Goal: Task Accomplishment & Management: Manage account settings

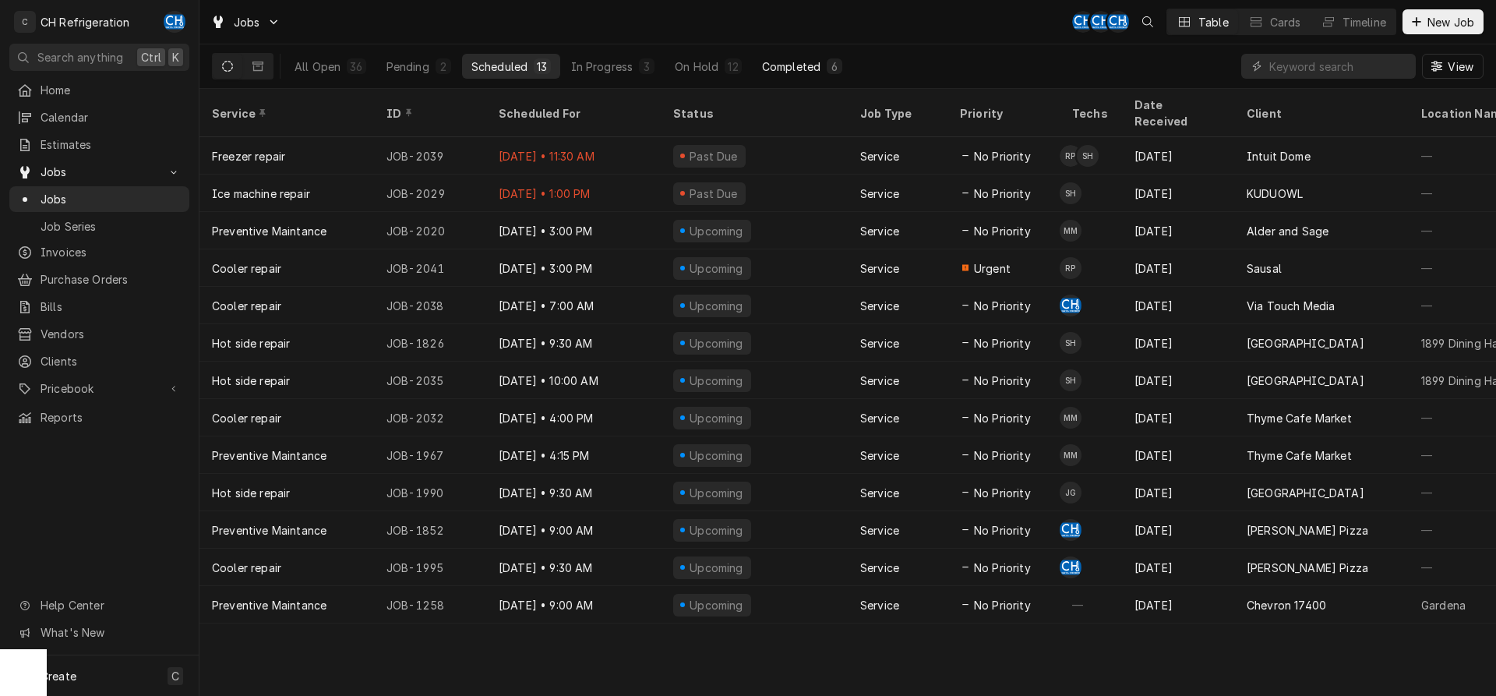
click at [788, 67] on div "Completed" at bounding box center [791, 66] width 58 height 16
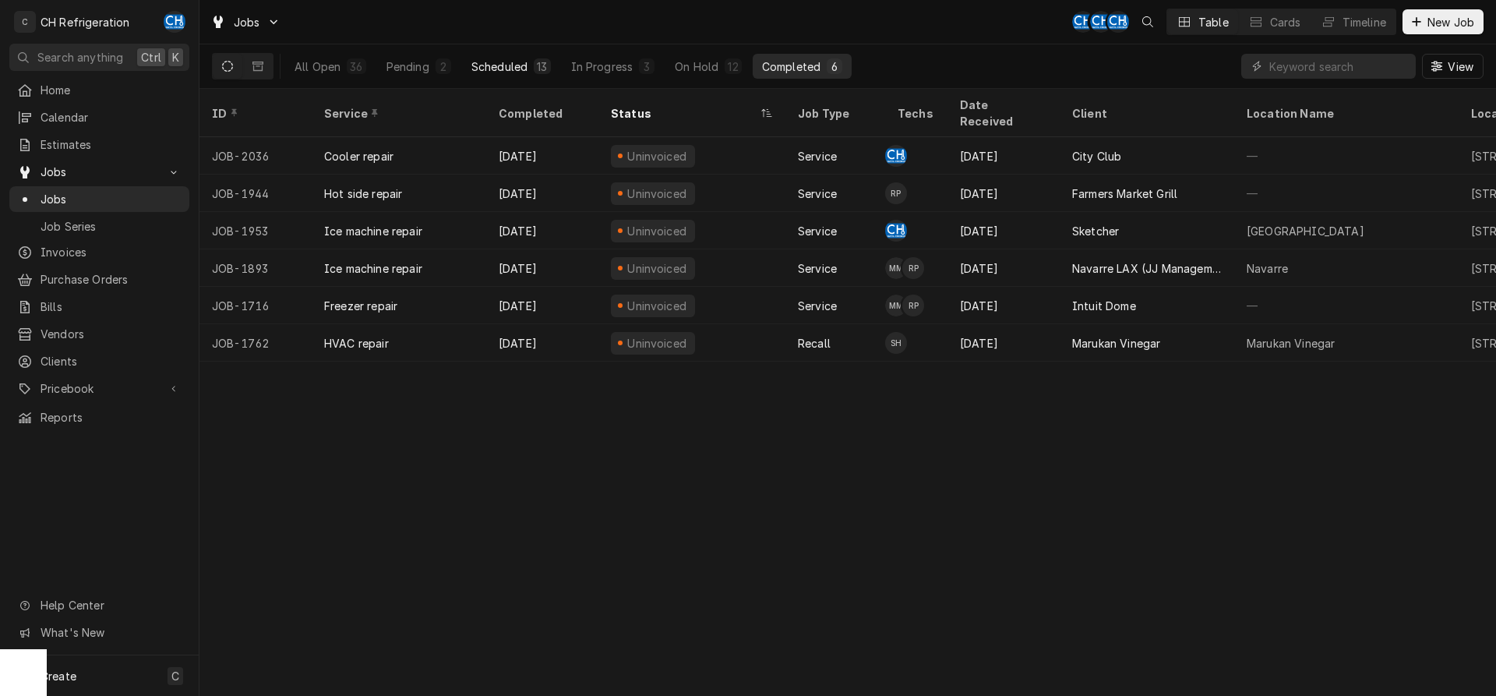
click at [518, 71] on div "Scheduled" at bounding box center [499, 66] width 56 height 16
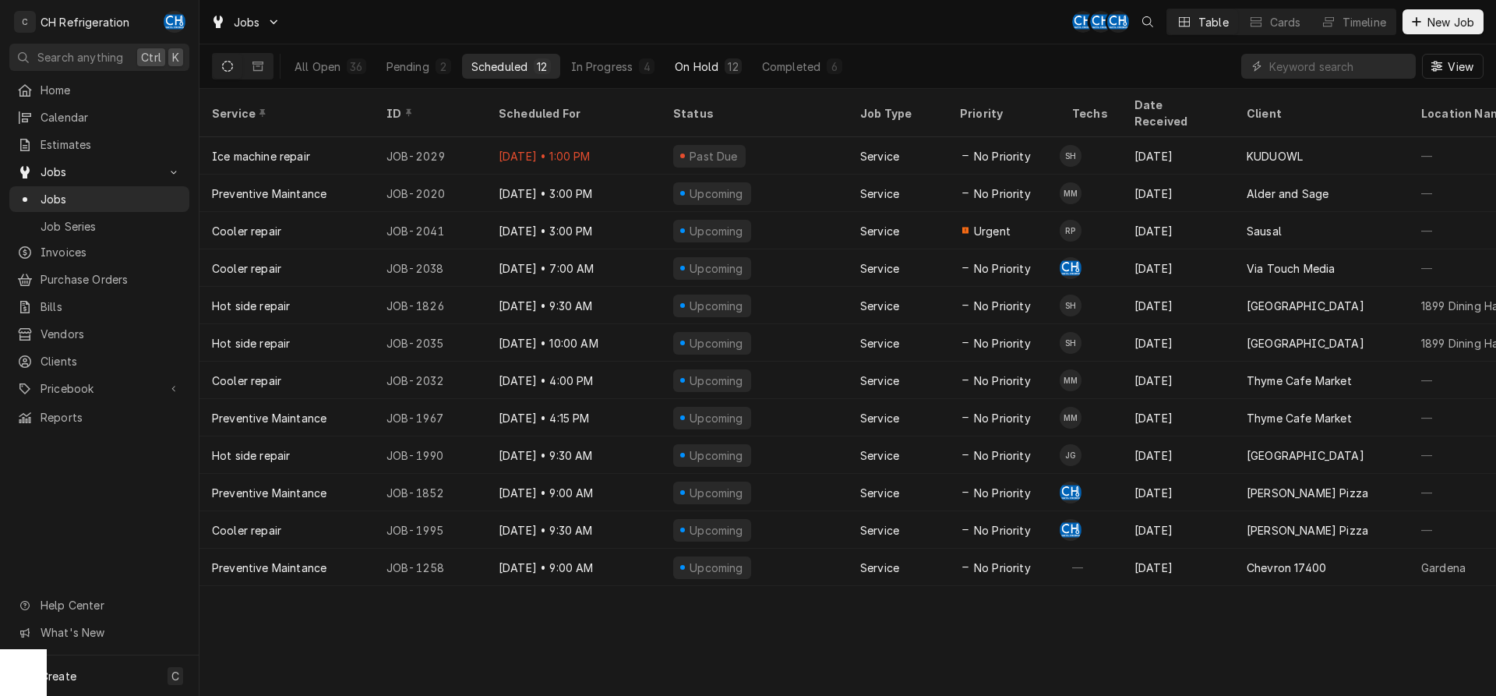
click at [721, 61] on button "On Hold 12" at bounding box center [707, 66] width 85 height 25
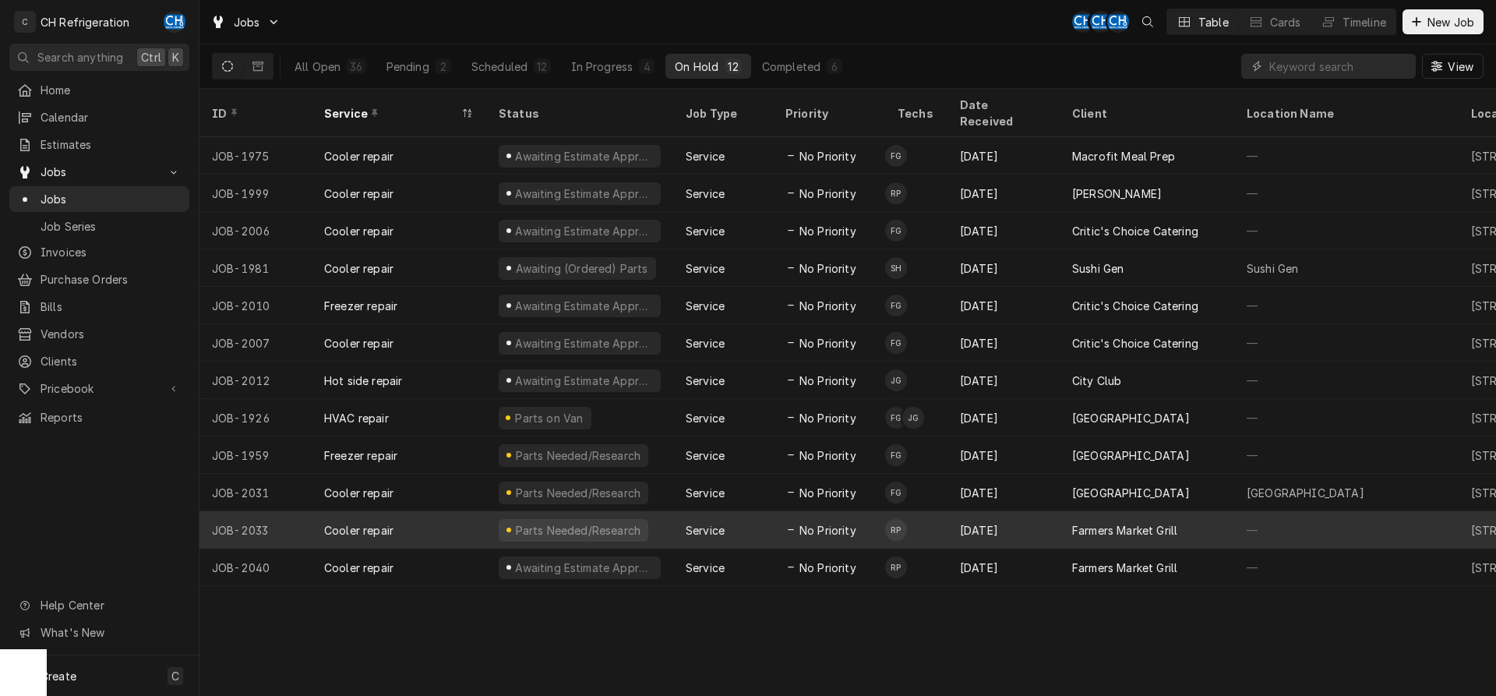
click at [1052, 511] on div "[DATE]" at bounding box center [1003, 529] width 112 height 37
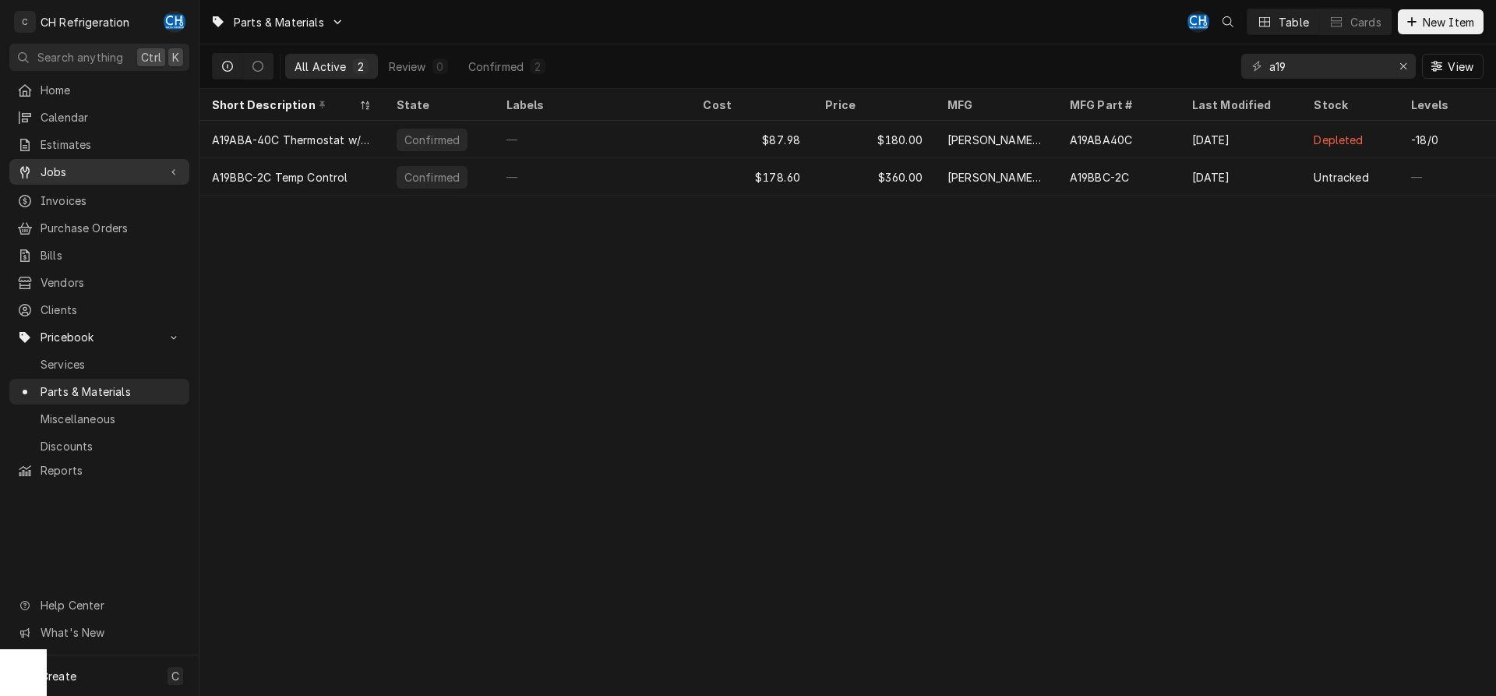
click at [92, 164] on span "Jobs" at bounding box center [100, 172] width 118 height 16
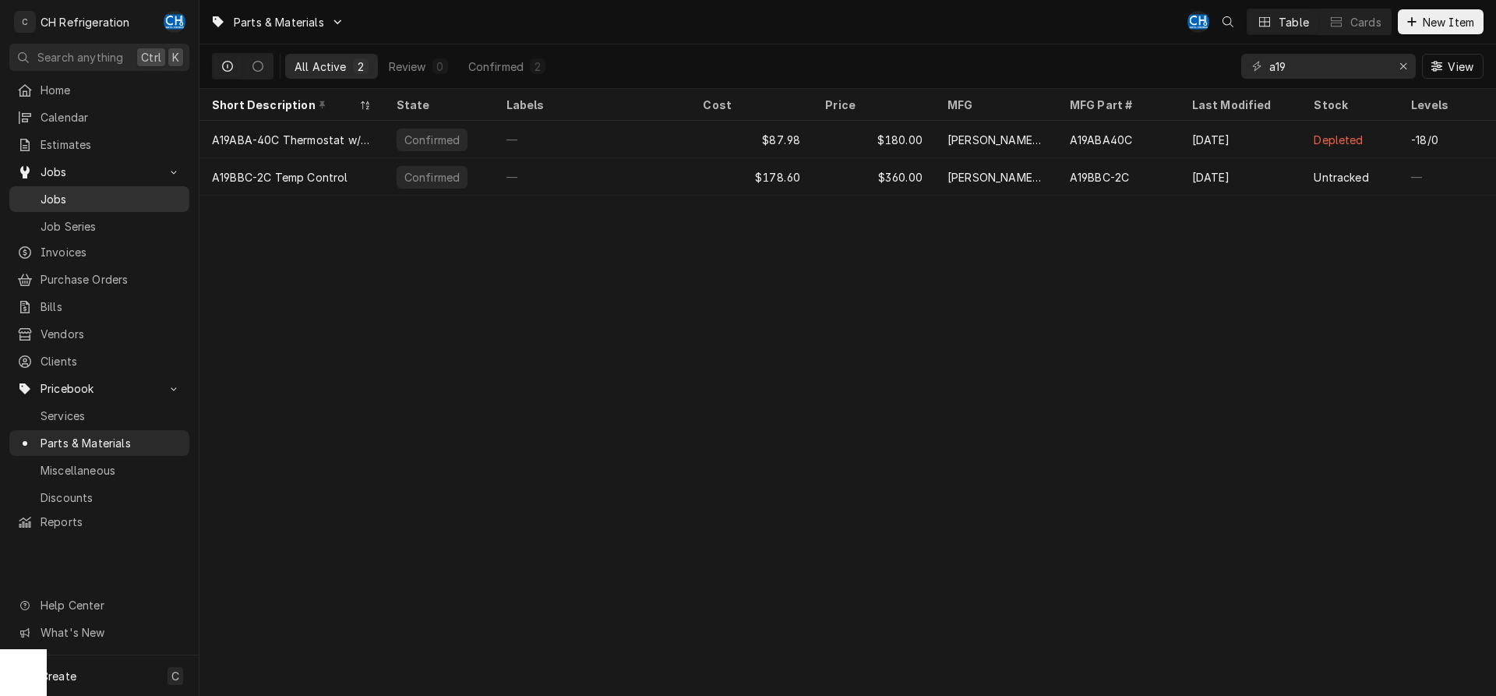
click at [90, 194] on span "Jobs" at bounding box center [111, 199] width 141 height 16
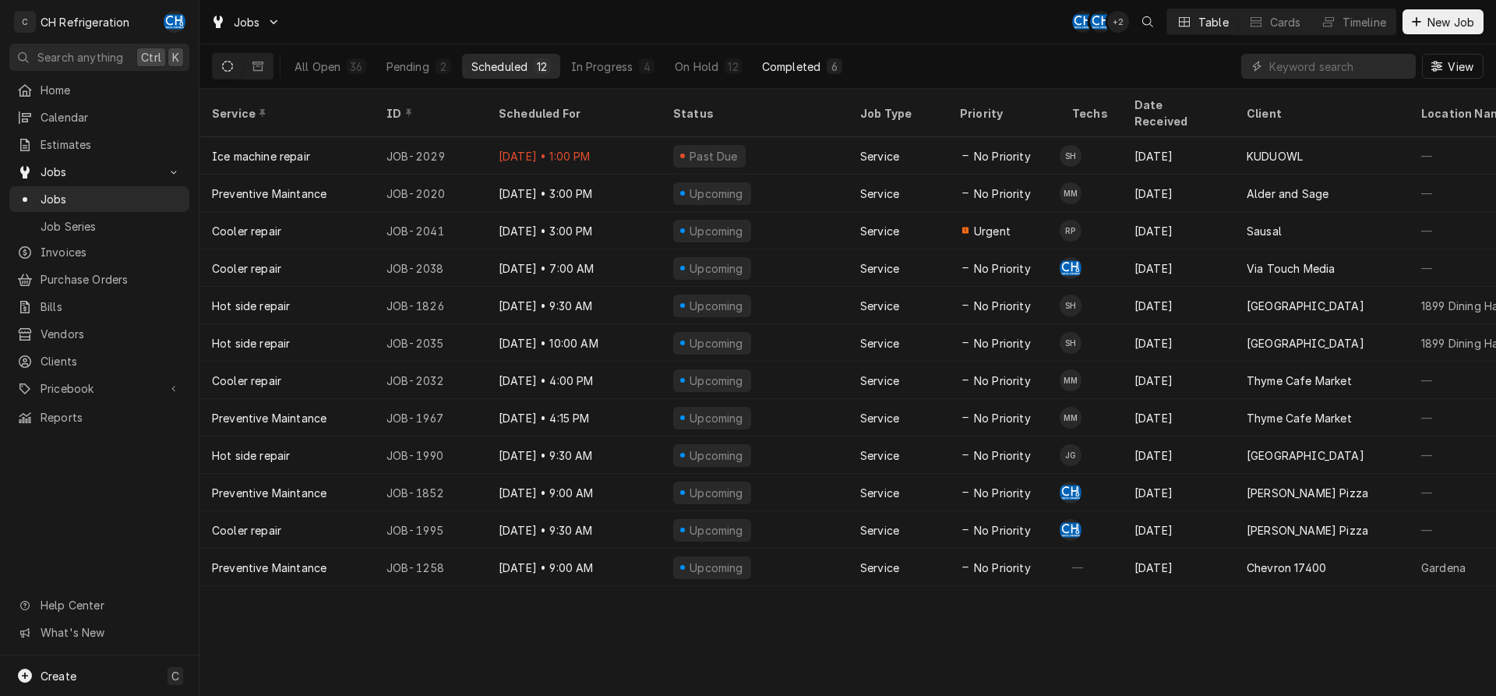
click at [828, 70] on div "6" at bounding box center [834, 66] width 16 height 16
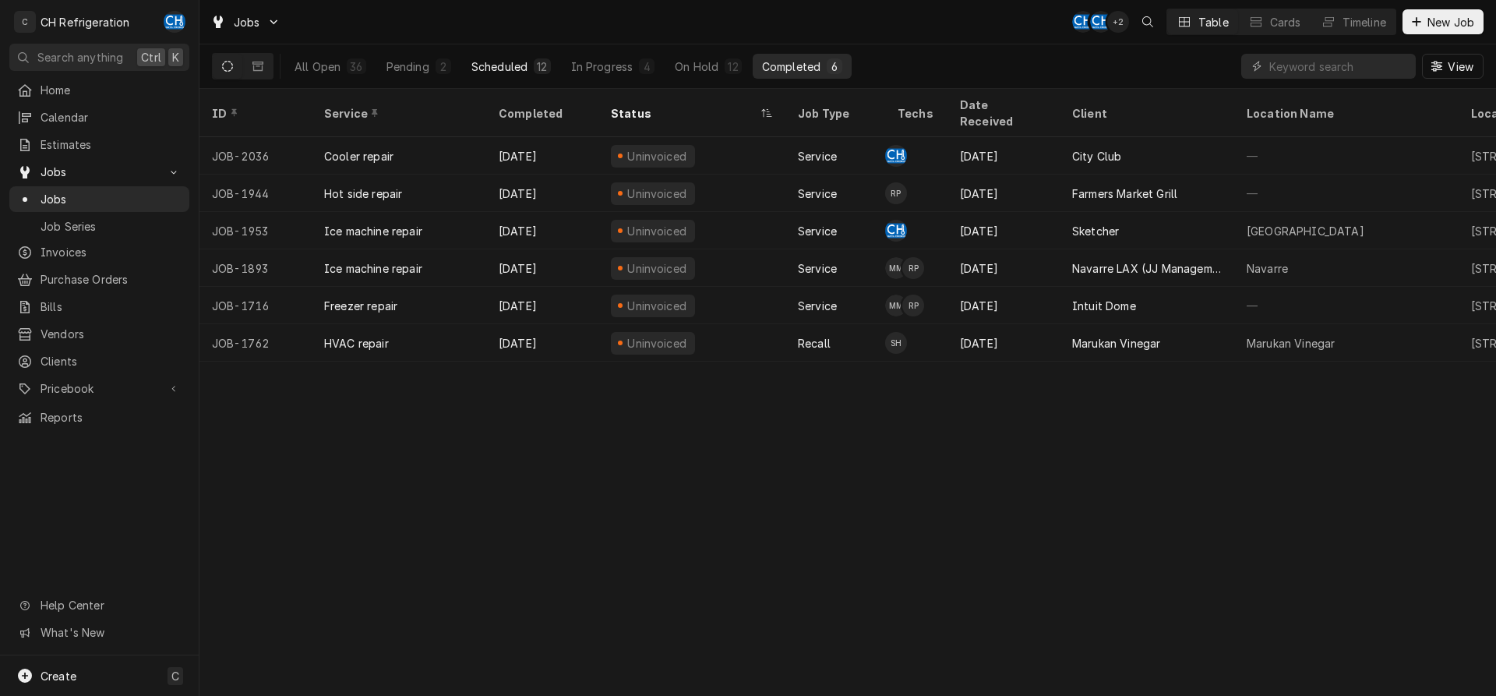
click at [493, 58] on div "Scheduled" at bounding box center [499, 66] width 56 height 16
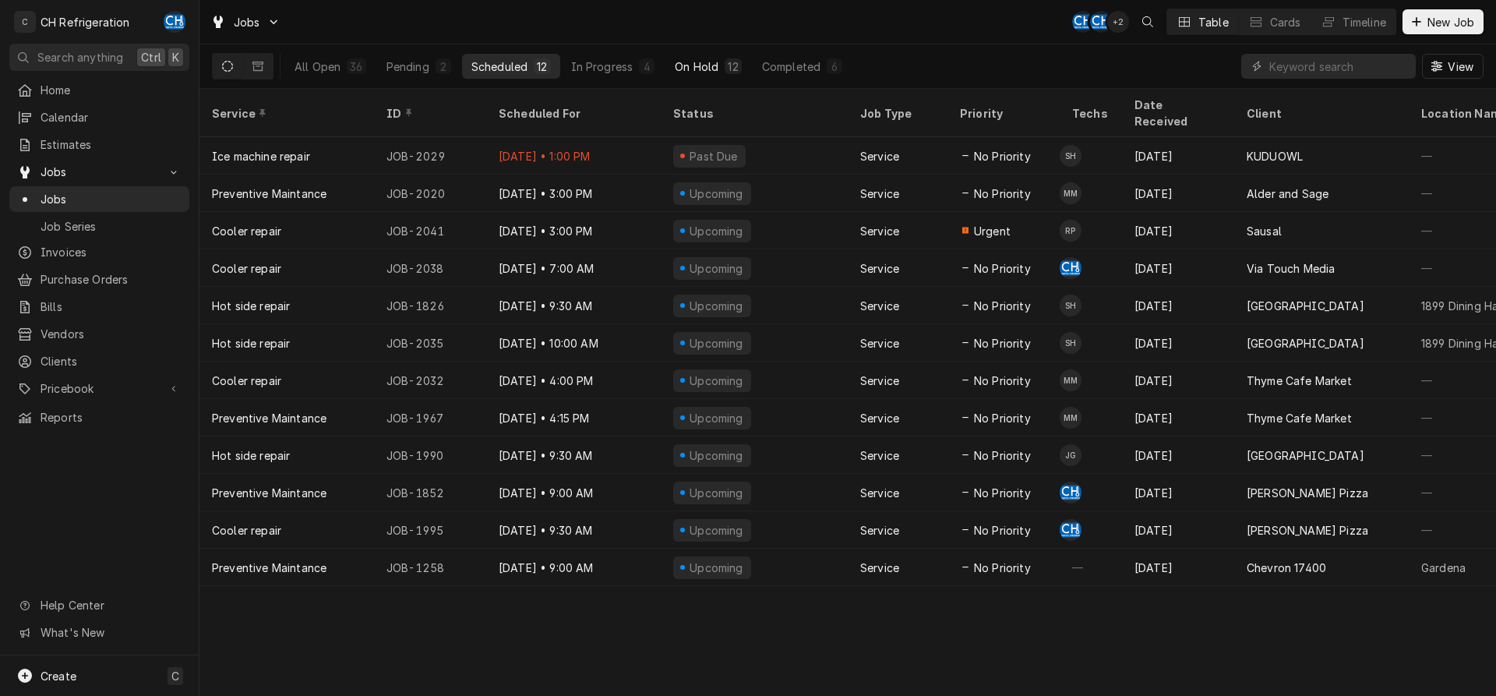
click at [668, 76] on button "On Hold 12" at bounding box center [707, 66] width 85 height 25
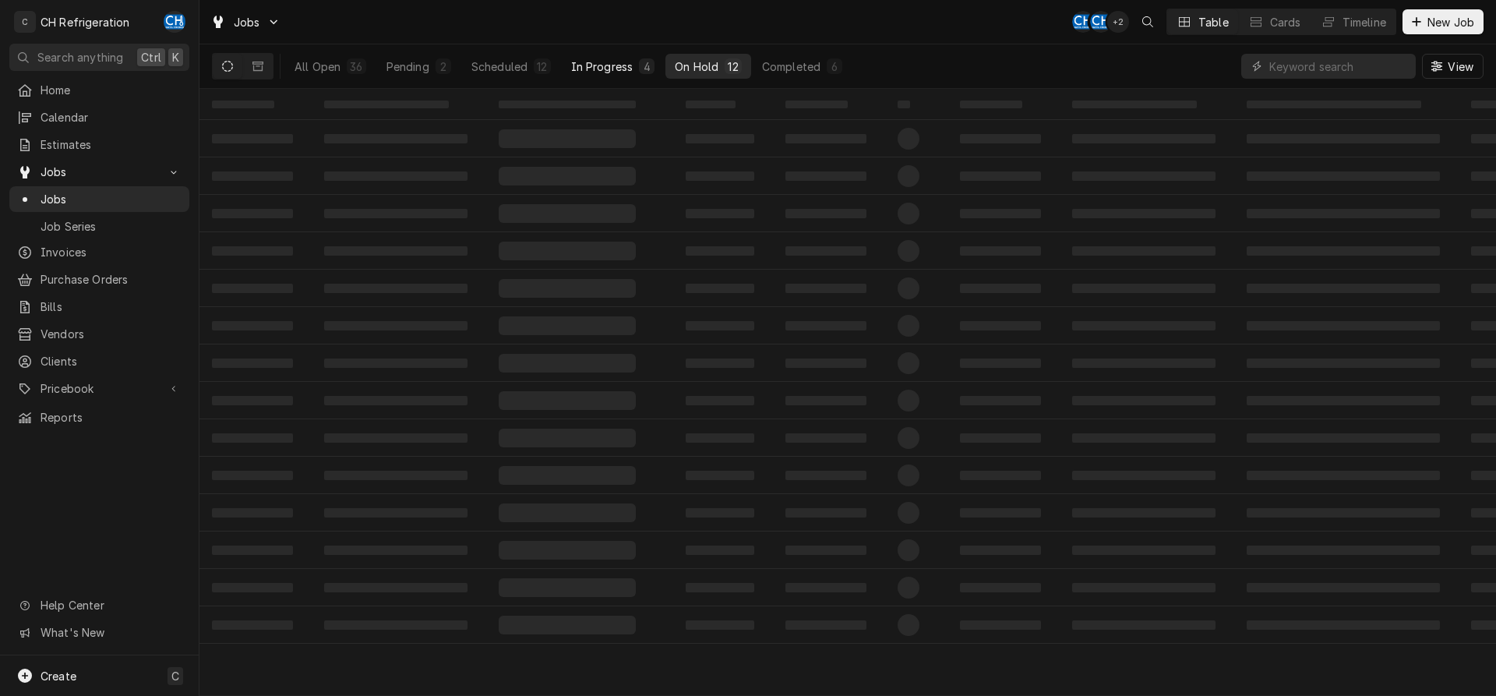
click at [620, 69] on div "In Progress" at bounding box center [602, 66] width 62 height 16
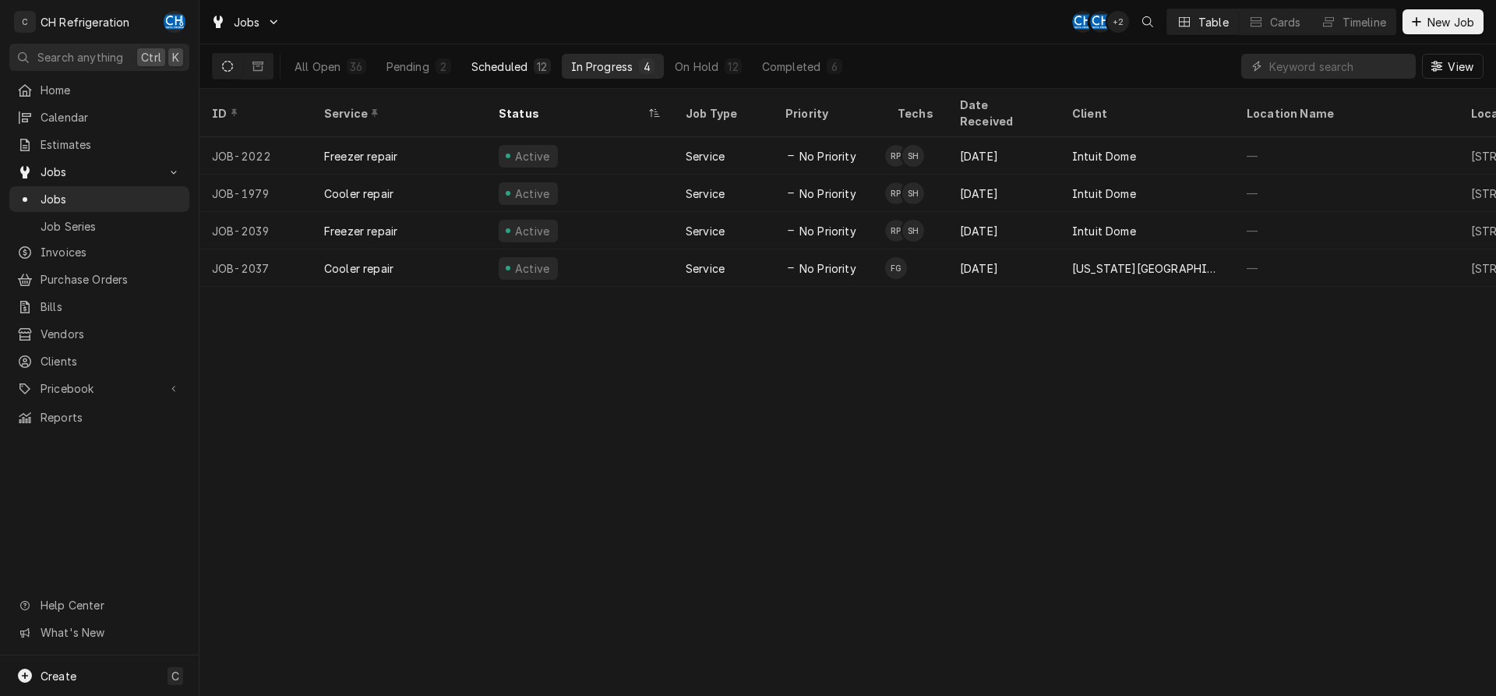
click at [510, 60] on div "Scheduled" at bounding box center [499, 66] width 56 height 16
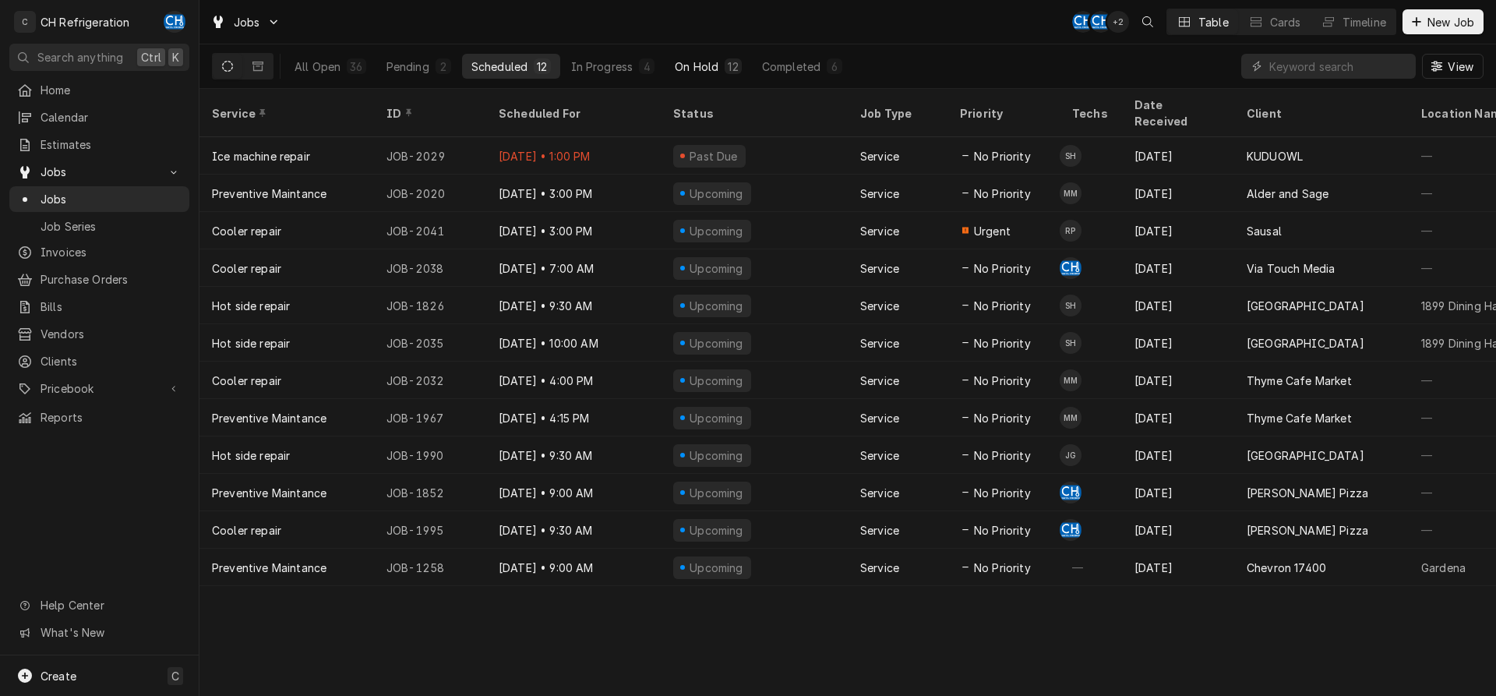
click at [695, 59] on div "On Hold" at bounding box center [697, 66] width 44 height 16
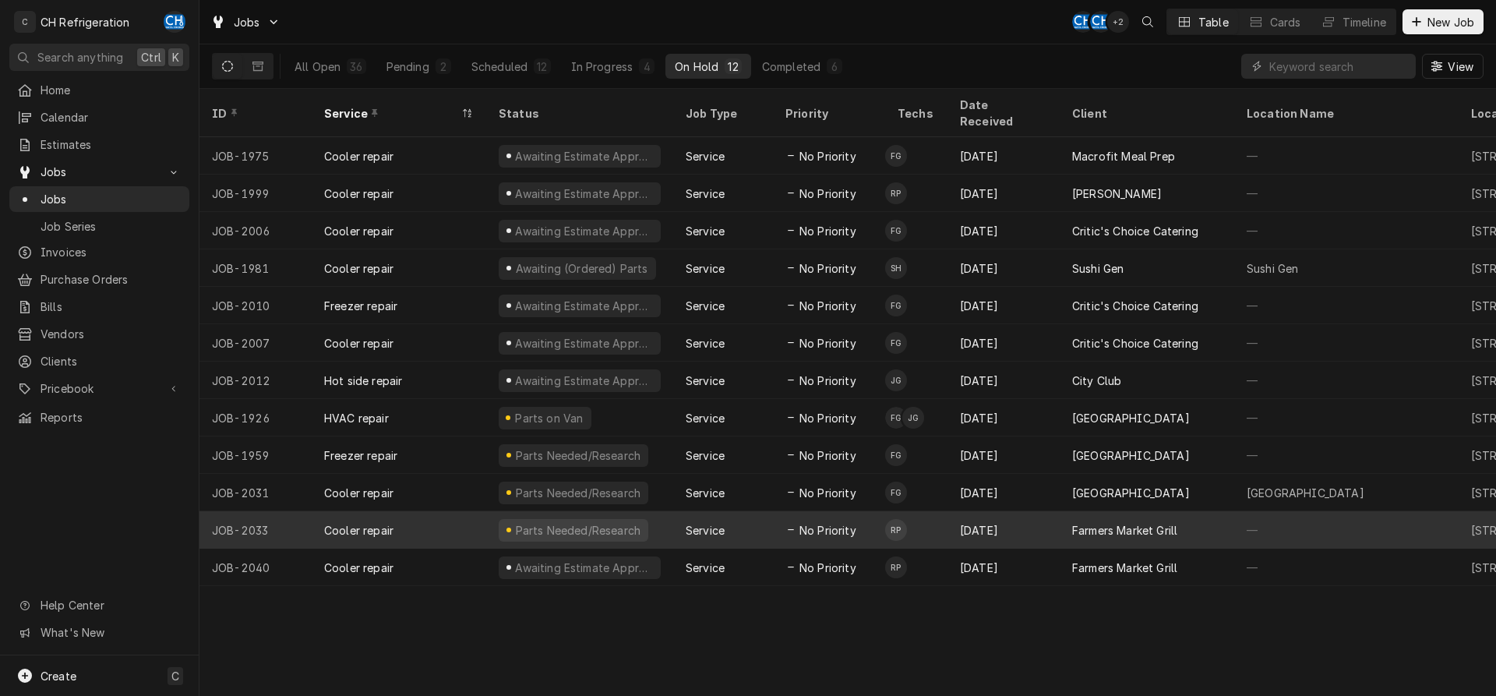
click at [1155, 522] on div "Farmers Market Grill" at bounding box center [1124, 530] width 105 height 16
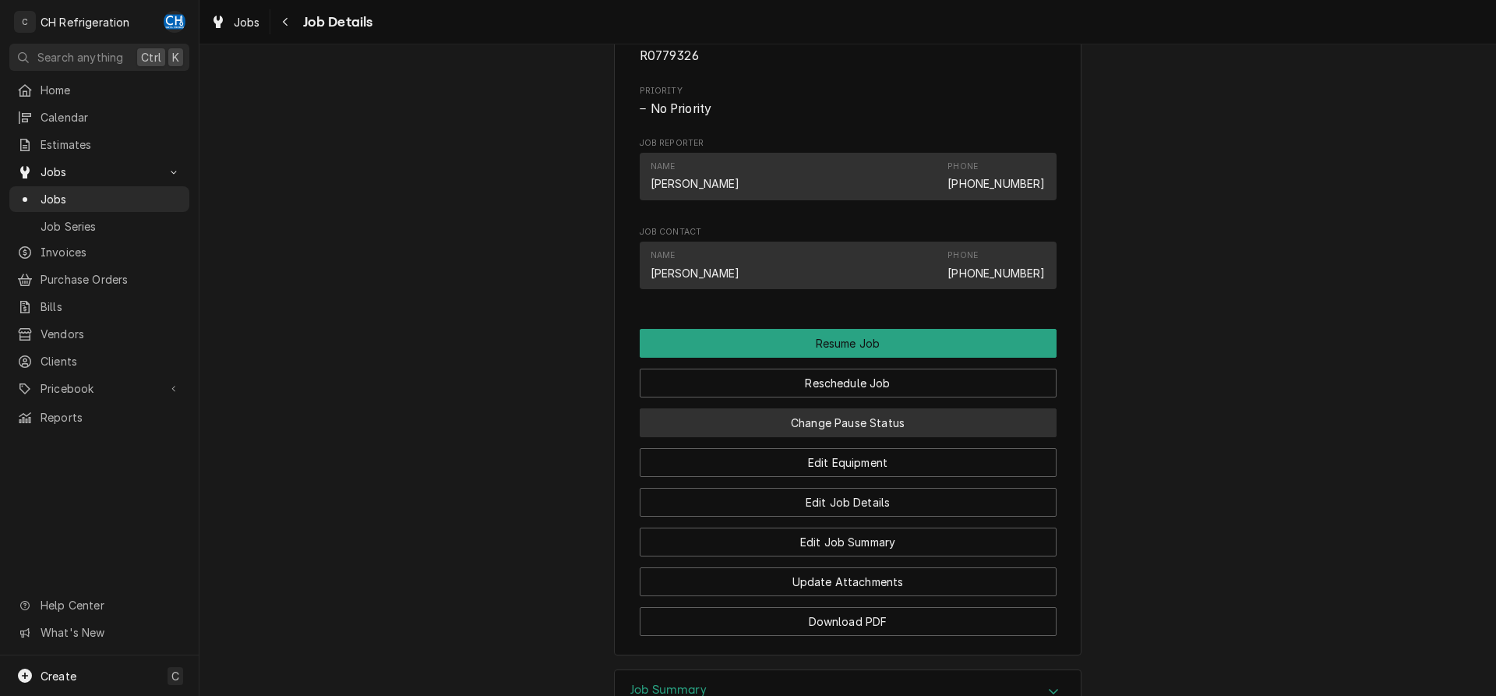
scroll to position [1192, 0]
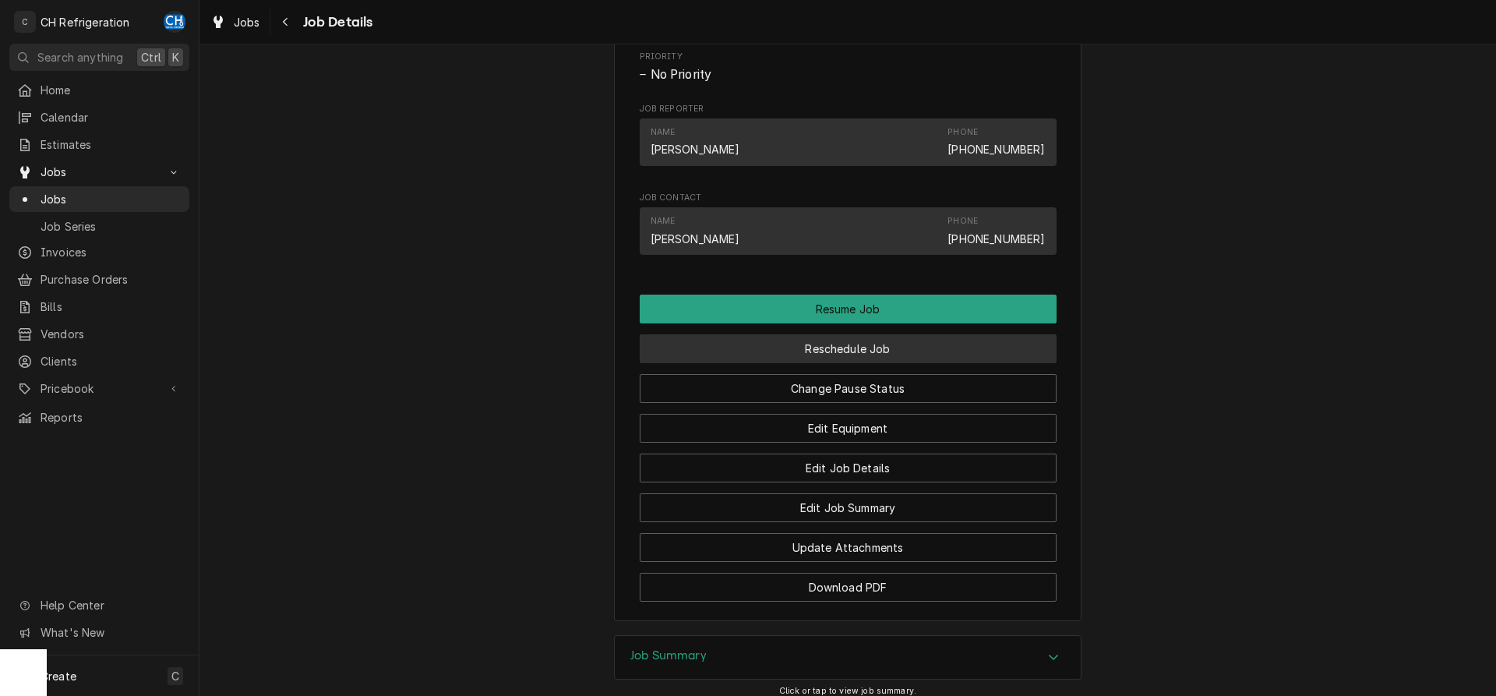
click at [833, 363] on button "Reschedule Job" at bounding box center [848, 348] width 417 height 29
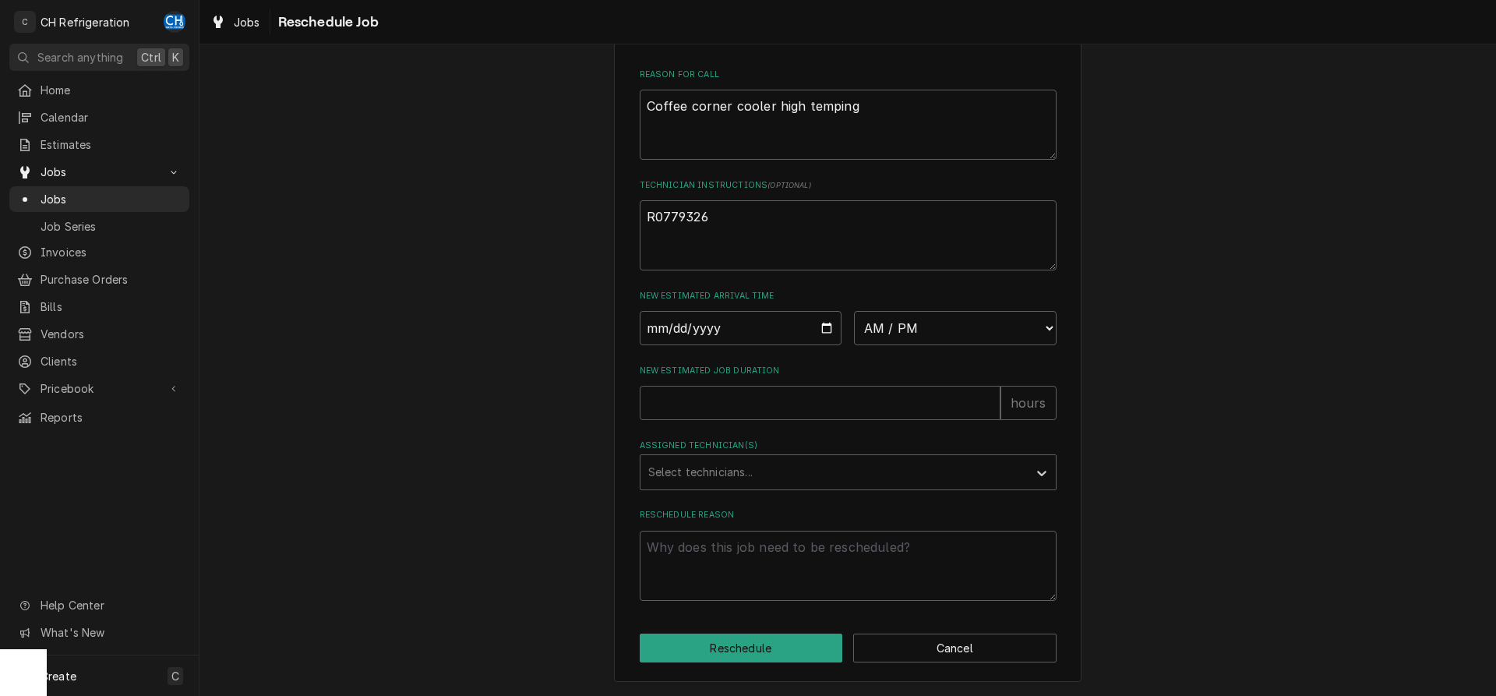
scroll to position [451, 0]
click at [822, 328] on input "Date" at bounding box center [741, 328] width 203 height 34
type input "2025-10-01"
type textarea "x"
click at [854, 311] on select "AM / PM 6:00 AM 6:15 AM 6:30 AM 6:45 AM 7:00 AM 7:15 AM 7:30 AM 7:45 AM 8:00 AM…" at bounding box center [955, 328] width 203 height 34
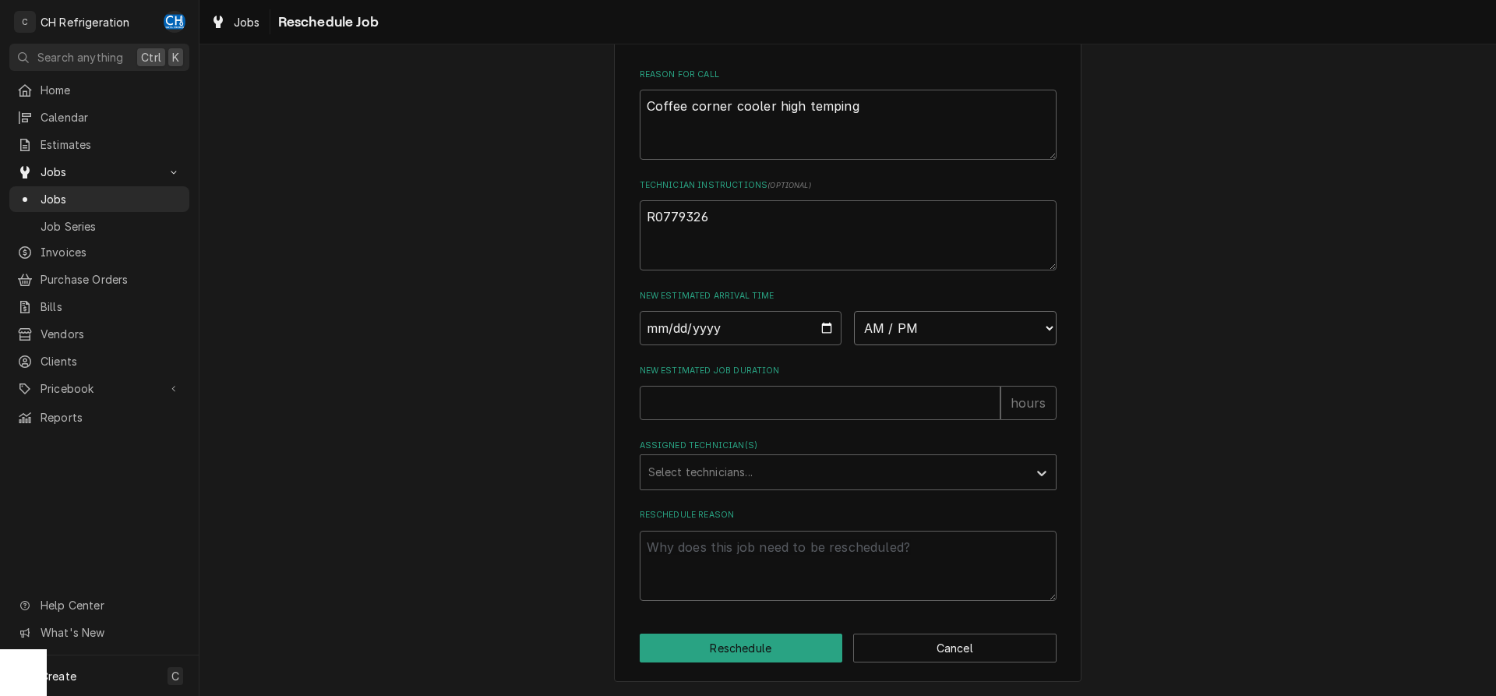
select select "08:00:00"
click option "8:00 AM" at bounding box center [0, 0] width 0 height 0
click at [838, 394] on input "New Estimated Job Duration" at bounding box center [820, 403] width 361 height 34
type textarea "x"
type input "2"
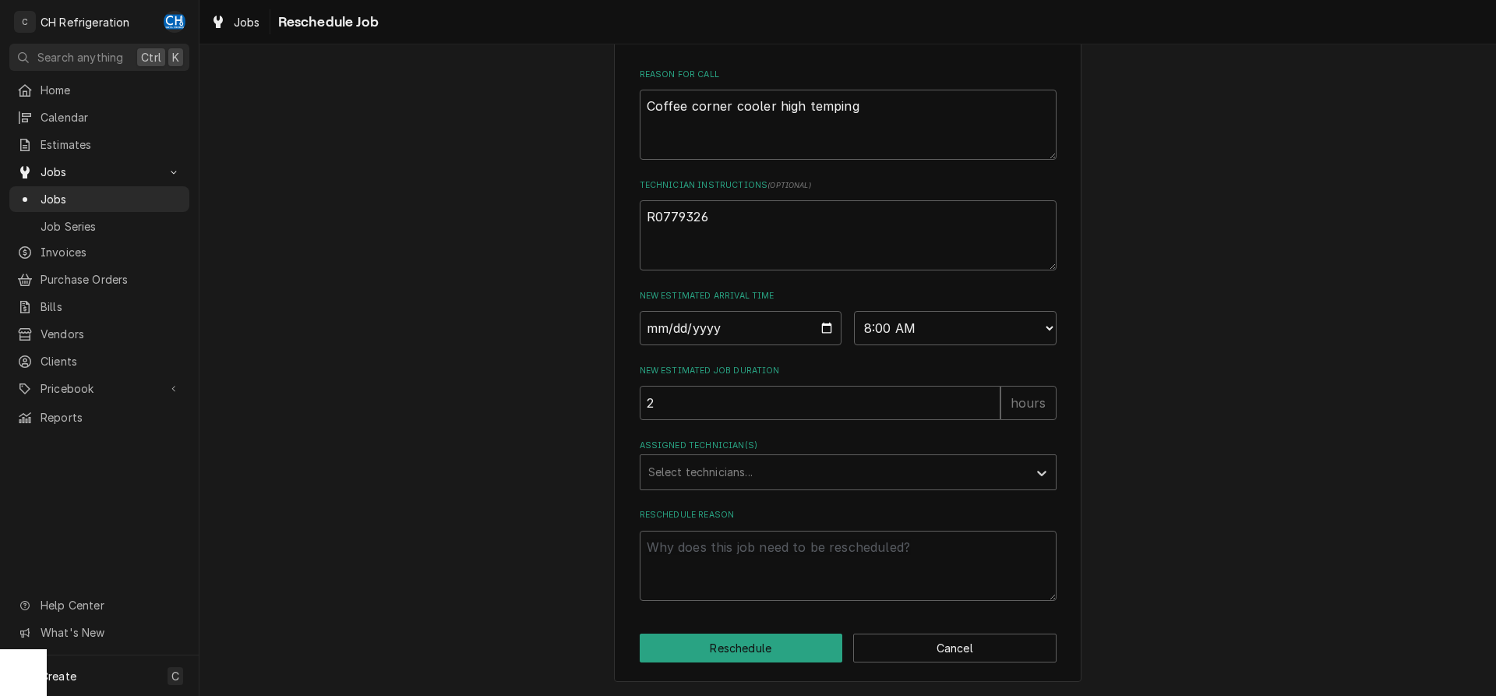
click at [771, 451] on label "Assigned Technician(s)" at bounding box center [848, 445] width 417 height 12
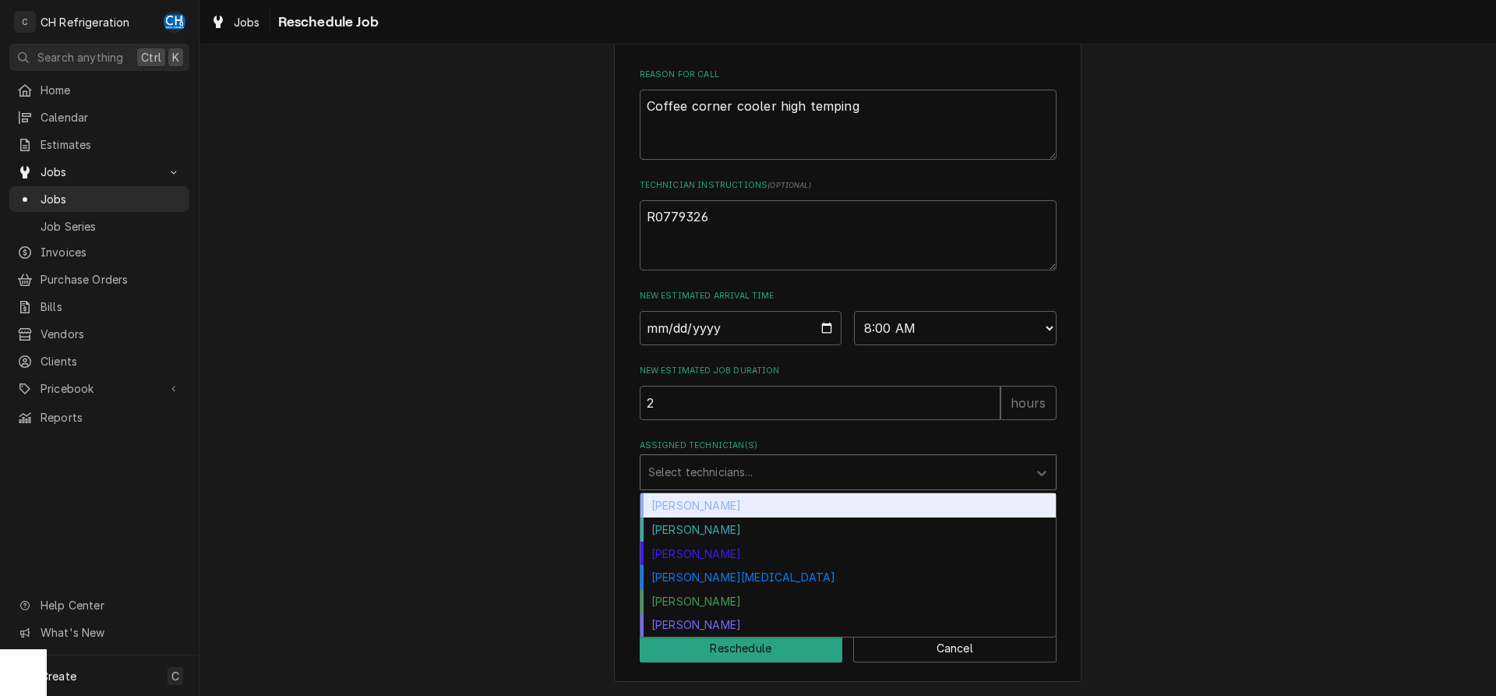
click at [789, 487] on div "Select technicians..." at bounding box center [833, 472] width 387 height 34
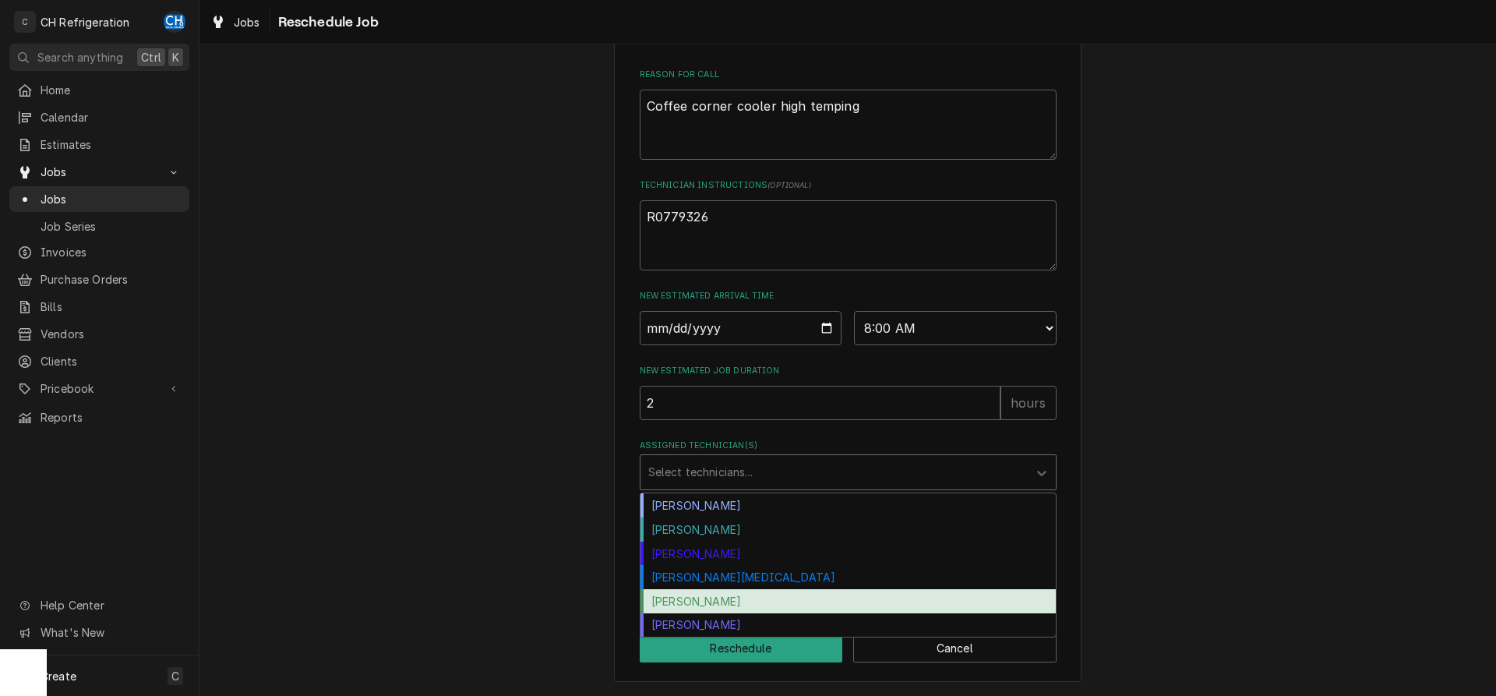
click at [697, 597] on div "Ruben Perez" at bounding box center [847, 601] width 415 height 24
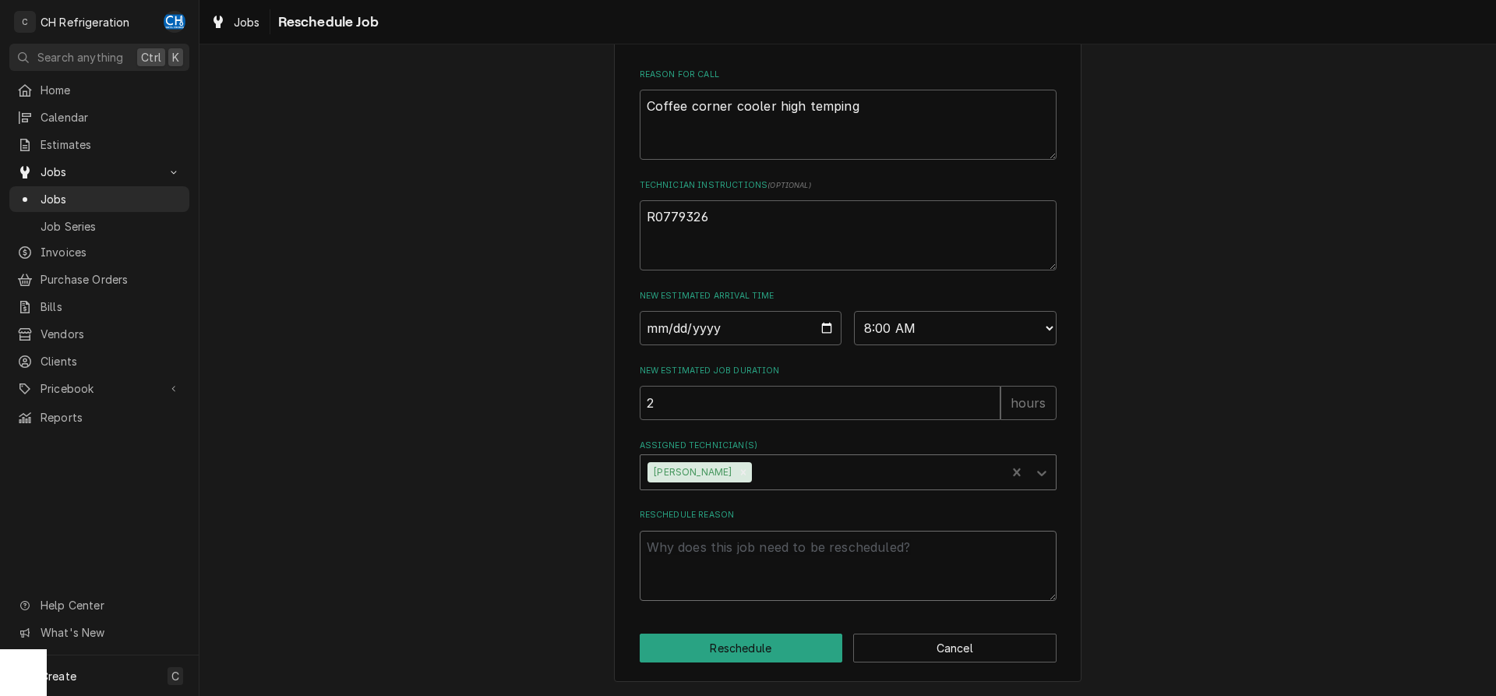
click at [753, 583] on textarea "Reschedule Reason" at bounding box center [848, 565] width 417 height 70
click at [751, 550] on textarea "Reschedule Reason" at bounding box center [848, 565] width 417 height 70
click at [795, 562] on textarea "Reschedule Reason" at bounding box center [848, 565] width 417 height 70
click at [724, 566] on textarea "Reschedule Reason" at bounding box center [848, 565] width 417 height 70
type textarea "x"
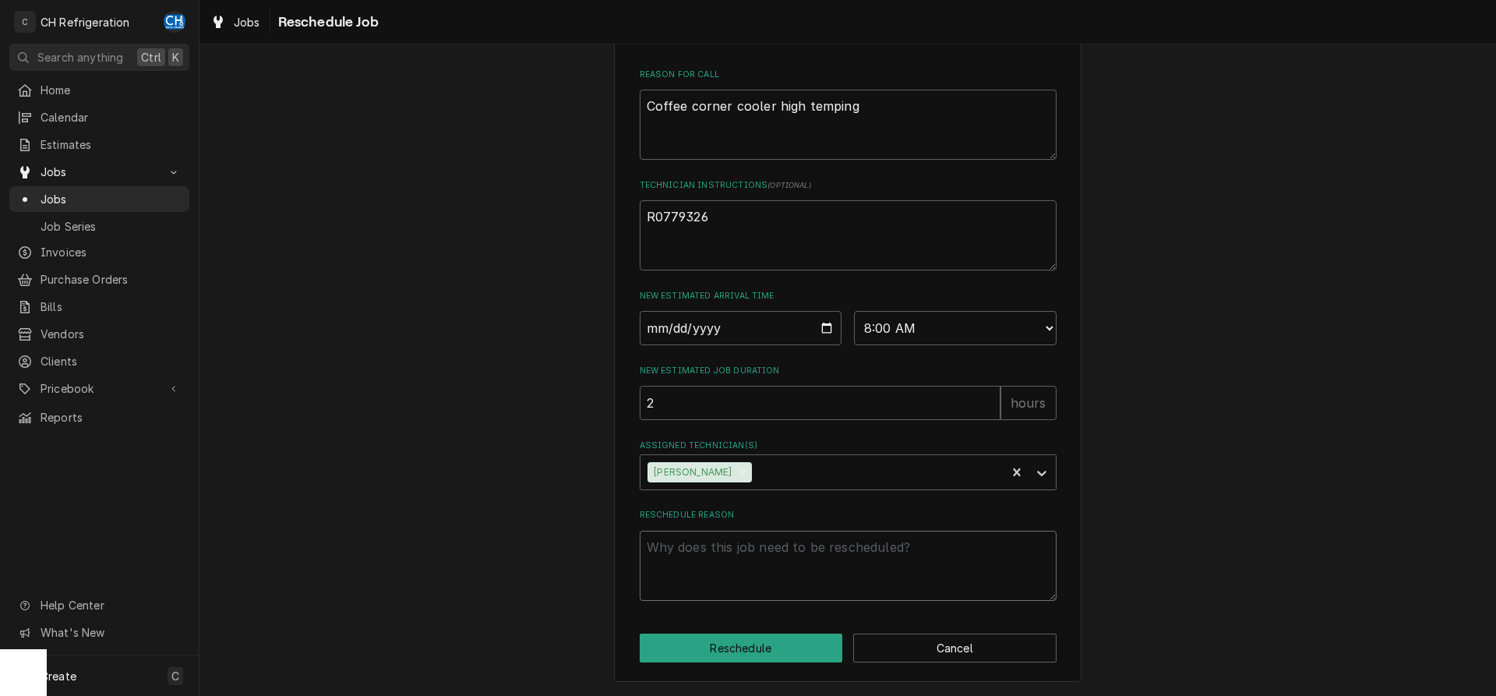
type textarea "r"
type textarea "x"
type textarea "re"
type textarea "x"
type textarea "res"
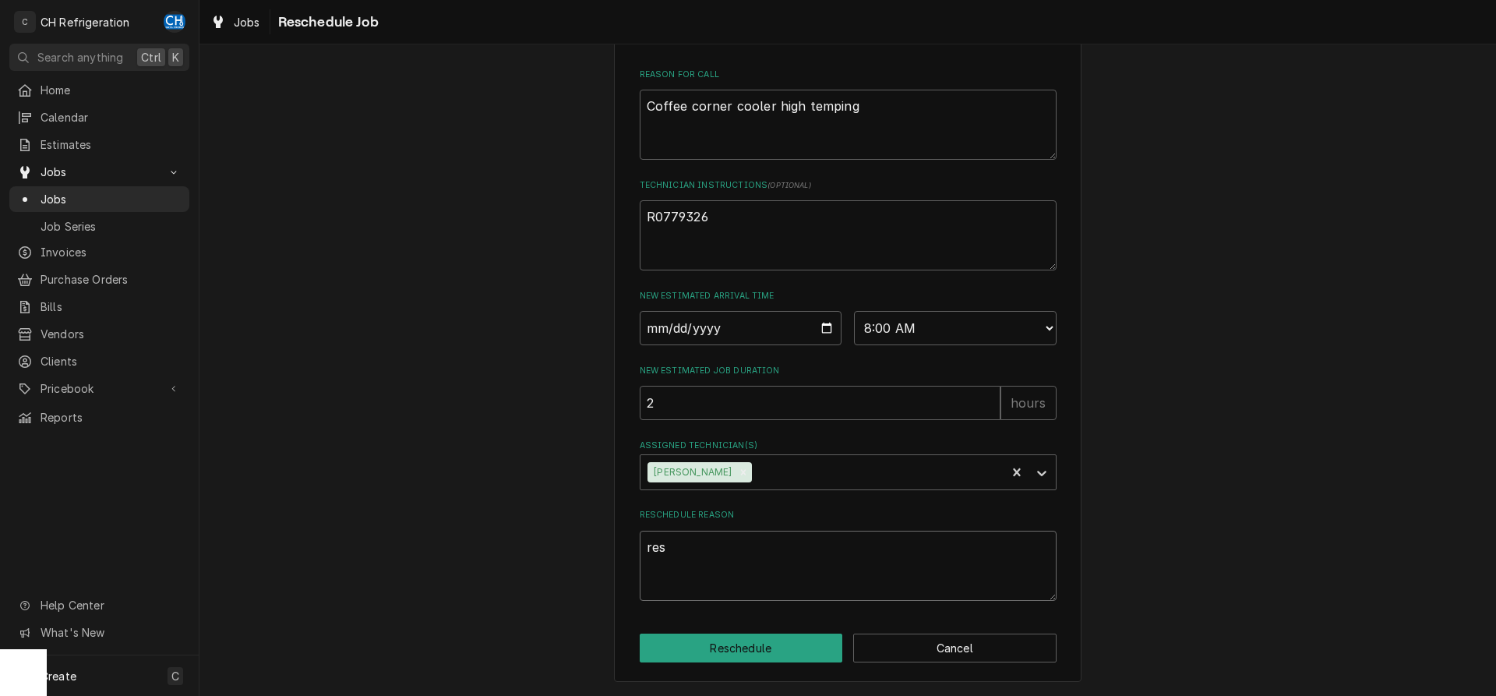
type textarea "x"
type textarea "resc"
type textarea "x"
type textarea "resch"
type textarea "x"
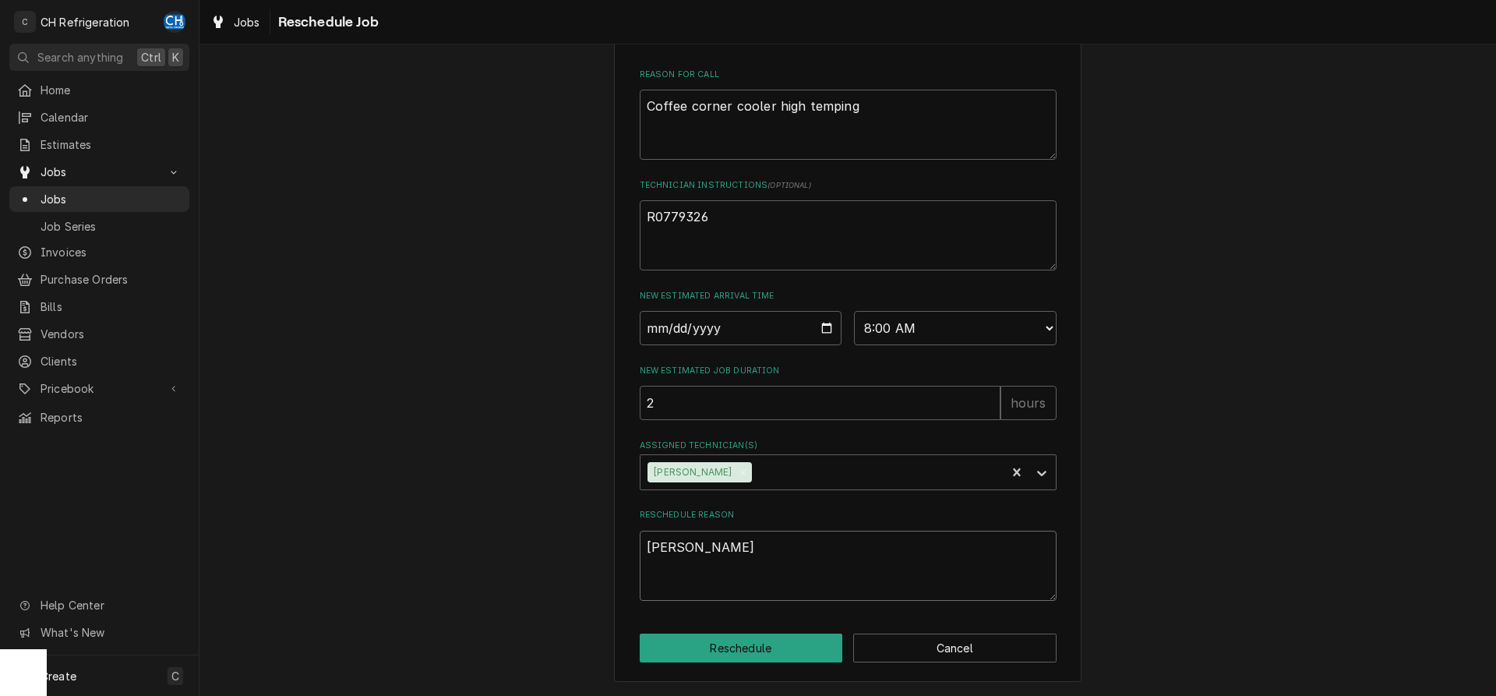
type textarea "resche"
type textarea "x"
type textarea "rescheu"
type textarea "x"
type textarea "rescheud"
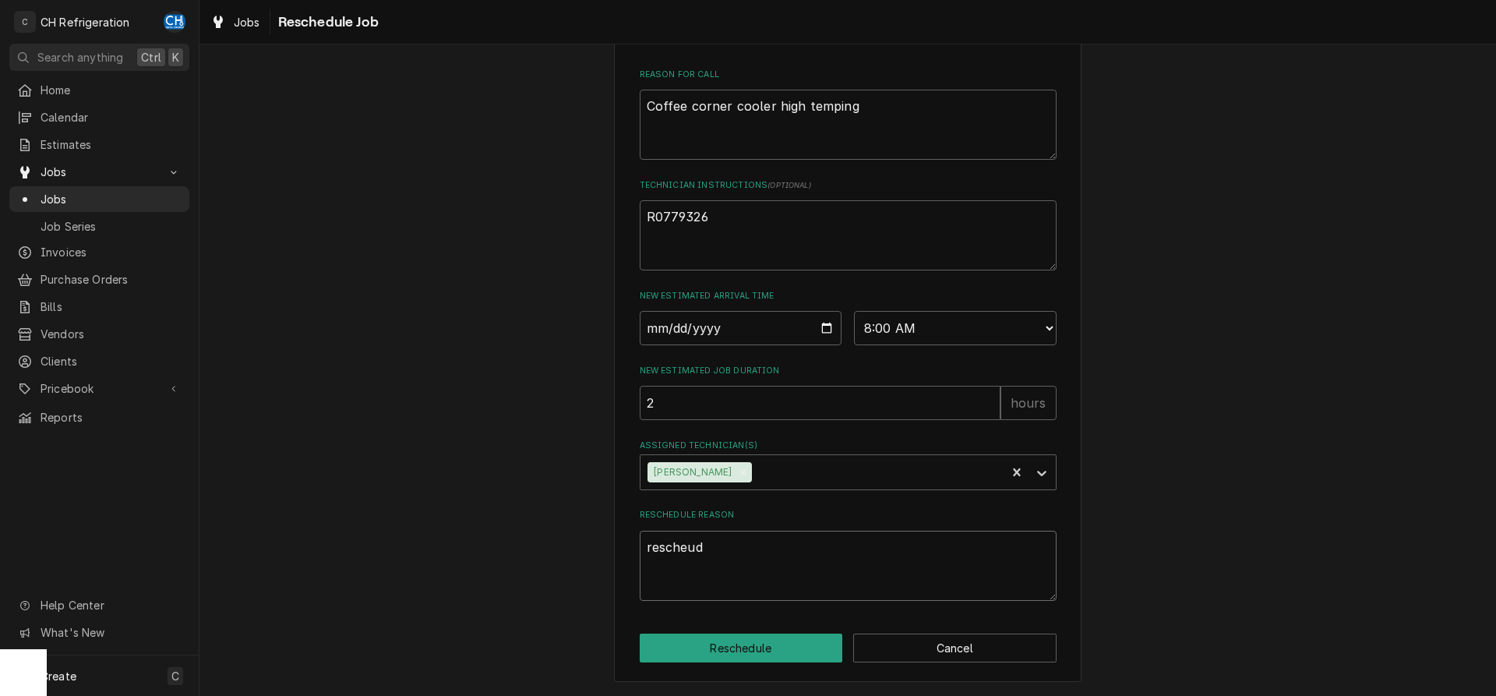
type textarea "x"
type textarea "rescheudl"
type textarea "x"
type textarea "rescheudle"
type textarea "x"
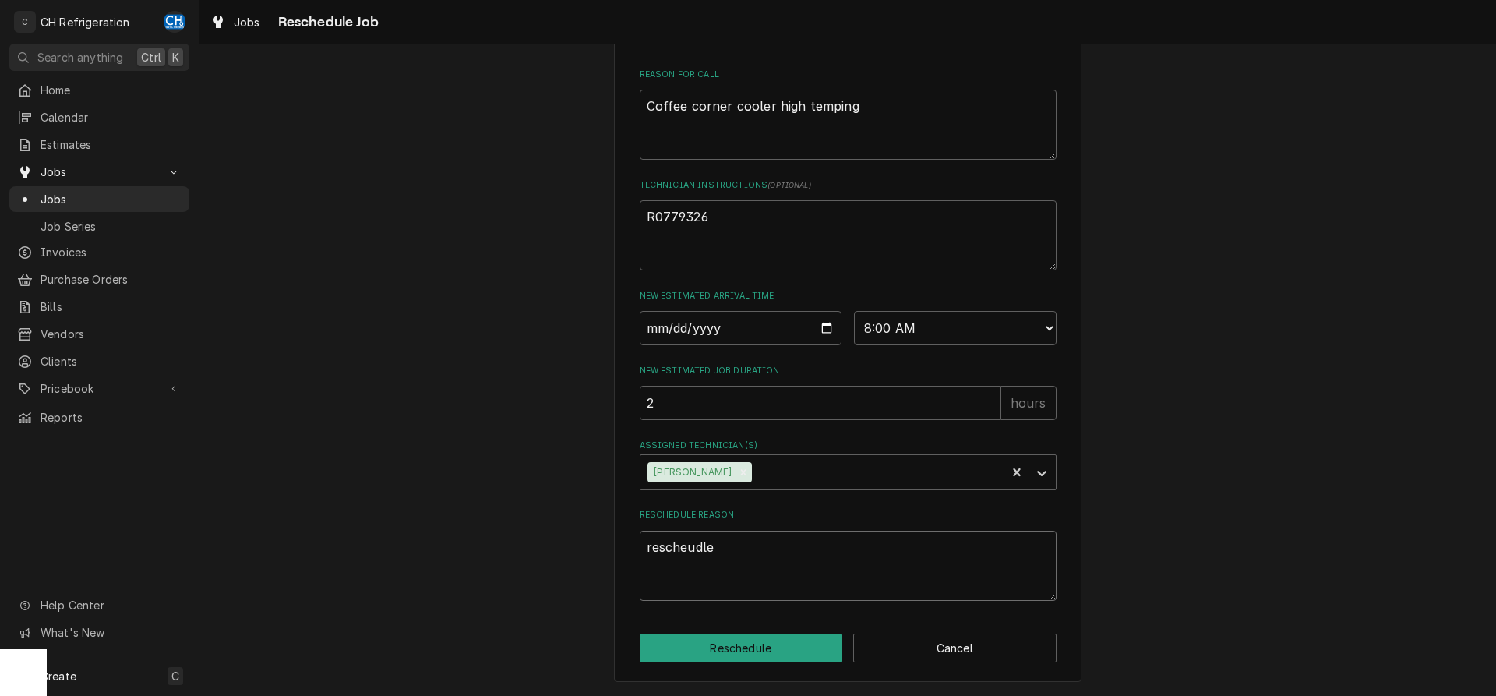
type textarea "rescheudle"
type textarea "x"
type textarea "rescheudle"
type textarea "x"
type textarea "rescheudl"
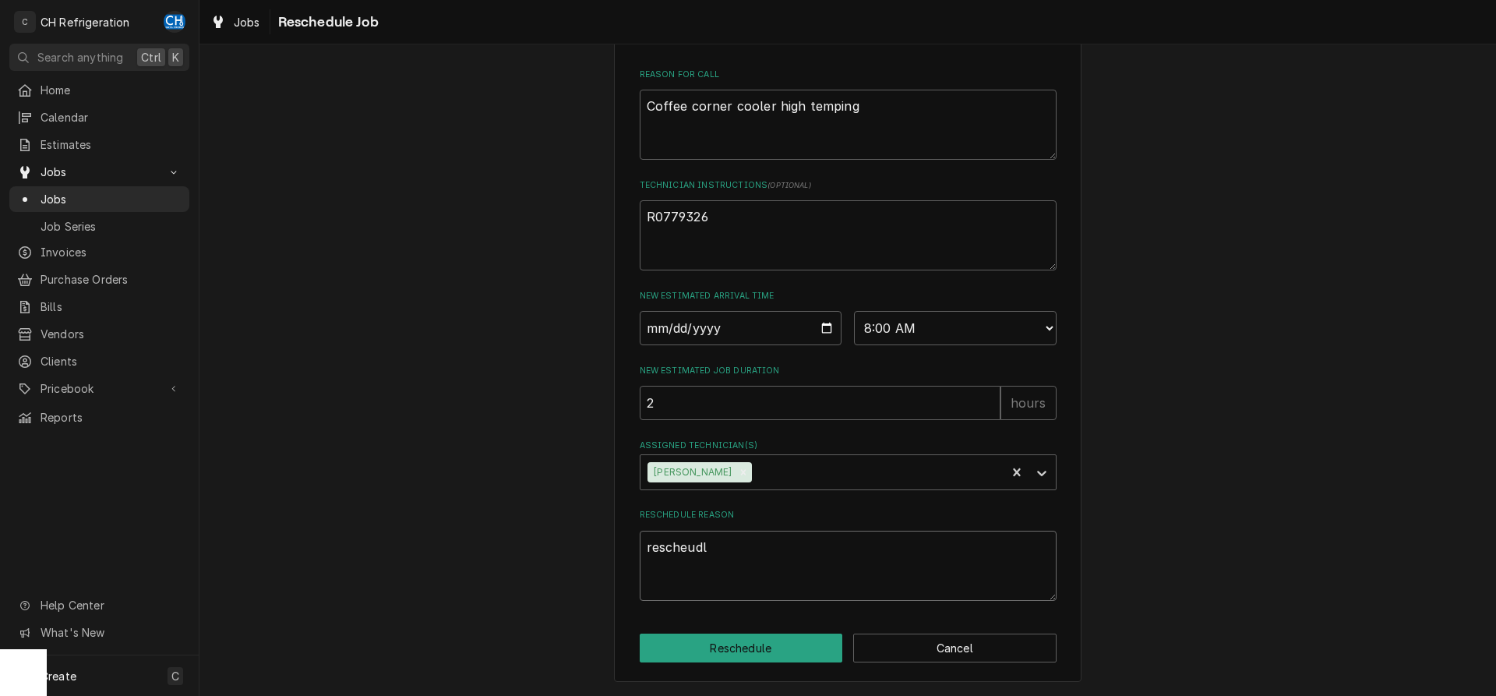
type textarea "x"
type textarea "rescheud"
type textarea "x"
type textarea "rescheu"
type textarea "x"
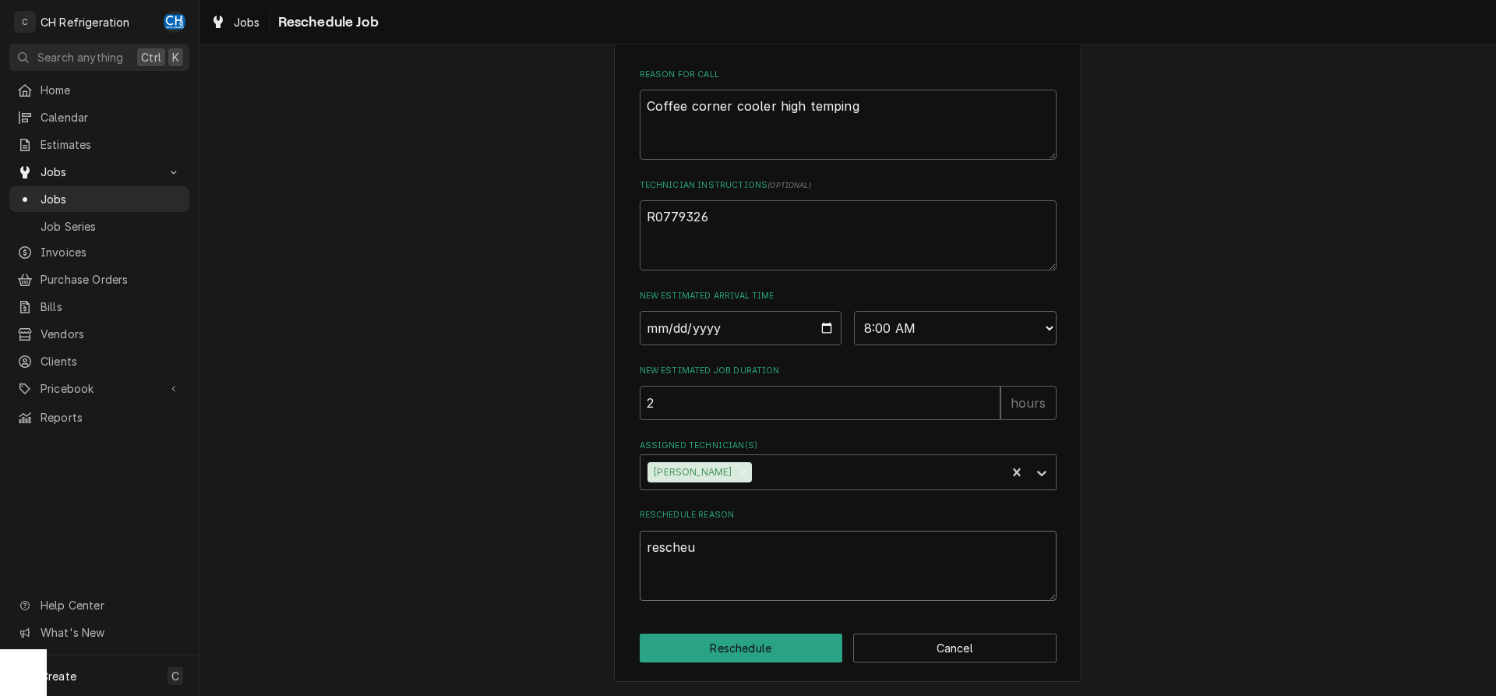
type textarea "resche"
type textarea "x"
type textarea "resch"
type textarea "x"
type textarea "resche"
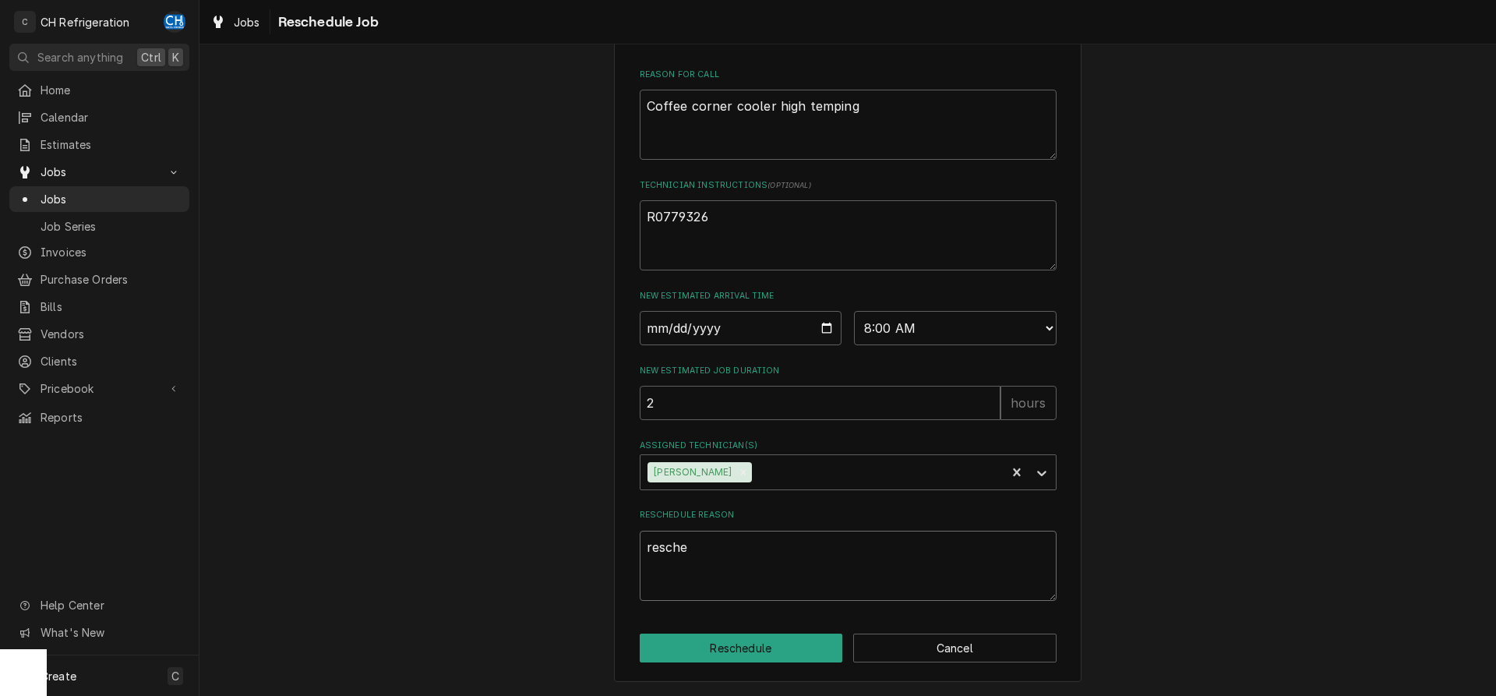
type textarea "x"
type textarea "resched"
type textarea "x"
type textarea "reschedu"
type textarea "x"
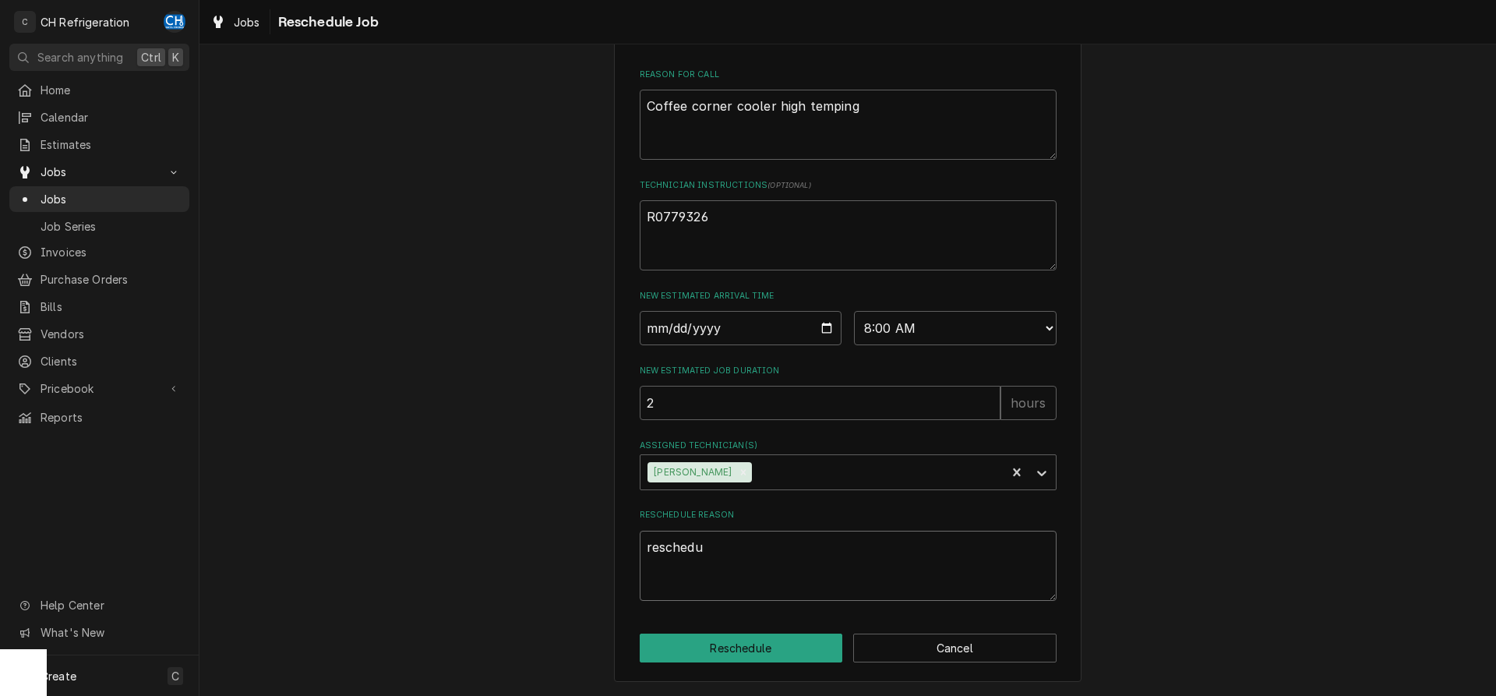
type textarea "reschedul"
type textarea "x"
type textarea "reschedule"
click at [724, 647] on button "Reschedule" at bounding box center [741, 647] width 203 height 29
type textarea "x"
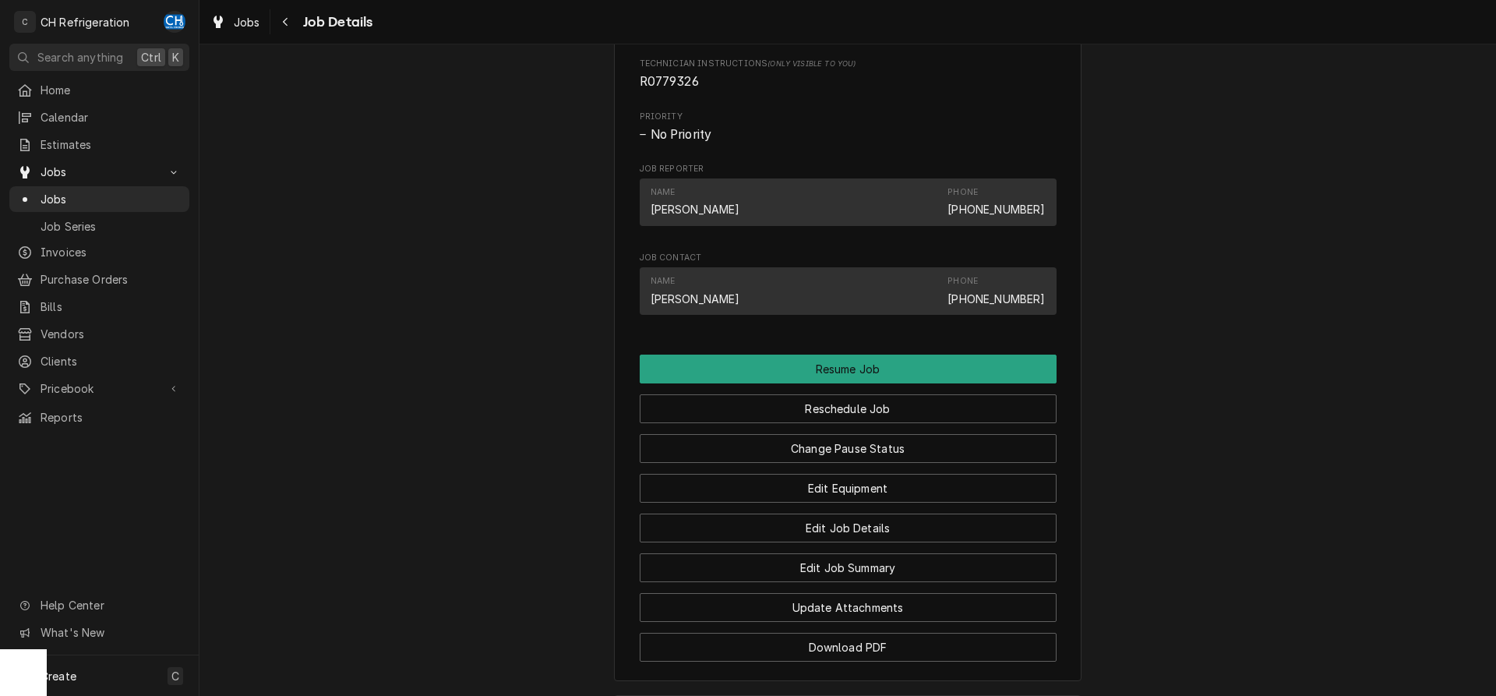
scroll to position [1370, 0]
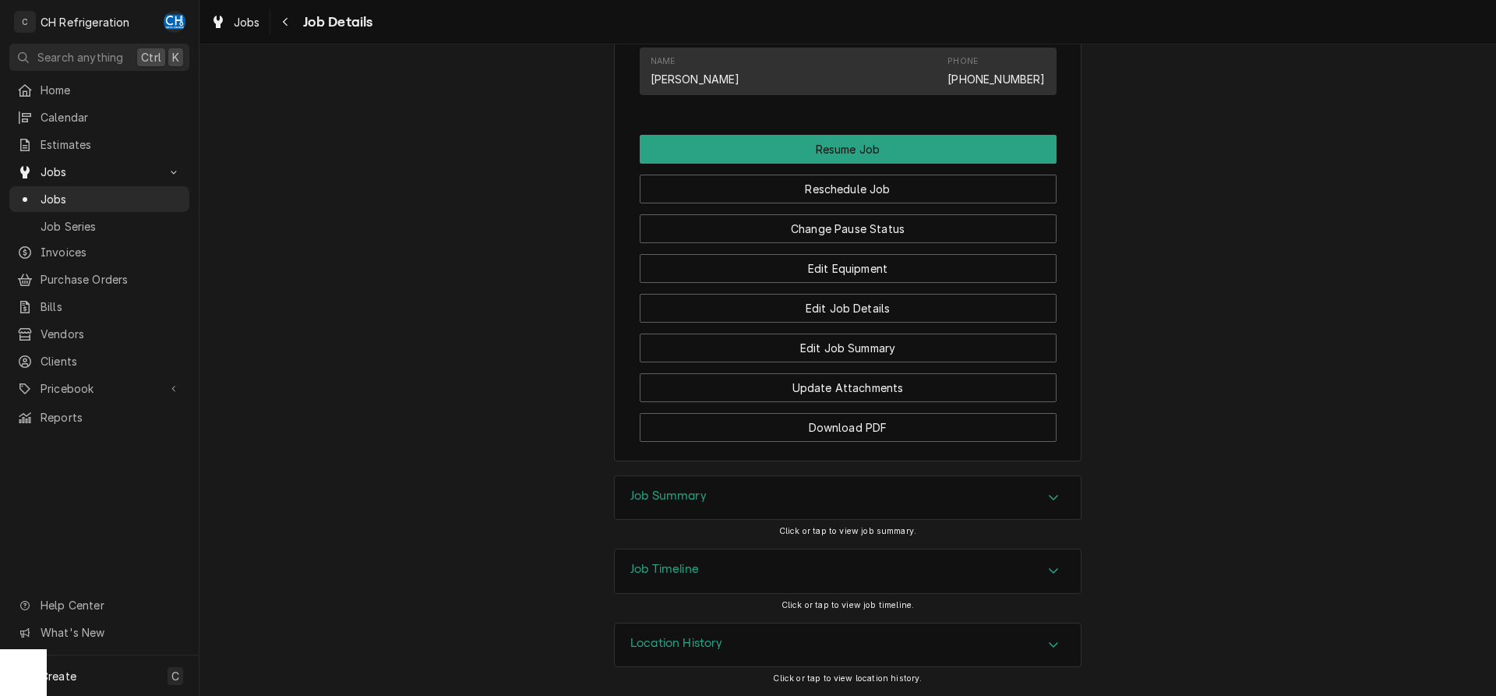
click at [706, 507] on div "Job Summary" at bounding box center [848, 498] width 466 height 44
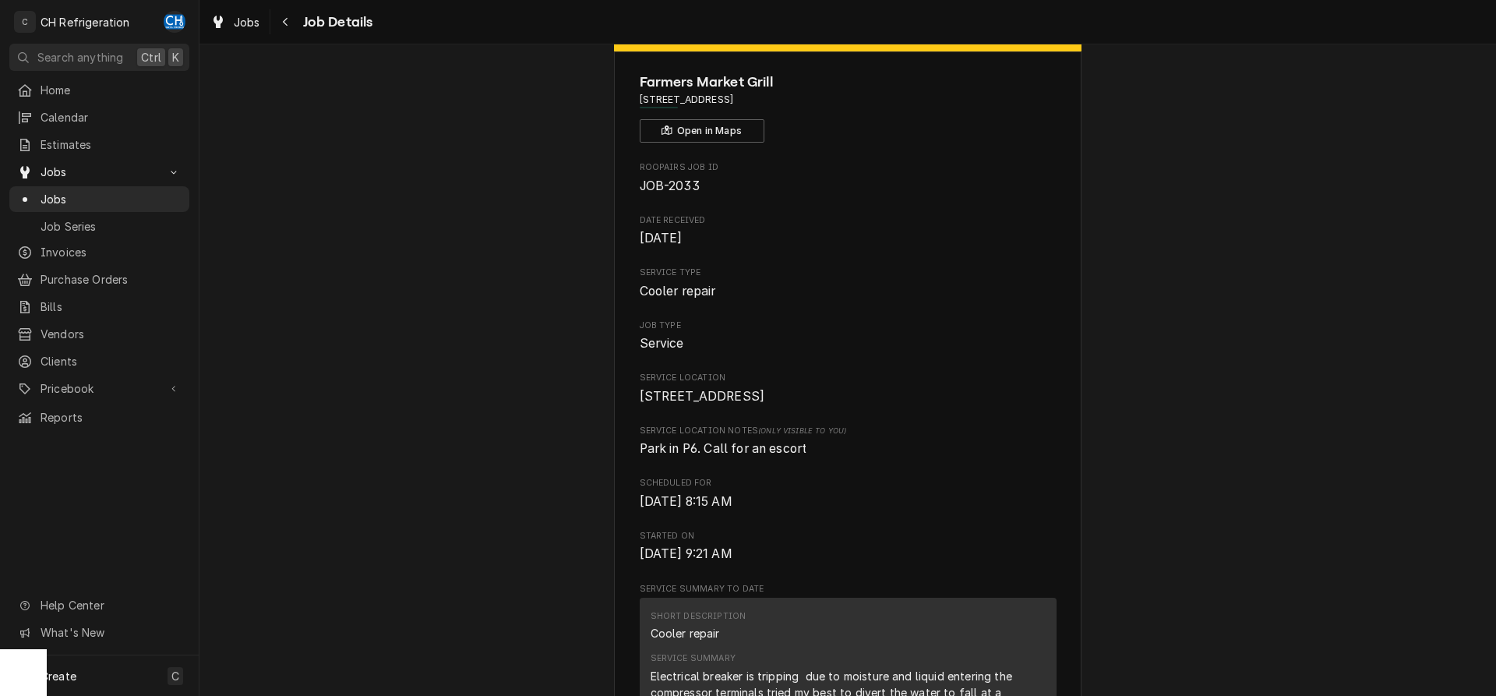
scroll to position [0, 0]
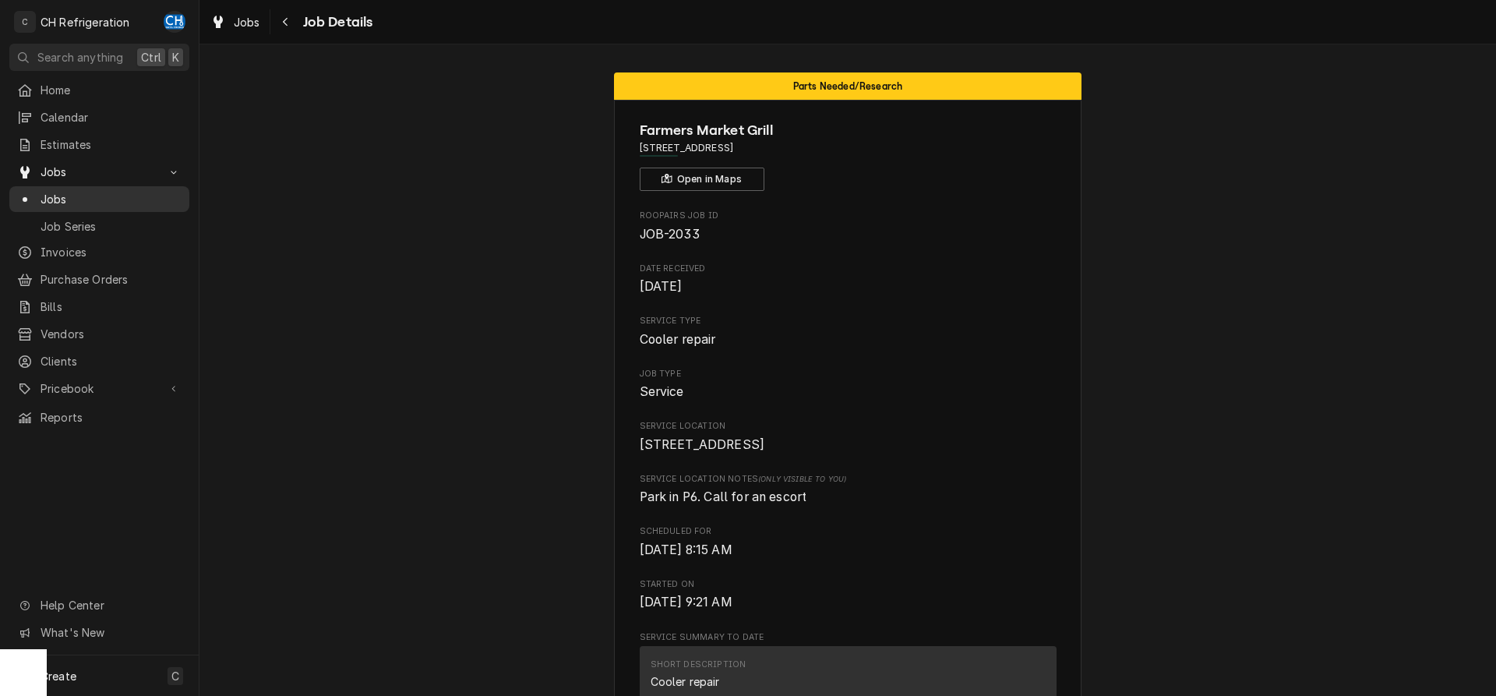
click at [51, 191] on span "Jobs" at bounding box center [111, 199] width 141 height 16
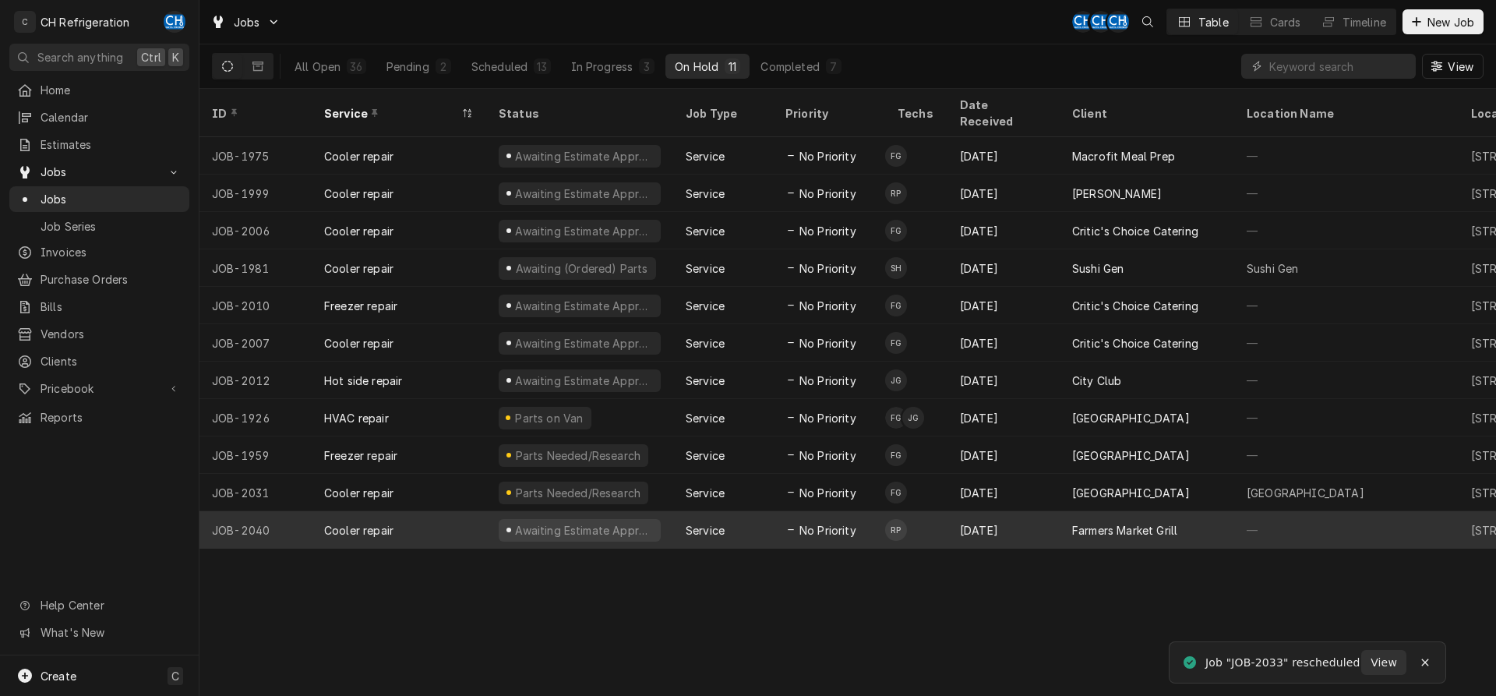
click at [1061, 511] on div "Farmers Market Grill" at bounding box center [1146, 529] width 174 height 37
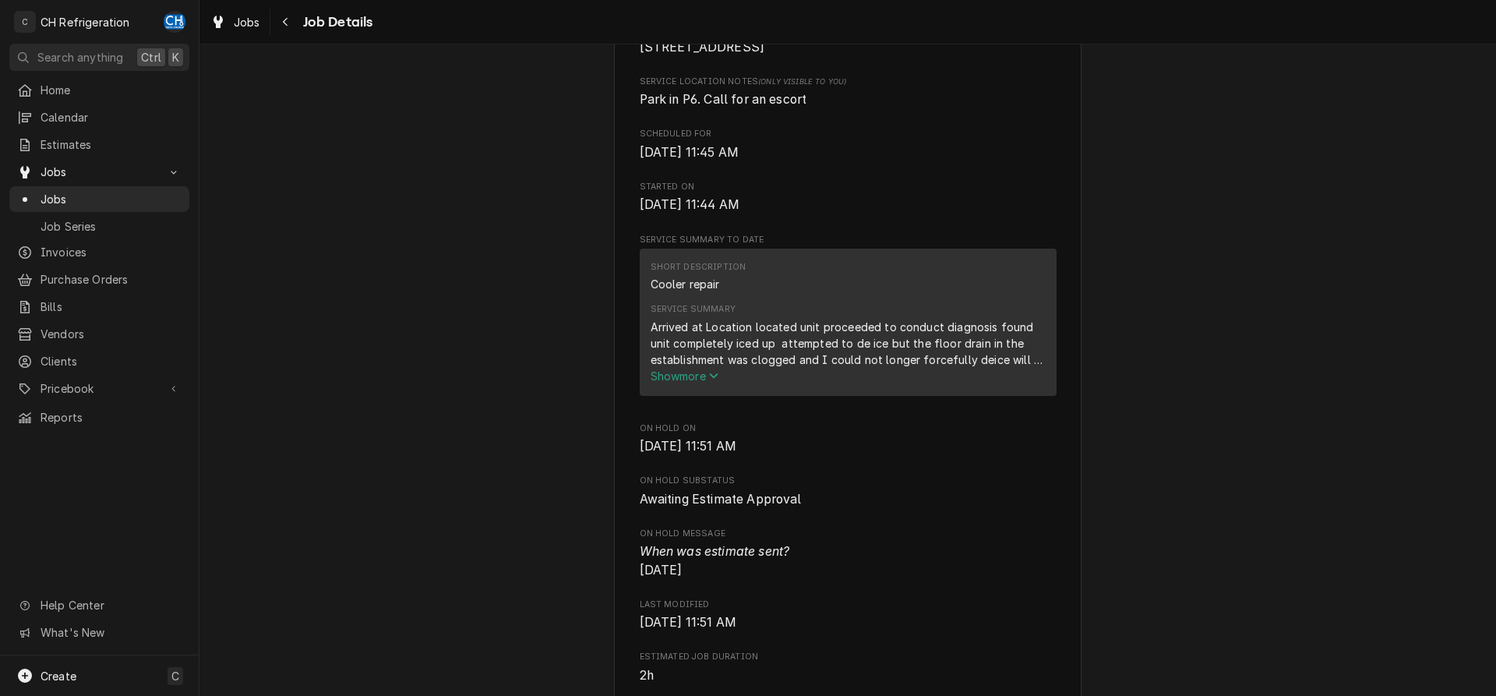
click at [697, 382] on span "Show more" at bounding box center [684, 375] width 69 height 13
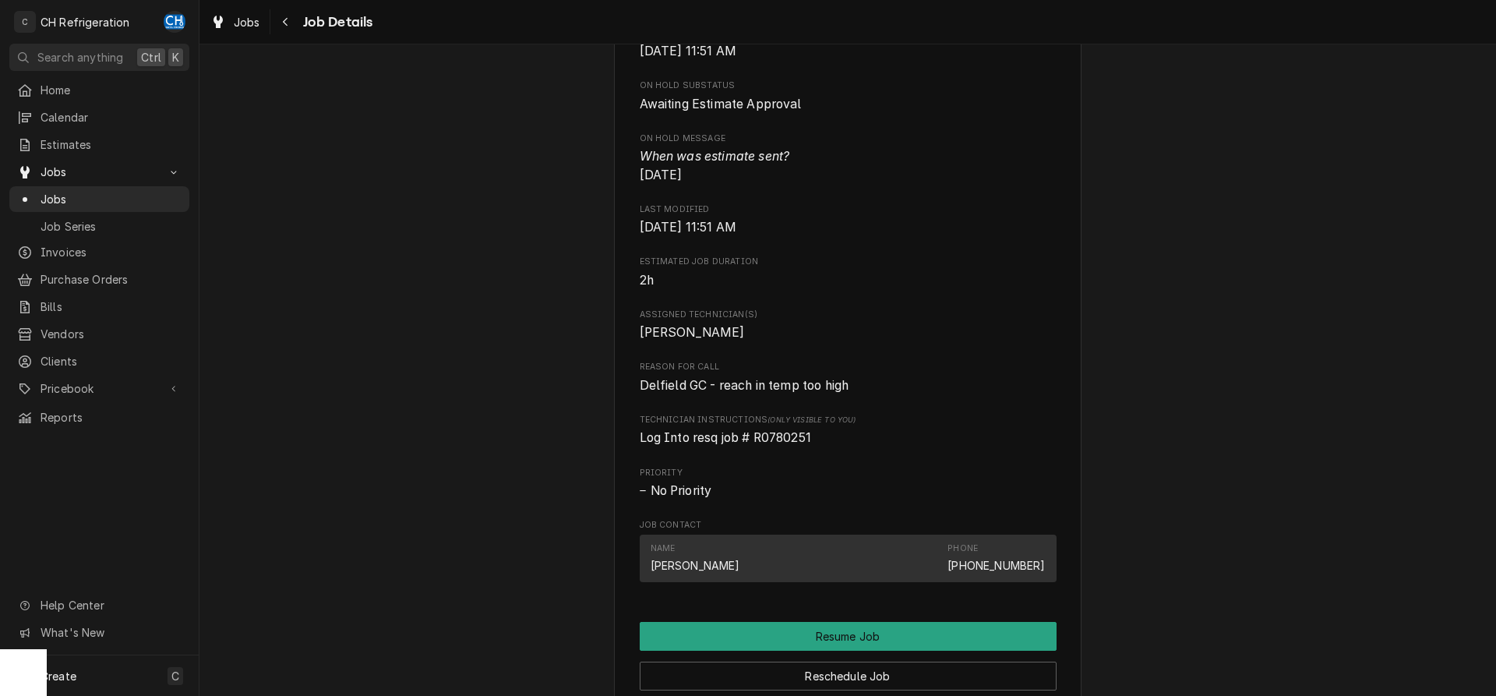
scroll to position [1112, 0]
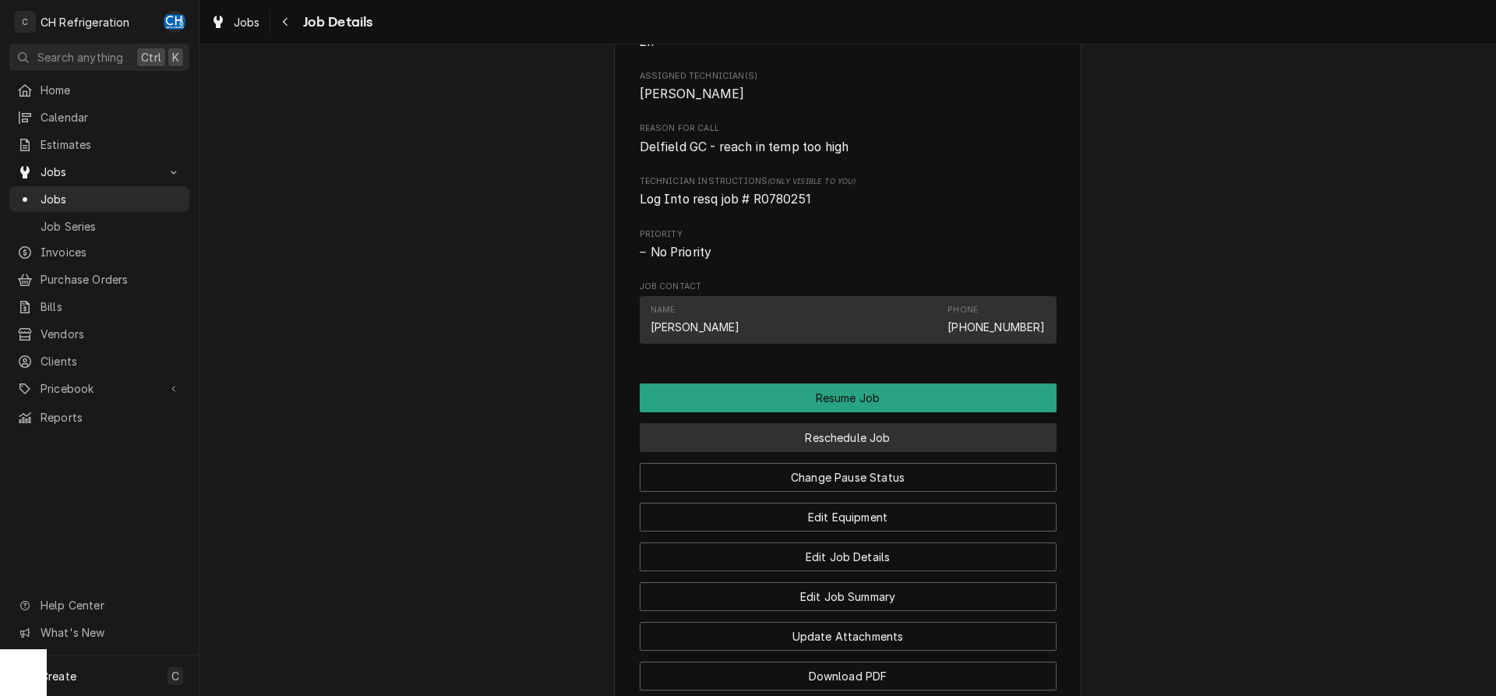
click at [825, 452] on button "Reschedule Job" at bounding box center [848, 437] width 417 height 29
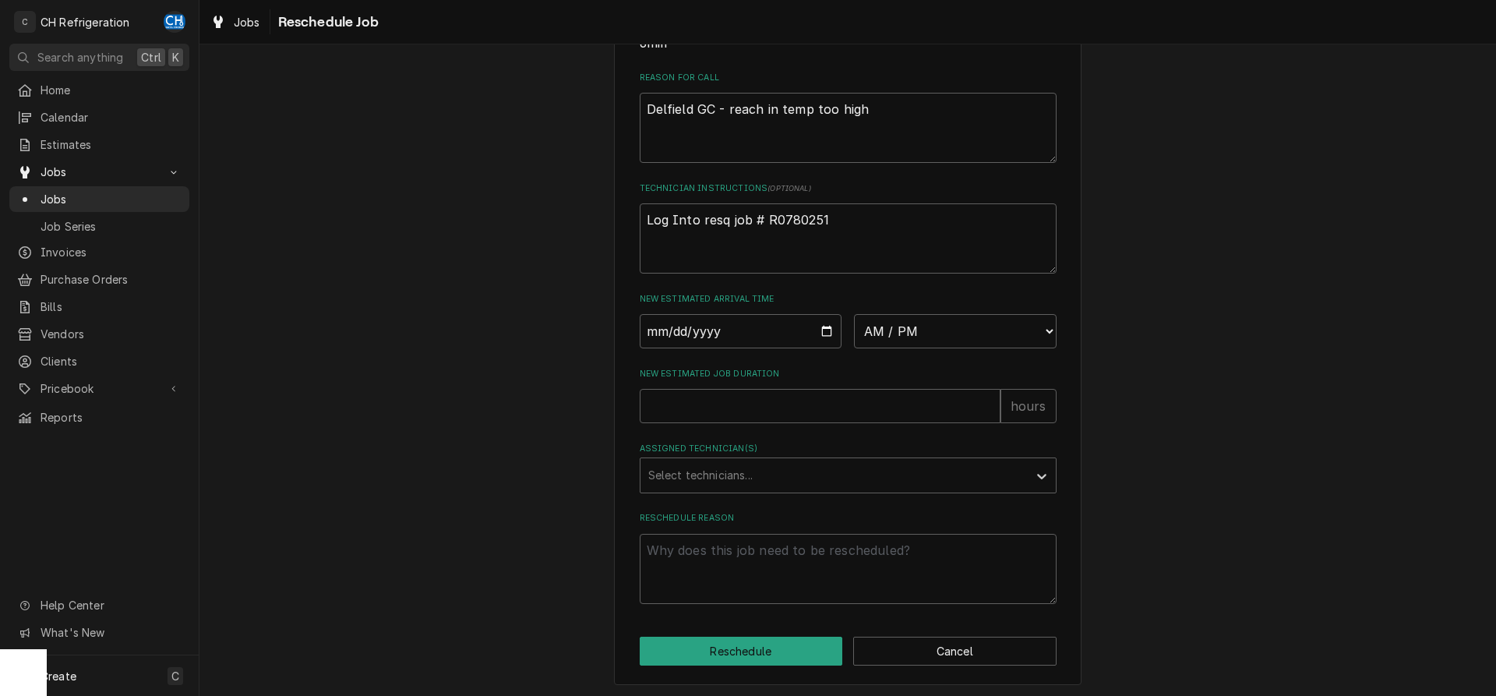
scroll to position [451, 0]
click at [830, 329] on input "Date" at bounding box center [741, 328] width 203 height 34
type input "[DATE]"
type textarea "x"
click at [854, 311] on select "AM / PM 6:00 AM 6:15 AM 6:30 AM 6:45 AM 7:00 AM 7:15 AM 7:30 AM 7:45 AM 8:00 AM…" at bounding box center [955, 328] width 203 height 34
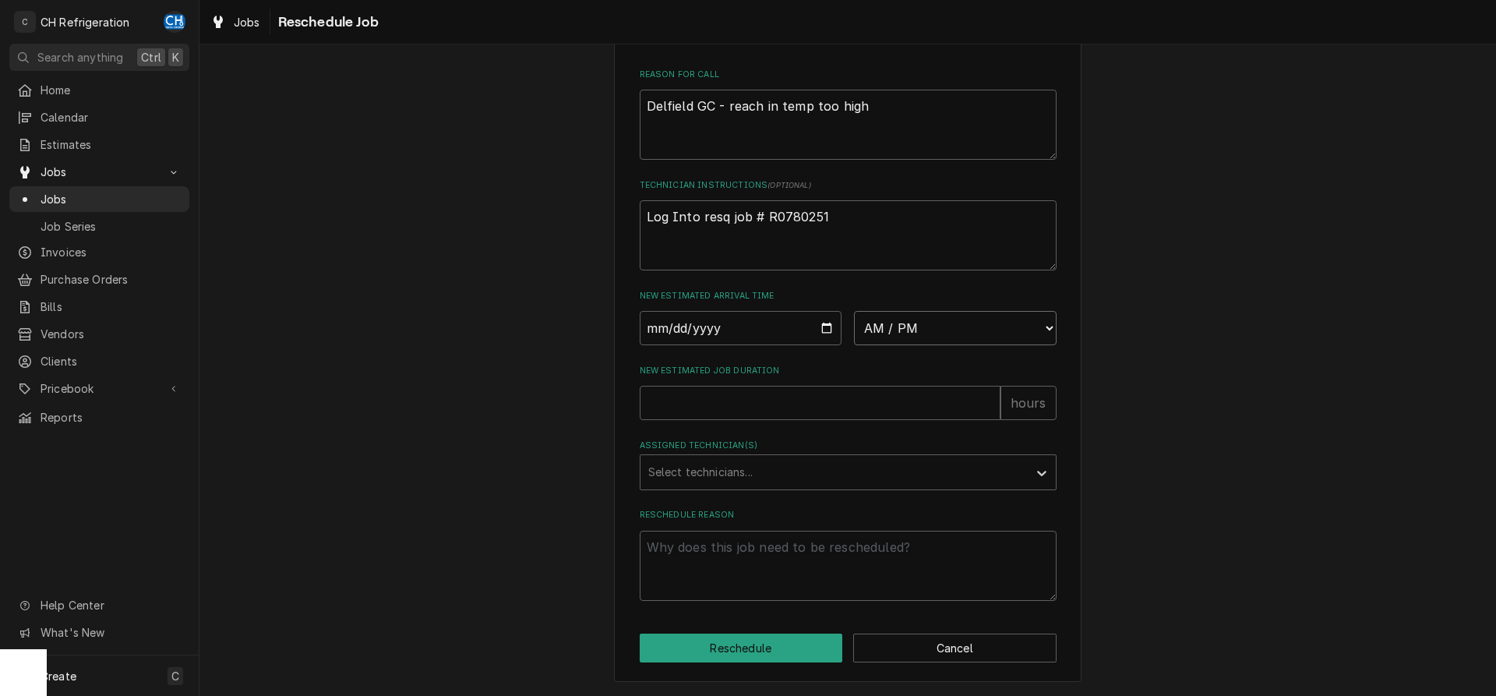
select select "08:15:00"
click option "8:15 AM" at bounding box center [0, 0] width 0 height 0
click at [814, 403] on input "New Estimated Job Duration" at bounding box center [820, 403] width 361 height 34
type textarea "x"
type input "2"
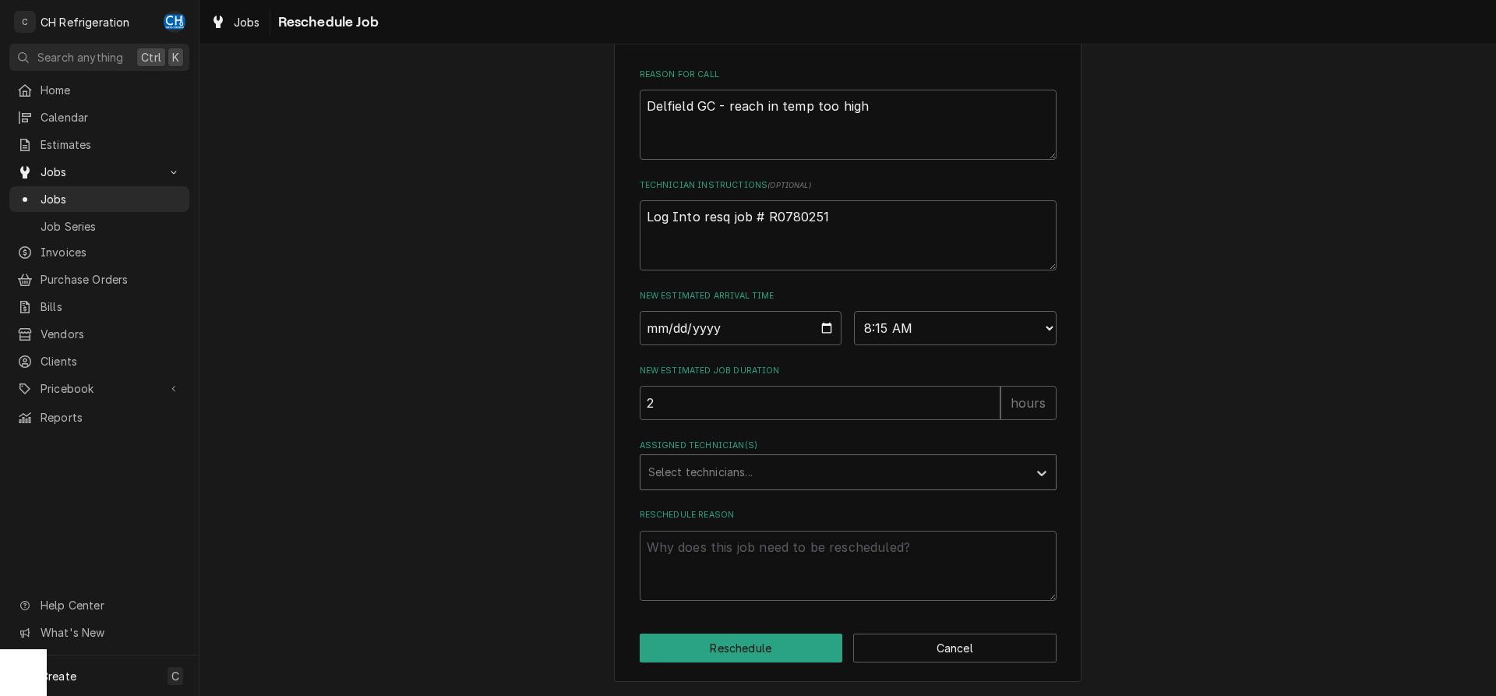
click at [766, 463] on div "Assigned Technician(s)" at bounding box center [834, 472] width 372 height 28
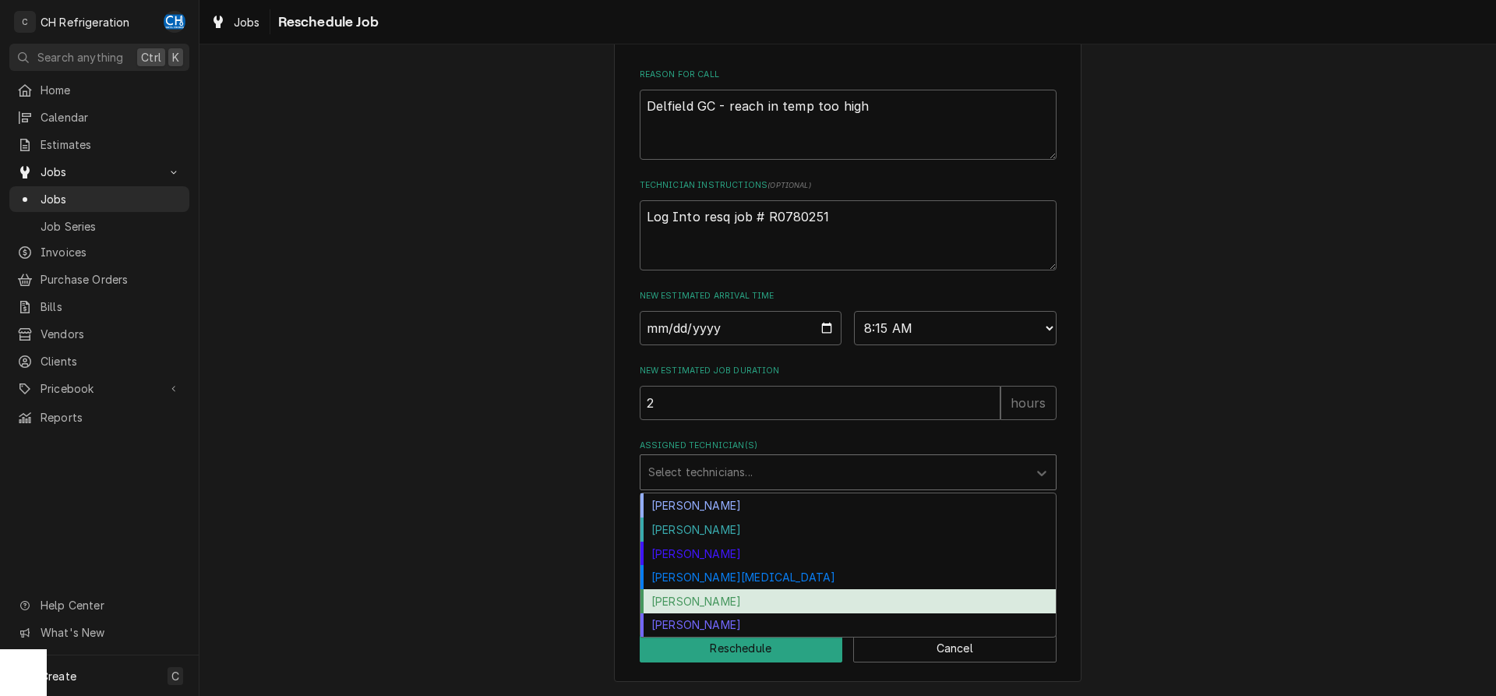
click at [732, 595] on div "[PERSON_NAME]" at bounding box center [847, 601] width 415 height 24
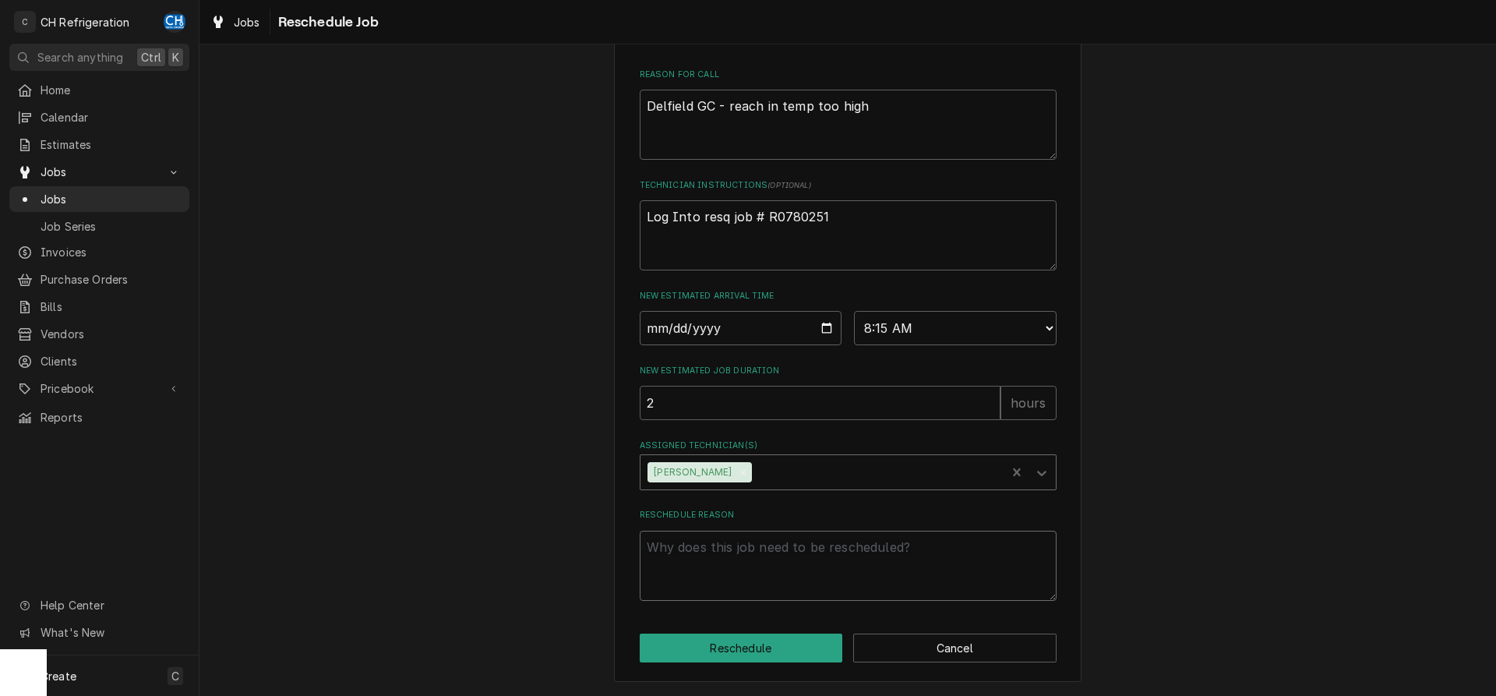
click at [768, 568] on textarea "Reschedule Reason" at bounding box center [848, 565] width 417 height 70
type textarea "x"
type textarea "p"
type textarea "x"
type textarea "pa"
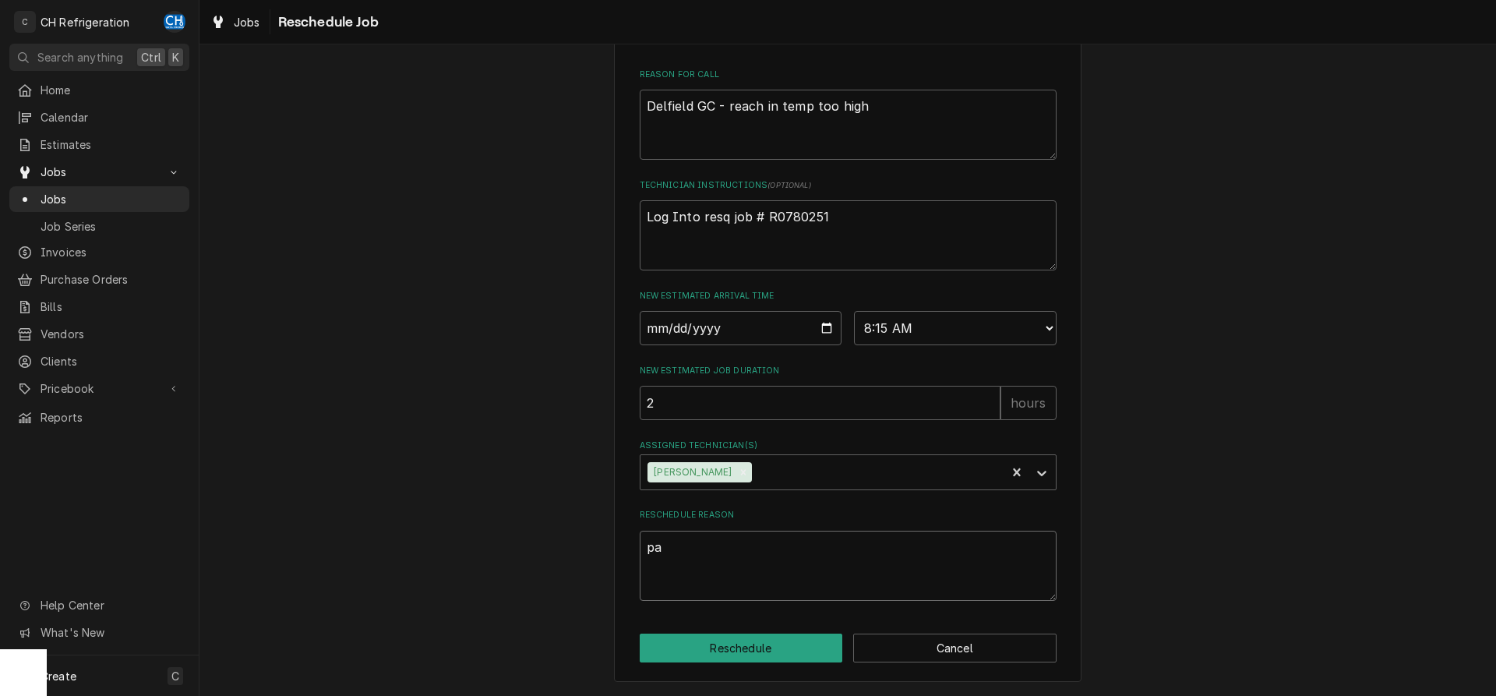
type textarea "x"
type textarea "par"
type textarea "x"
type textarea "part"
type textarea "x"
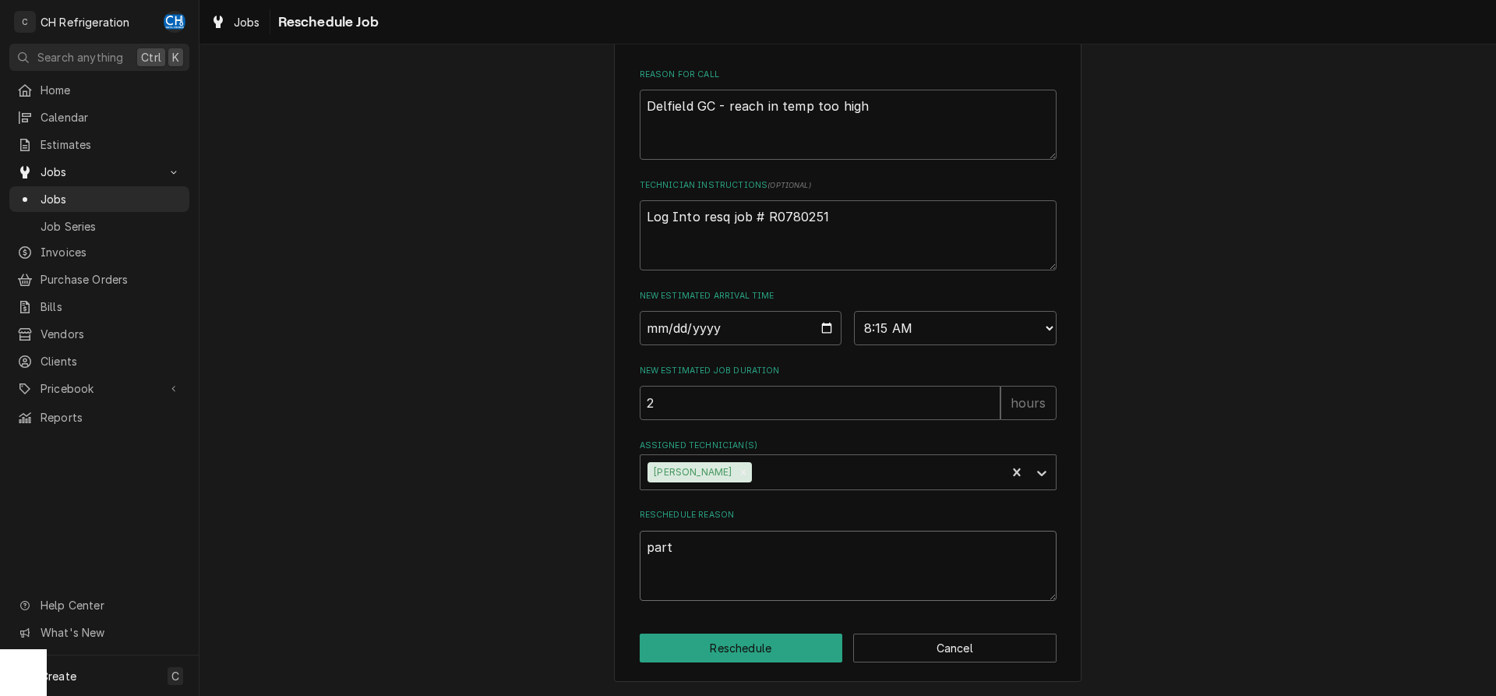
type textarea "parts"
type textarea "x"
type textarea "parts"
click at [756, 632] on div "Please provide some additional details to reschedule this job. Roopairs Job ID …" at bounding box center [847, 162] width 467 height 1040
click at [756, 646] on button "Reschedule" at bounding box center [741, 647] width 203 height 29
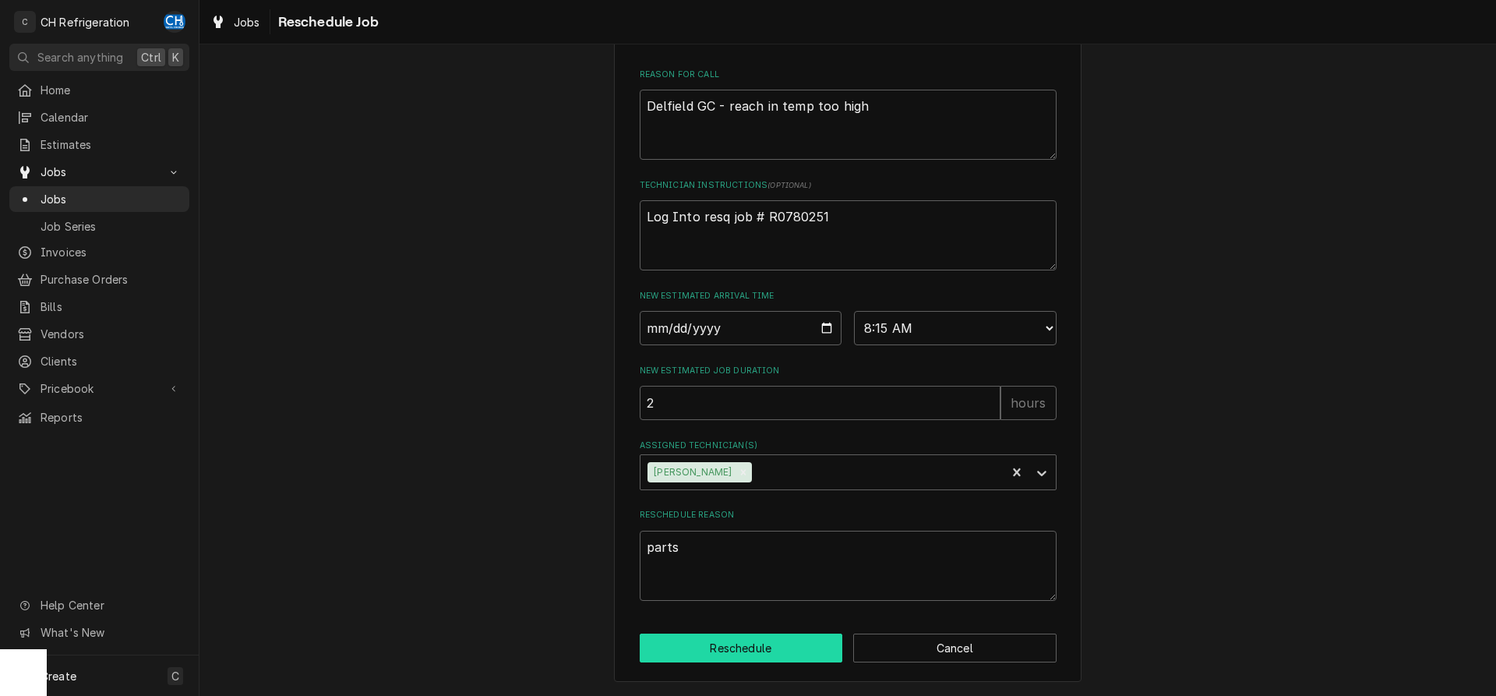
type textarea "x"
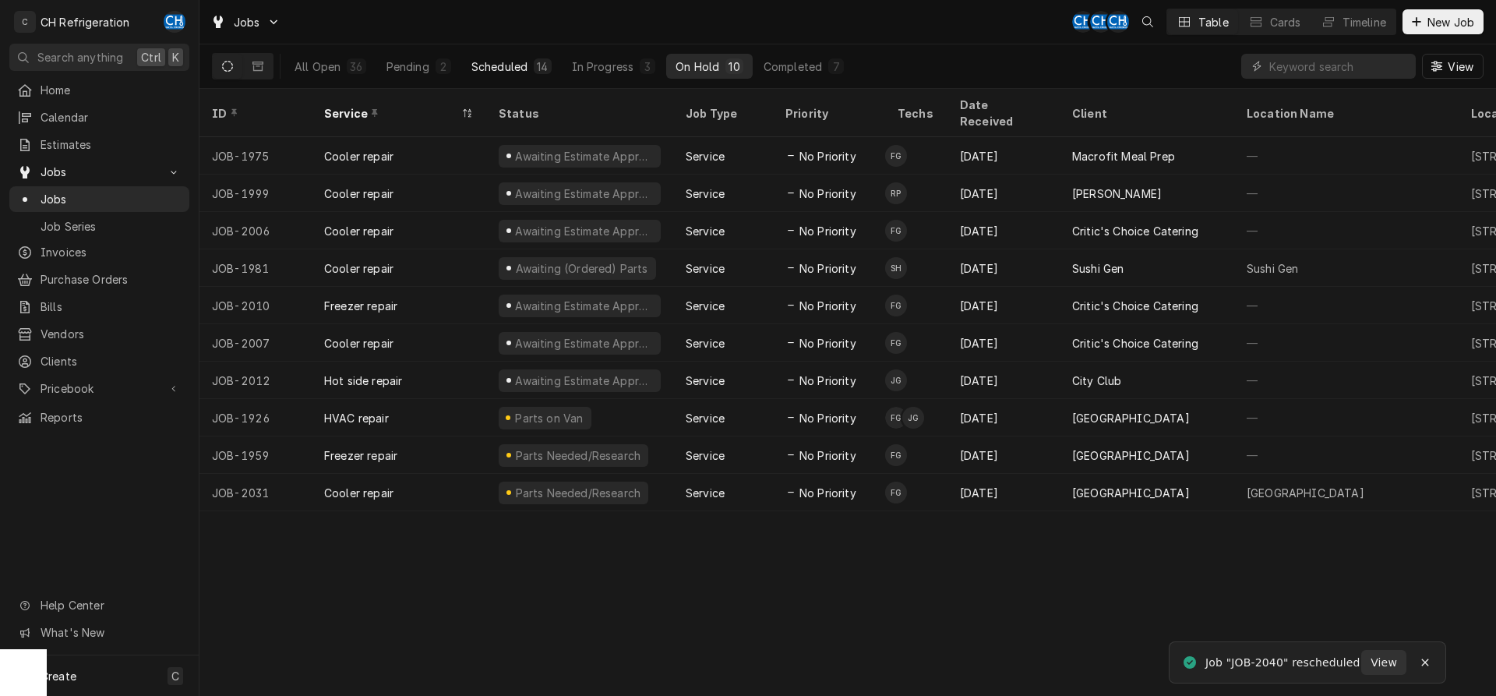
click at [532, 61] on button "Scheduled 14" at bounding box center [511, 66] width 99 height 25
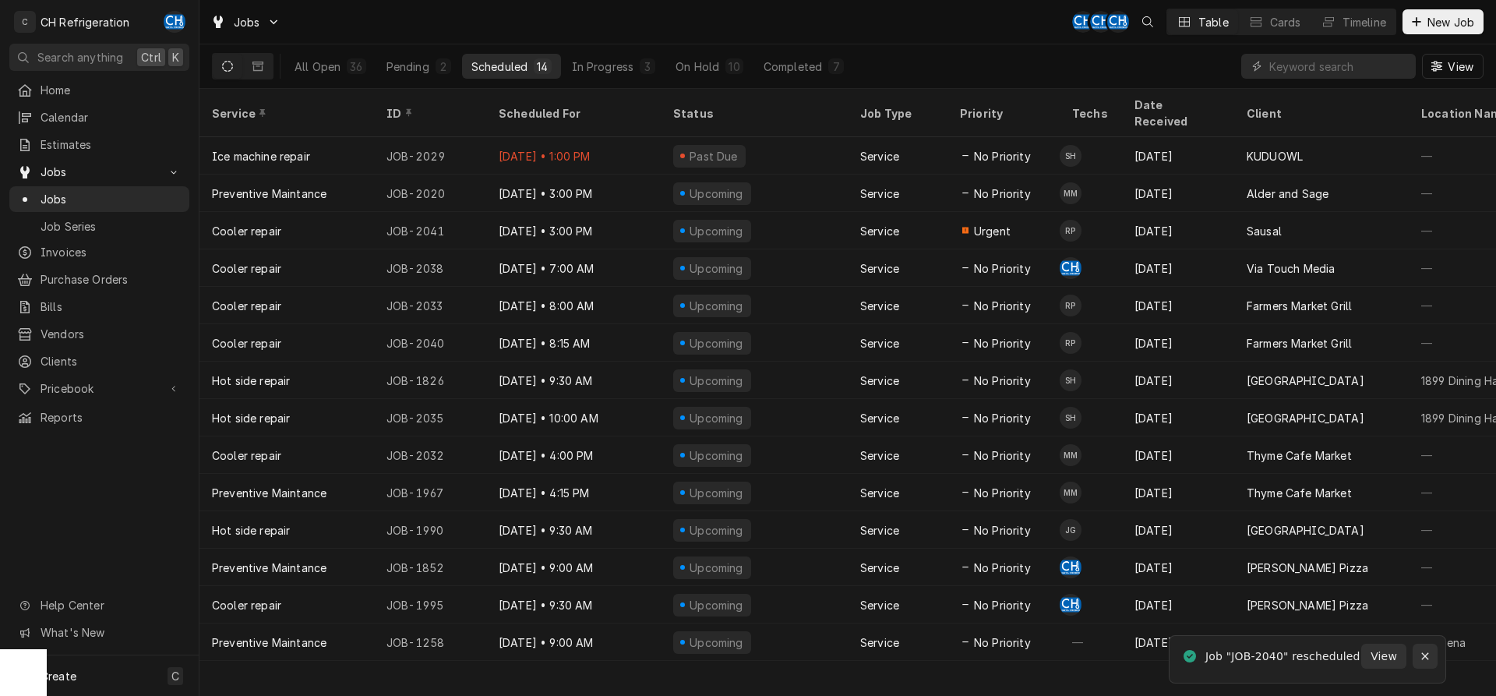
click at [1425, 657] on icon "Notifications alt+T" at bounding box center [1424, 655] width 11 height 11
click at [798, 55] on button "Completed 7" at bounding box center [803, 66] width 99 height 25
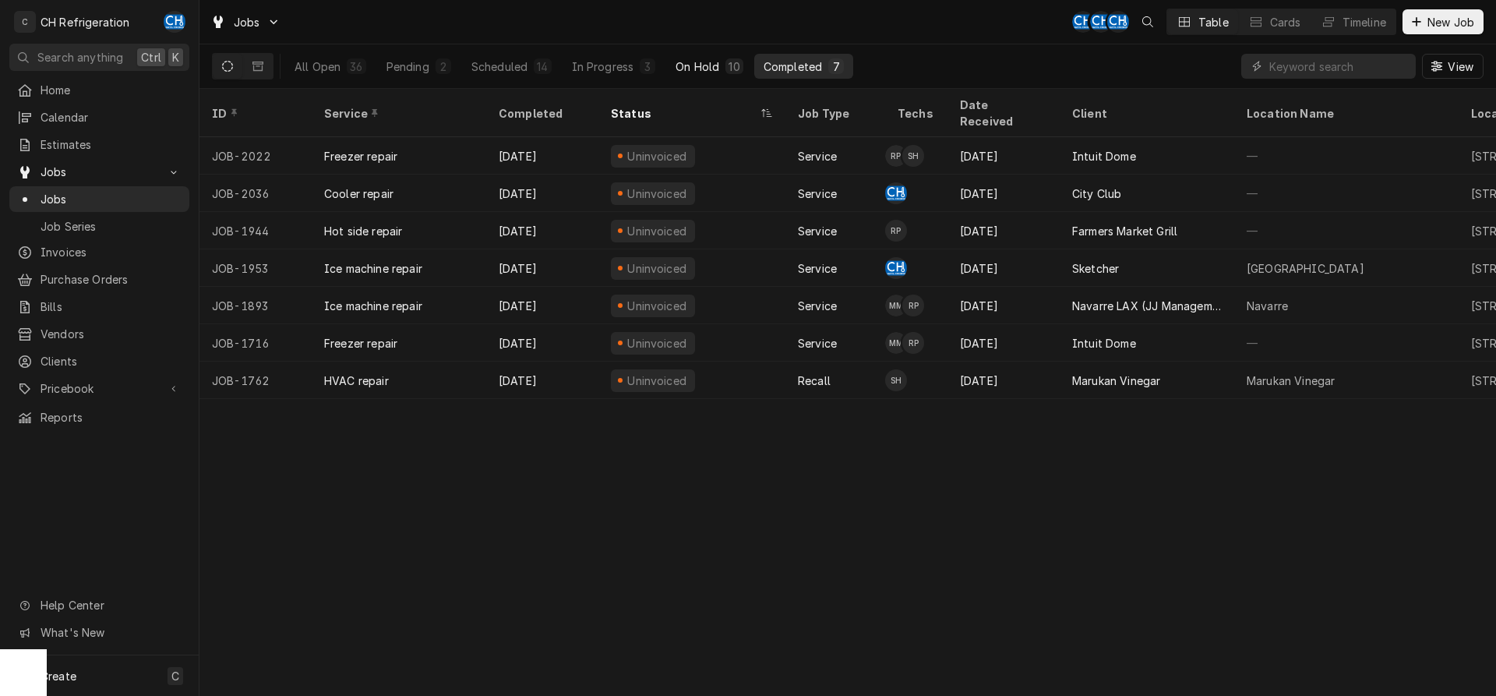
click at [731, 68] on div "10" at bounding box center [733, 66] width 11 height 16
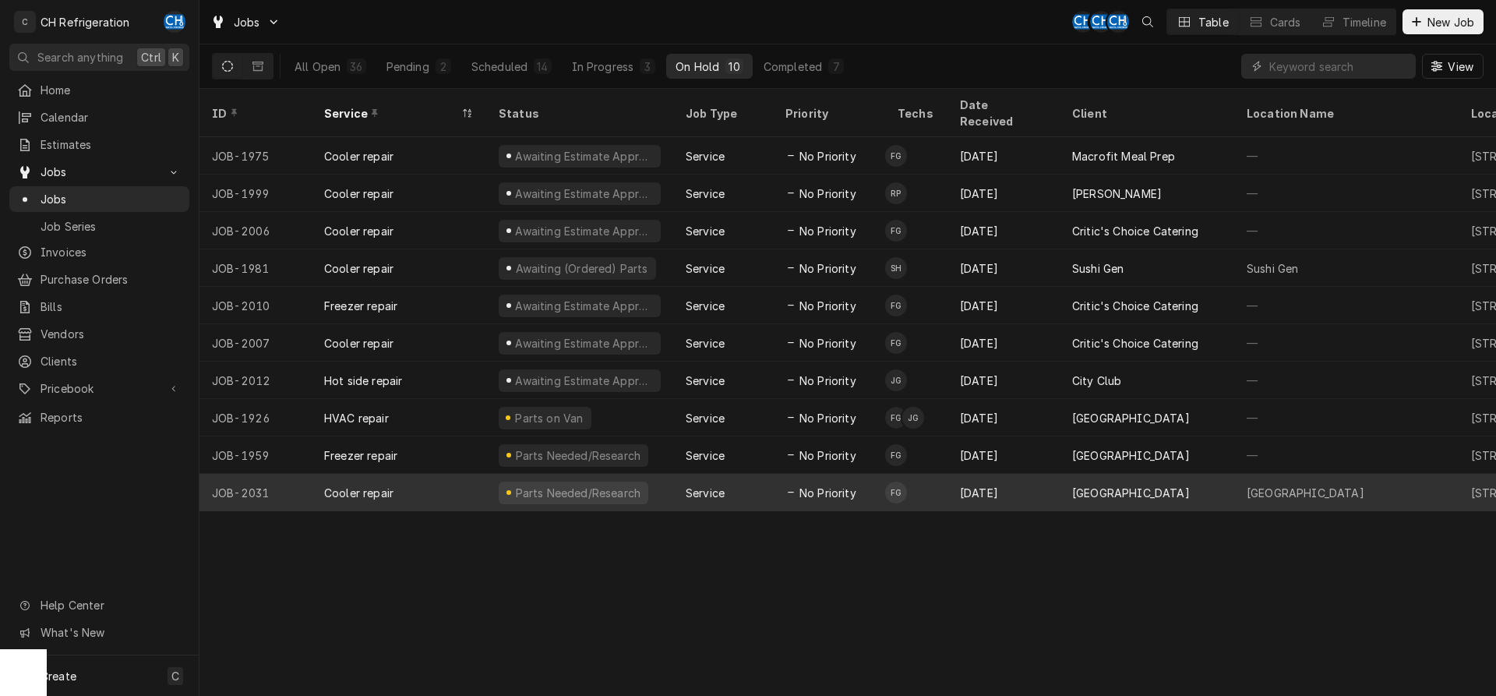
click at [960, 477] on div "Sep 29" at bounding box center [1003, 492] width 112 height 37
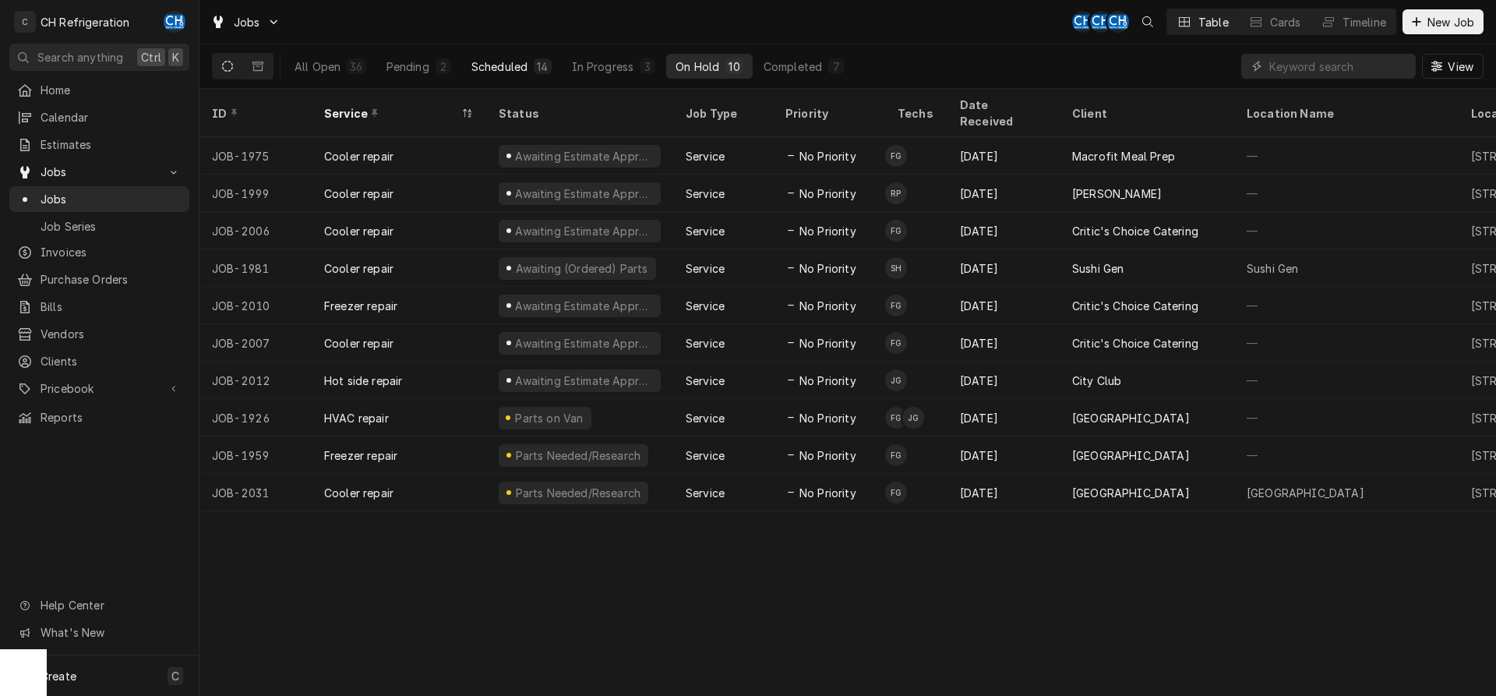
click at [527, 67] on button "Scheduled 14" at bounding box center [511, 66] width 99 height 25
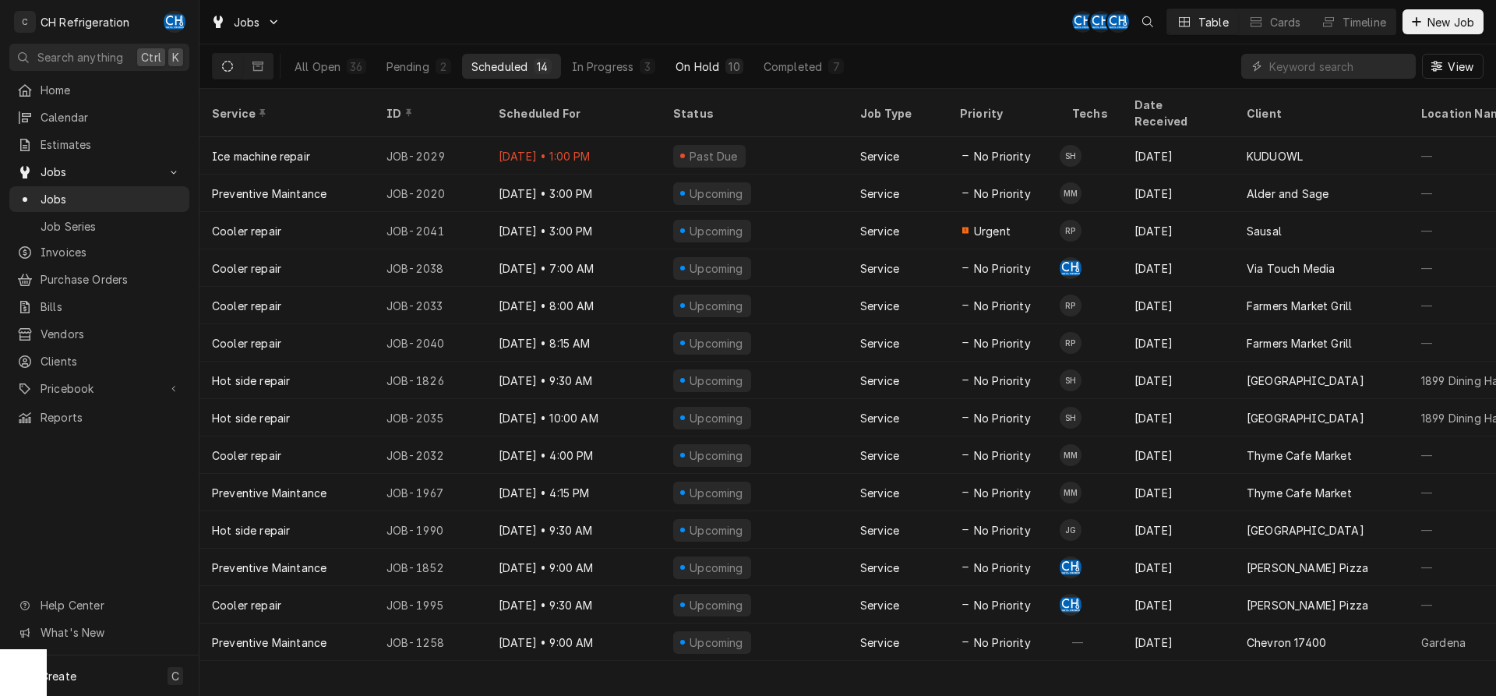
click at [703, 67] on div "On Hold" at bounding box center [697, 66] width 44 height 16
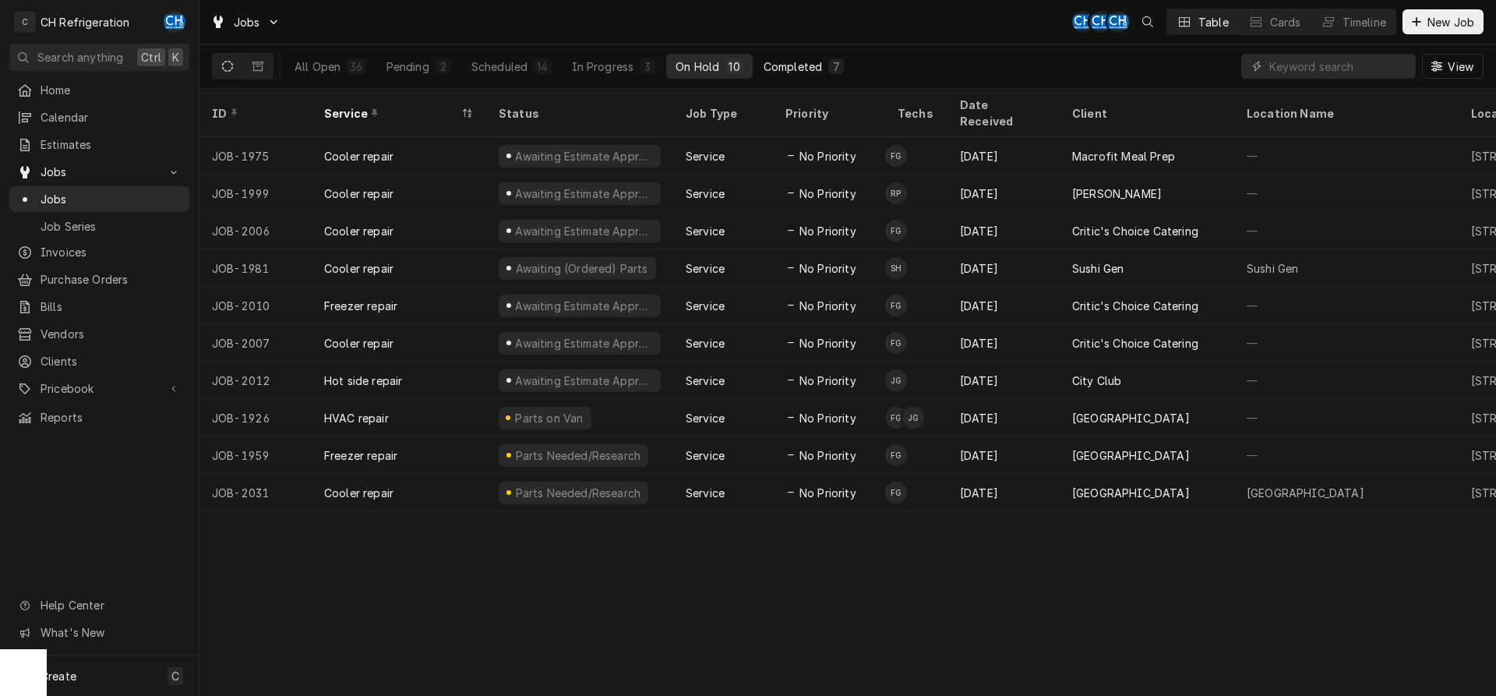
click at [792, 67] on div "Completed" at bounding box center [792, 66] width 58 height 16
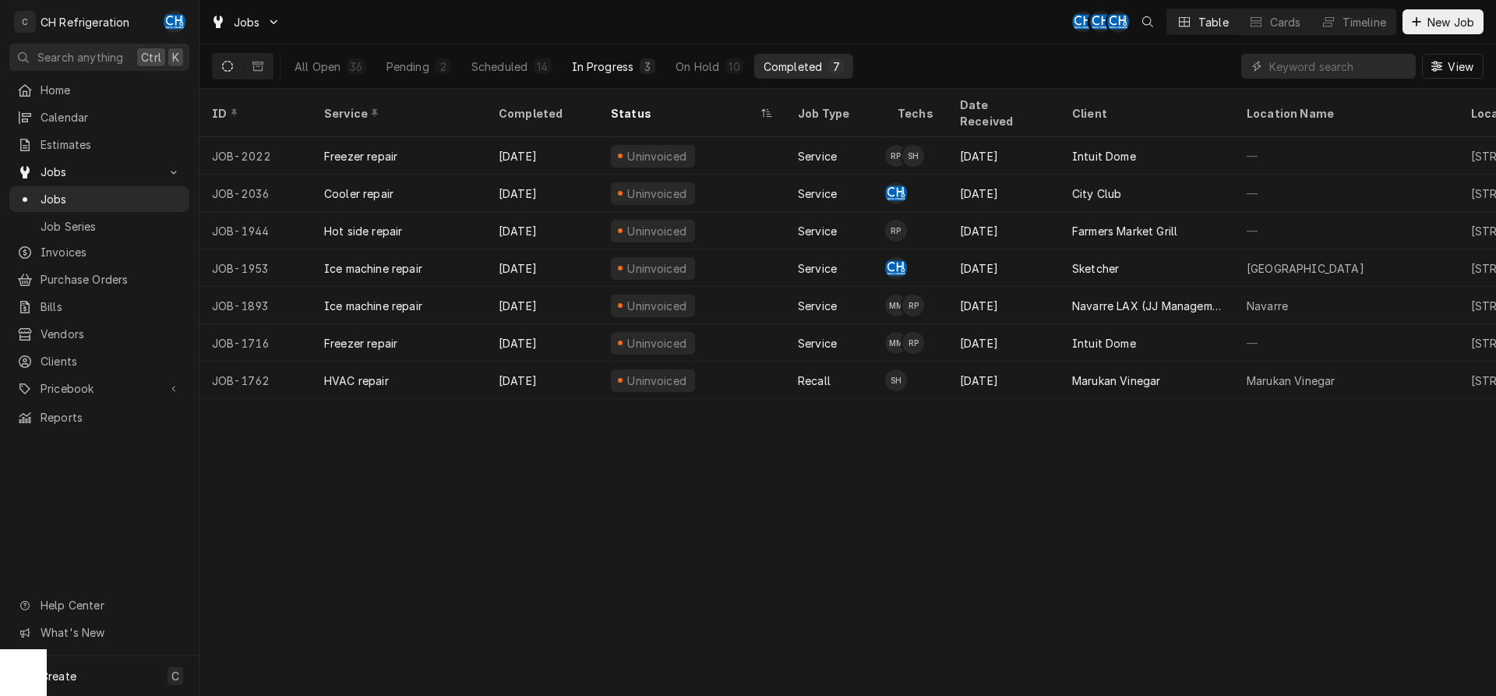
click at [632, 72] on div "In Progress" at bounding box center [603, 66] width 62 height 16
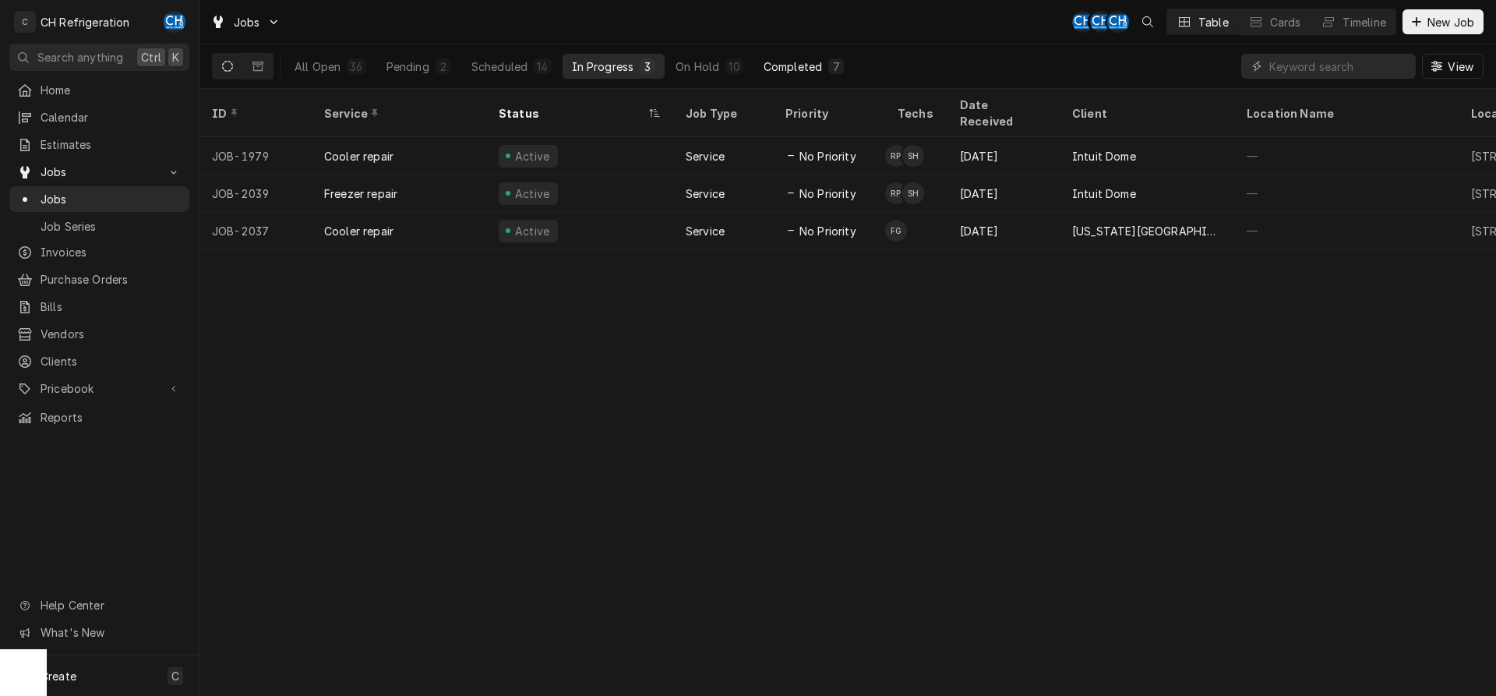
click at [837, 76] on button "Completed 7" at bounding box center [803, 66] width 99 height 25
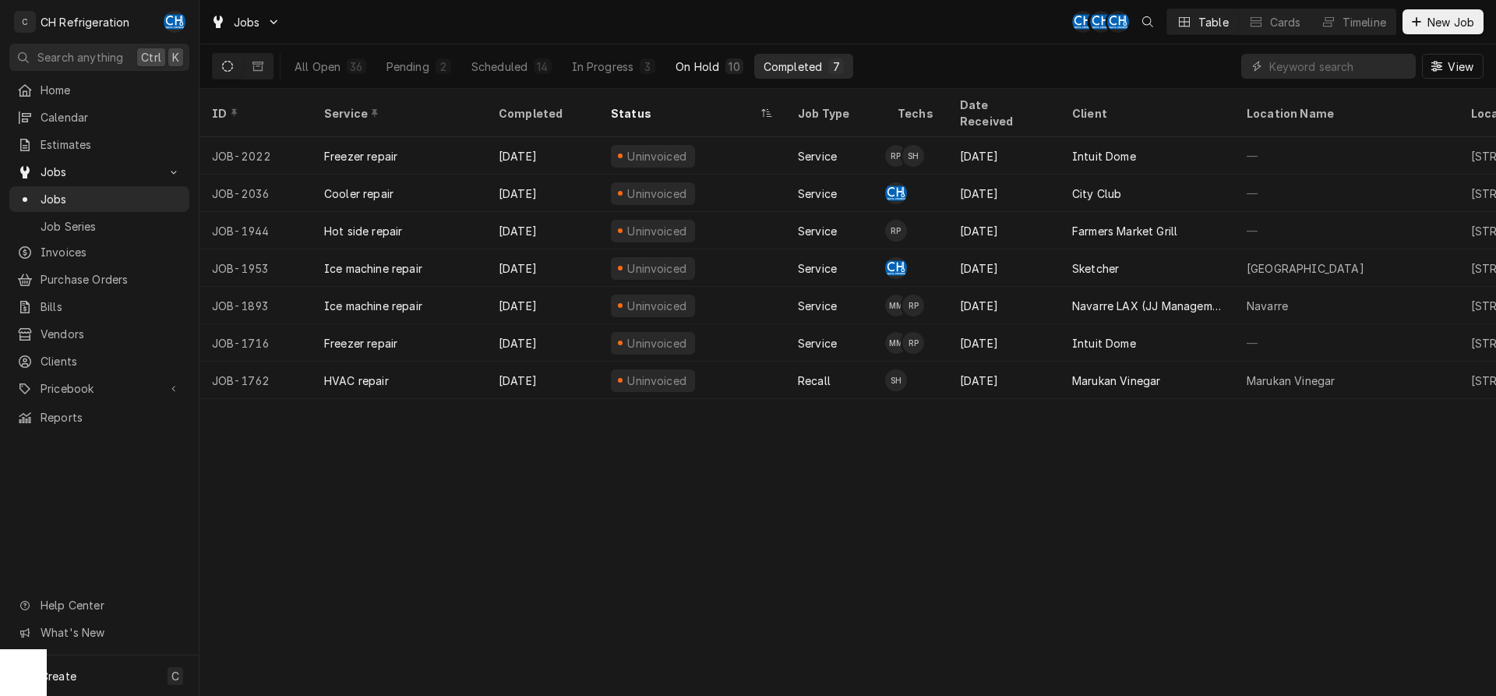
click at [704, 64] on div "On Hold" at bounding box center [697, 66] width 44 height 16
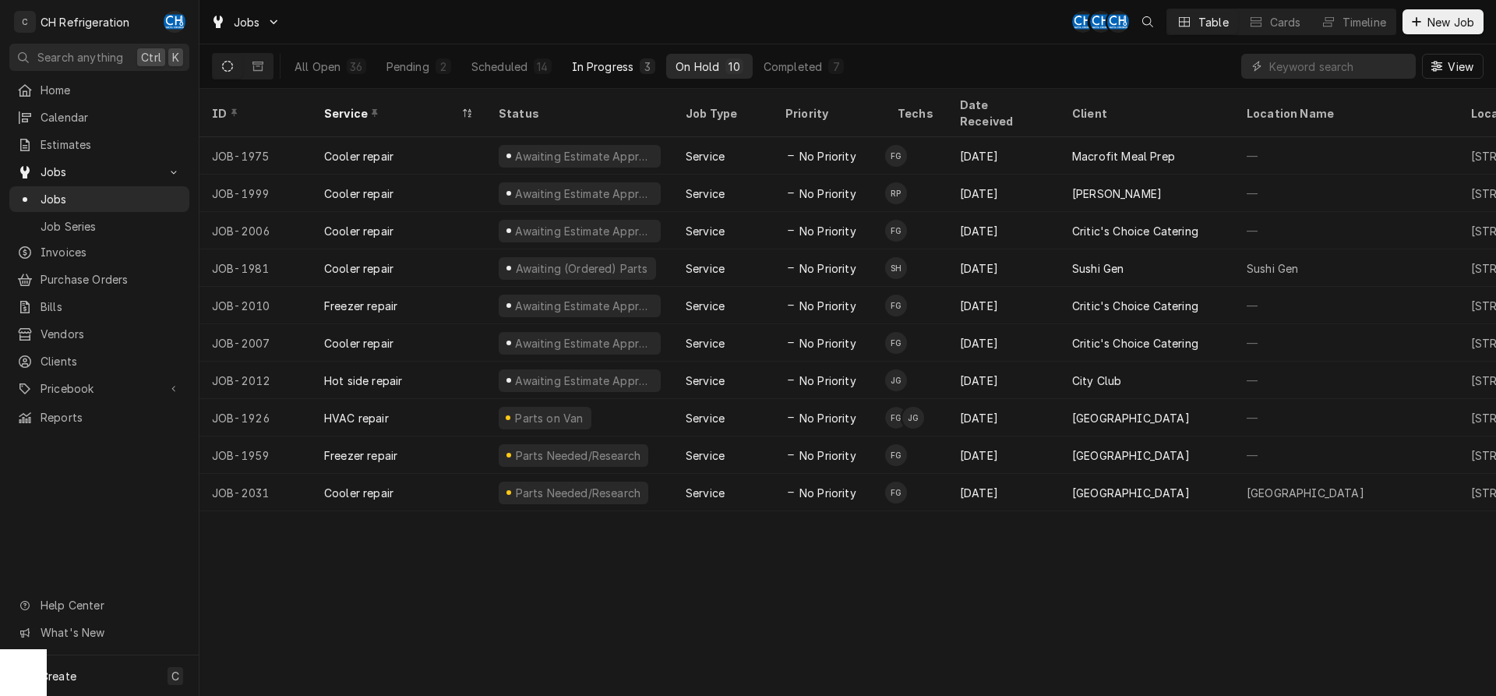
click at [605, 60] on div "In Progress" at bounding box center [603, 66] width 62 height 16
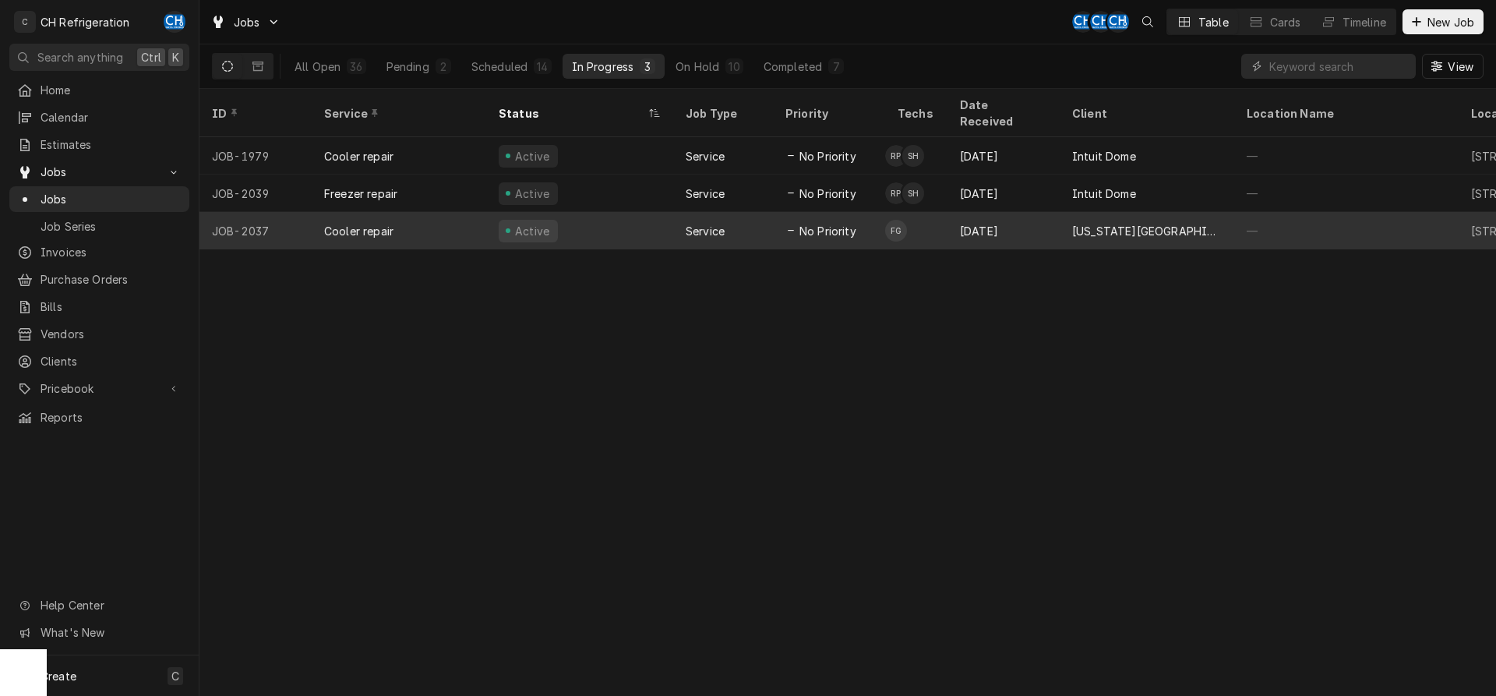
click at [1045, 212] on div "[DATE]" at bounding box center [1003, 230] width 112 height 37
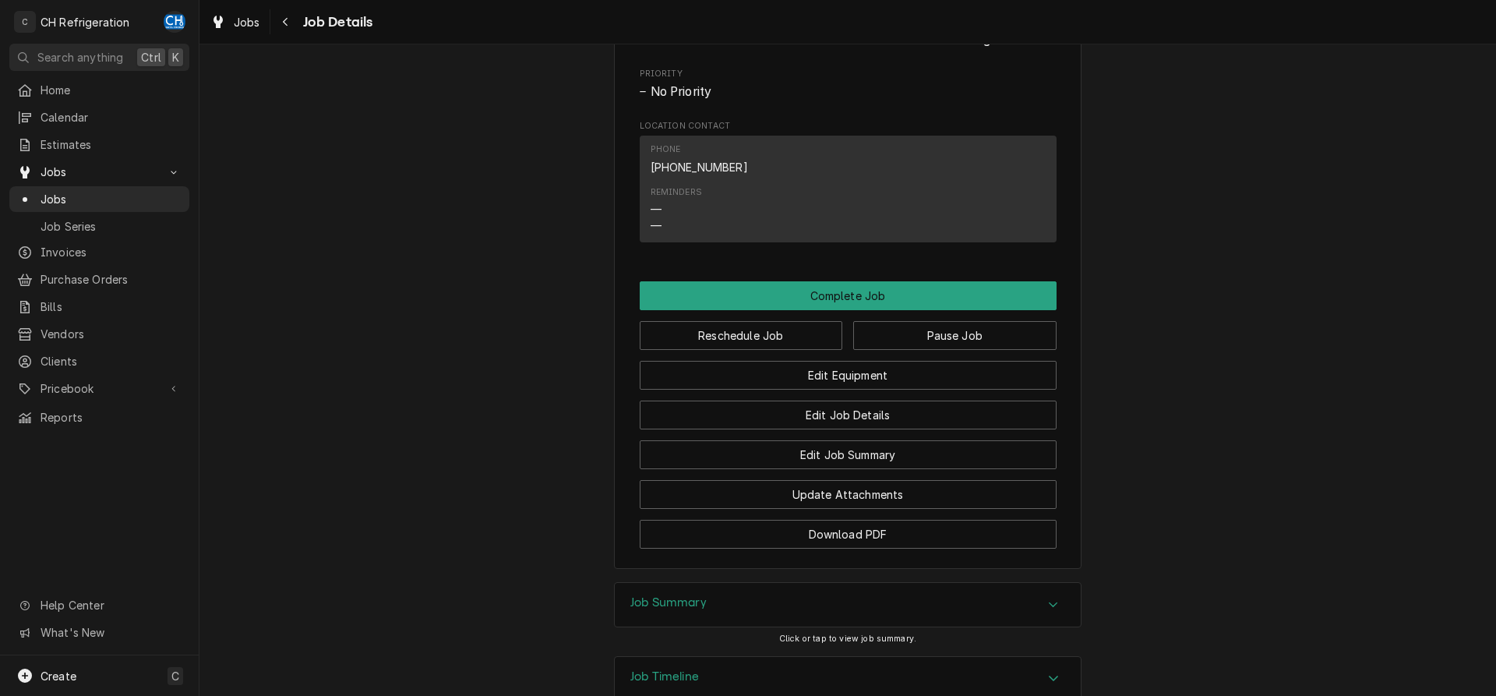
scroll to position [899, 0]
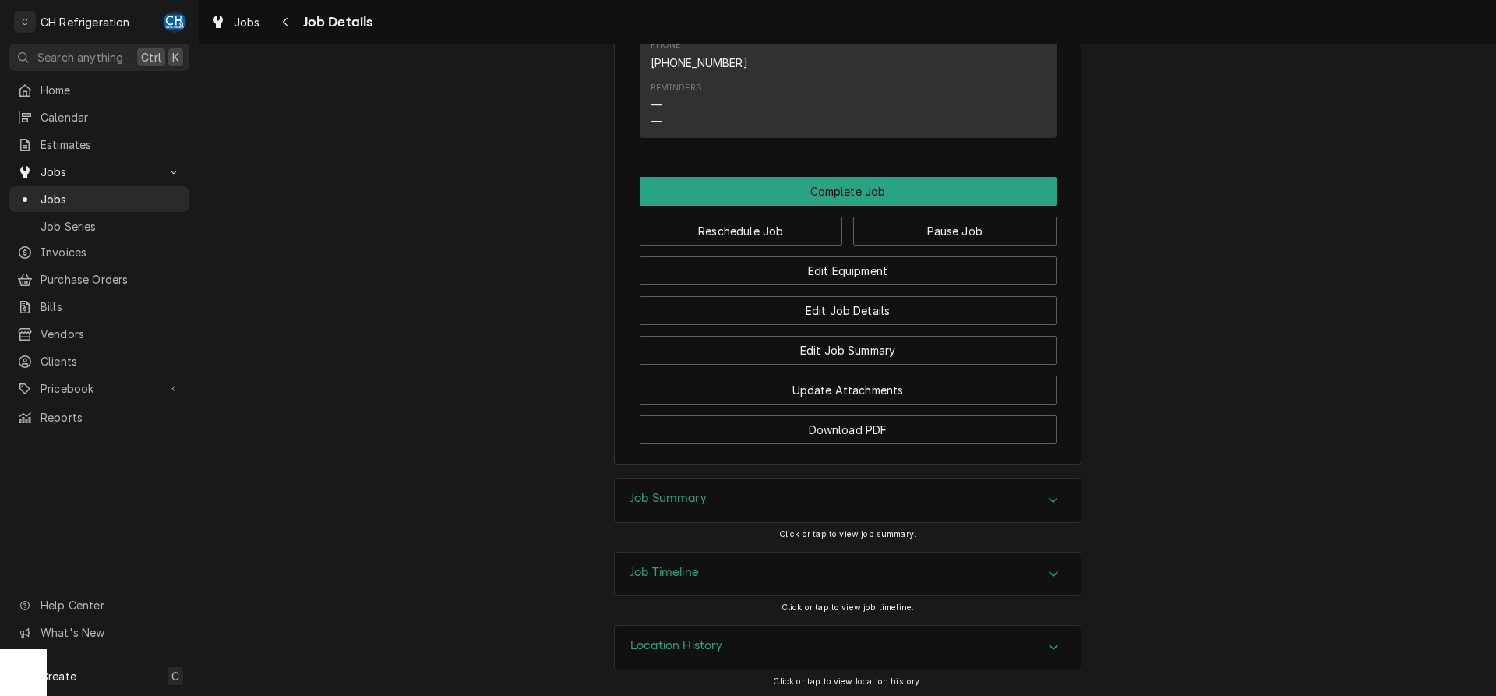
click at [966, 487] on div "Job Summary" at bounding box center [848, 500] width 466 height 44
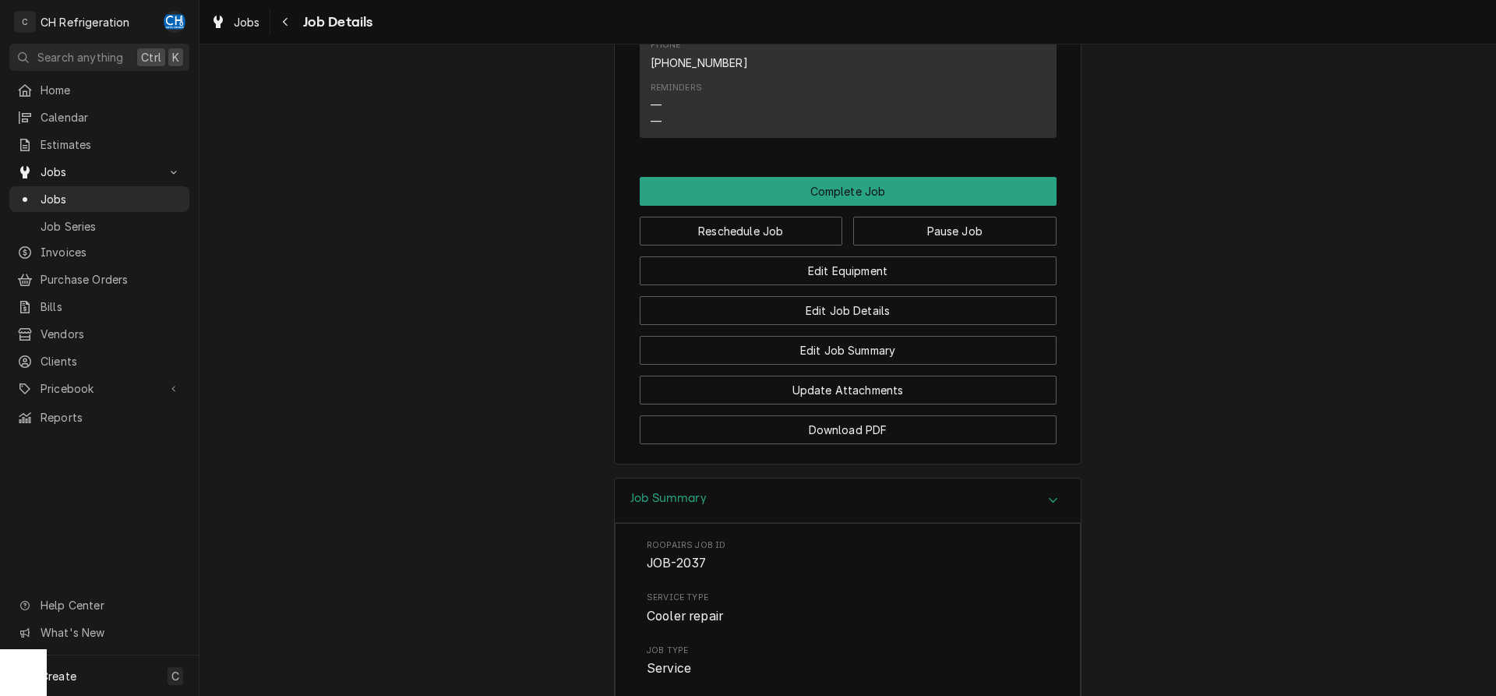
click at [1036, 487] on div "Job Summary" at bounding box center [848, 500] width 466 height 44
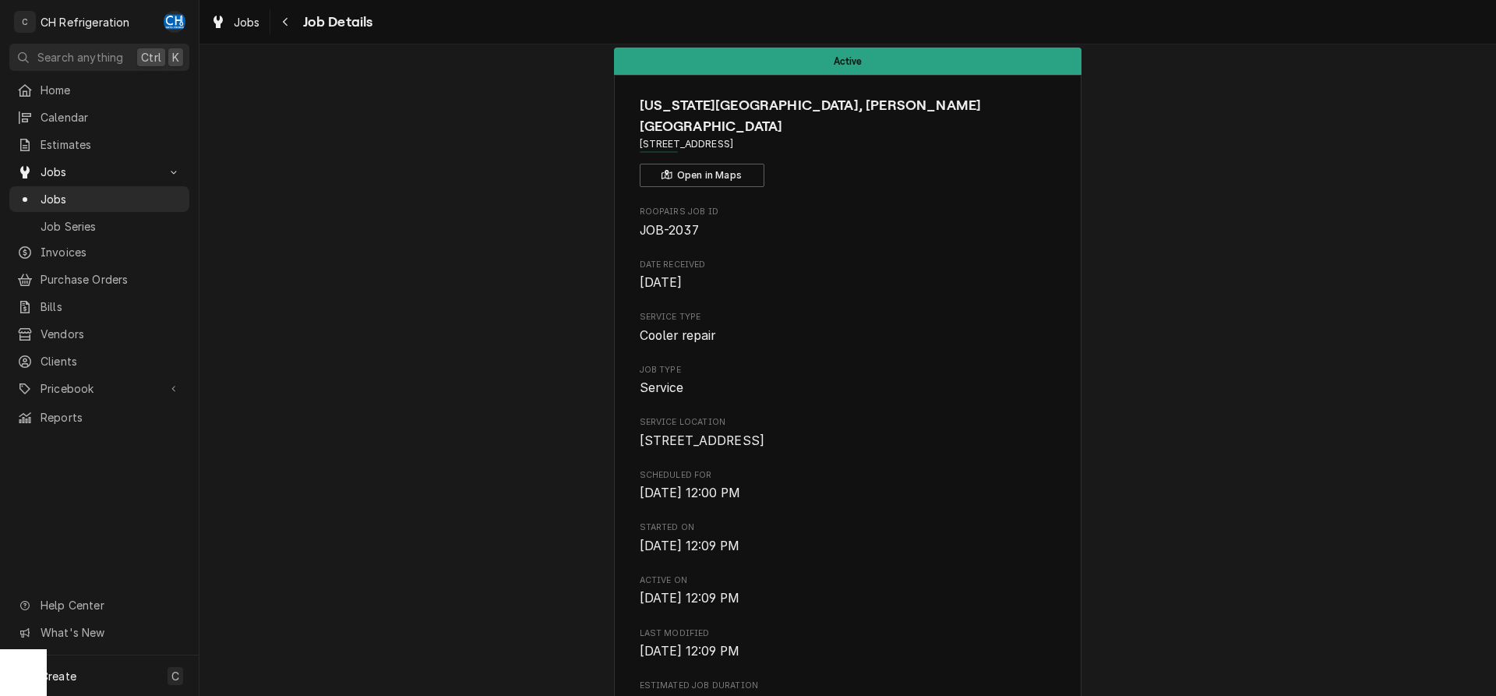
scroll to position [0, 0]
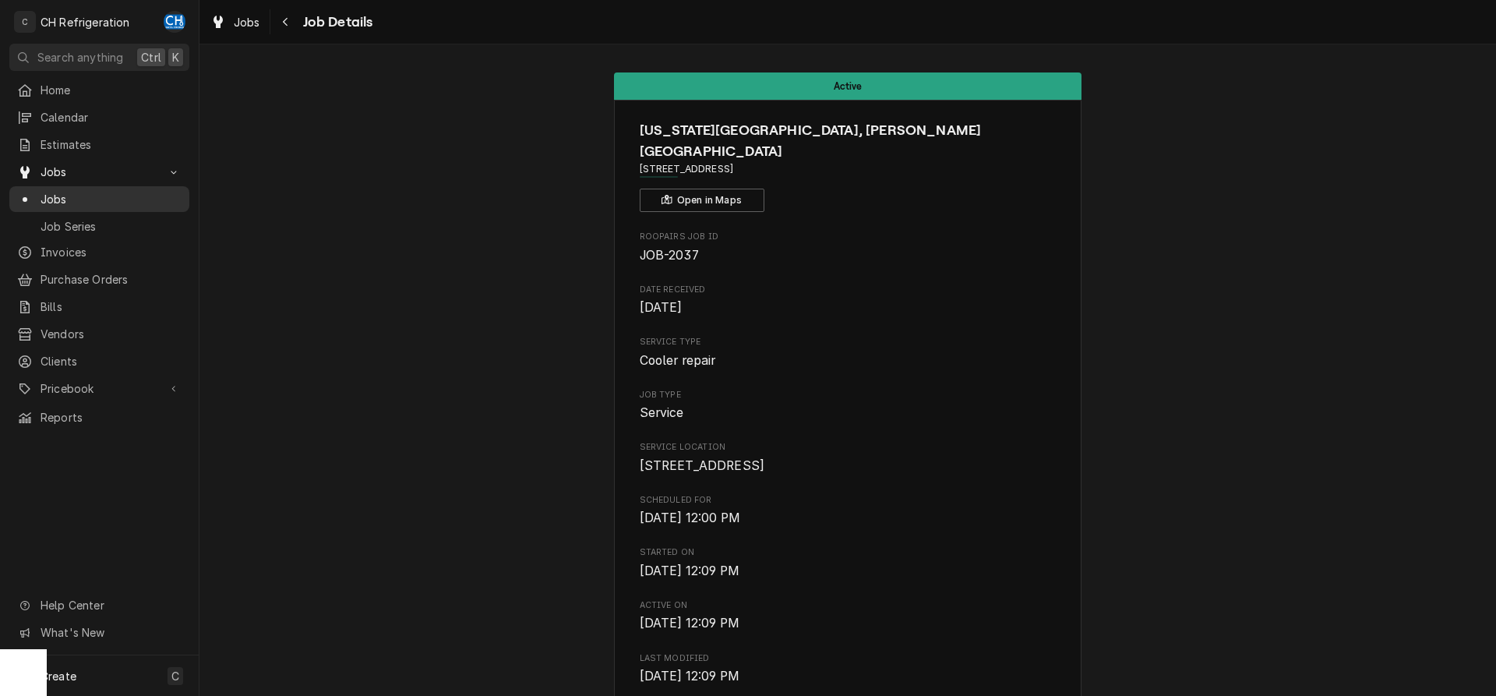
click at [65, 192] on span "Jobs" at bounding box center [111, 199] width 141 height 16
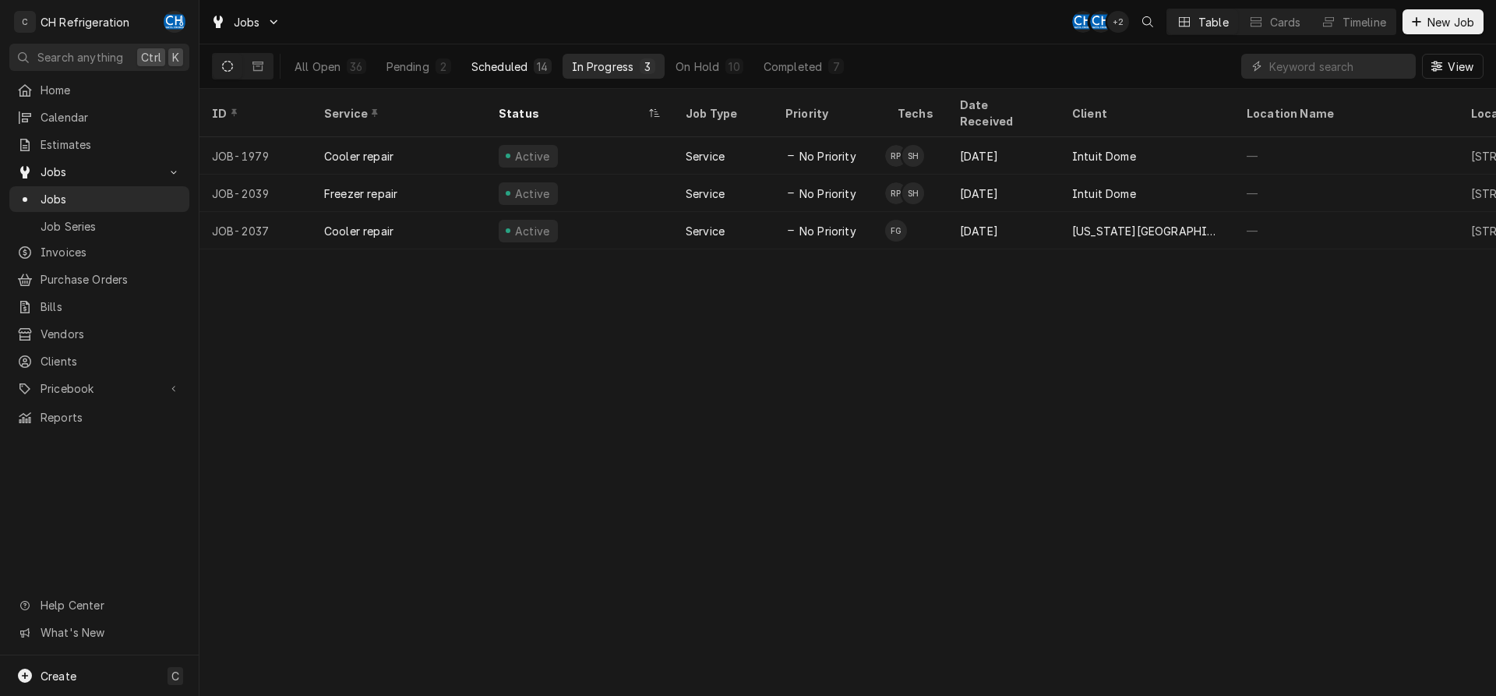
click at [531, 66] on button "Scheduled 14" at bounding box center [511, 66] width 99 height 25
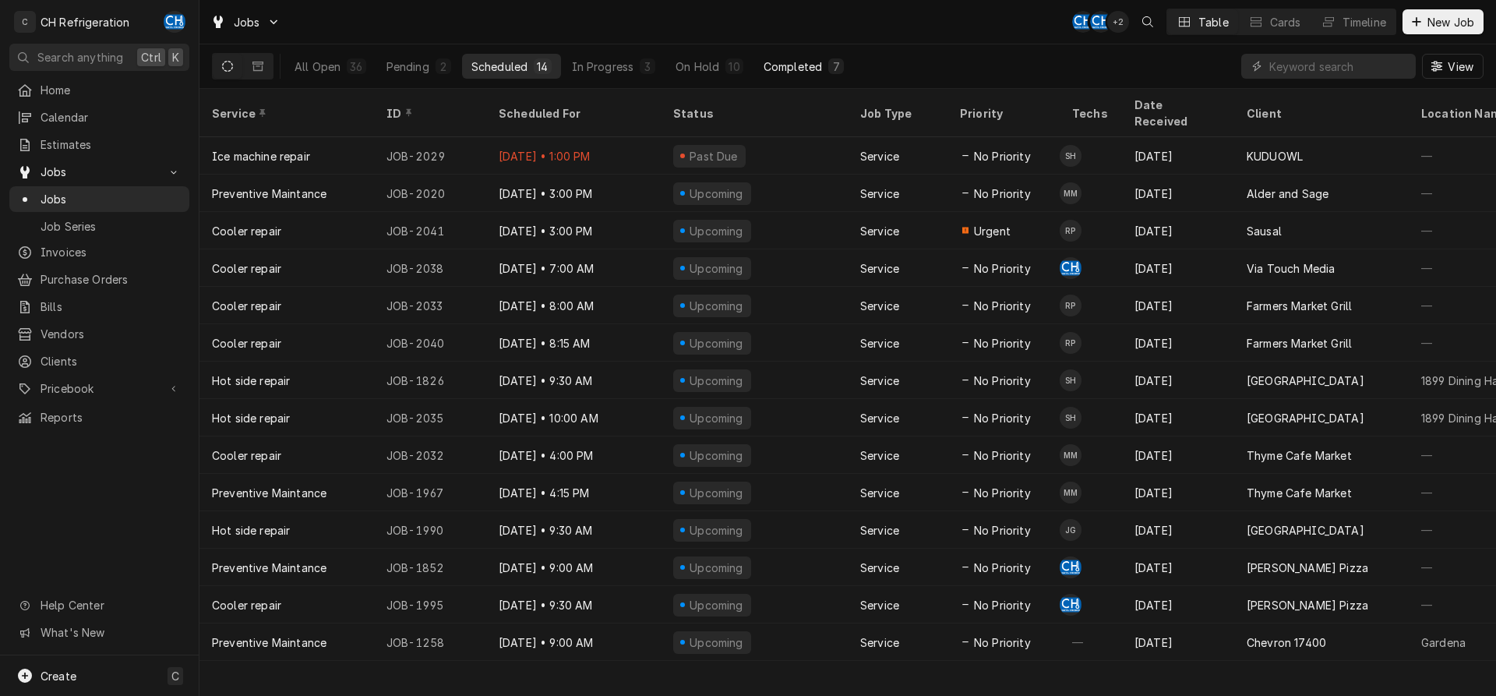
click at [809, 69] on div "Completed" at bounding box center [792, 66] width 58 height 16
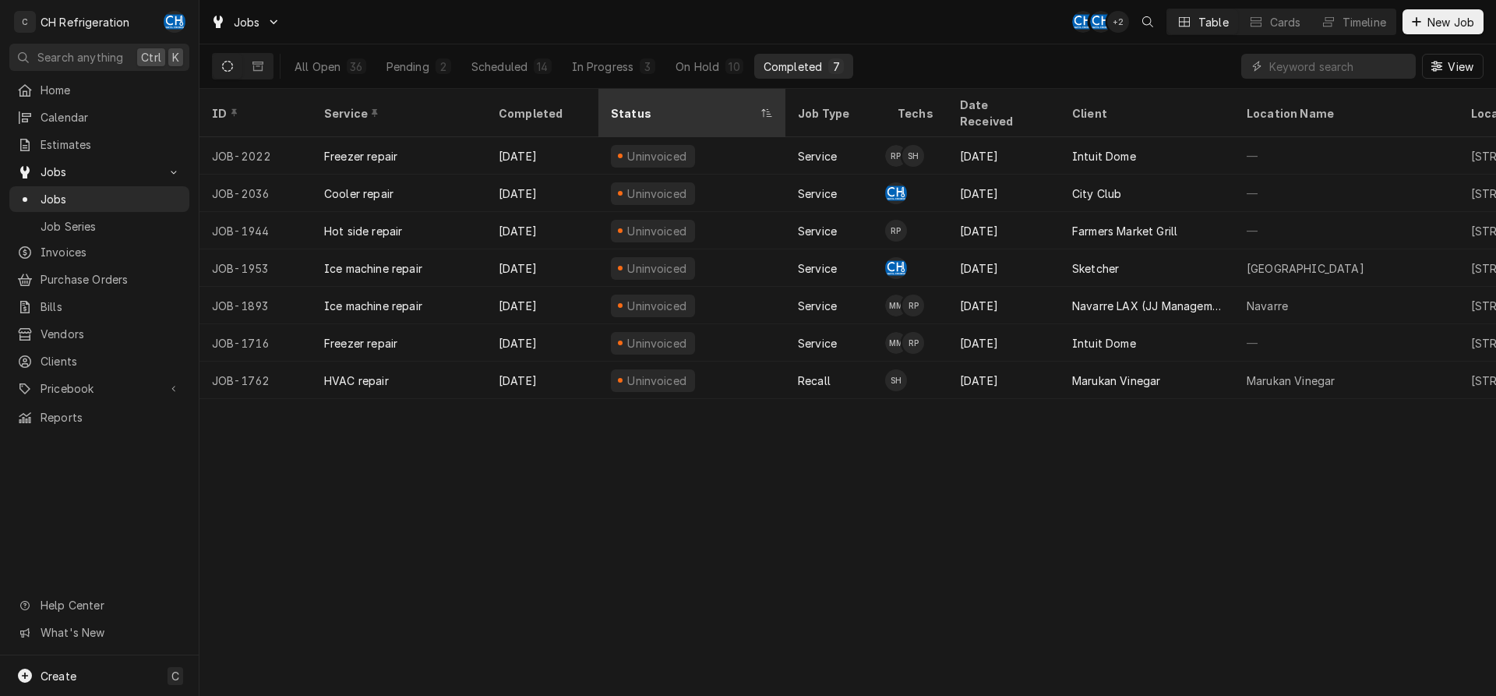
click at [618, 105] on div "Status" at bounding box center [684, 113] width 146 height 16
click at [550, 105] on div "Completed" at bounding box center [541, 113] width 84 height 16
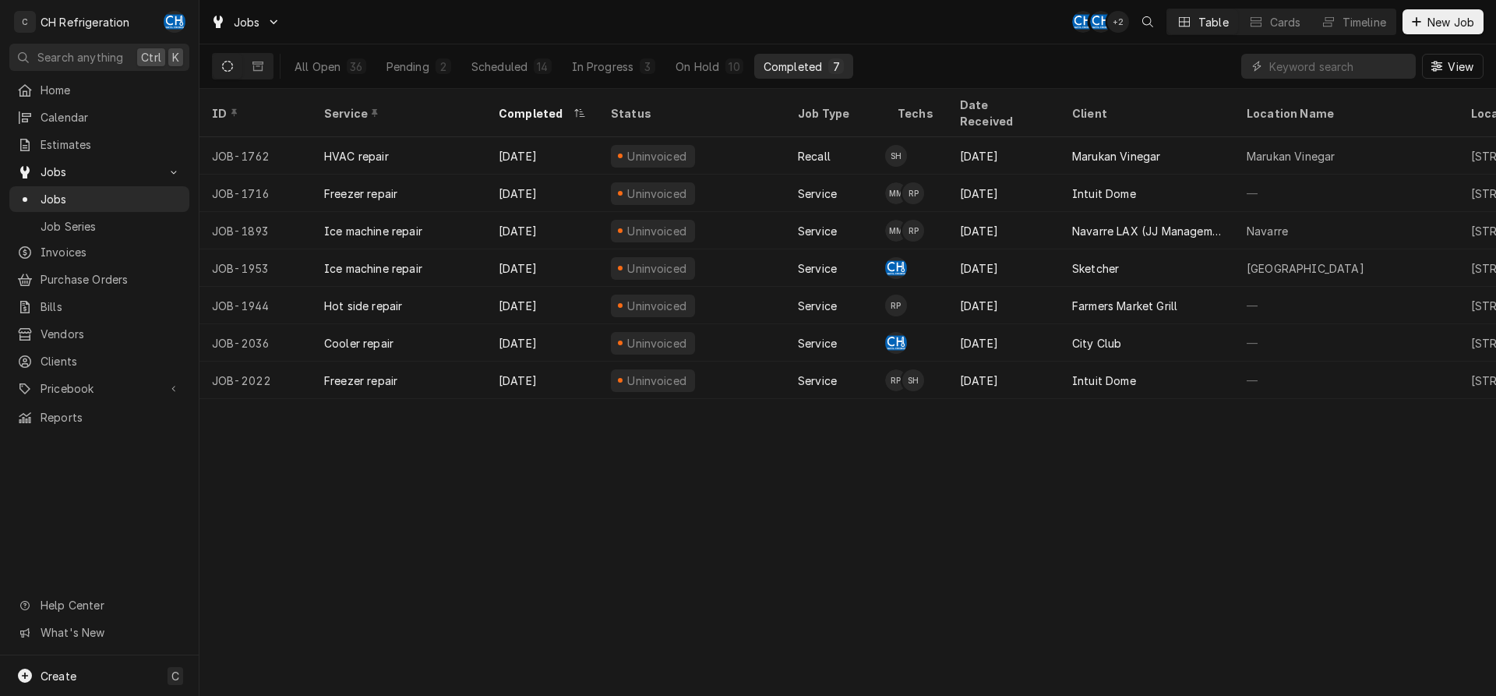
click at [795, 57] on button "Completed 7" at bounding box center [803, 66] width 99 height 25
click at [709, 60] on div "On Hold" at bounding box center [697, 66] width 44 height 16
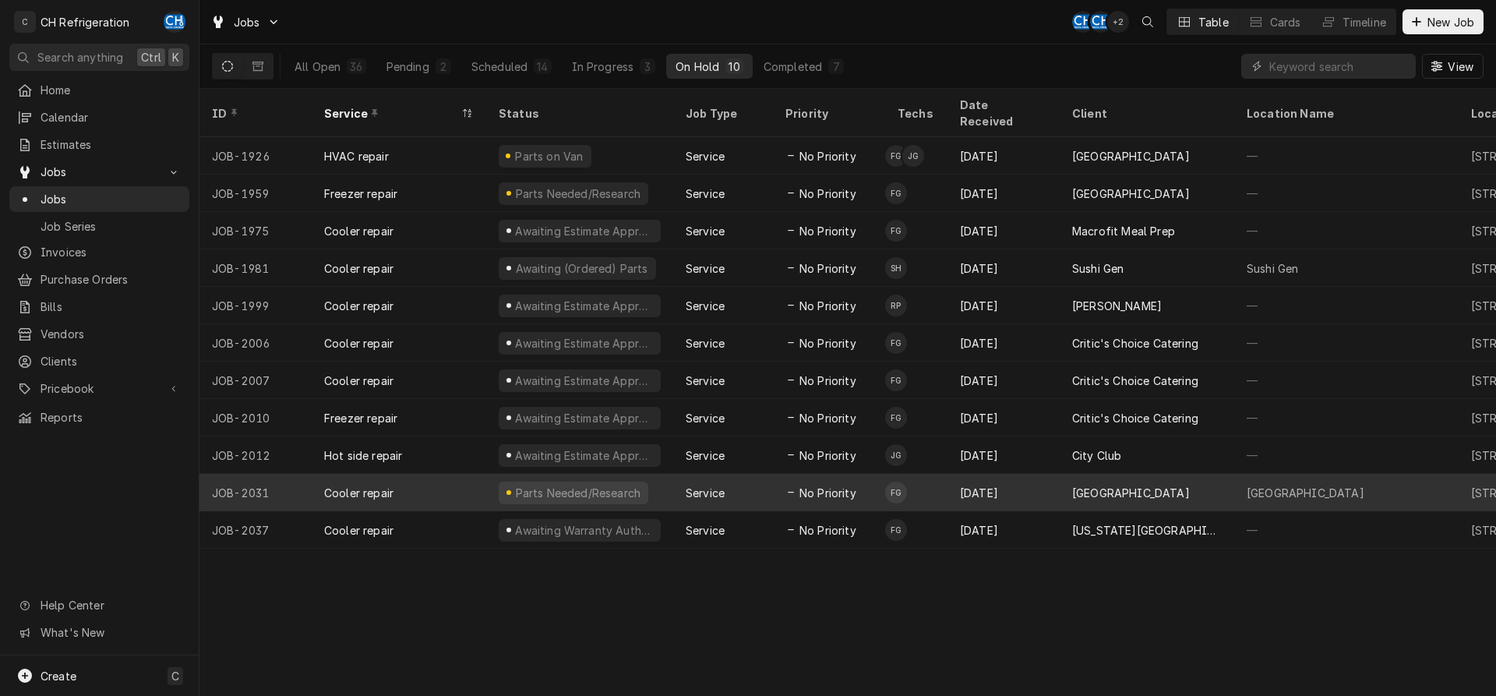
click at [988, 477] on div "[DATE]" at bounding box center [1003, 492] width 112 height 37
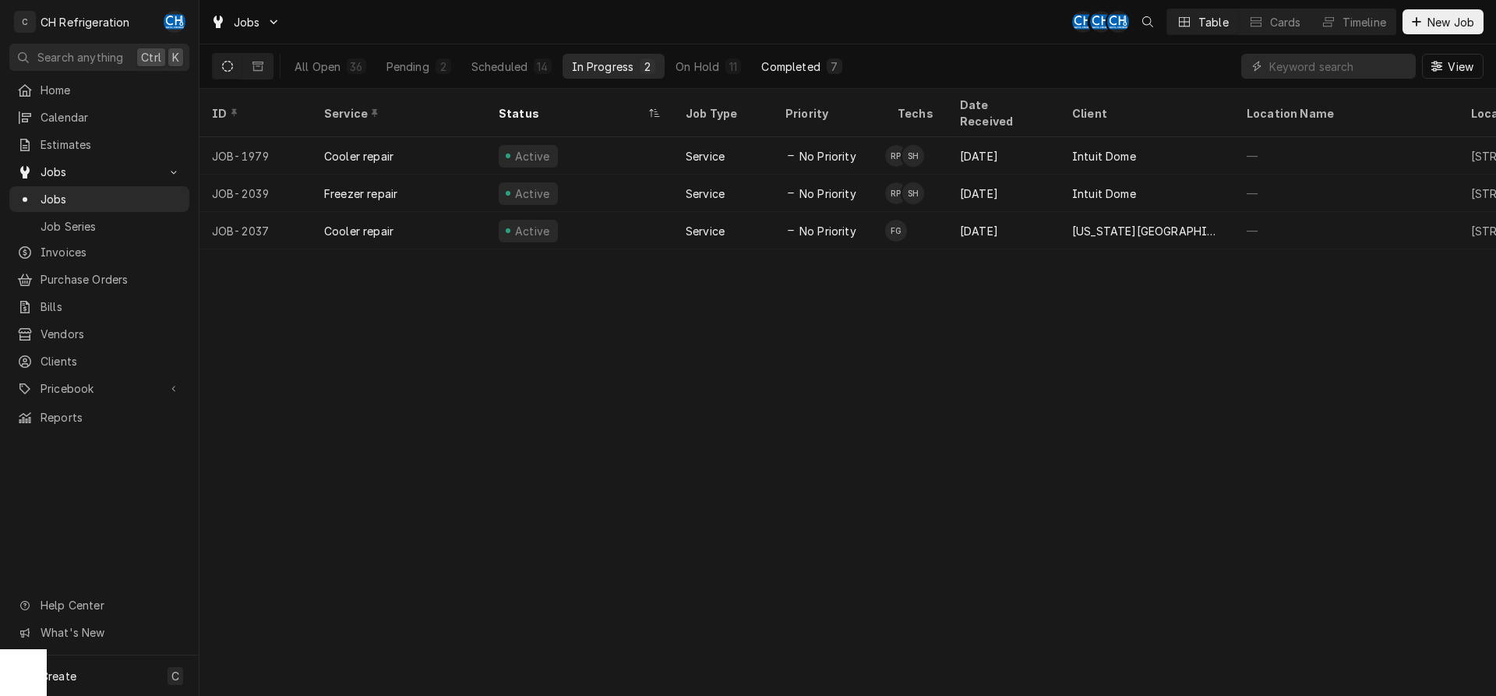
click at [783, 72] on div "Completed" at bounding box center [790, 66] width 58 height 16
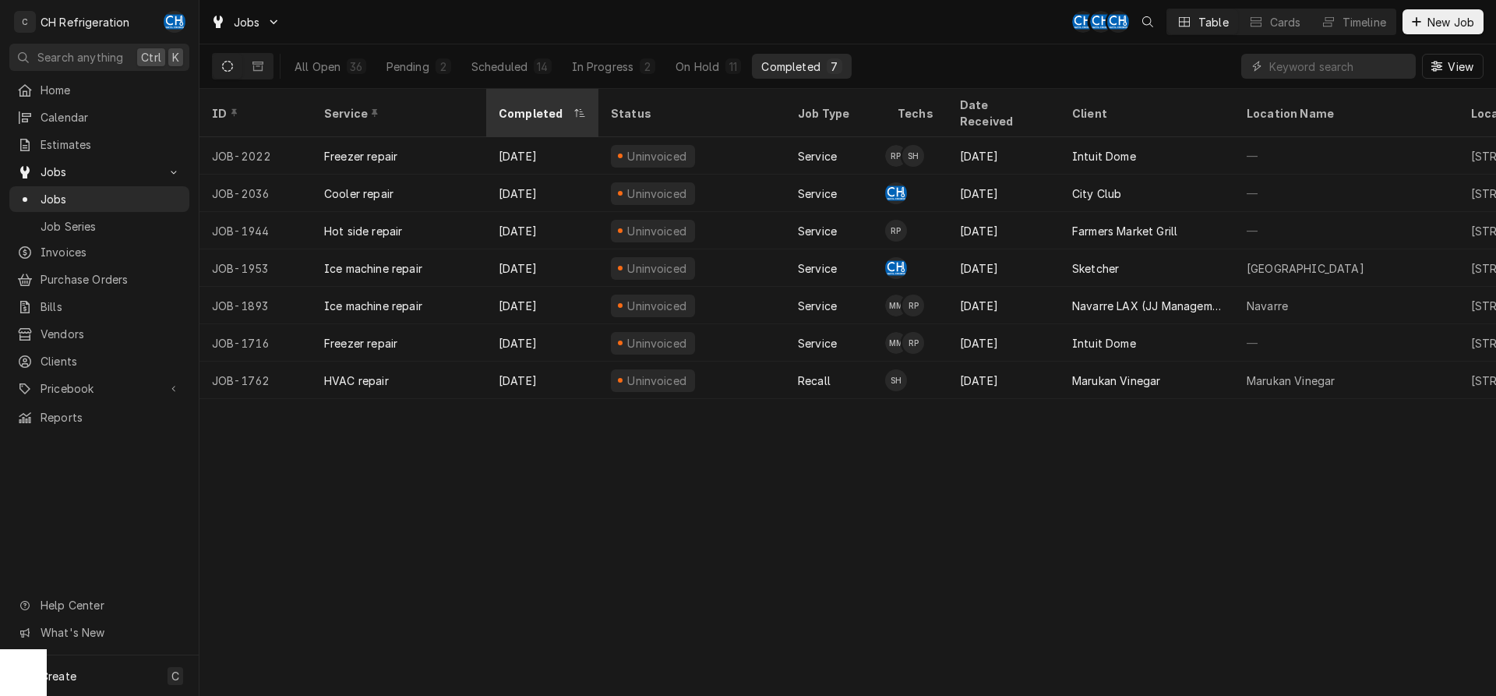
click at [513, 105] on div "Completed" at bounding box center [535, 113] width 72 height 16
click at [630, 93] on div "Status" at bounding box center [691, 113] width 181 height 42
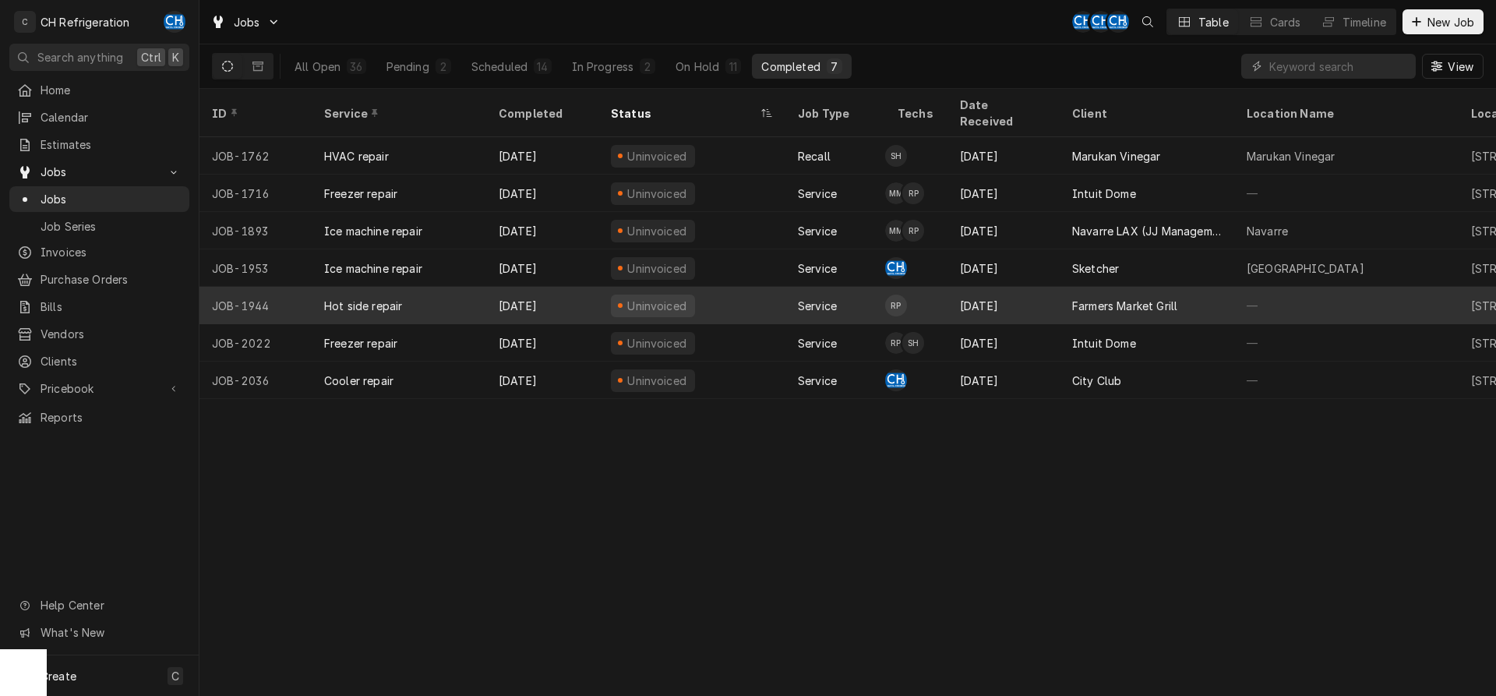
click at [1161, 298] on div "Farmers Market Grill" at bounding box center [1124, 306] width 105 height 16
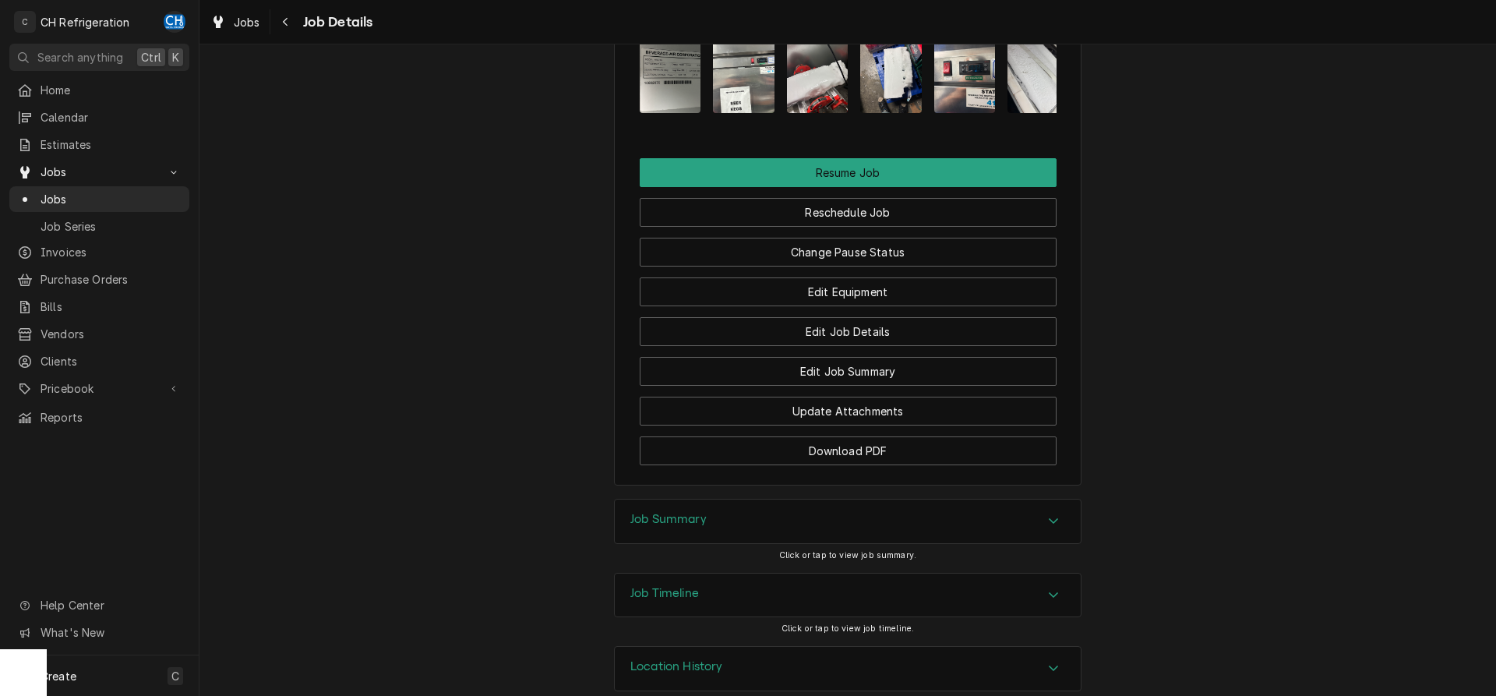
click at [790, 501] on div "Job Summary" at bounding box center [848, 521] width 466 height 44
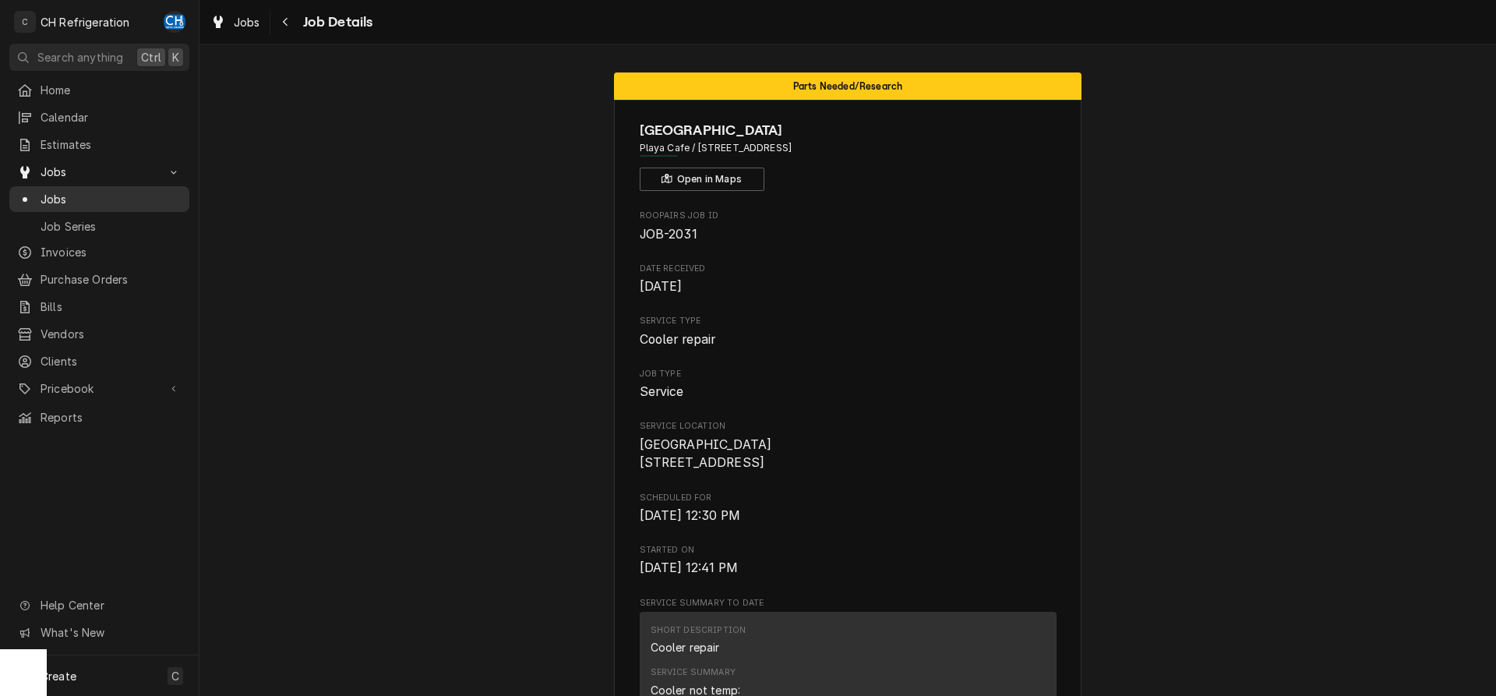
click at [40, 193] on div "Jobs" at bounding box center [99, 199] width 164 height 16
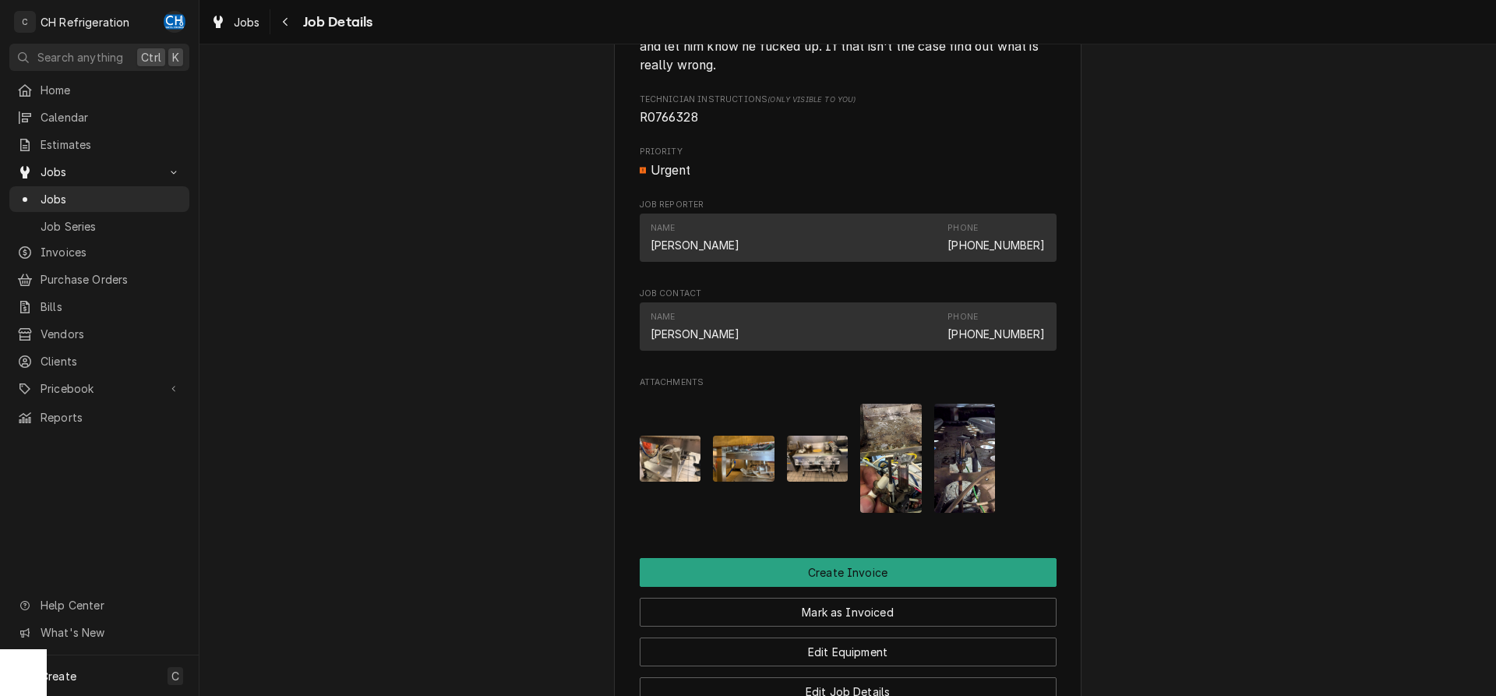
scroll to position [1337, 0]
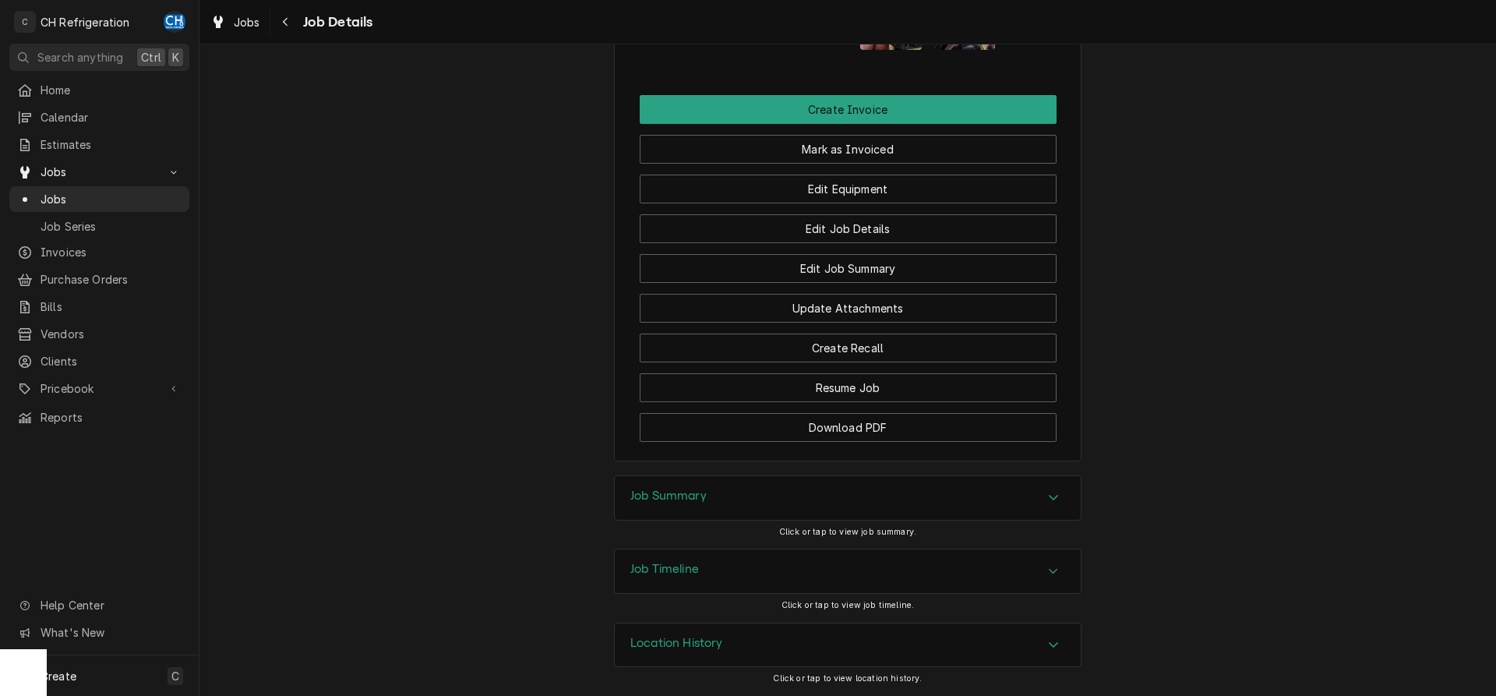
click at [718, 487] on div "Job Summary" at bounding box center [848, 498] width 466 height 44
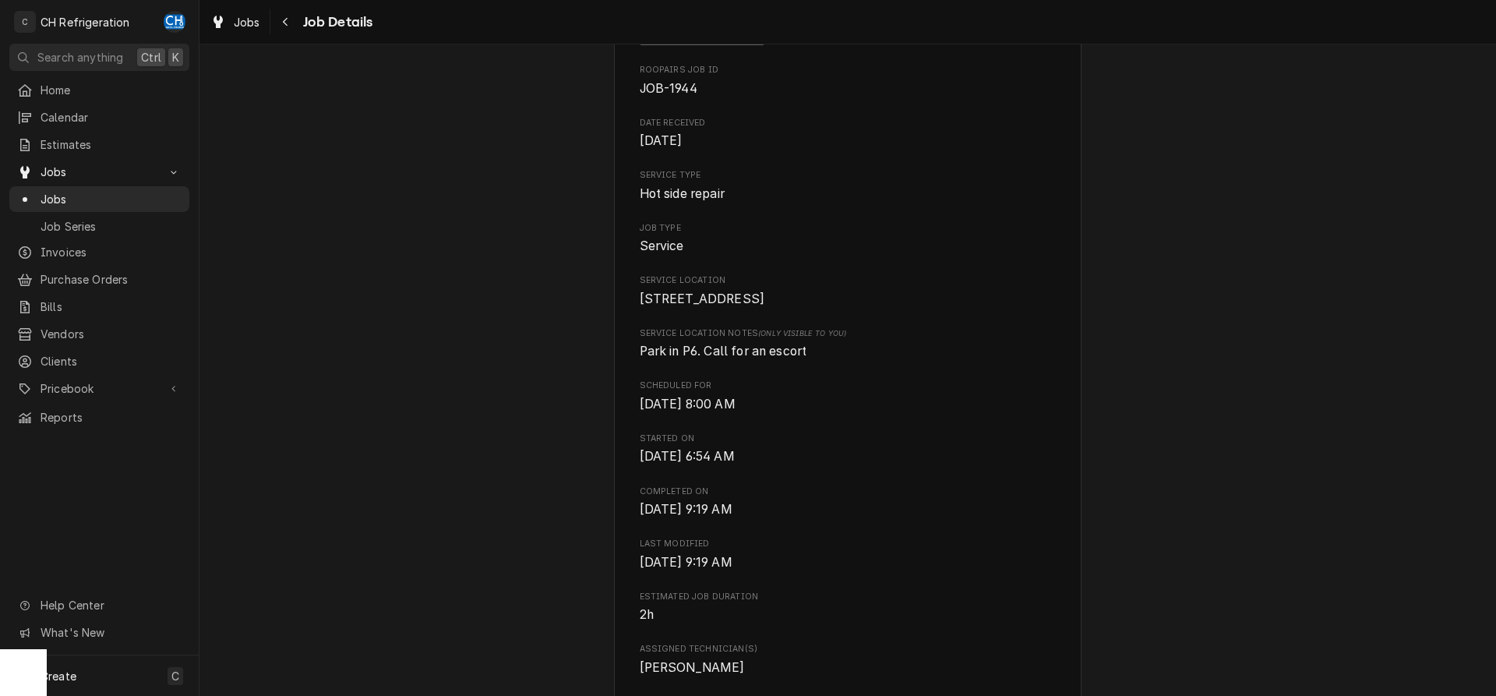
scroll to position [0, 0]
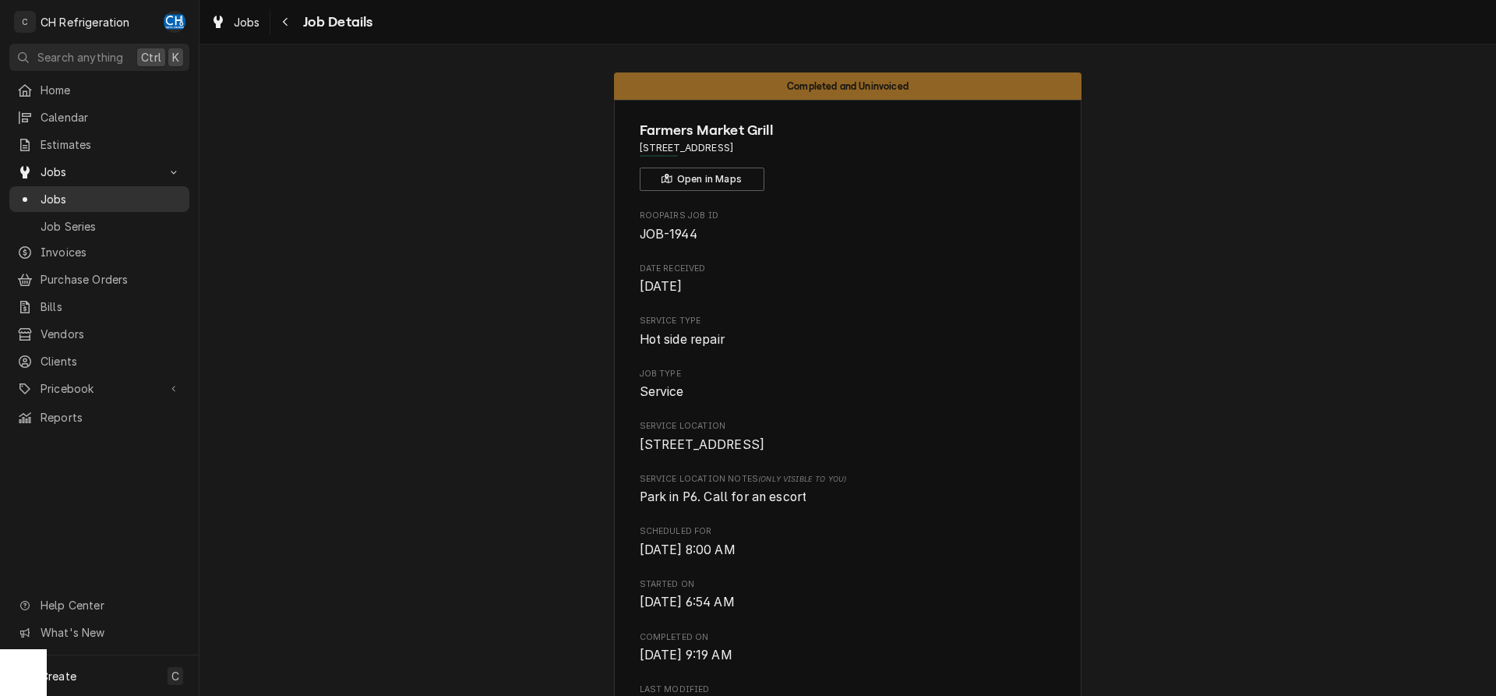
click at [83, 203] on link "Jobs" at bounding box center [99, 199] width 180 height 26
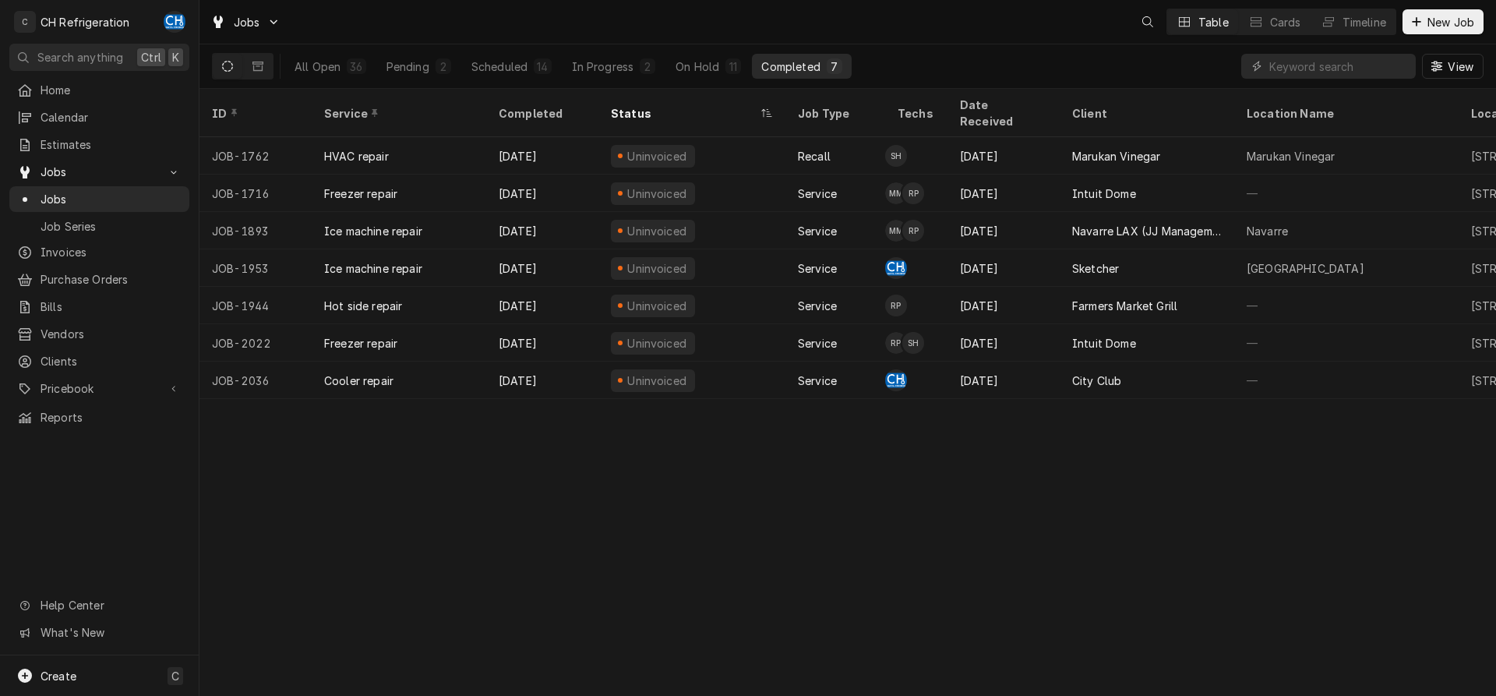
click at [504, 72] on div "Scheduled" at bounding box center [499, 66] width 56 height 16
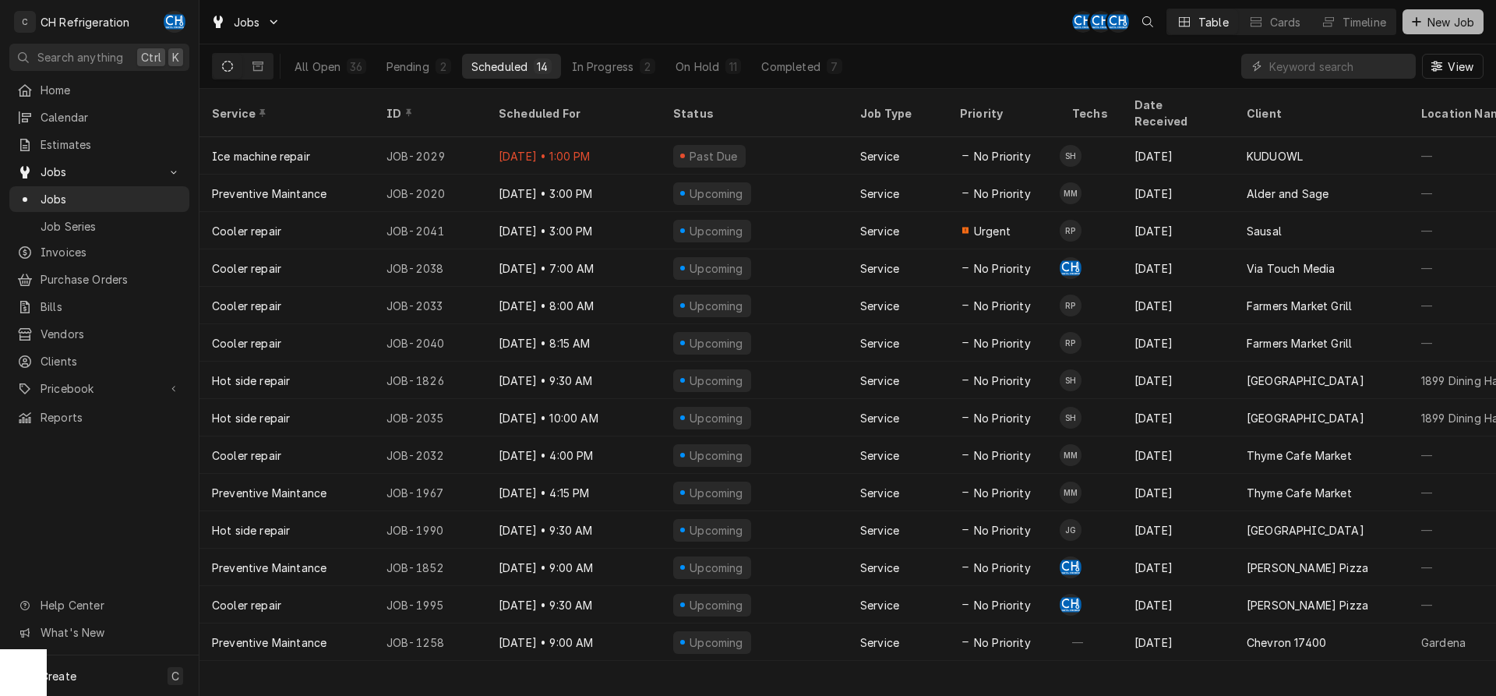
click at [1430, 9] on button "New Job" at bounding box center [1442, 21] width 81 height 25
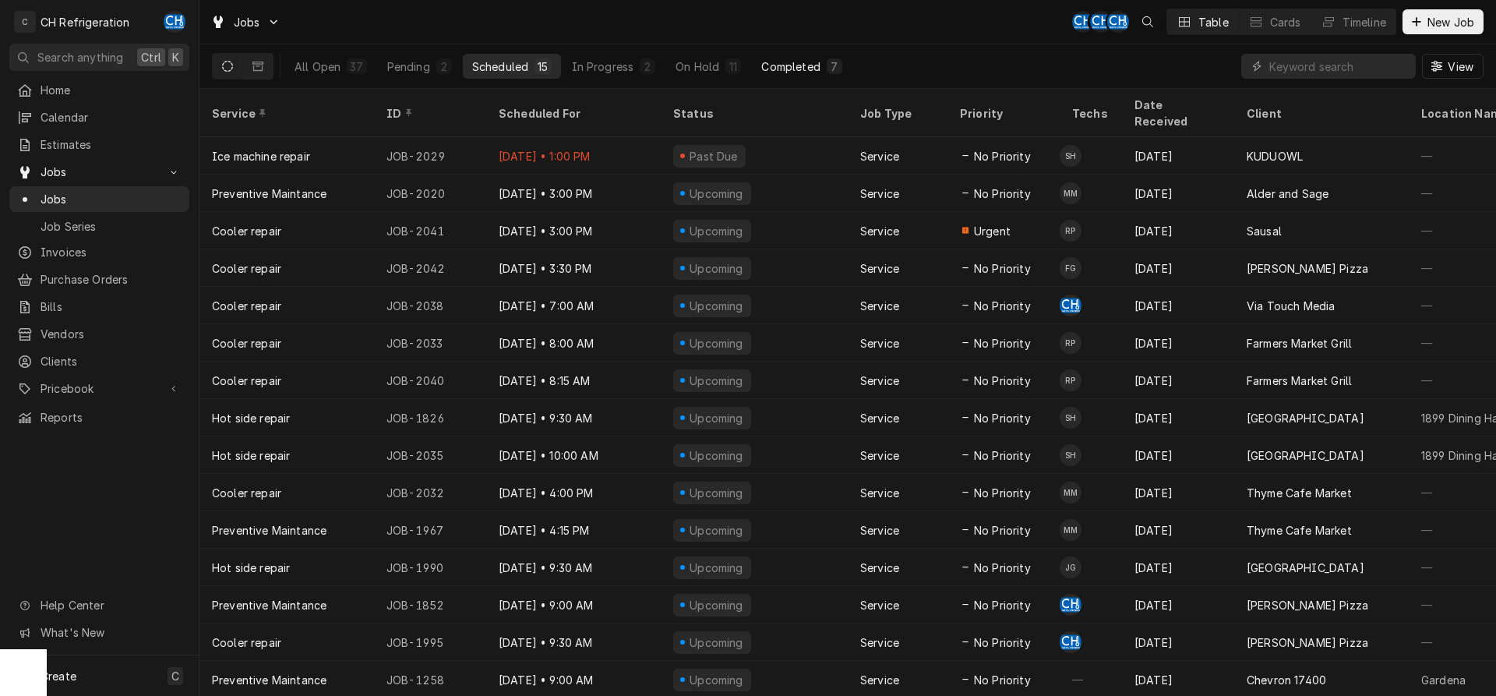
click at [802, 63] on div "Completed" at bounding box center [790, 66] width 58 height 16
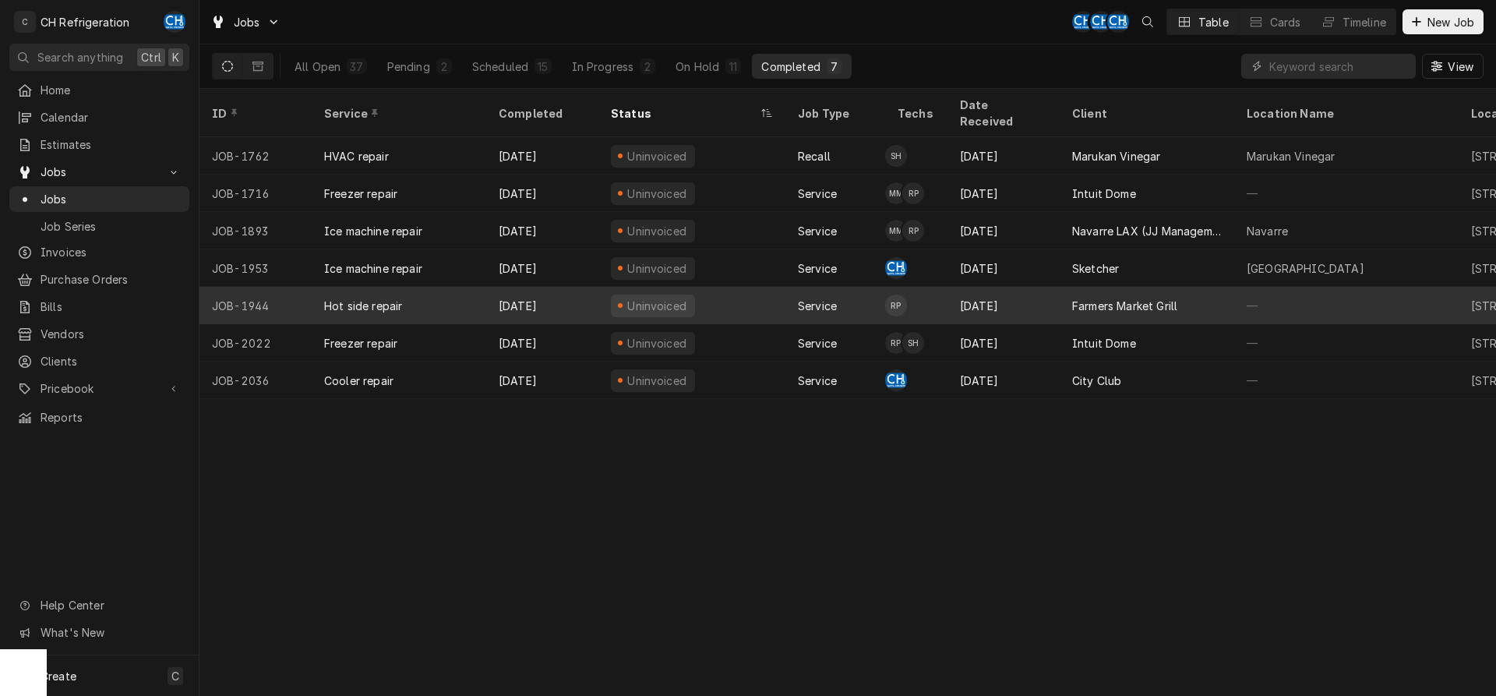
click at [1144, 300] on div "Farmers Market Grill" at bounding box center [1146, 305] width 174 height 37
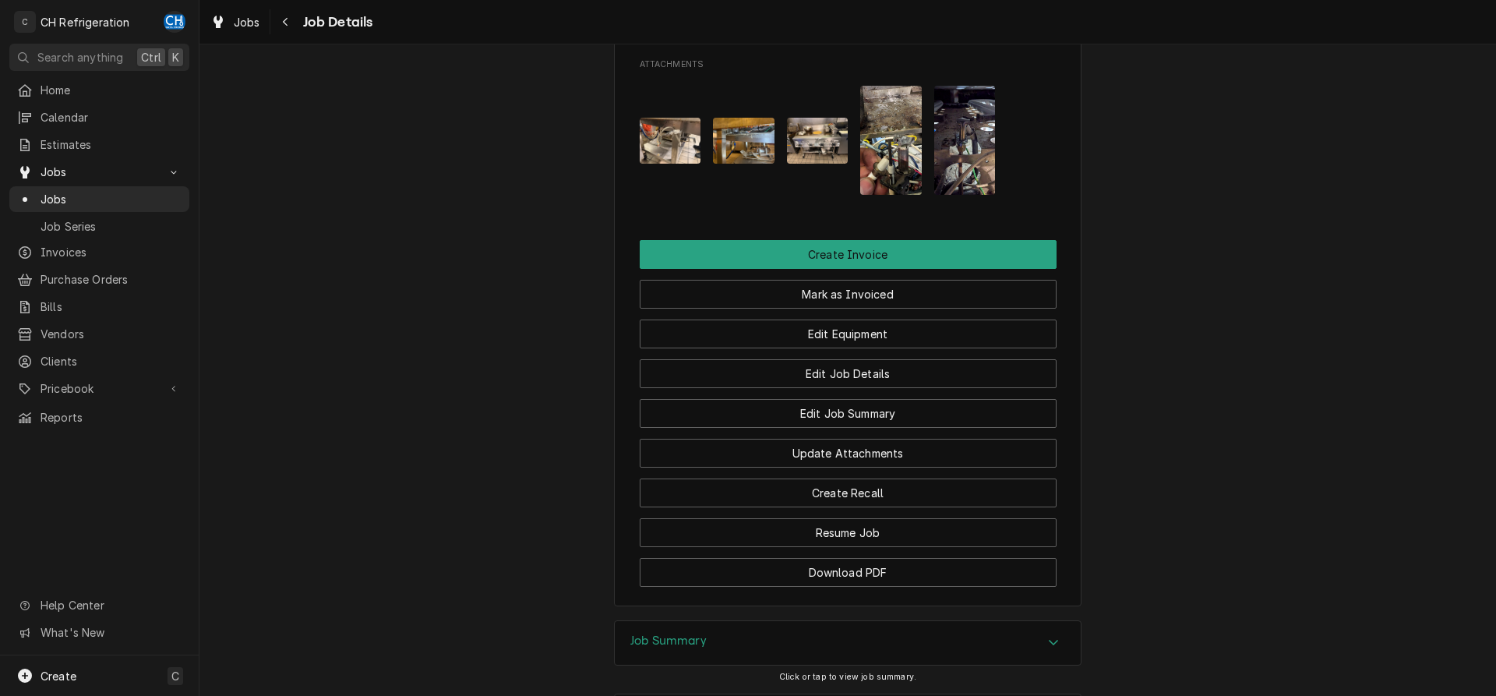
scroll to position [1337, 0]
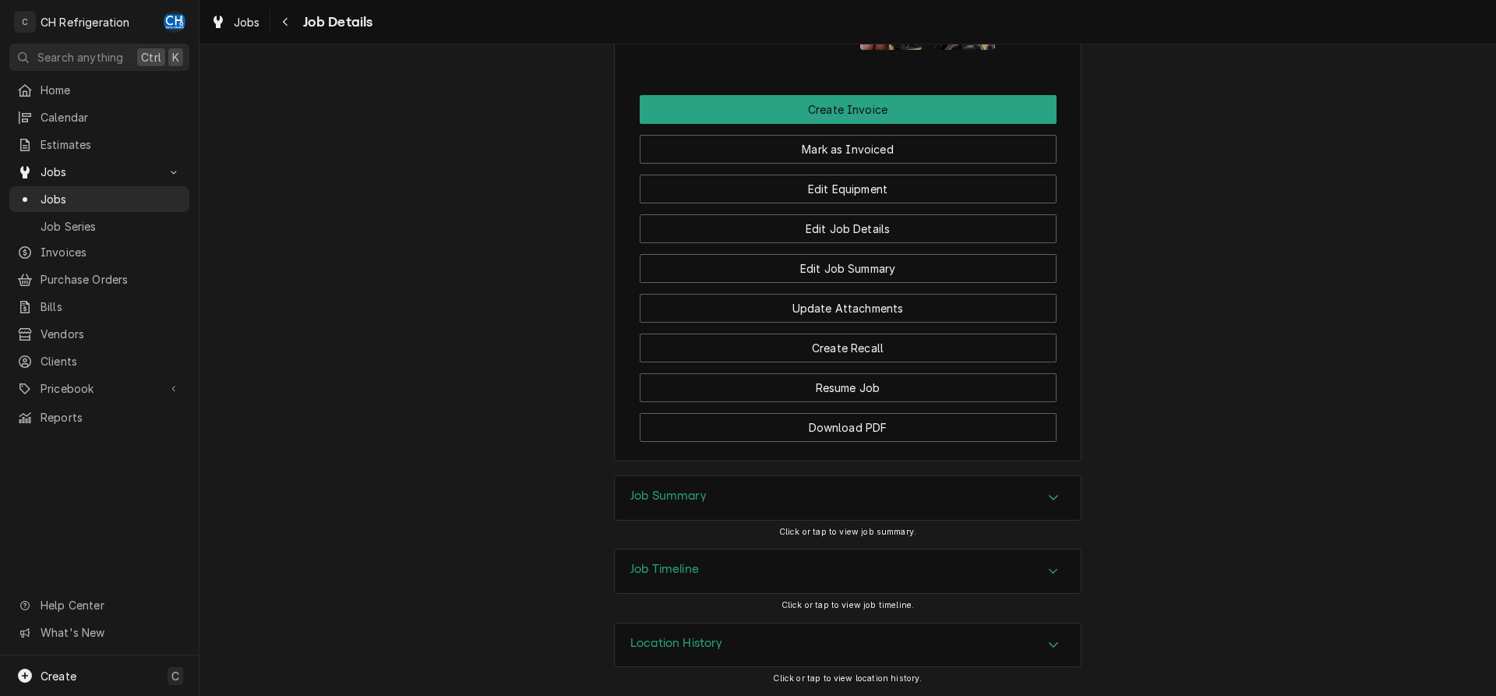
click at [649, 492] on h3 "Job Summary" at bounding box center [668, 495] width 76 height 15
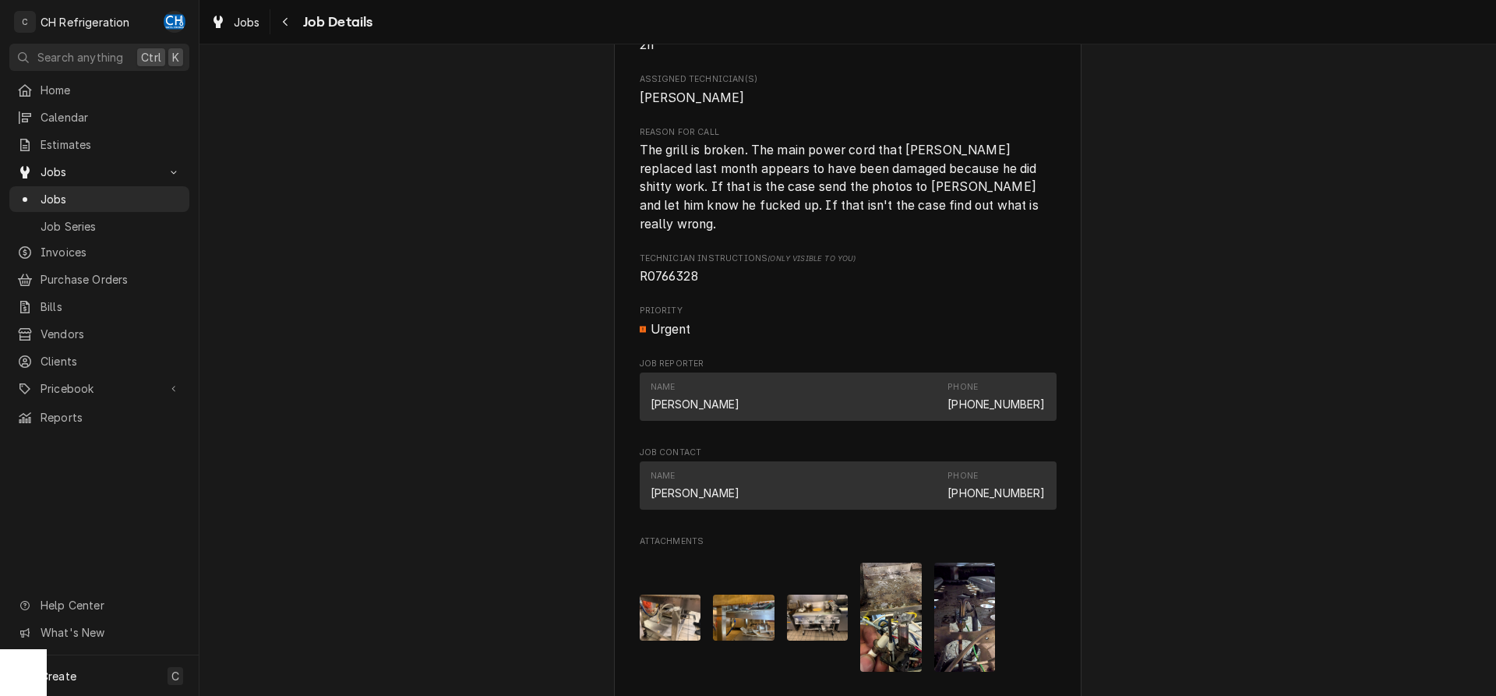
scroll to position [477, 0]
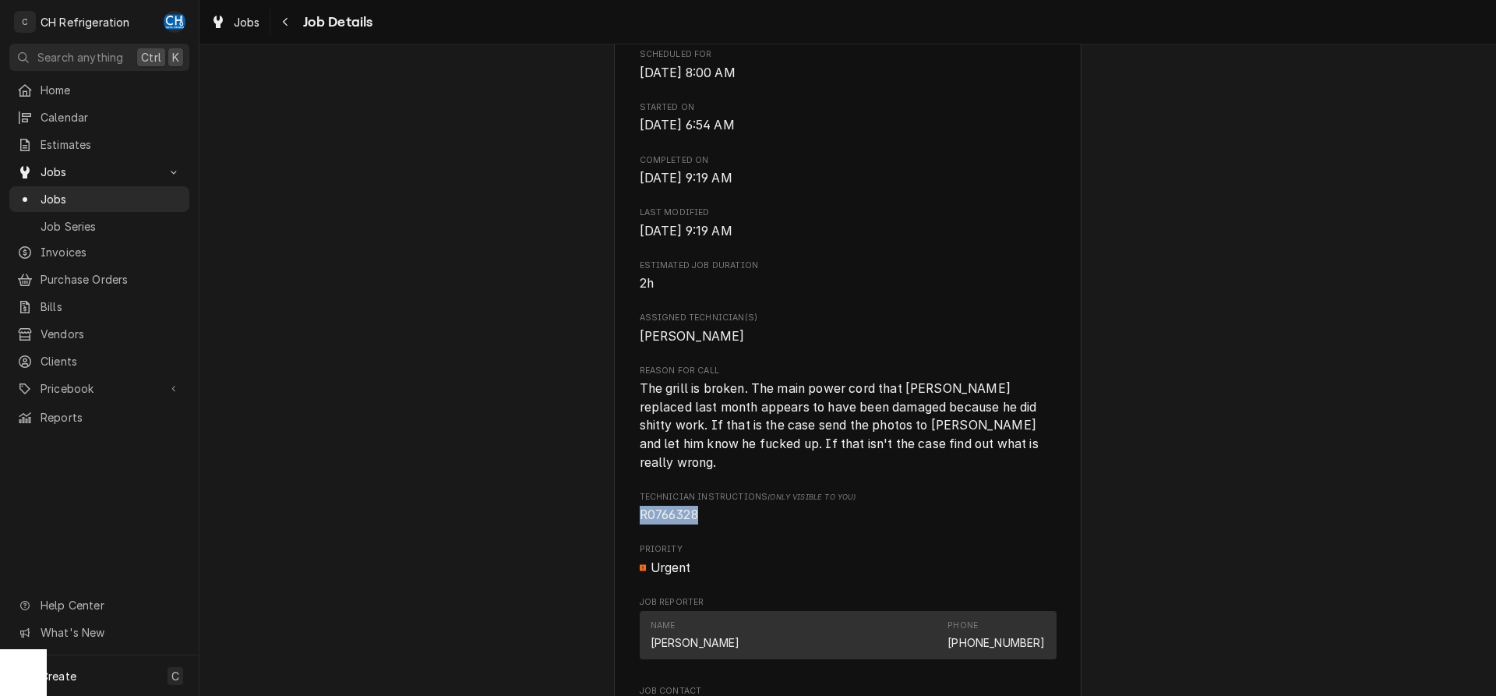
drag, startPoint x: 713, startPoint y: 522, endPoint x: 668, endPoint y: 516, distance: 45.6
click at [613, 517] on div "Completed and Uninvoiced Farmers Market Grill 1 World Way, Los Angeles, CA 9004…" at bounding box center [847, 459] width 1296 height 1751
copy span "R0766328"
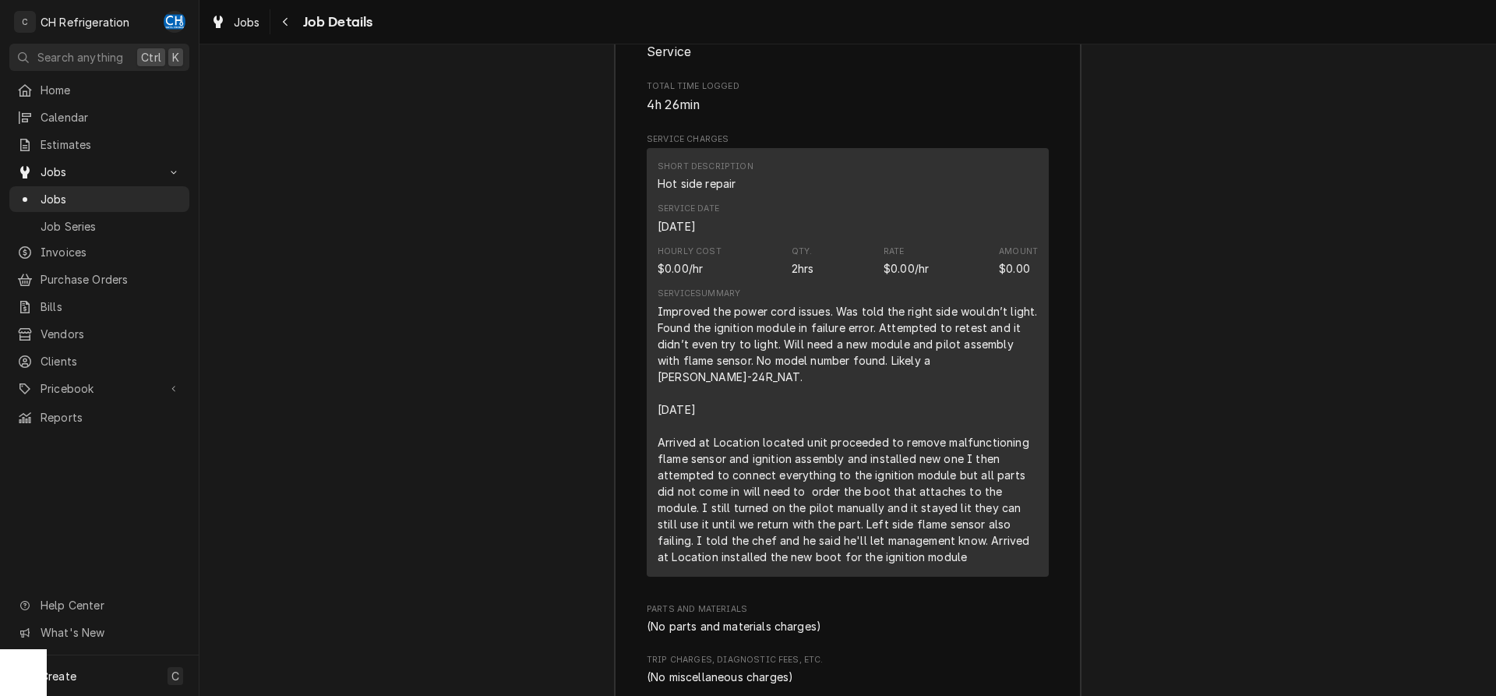
scroll to position [1950, 0]
drag, startPoint x: 660, startPoint y: 308, endPoint x: 934, endPoint y: 313, distance: 274.2
click at [934, 313] on div "Improved the power cord issues. Was told the right side wouldn’t light. Found t…" at bounding box center [847, 435] width 380 height 262
click at [909, 315] on div "Improved the power cord issues. Was told the right side wouldn’t light. Found t…" at bounding box center [847, 435] width 380 height 262
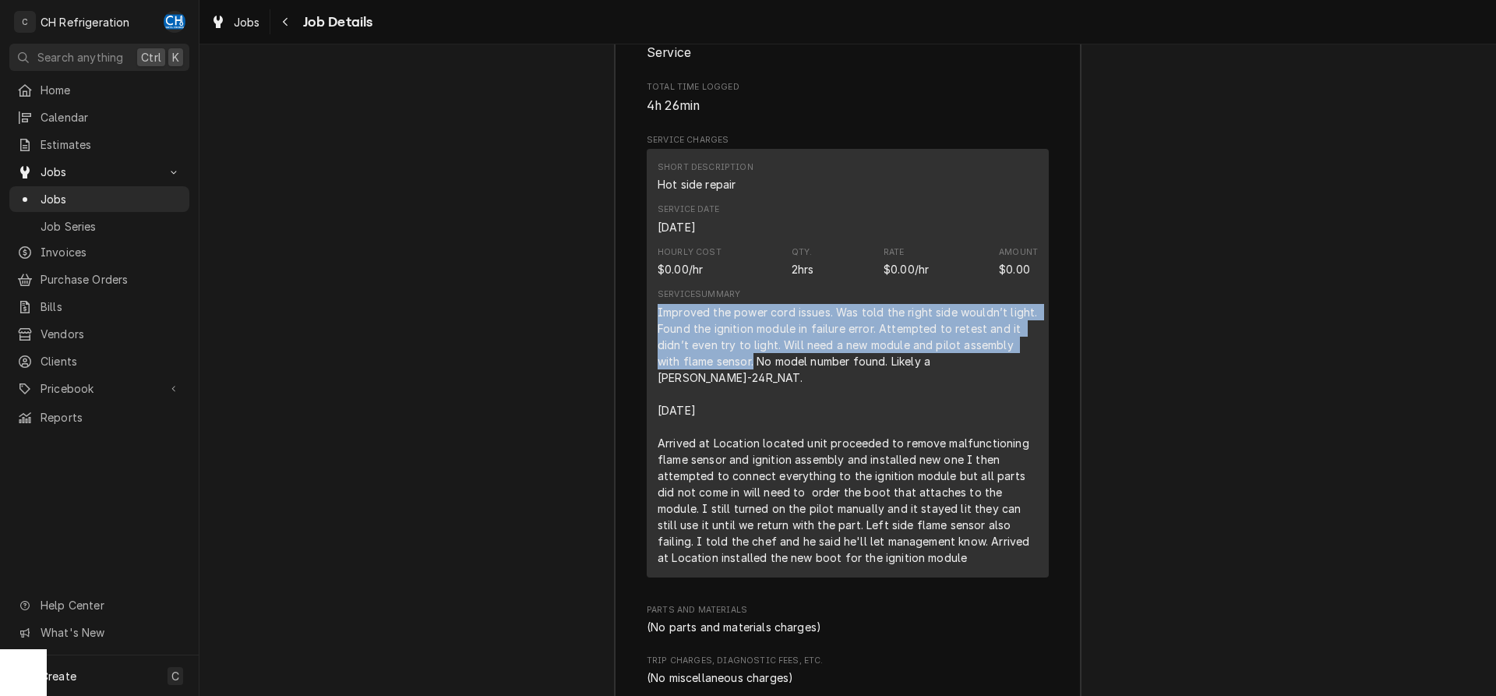
drag, startPoint x: 655, startPoint y: 313, endPoint x: 728, endPoint y: 369, distance: 92.2
click at [728, 369] on div "Short Description Hot side repair Service Date Sep 15, 2025 Hourly Cost $0.00/h…" at bounding box center [848, 363] width 402 height 428
copy div "Improved the power cord issues. Was told the right side wouldn’t light. Found t…"
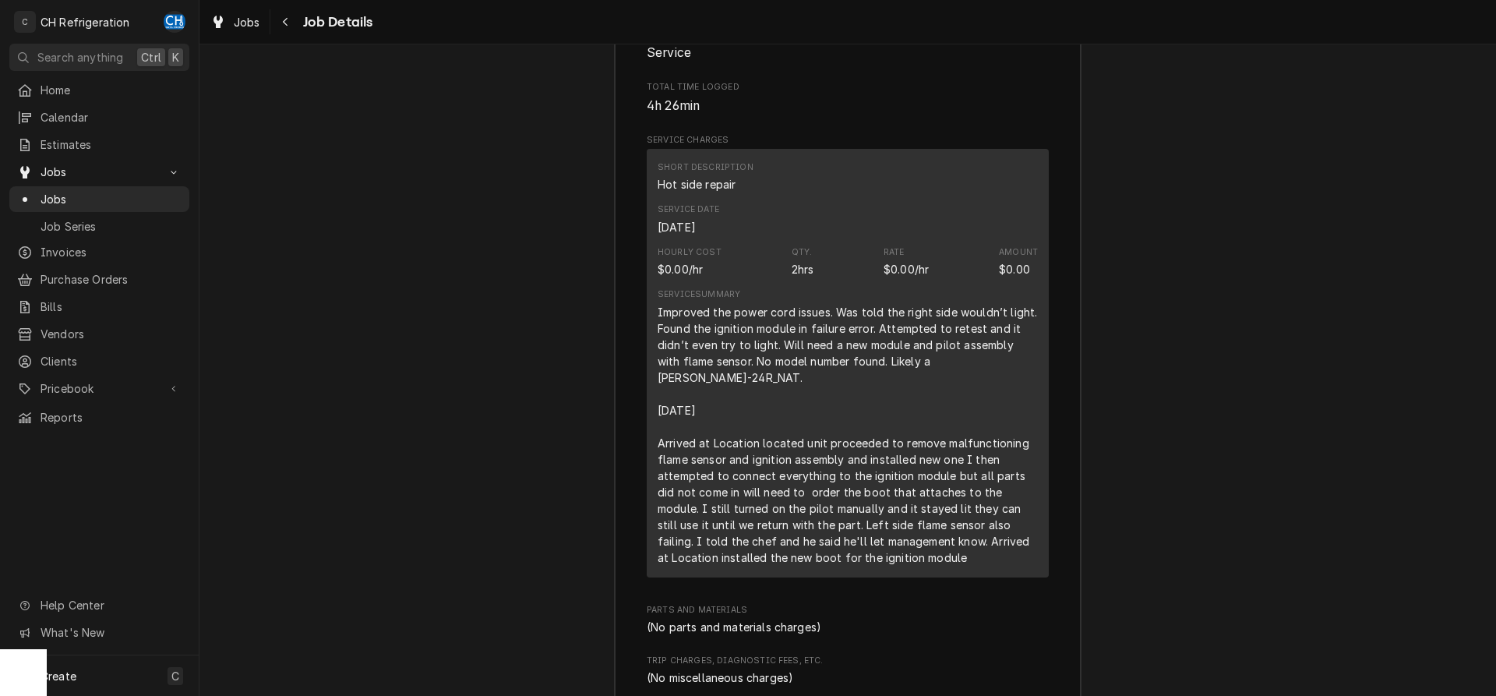
click at [811, 337] on div "Improved the power cord issues. Was told the right side wouldn’t light. Found t…" at bounding box center [847, 435] width 380 height 262
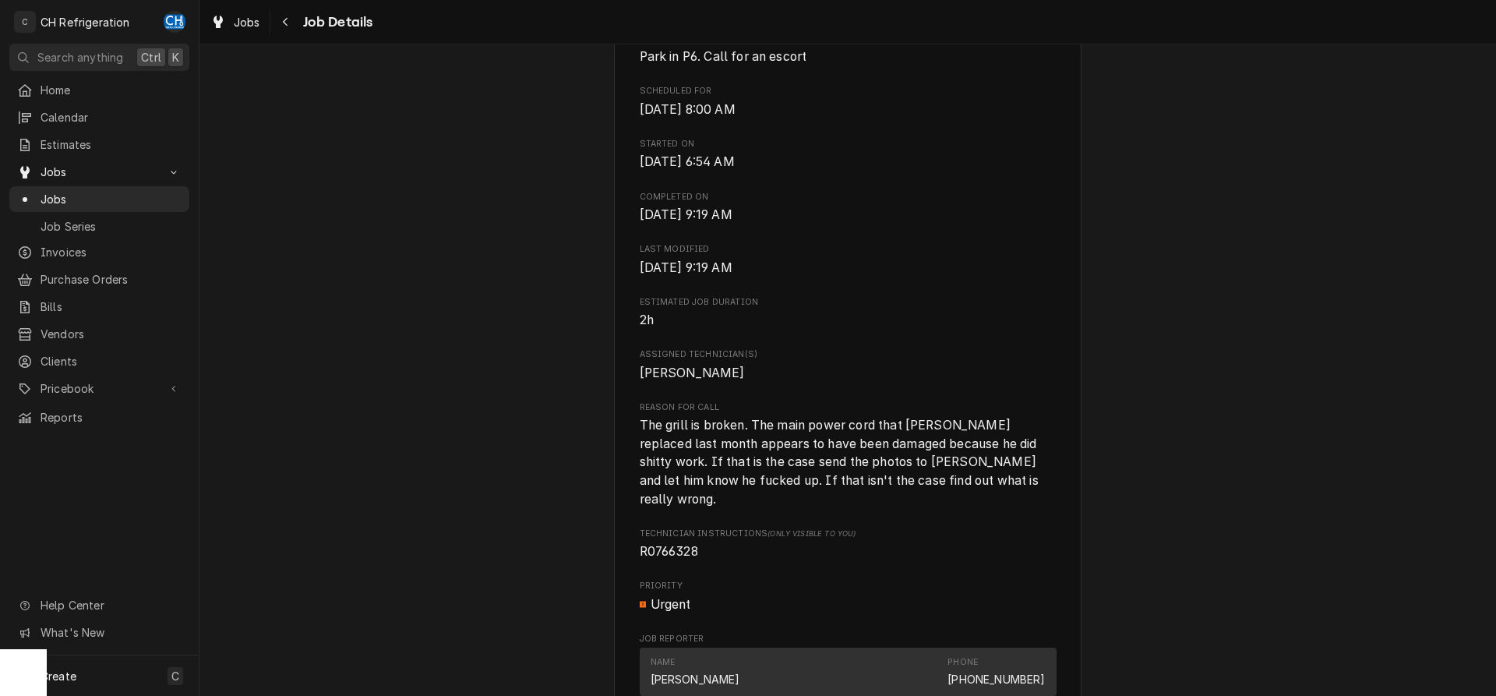
scroll to position [0, 0]
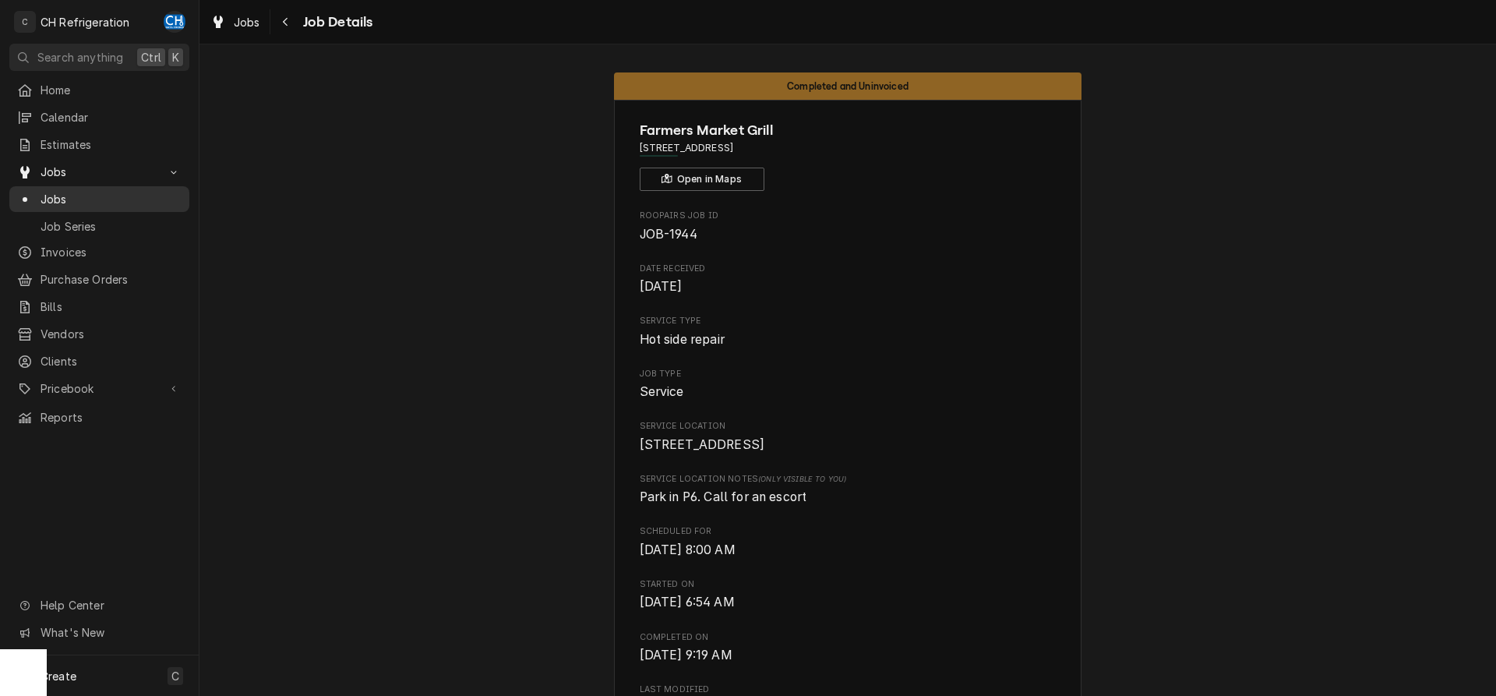
click at [65, 193] on span "Jobs" at bounding box center [111, 199] width 141 height 16
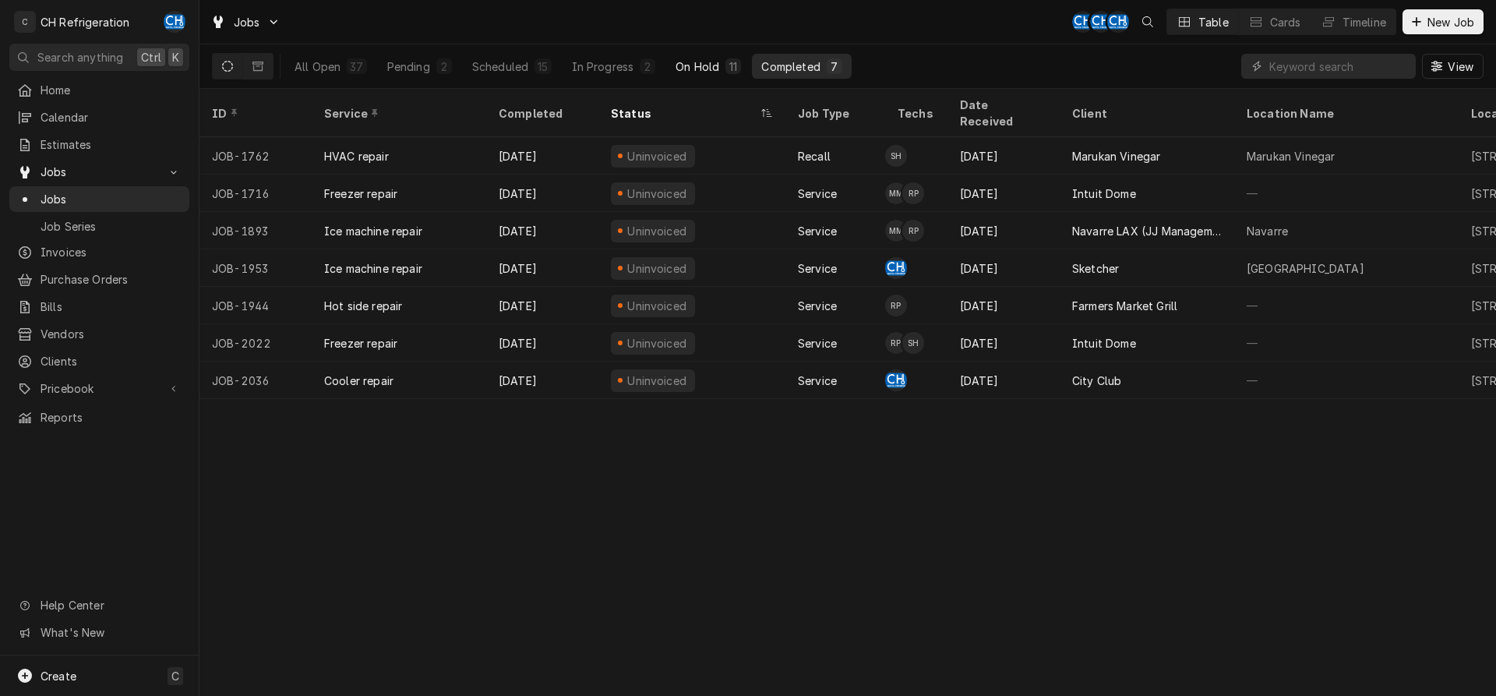
click at [710, 66] on div "On Hold" at bounding box center [697, 66] width 44 height 16
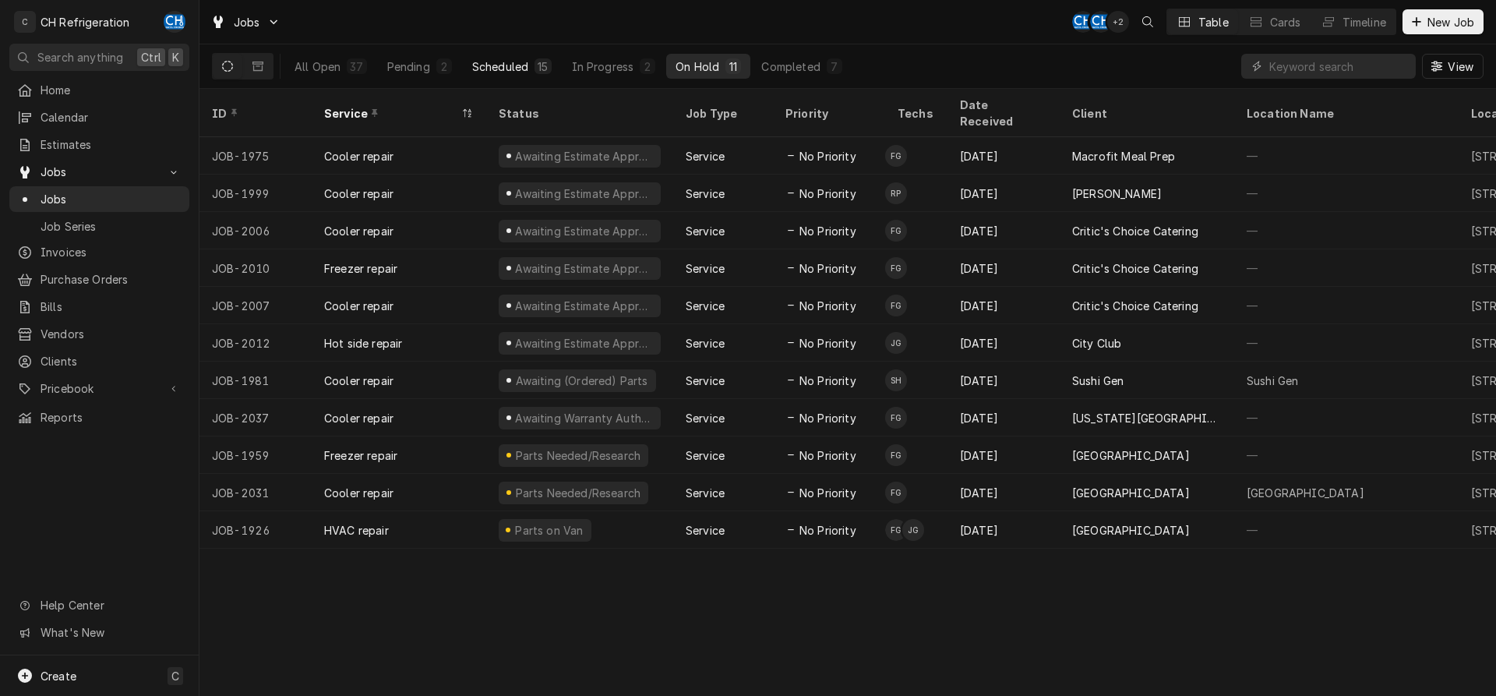
click at [503, 61] on div "Scheduled" at bounding box center [500, 66] width 56 height 16
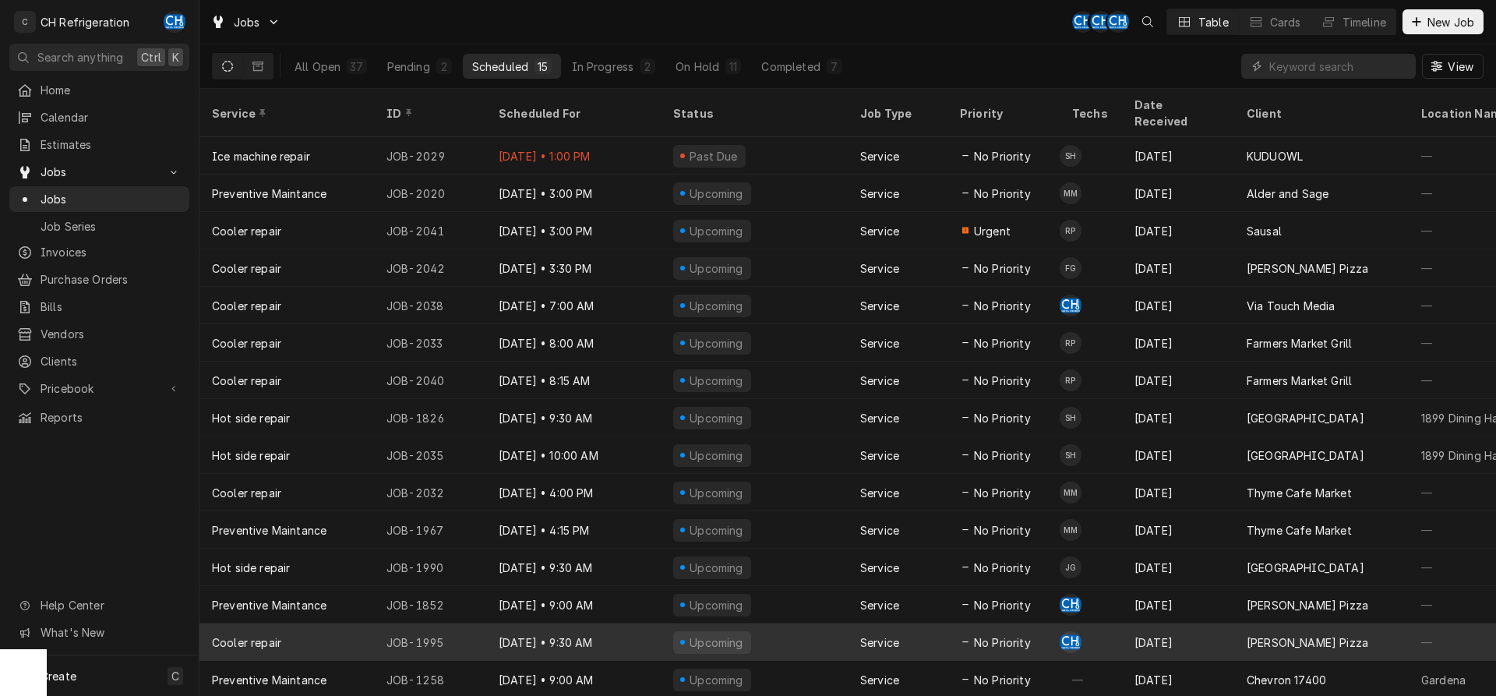
click at [1131, 623] on div "Sep 22" at bounding box center [1178, 641] width 112 height 37
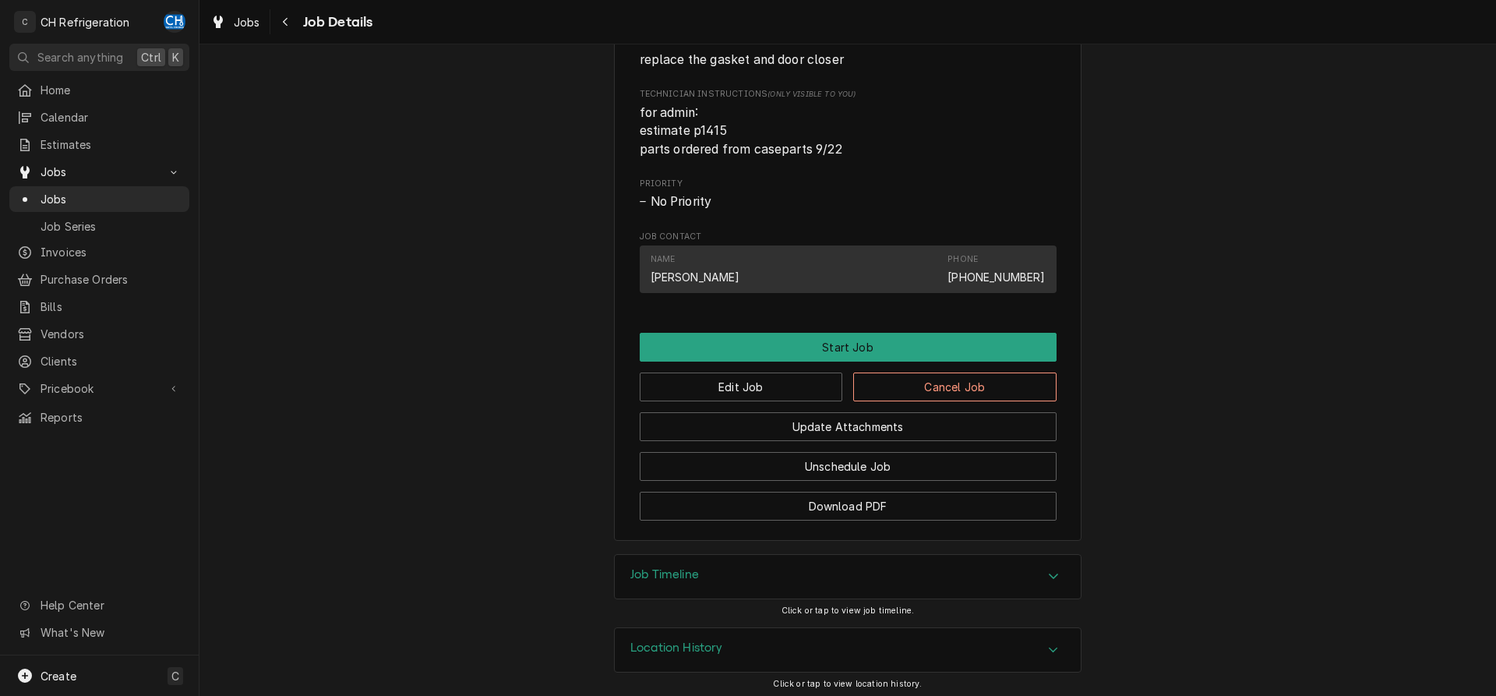
scroll to position [724, 0]
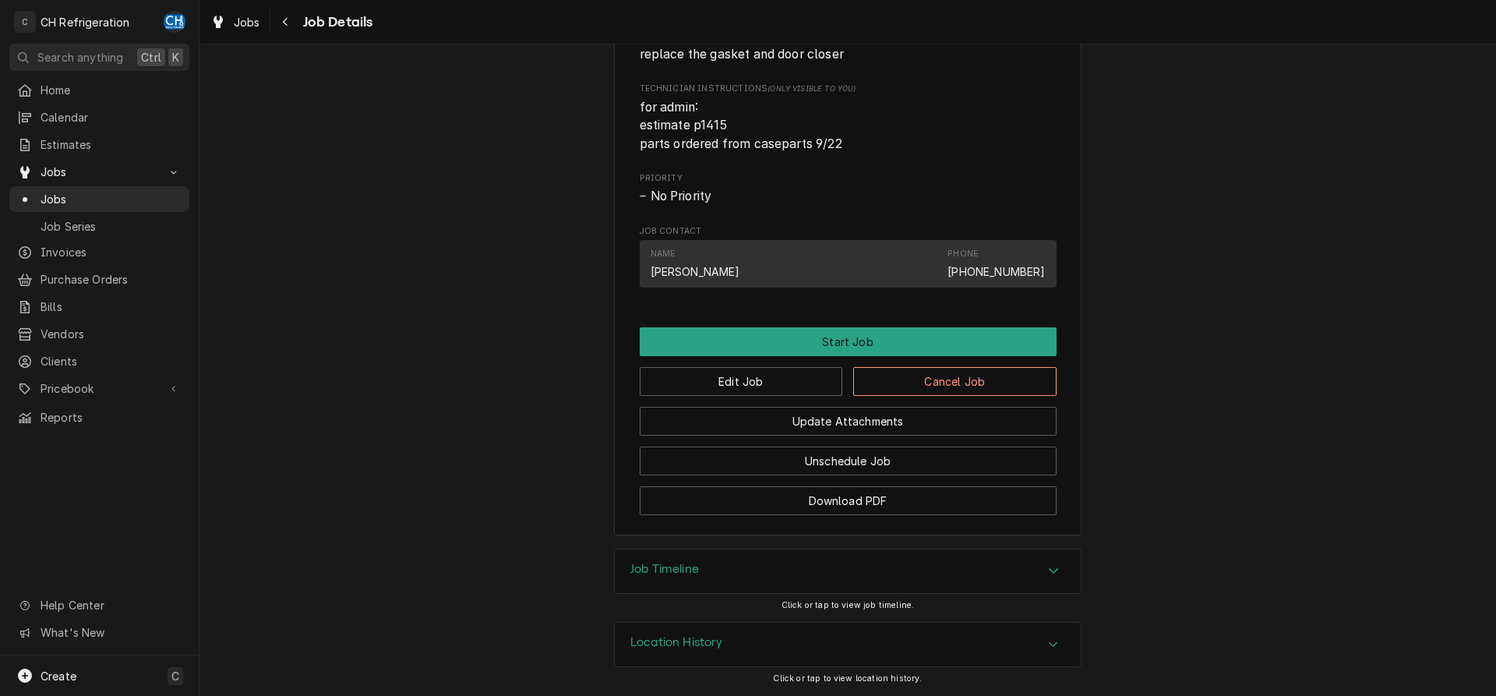
click at [682, 559] on div "Job Timeline" at bounding box center [848, 571] width 466 height 44
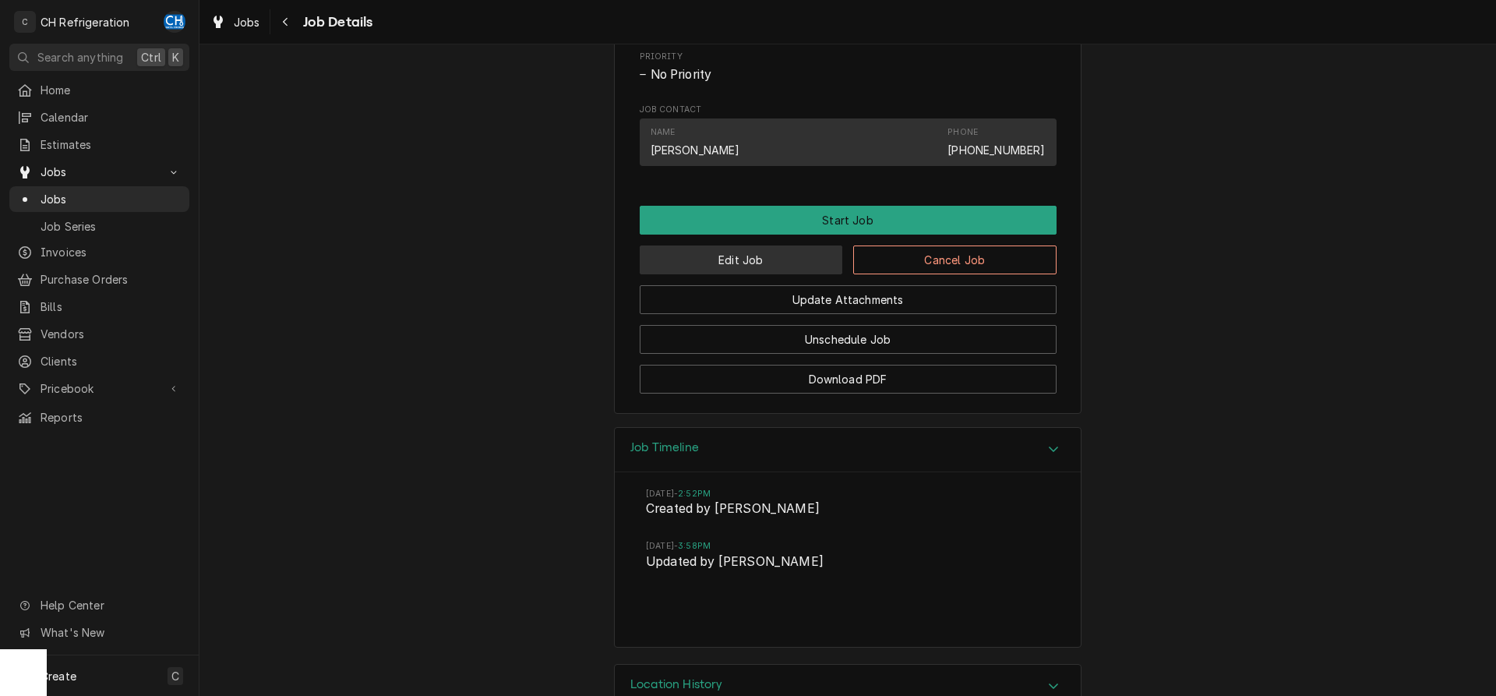
scroll to position [808, 0]
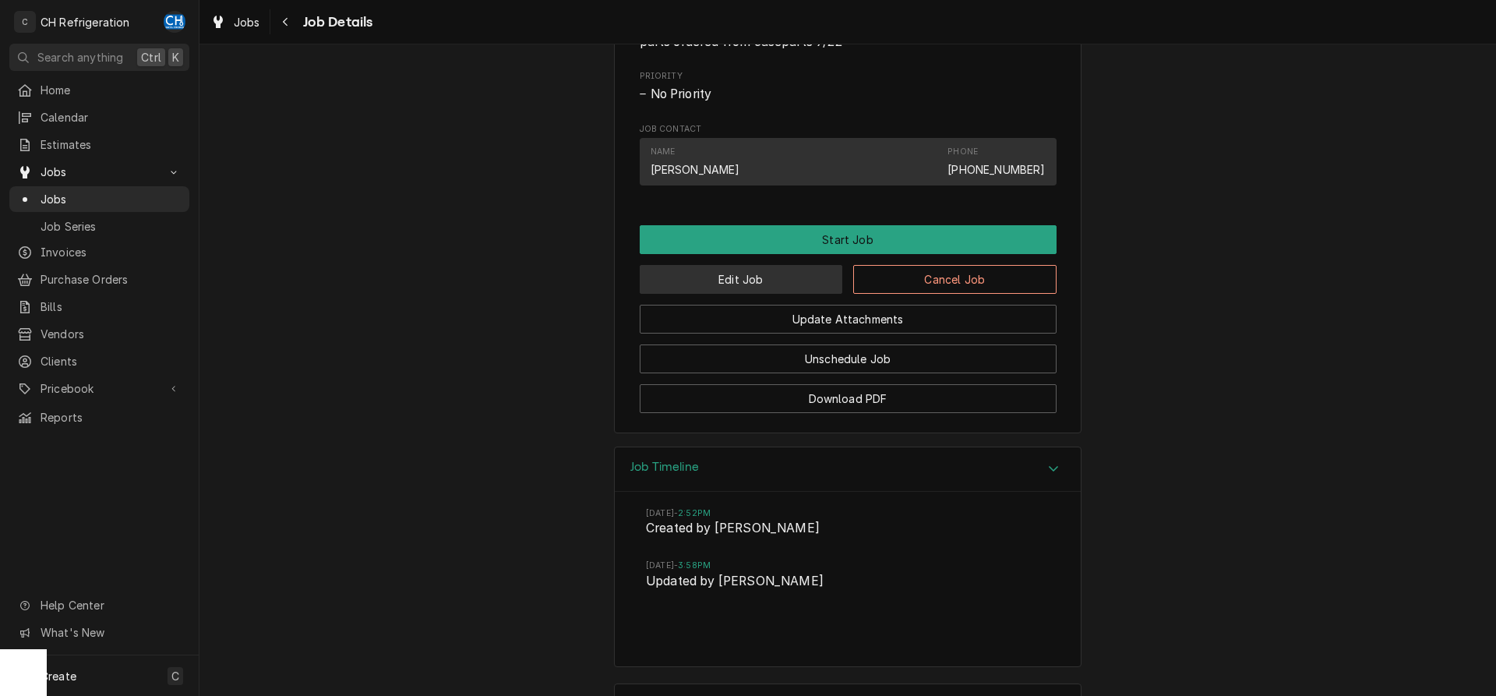
click at [790, 291] on button "Edit Job" at bounding box center [741, 279] width 203 height 29
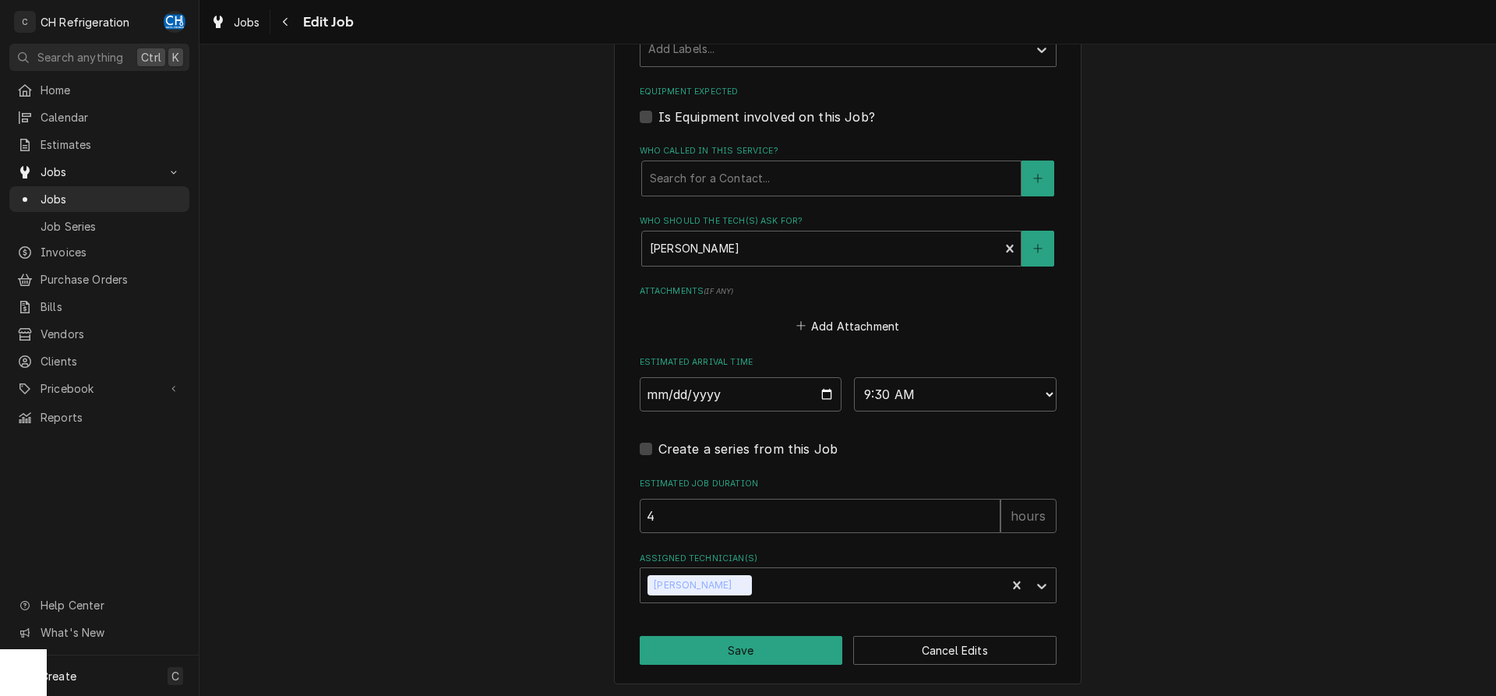
scroll to position [930, 0]
click at [1037, 577] on icon "Assigned Technician(s)" at bounding box center [1042, 585] width 16 height 16
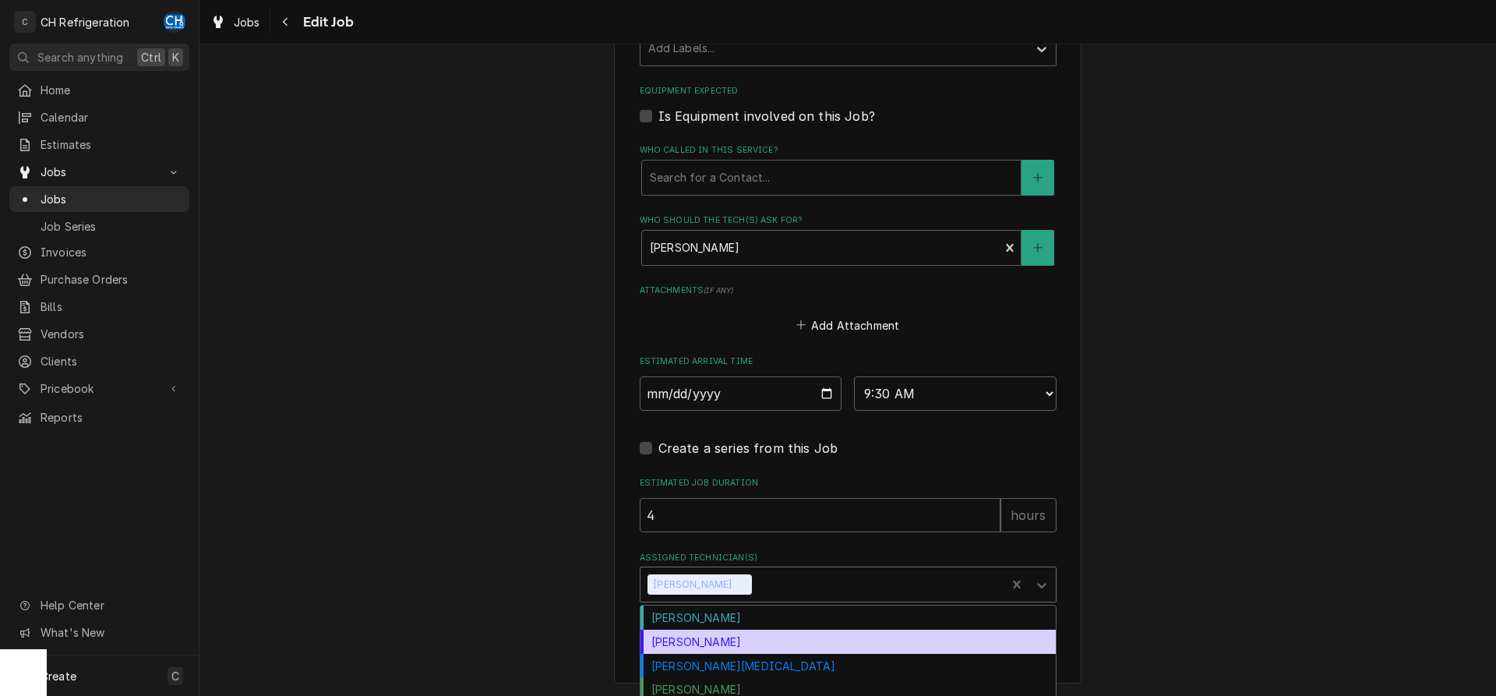
click at [702, 611] on div "[PERSON_NAME]" at bounding box center [847, 617] width 415 height 24
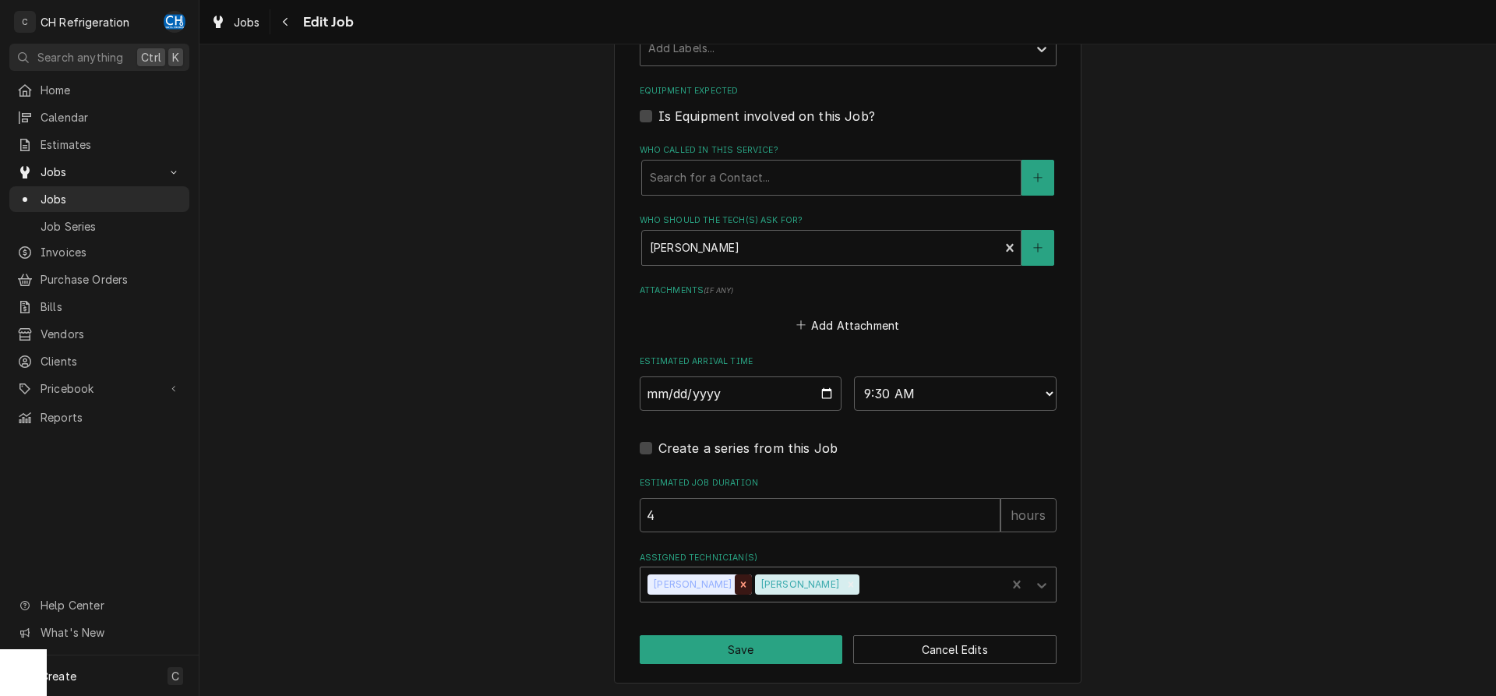
click at [741, 582] on icon "Remove Chris Hiraga" at bounding box center [743, 583] width 5 height 5
type textarea "x"
click at [829, 386] on input "2025-10-06" at bounding box center [741, 393] width 203 height 34
type input "2025-09-30"
type textarea "x"
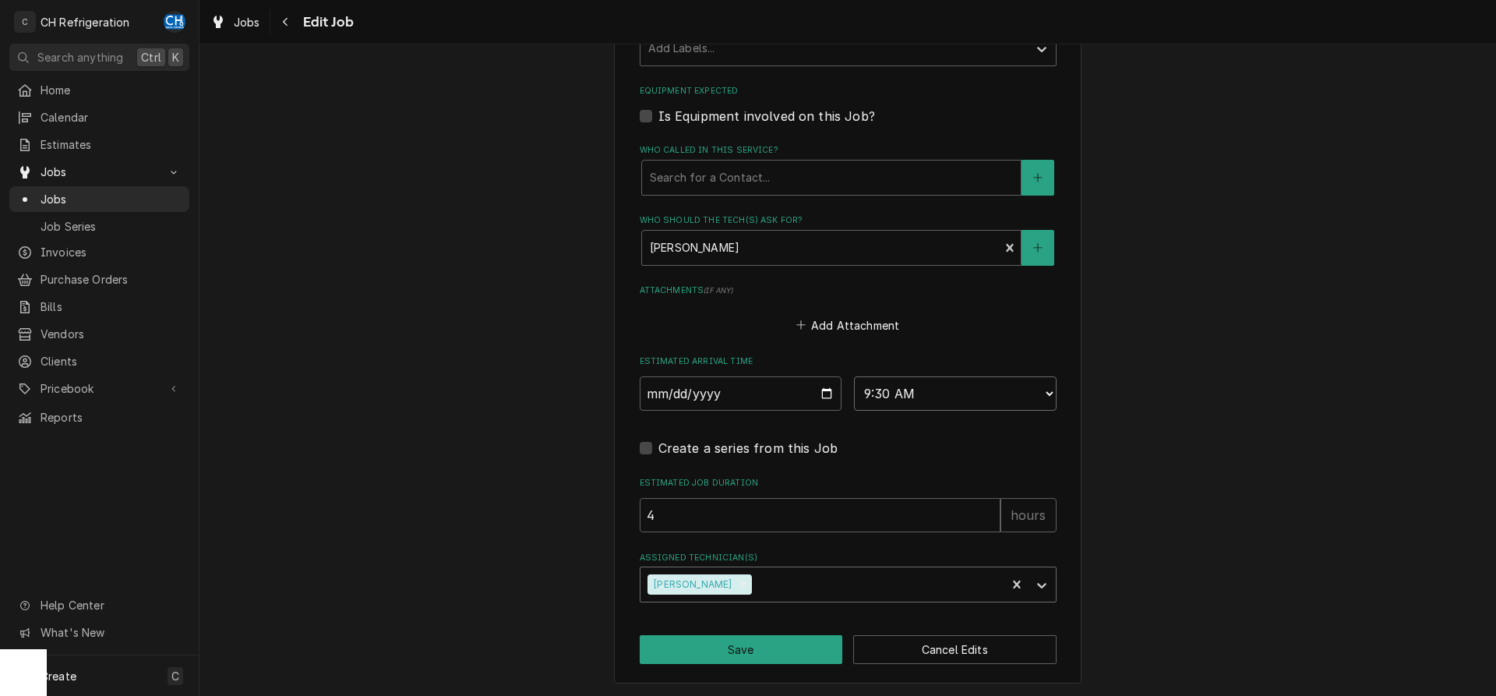
click at [854, 376] on select "AM / PM 6:00 AM 6:15 AM 6:30 AM 6:45 AM 7:00 AM 7:15 AM 7:30 AM 7:45 AM 8:00 AM…" at bounding box center [955, 393] width 203 height 34
select select "15:45:00"
click option "3:45 PM" at bounding box center [0, 0] width 0 height 0
click at [836, 516] on input "4" at bounding box center [820, 515] width 361 height 34
click at [790, 647] on button "Save" at bounding box center [741, 649] width 203 height 29
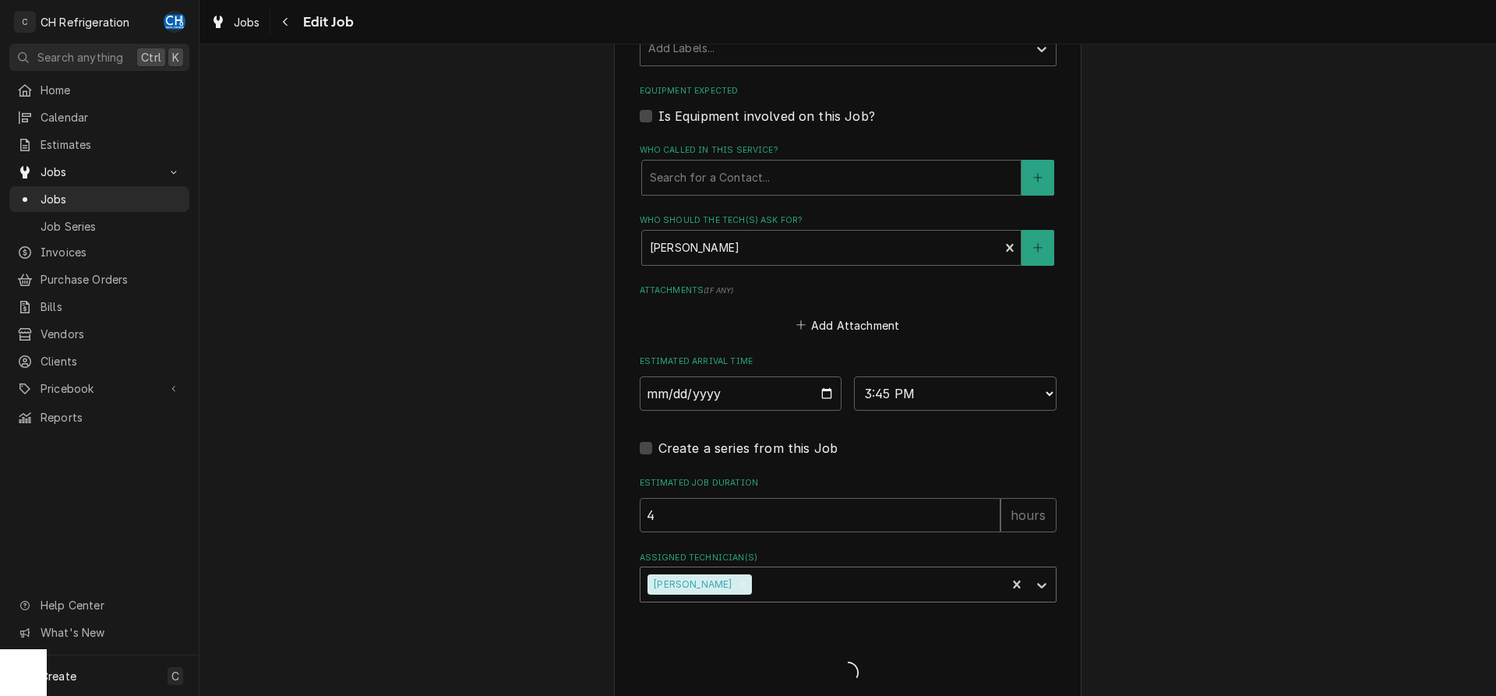
type textarea "x"
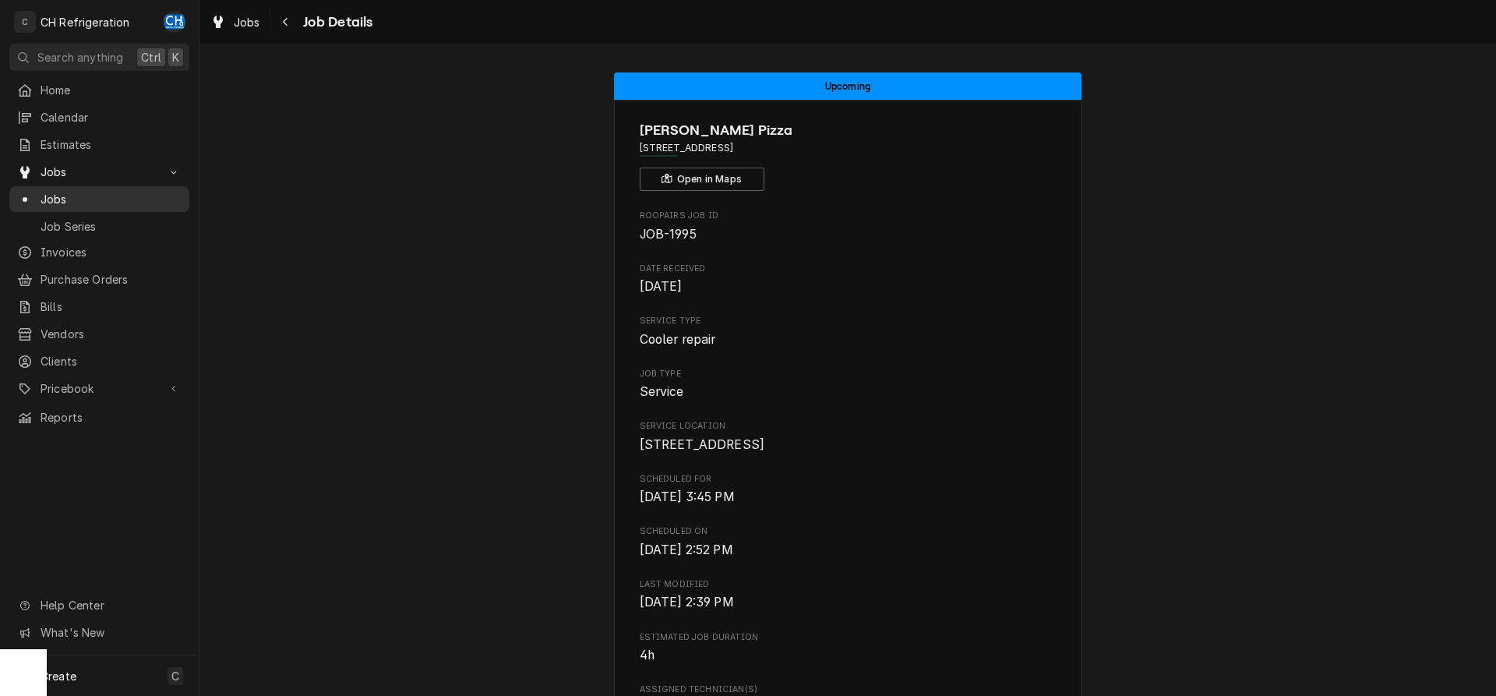
click at [78, 191] on span "Jobs" at bounding box center [111, 199] width 141 height 16
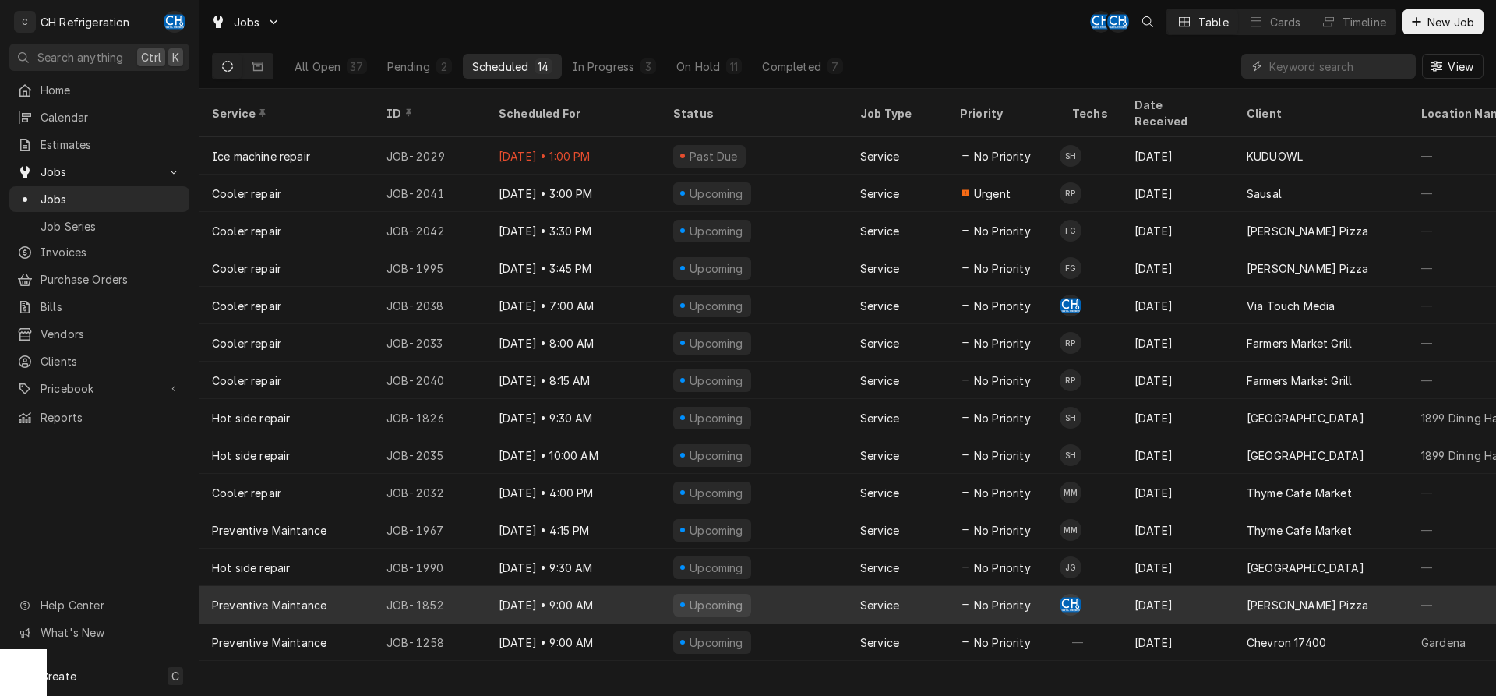
click at [1031, 586] on div "No Priority" at bounding box center [1003, 604] width 112 height 37
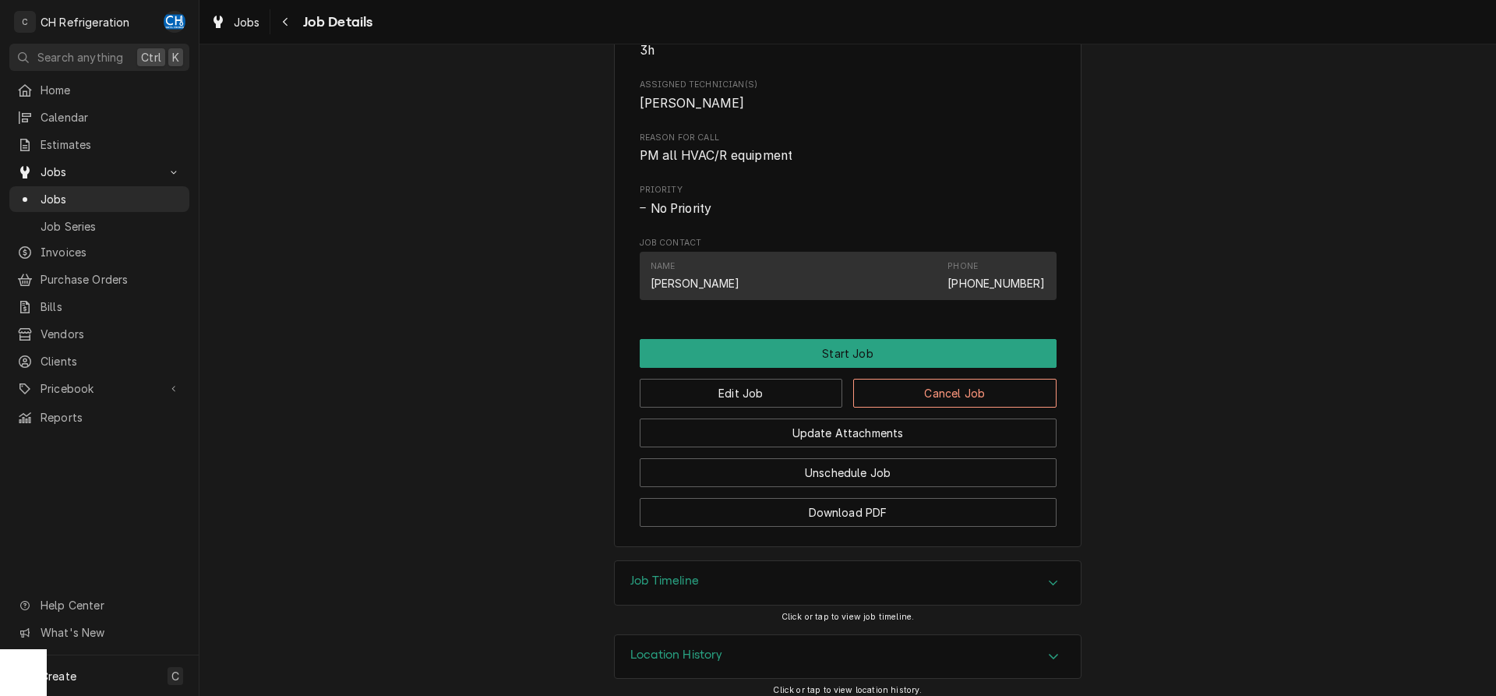
scroll to position [635, 0]
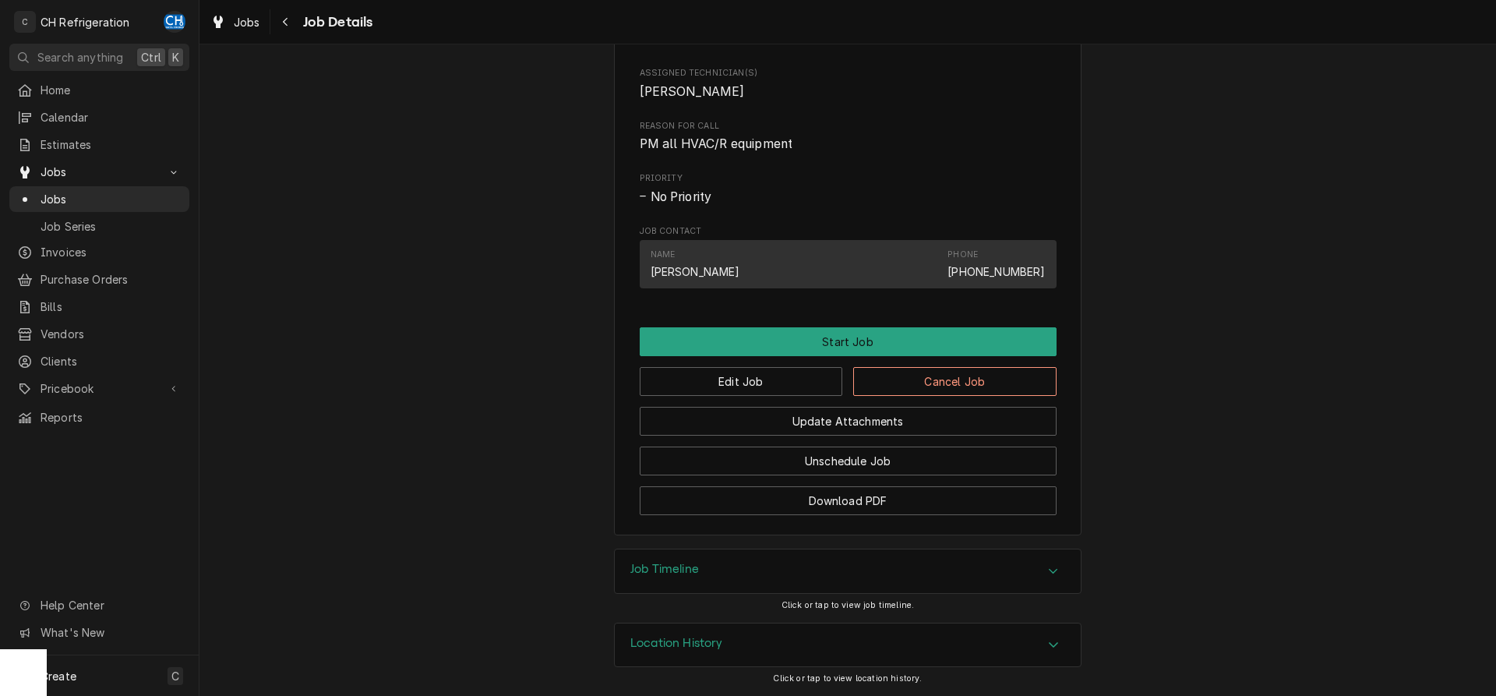
click at [1024, 573] on div "Job Timeline" at bounding box center [848, 571] width 466 height 44
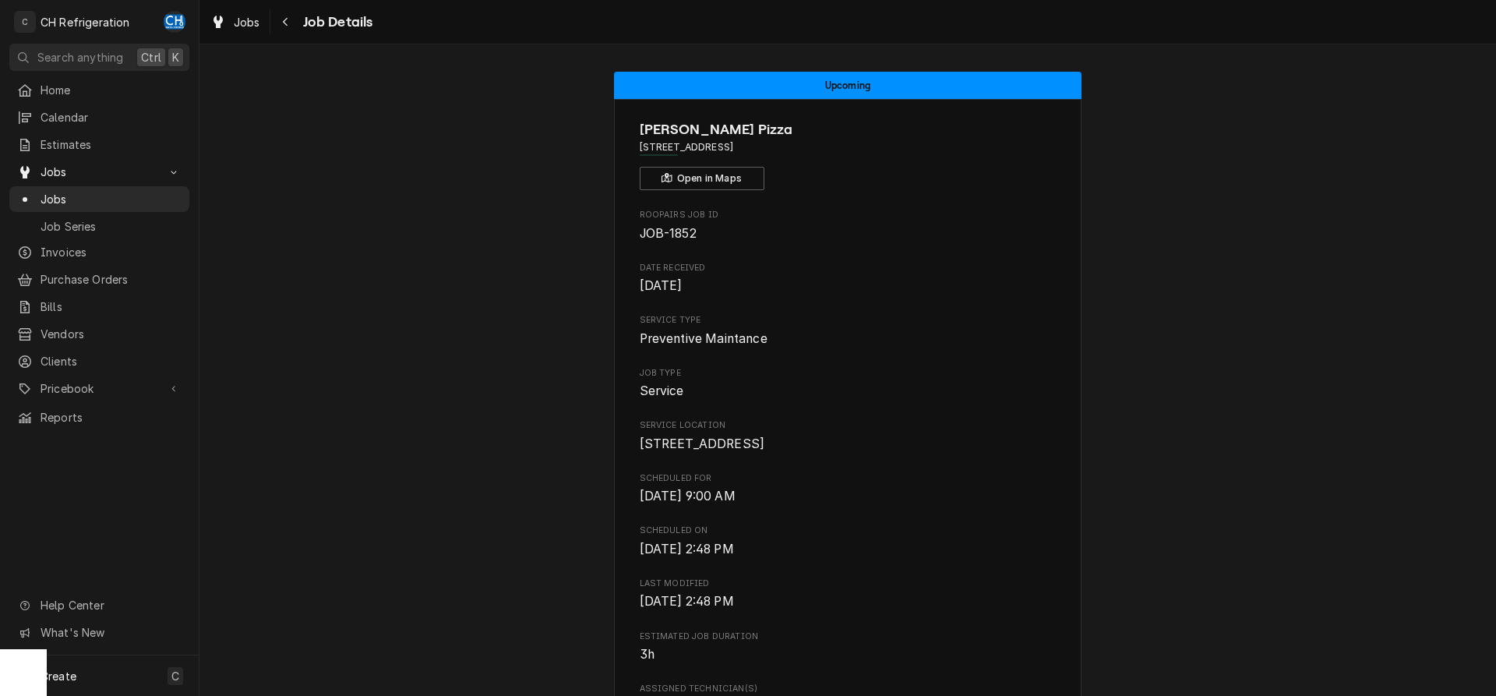
scroll to position [0, 0]
click at [47, 191] on span "Jobs" at bounding box center [111, 199] width 141 height 16
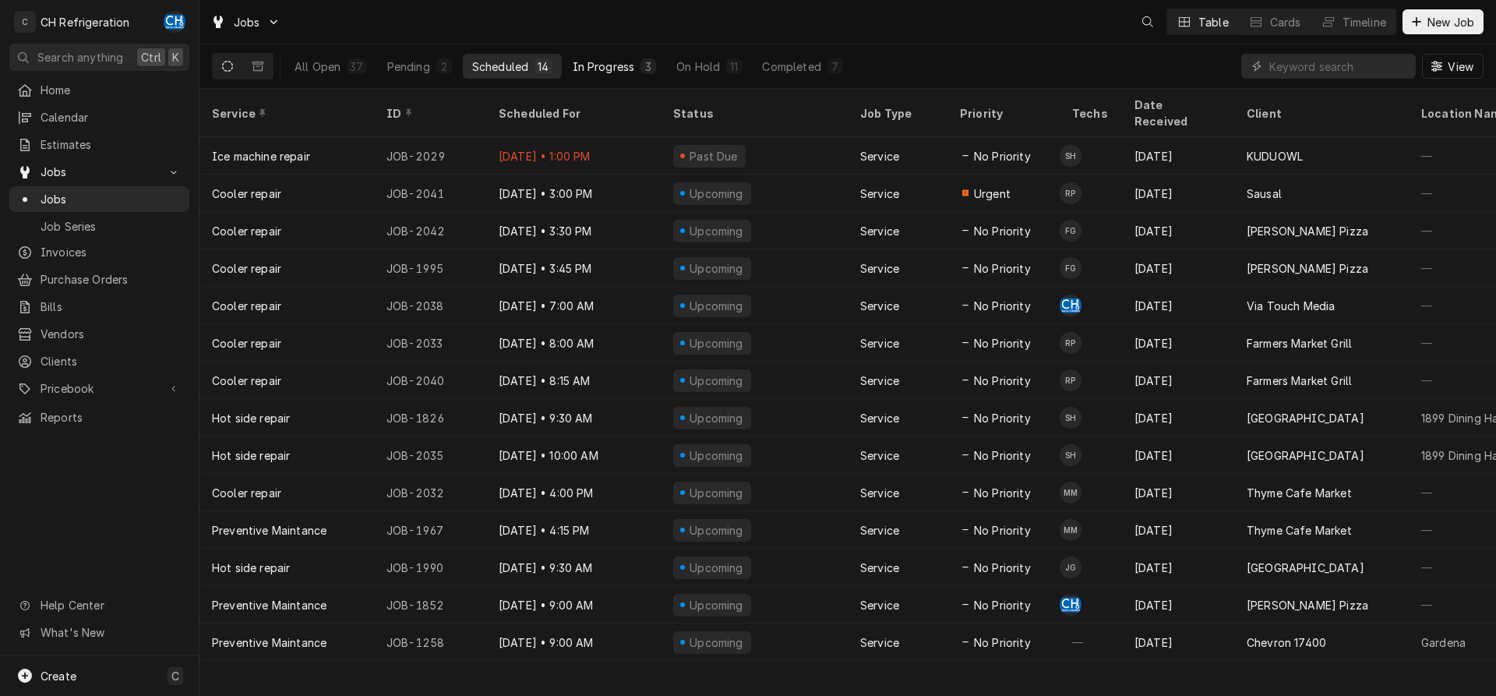
click at [652, 69] on div "3" at bounding box center [648, 66] width 16 height 16
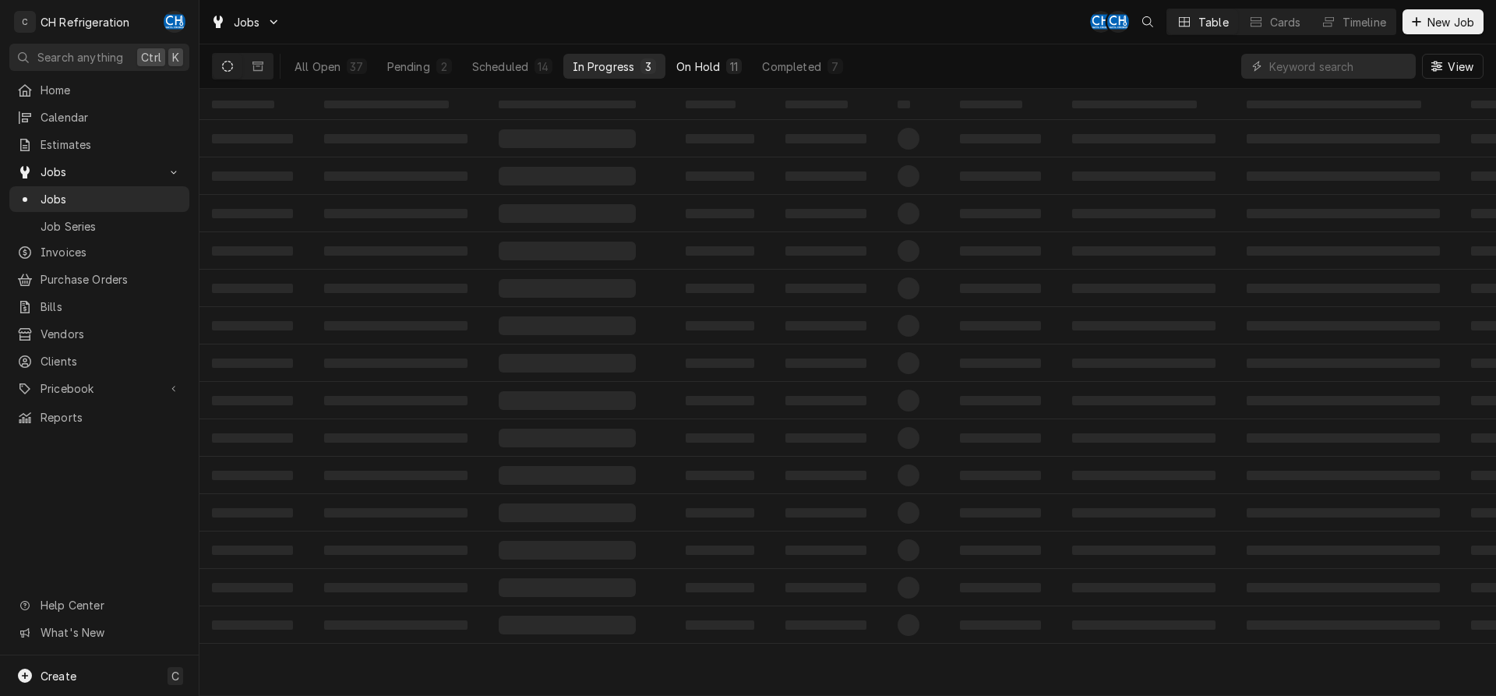
click at [714, 70] on div "On Hold" at bounding box center [698, 66] width 44 height 16
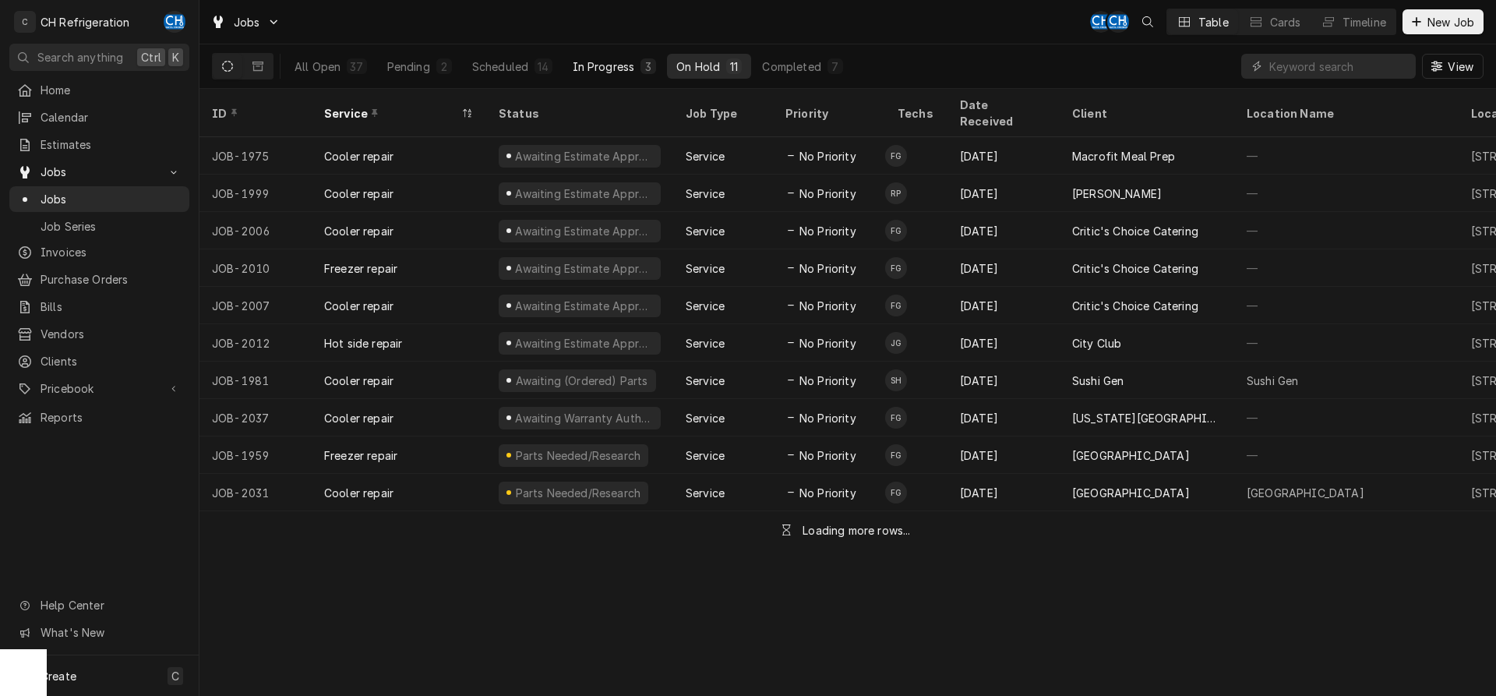
click at [646, 69] on div "3" at bounding box center [647, 66] width 9 height 16
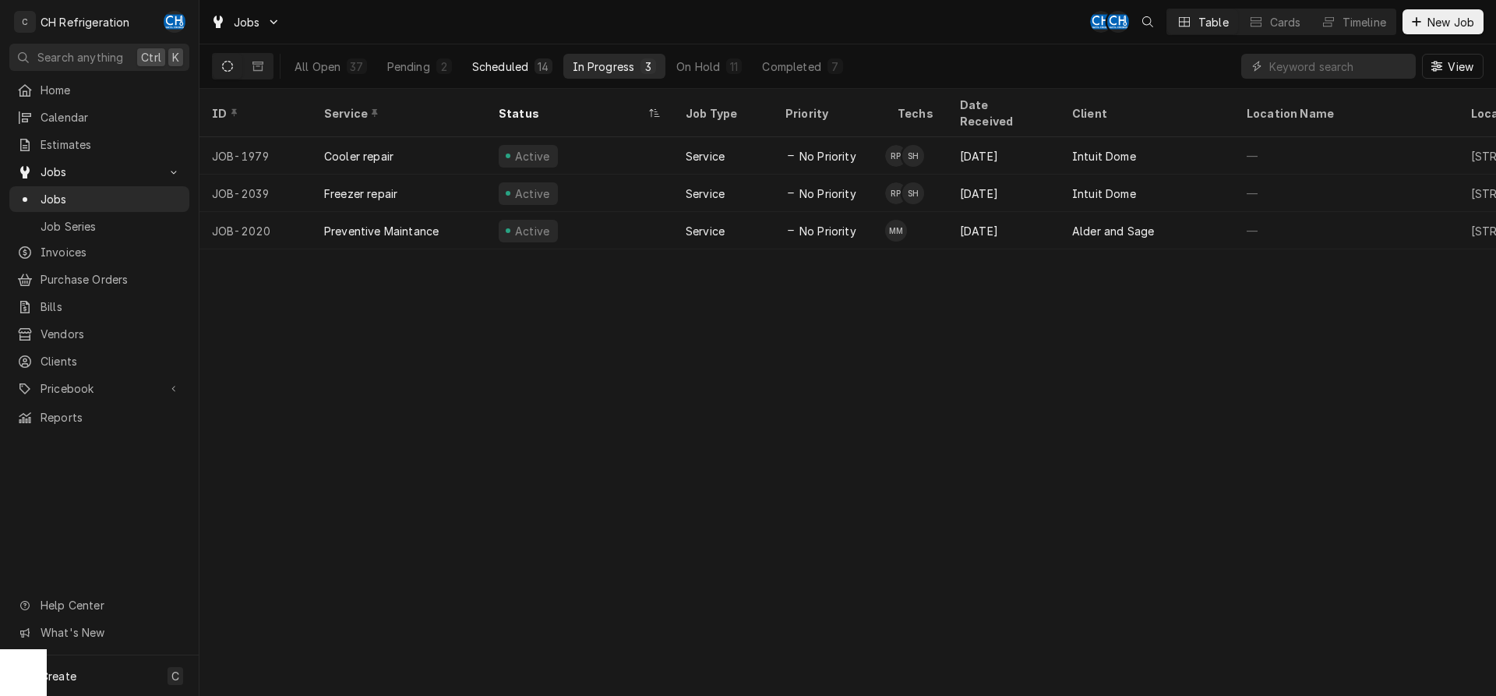
click at [495, 66] on div "Scheduled" at bounding box center [500, 66] width 56 height 16
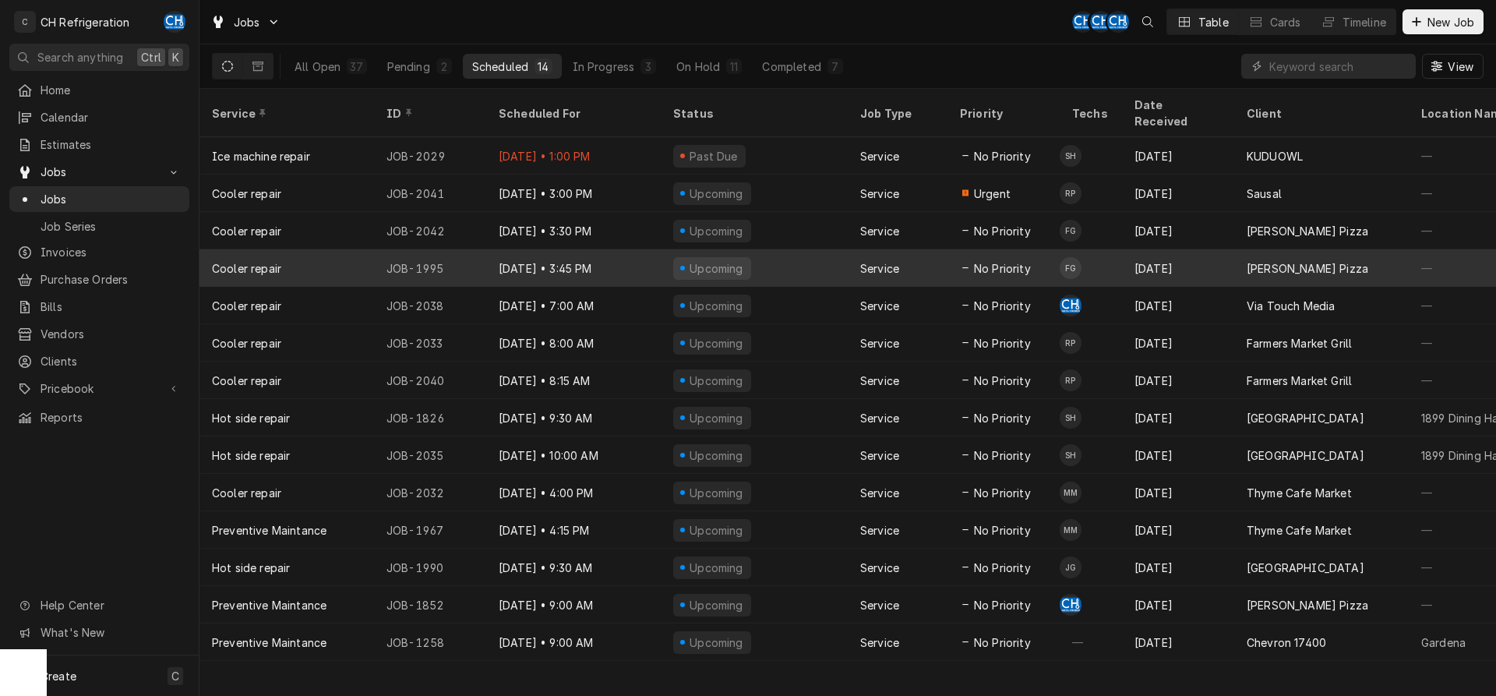
click at [1151, 251] on div "[DATE]" at bounding box center [1178, 267] width 112 height 37
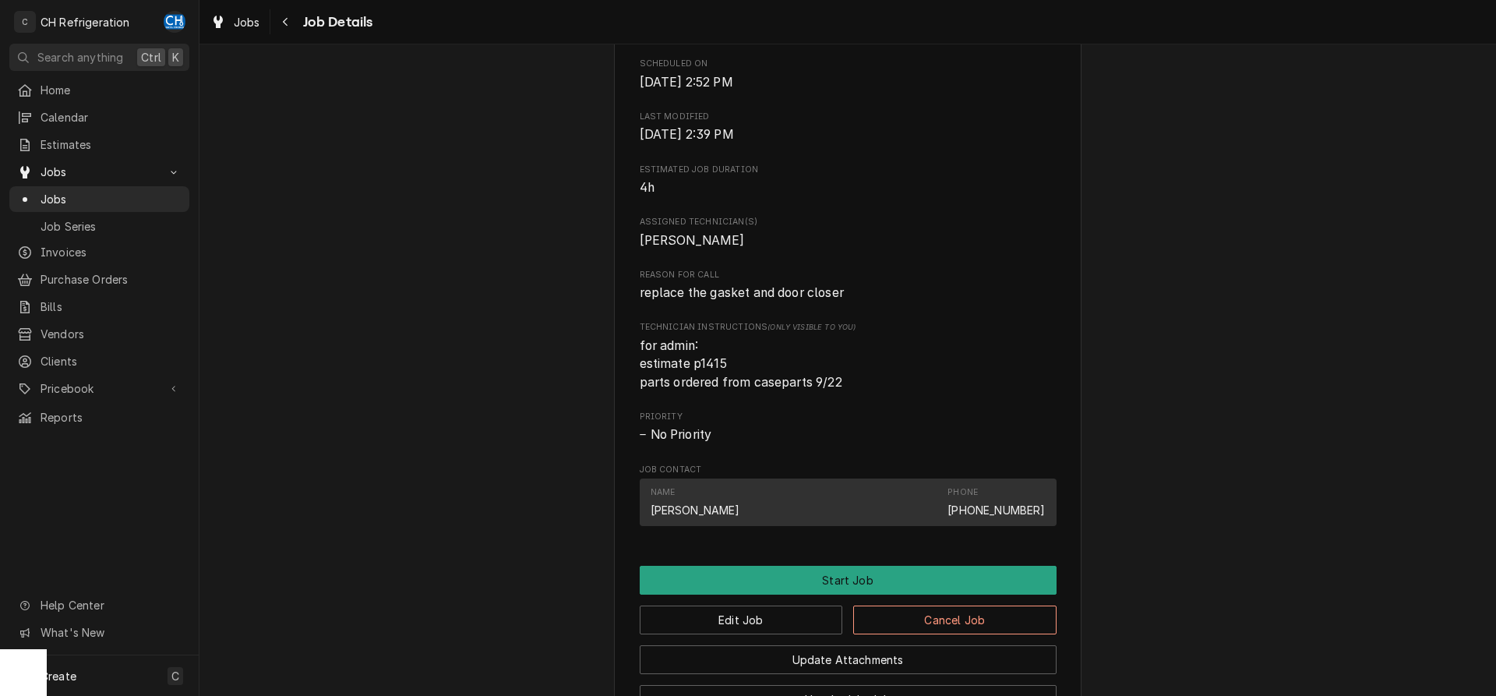
scroll to position [407, 0]
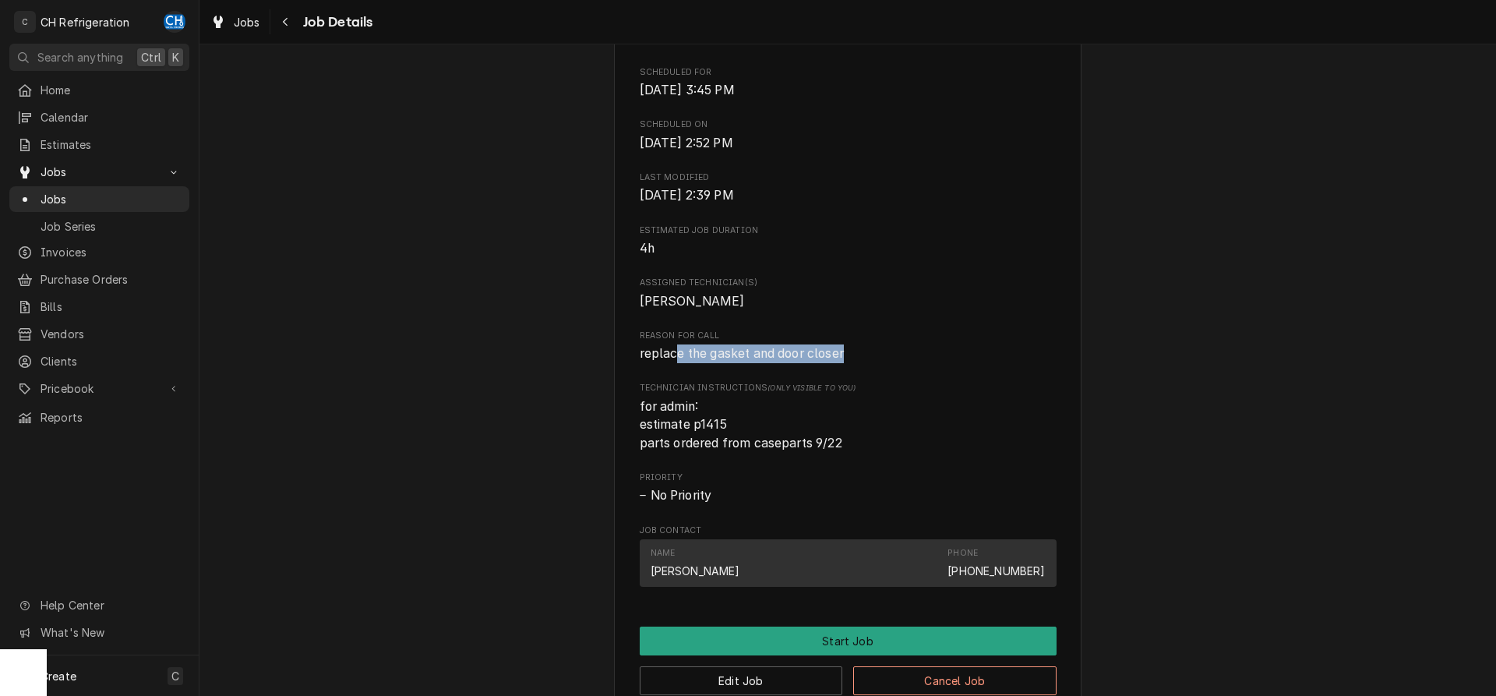
drag, startPoint x: 677, startPoint y: 369, endPoint x: 953, endPoint y: 368, distance: 275.7
click at [954, 363] on span "replace the gasket and door closer" at bounding box center [848, 353] width 417 height 19
click at [876, 363] on span "replace the gasket and door closer" at bounding box center [848, 353] width 417 height 19
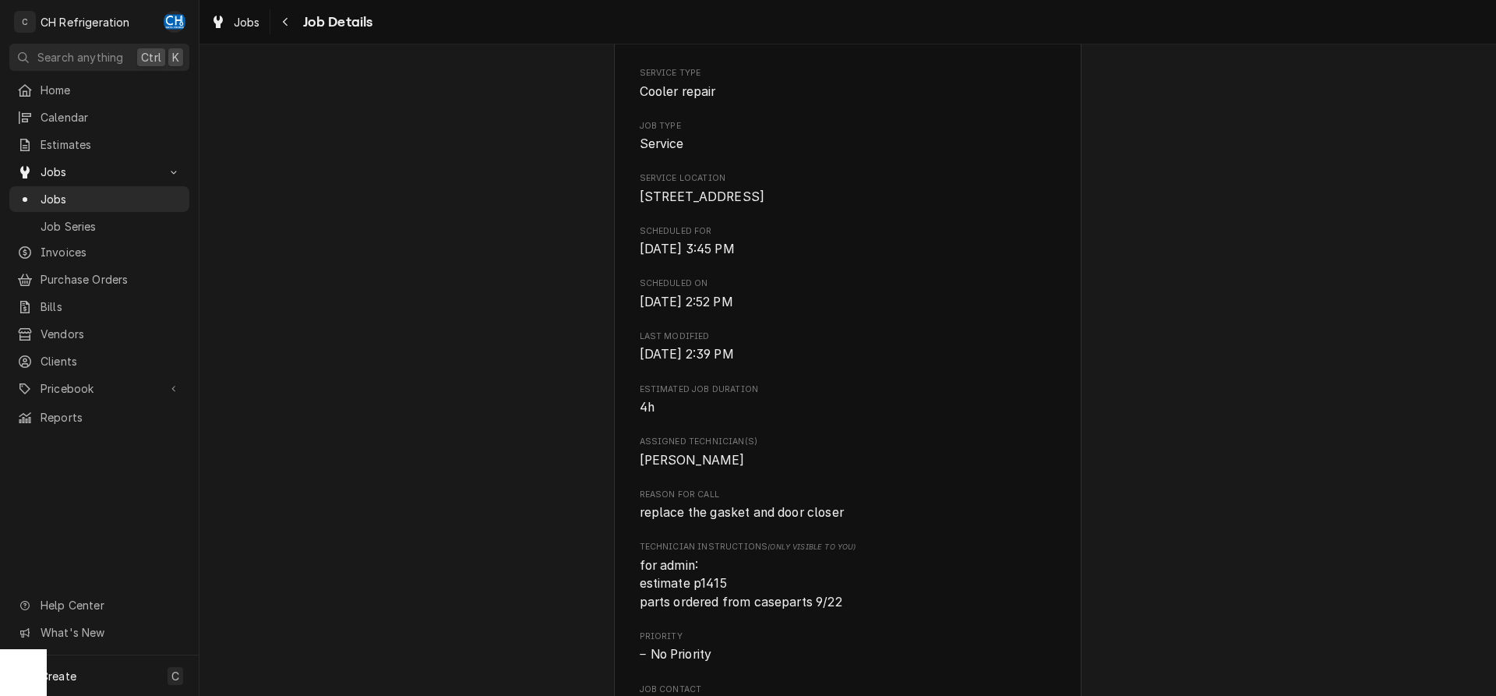
scroll to position [0, 0]
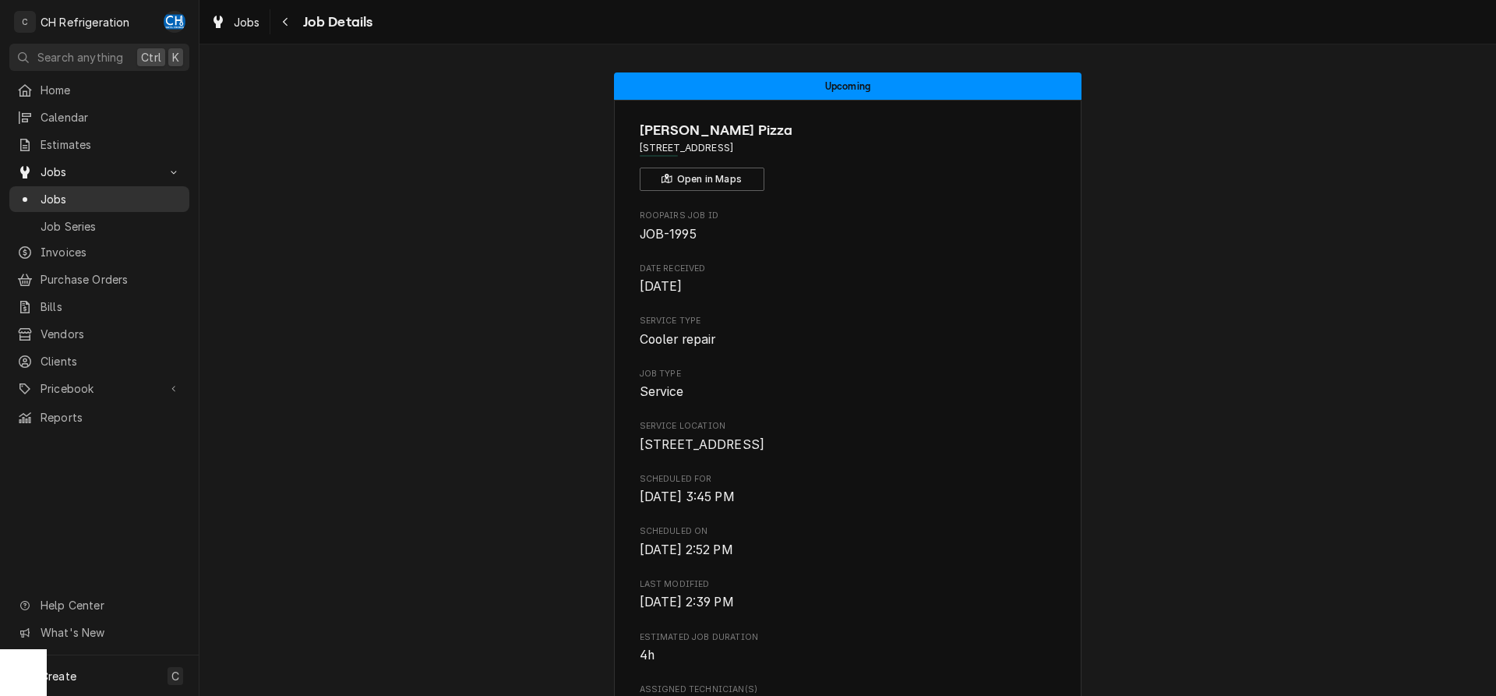
click at [68, 196] on span "Jobs" at bounding box center [111, 199] width 141 height 16
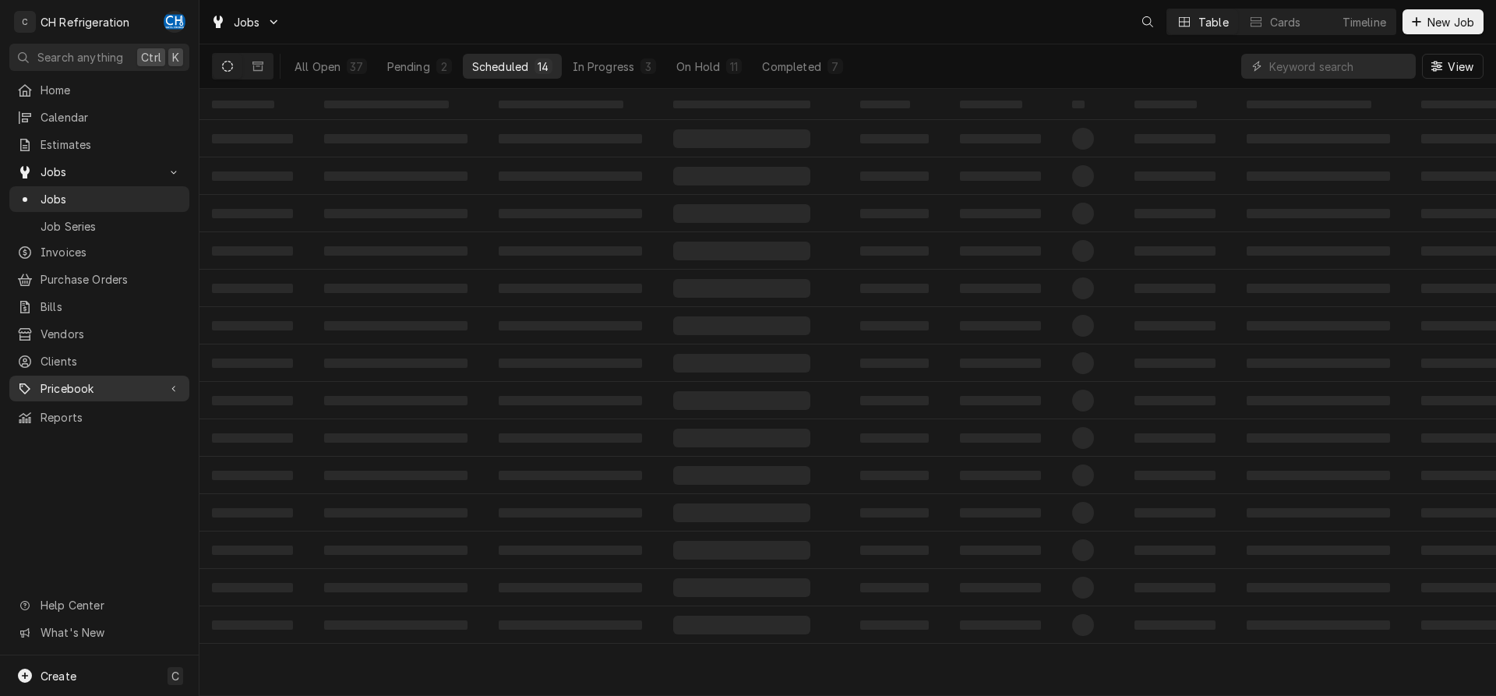
click at [126, 379] on div "Pricebook" at bounding box center [99, 388] width 174 height 19
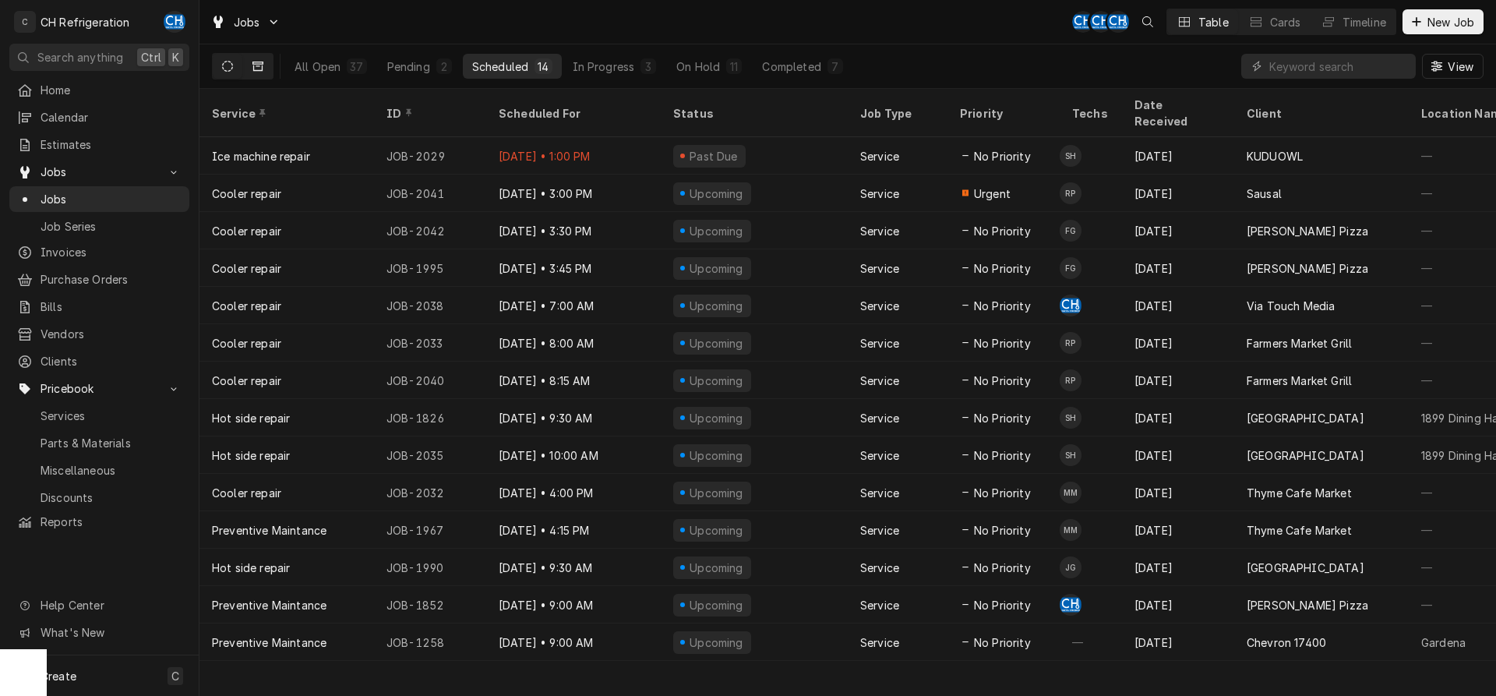
click at [270, 69] on button "Dynamic Content Wrapper" at bounding box center [258, 66] width 30 height 25
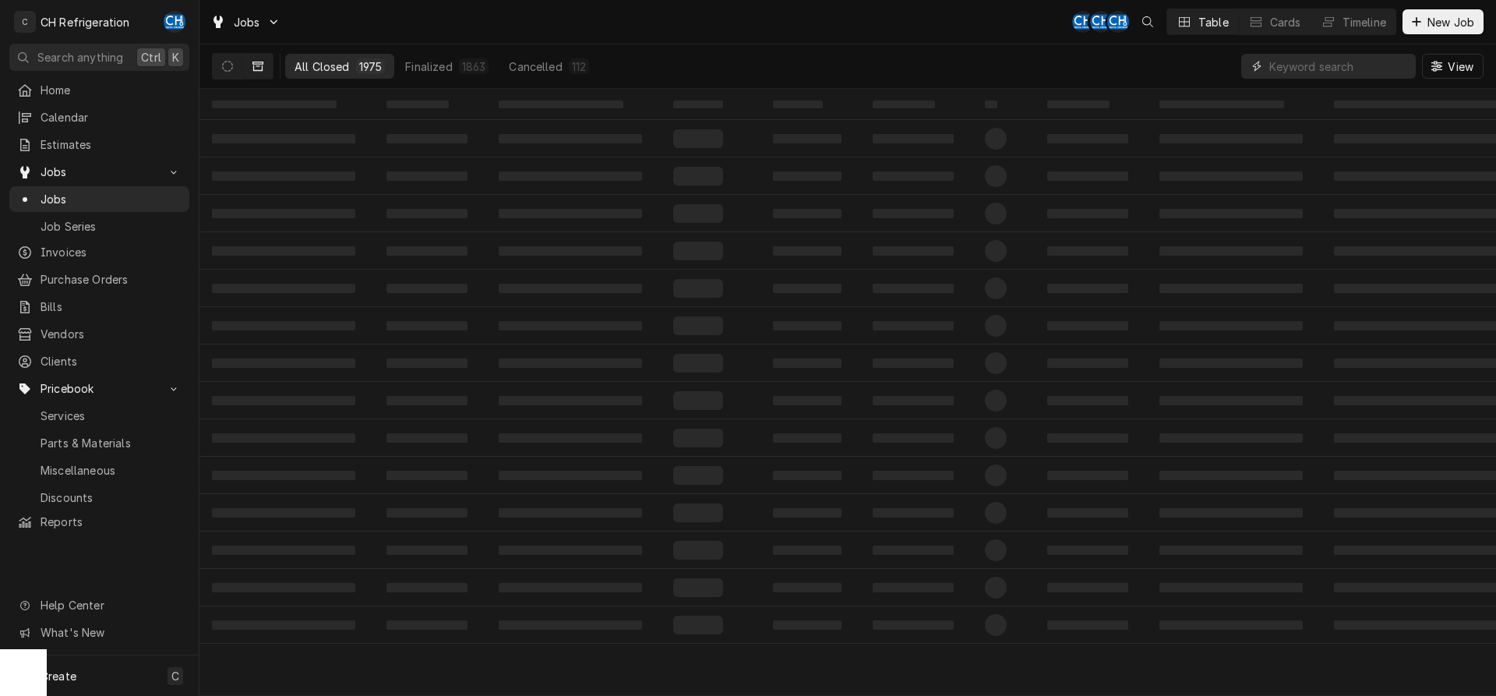
click at [1342, 64] on input "Dynamic Content Wrapper" at bounding box center [1338, 66] width 139 height 25
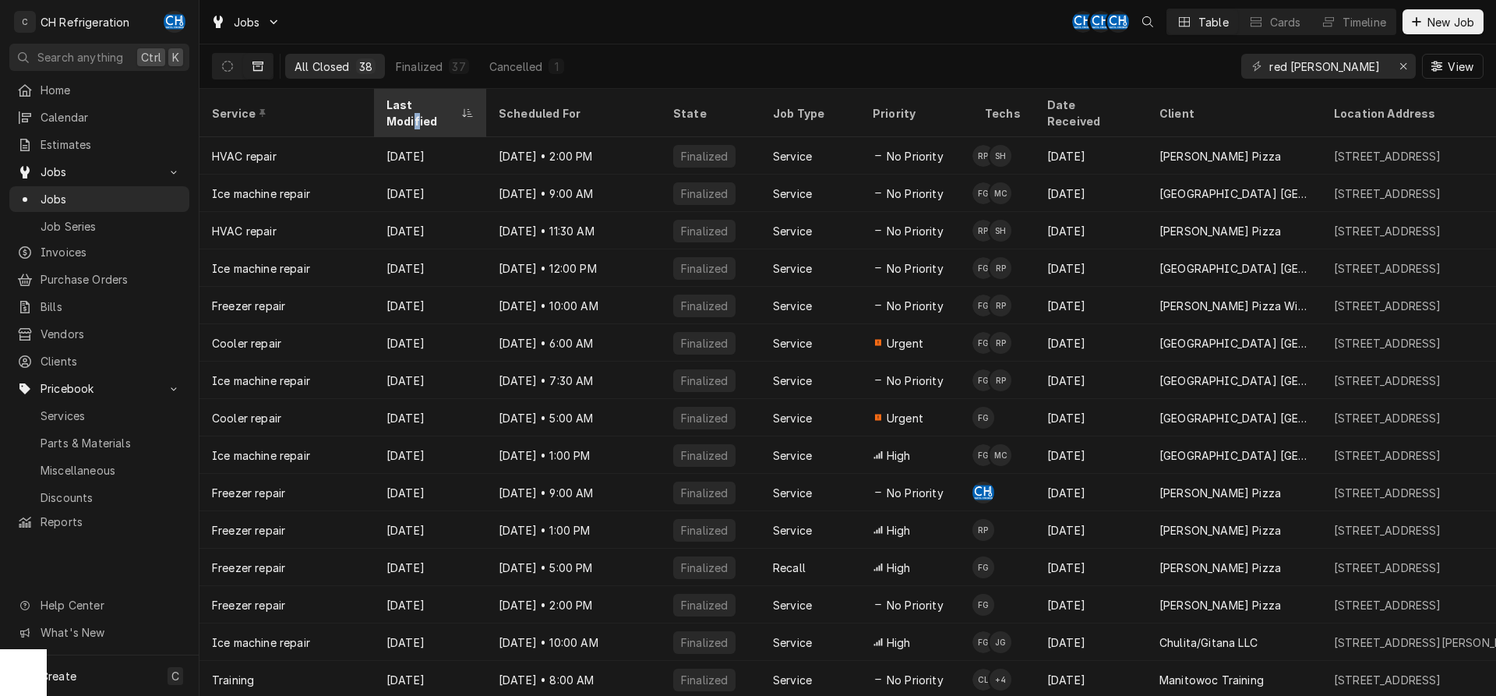
click at [433, 97] on div "Last Modified" at bounding box center [430, 113] width 106 height 42
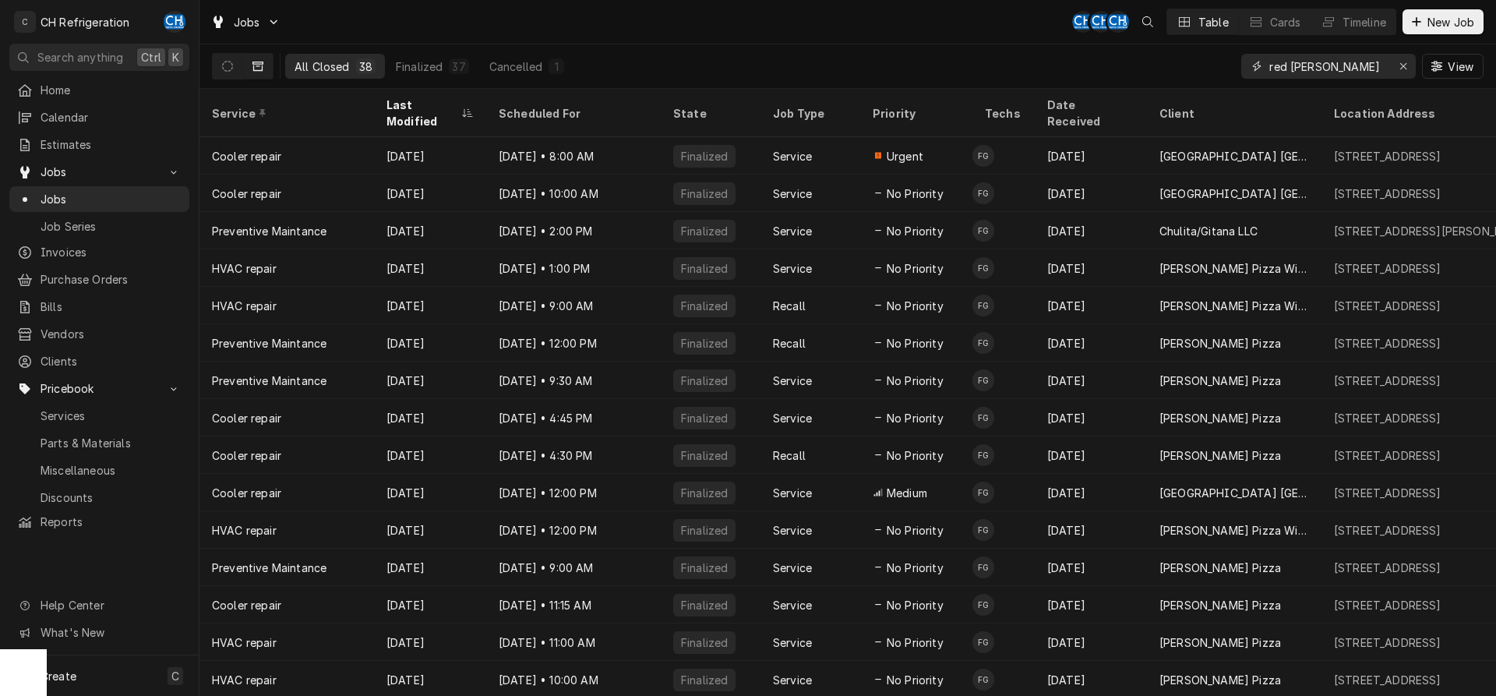
click at [1334, 64] on input "red wes" at bounding box center [1327, 66] width 117 height 25
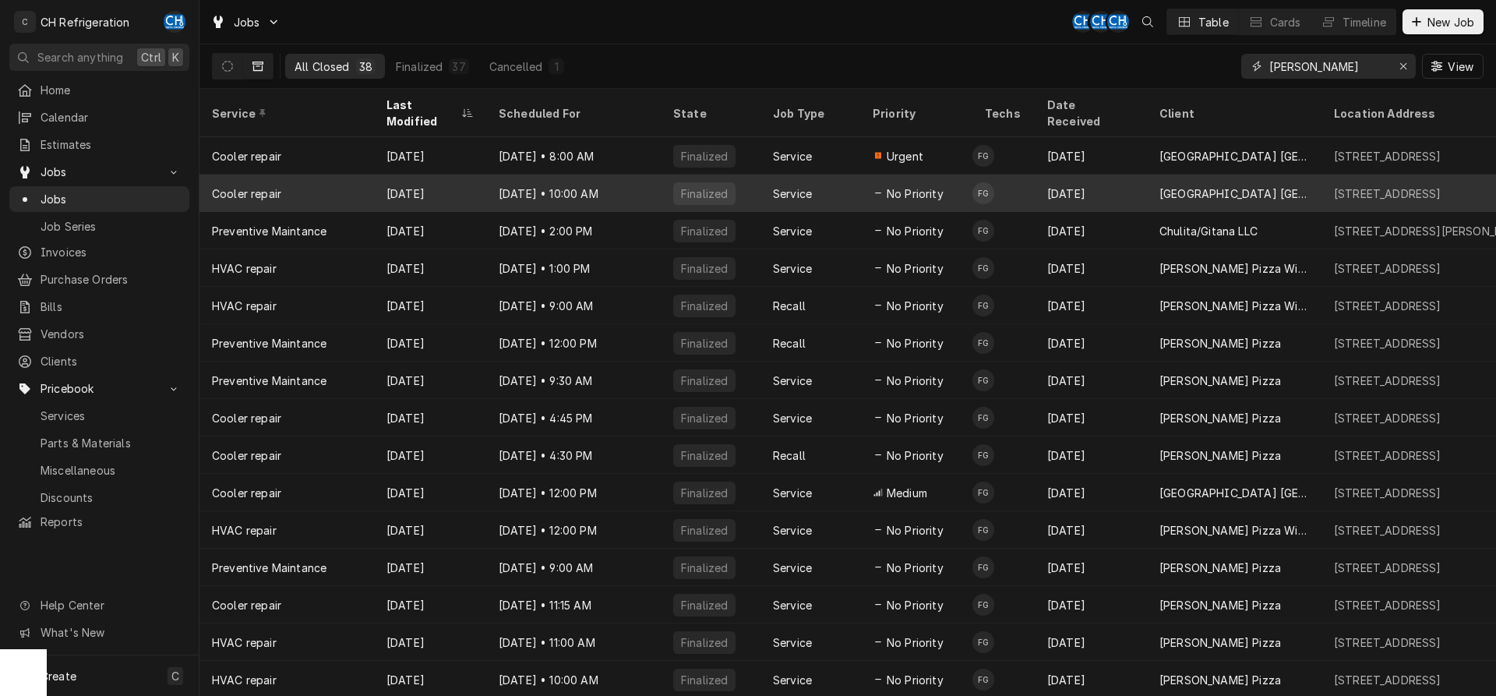
type input "red west"
click at [649, 189] on div "Sep 22 • 10:00 AM" at bounding box center [573, 192] width 174 height 37
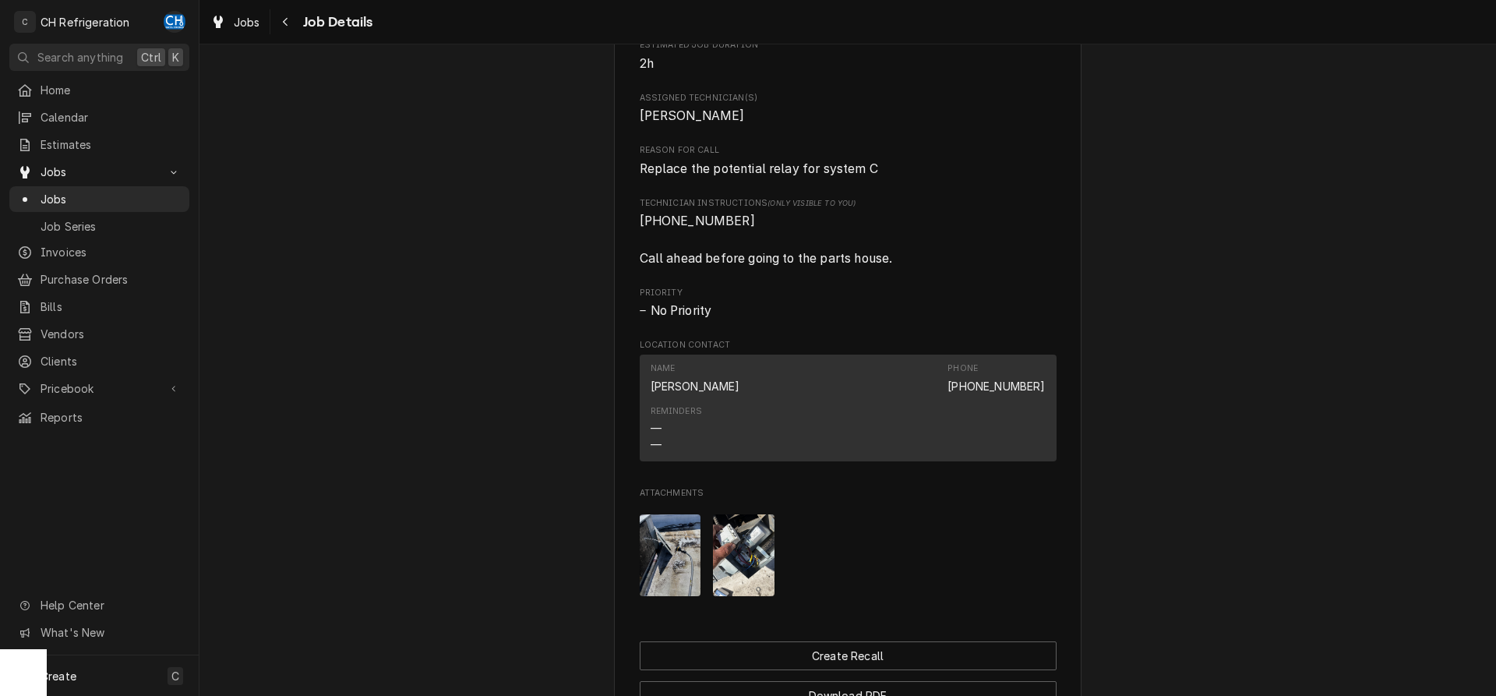
scroll to position [1002, 0]
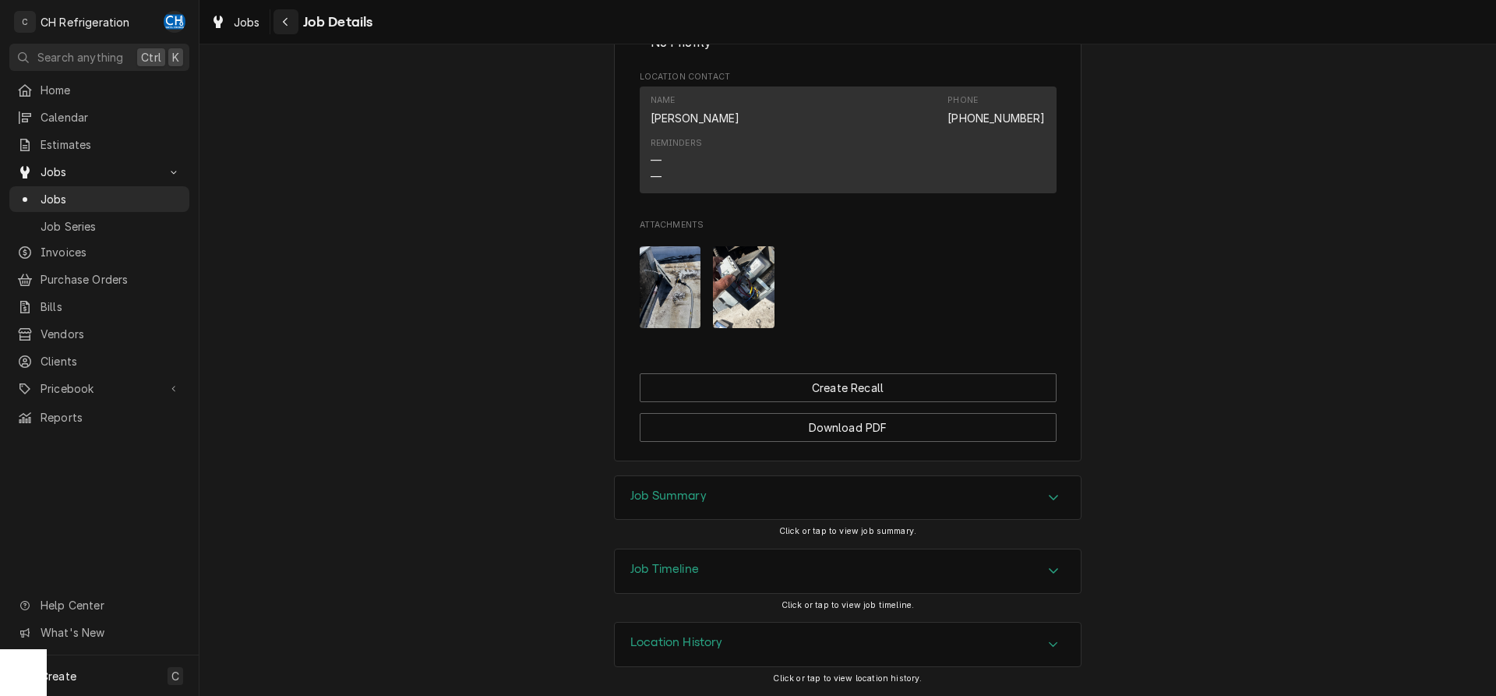
click at [282, 24] on icon "Navigate back" at bounding box center [285, 21] width 7 height 11
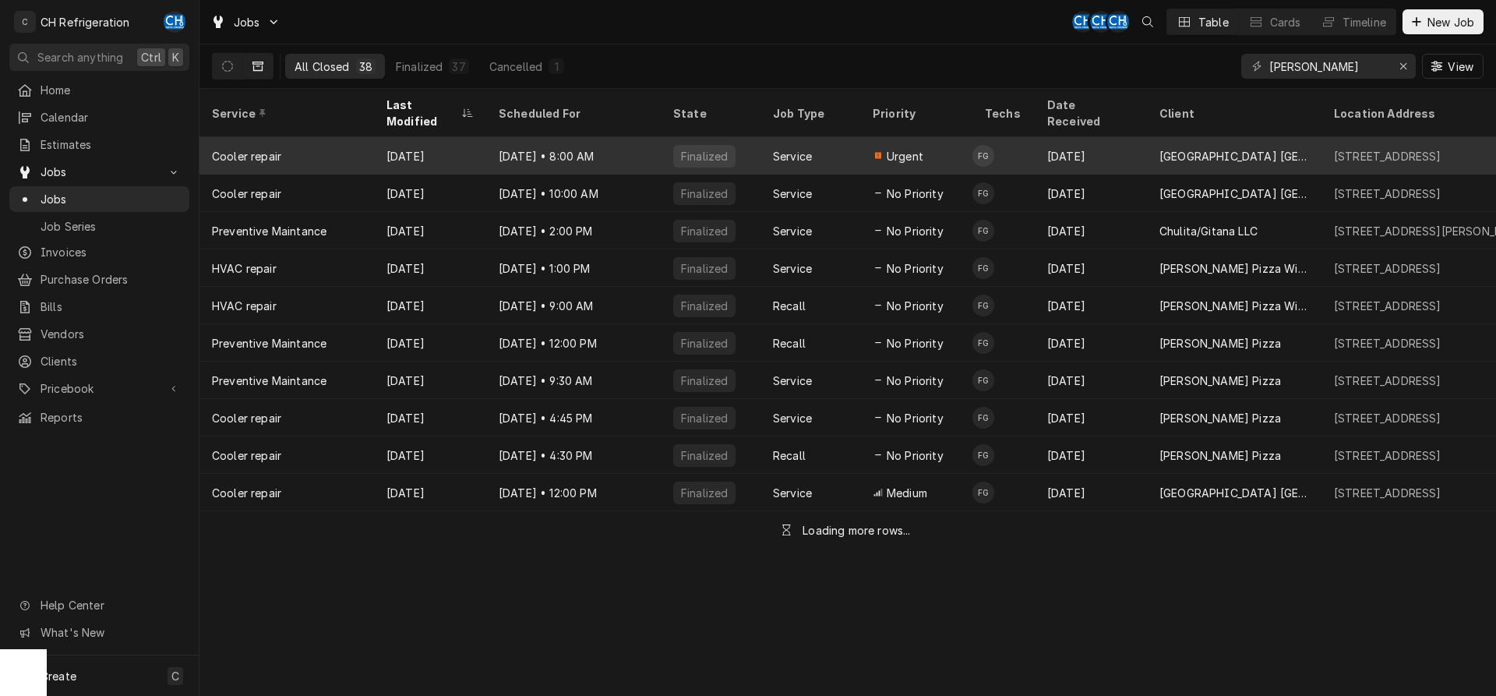
click at [851, 137] on div "Service" at bounding box center [810, 155] width 100 height 37
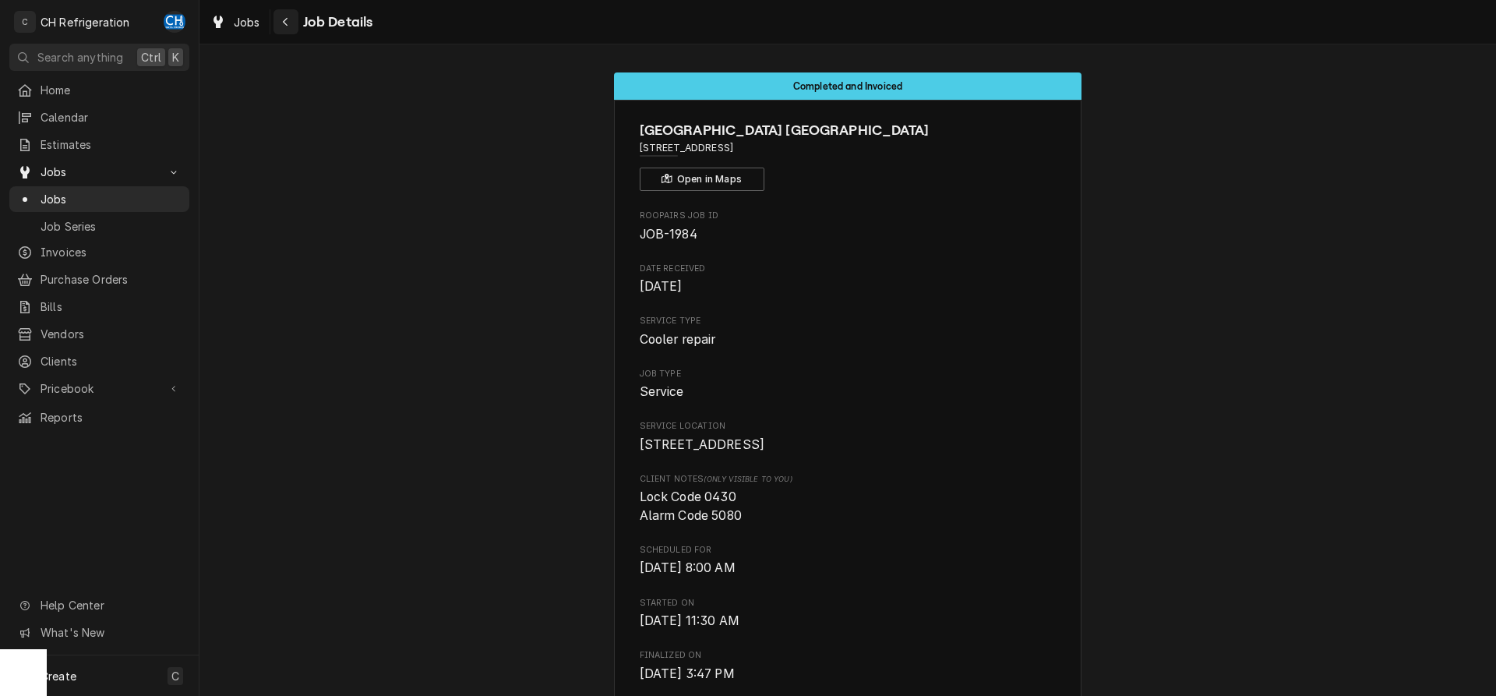
click at [287, 19] on icon "Navigate back" at bounding box center [285, 21] width 7 height 11
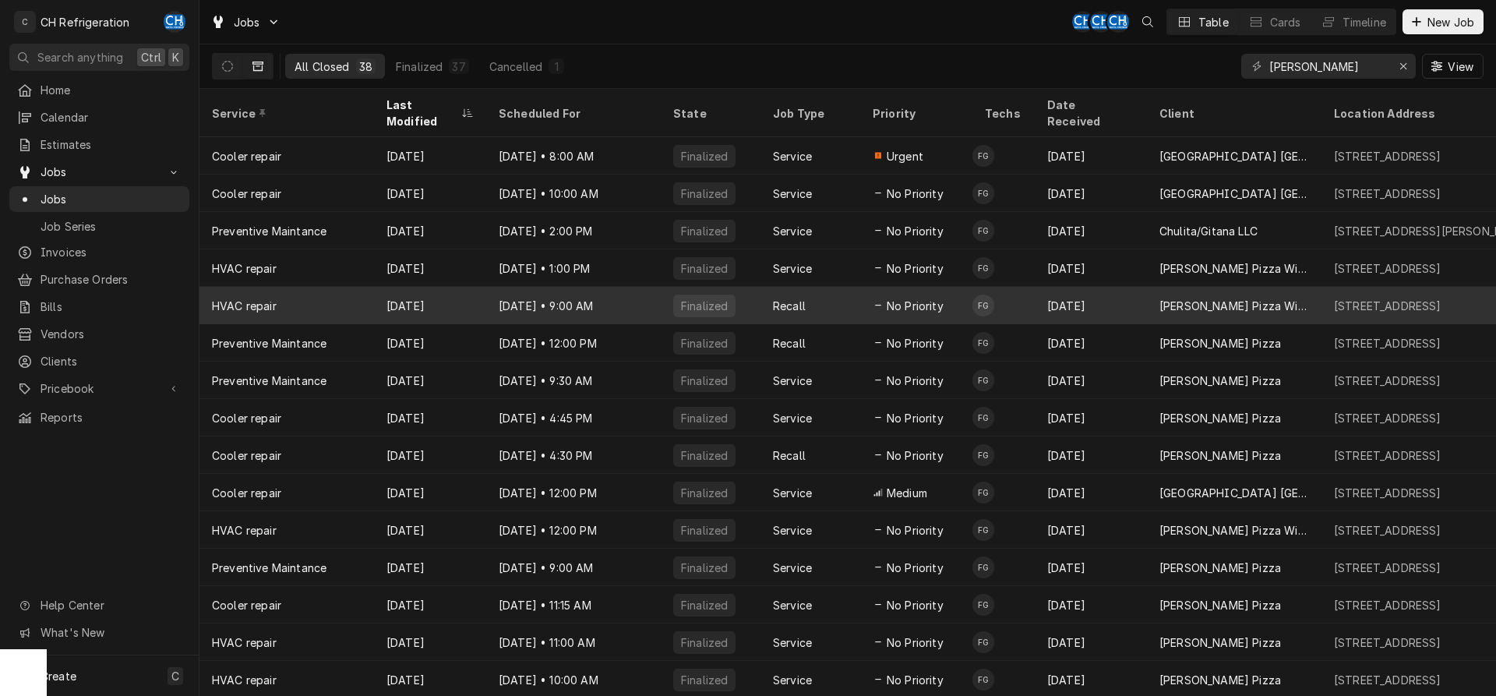
scroll to position [79, 0]
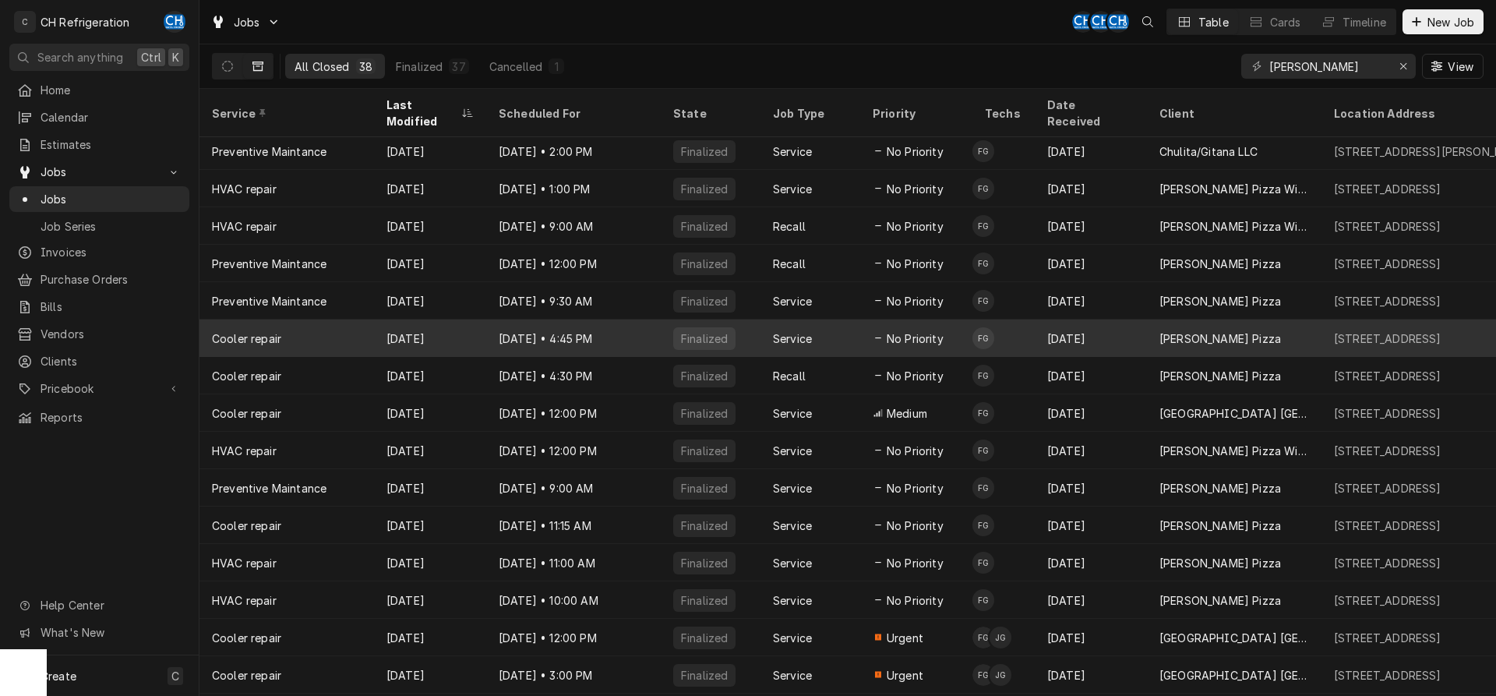
click at [833, 325] on div "Service" at bounding box center [810, 337] width 100 height 37
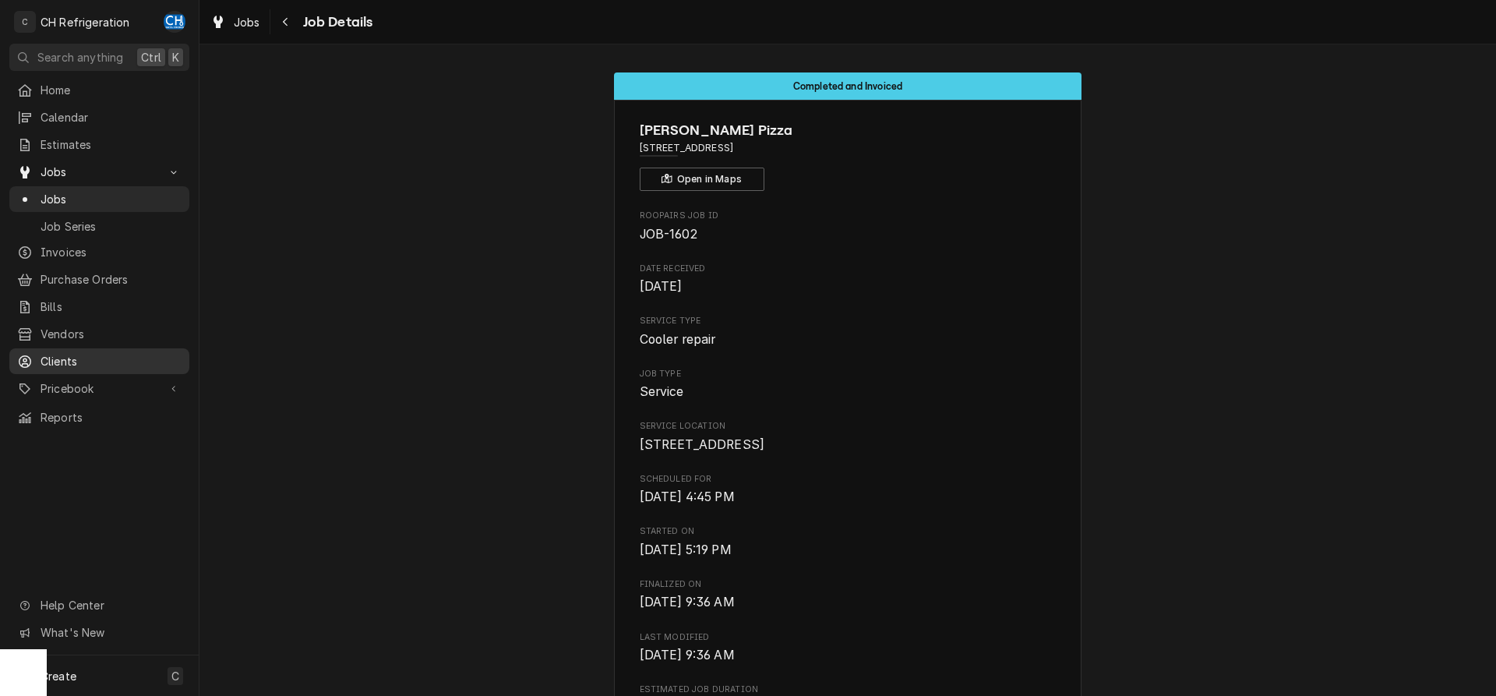
click at [64, 353] on span "Clients" at bounding box center [111, 361] width 141 height 16
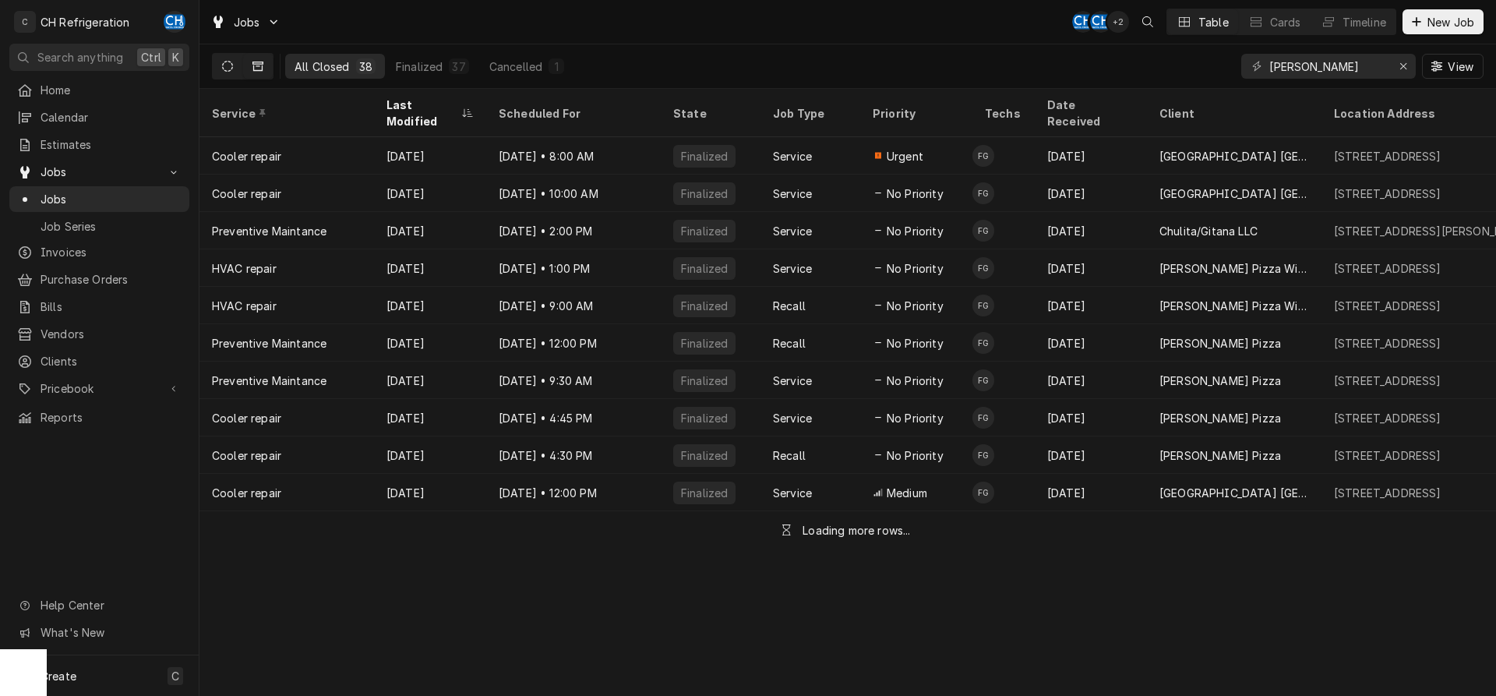
click at [227, 68] on icon "Dynamic Content Wrapper" at bounding box center [227, 66] width 11 height 11
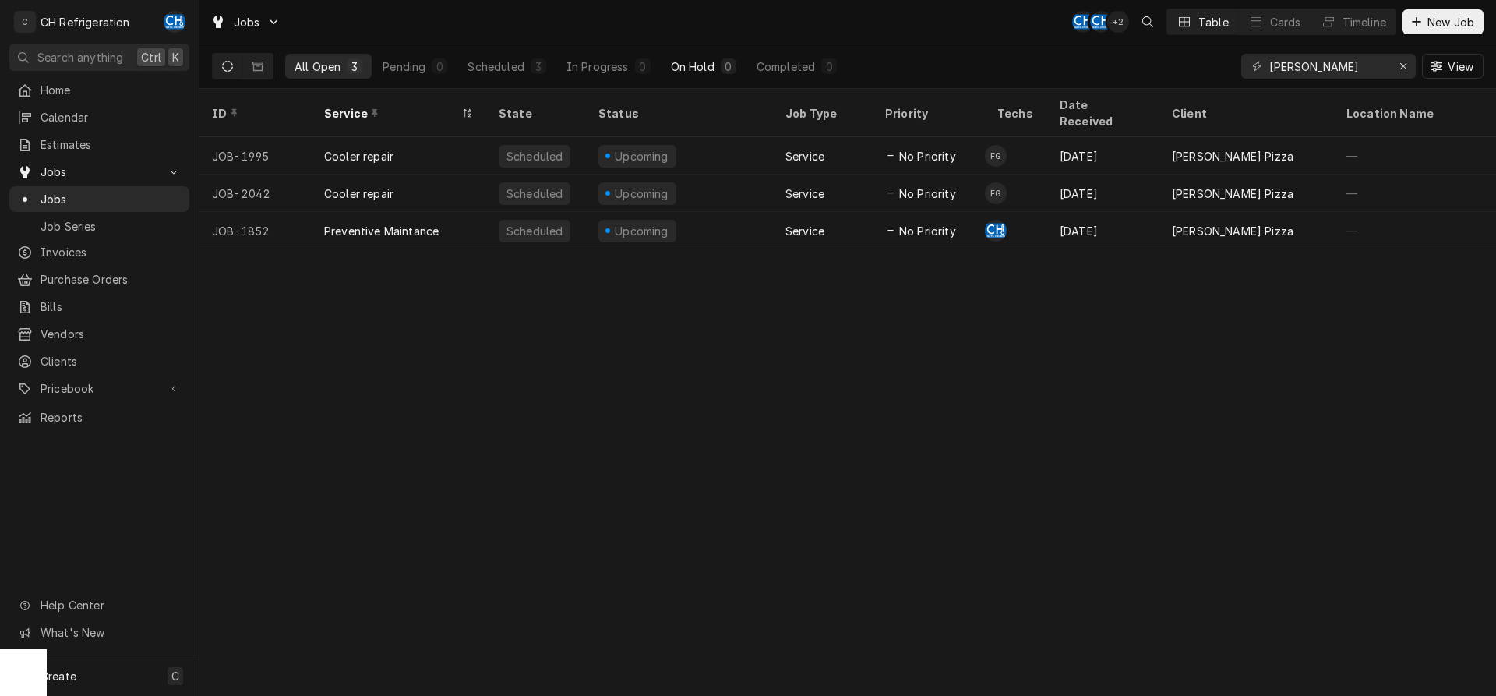
click at [708, 69] on div "On Hold" at bounding box center [693, 66] width 44 height 16
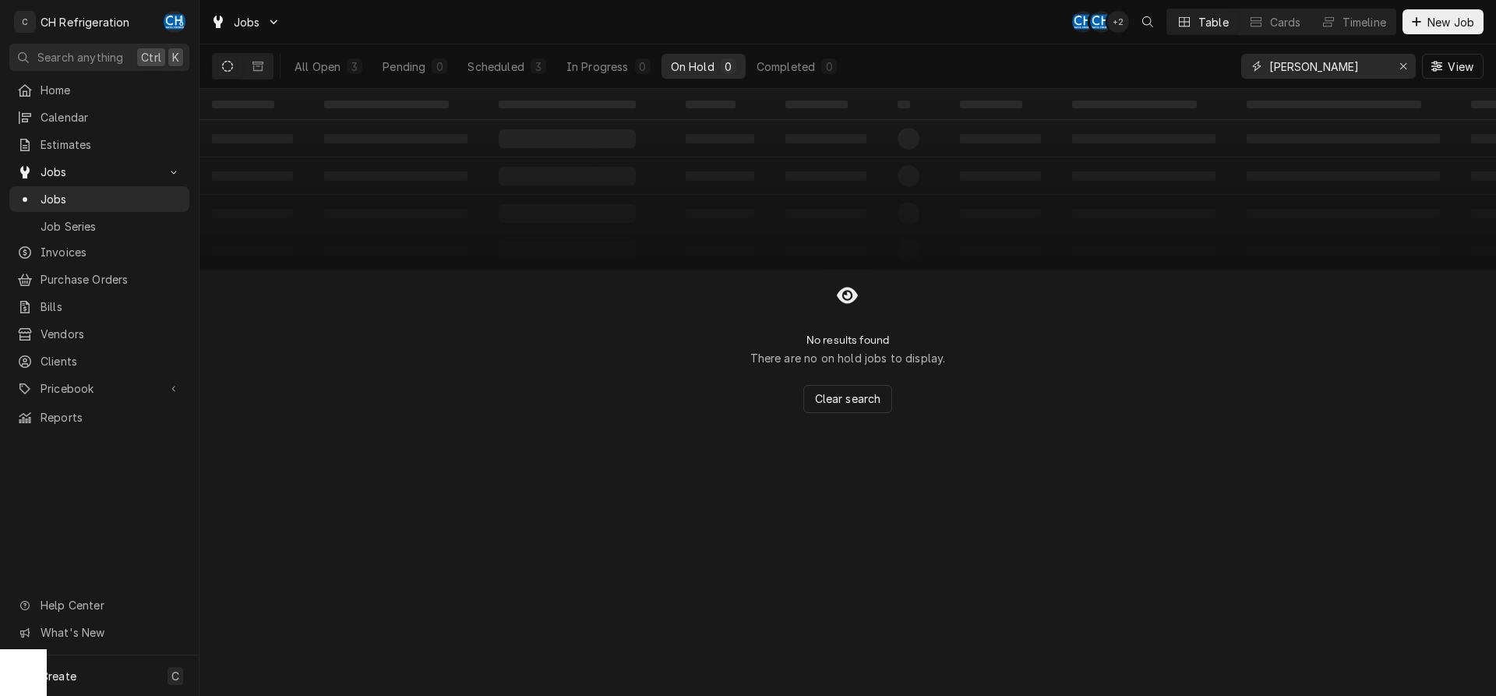
drag, startPoint x: 1340, startPoint y: 69, endPoint x: 1200, endPoint y: 62, distance: 140.4
click at [1269, 63] on input "red west" at bounding box center [1327, 66] width 117 height 25
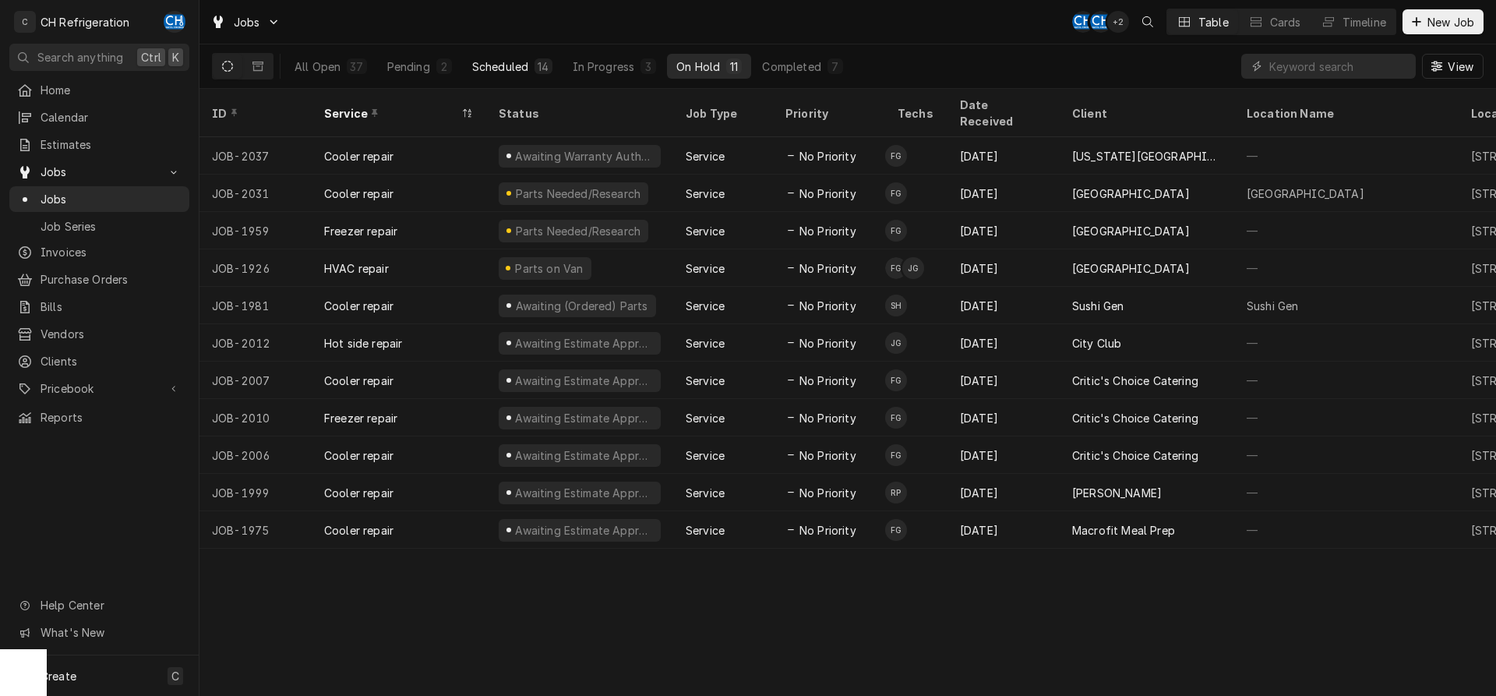
click at [520, 71] on div "Scheduled" at bounding box center [500, 66] width 56 height 16
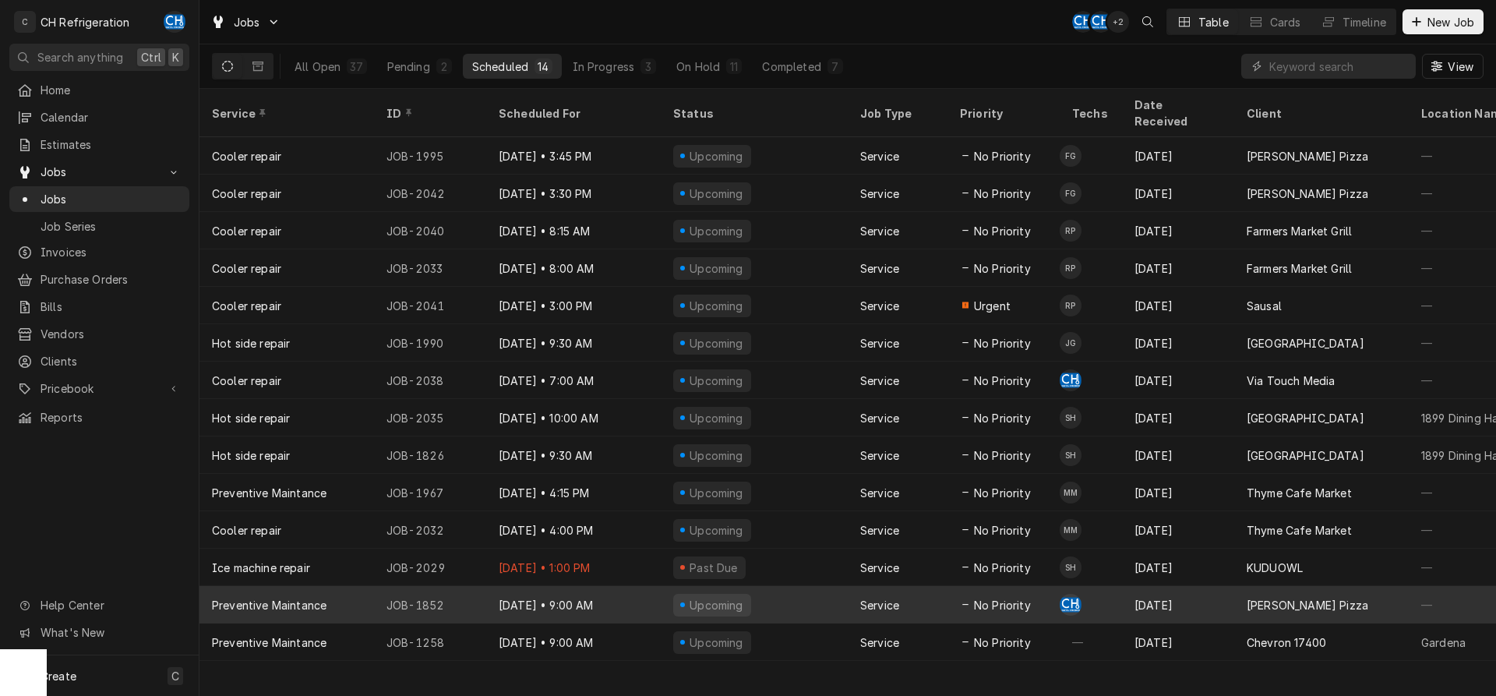
click at [1195, 586] on div "Sep 2" at bounding box center [1178, 604] width 112 height 37
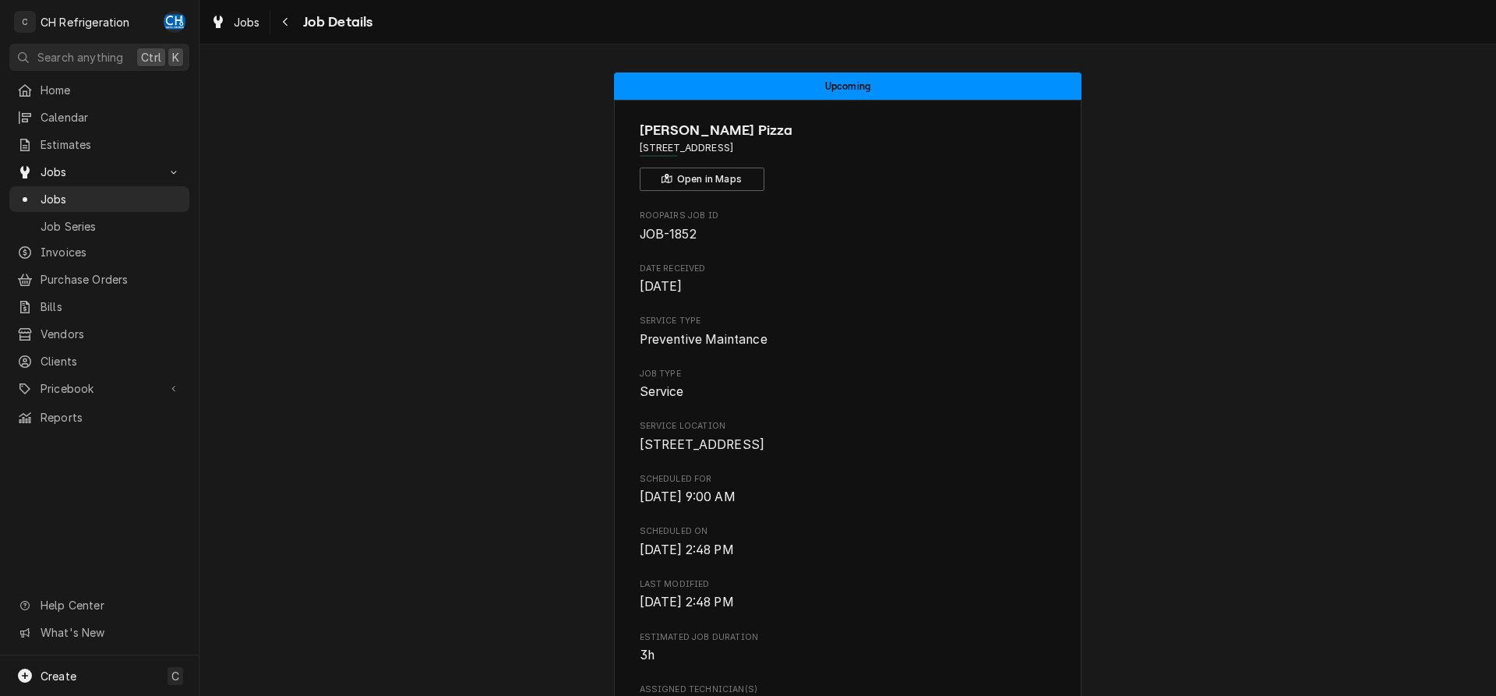
scroll to position [397, 0]
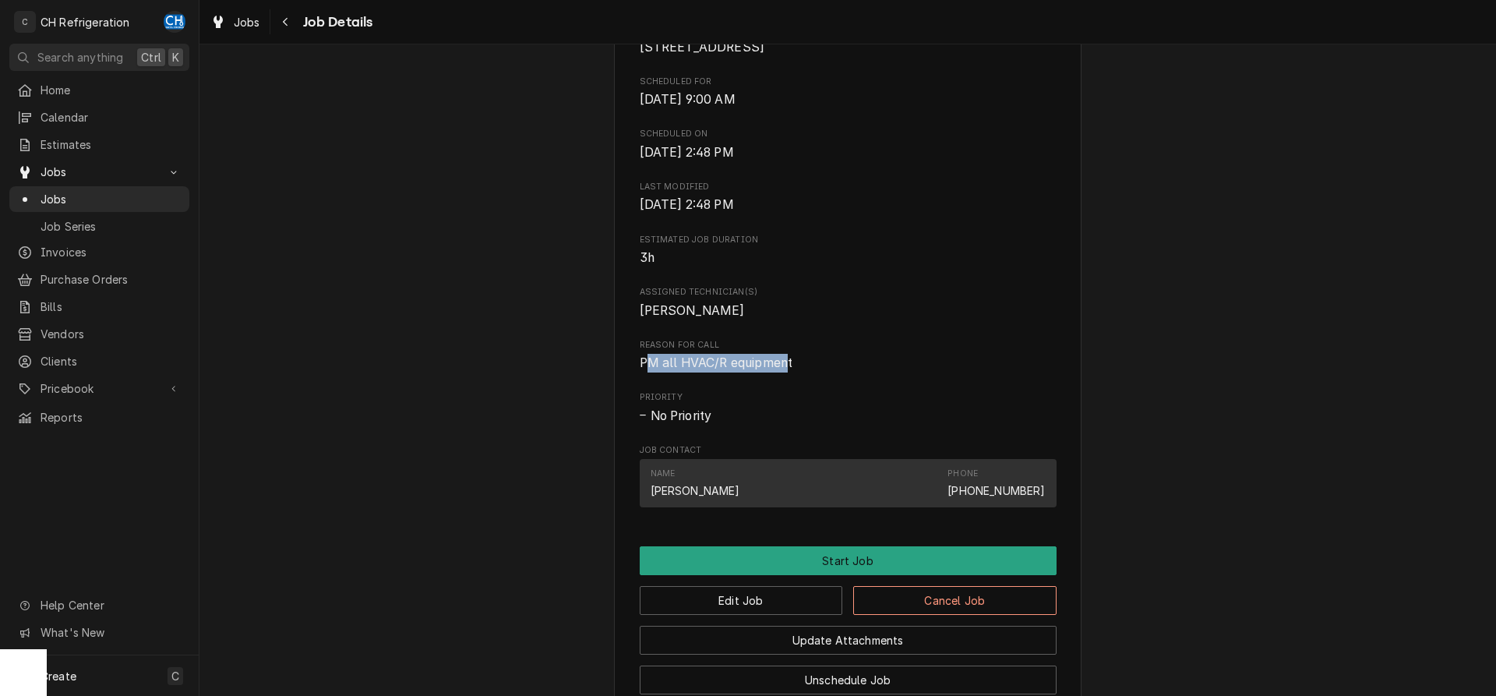
drag, startPoint x: 649, startPoint y: 381, endPoint x: 798, endPoint y: 385, distance: 148.8
click at [787, 370] on span "PM all HVAC/R equipment" at bounding box center [716, 362] width 153 height 15
click at [798, 372] on span "PM all HVAC/R equipment" at bounding box center [848, 363] width 417 height 19
drag, startPoint x: 638, startPoint y: 382, endPoint x: 806, endPoint y: 381, distance: 168.3
click at [806, 381] on div "[PERSON_NAME] Pizza [STREET_ADDRESS] Open in Maps Roopairs Job ID JOB-1852 Date…" at bounding box center [847, 228] width 467 height 1052
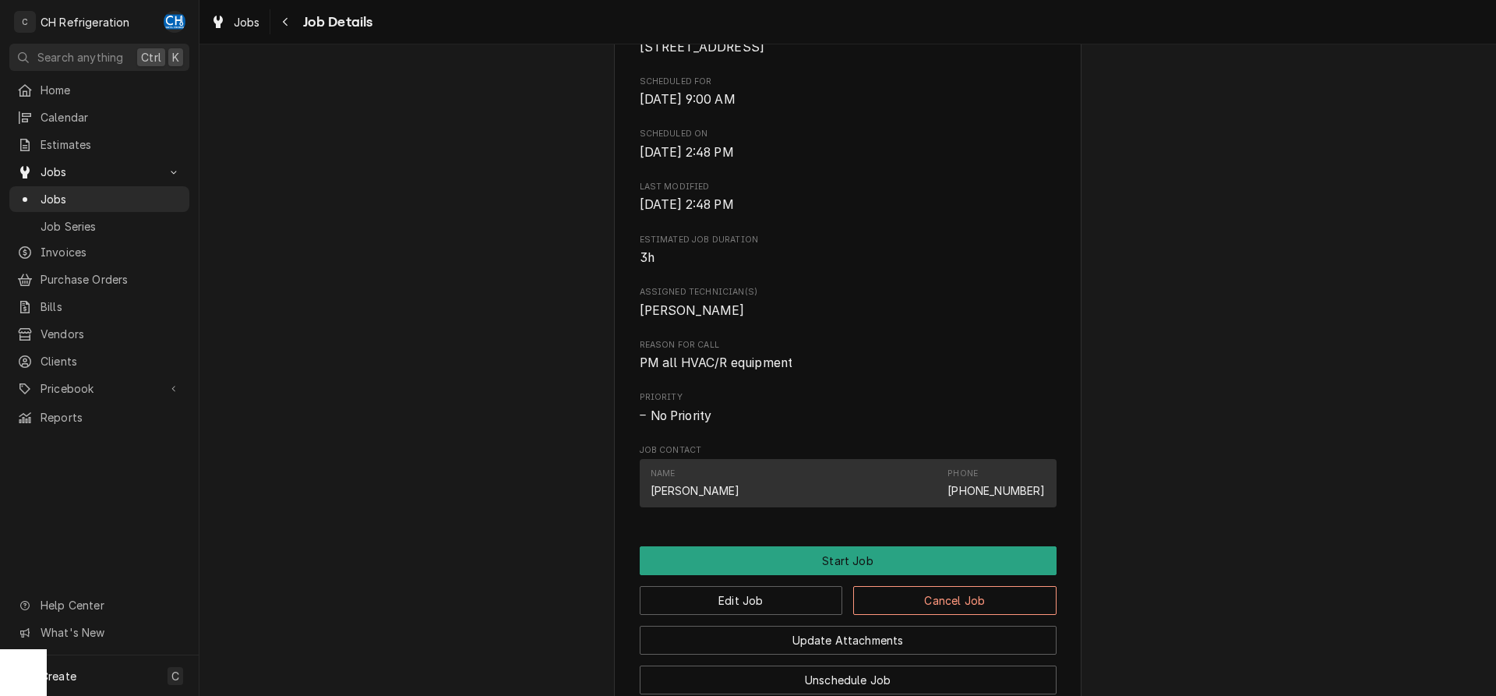
click at [1013, 372] on span "PM all HVAC/R equipment" at bounding box center [848, 363] width 417 height 19
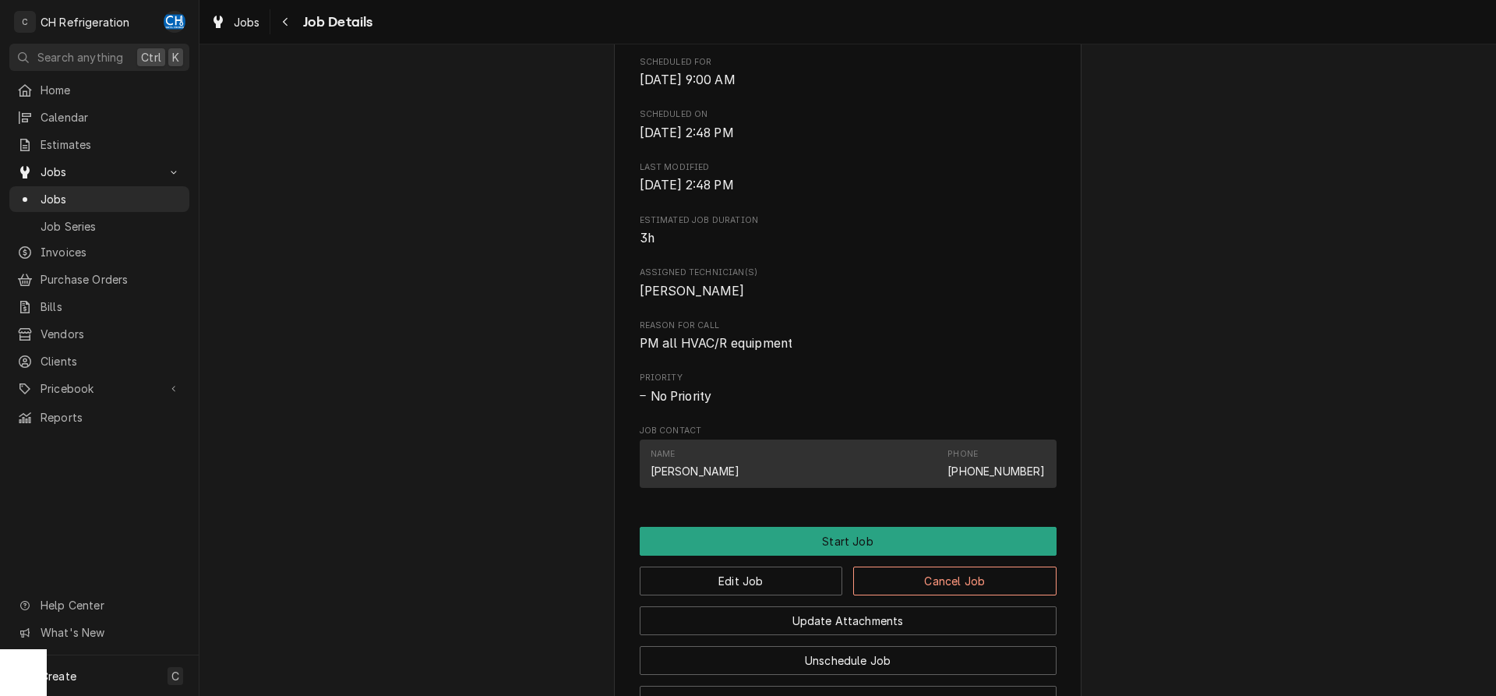
scroll to position [556, 0]
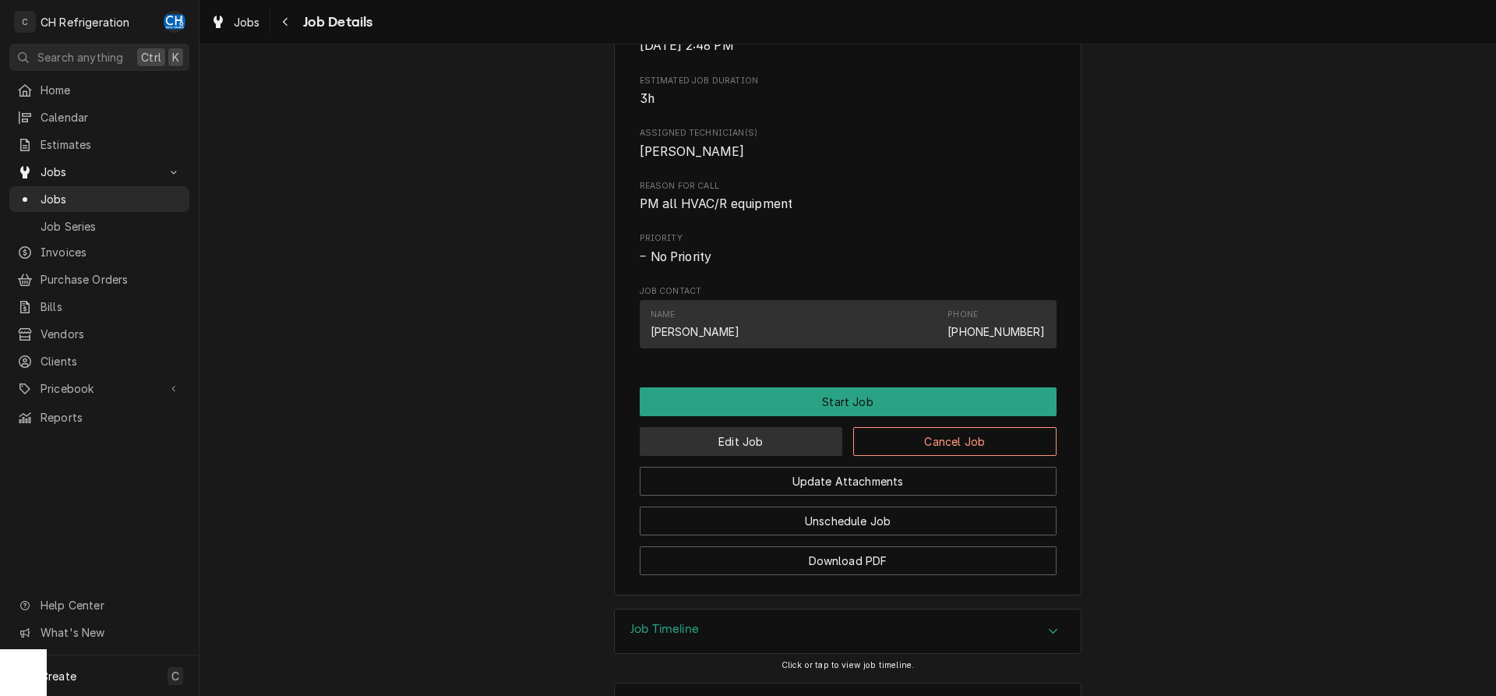
click at [757, 456] on button "Edit Job" at bounding box center [741, 441] width 203 height 29
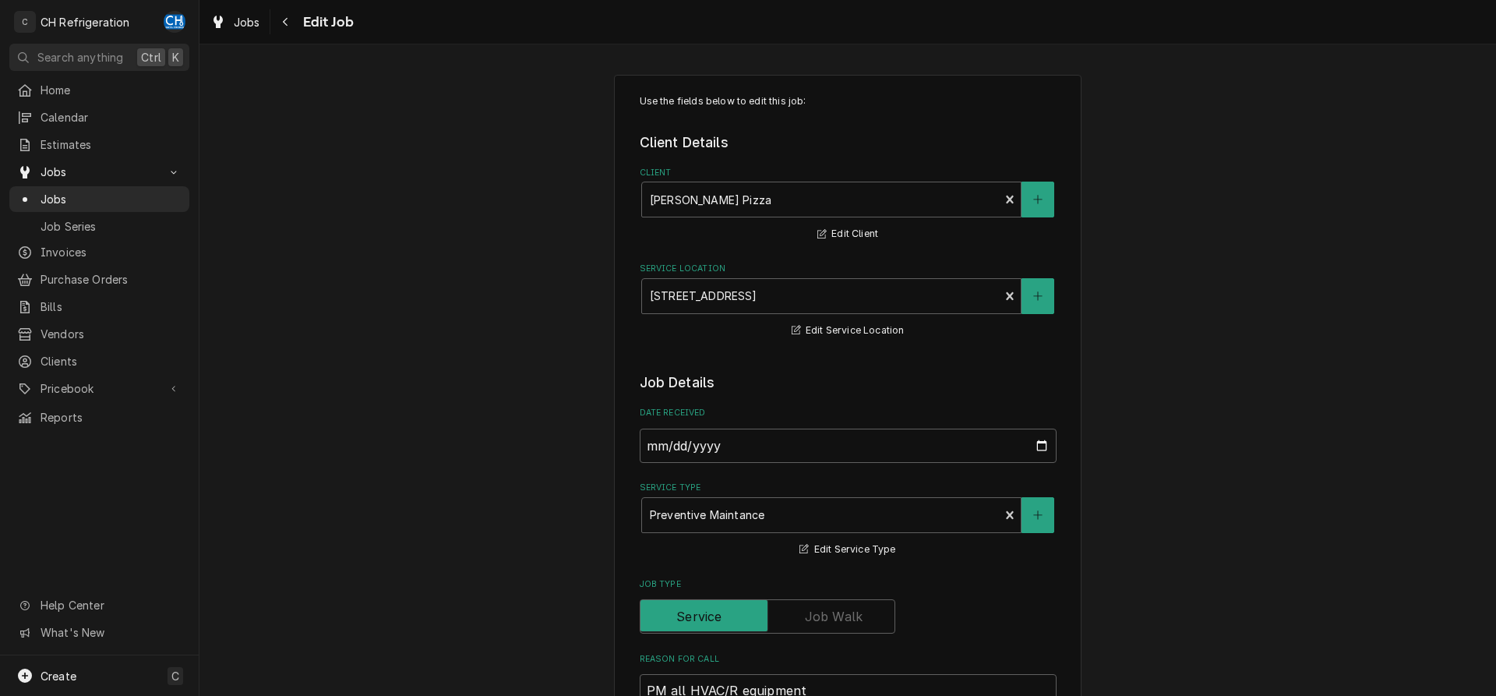
type textarea "x"
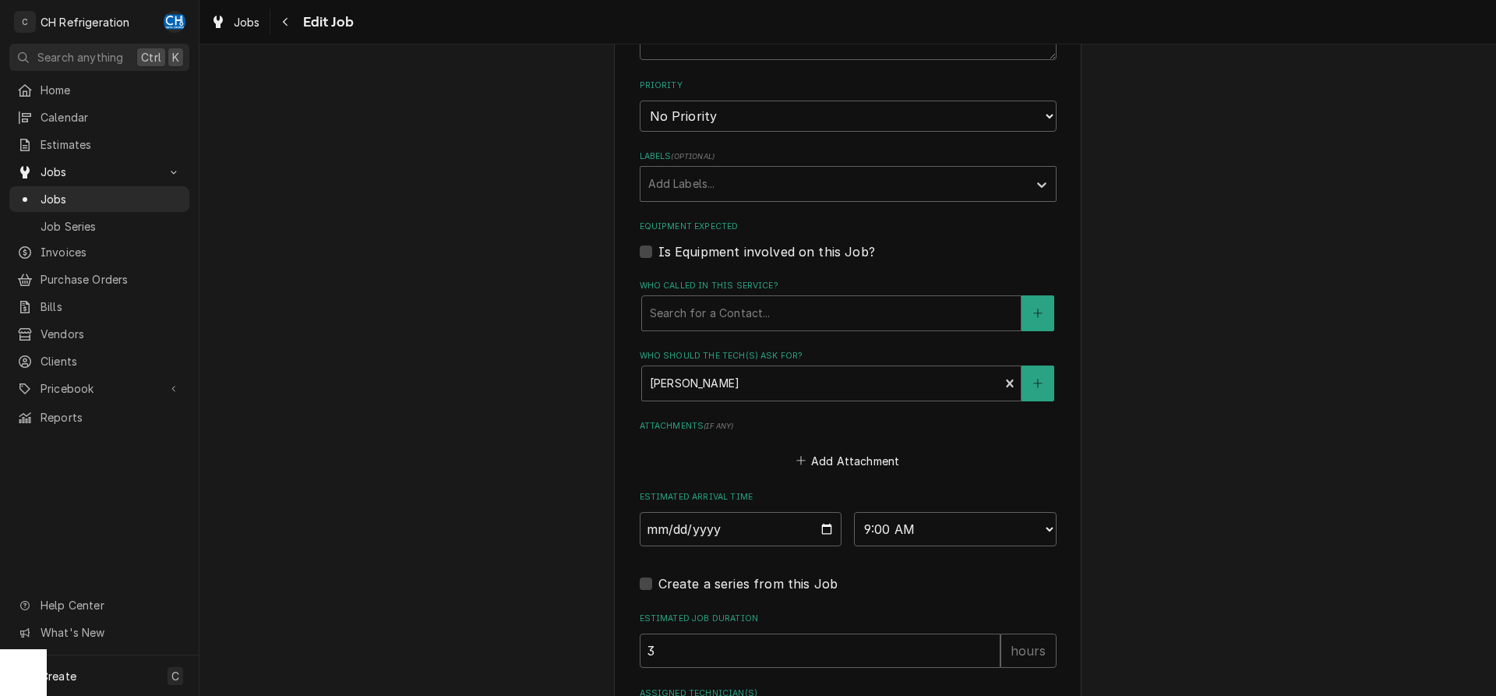
scroll to position [930, 0]
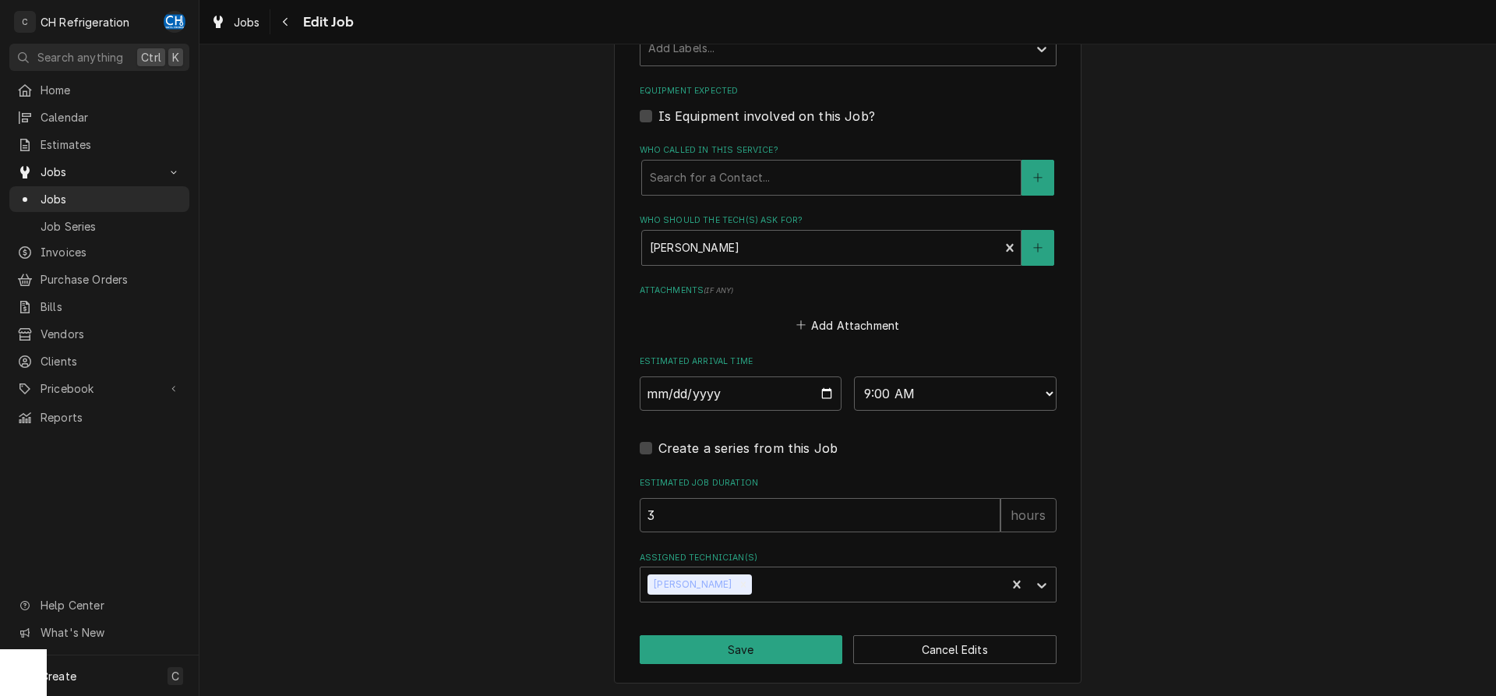
click at [916, 645] on button "Cancel Edits" at bounding box center [954, 649] width 203 height 29
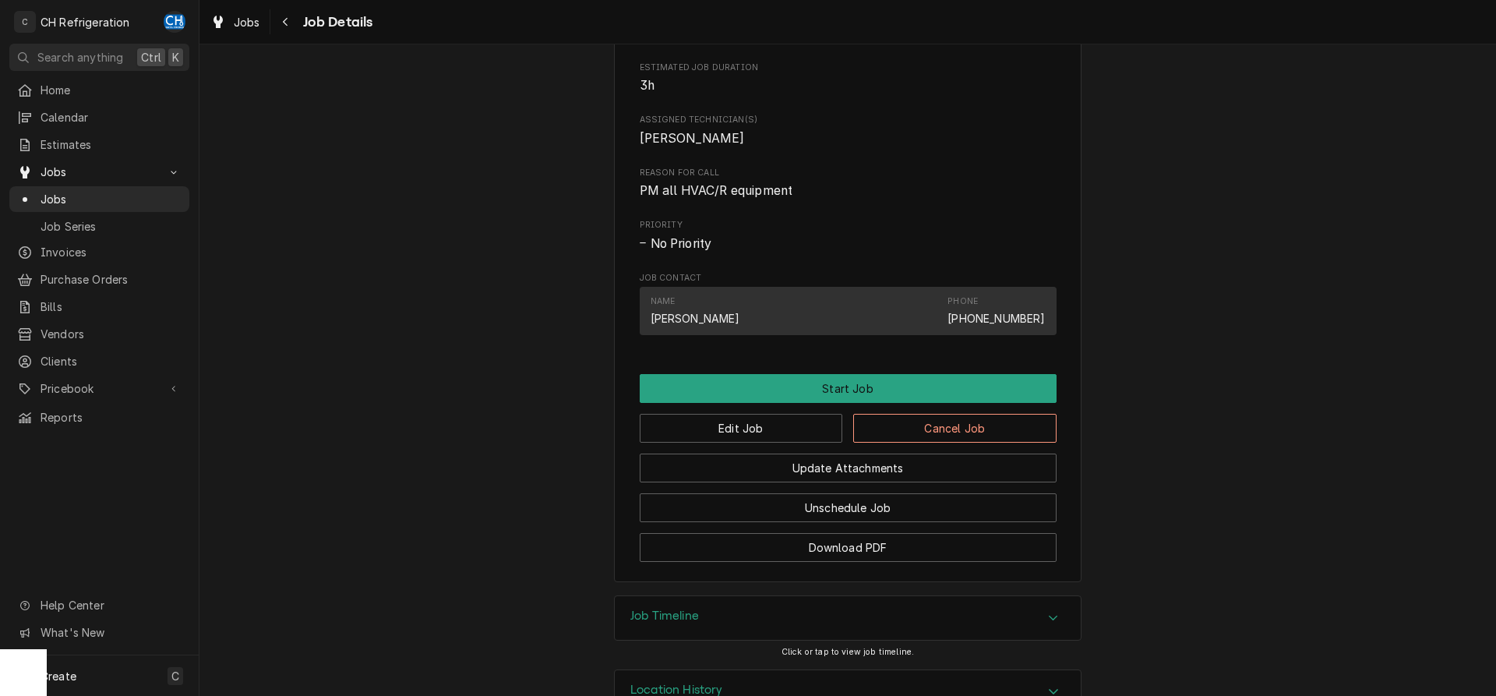
scroll to position [635, 0]
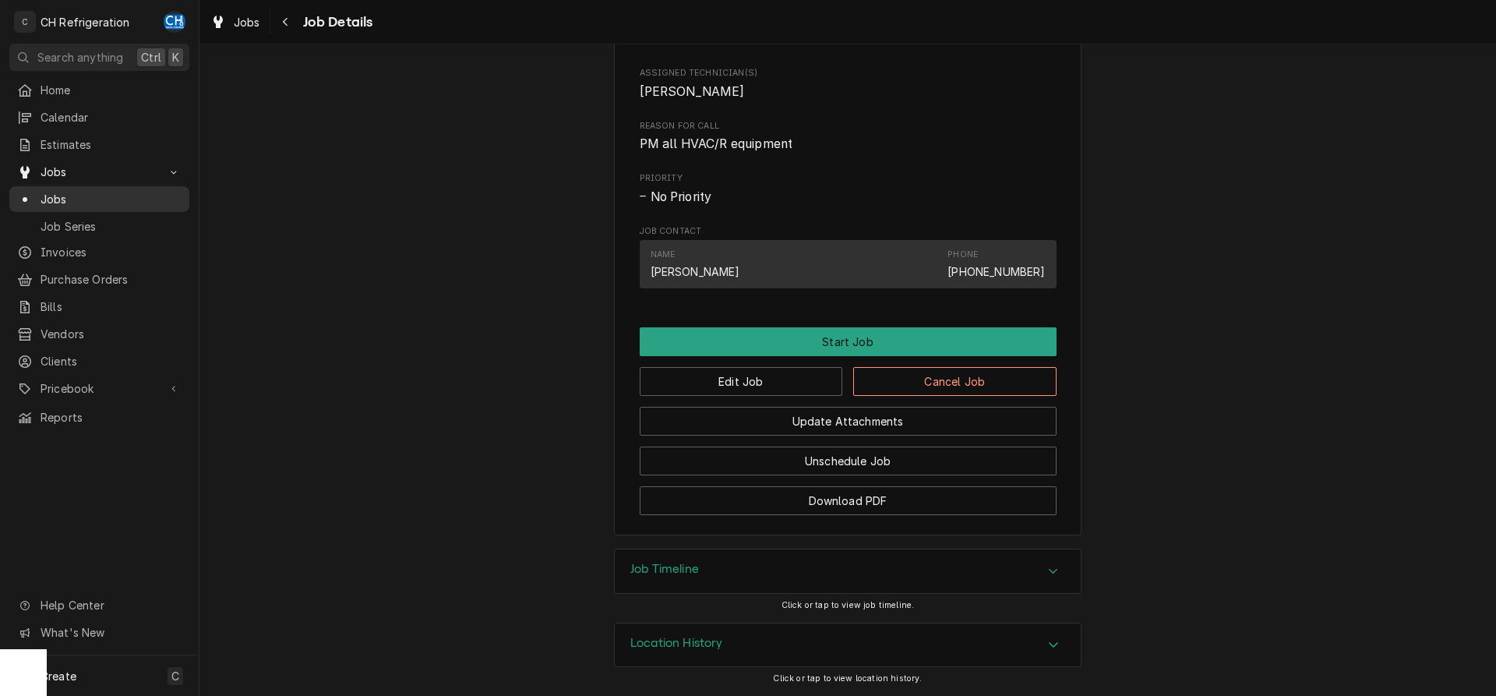
click at [55, 189] on div "Jobs" at bounding box center [99, 198] width 174 height 19
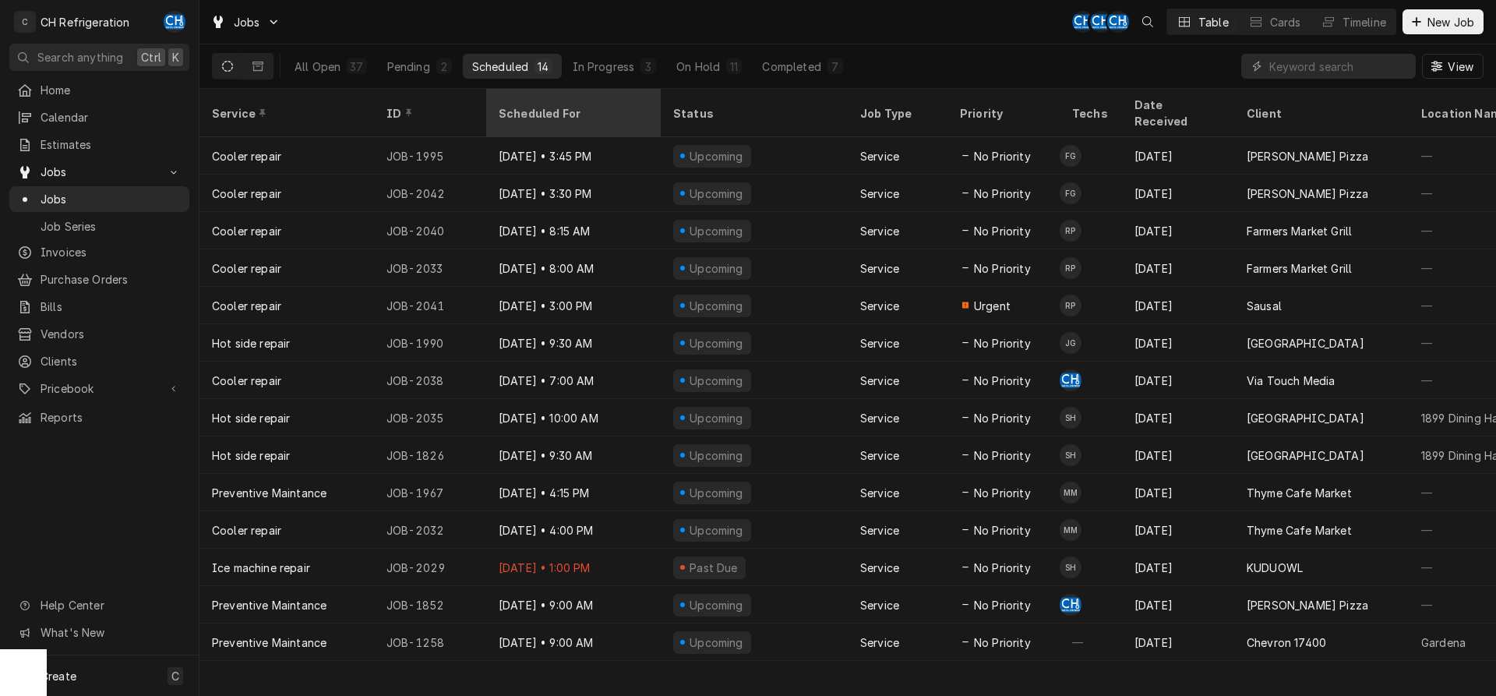
click at [573, 93] on div "Scheduled For" at bounding box center [573, 113] width 168 height 42
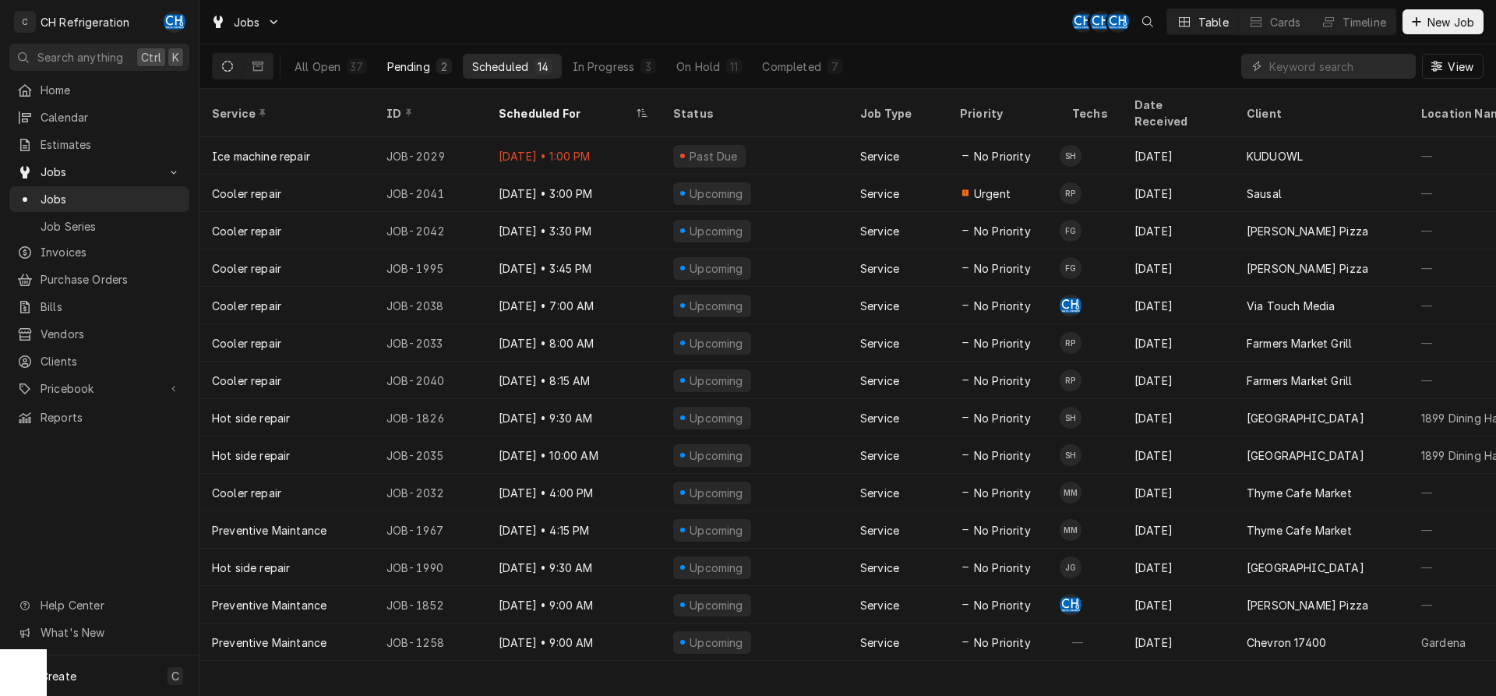
click at [401, 58] on button "Pending 2" at bounding box center [419, 66] width 83 height 25
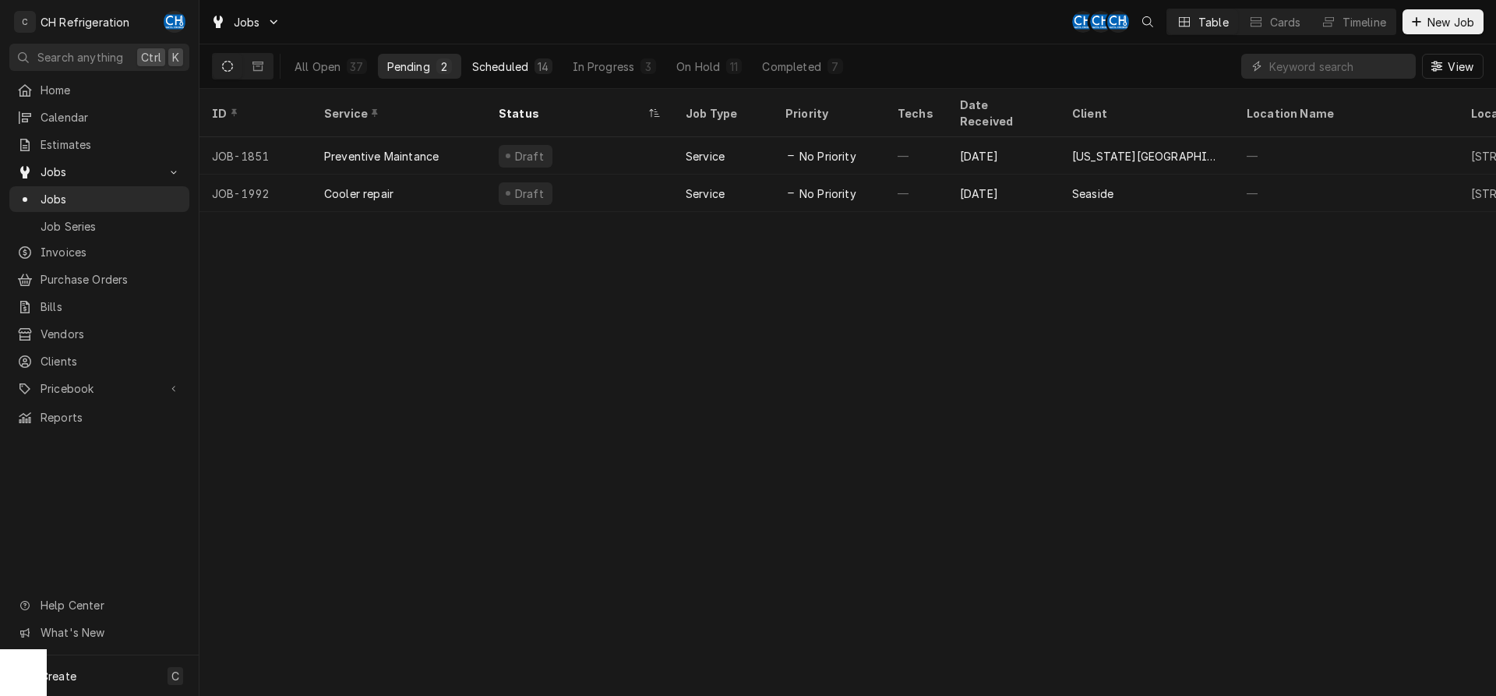
click at [485, 69] on div "Scheduled" at bounding box center [500, 66] width 56 height 16
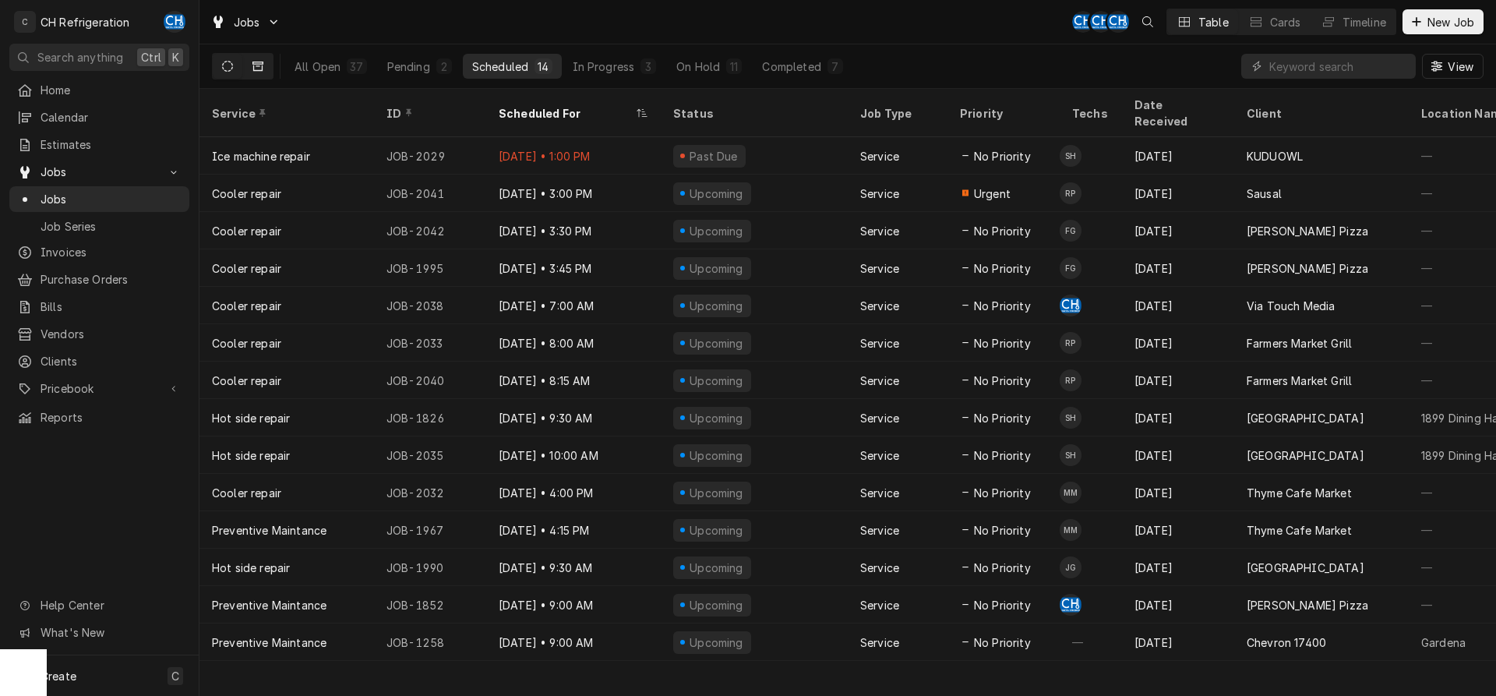
click at [270, 62] on button "Dynamic Content Wrapper" at bounding box center [258, 66] width 30 height 25
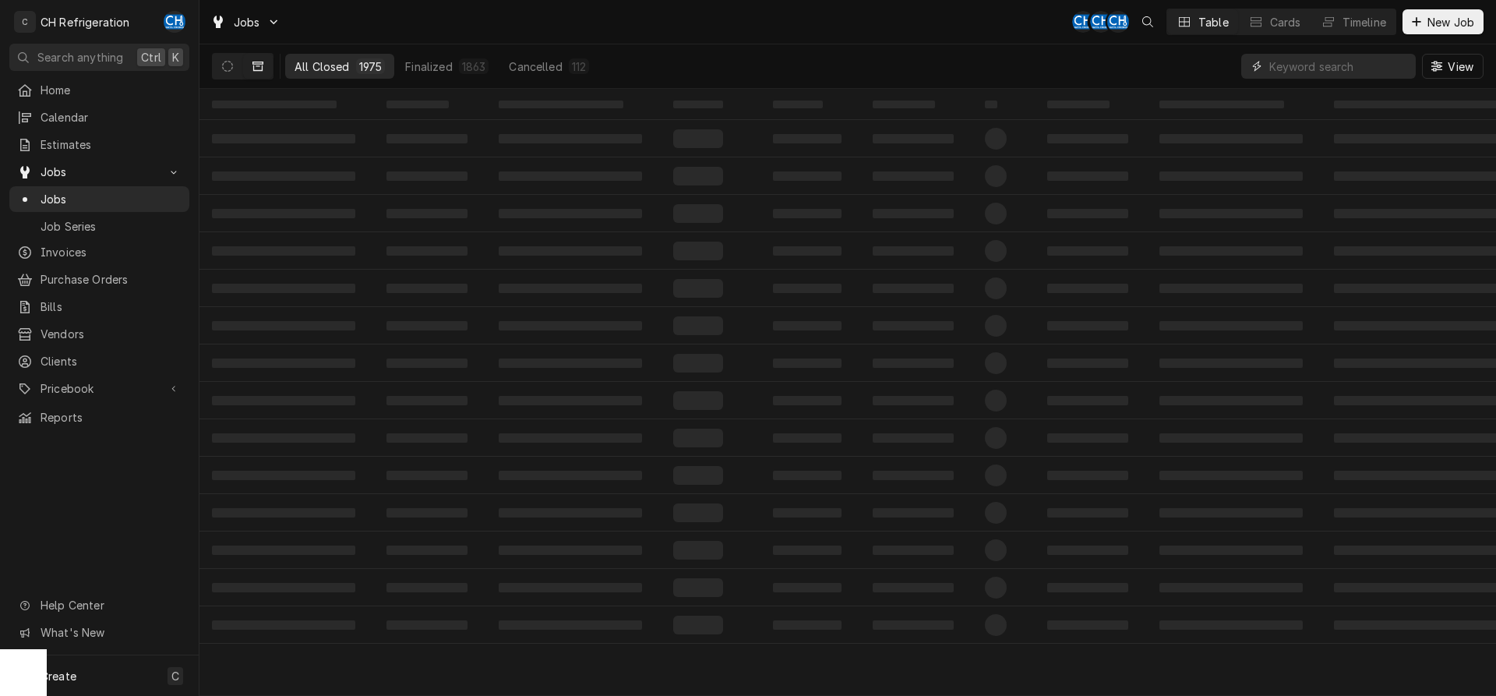
click at [1358, 74] on input "Dynamic Content Wrapper" at bounding box center [1338, 66] width 139 height 25
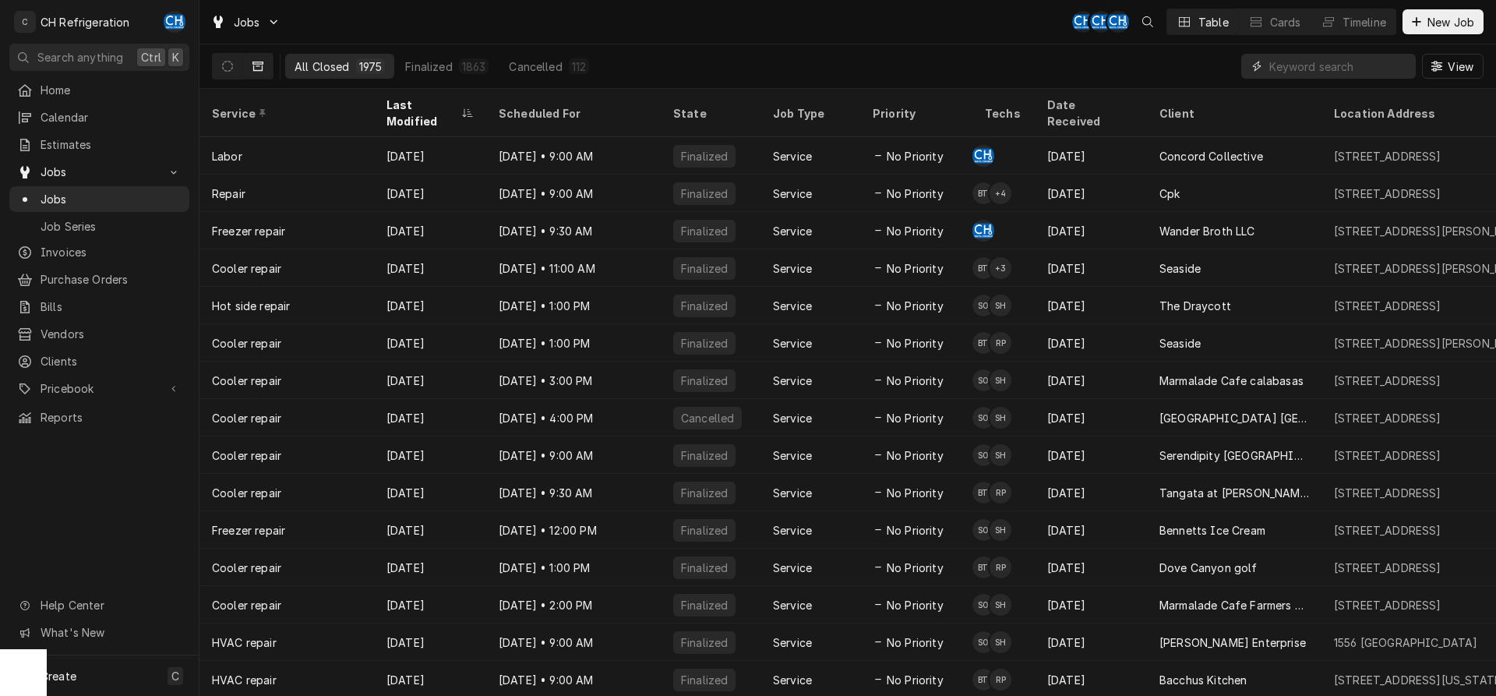
type input "d"
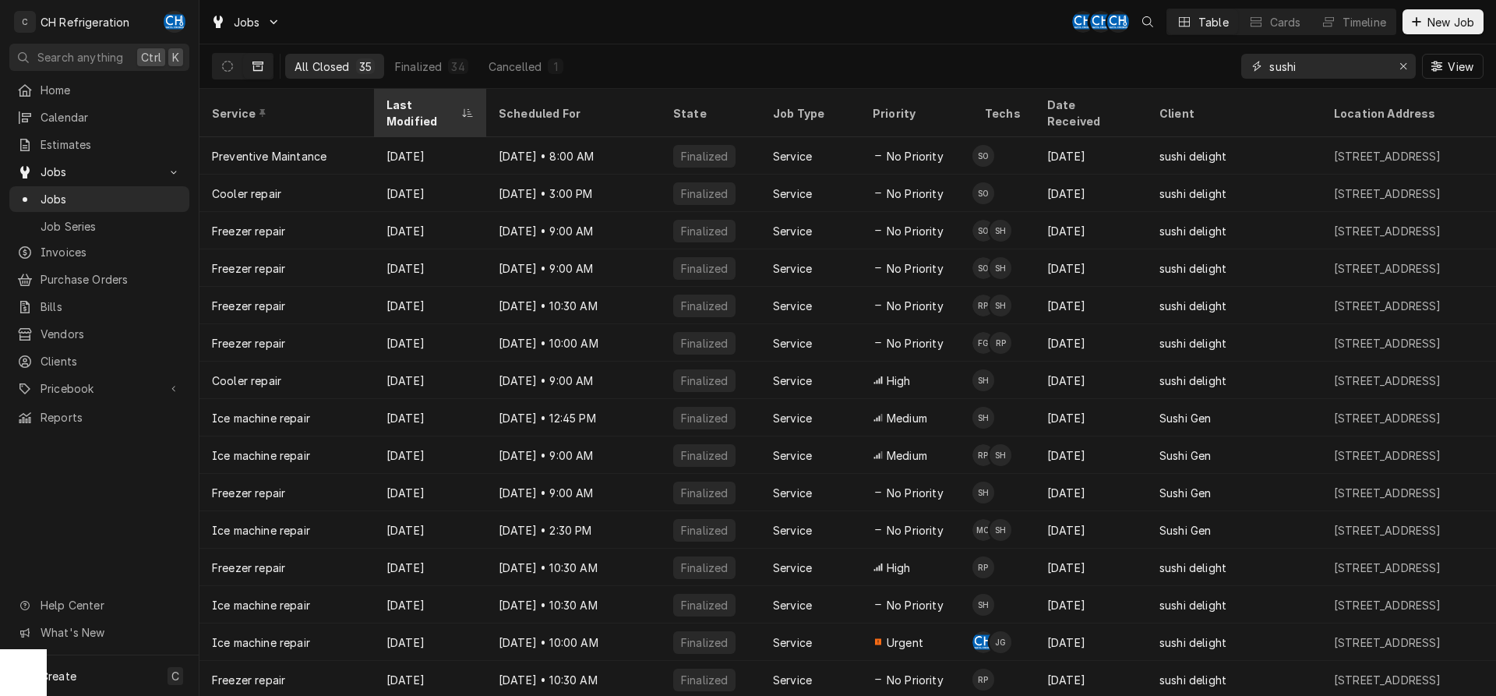
type input "sushi"
click at [450, 97] on div "Last Modified" at bounding box center [422, 113] width 72 height 33
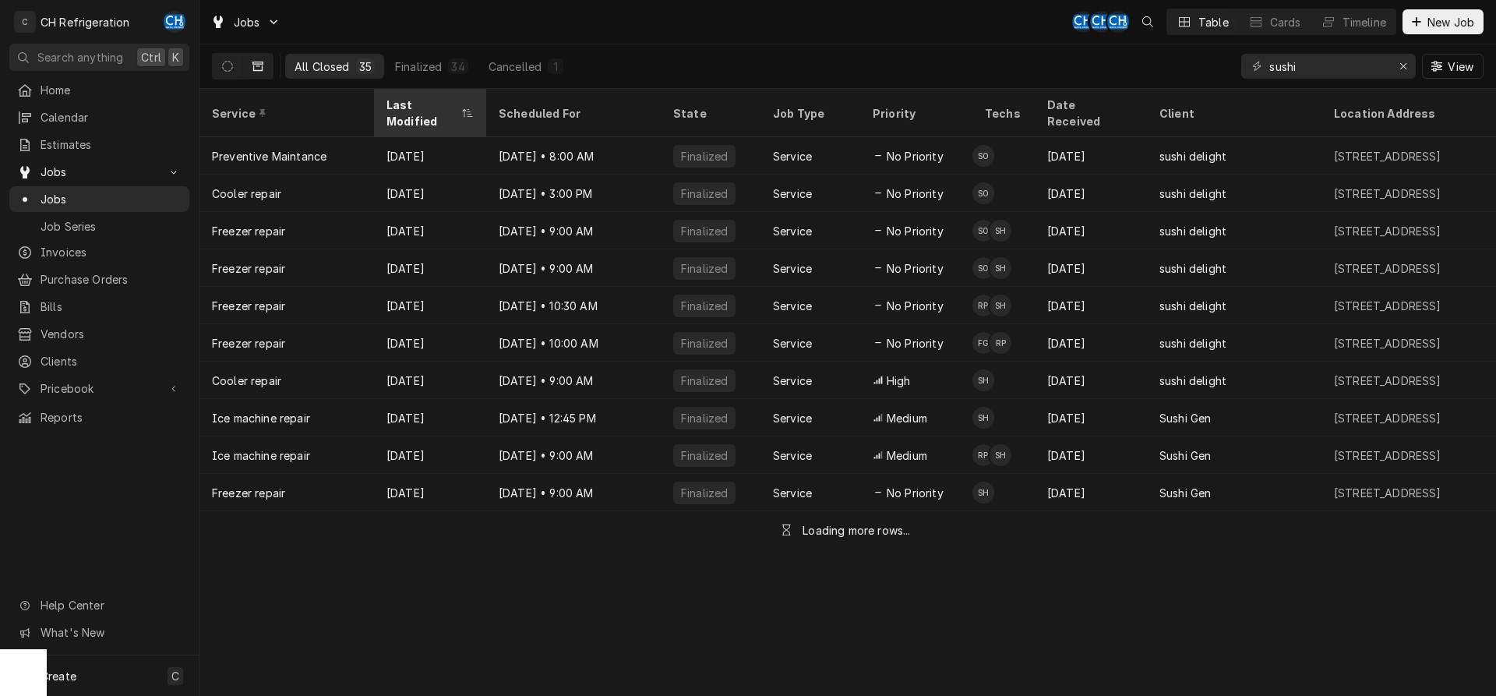
click at [424, 104] on div "Last Modified" at bounding box center [422, 113] width 72 height 33
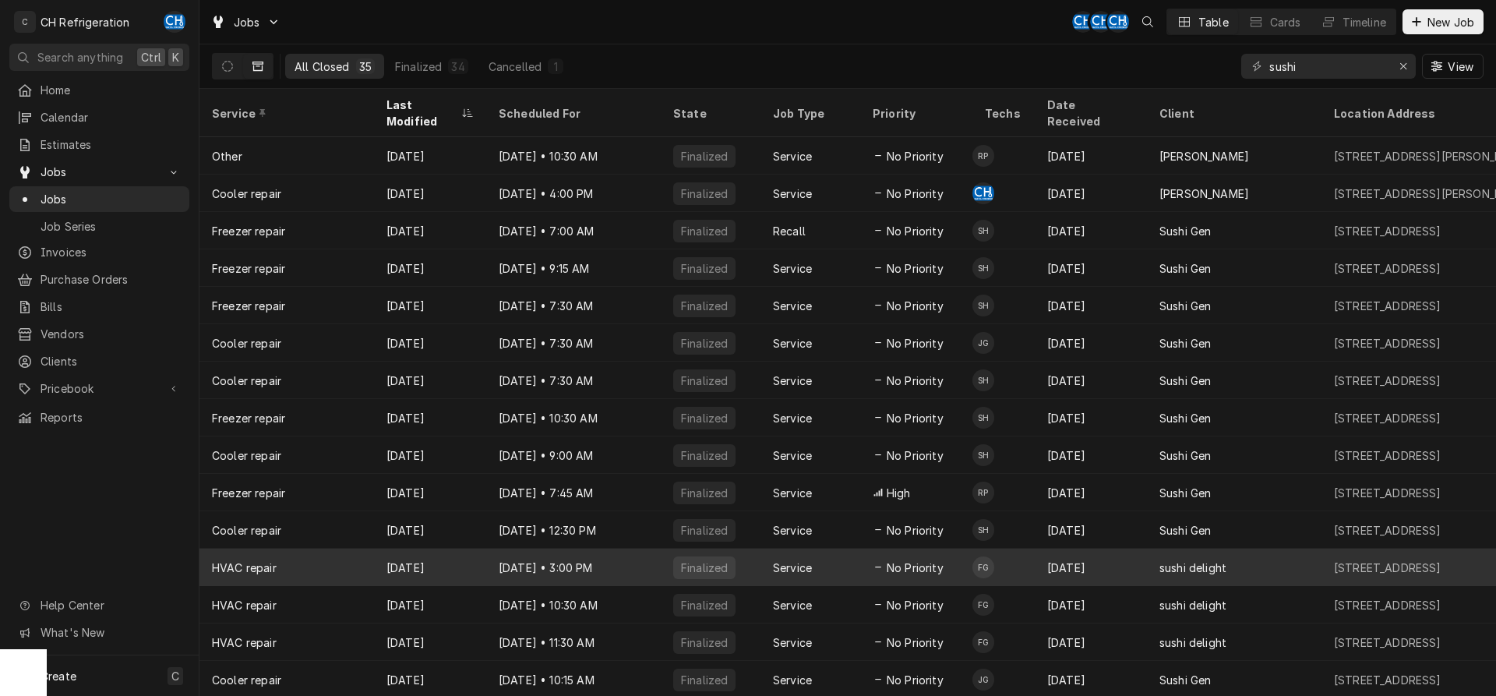
click at [364, 549] on div "HVAC repair" at bounding box center [286, 566] width 174 height 37
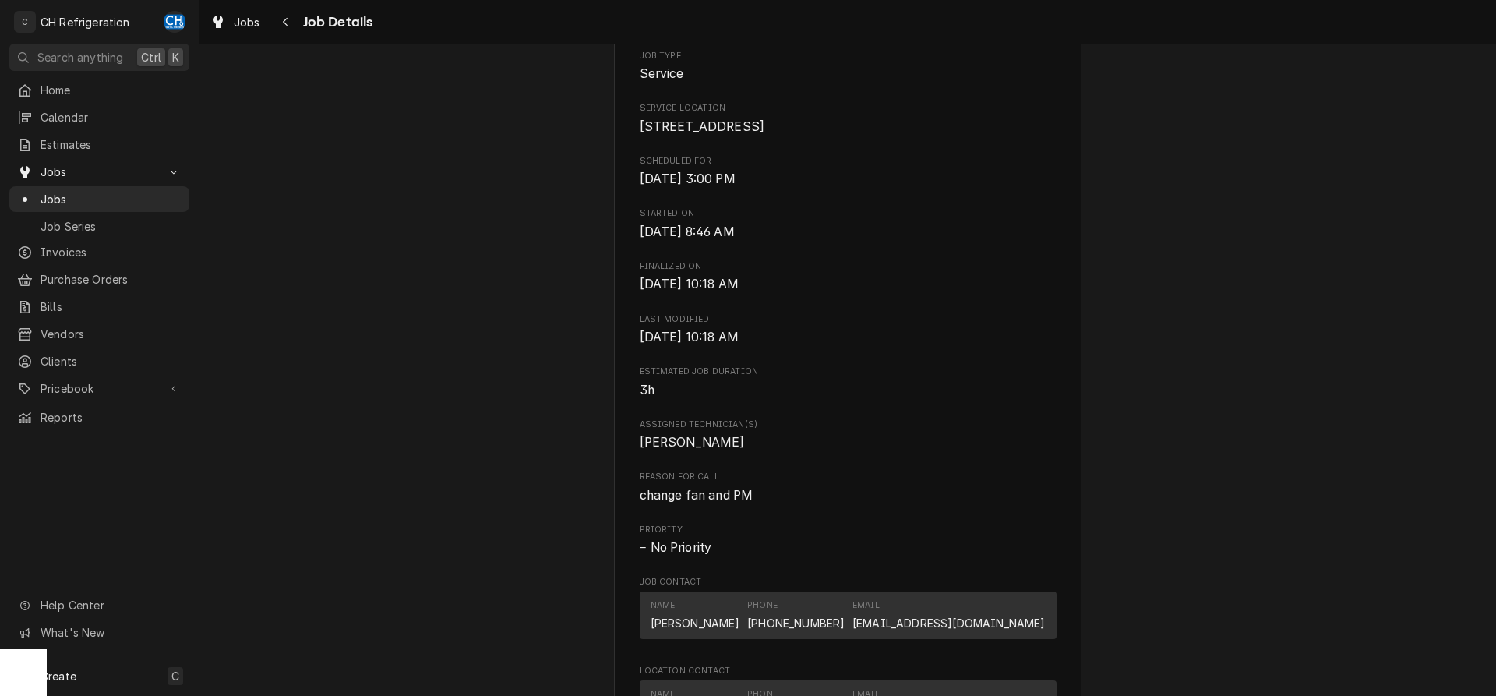
scroll to position [636, 0]
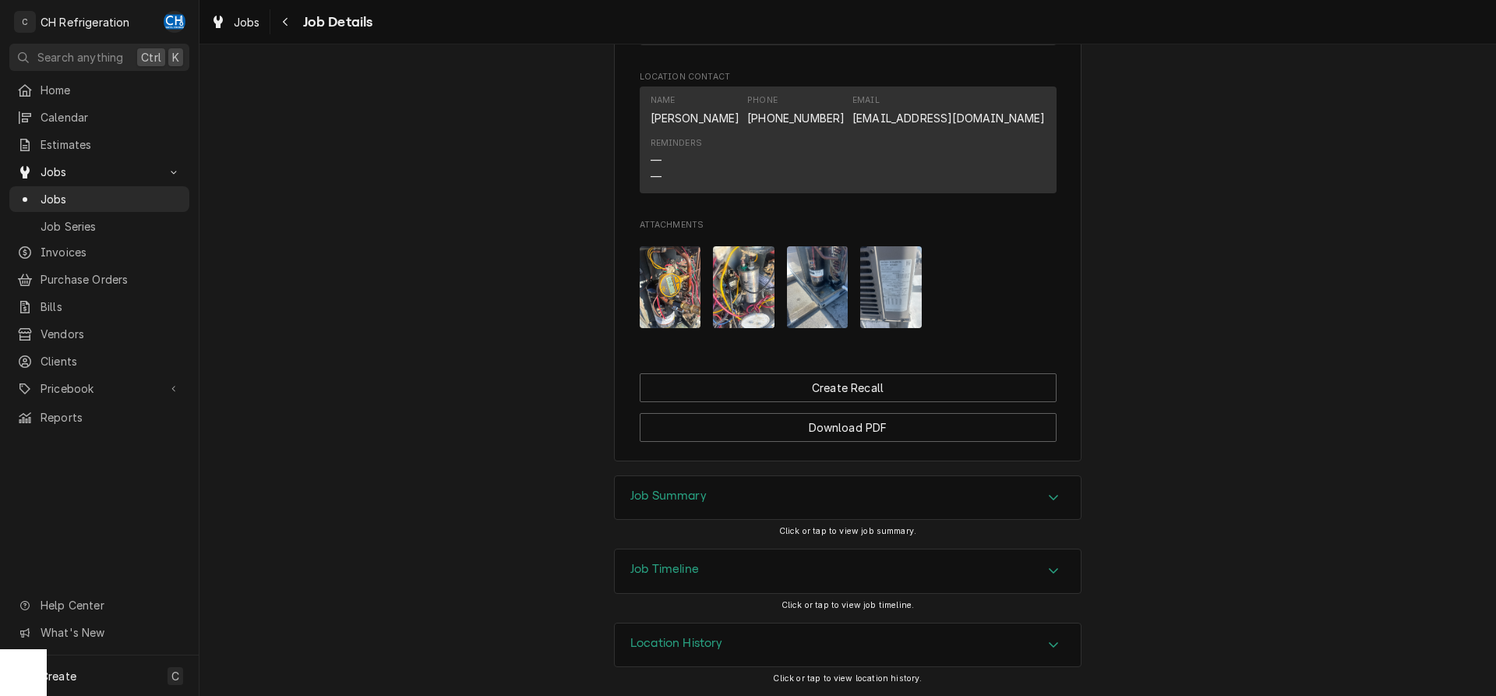
click at [851, 493] on div "Job Summary" at bounding box center [848, 498] width 466 height 44
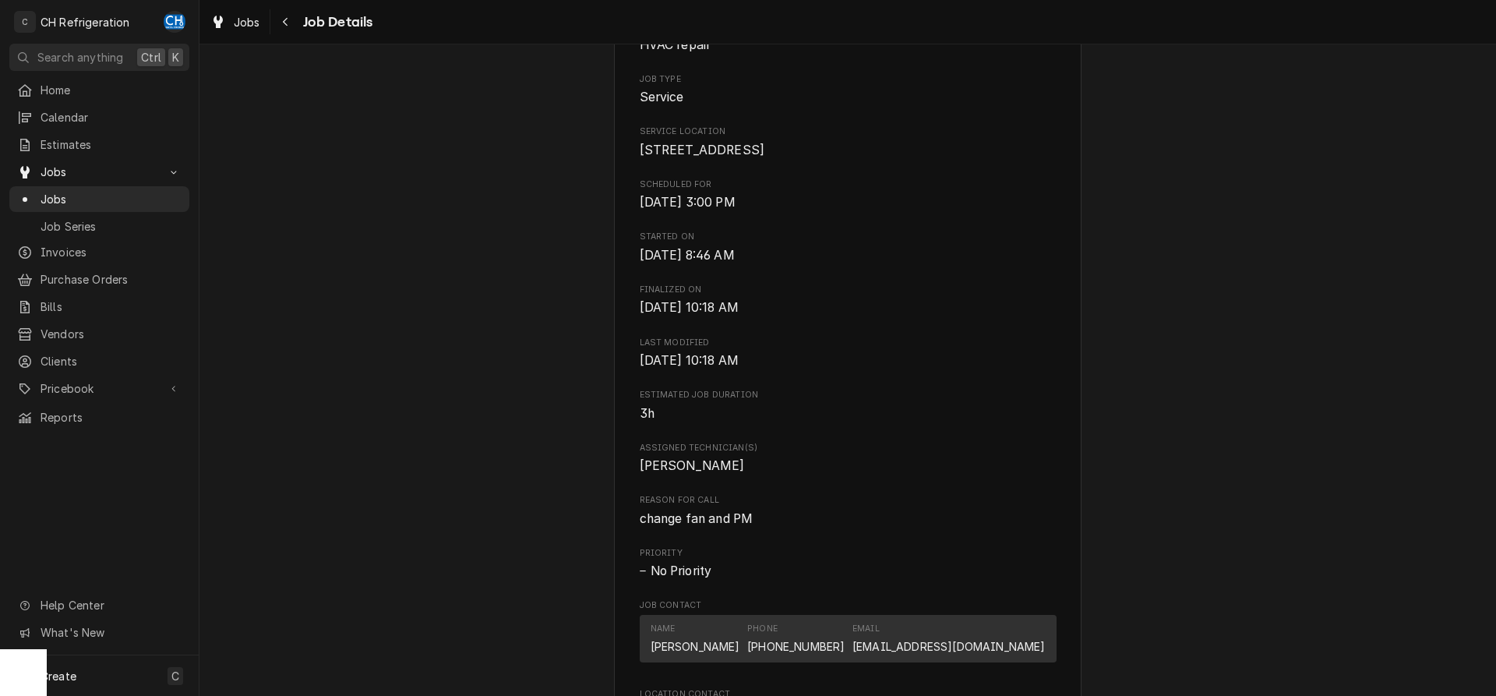
scroll to position [0, 0]
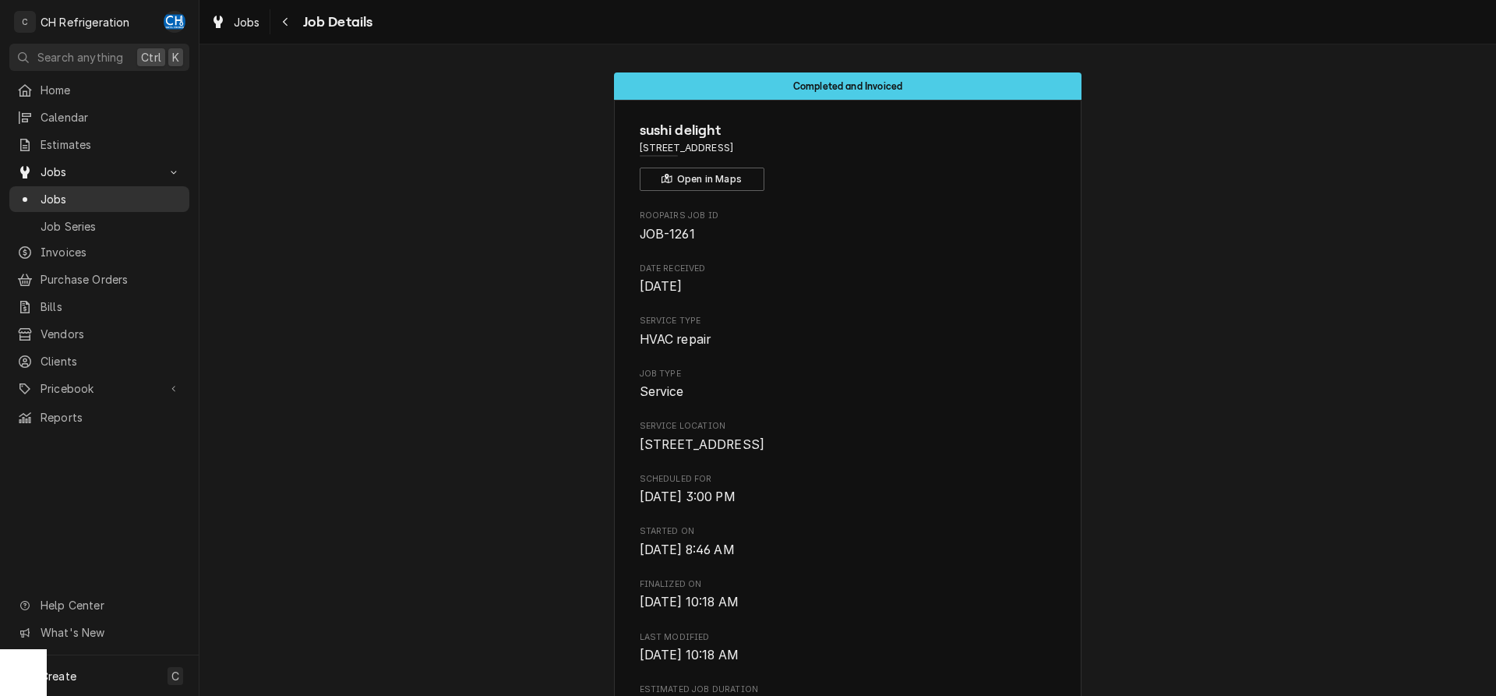
click at [77, 196] on span "Jobs" at bounding box center [111, 199] width 141 height 16
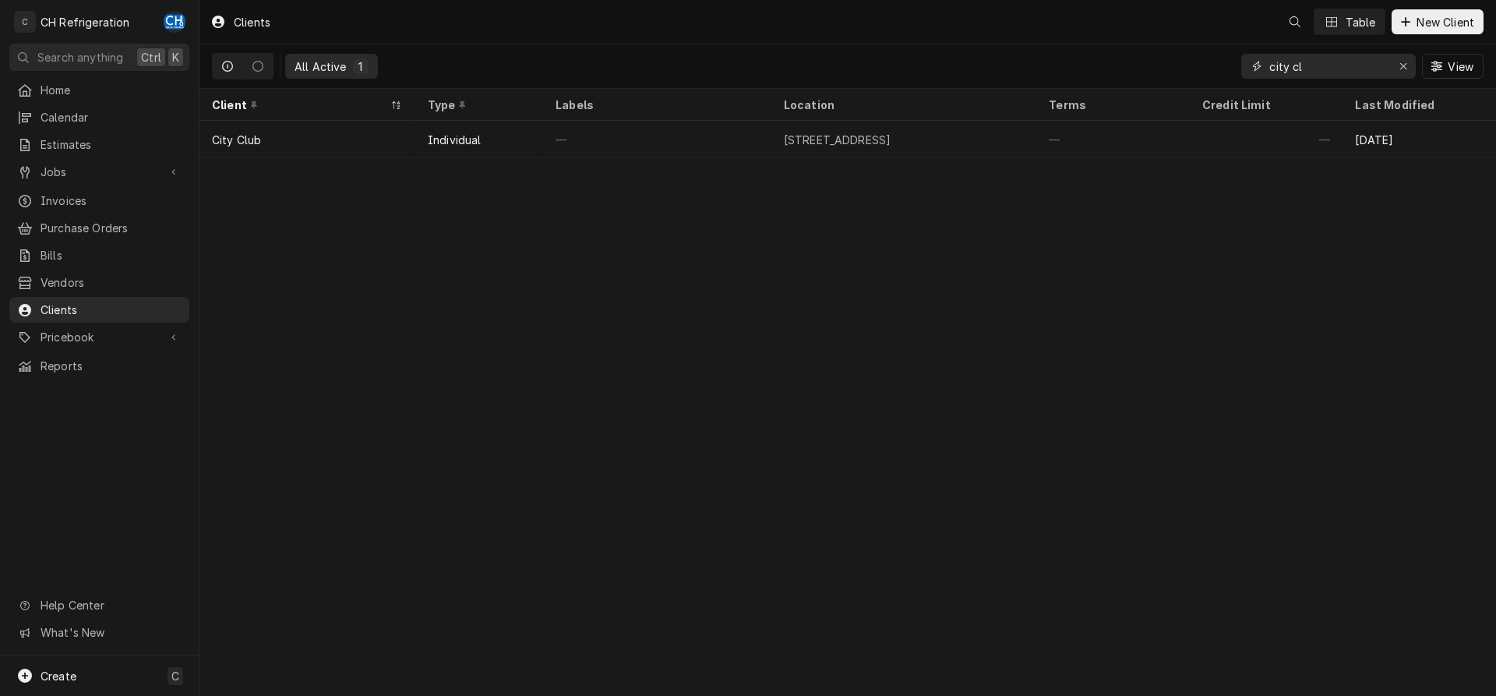
click at [1401, 69] on icon "Erase input" at bounding box center [1403, 66] width 9 height 11
click at [1342, 71] on input "Dynamic Content Wrapper" at bounding box center [1342, 66] width 146 height 25
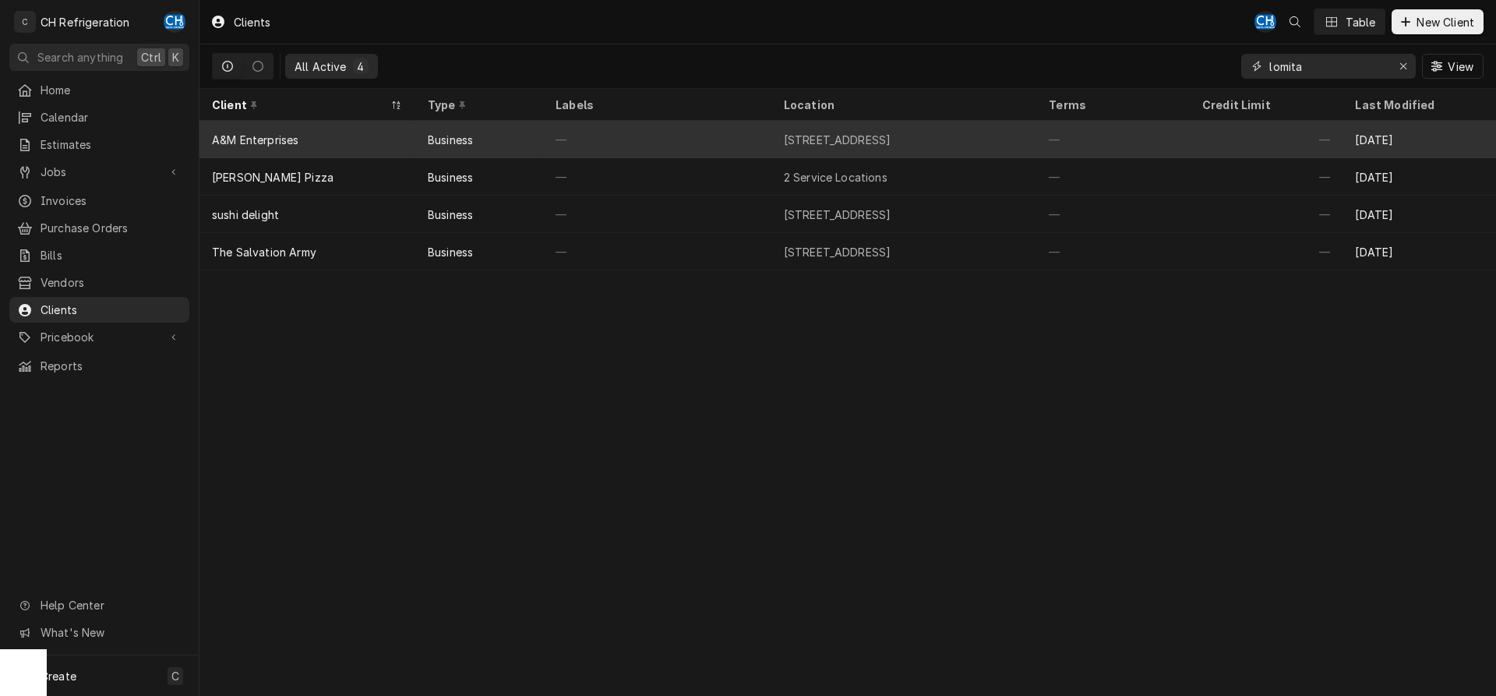
type input "lomita"
click at [311, 135] on div "A&M Enterprises" at bounding box center [307, 139] width 216 height 37
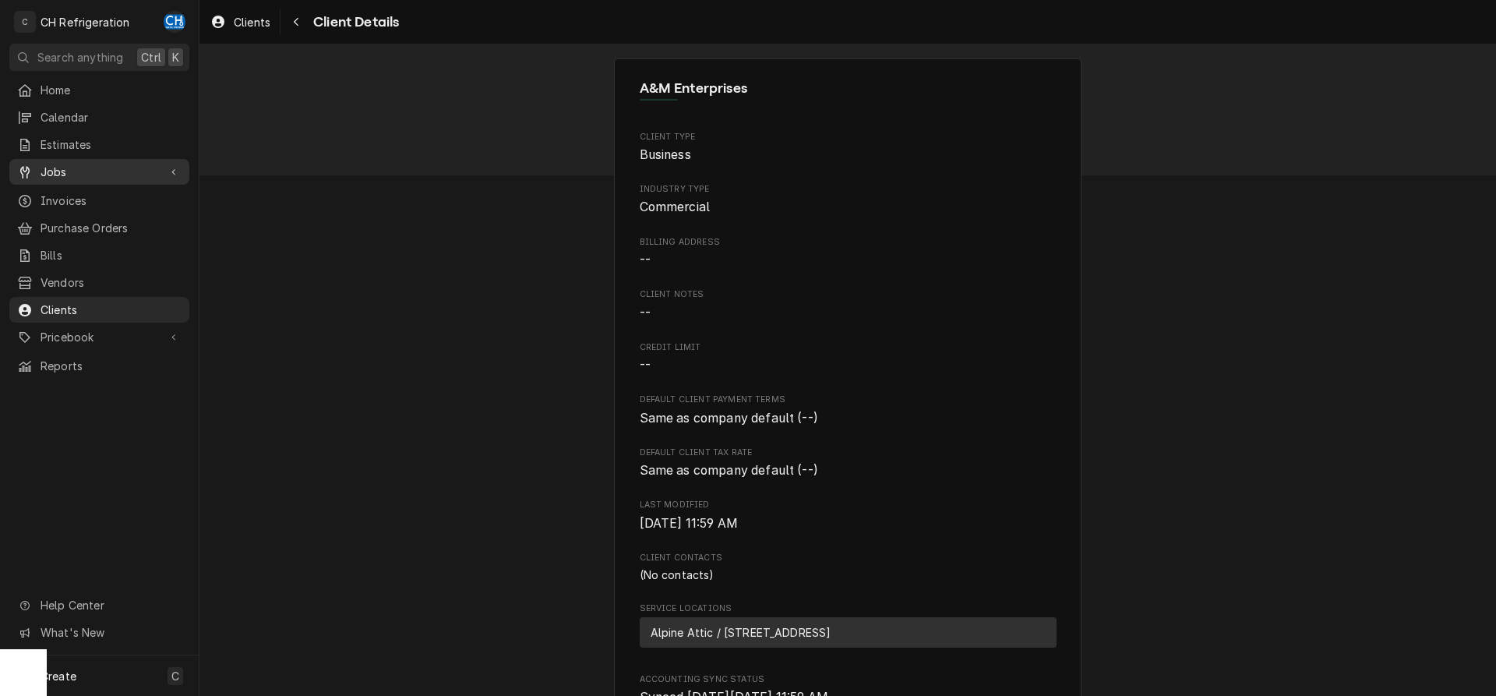
click at [66, 169] on span "Jobs" at bounding box center [100, 172] width 118 height 16
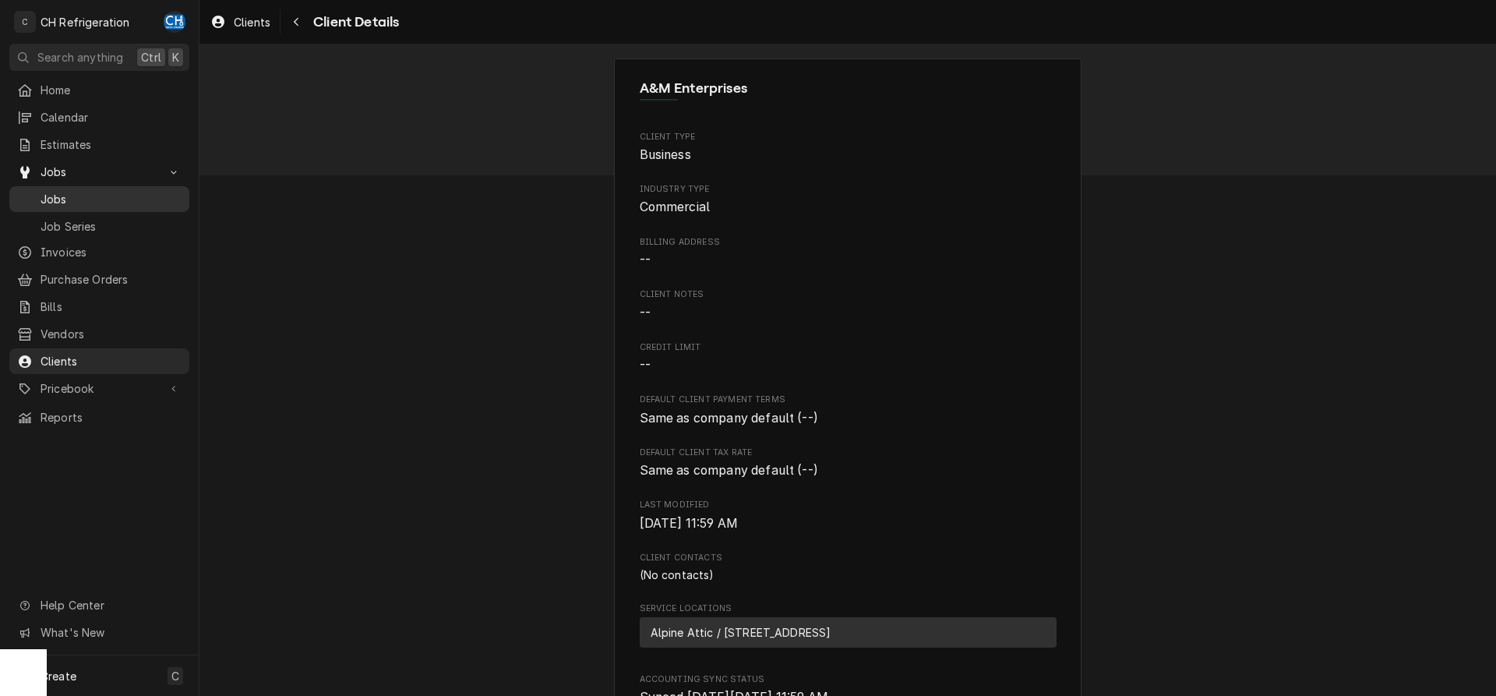
click at [68, 196] on span "Jobs" at bounding box center [111, 199] width 141 height 16
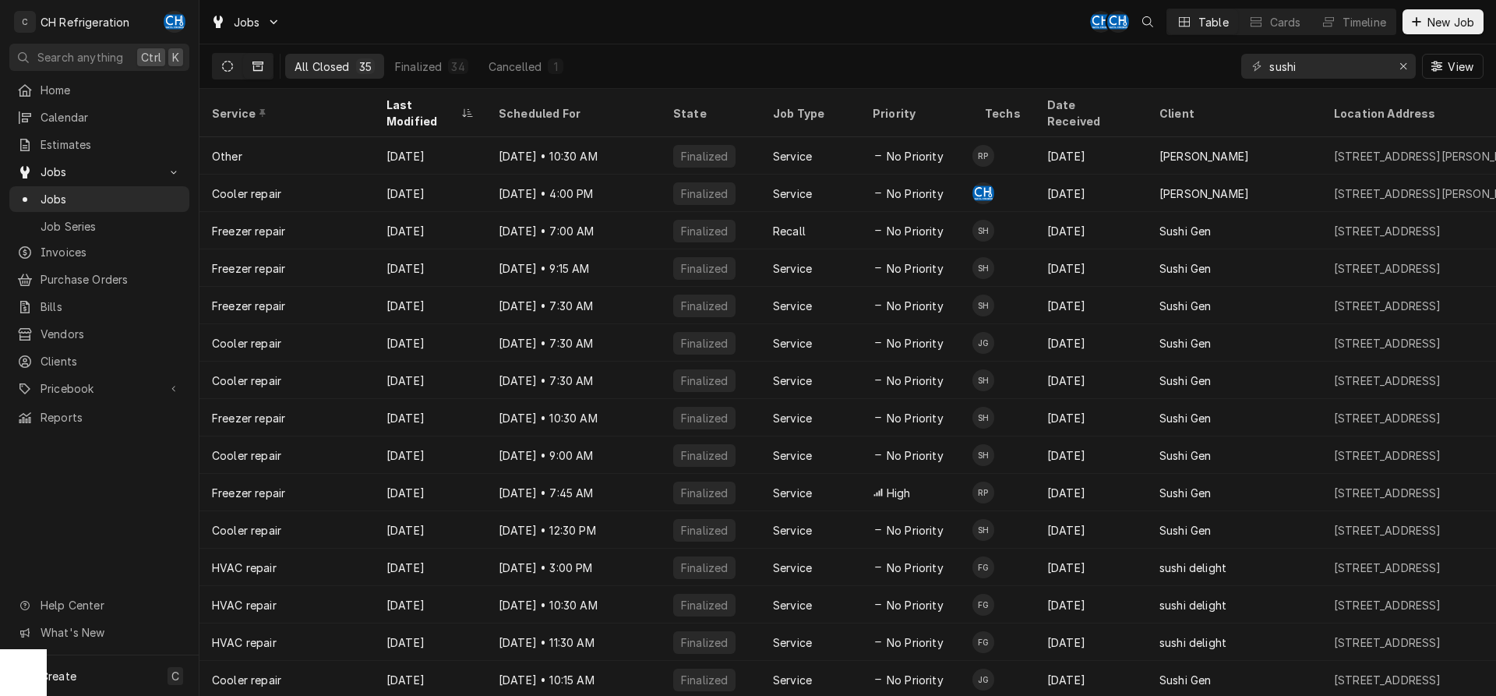
click at [238, 61] on button "Dynamic Content Wrapper" at bounding box center [228, 66] width 30 height 25
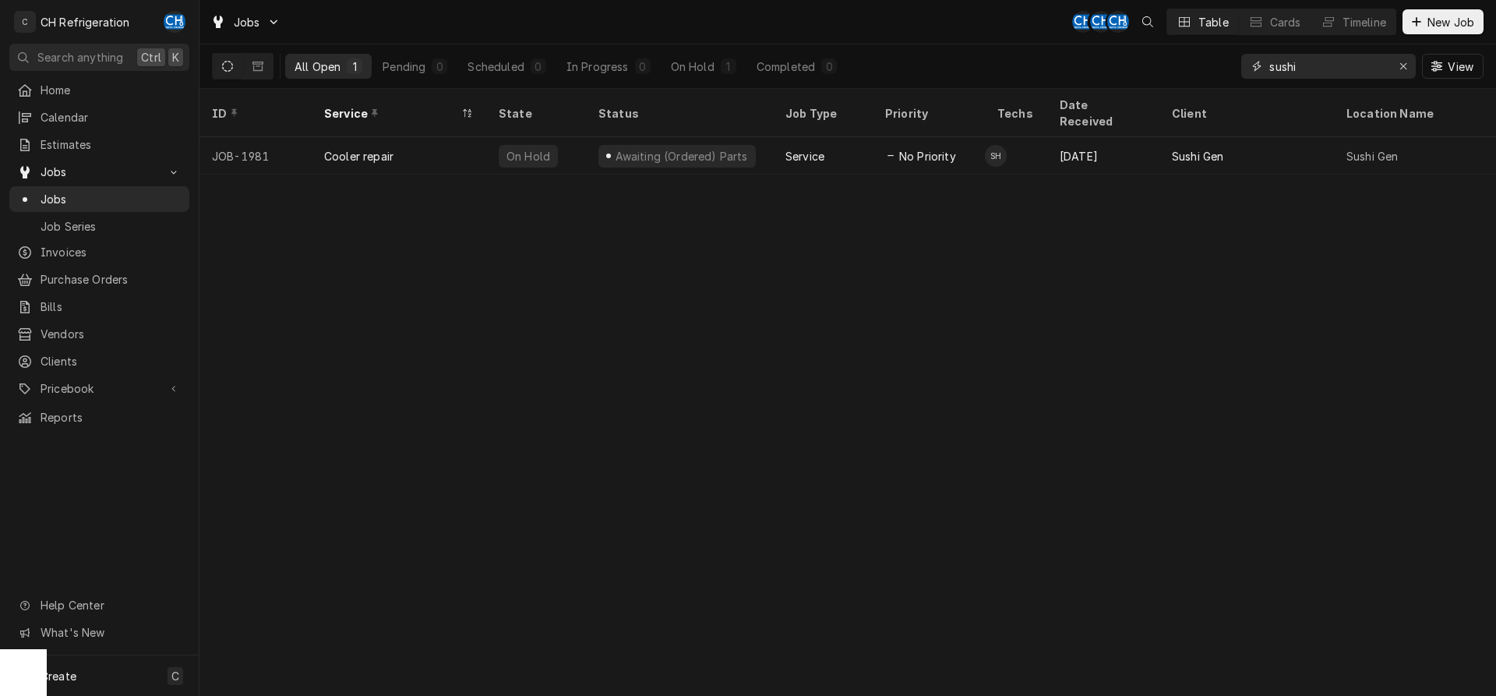
drag, startPoint x: 1295, startPoint y: 69, endPoint x: 1235, endPoint y: 66, distance: 59.2
click at [1269, 66] on input "sushi" at bounding box center [1327, 66] width 117 height 25
drag, startPoint x: 1306, startPoint y: 65, endPoint x: 1210, endPoint y: 67, distance: 96.6
click at [1269, 67] on input "sushi" at bounding box center [1327, 66] width 117 height 25
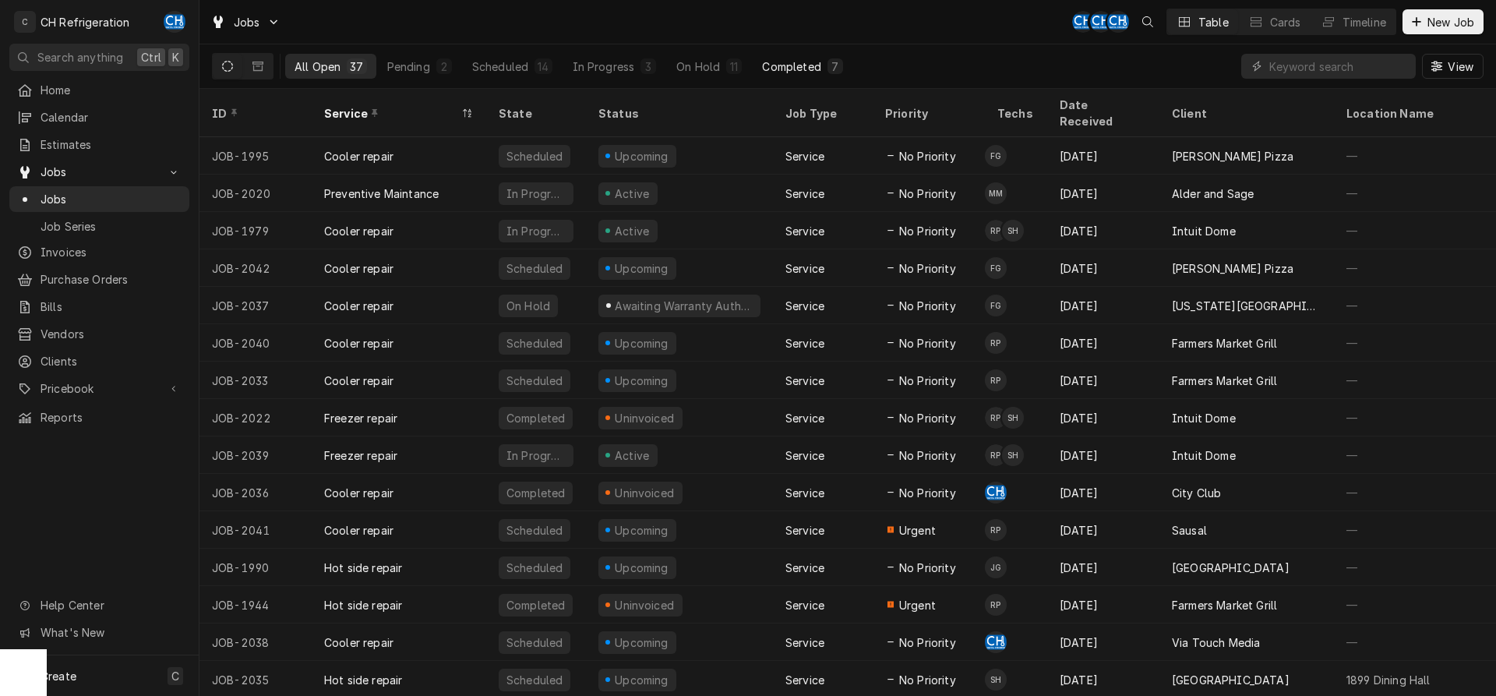
click at [831, 55] on button "Completed 7" at bounding box center [801, 66] width 99 height 25
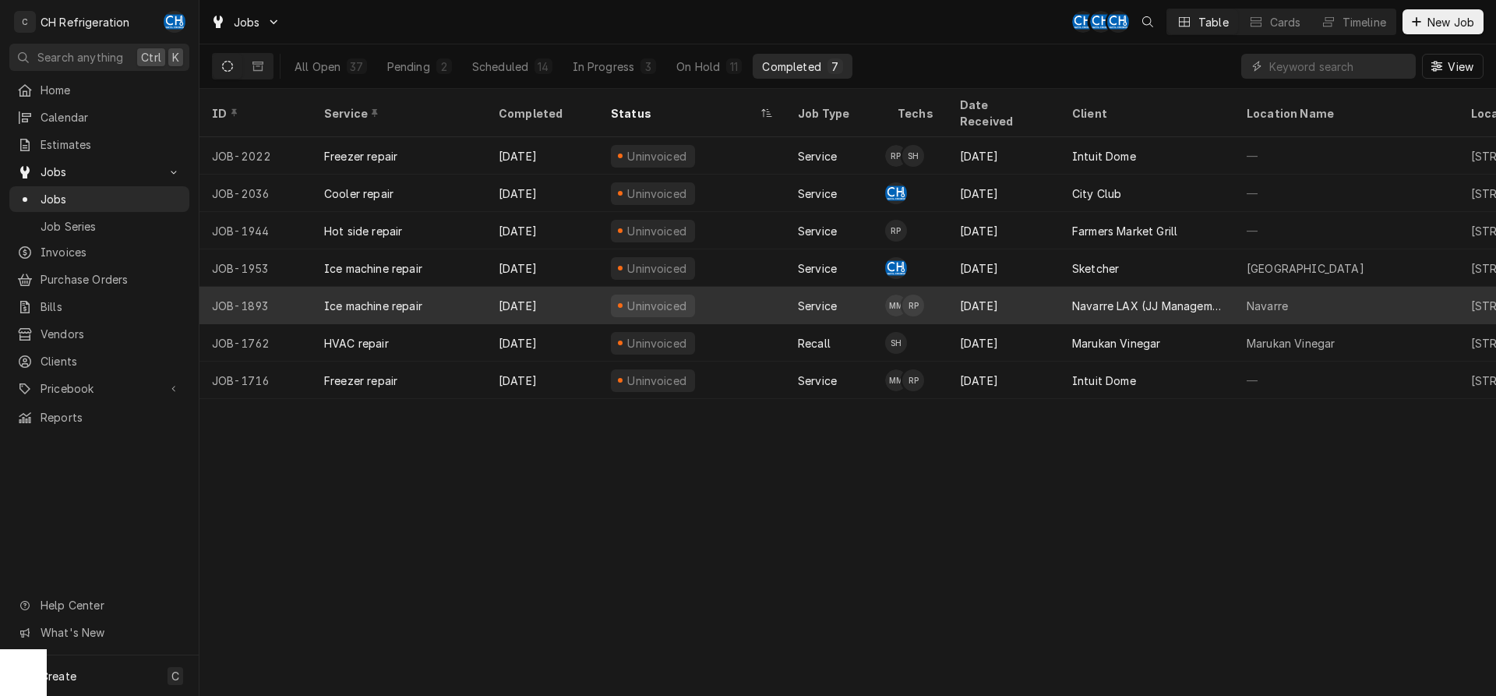
click at [996, 287] on div "Sep 4" at bounding box center [1003, 305] width 112 height 37
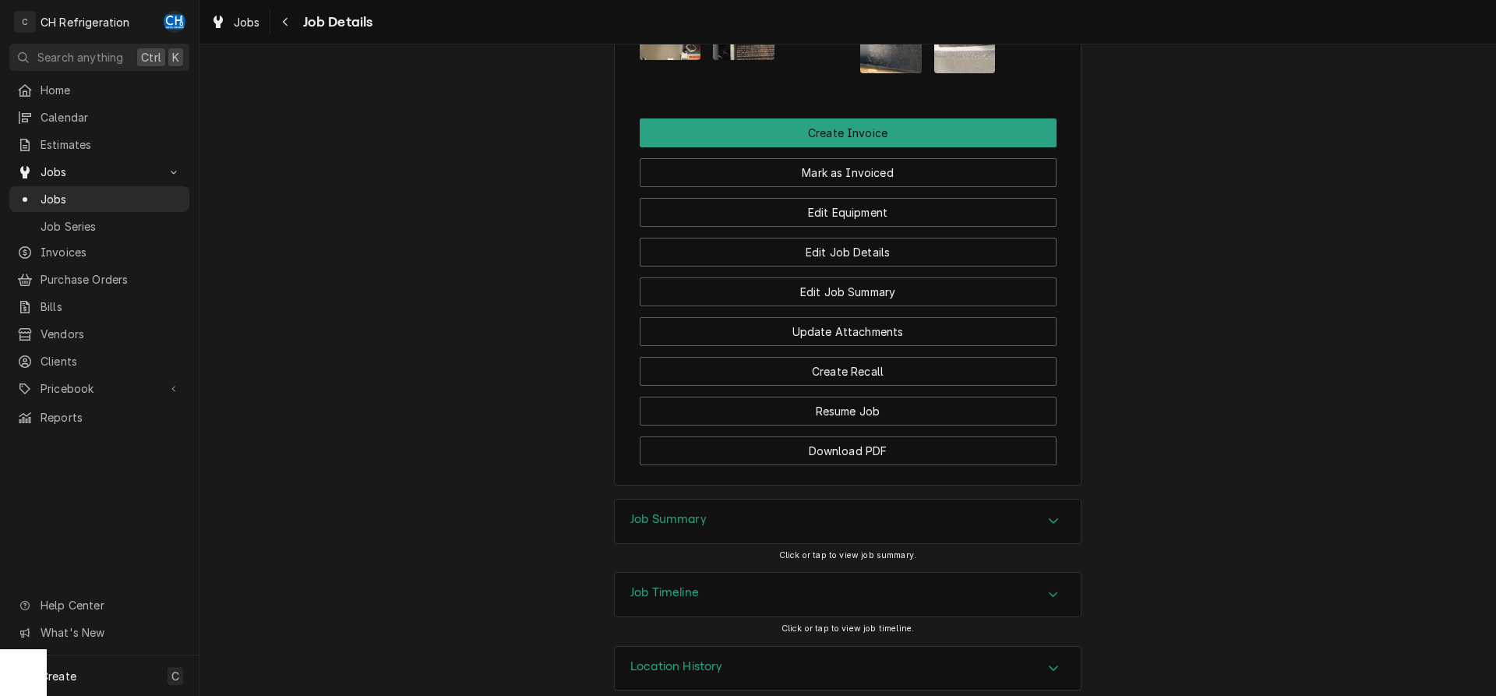
click at [693, 512] on h3 "Job Summary" at bounding box center [668, 519] width 76 height 15
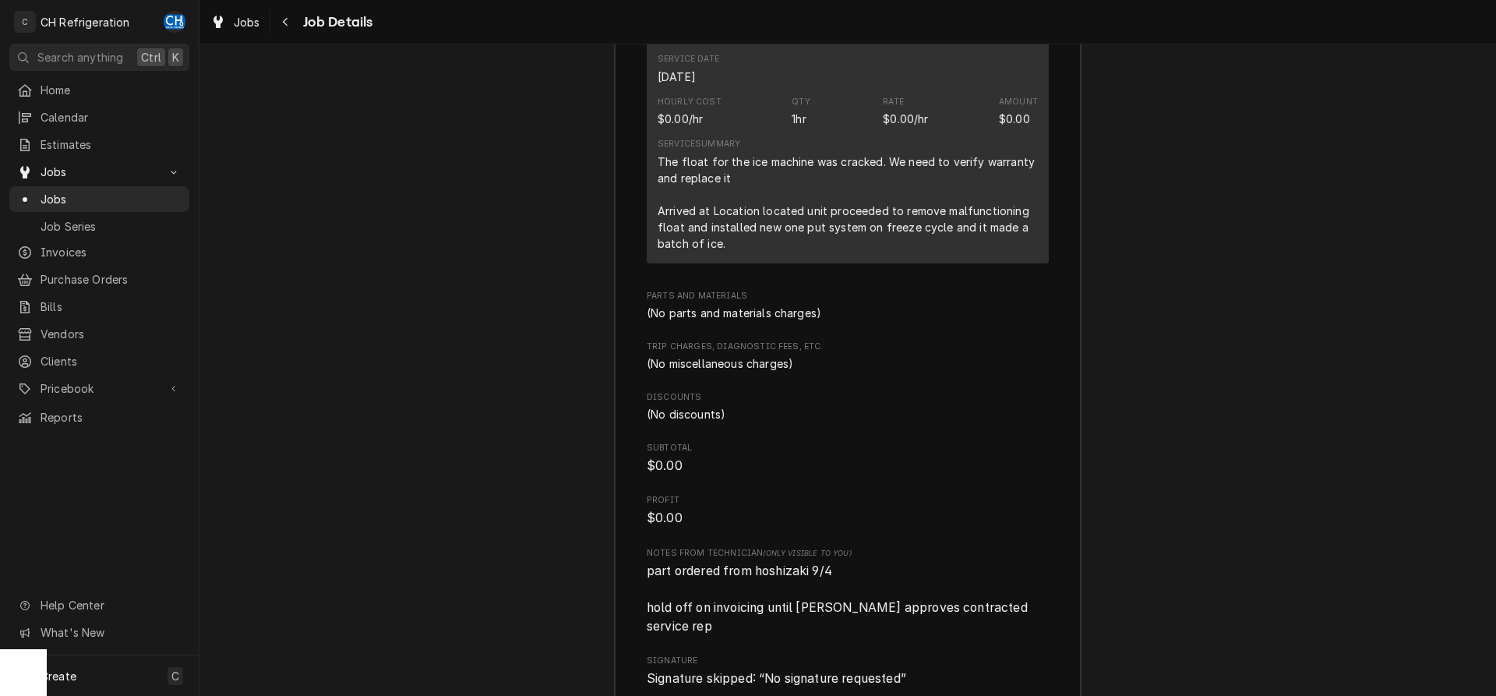
scroll to position [2246, 0]
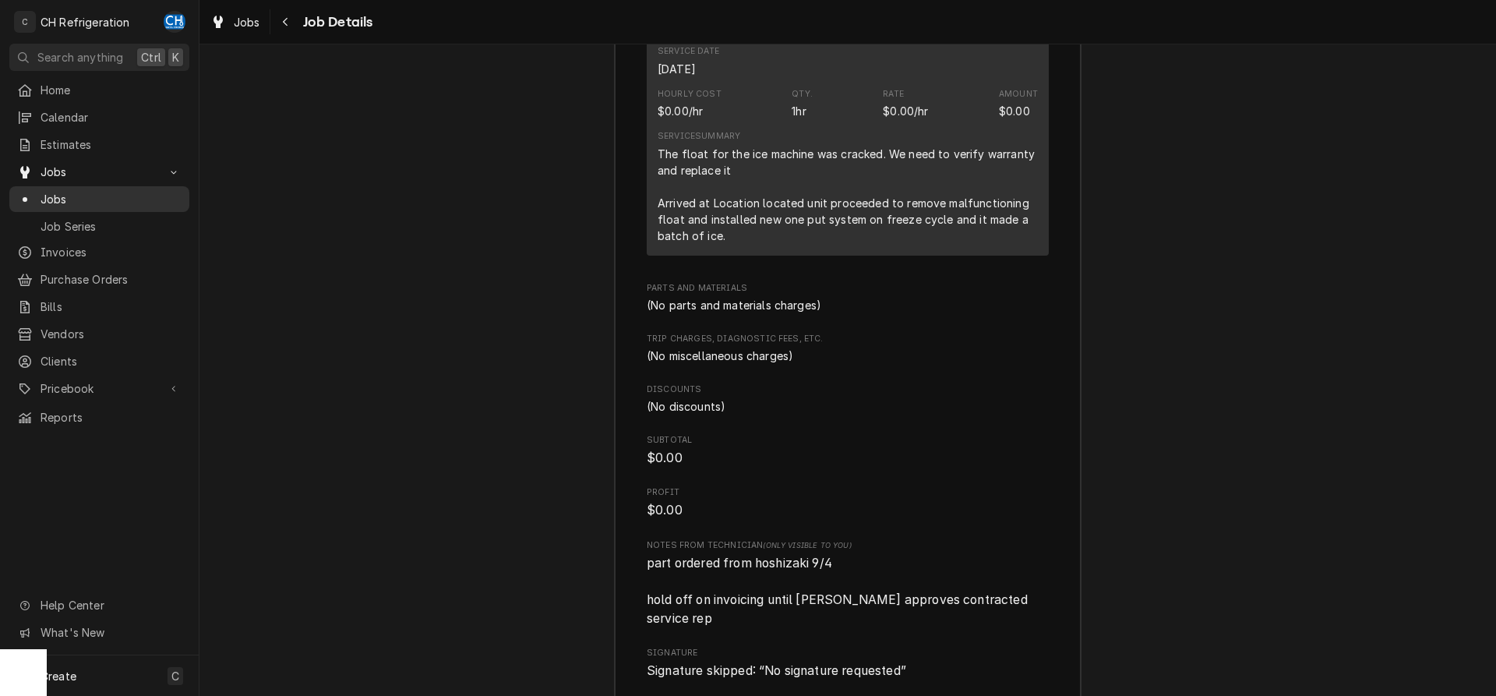
click at [59, 191] on span "Jobs" at bounding box center [111, 199] width 141 height 16
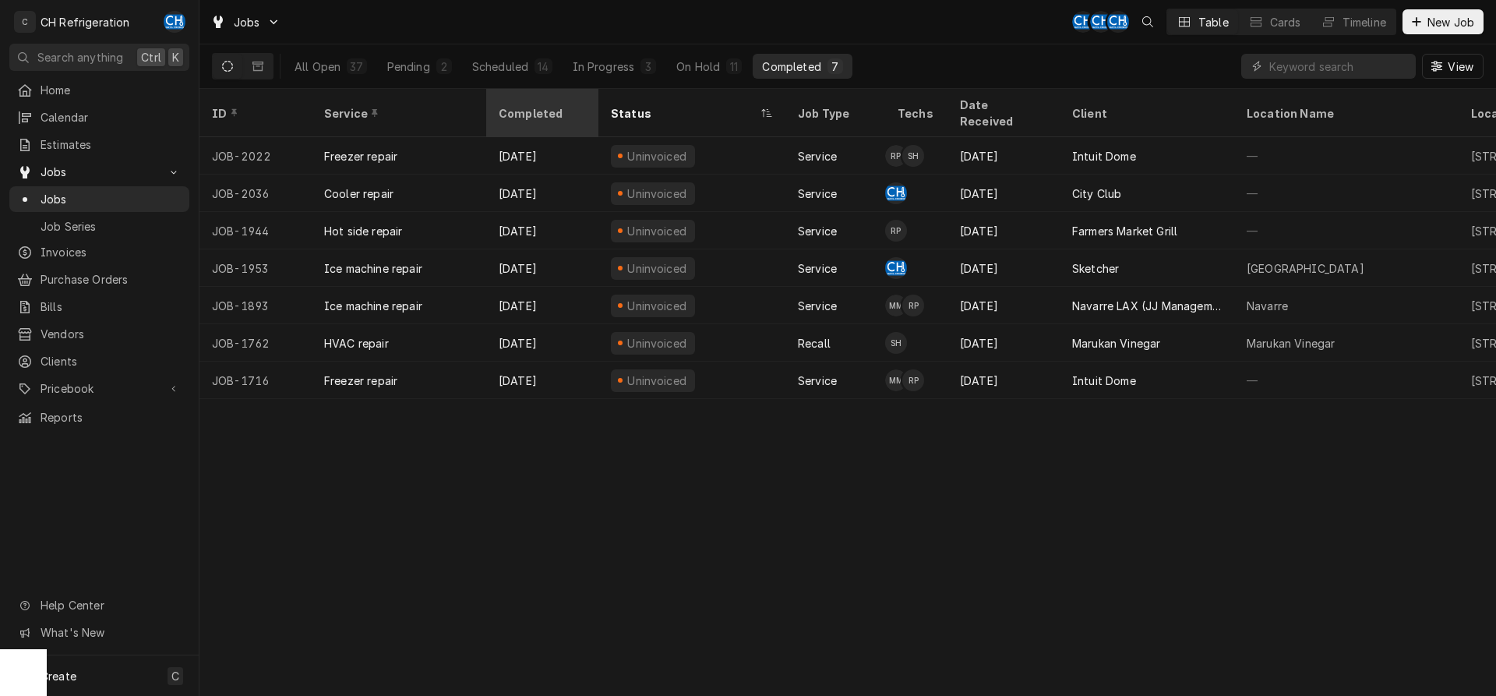
click at [561, 105] on div "Completed" at bounding box center [541, 113] width 84 height 16
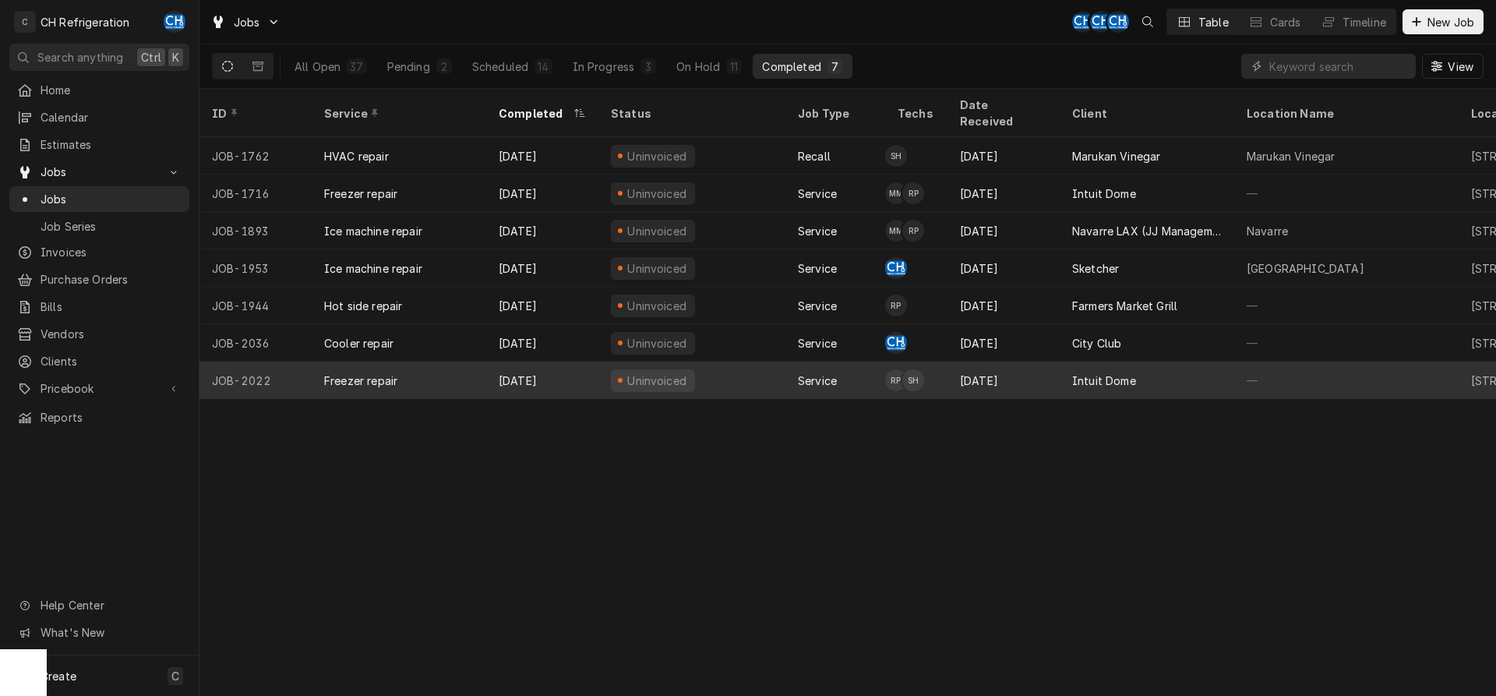
click at [1087, 361] on div "Intuit Dome" at bounding box center [1146, 379] width 174 height 37
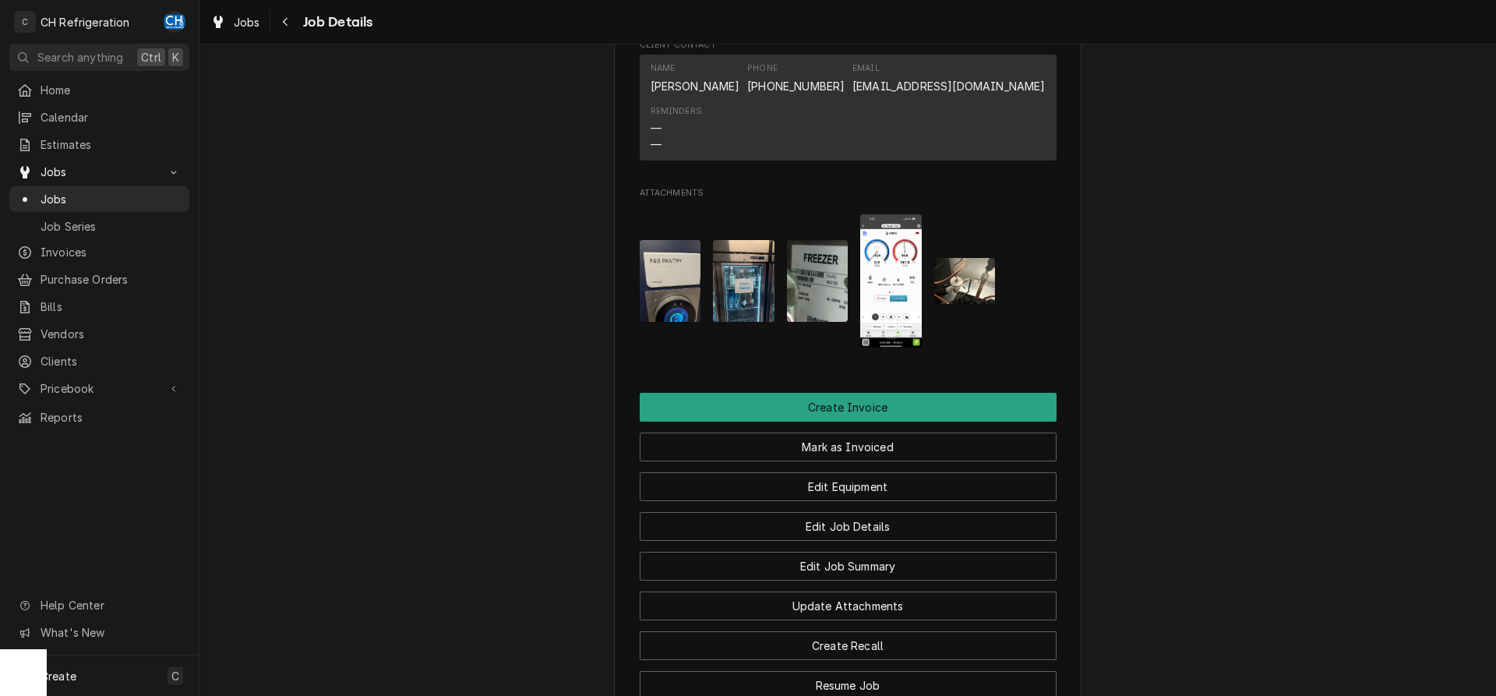
scroll to position [1349, 0]
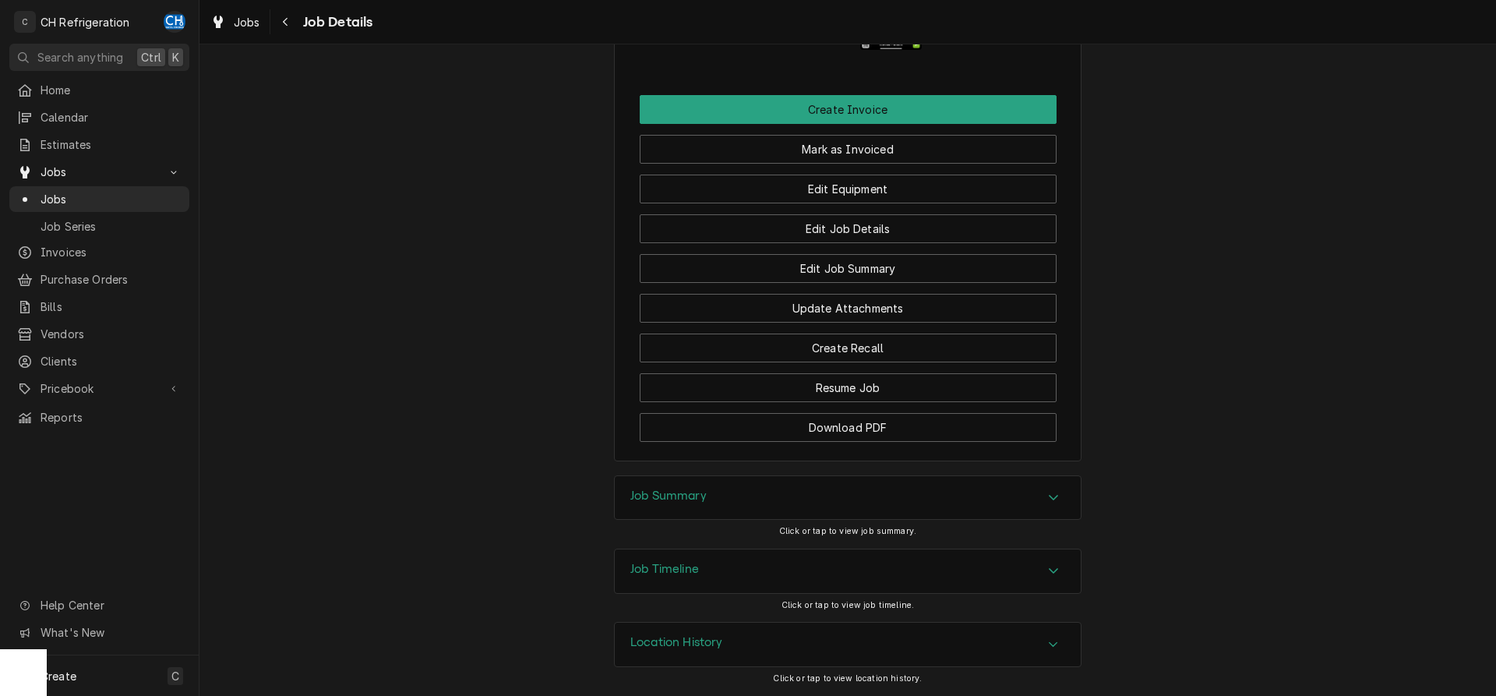
click at [788, 484] on div "Job Summary" at bounding box center [848, 498] width 466 height 44
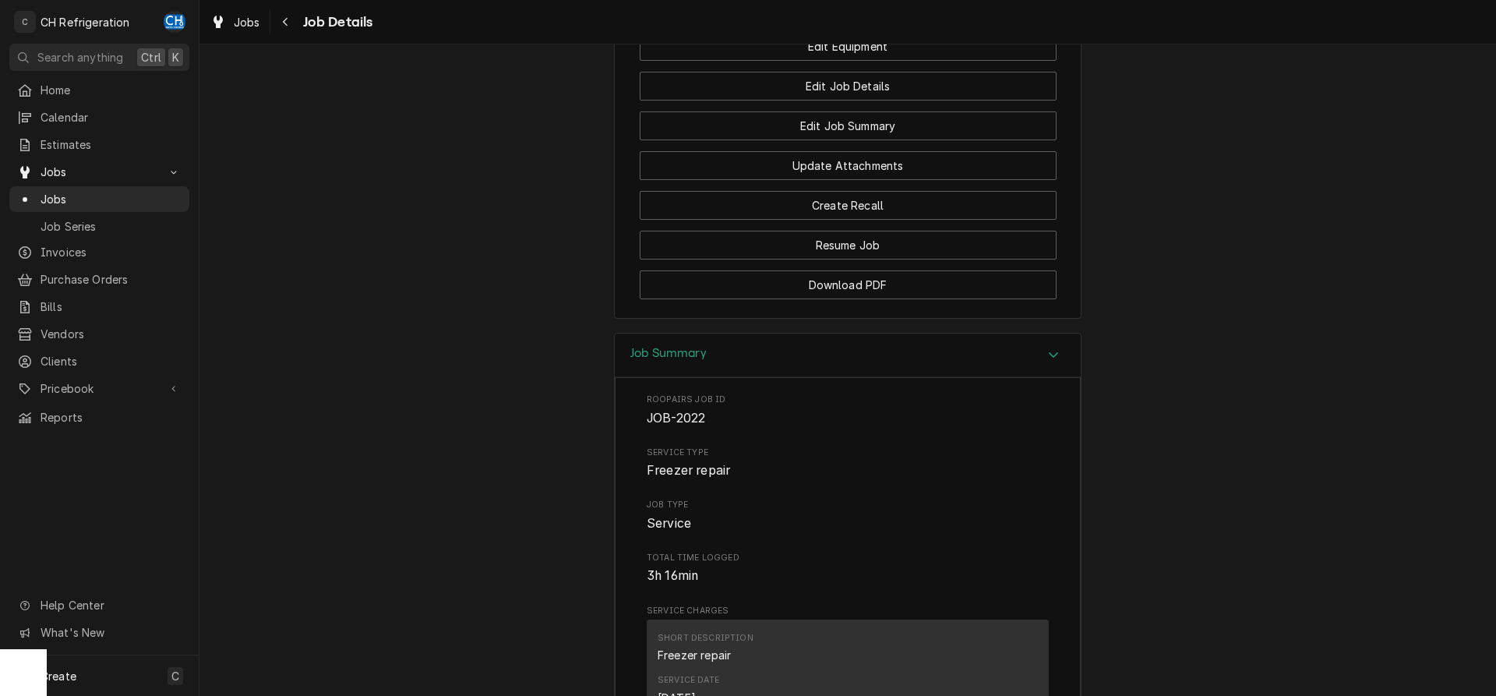
scroll to position [1305, 0]
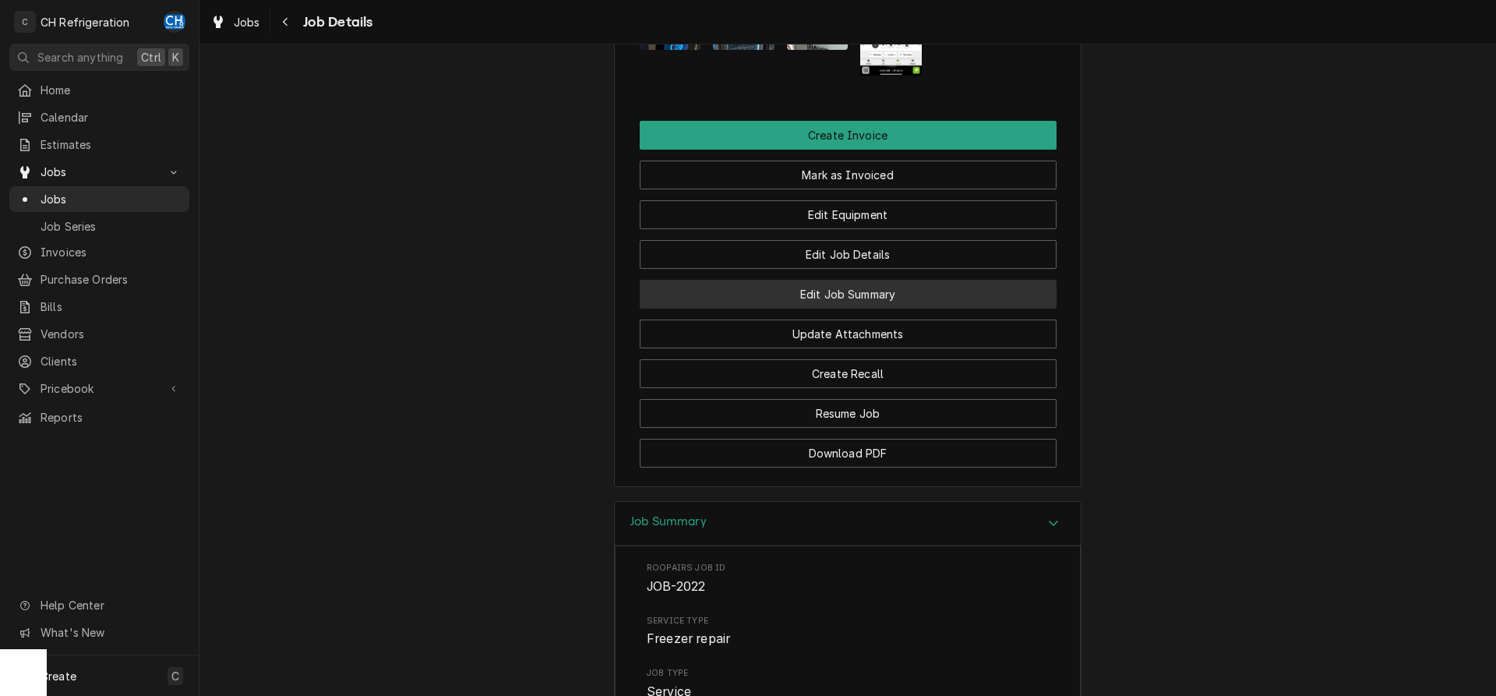
click at [876, 308] on button "Edit Job Summary" at bounding box center [848, 294] width 417 height 29
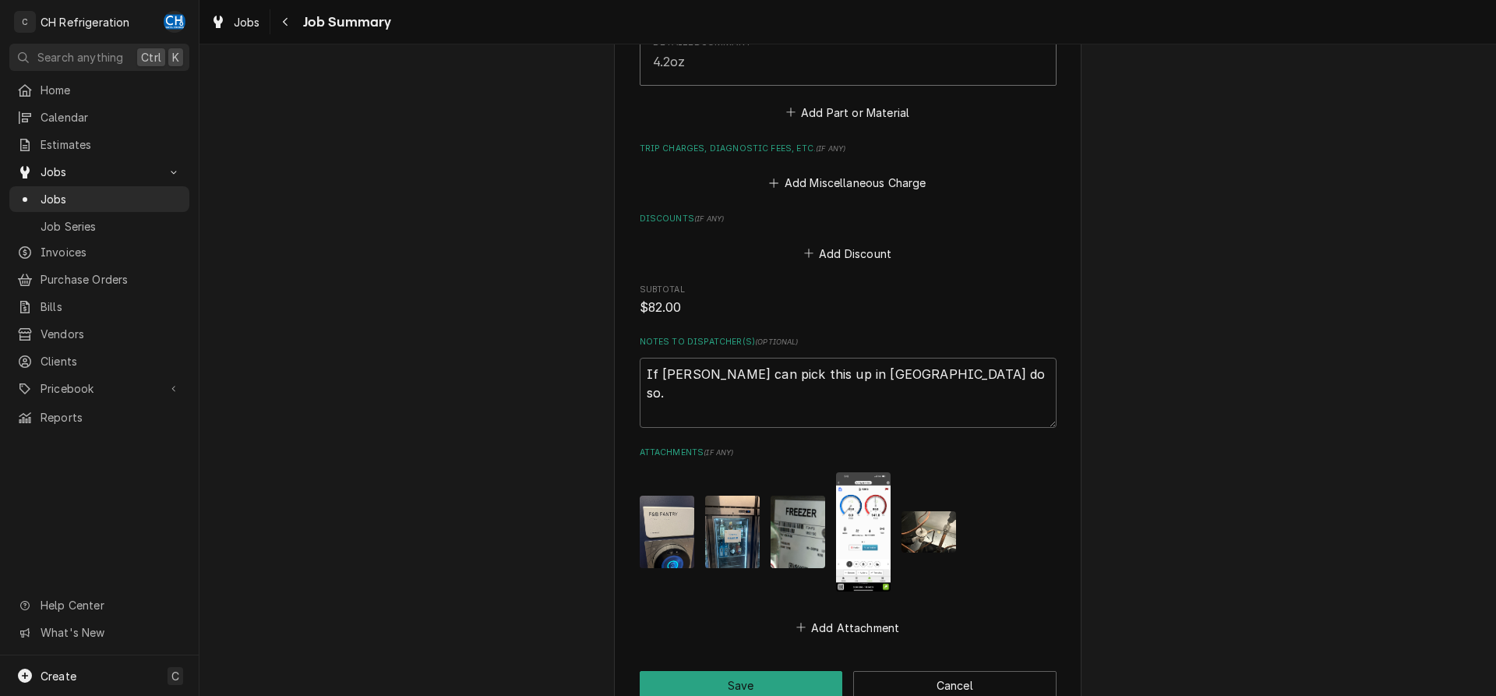
scroll to position [1425, 0]
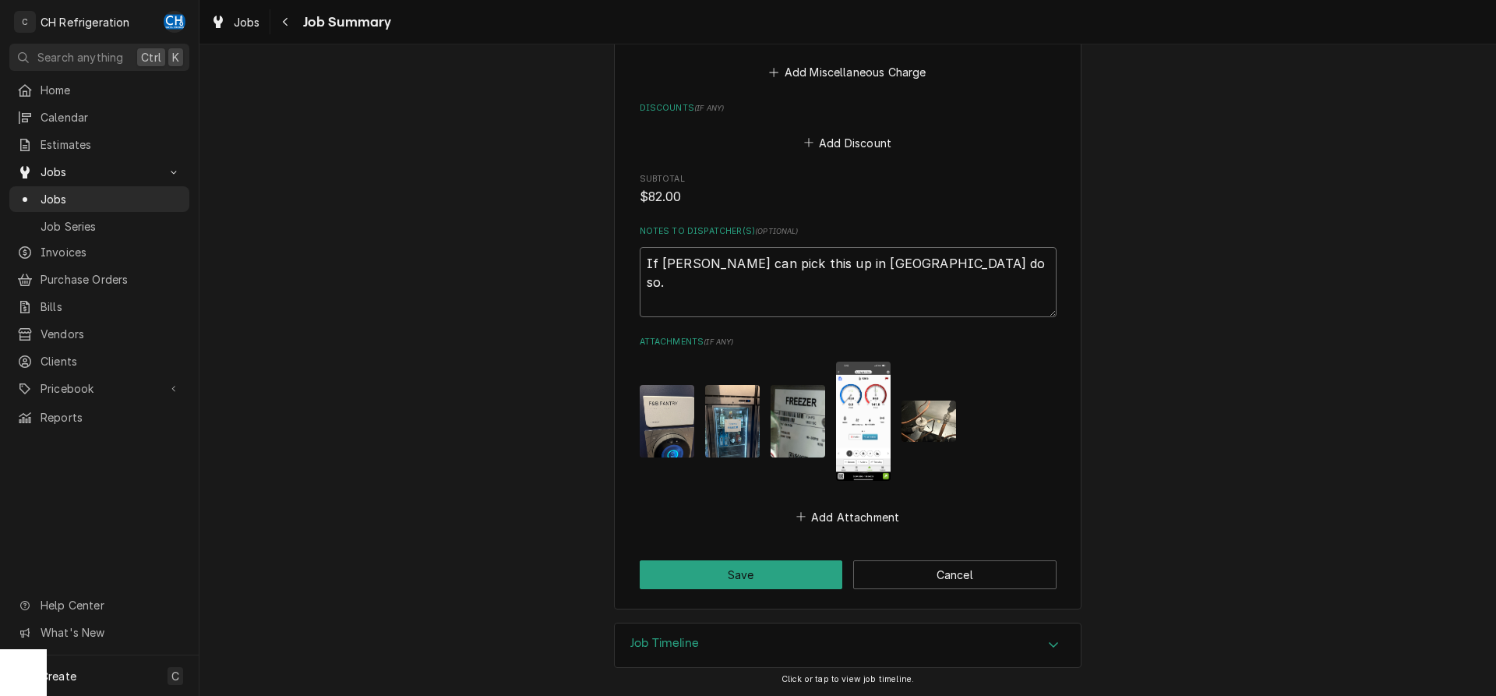
click at [936, 281] on textarea "If [PERSON_NAME] can pick this up in [GEOGRAPHIC_DATA] do so." at bounding box center [848, 282] width 417 height 70
type textarea "x"
type textarea "If [PERSON_NAME] can pick this up in [GEOGRAPHIC_DATA] do so."
type textarea "x"
type textarea "If [PERSON_NAME] can pick this up in [GEOGRAPHIC_DATA] do so."
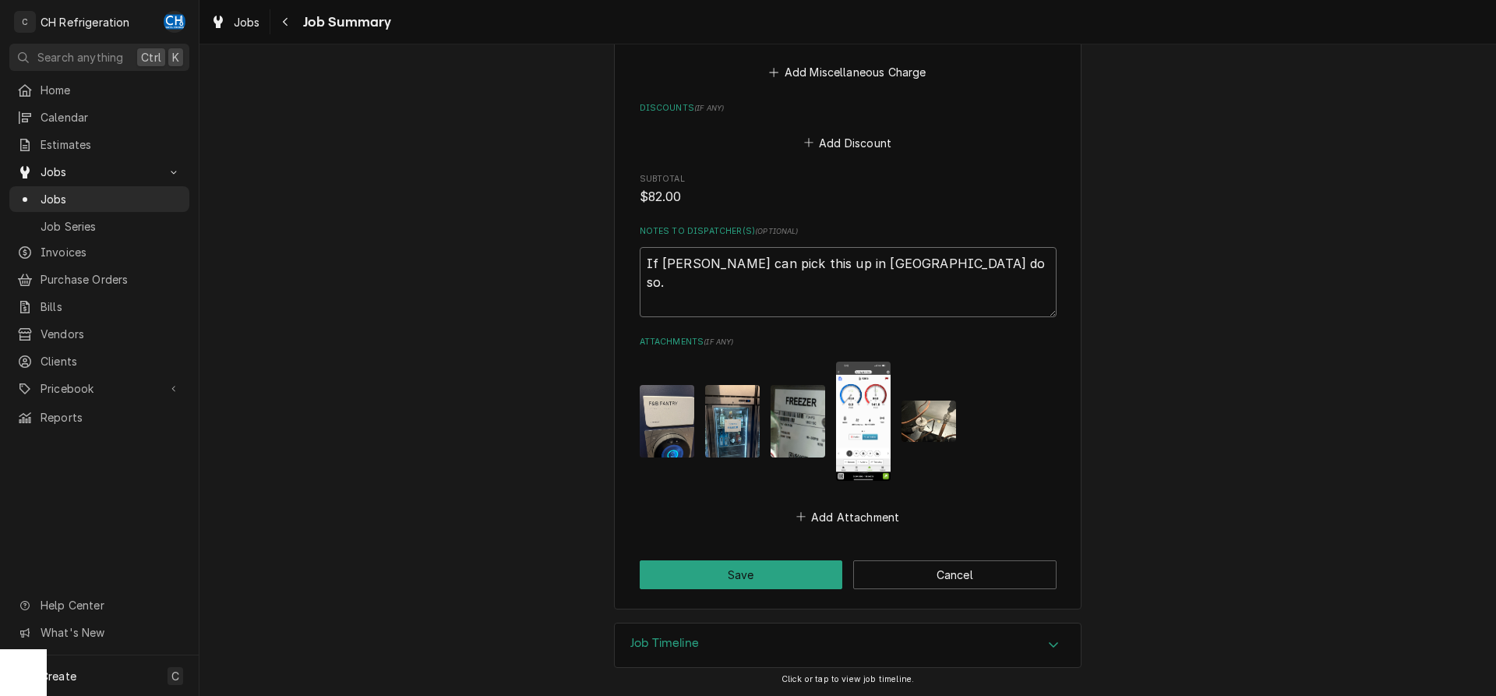
type textarea "x"
type textarea "If [PERSON_NAME] can pick this up in [GEOGRAPHIC_DATA] do so. w"
type textarea "x"
type textarea "If [PERSON_NAME] can pick this up in [GEOGRAPHIC_DATA] do so. wa"
type textarea "x"
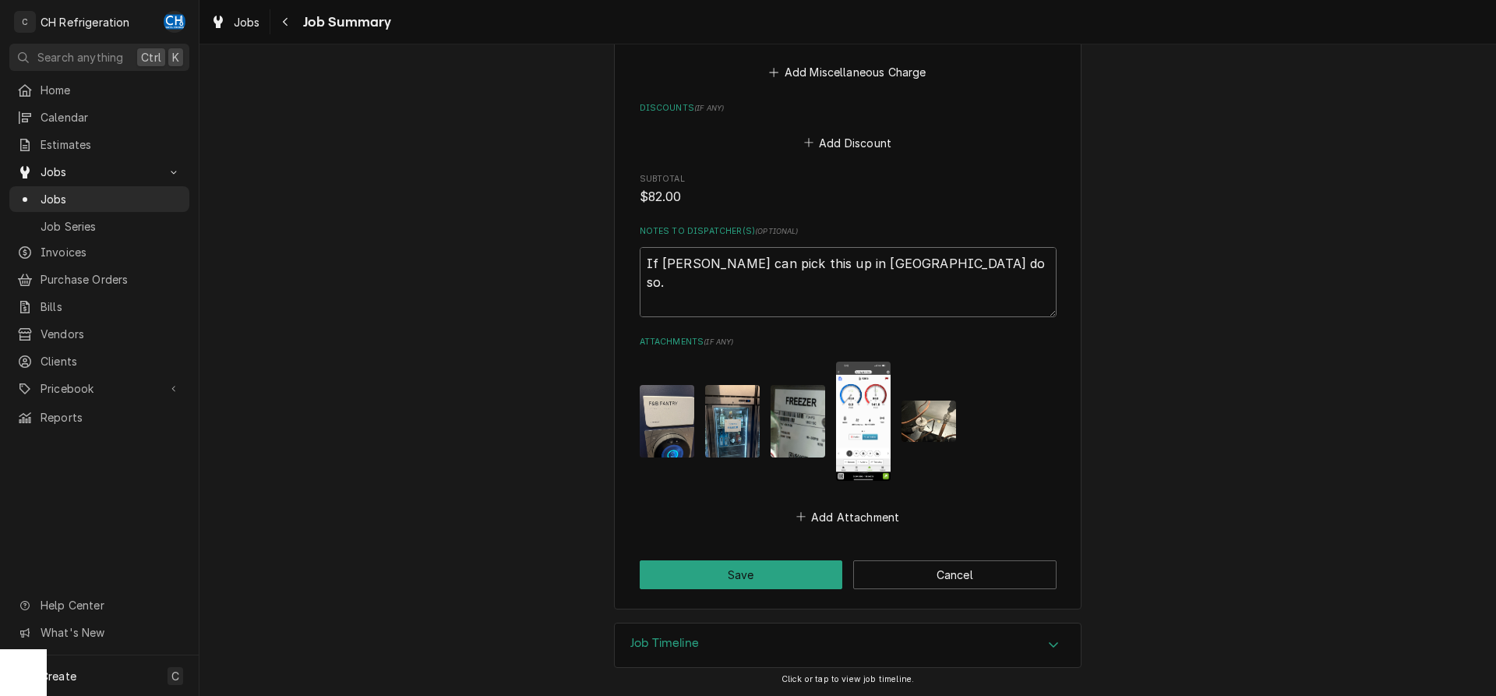
type textarea "If [PERSON_NAME] can pick this up in [GEOGRAPHIC_DATA] do so. war"
type textarea "x"
type textarea "If [PERSON_NAME] can pick this up in [GEOGRAPHIC_DATA] do so. warr"
type textarea "x"
type textarea "If [PERSON_NAME] can pick this up in [GEOGRAPHIC_DATA] do so. [GEOGRAPHIC_DATA]"
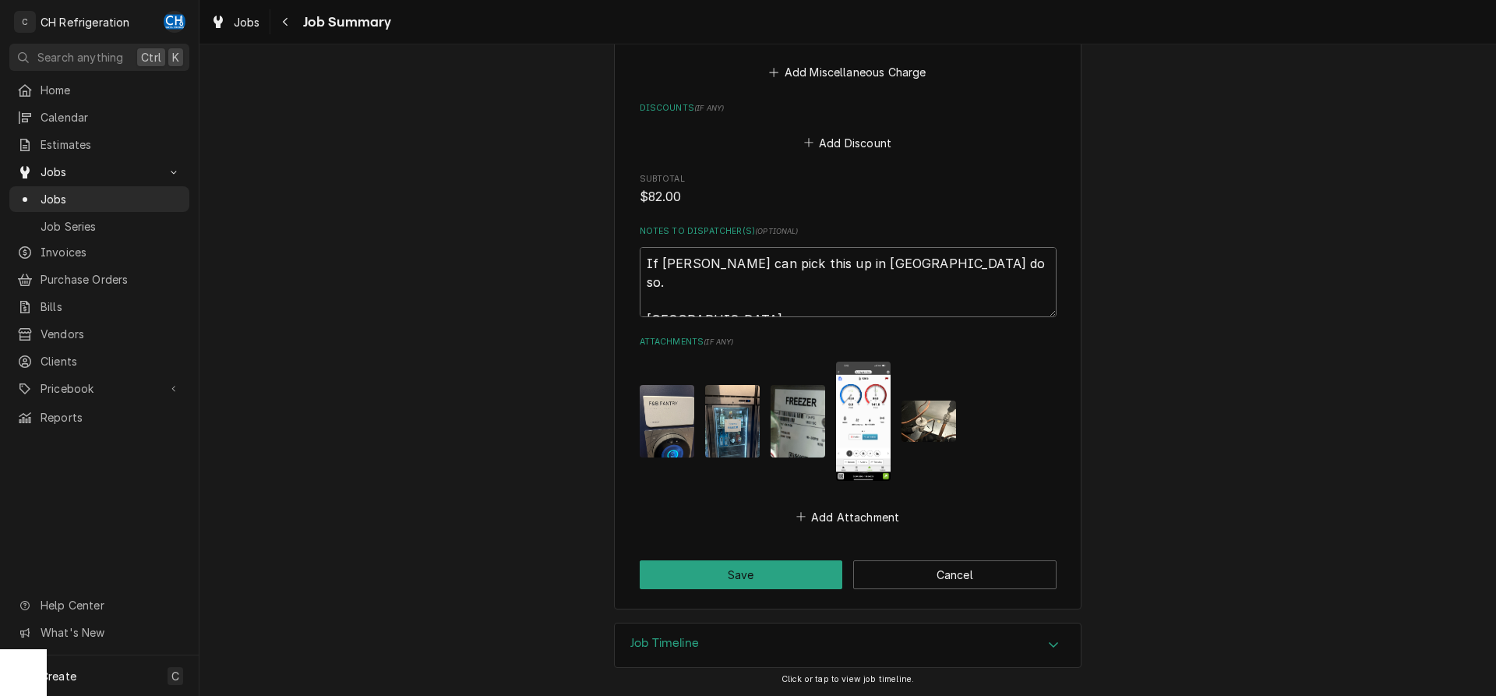
type textarea "x"
type textarea "If [PERSON_NAME] can pick this up in [GEOGRAPHIC_DATA] do so. [GEOGRAPHIC_DATA]"
type textarea "x"
type textarea "If [PERSON_NAME] can pick this up in [GEOGRAPHIC_DATA] do so. warrant"
type textarea "x"
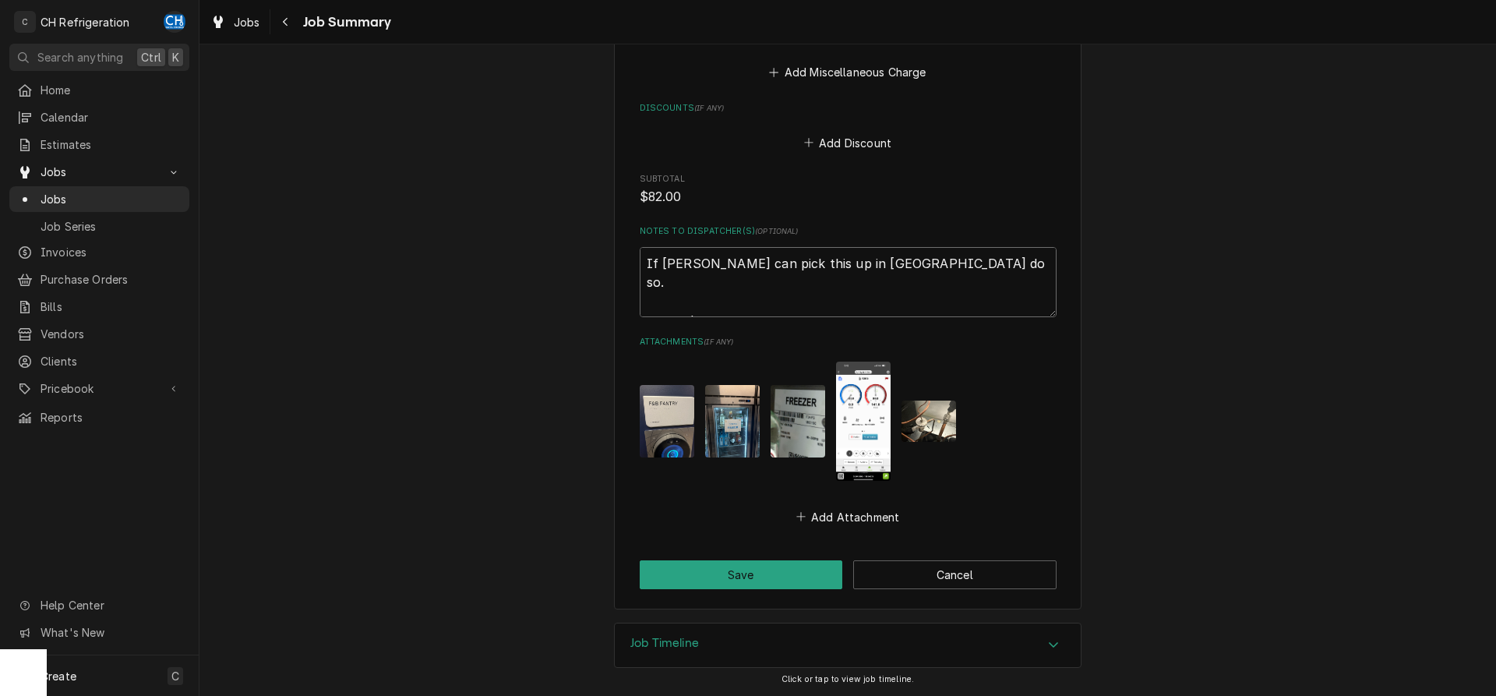
type textarea "If [PERSON_NAME] can pick this up in [GEOGRAPHIC_DATA] do so. warranty"
type textarea "x"
type textarea "If [PERSON_NAME] can pick this up in [GEOGRAPHIC_DATA] do so. warranty"
click at [798, 426] on img "Attachments" at bounding box center [797, 421] width 55 height 72
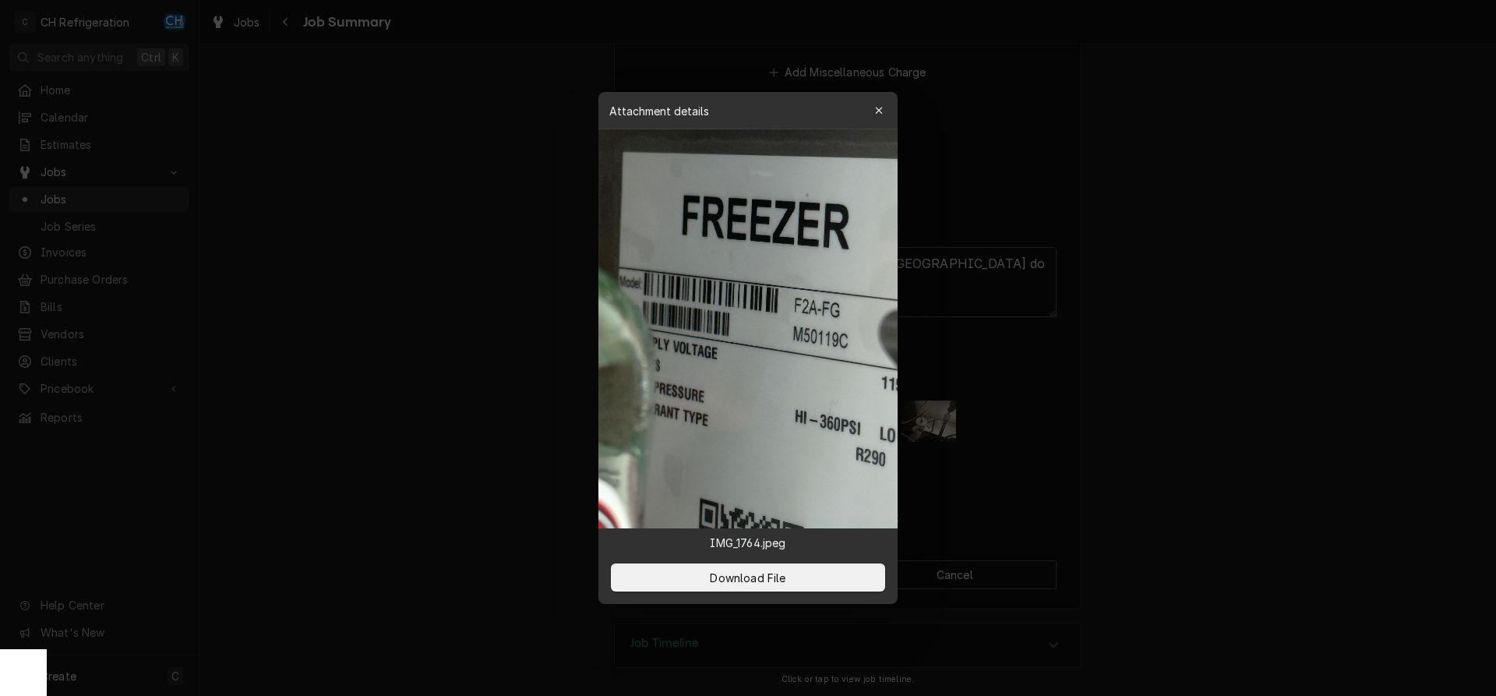
click at [412, 244] on div at bounding box center [748, 348] width 1496 height 696
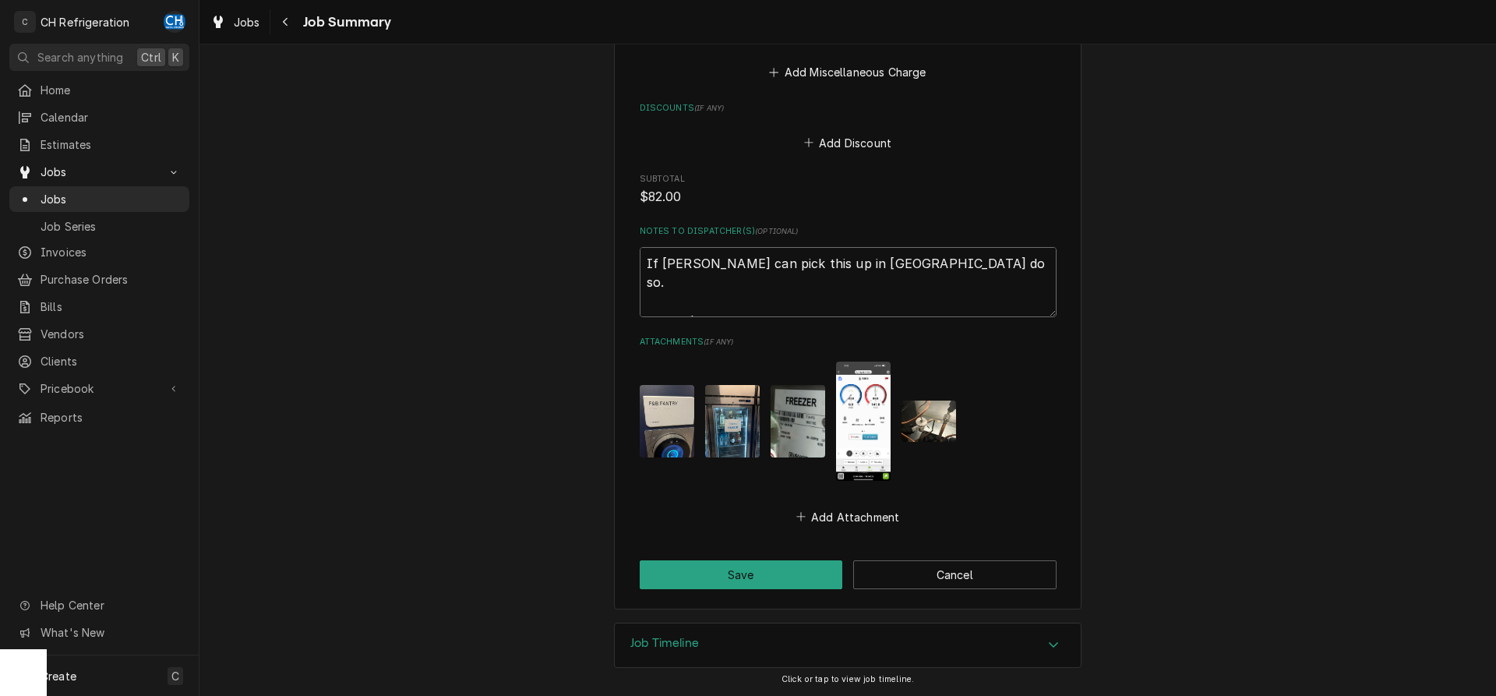
click at [740, 302] on textarea "If [PERSON_NAME] can pick this up in [GEOGRAPHIC_DATA] do so. warranty" at bounding box center [848, 282] width 417 height 70
click at [706, 564] on button "Save" at bounding box center [741, 574] width 203 height 29
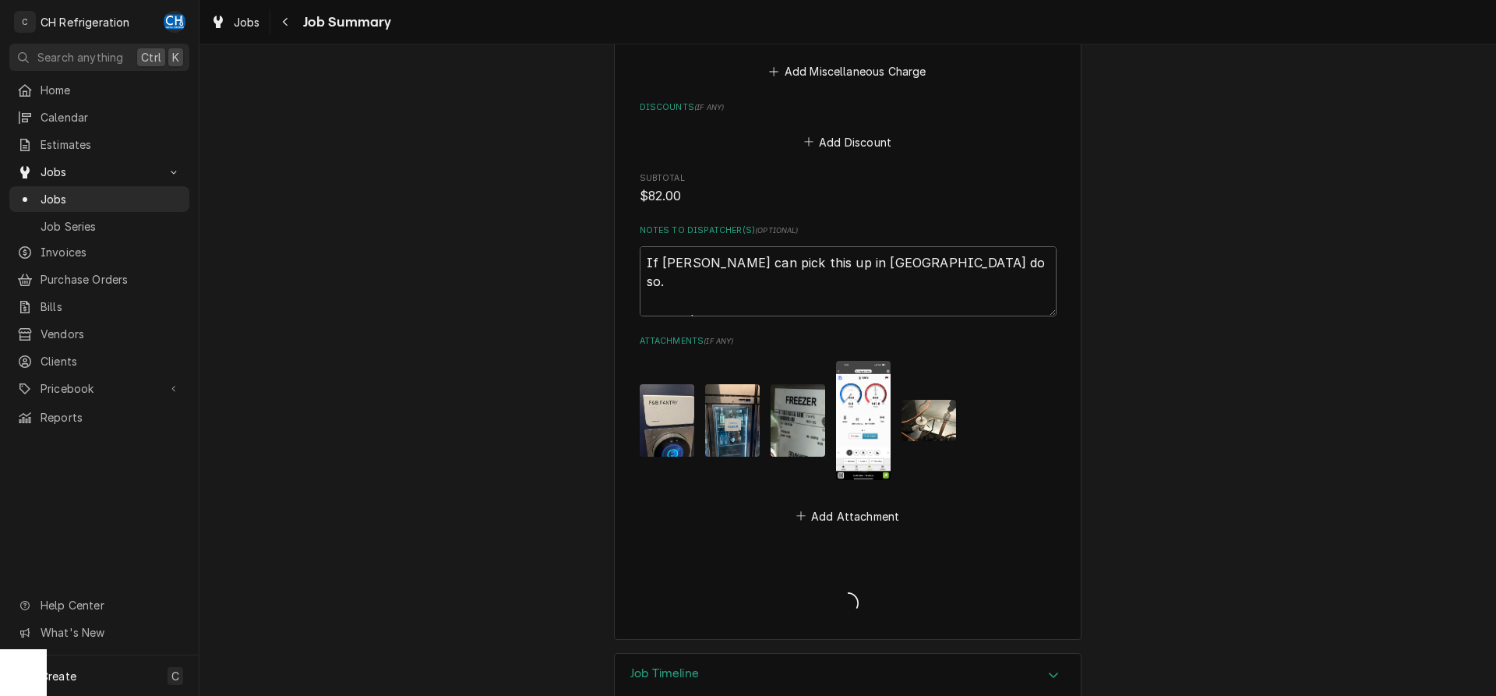
type textarea "x"
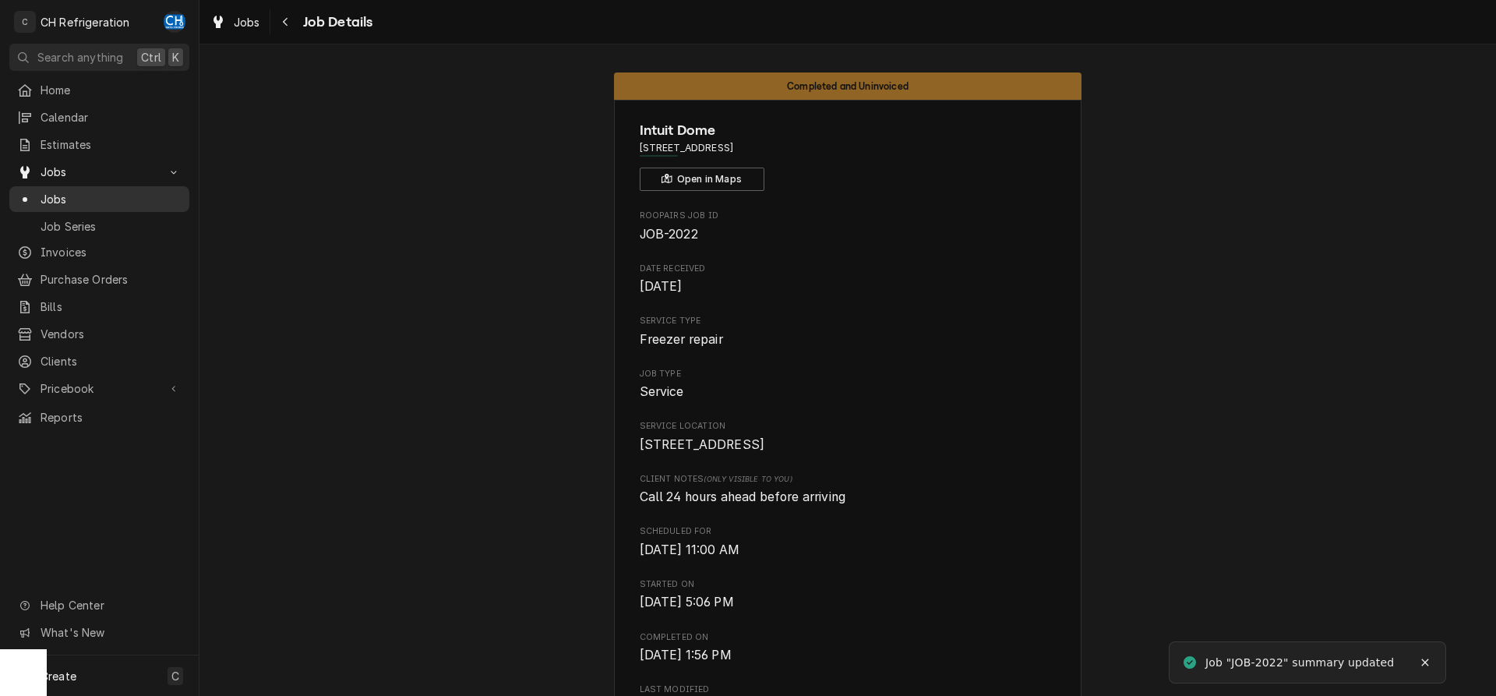
click at [56, 195] on span "Jobs" at bounding box center [111, 199] width 141 height 16
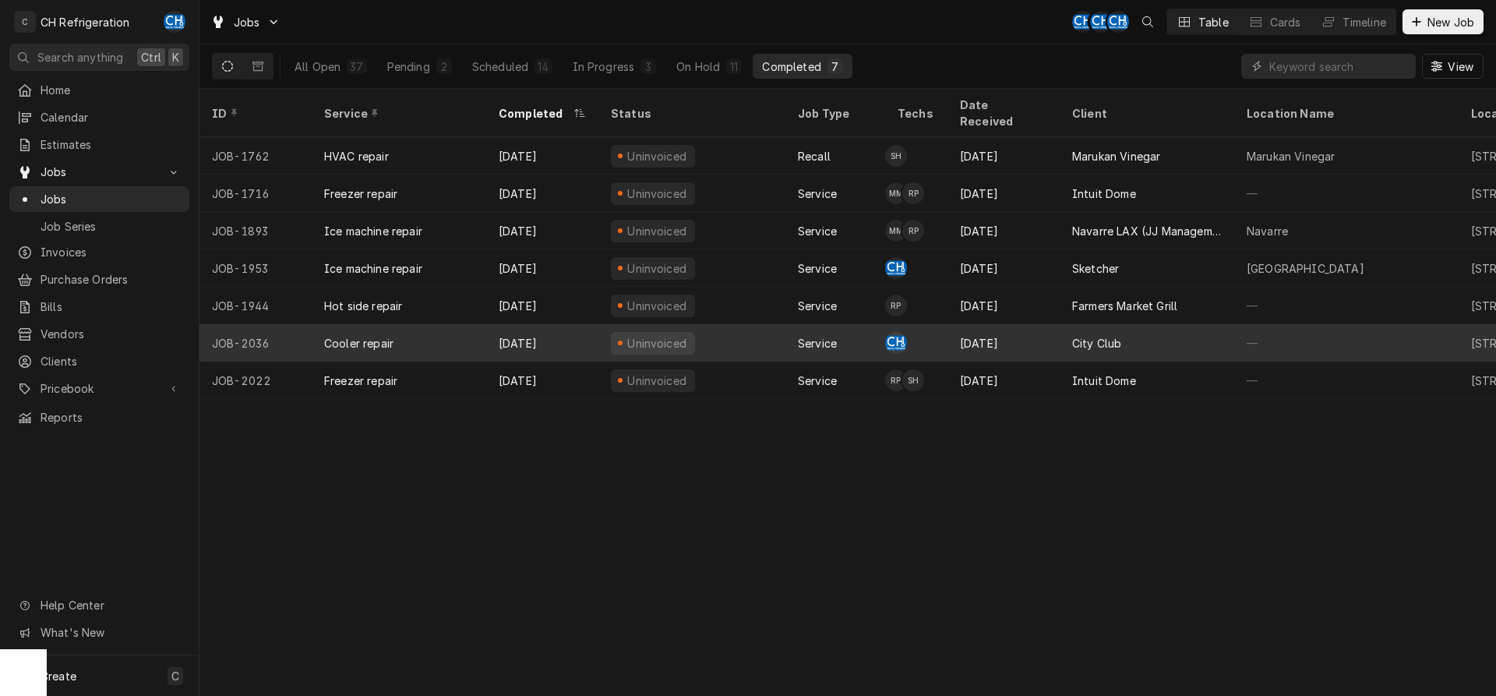
click at [1131, 324] on div "City Club" at bounding box center [1146, 342] width 174 height 37
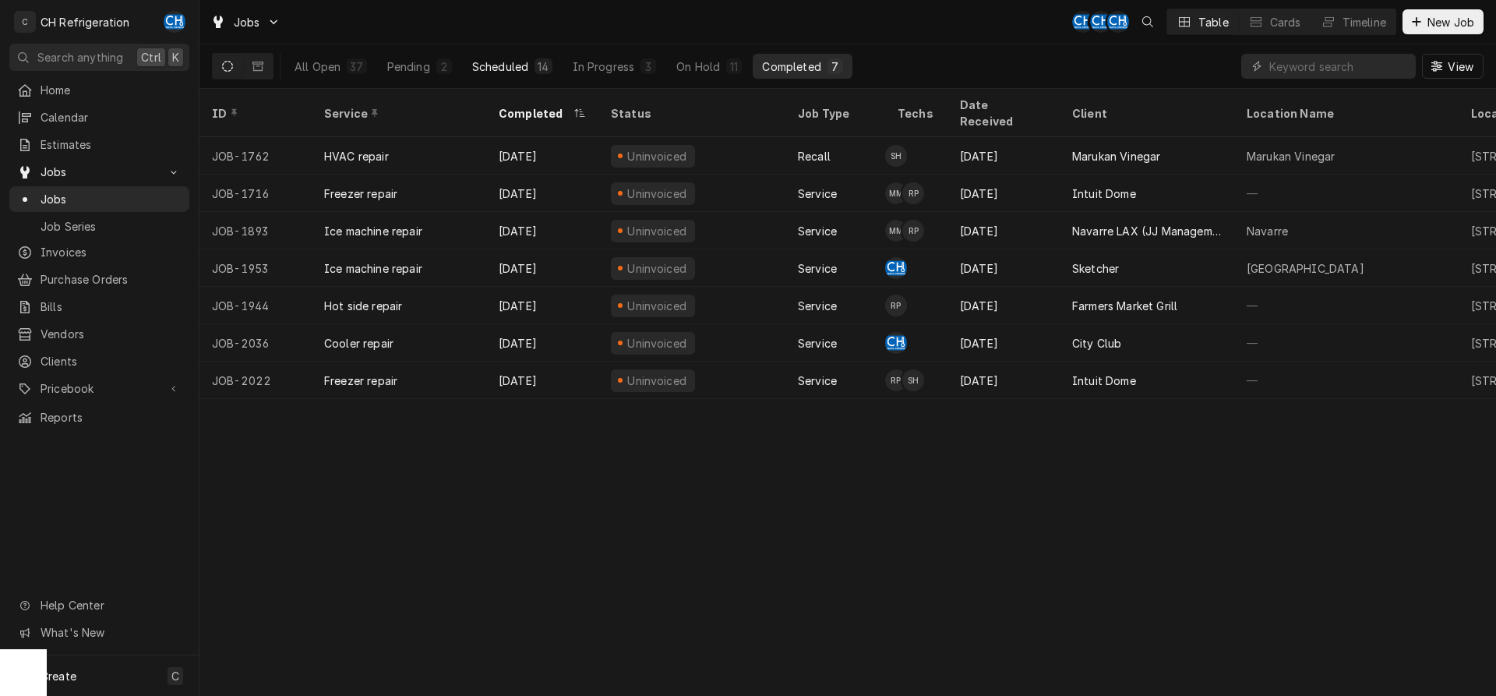
click at [485, 63] on div "Scheduled" at bounding box center [500, 66] width 56 height 16
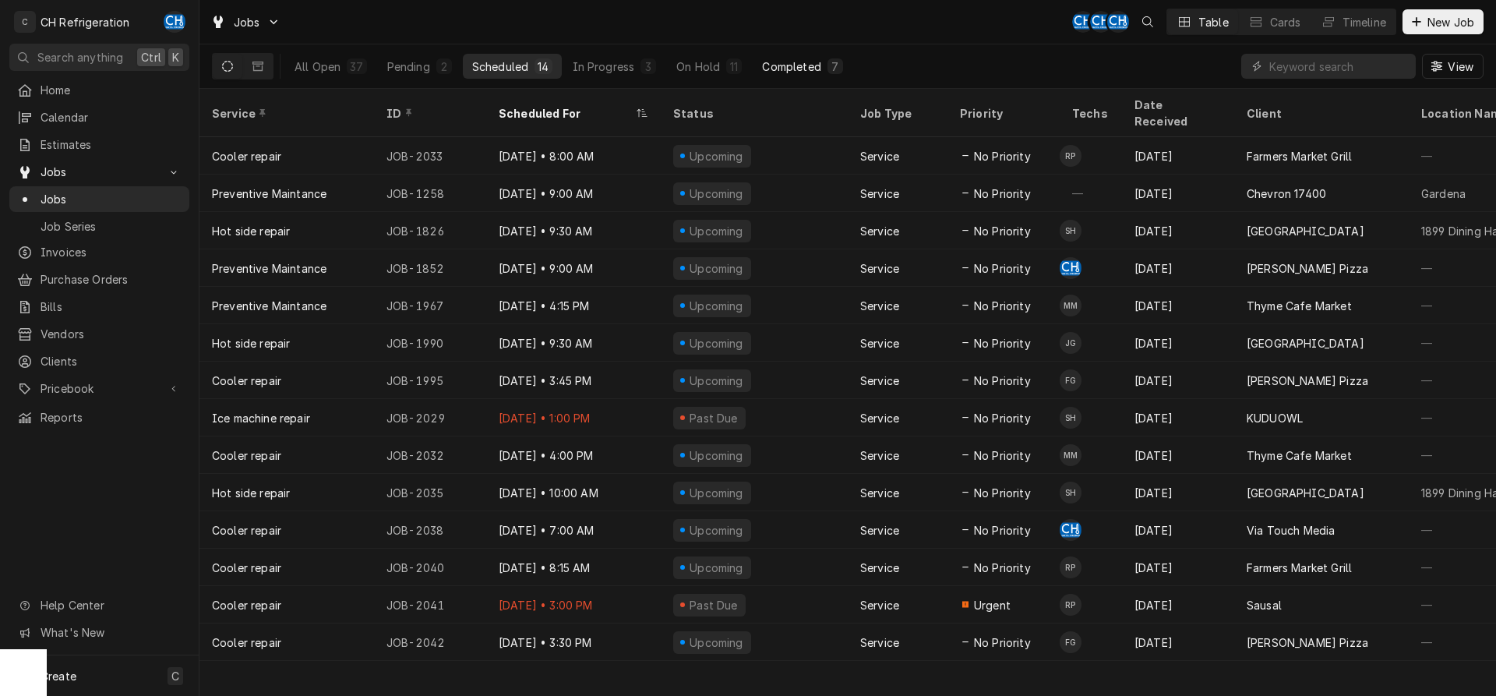
click at [787, 68] on div "Completed" at bounding box center [791, 66] width 58 height 16
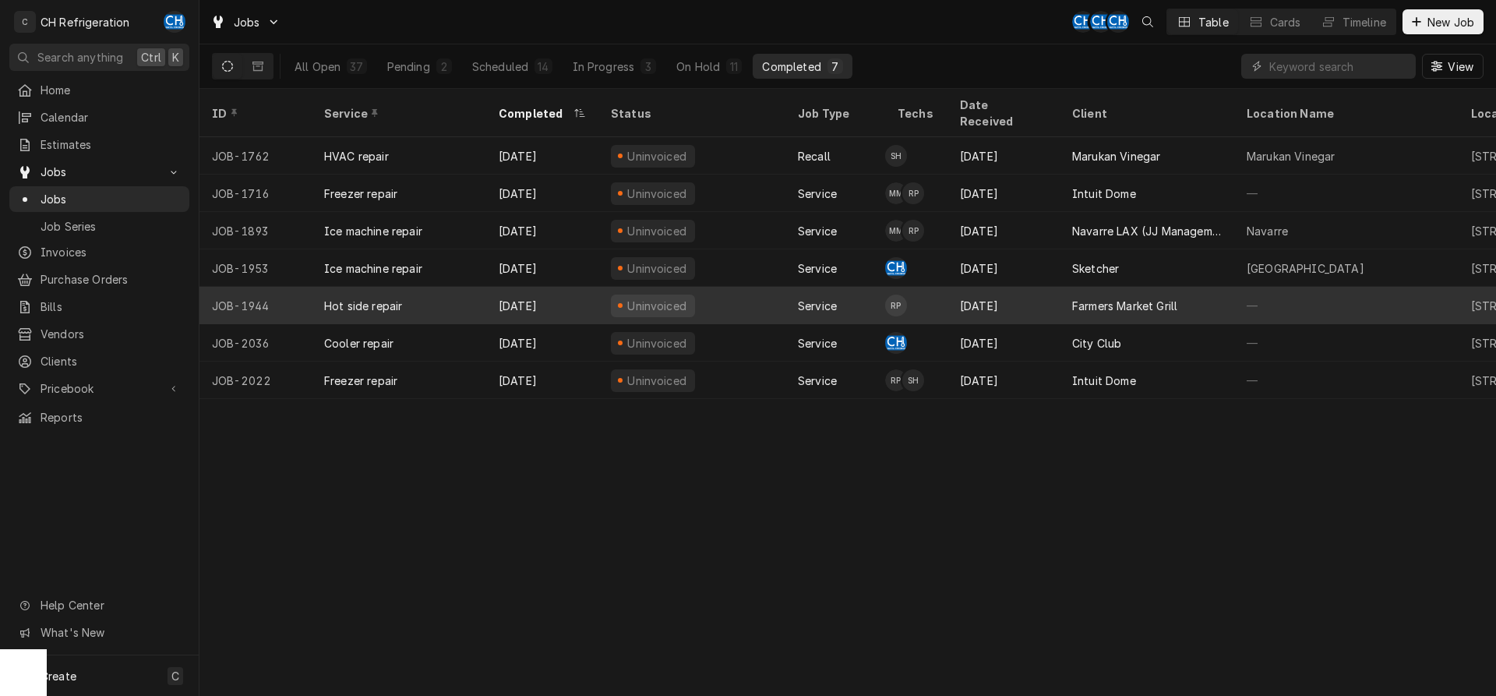
click at [1119, 298] on div "Farmers Market Grill" at bounding box center [1124, 306] width 105 height 16
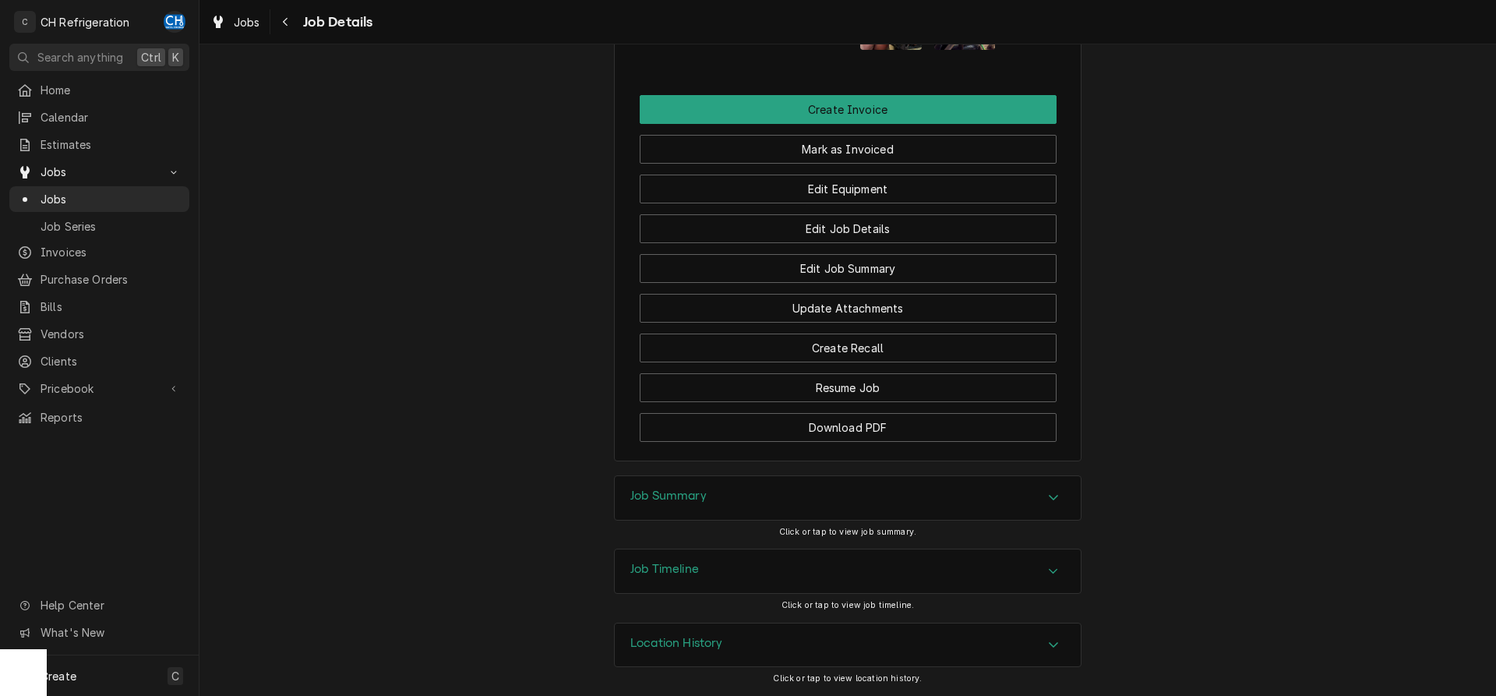
drag, startPoint x: 812, startPoint y: 499, endPoint x: 973, endPoint y: 467, distance: 164.4
click at [812, 499] on div "Job Summary" at bounding box center [848, 498] width 466 height 44
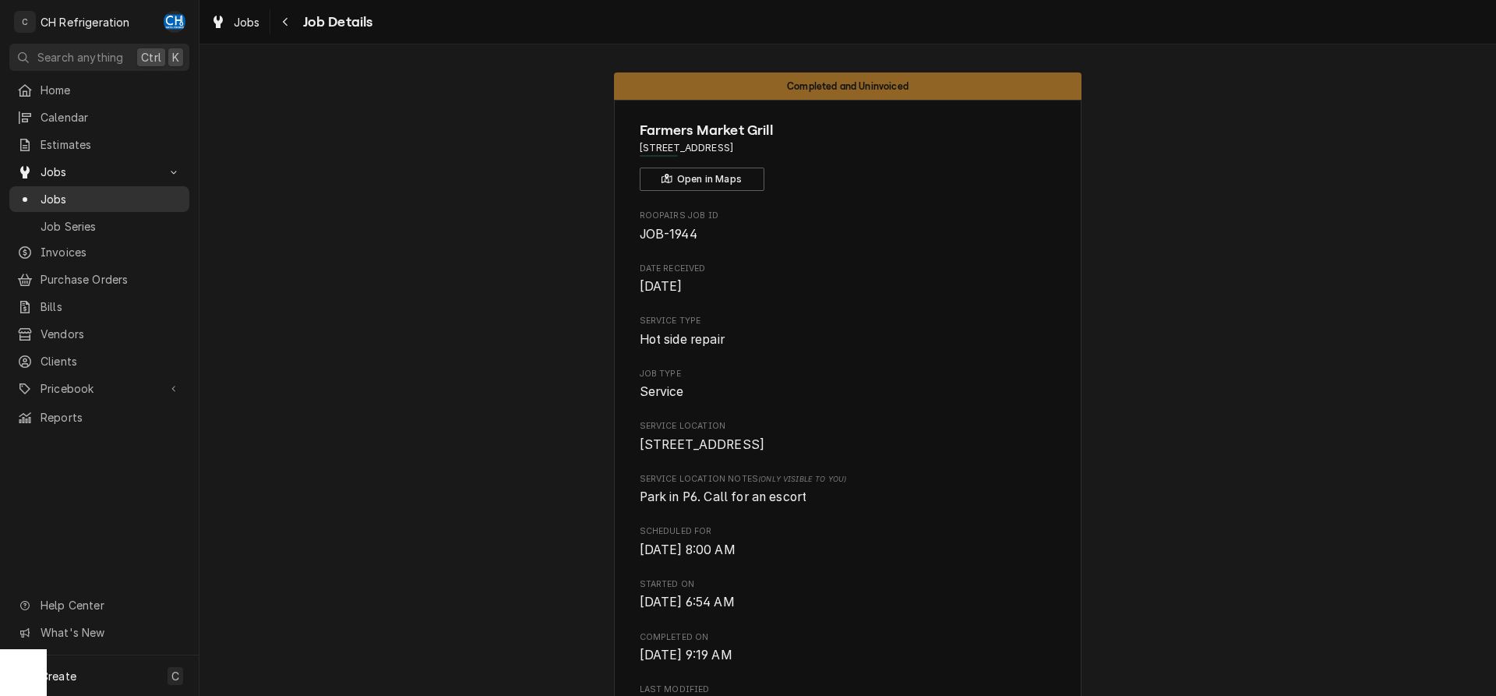
click at [48, 186] on link "Jobs" at bounding box center [99, 199] width 180 height 26
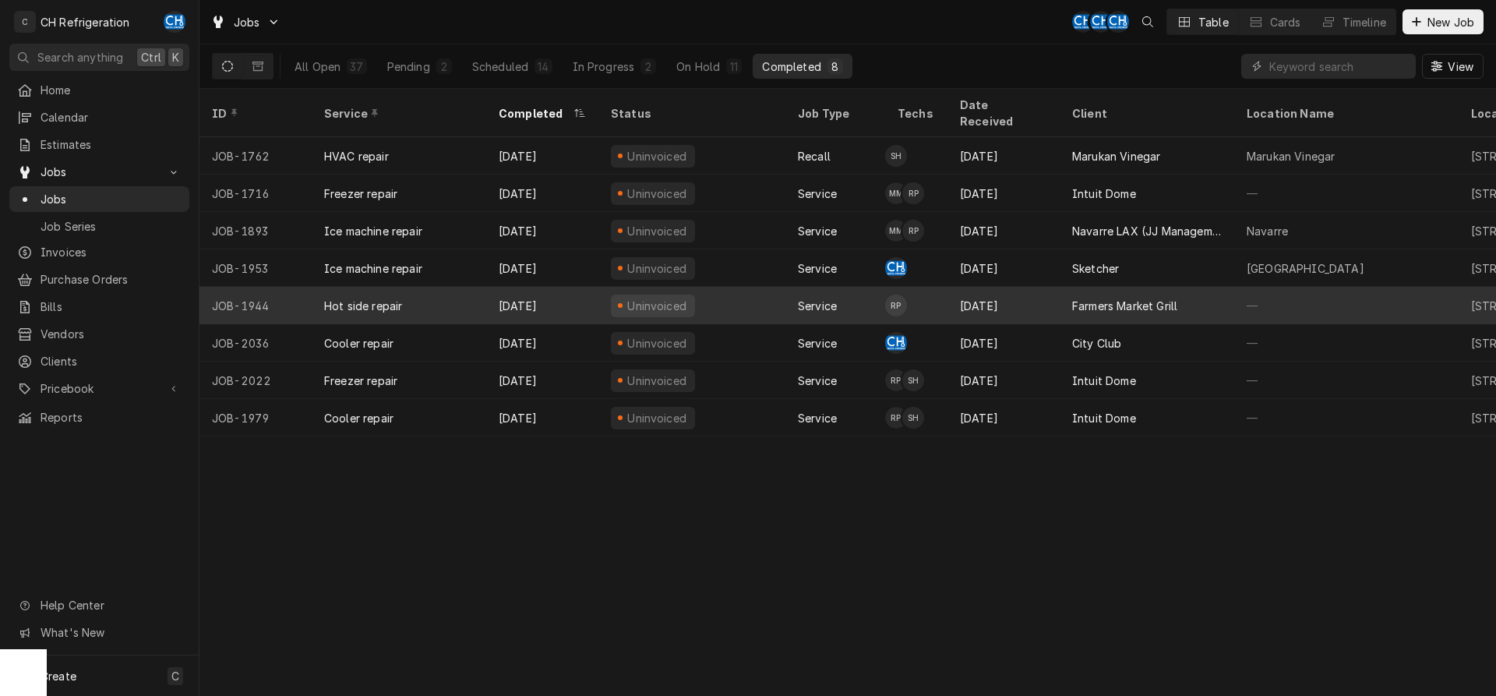
click at [1112, 298] on div "Farmers Market Grill" at bounding box center [1124, 306] width 105 height 16
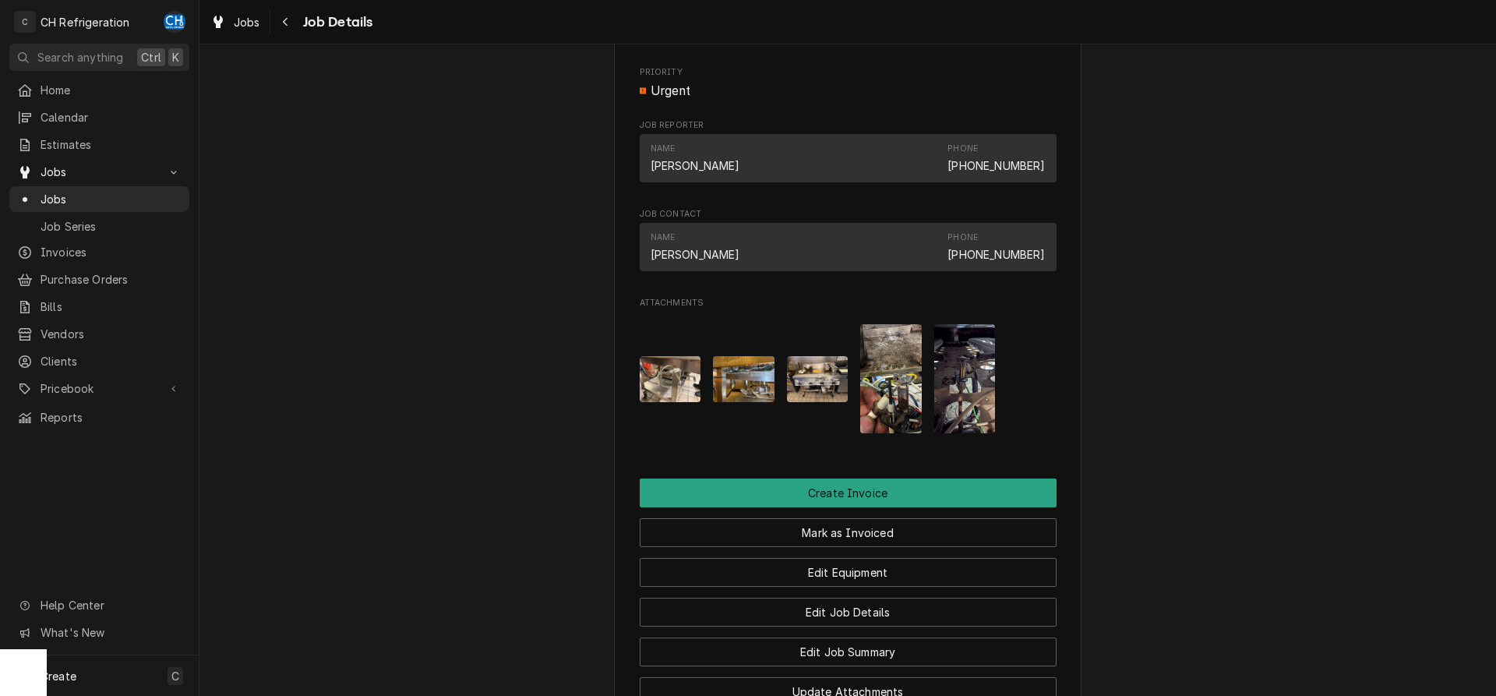
scroll to position [1337, 0]
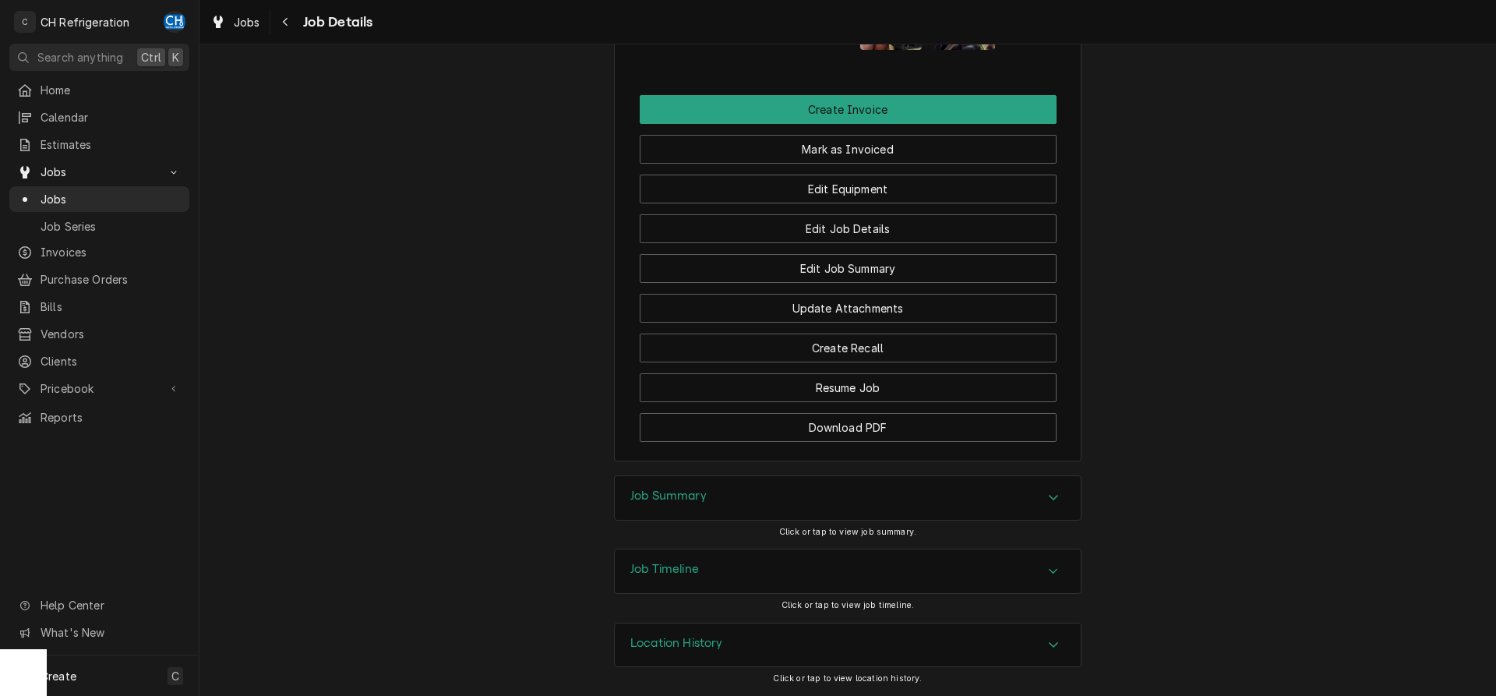
click at [793, 506] on div "Job Summary" at bounding box center [848, 498] width 466 height 44
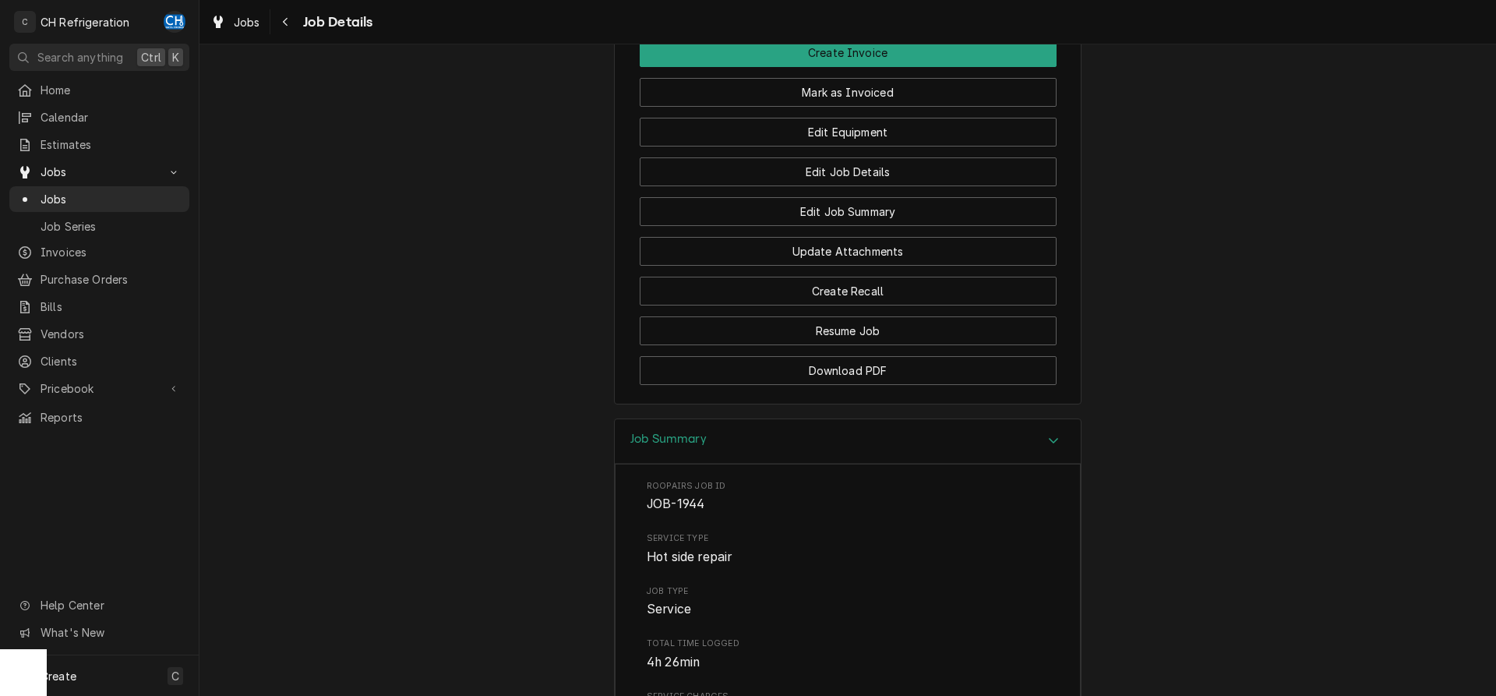
scroll to position [1155, 0]
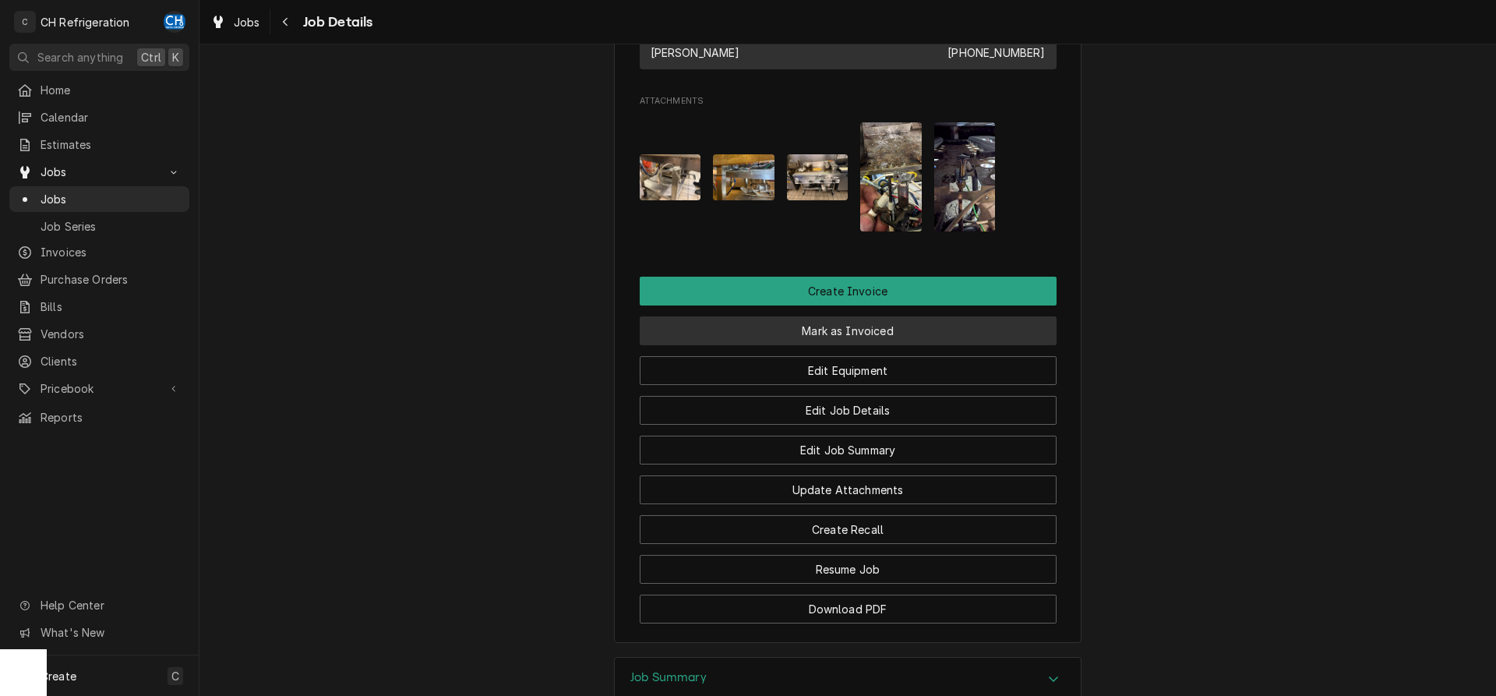
click at [855, 328] on button "Mark as Invoiced" at bounding box center [848, 330] width 417 height 29
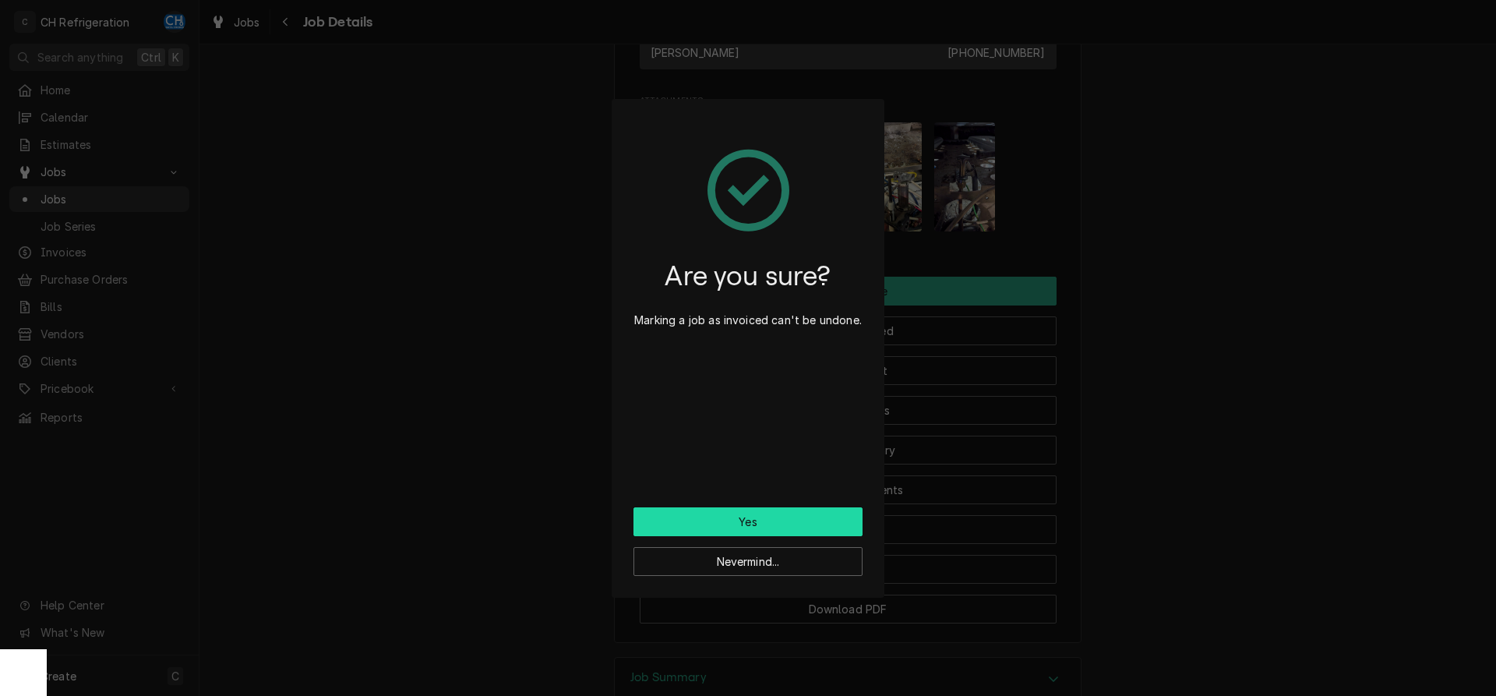
click at [791, 531] on button "Yes" at bounding box center [747, 521] width 229 height 29
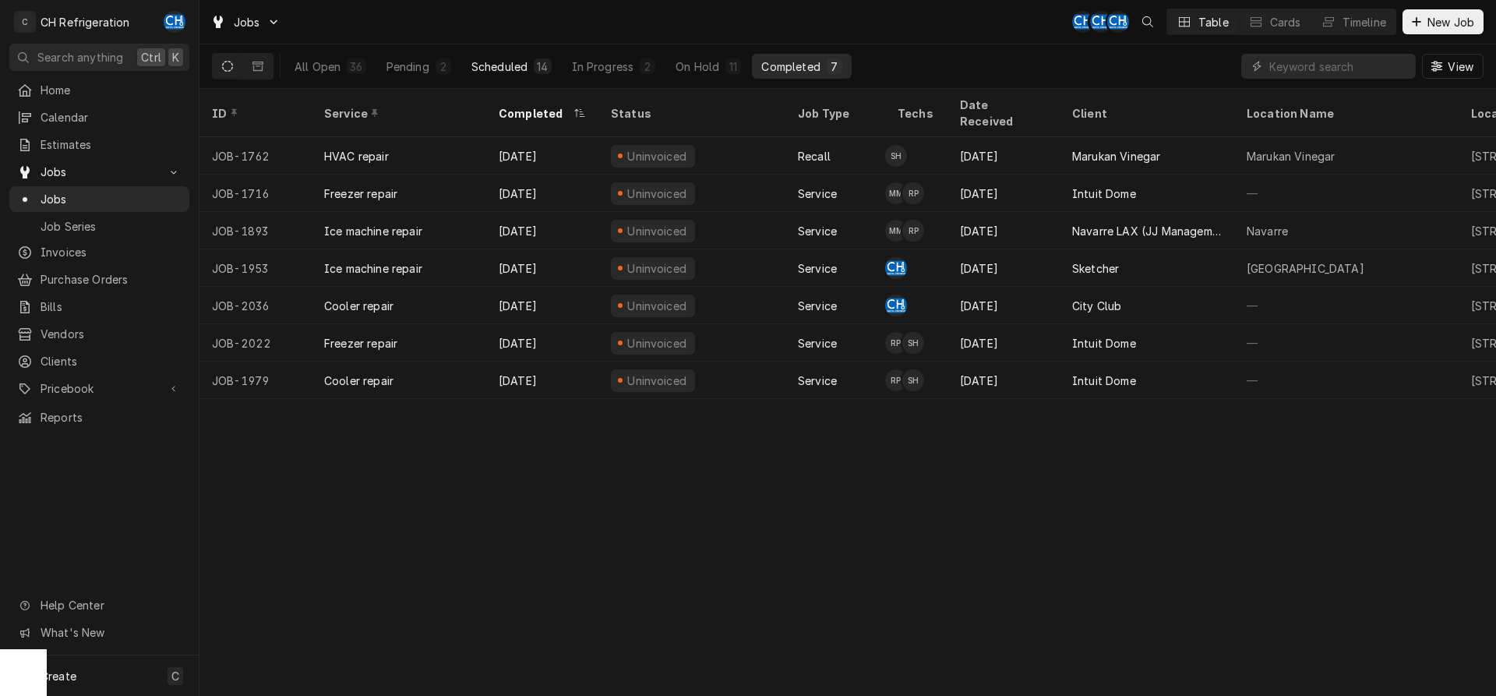
click at [529, 64] on button "Scheduled 14" at bounding box center [511, 66] width 99 height 25
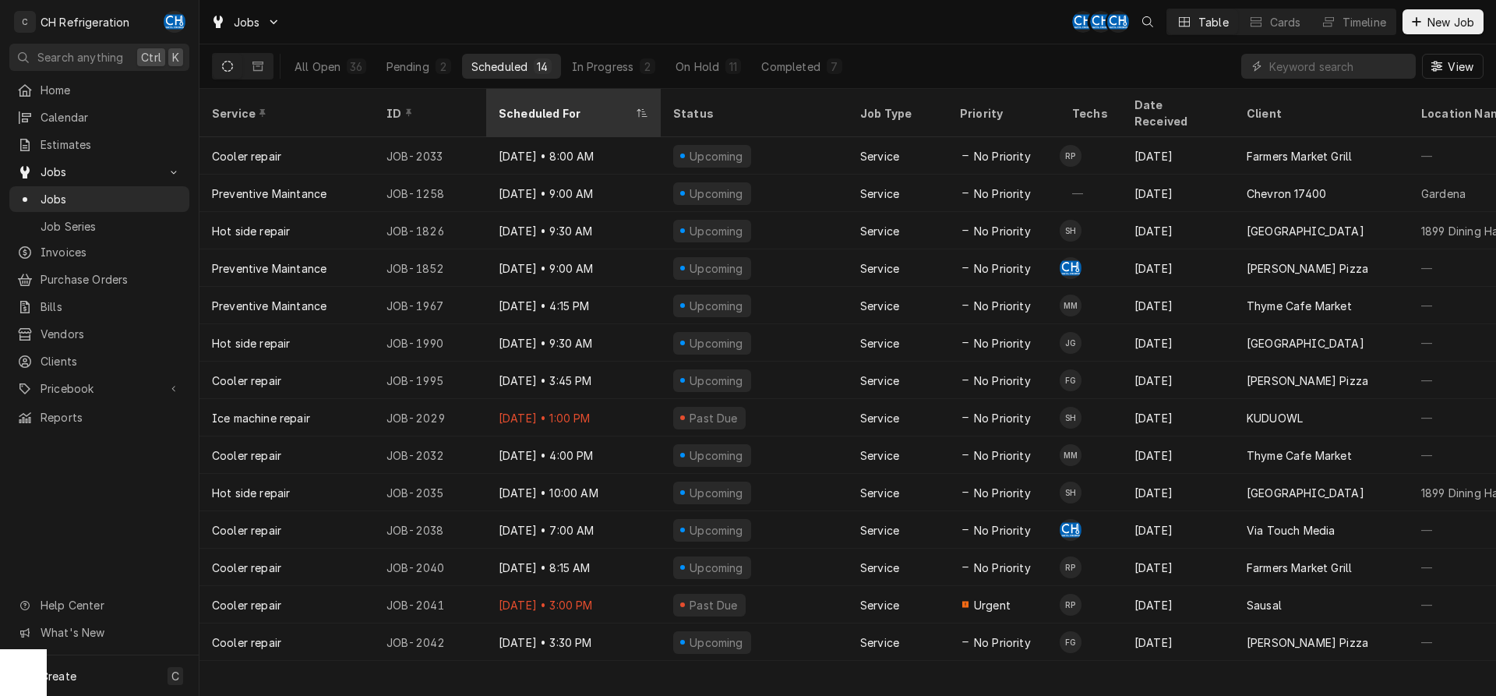
click at [560, 105] on div "Scheduled For" at bounding box center [566, 113] width 134 height 16
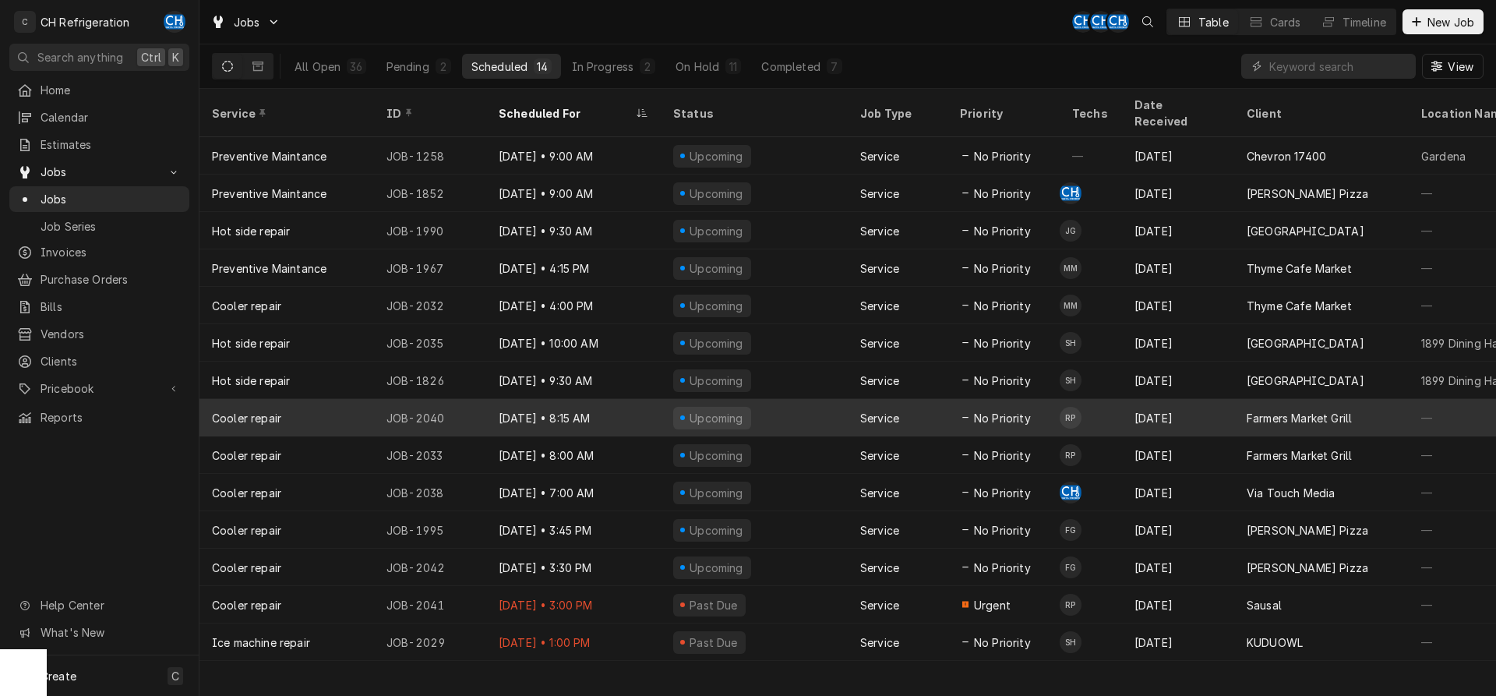
click at [643, 399] on div "Oct 1 • 8:15 AM" at bounding box center [573, 417] width 174 height 37
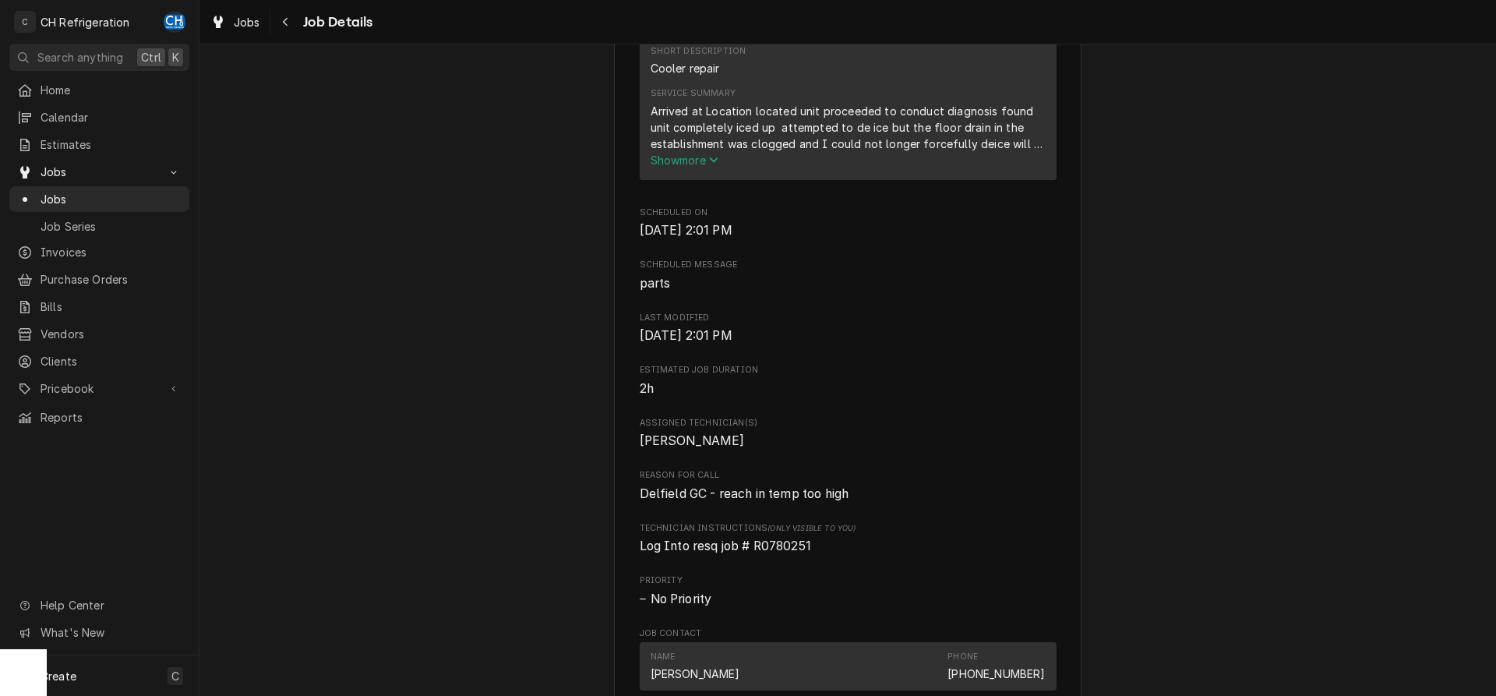
scroll to position [636, 0]
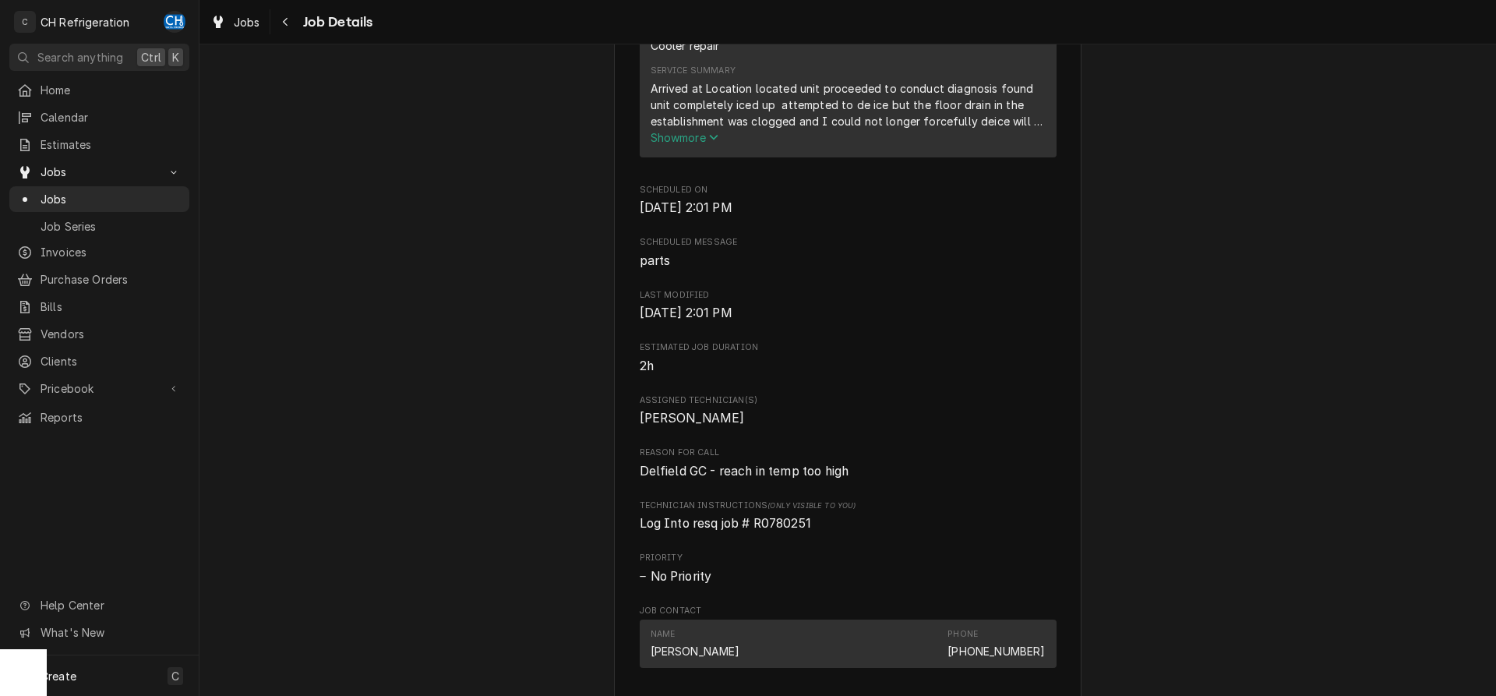
click at [685, 144] on span "Show more" at bounding box center [684, 137] width 69 height 13
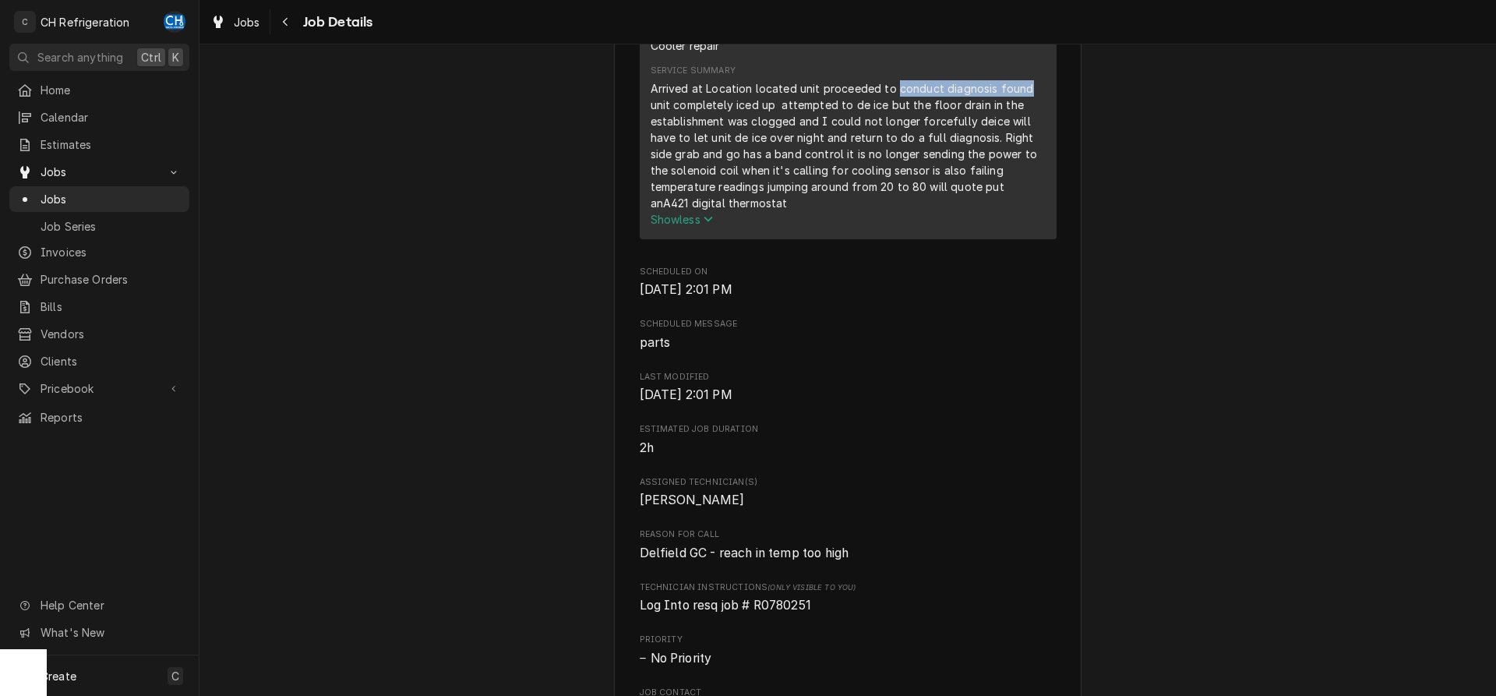
drag, startPoint x: 893, startPoint y: 104, endPoint x: 971, endPoint y: 105, distance: 78.7
click at [1019, 107] on div "Arrived at Location located unit proceeded to conduct diagnosis found unit comp…" at bounding box center [847, 145] width 395 height 131
click at [952, 106] on div "Arrived at Location located unit proceeded to conduct diagnosis found unit comp…" at bounding box center [847, 145] width 395 height 131
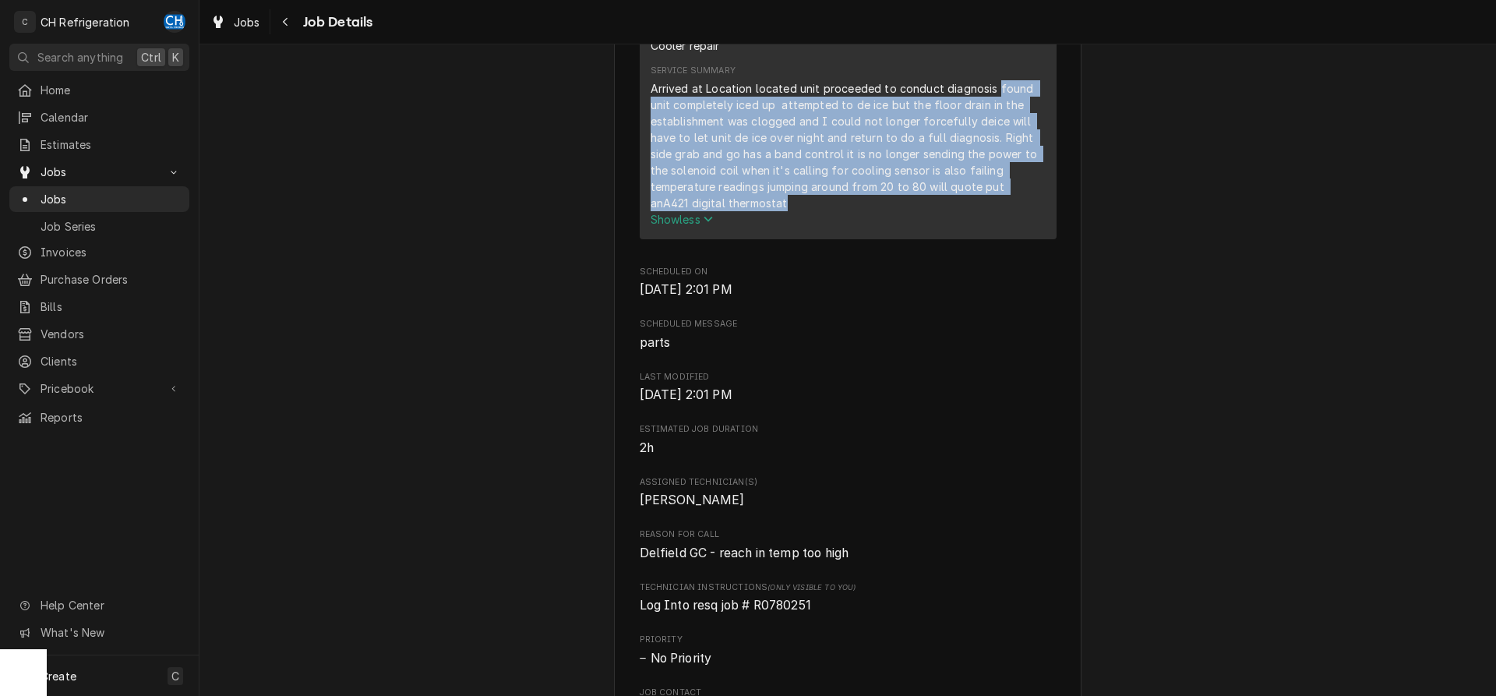
drag, startPoint x: 992, startPoint y: 106, endPoint x: 1000, endPoint y: 221, distance: 115.6
click at [1006, 211] on div "Arrived at Location located unit proceeded to conduct diagnosis found unit comp…" at bounding box center [847, 145] width 395 height 131
click at [869, 173] on div "Arrived at Location located unit proceeded to conduct diagnosis found unit comp…" at bounding box center [847, 145] width 395 height 131
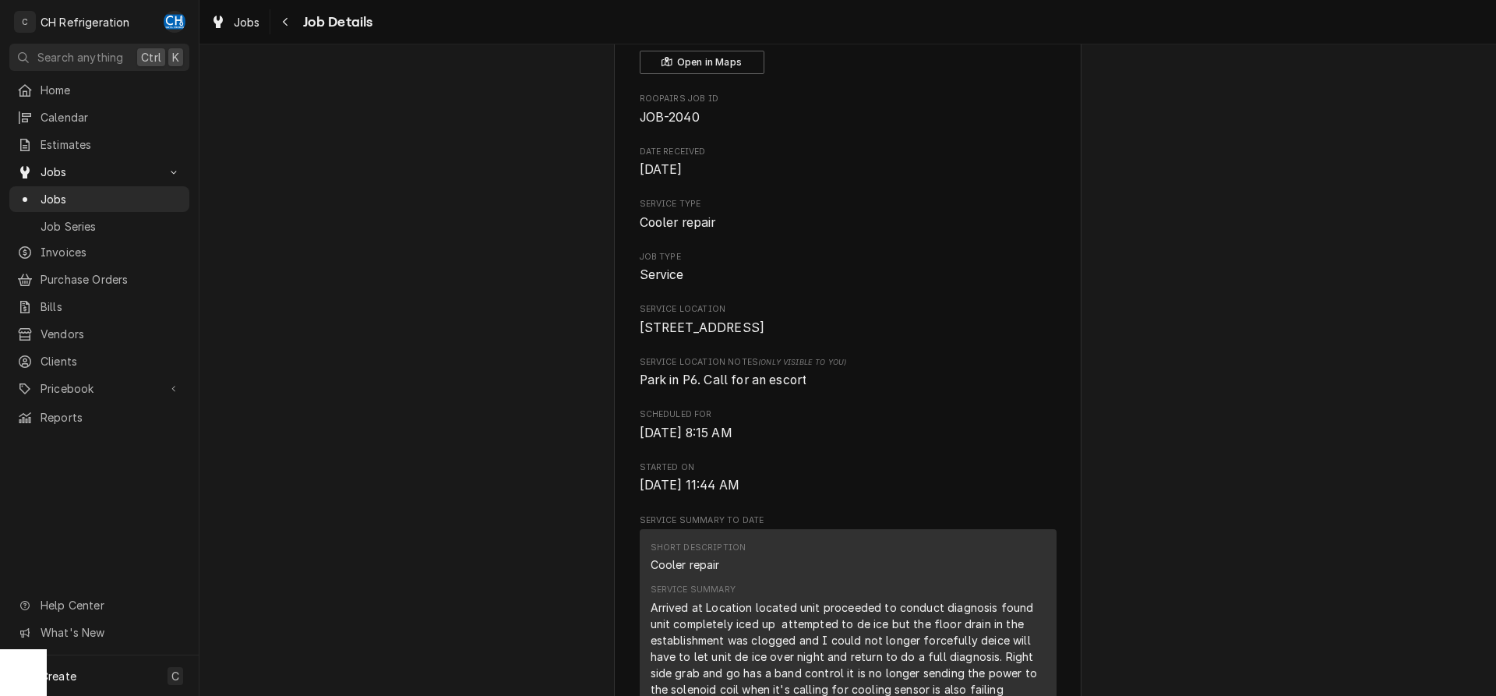
scroll to position [0, 0]
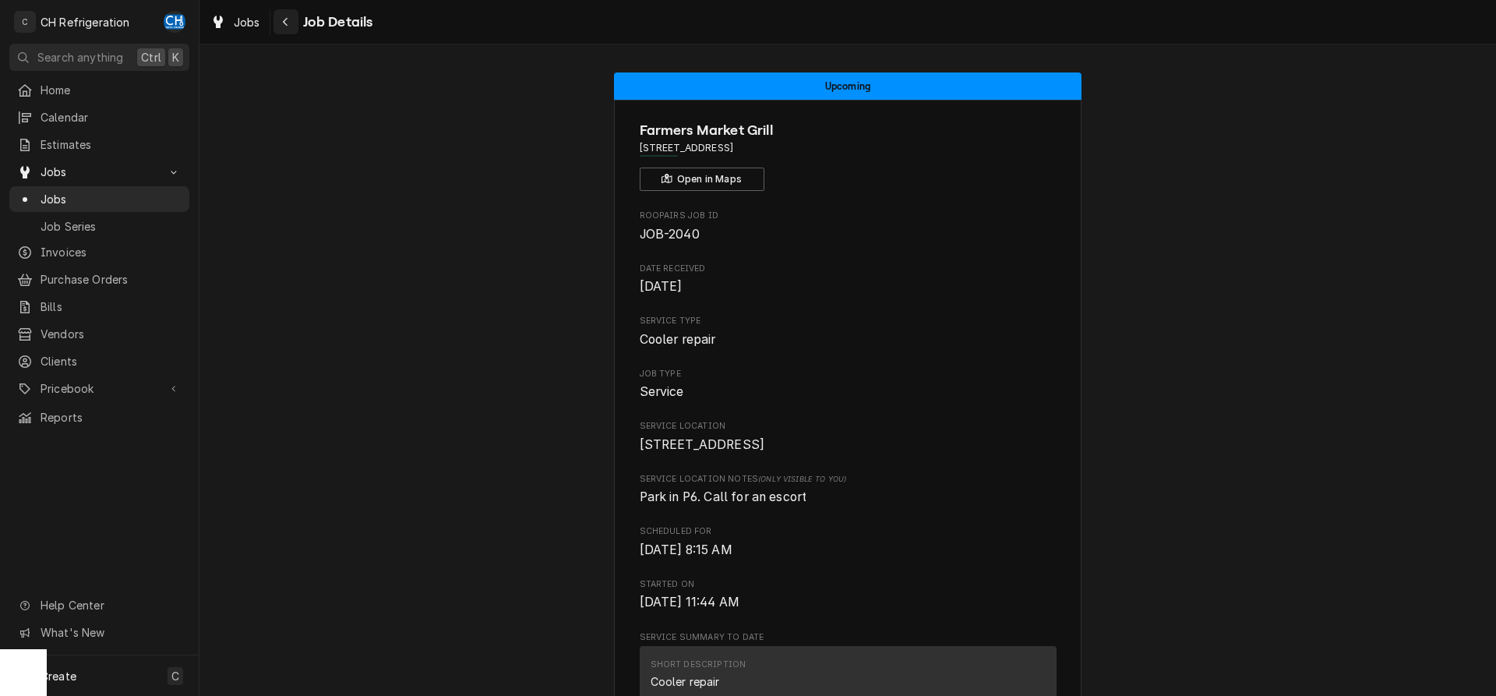
click at [284, 23] on icon "Navigate back" at bounding box center [285, 21] width 7 height 11
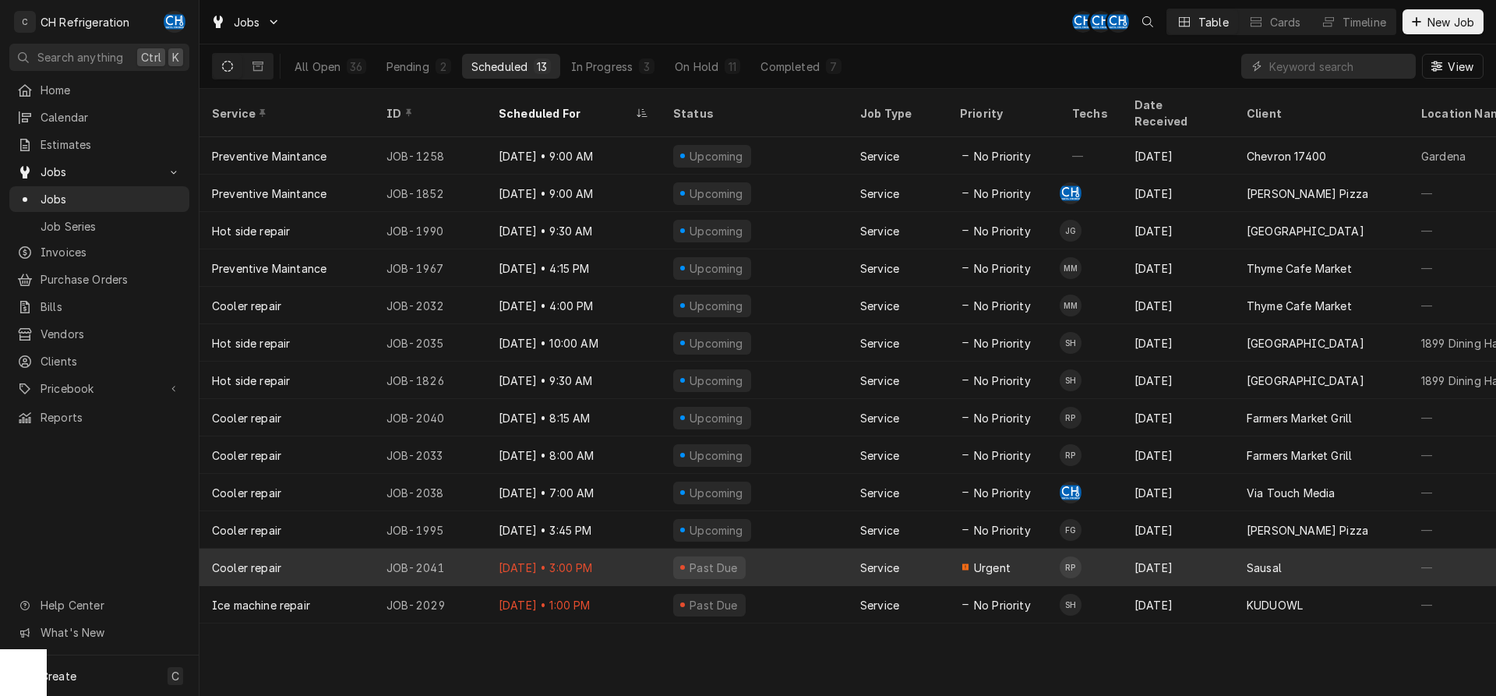
click at [765, 548] on div "Past Due" at bounding box center [754, 566] width 187 height 37
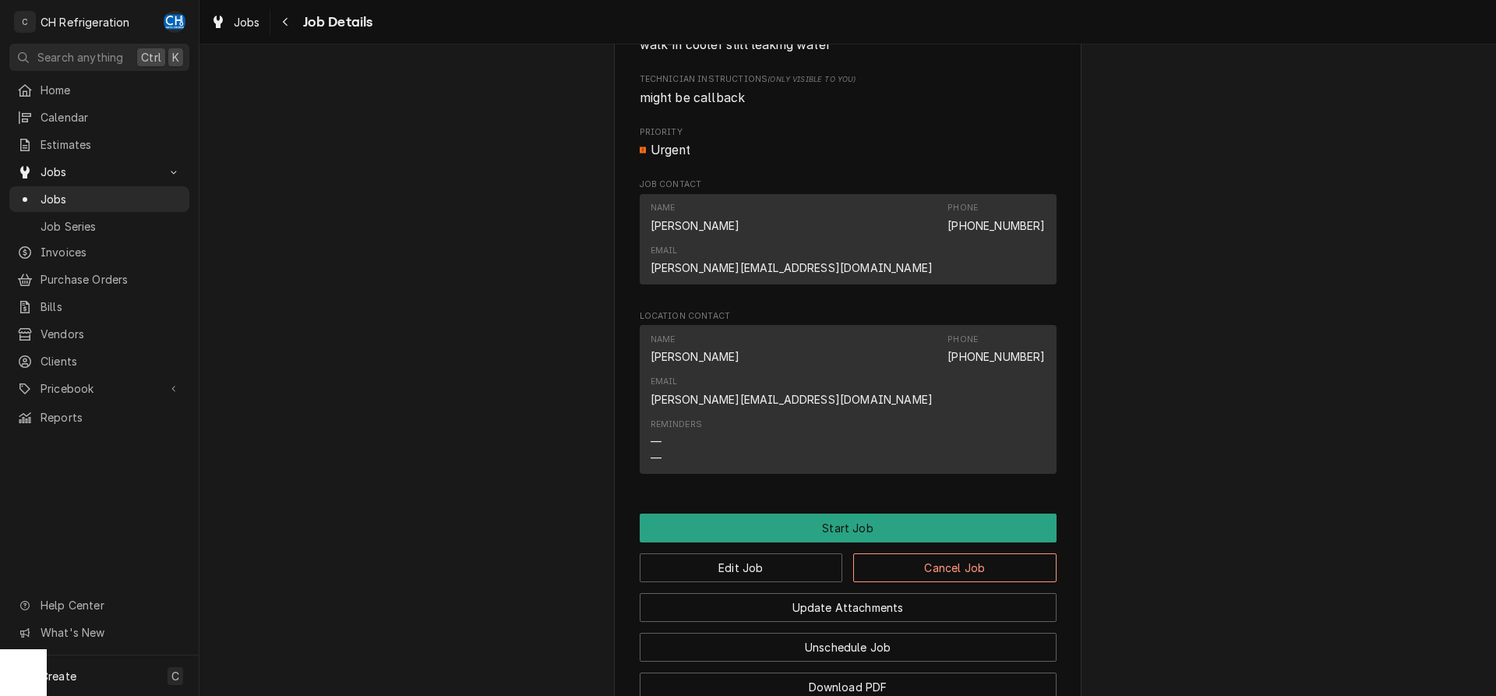
scroll to position [835, 0]
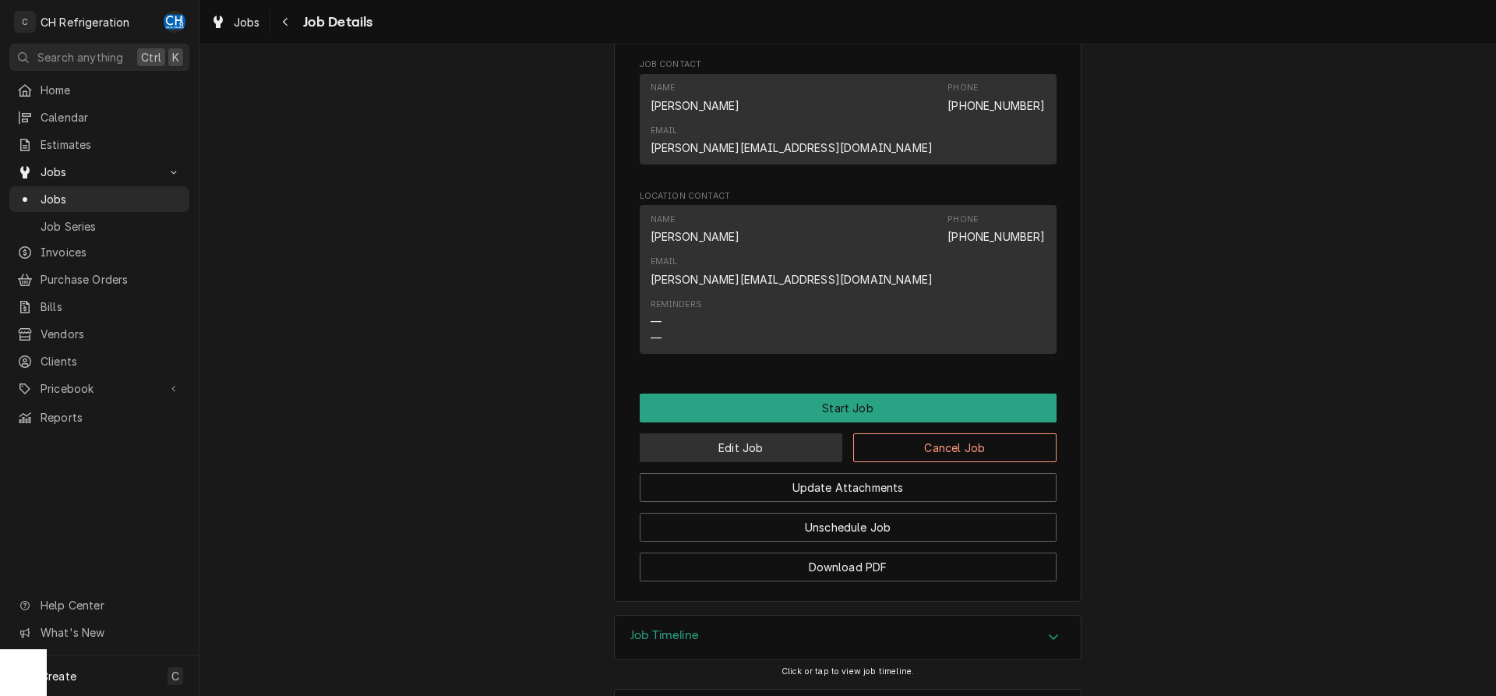
click at [747, 433] on button "Edit Job" at bounding box center [741, 447] width 203 height 29
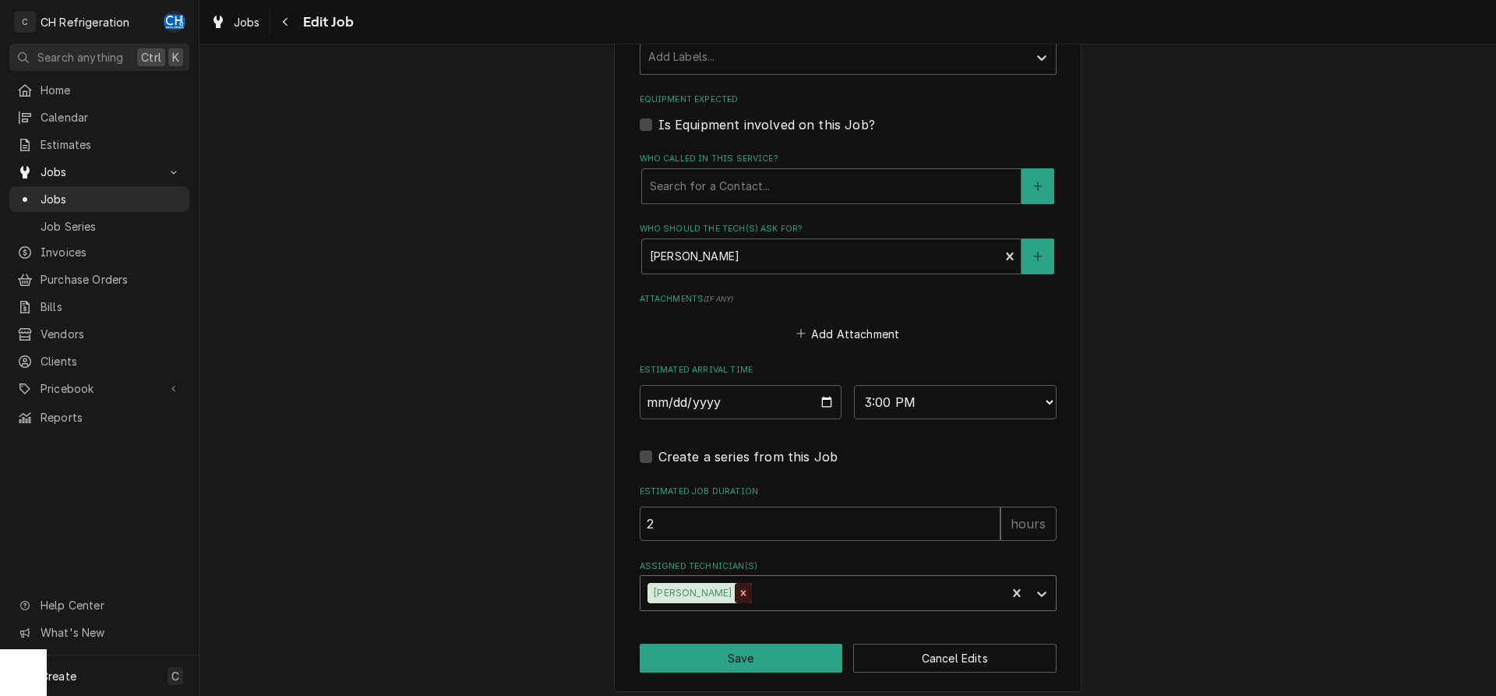
scroll to position [930, 0]
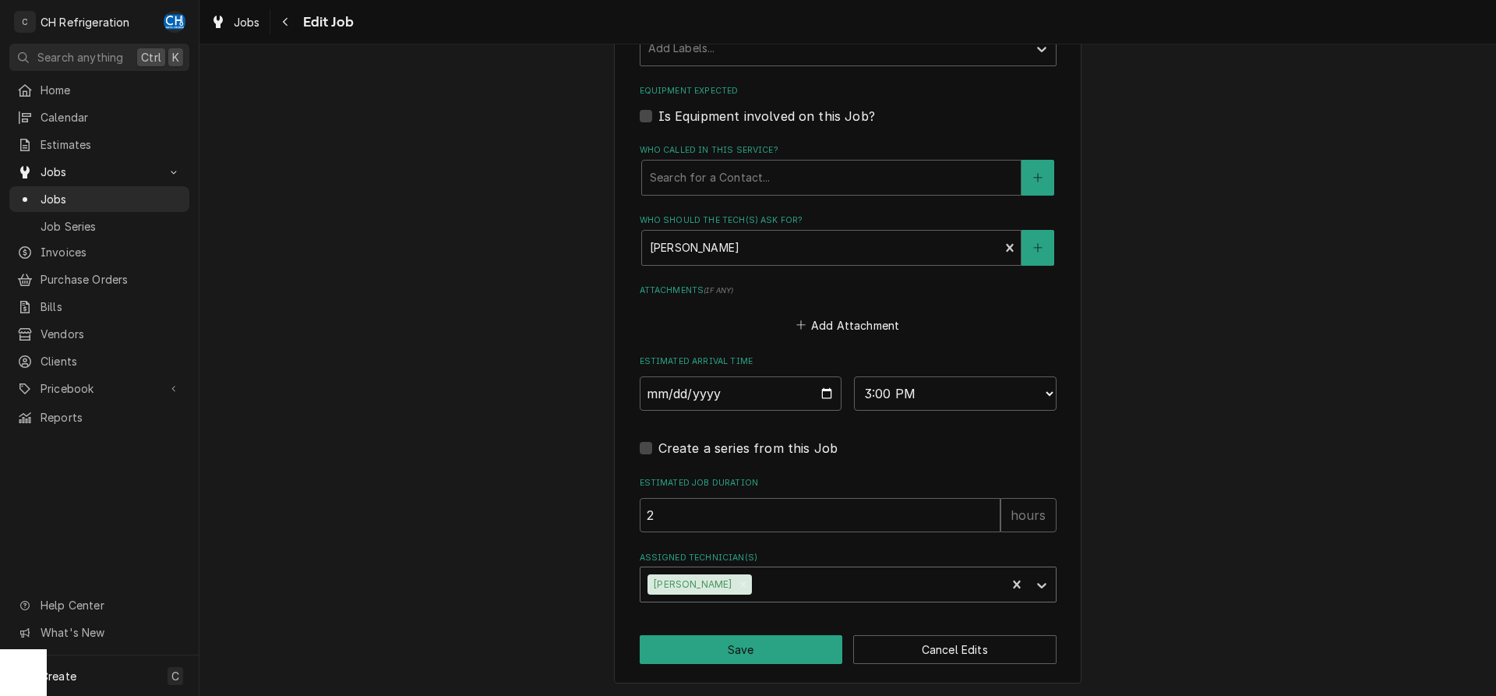
click at [755, 585] on div "Assigned Technician(s)" at bounding box center [876, 584] width 243 height 28
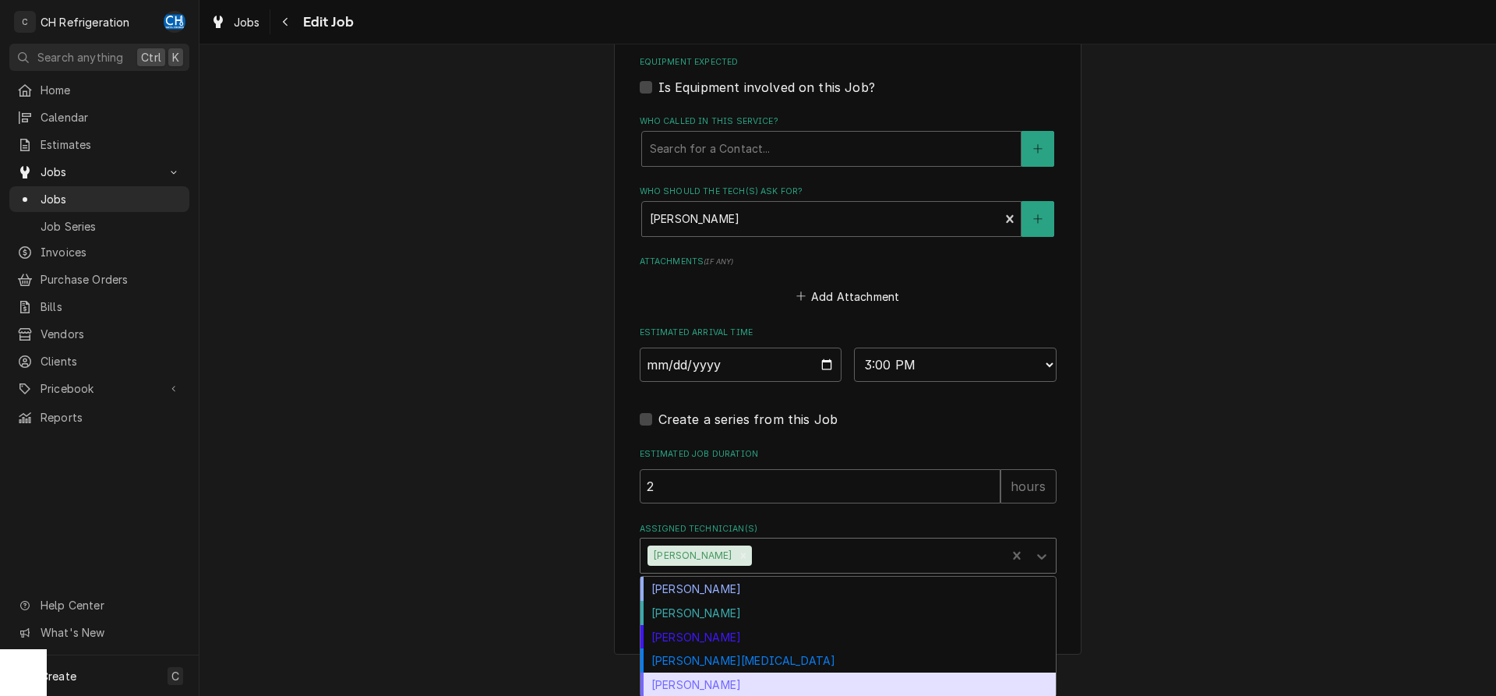
click at [696, 675] on div "Steven Hiraga" at bounding box center [847, 684] width 415 height 24
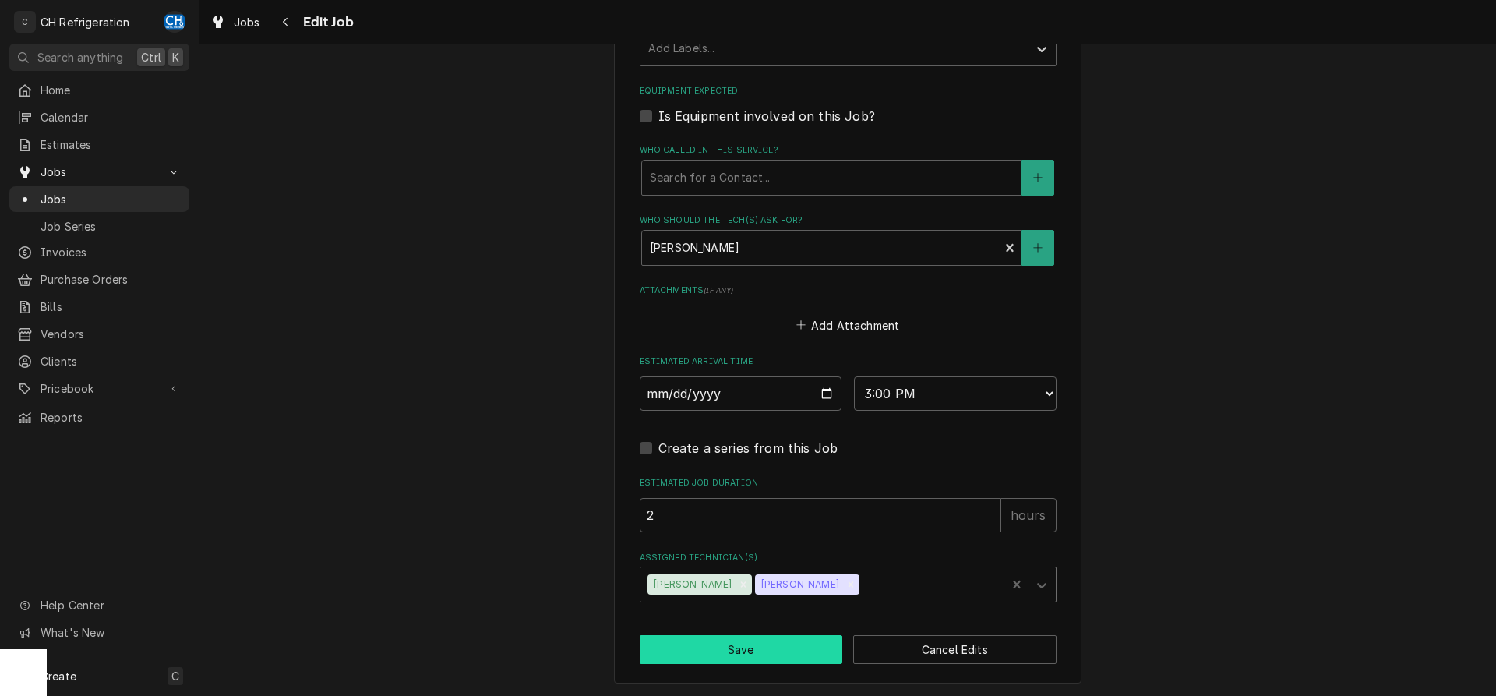
click at [752, 645] on button "Save" at bounding box center [741, 649] width 203 height 29
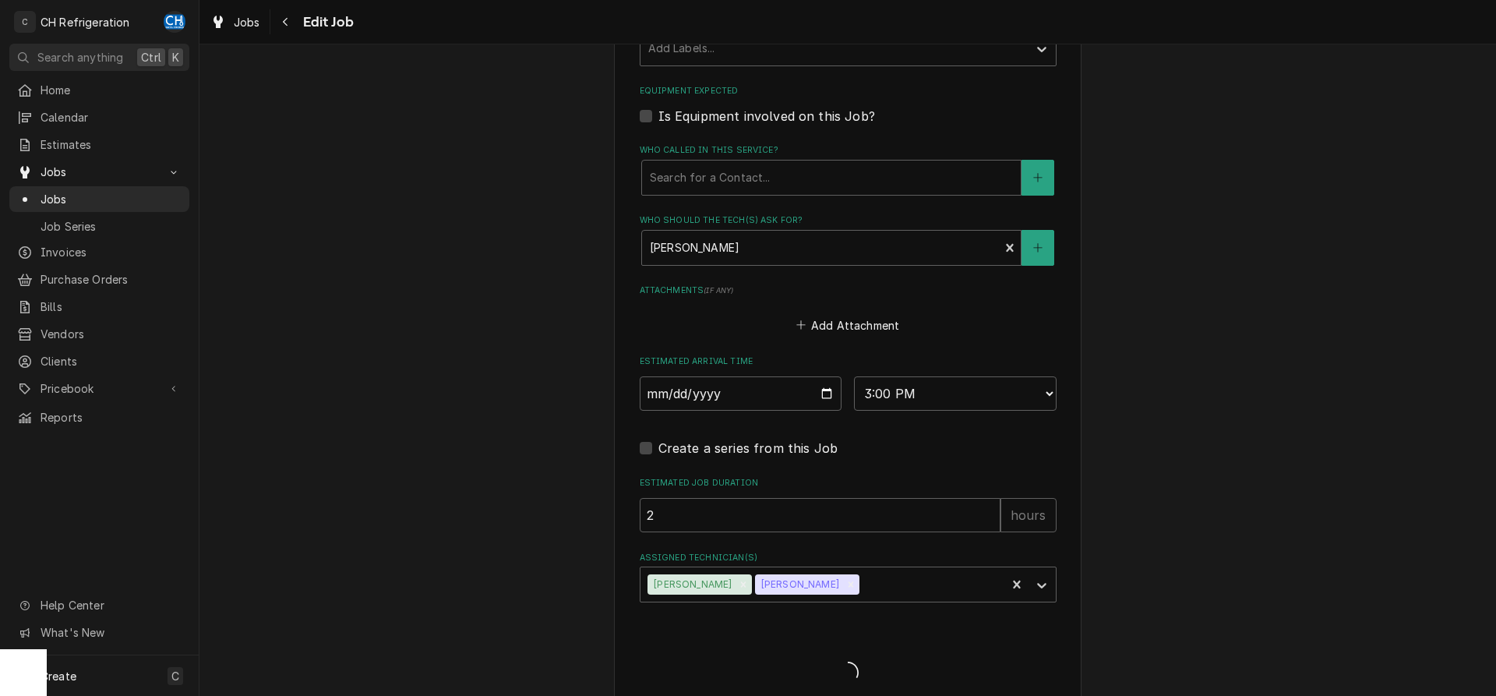
type textarea "x"
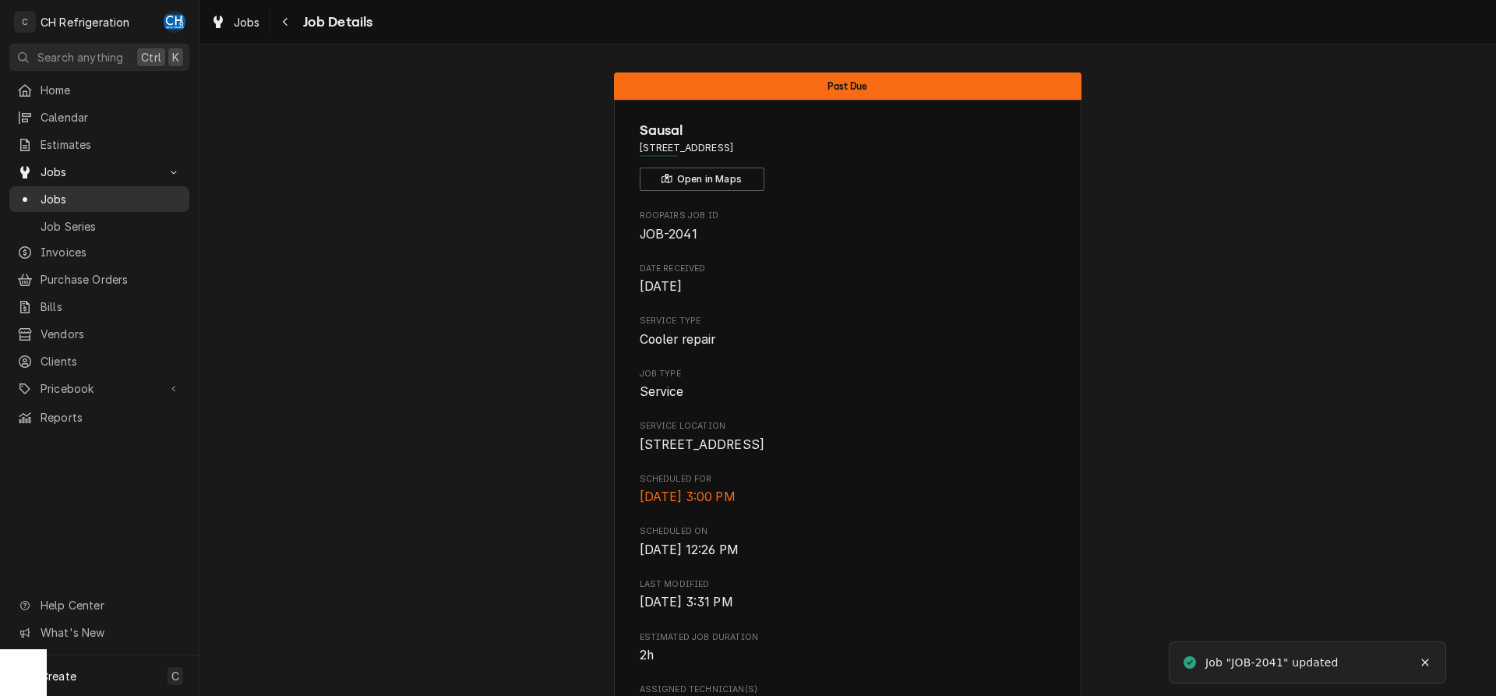
click at [82, 194] on span "Jobs" at bounding box center [111, 199] width 141 height 16
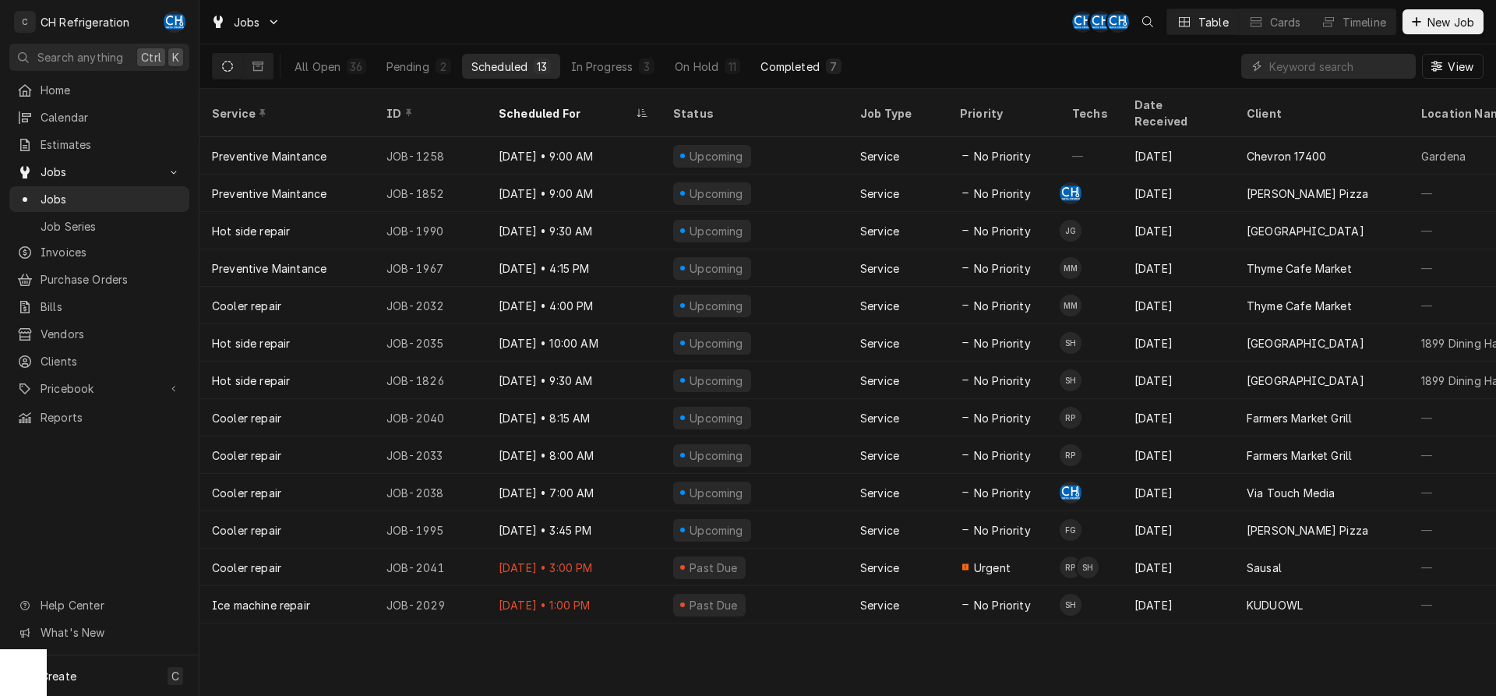
click at [809, 67] on div "Completed" at bounding box center [789, 66] width 58 height 16
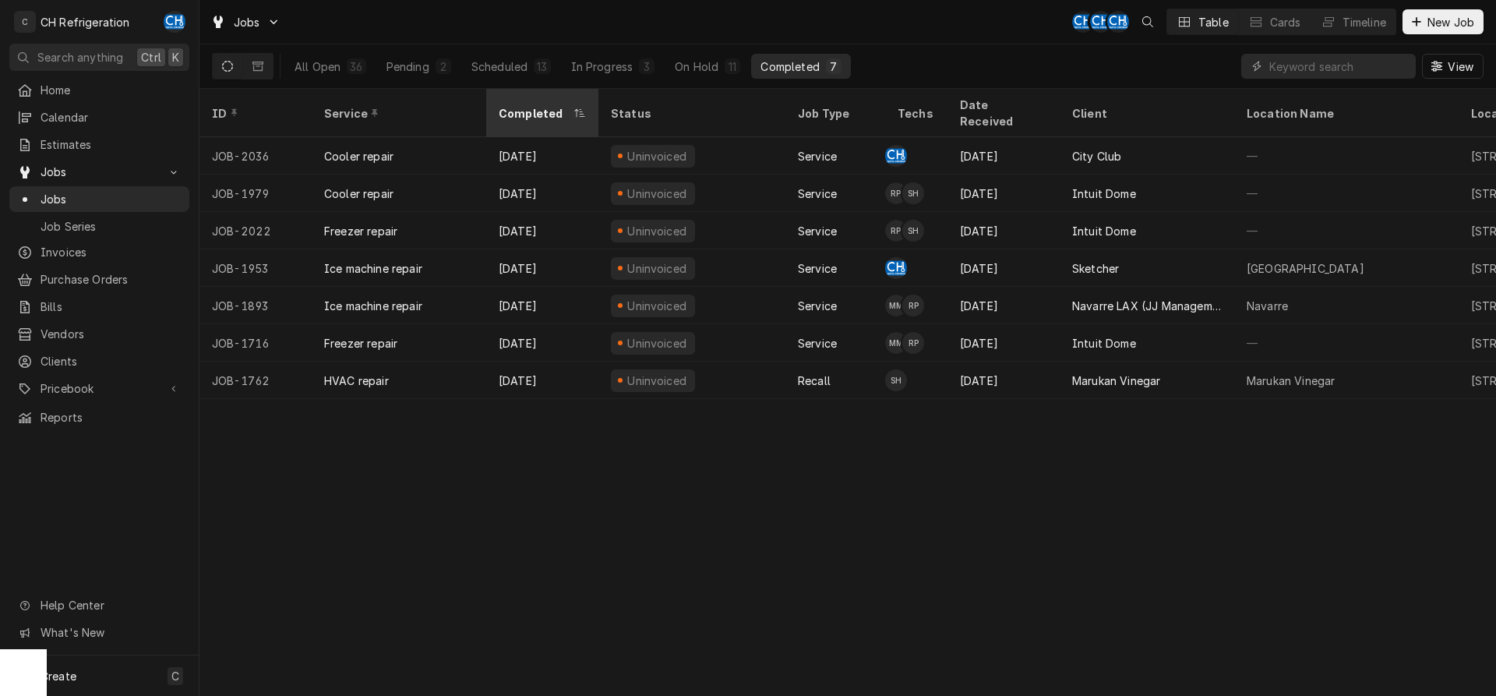
click at [538, 106] on div "Completed" at bounding box center [535, 113] width 72 height 16
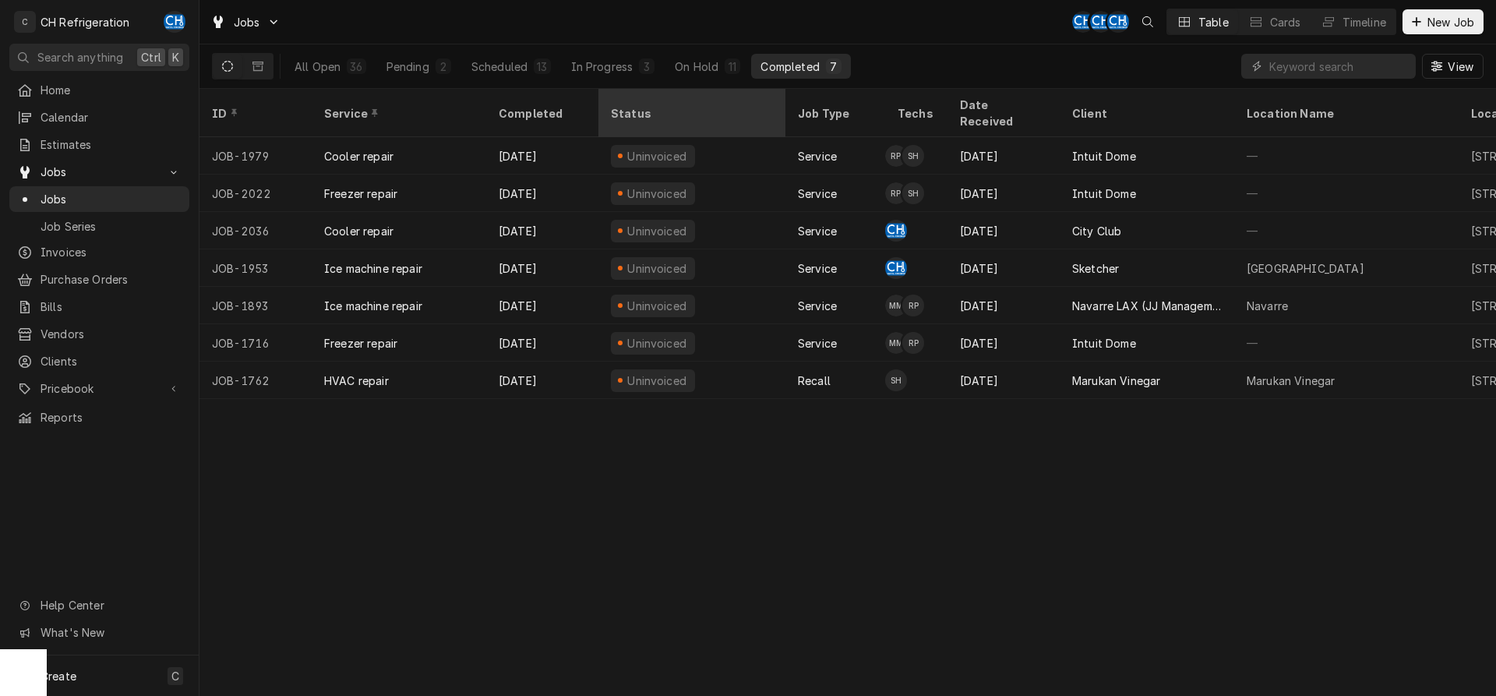
click at [626, 105] on div "Status" at bounding box center [690, 113] width 159 height 16
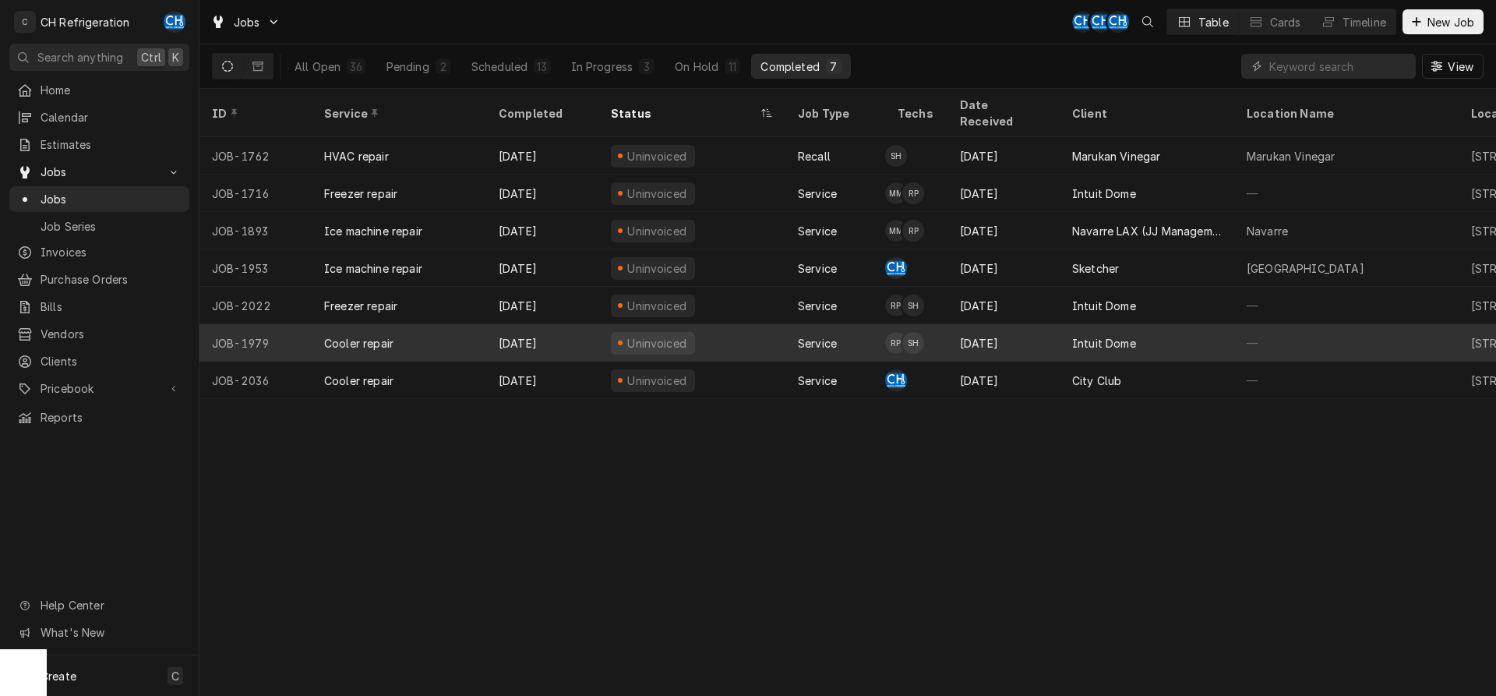
click at [875, 324] on div "Service" at bounding box center [835, 342] width 100 height 37
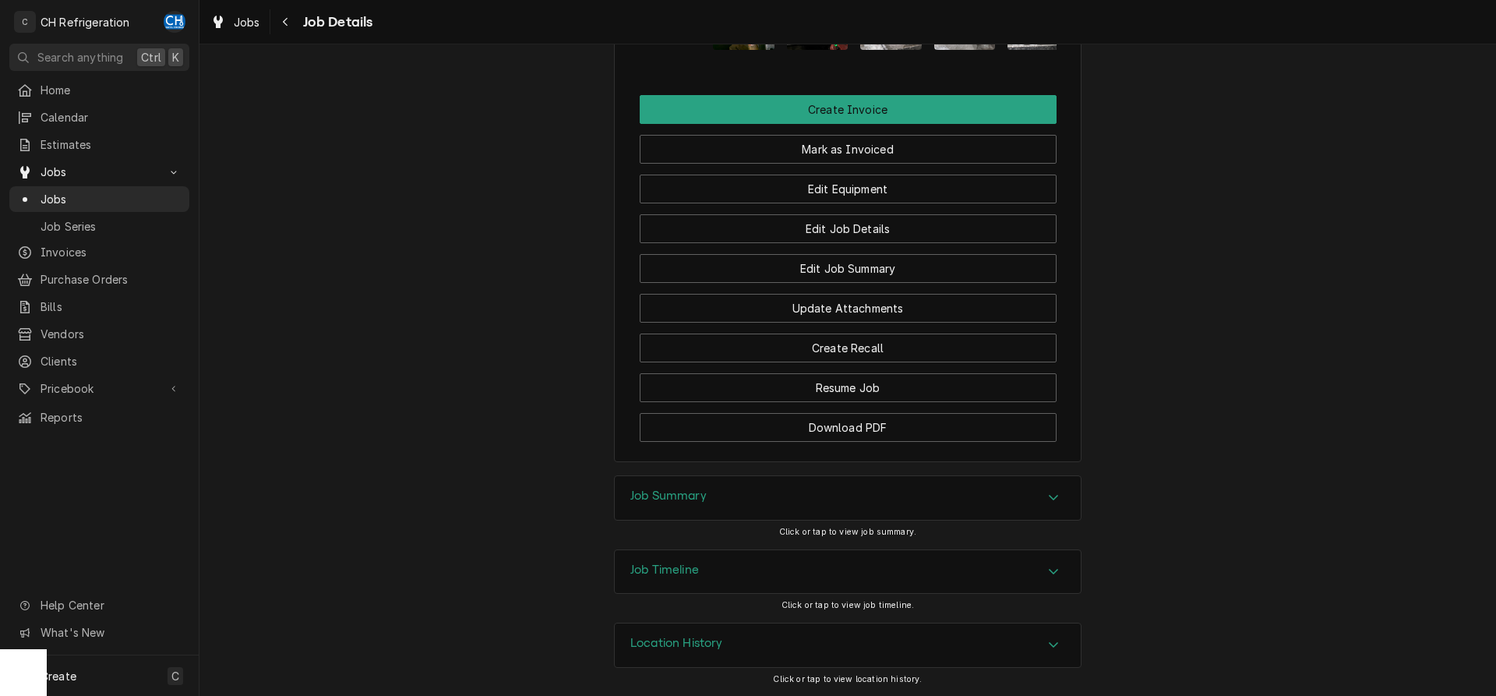
click at [724, 492] on div "Job Summary" at bounding box center [848, 498] width 466 height 44
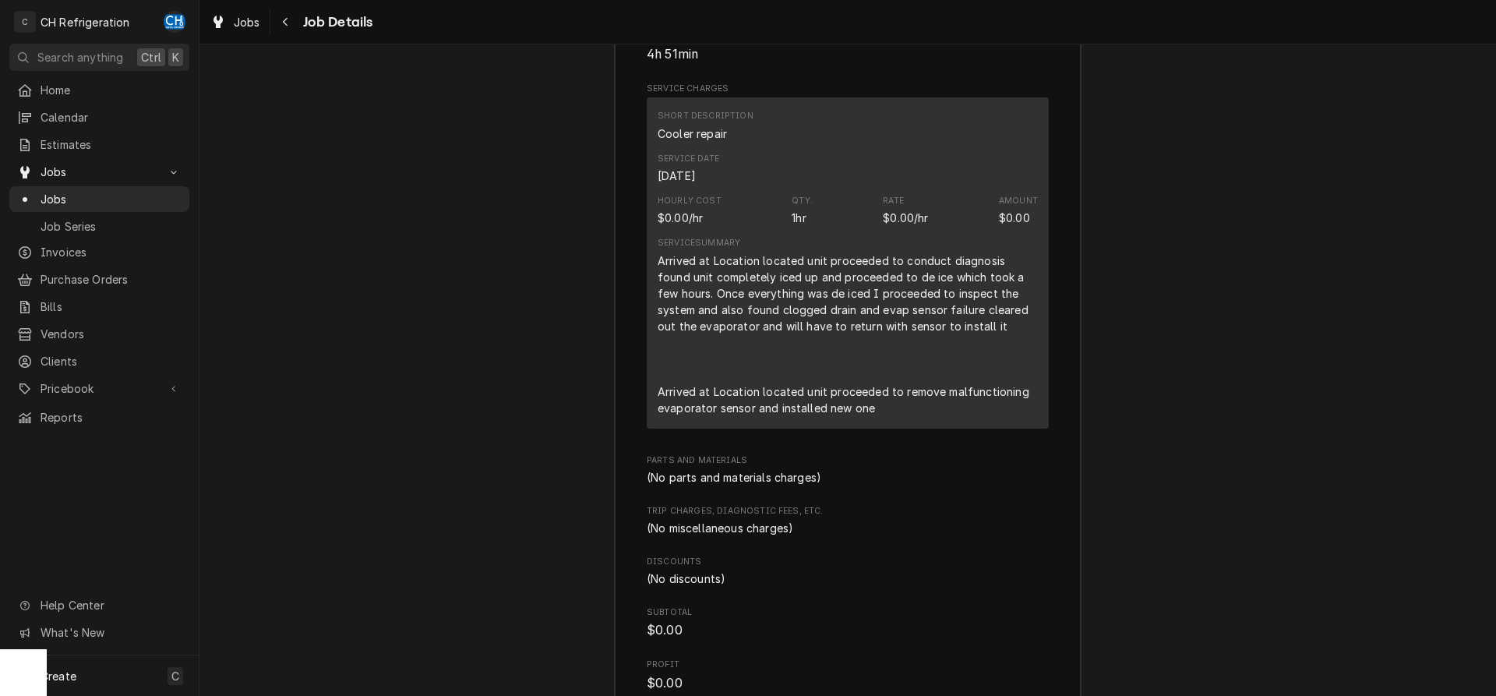
scroll to position [2430, 0]
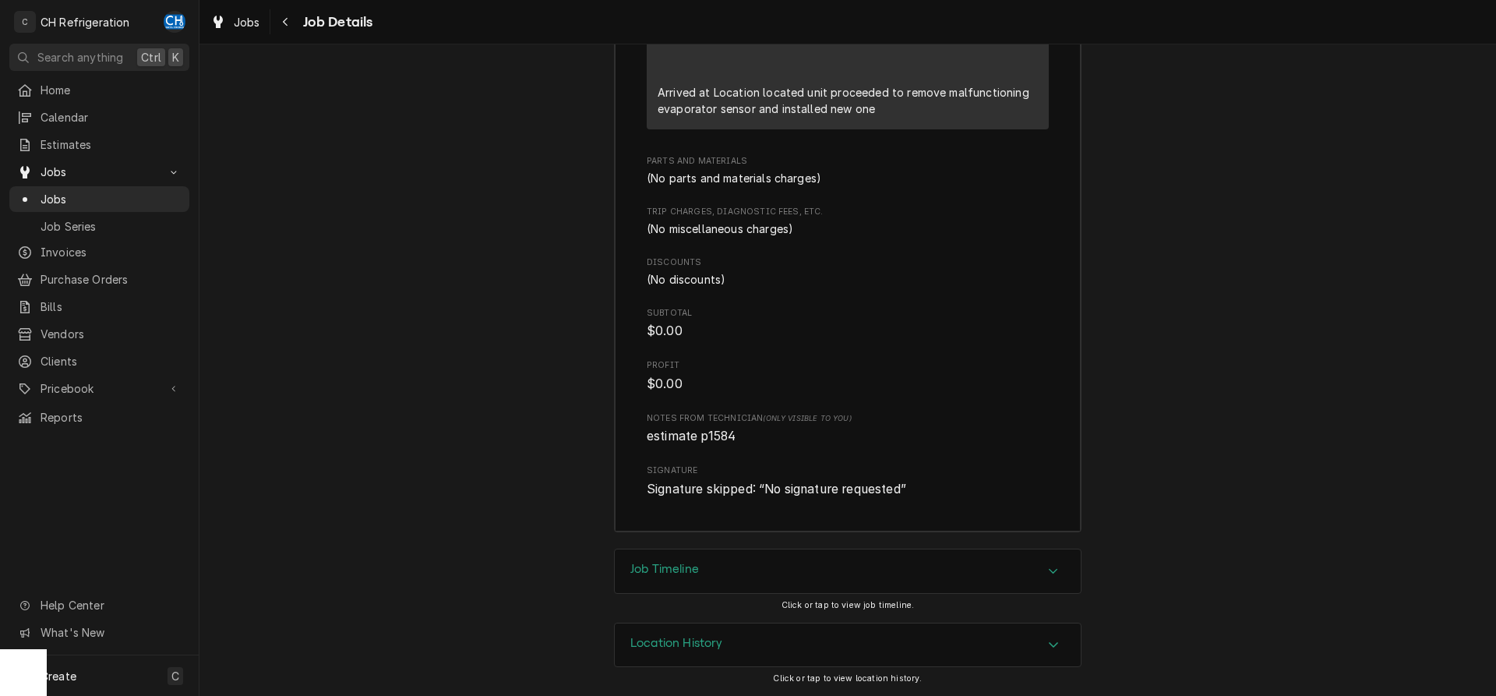
click at [724, 566] on div "Job Timeline" at bounding box center [848, 571] width 466 height 44
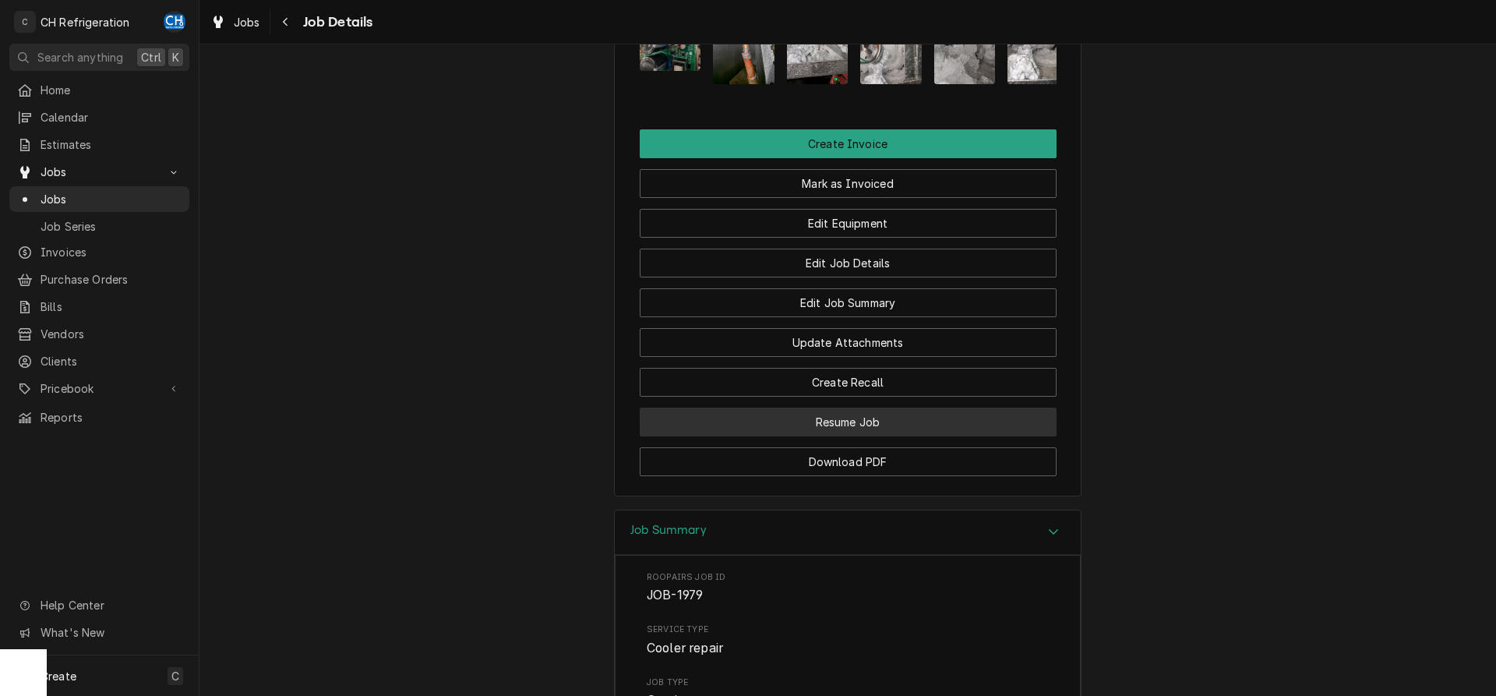
scroll to position [1430, 0]
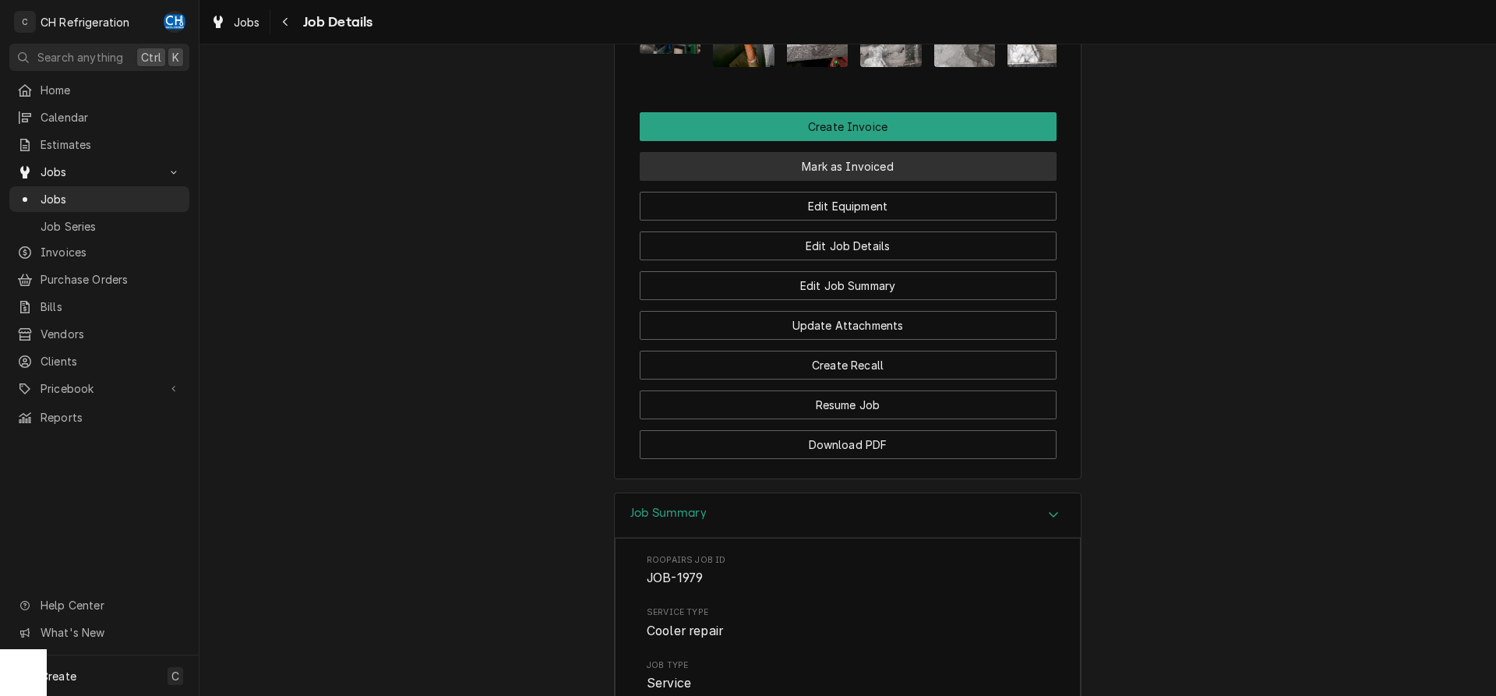
click at [865, 175] on button "Mark as Invoiced" at bounding box center [848, 166] width 417 height 29
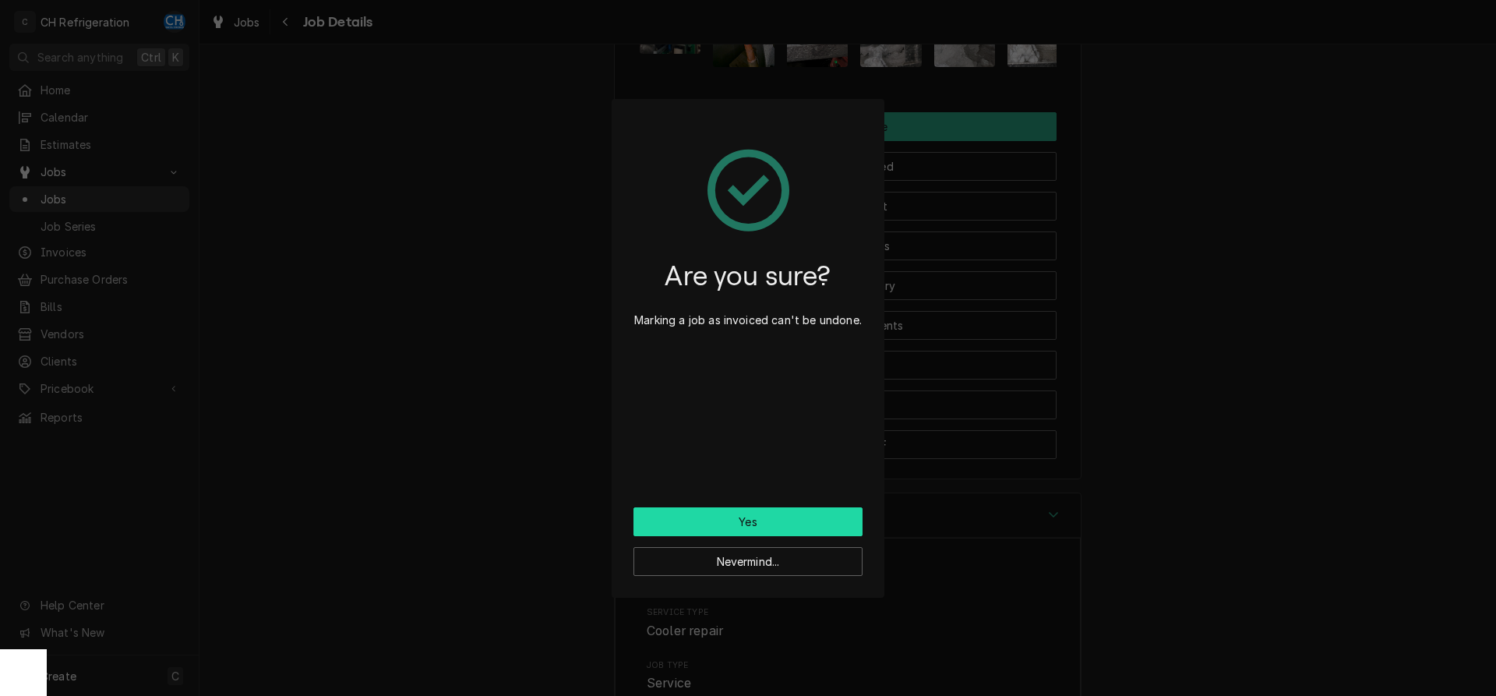
click at [780, 530] on button "Yes" at bounding box center [747, 521] width 229 height 29
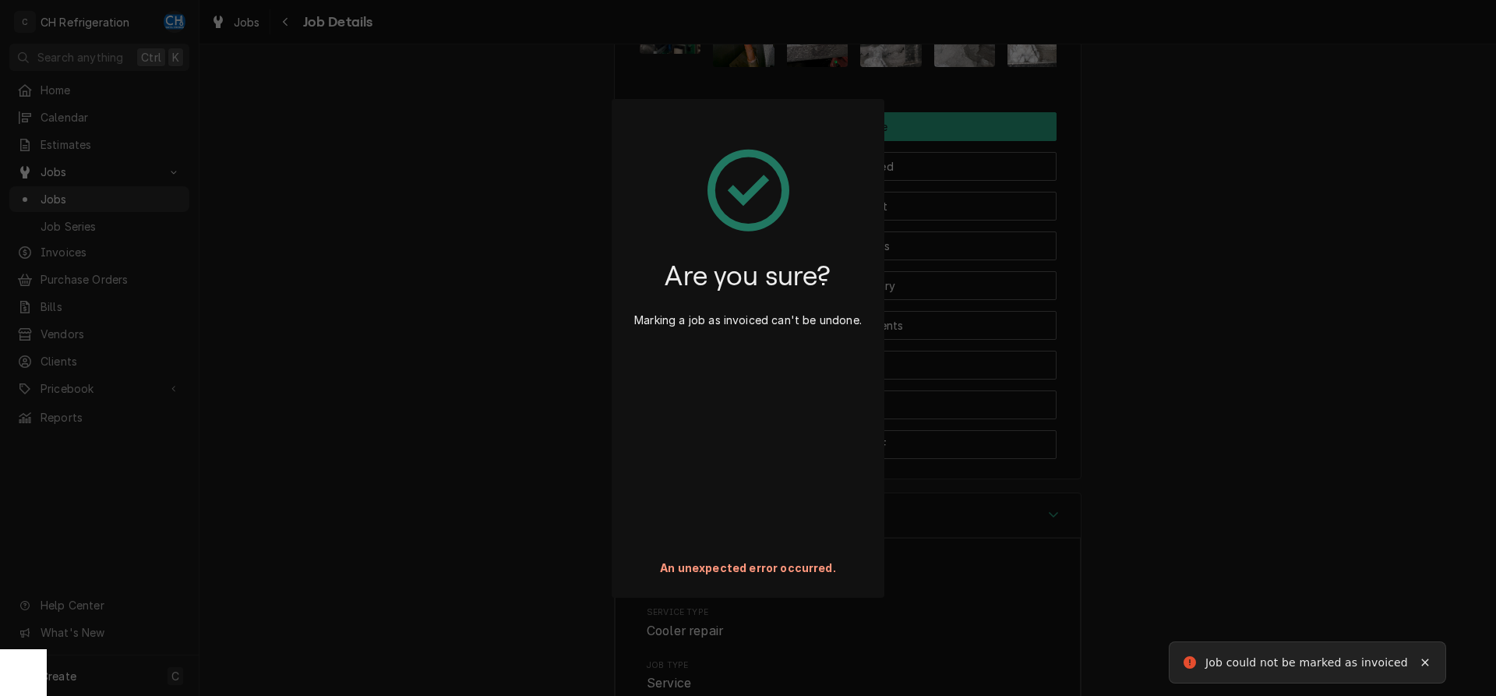
drag, startPoint x: 1263, startPoint y: 347, endPoint x: 966, endPoint y: 255, distance: 310.7
click at [1262, 347] on div "Are you sure? Marking a job as invoiced can't be undone. An unexpected error oc…" at bounding box center [748, 348] width 1496 height 696
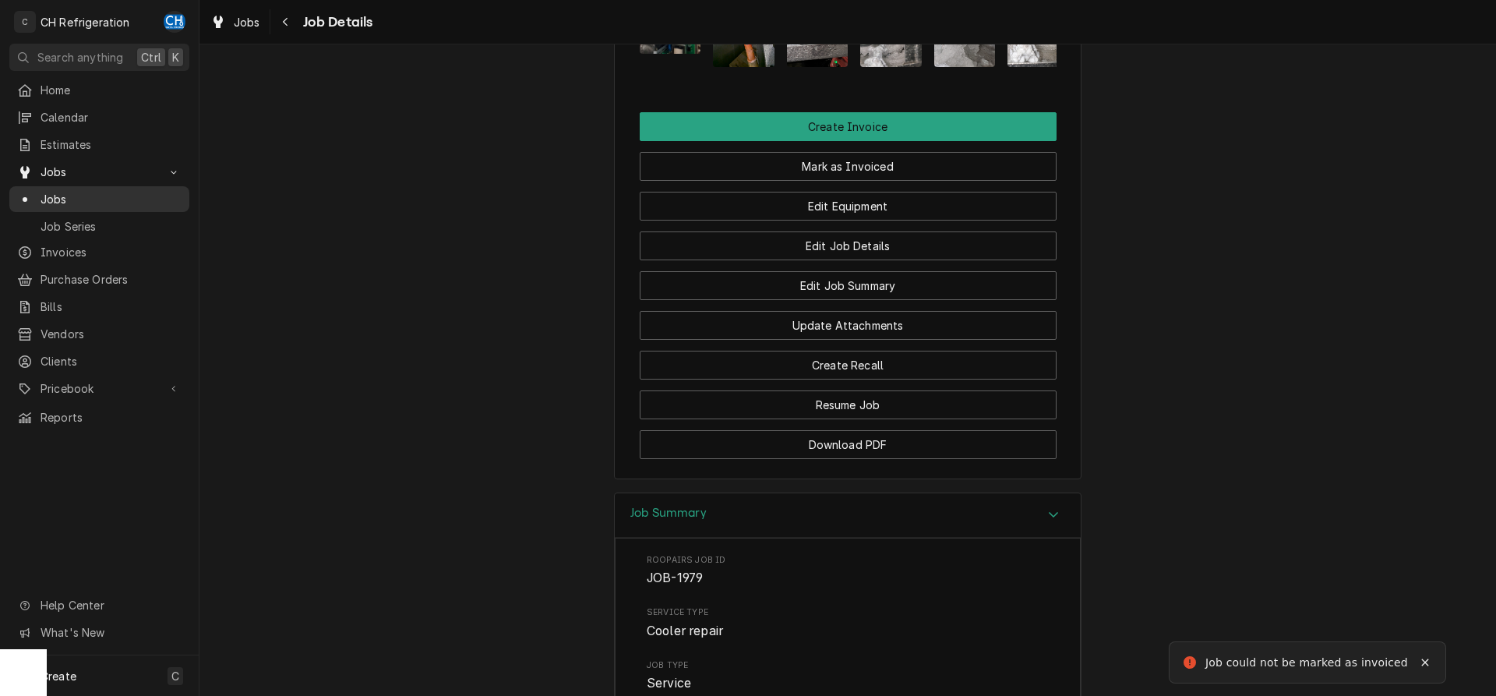
click at [66, 191] on span "Jobs" at bounding box center [111, 199] width 141 height 16
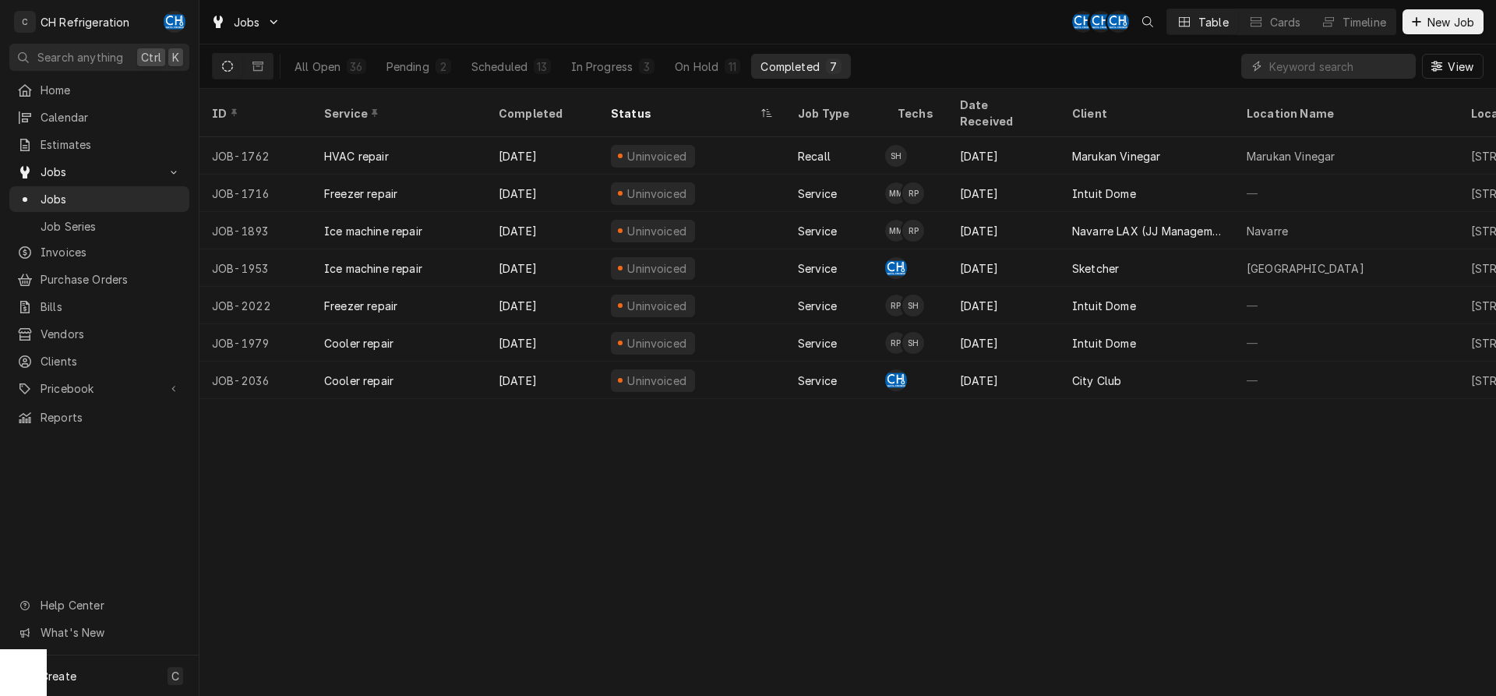
drag, startPoint x: 521, startPoint y: 65, endPoint x: 640, endPoint y: 84, distance: 120.0
click at [522, 65] on div "Scheduled" at bounding box center [499, 66] width 56 height 16
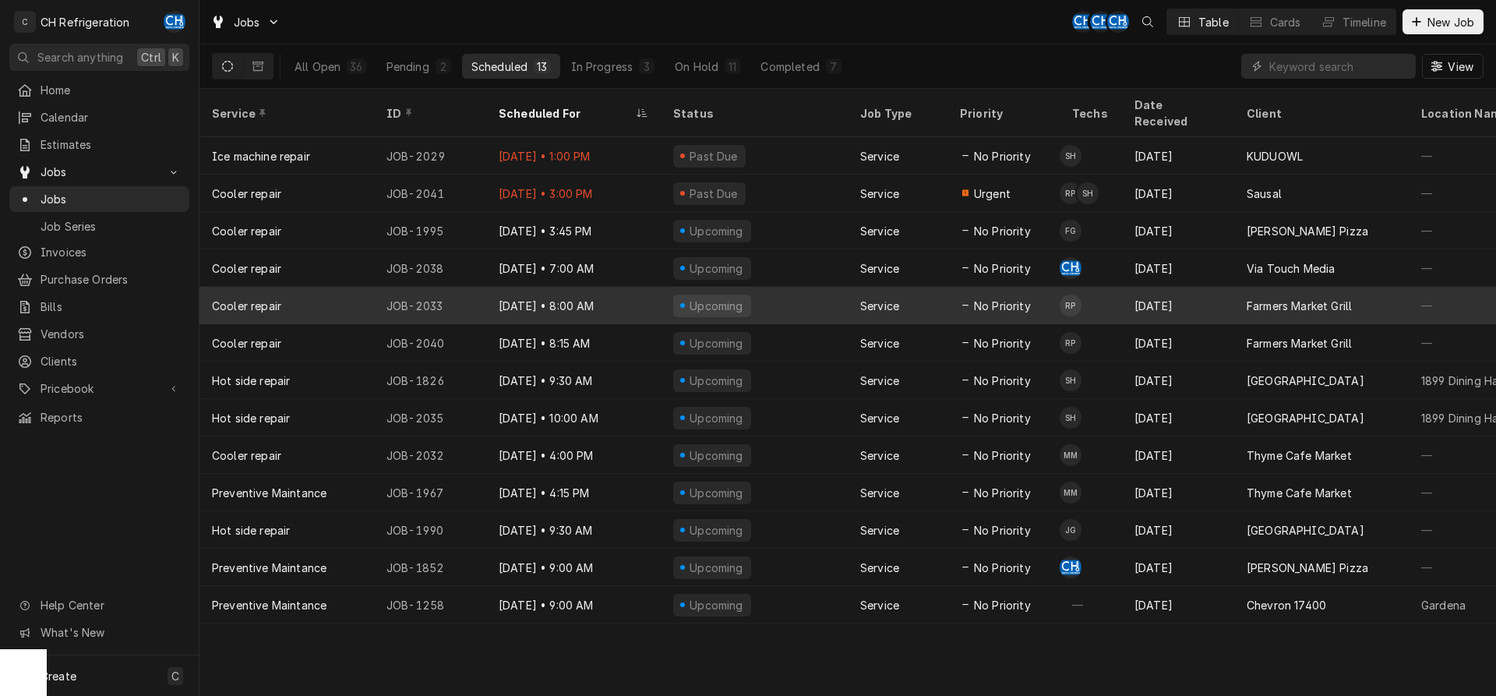
click at [1240, 298] on div "Farmers Market Grill" at bounding box center [1321, 305] width 174 height 37
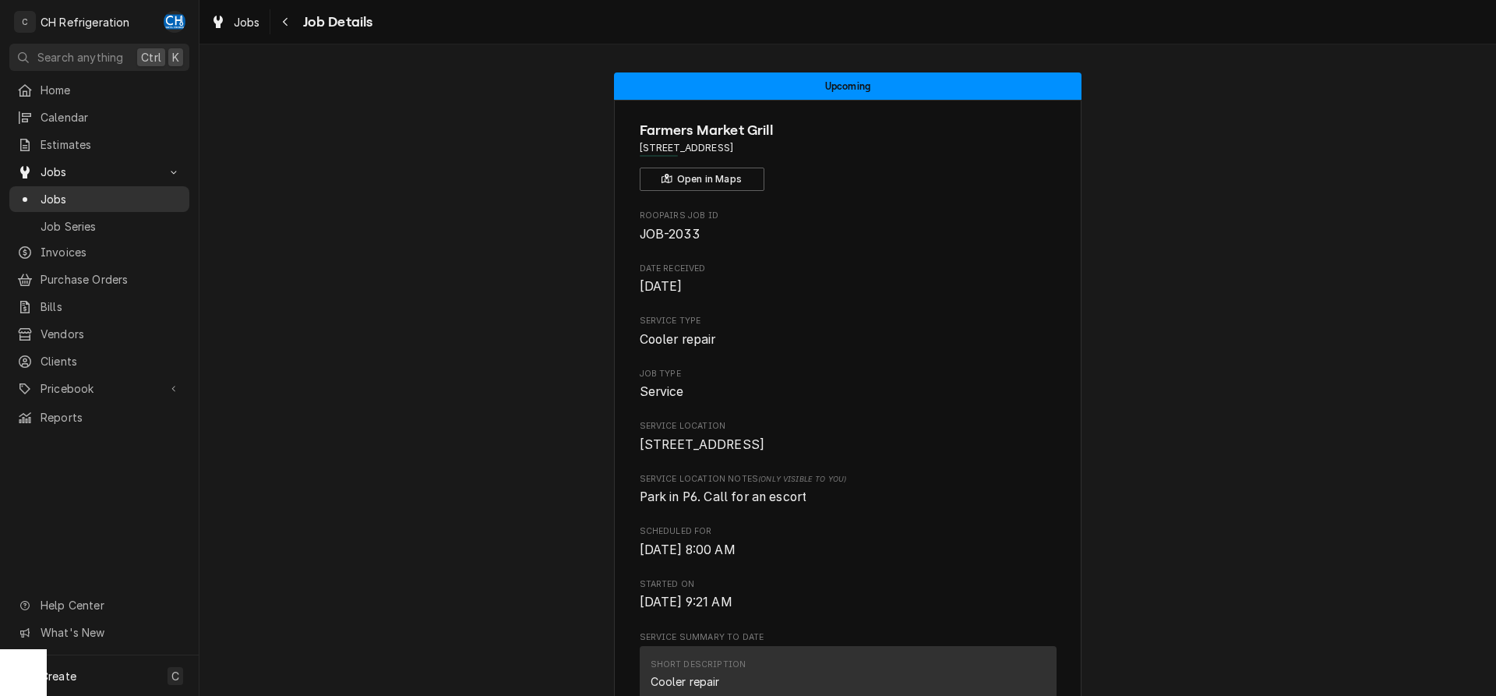
click at [90, 192] on span "Jobs" at bounding box center [111, 199] width 141 height 16
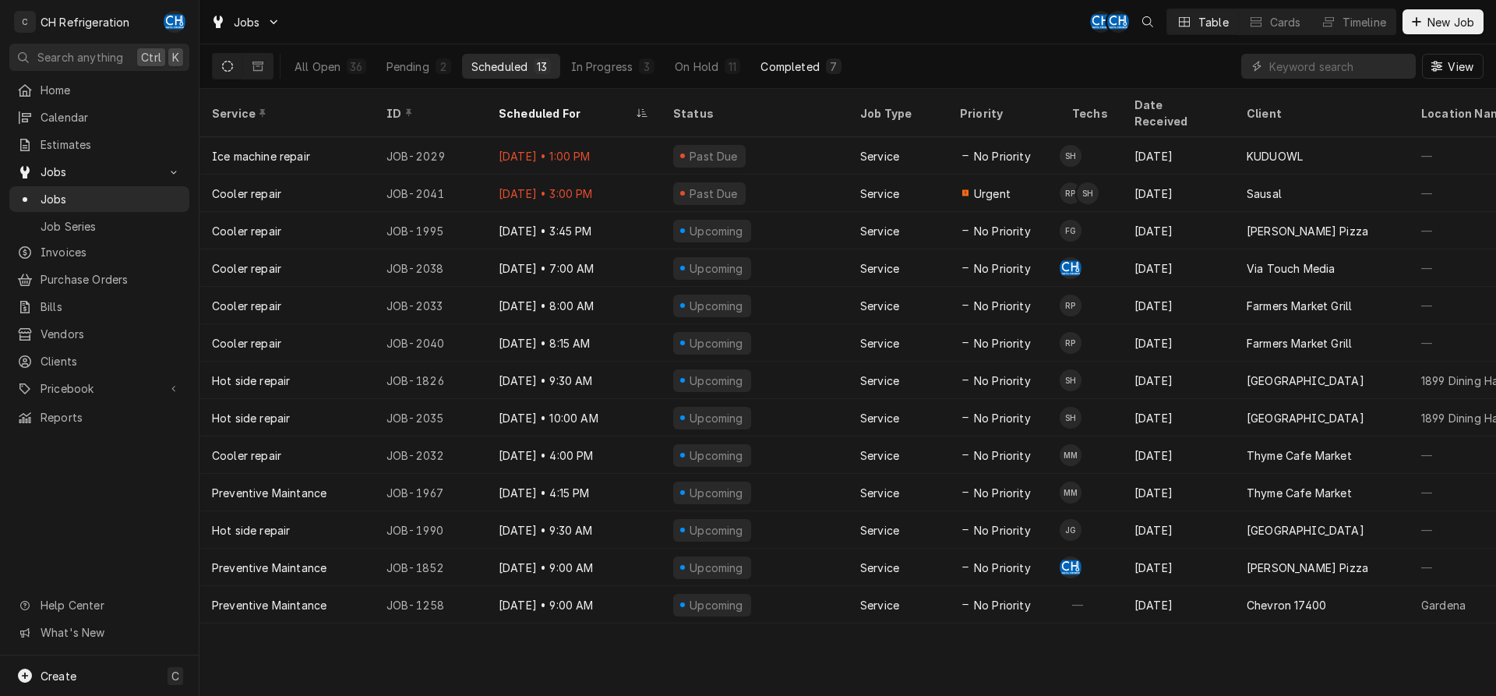
click at [781, 62] on div "Completed" at bounding box center [789, 66] width 58 height 16
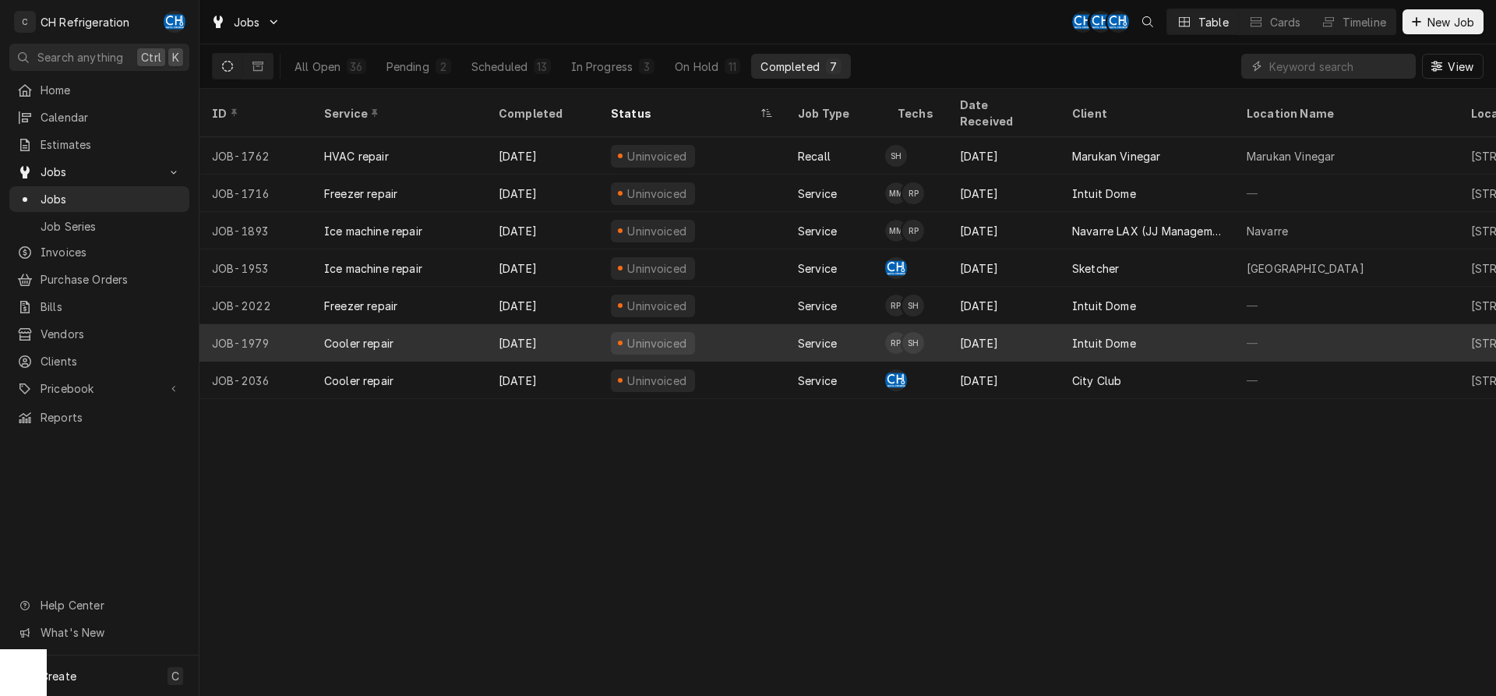
click at [1037, 324] on div "Sep 19" at bounding box center [1003, 342] width 112 height 37
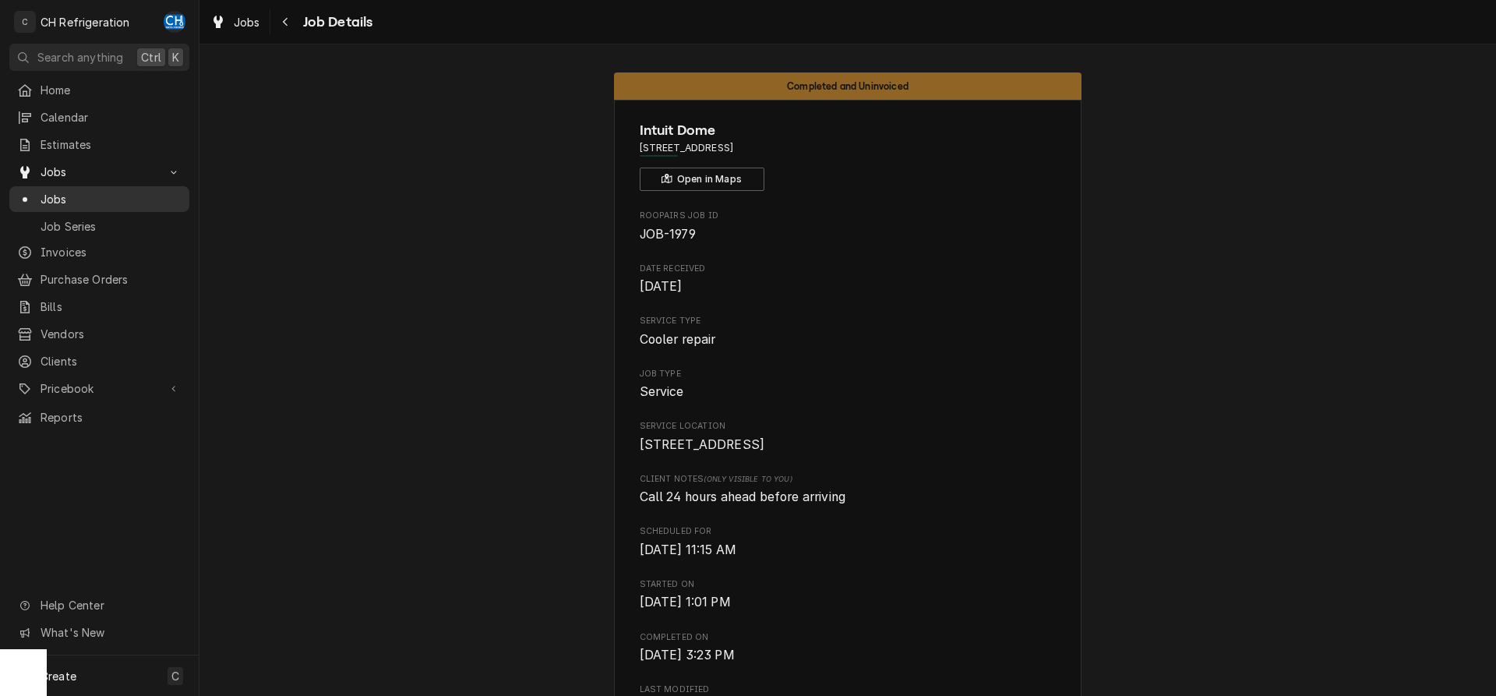
click at [124, 197] on span "Jobs" at bounding box center [111, 199] width 141 height 16
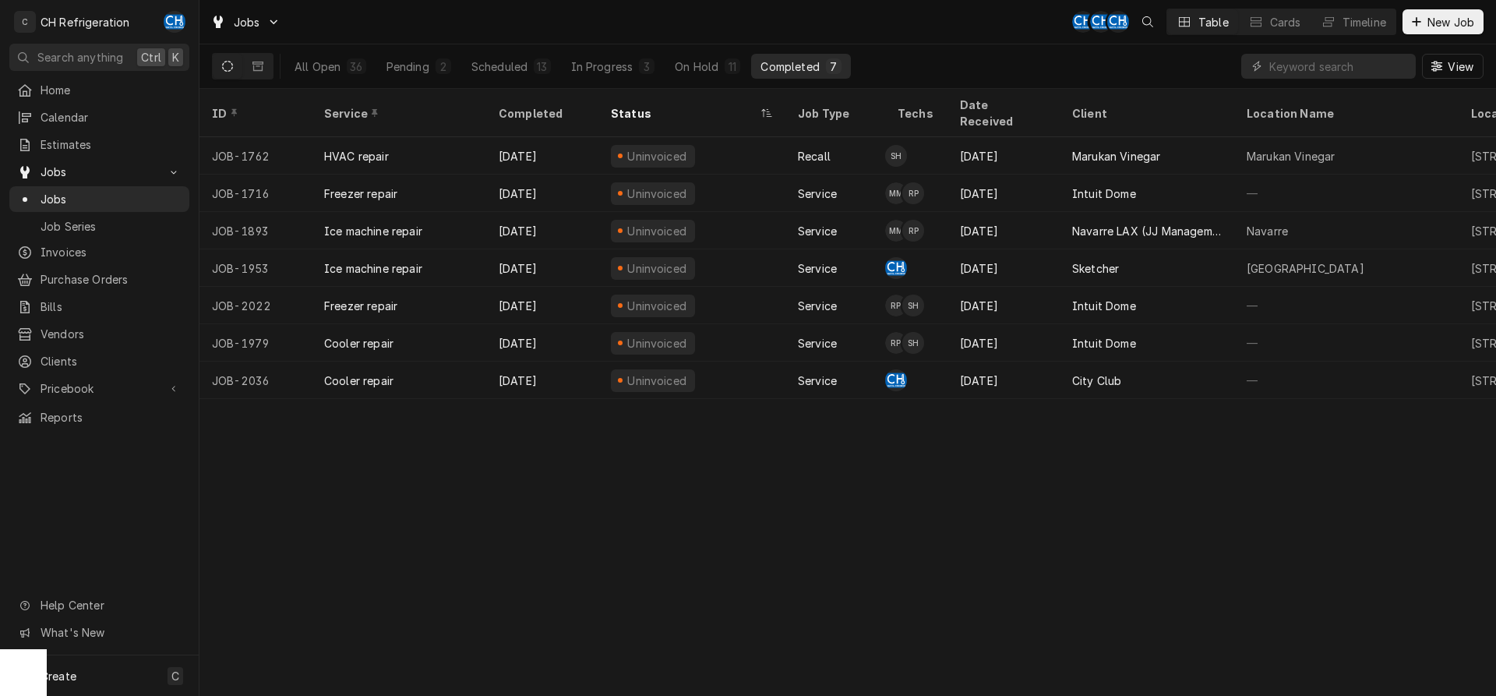
click at [794, 58] on div "Completed" at bounding box center [789, 66] width 58 height 16
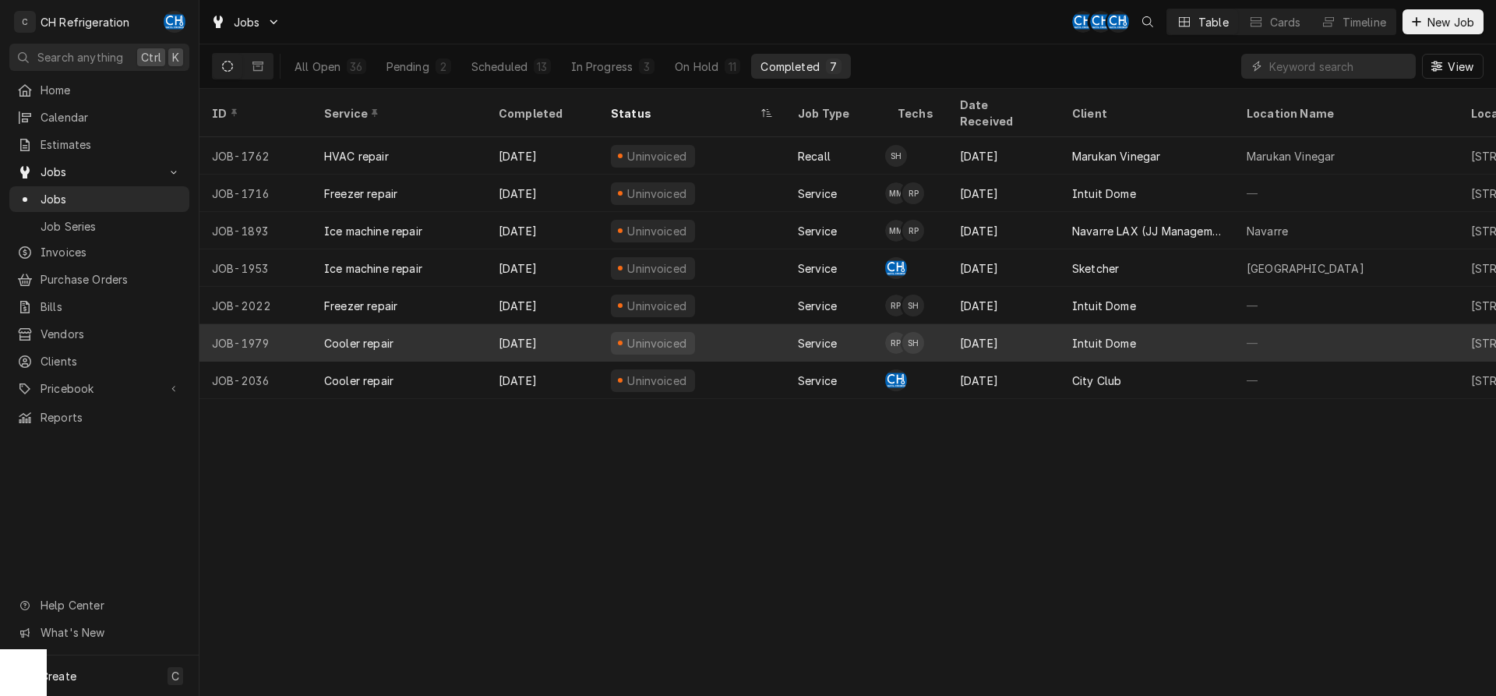
click at [1010, 331] on div "[DATE]" at bounding box center [1003, 342] width 112 height 37
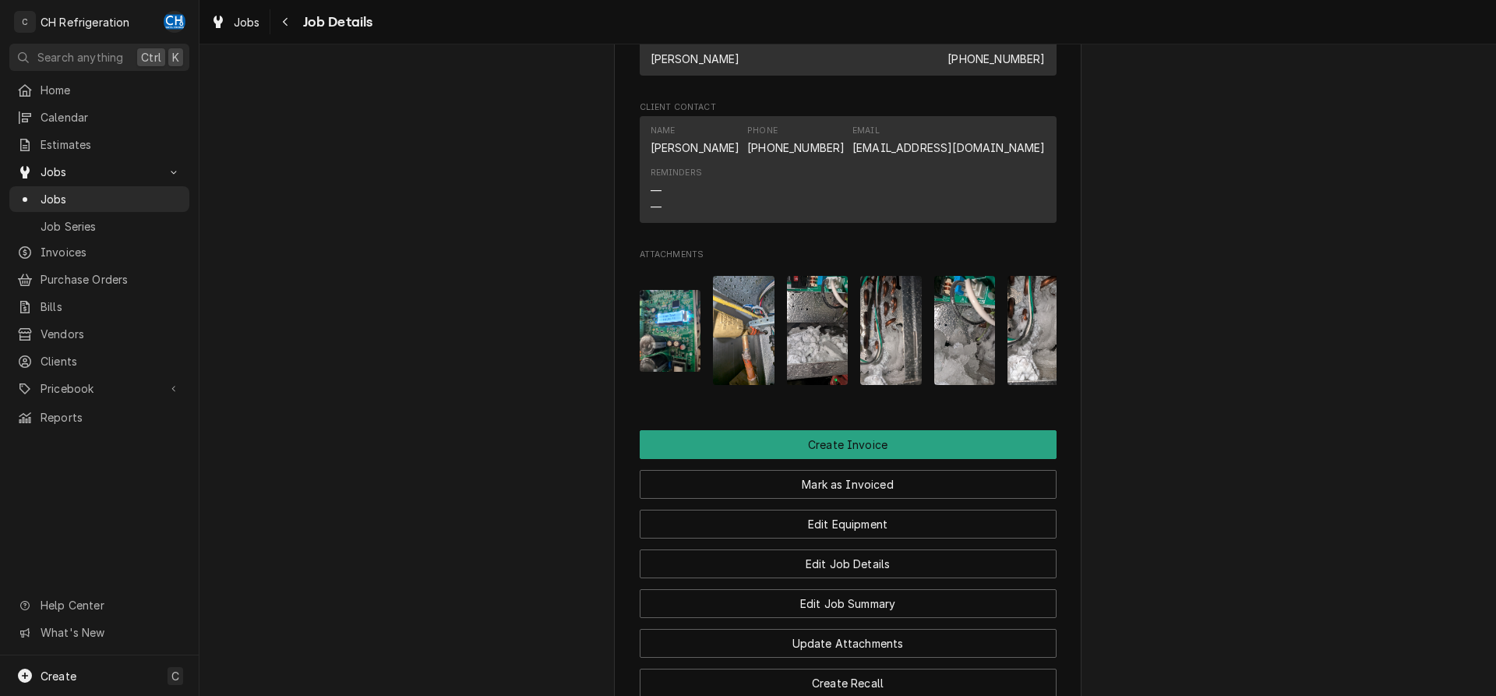
scroll to position [1466, 0]
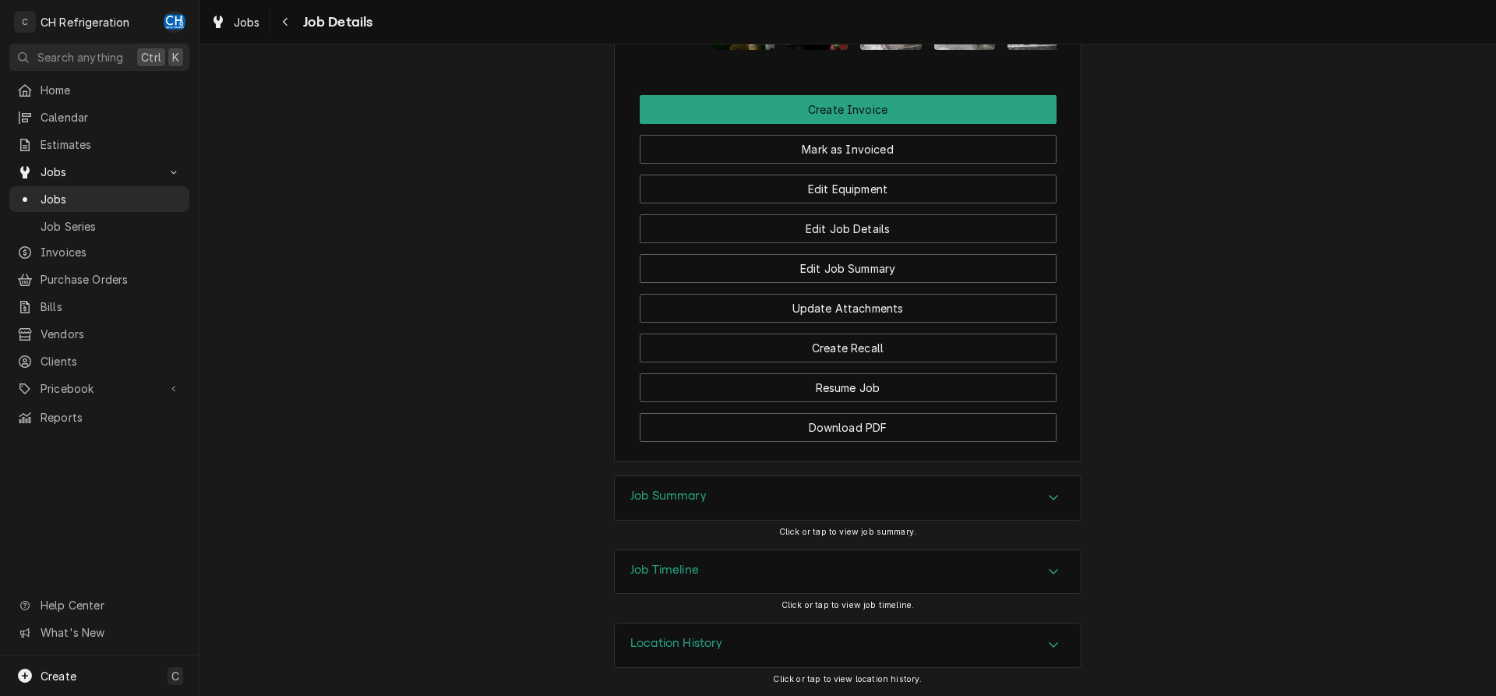
click at [970, 495] on div "Job Summary" at bounding box center [848, 498] width 466 height 44
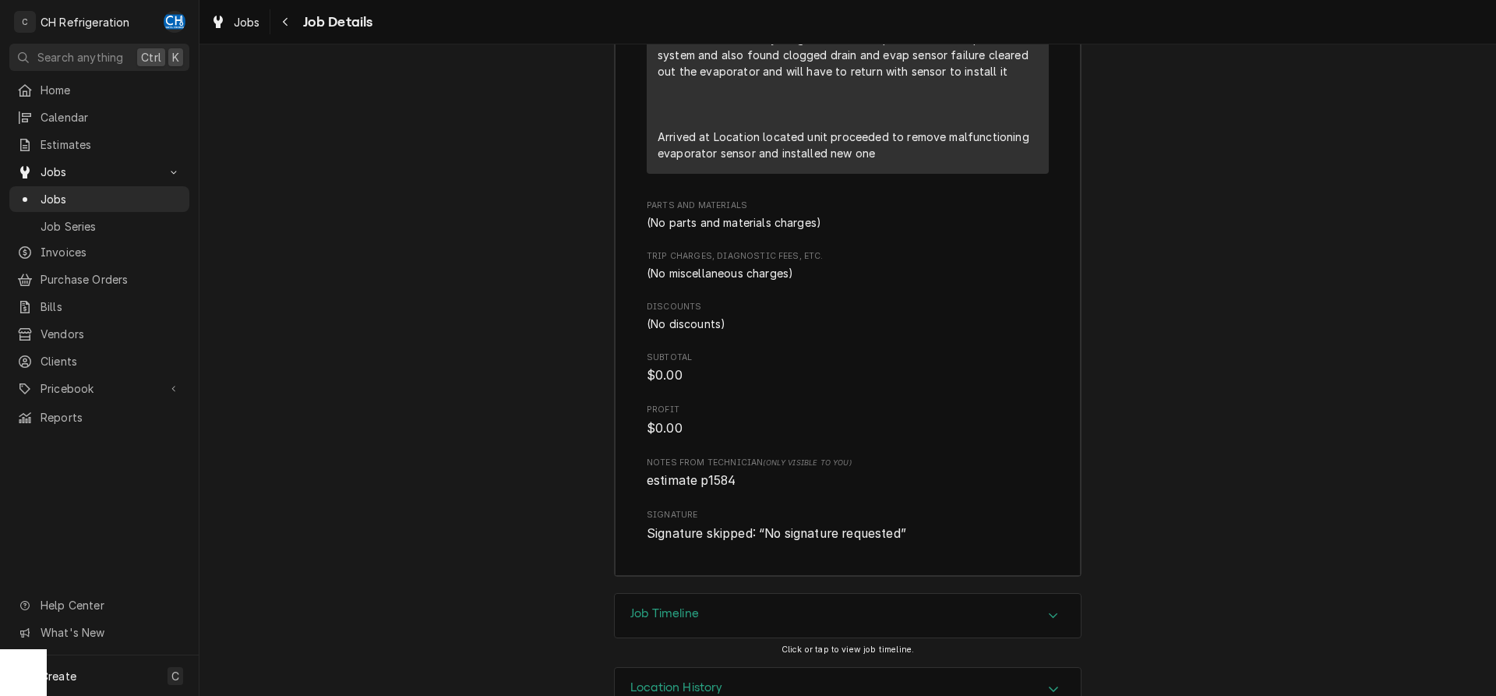
scroll to position [2430, 0]
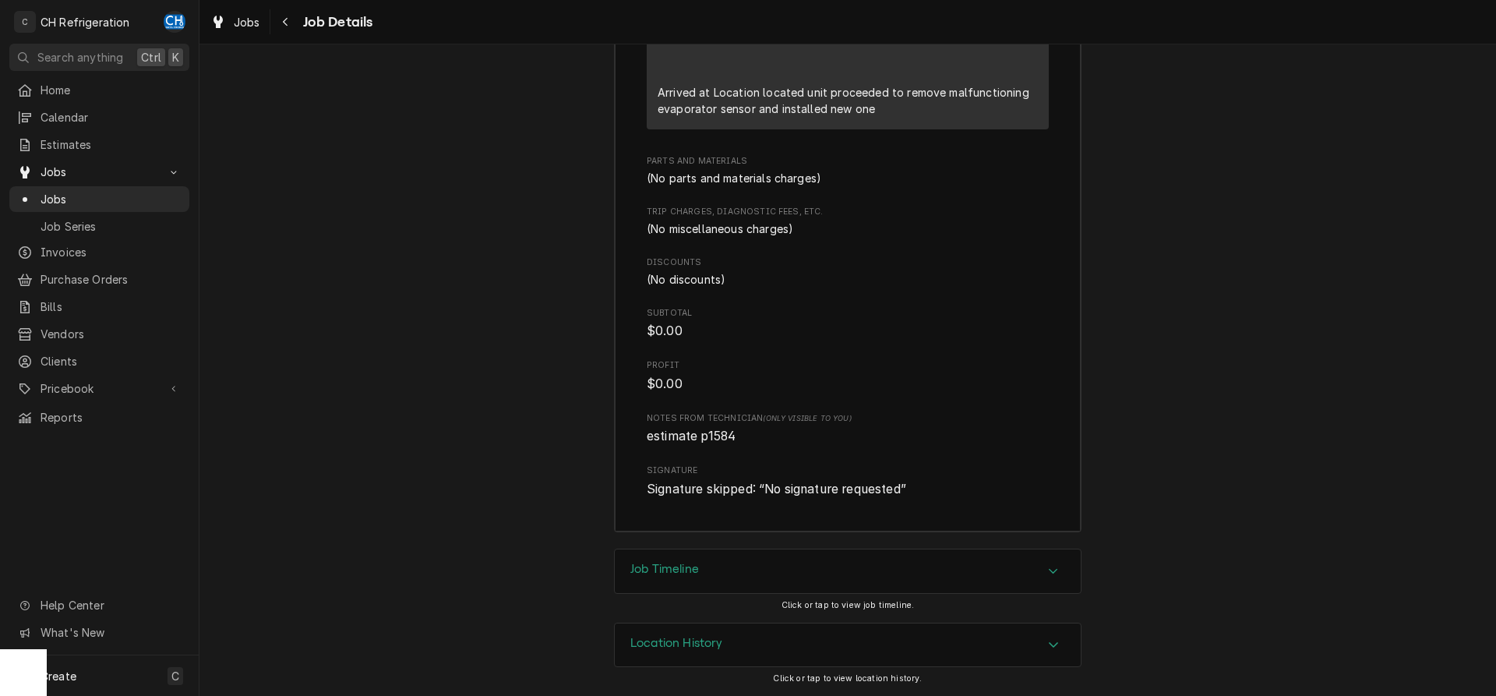
click at [756, 580] on div "Job Timeline" at bounding box center [848, 571] width 466 height 44
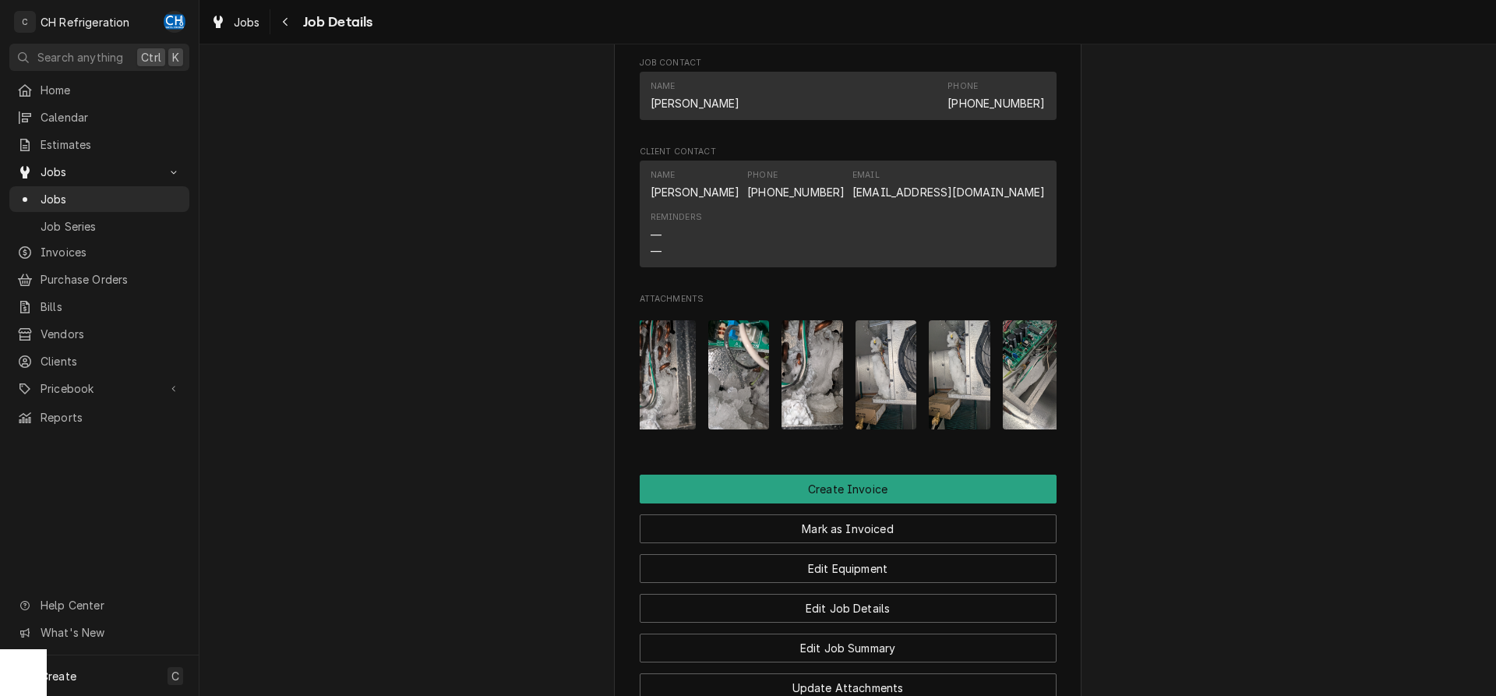
scroll to position [0, 245]
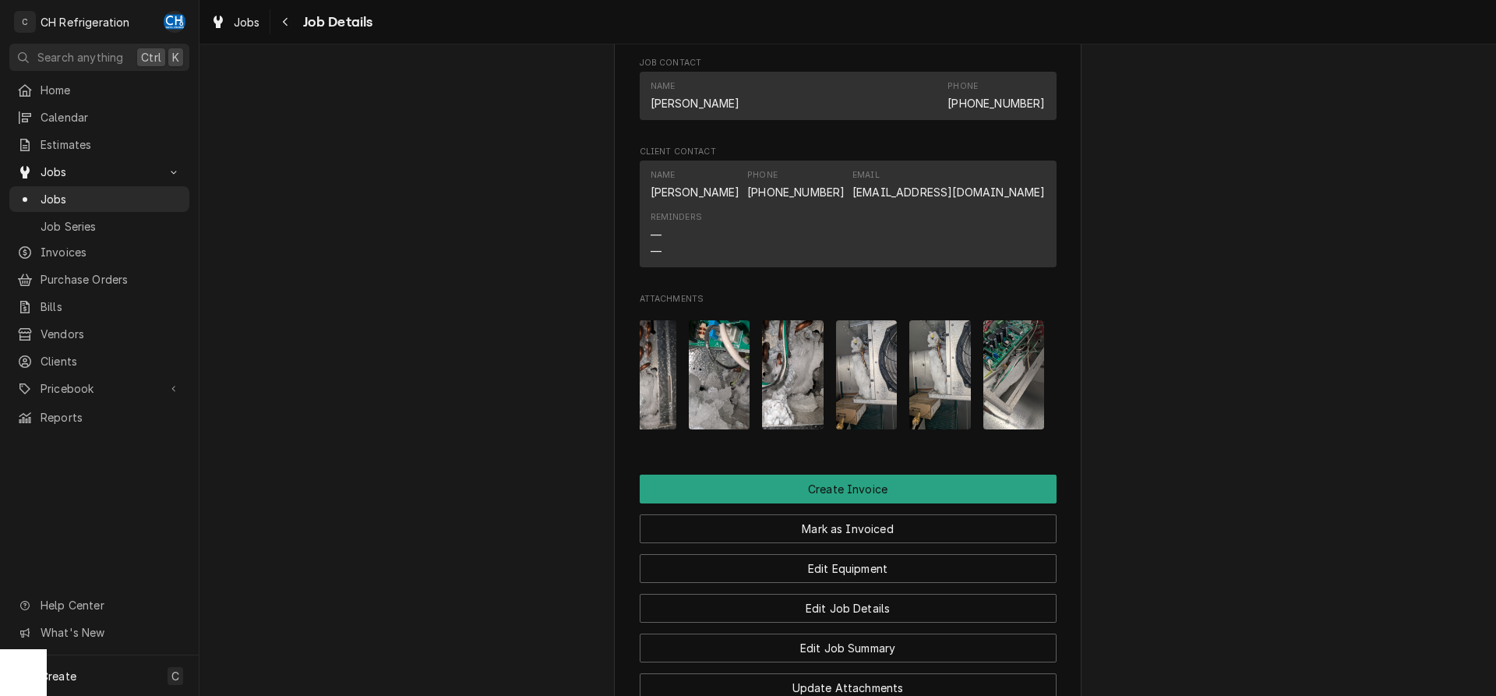
click at [1010, 406] on img "Attachments" at bounding box center [1014, 374] width 62 height 109
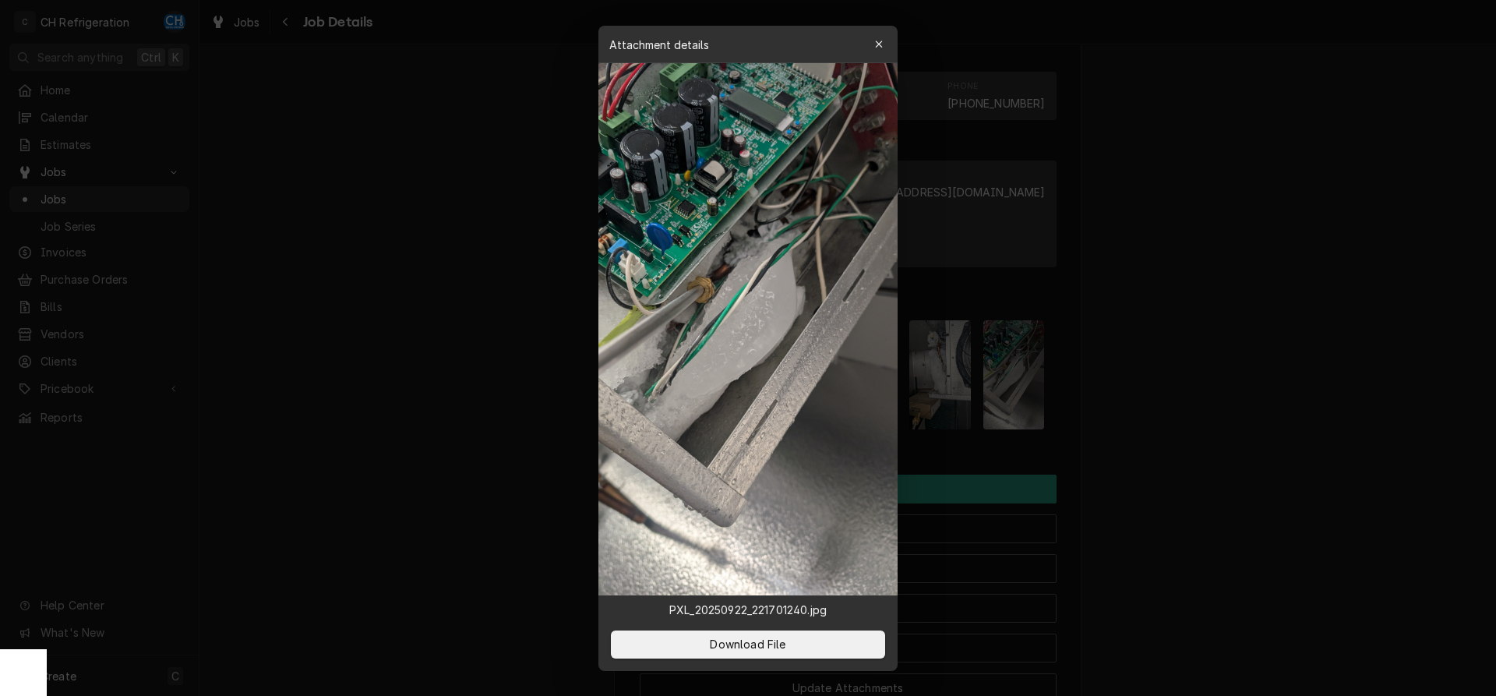
click at [1147, 403] on div at bounding box center [748, 348] width 1496 height 696
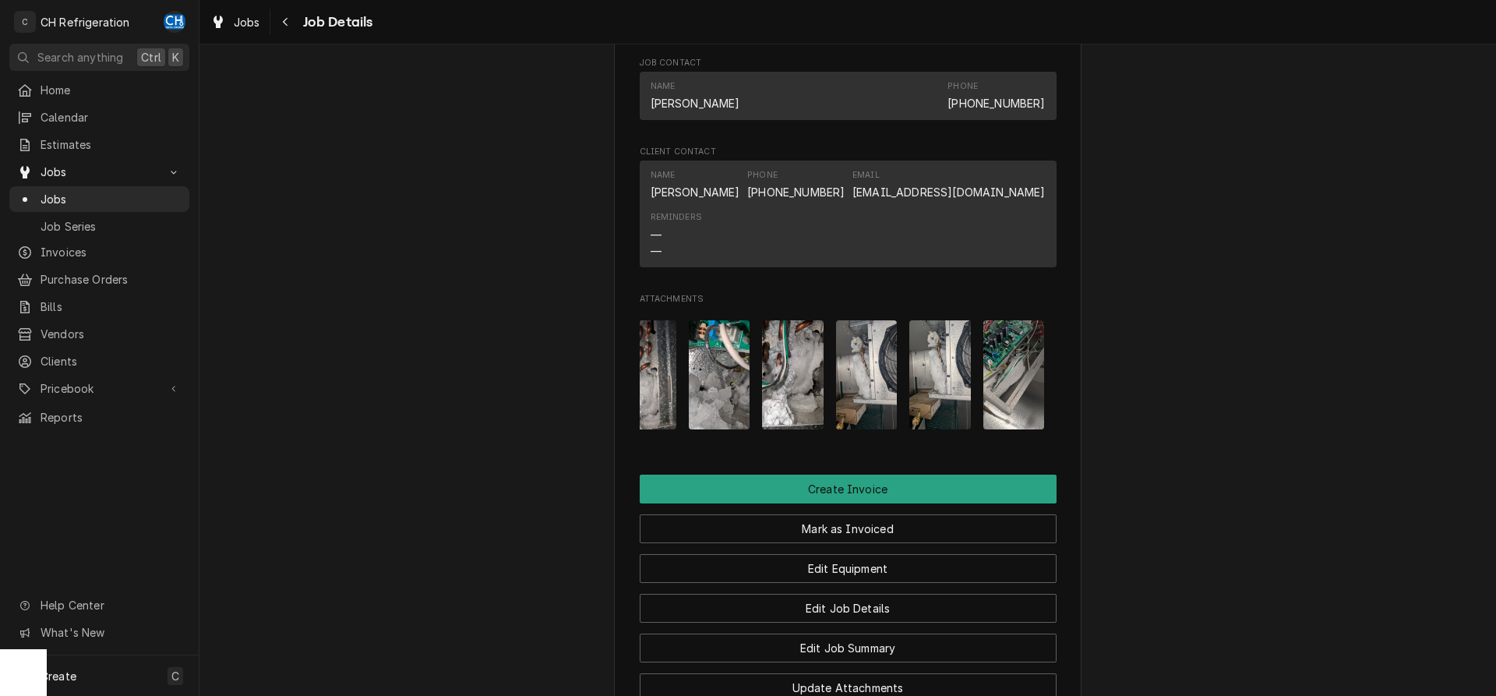
click at [922, 397] on img "Attachments" at bounding box center [940, 374] width 62 height 109
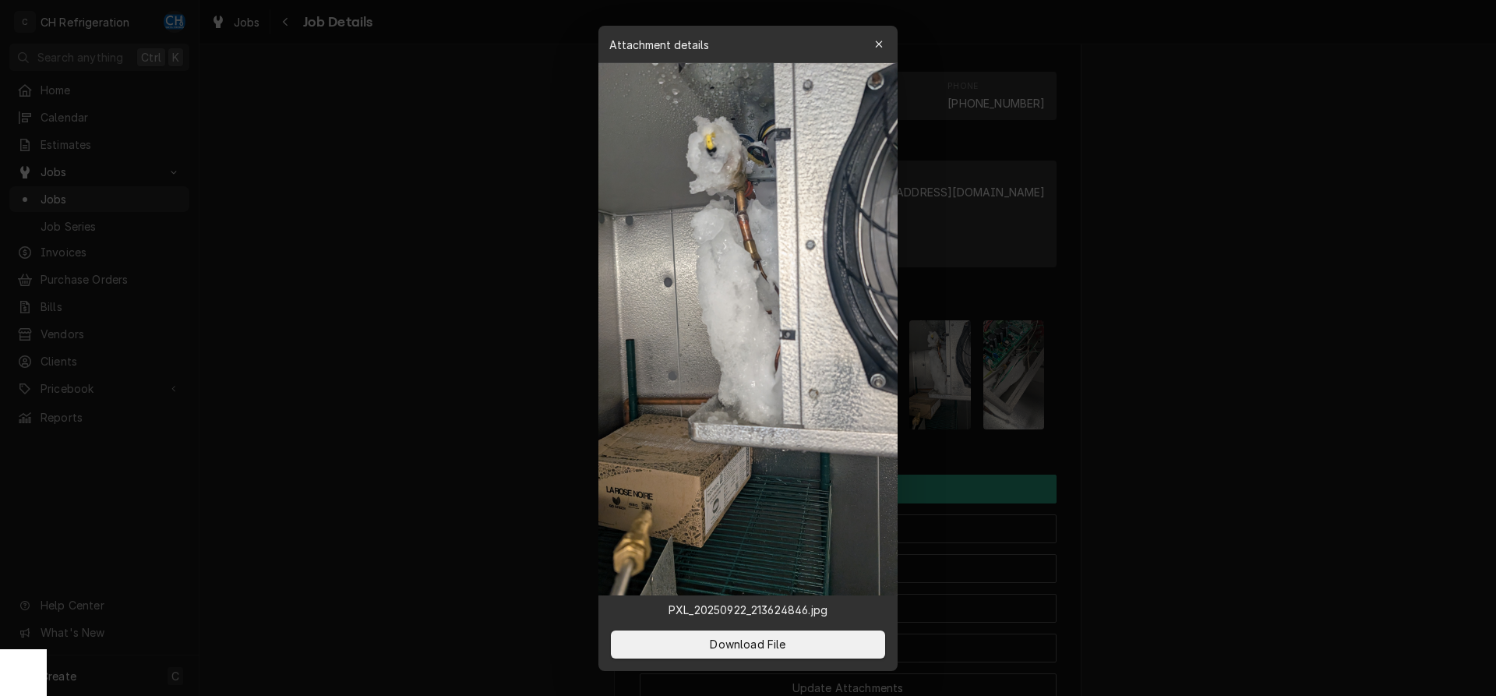
click at [1203, 413] on div at bounding box center [748, 348] width 1496 height 696
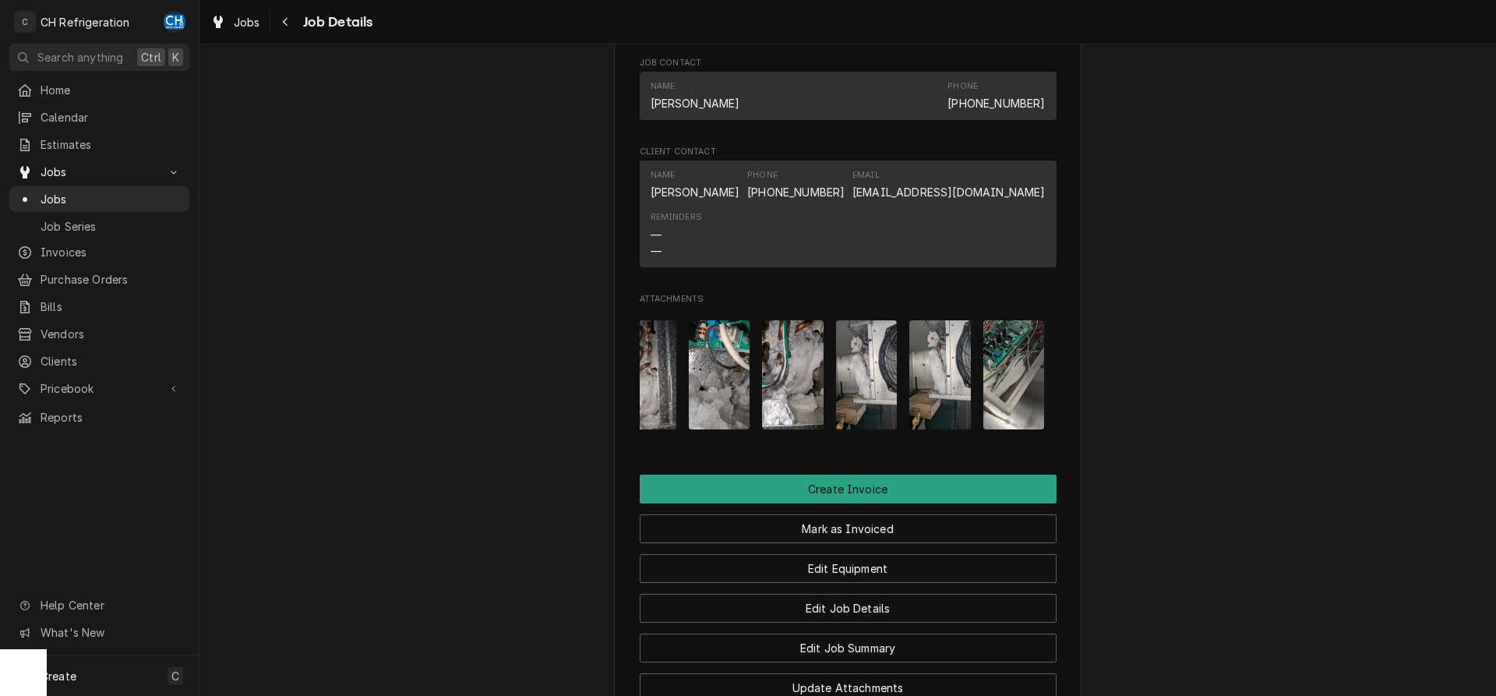
click at [831, 387] on div "Attachments" at bounding box center [848, 375] width 417 height 134
click at [777, 379] on img "Attachments" at bounding box center [793, 374] width 62 height 109
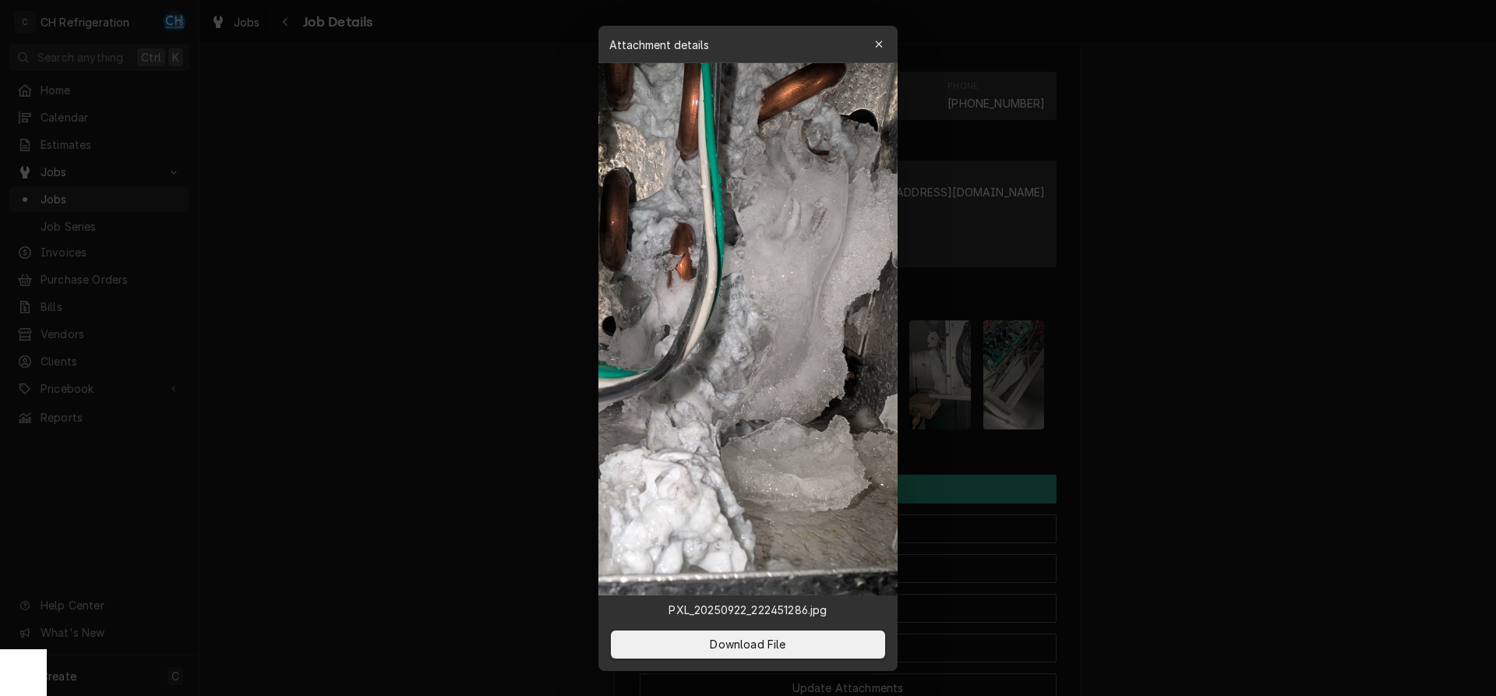
click at [1228, 402] on div at bounding box center [748, 348] width 1496 height 696
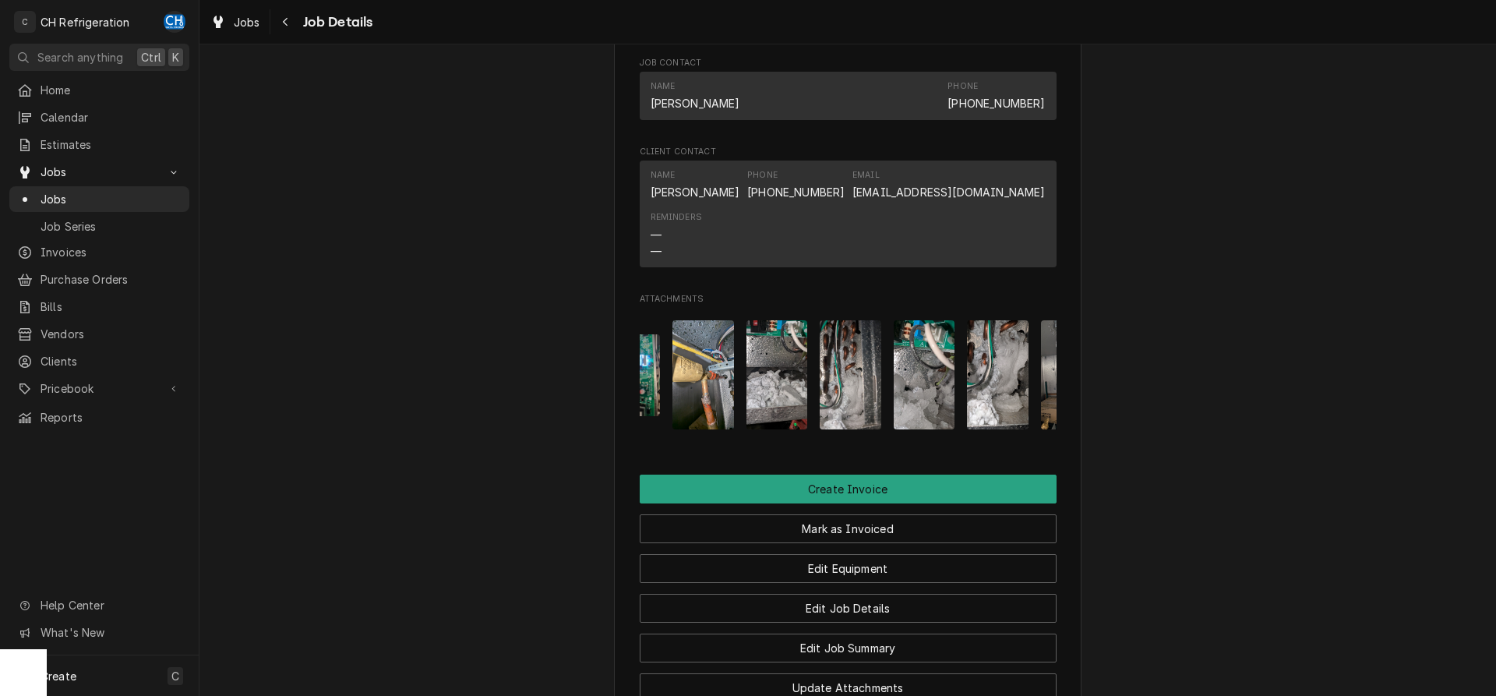
scroll to position [0, 36]
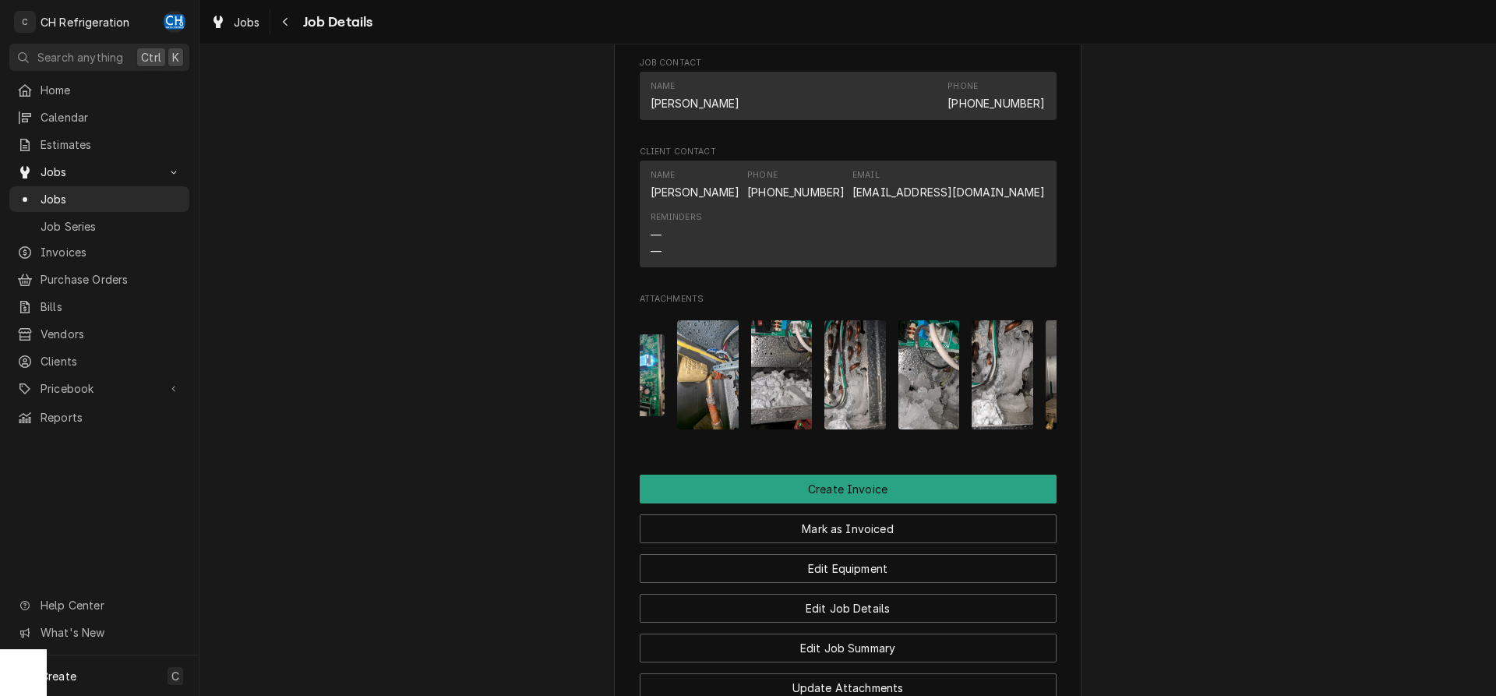
click at [783, 419] on img "Attachments" at bounding box center [782, 374] width 62 height 109
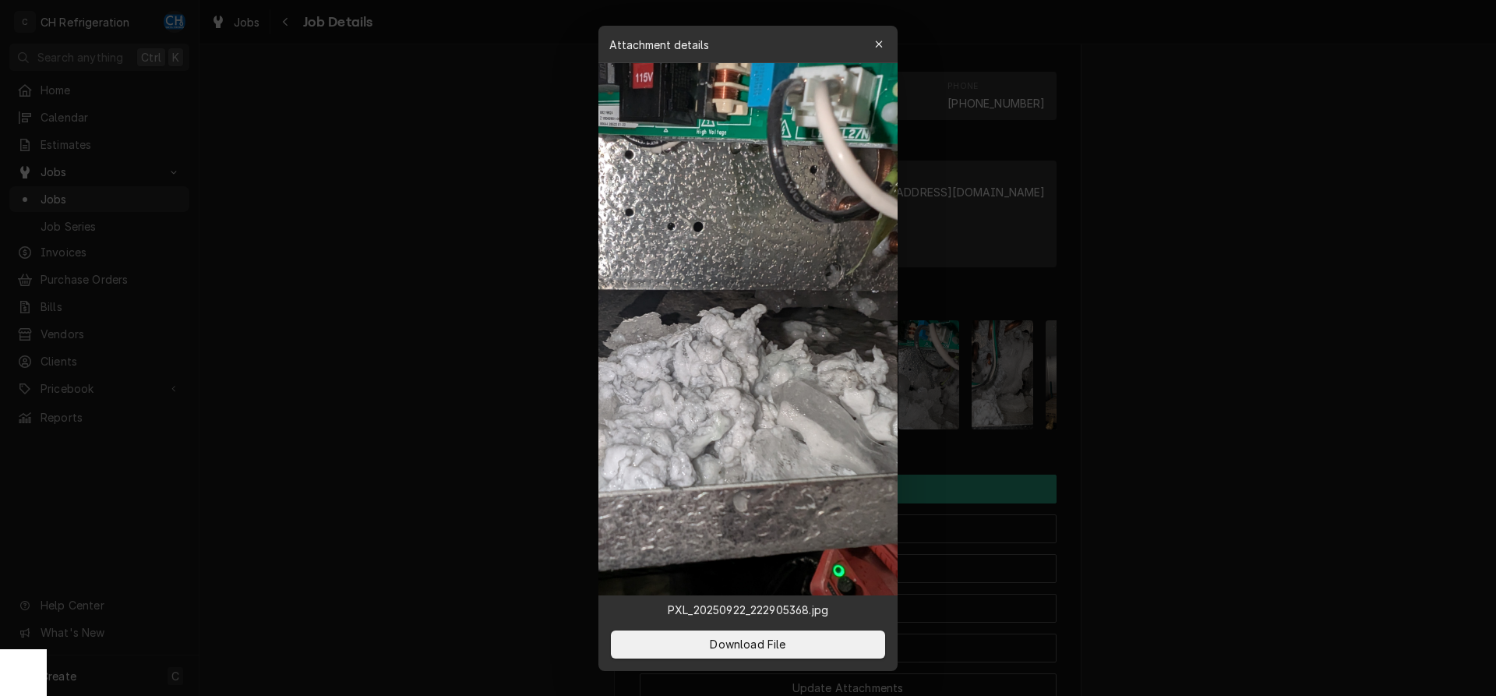
click at [1166, 401] on div at bounding box center [748, 348] width 1496 height 696
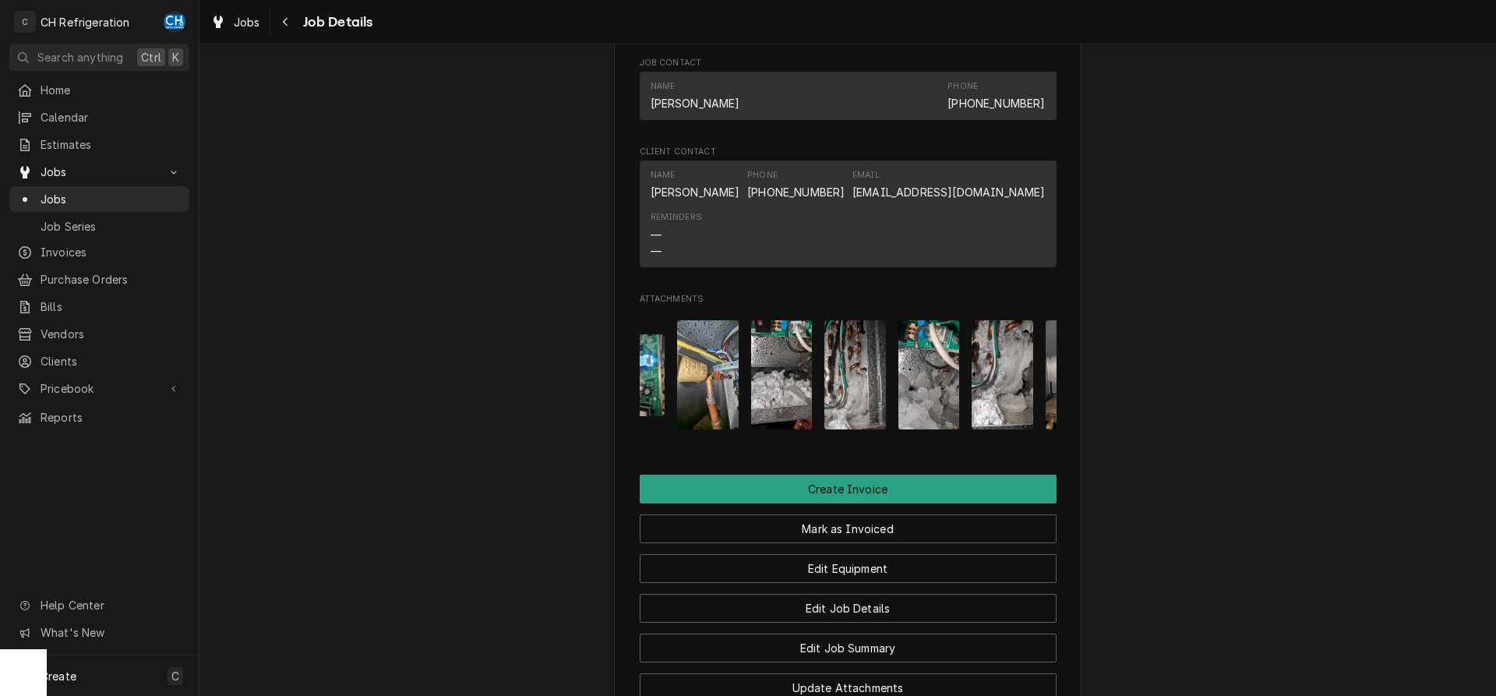
click at [846, 400] on img "Attachments" at bounding box center [855, 374] width 62 height 109
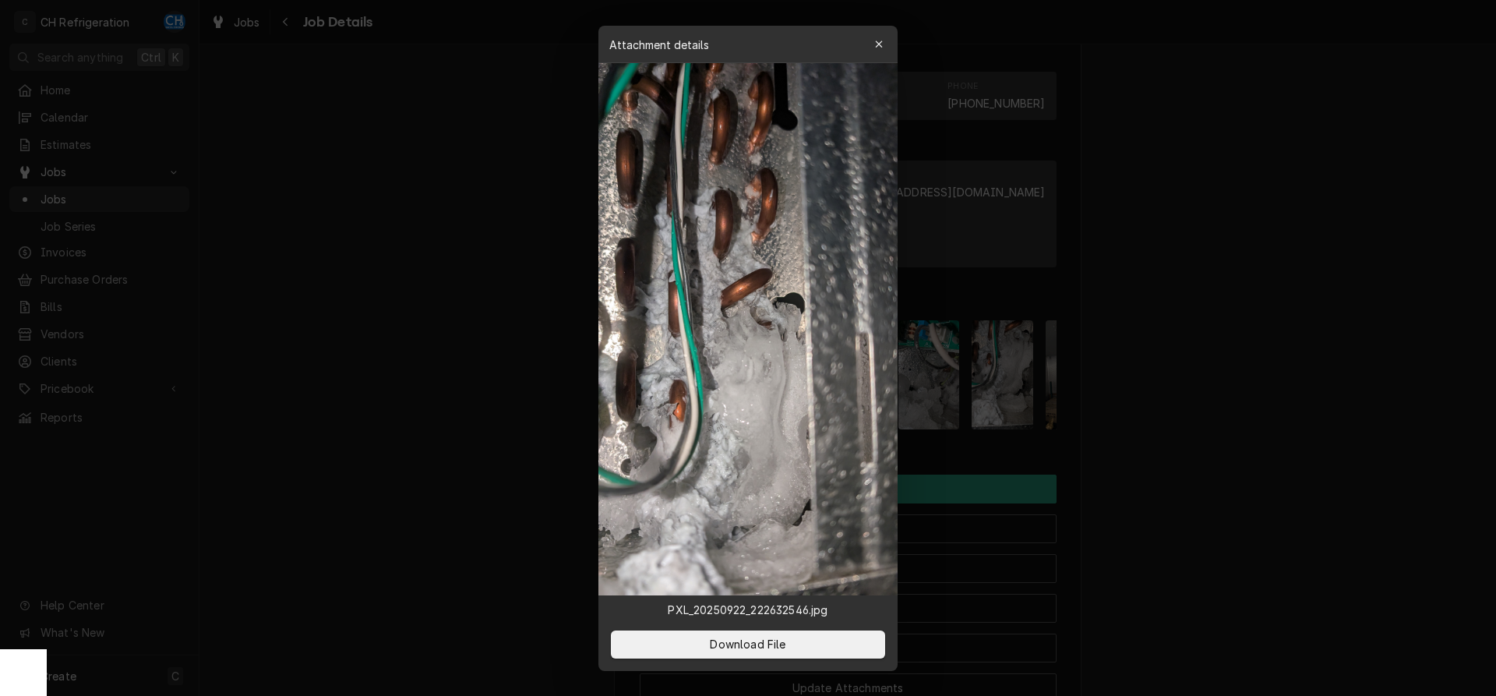
click at [1185, 399] on div at bounding box center [748, 348] width 1496 height 696
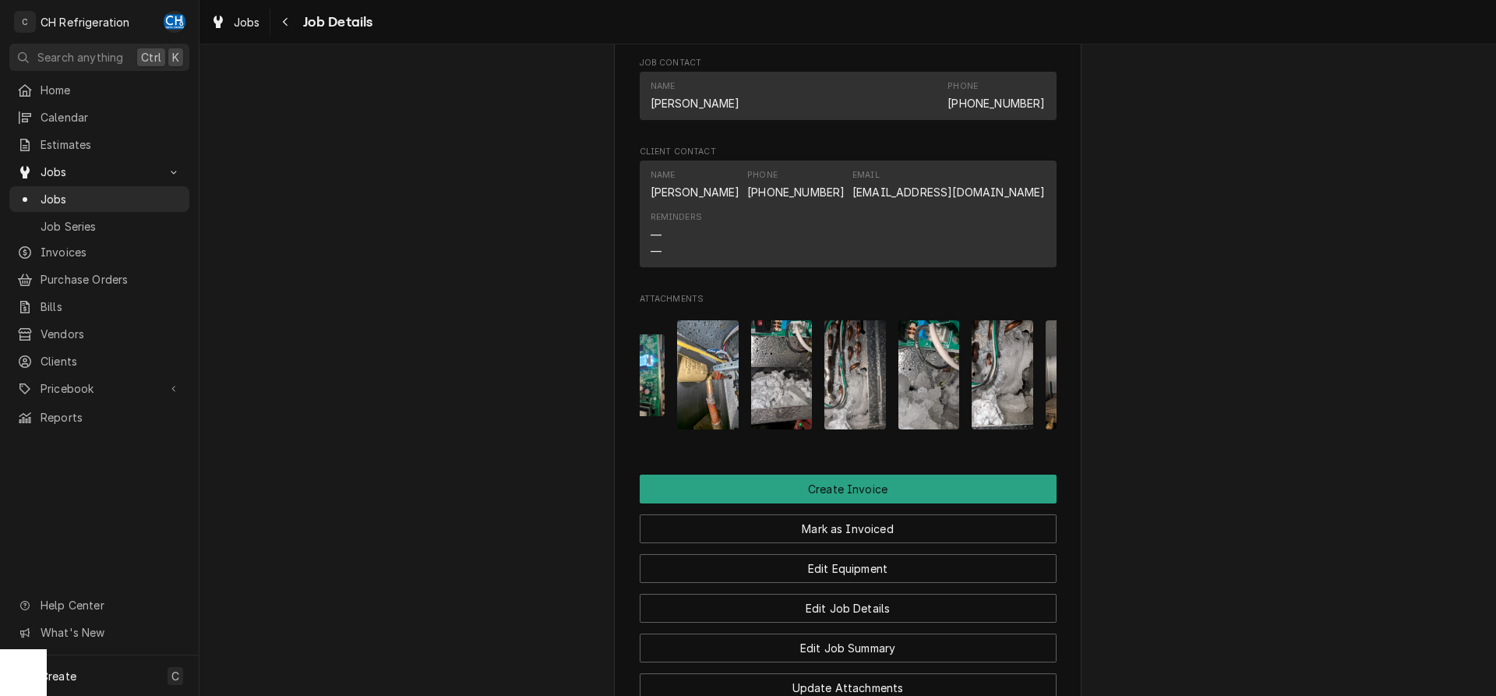
scroll to position [0, 0]
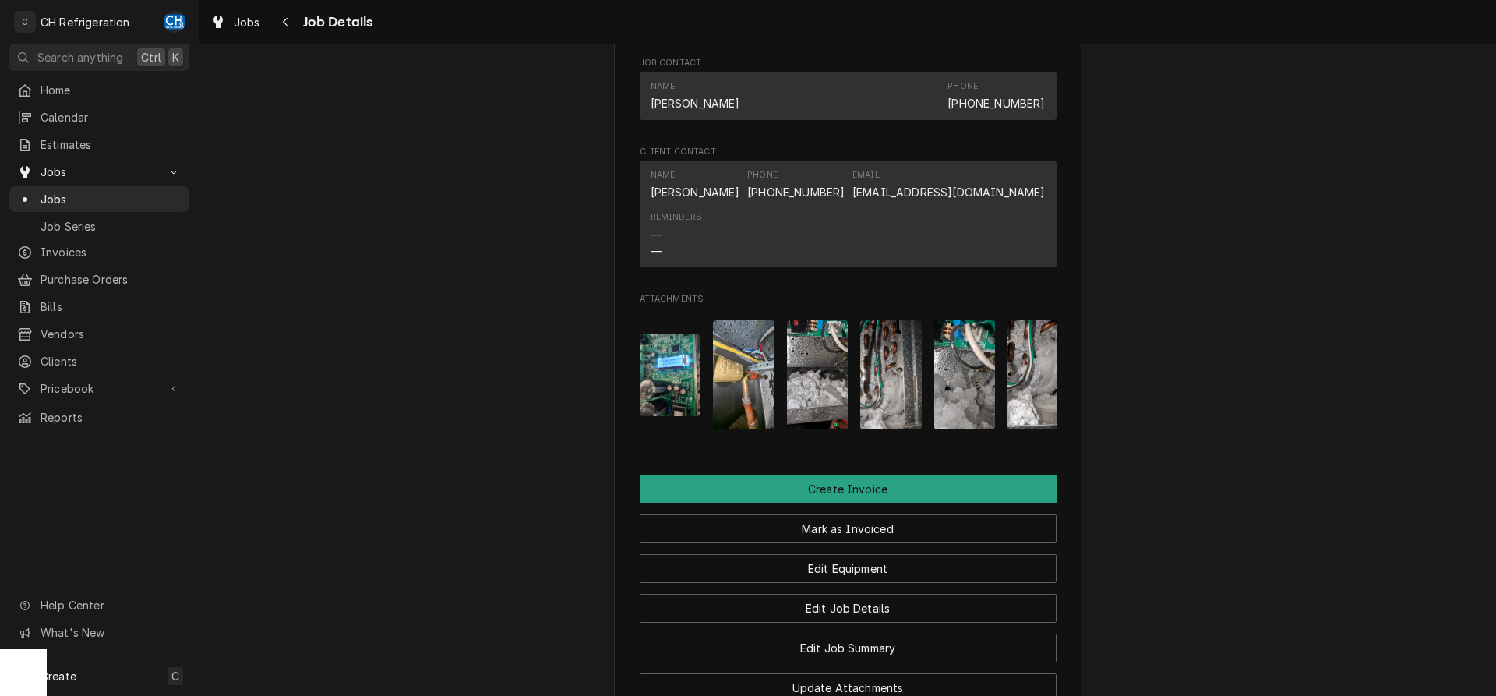
click at [672, 427] on button "Attachments" at bounding box center [671, 374] width 62 height 109
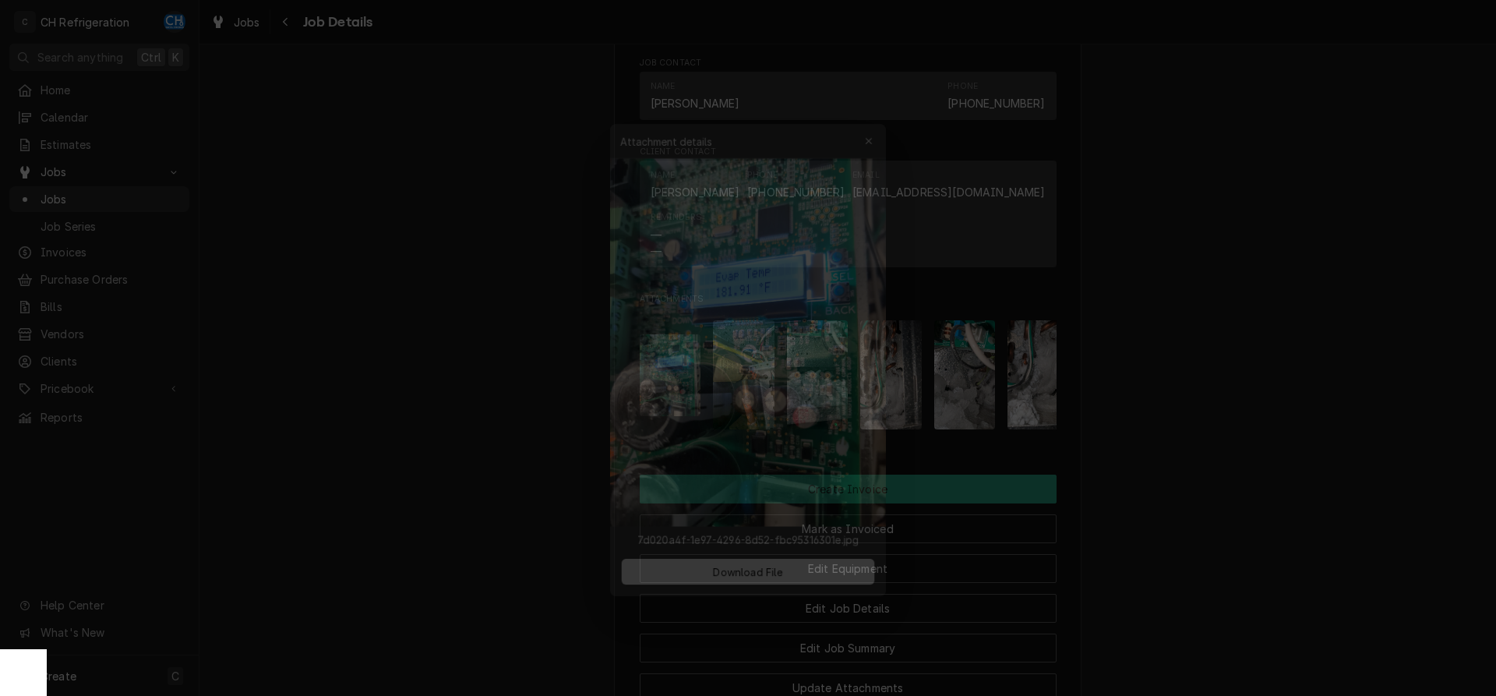
click at [1181, 313] on div at bounding box center [748, 348] width 1496 height 696
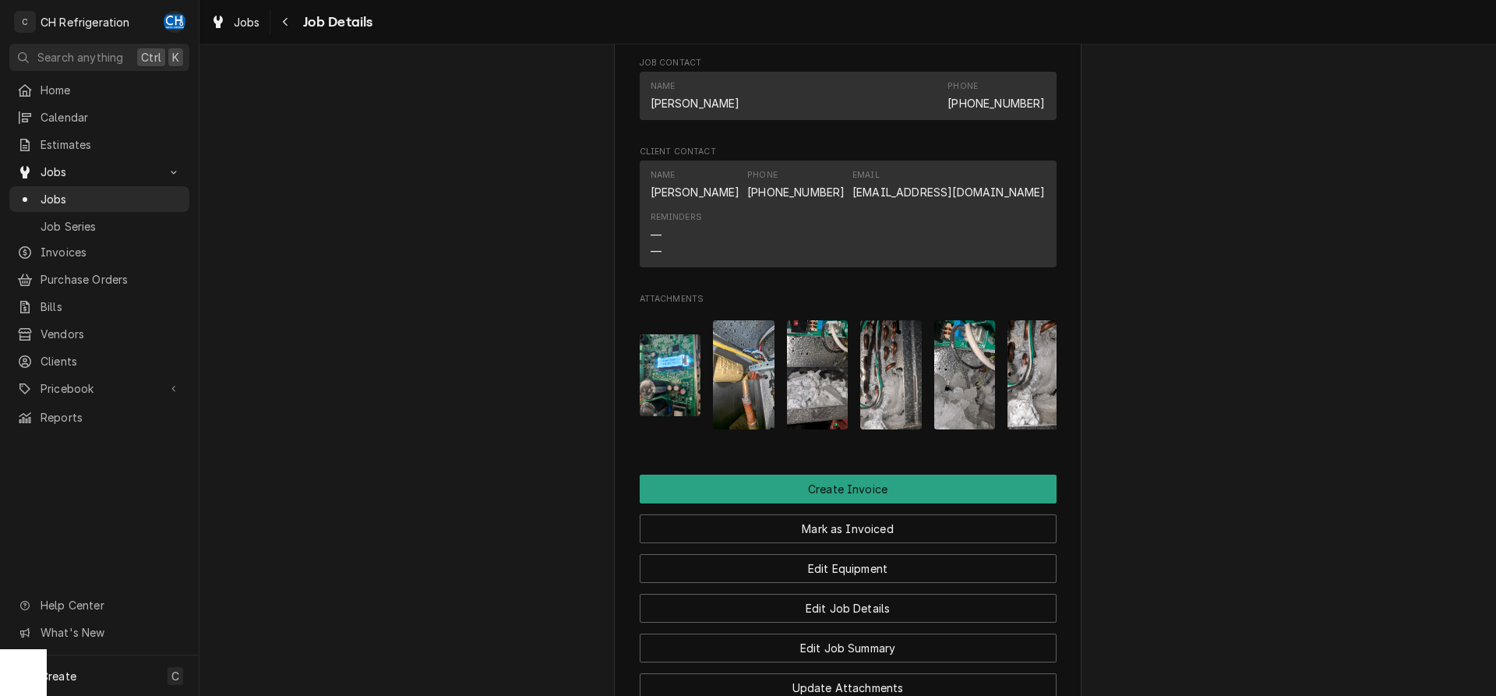
click at [759, 389] on img "Attachments" at bounding box center [744, 374] width 62 height 109
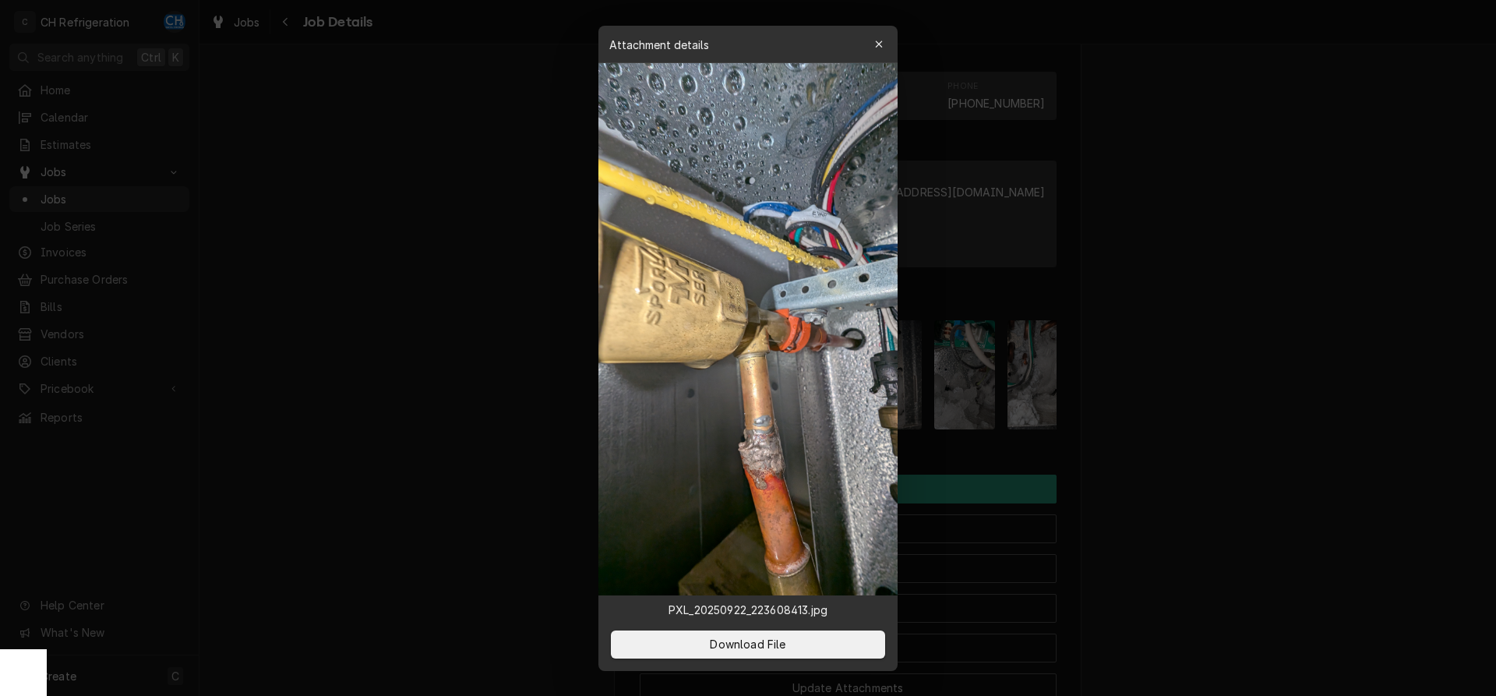
click at [1236, 373] on div at bounding box center [748, 348] width 1496 height 696
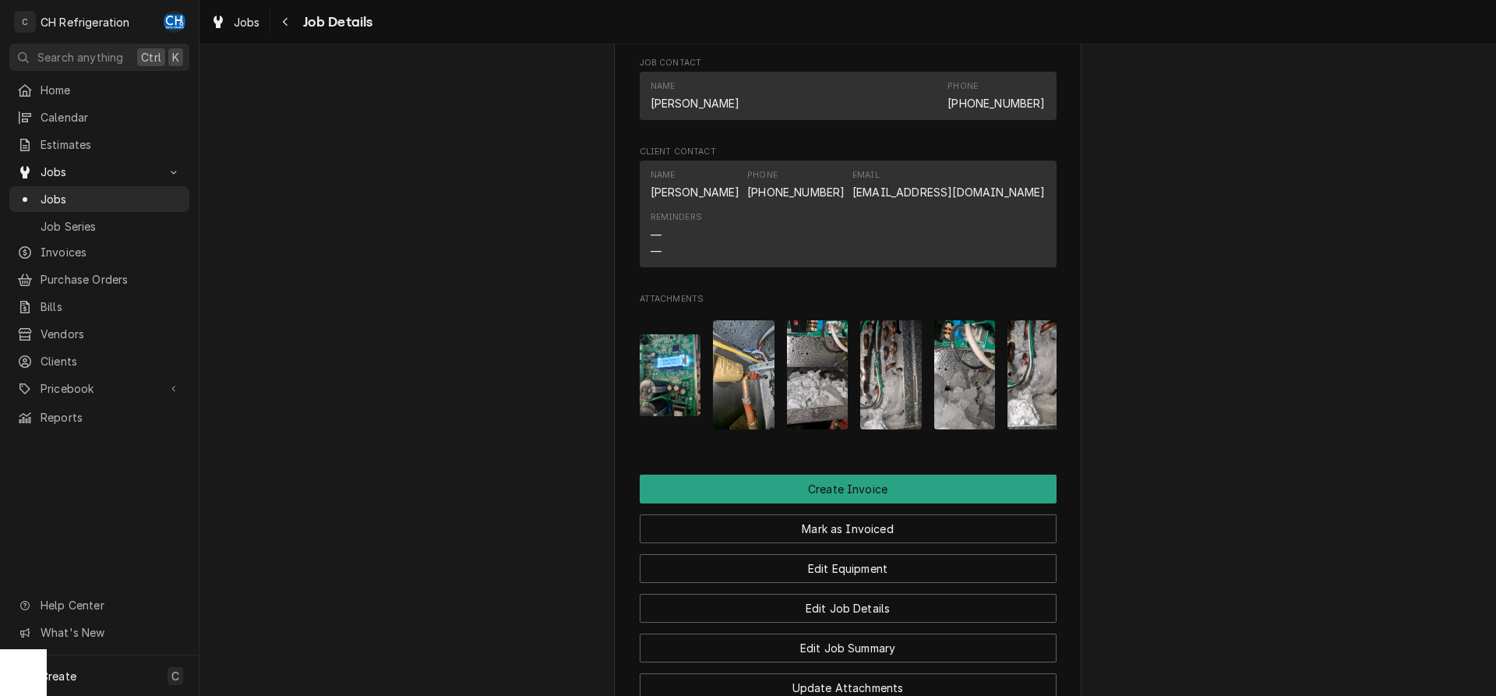
click at [829, 386] on img "Attachments" at bounding box center [818, 374] width 62 height 109
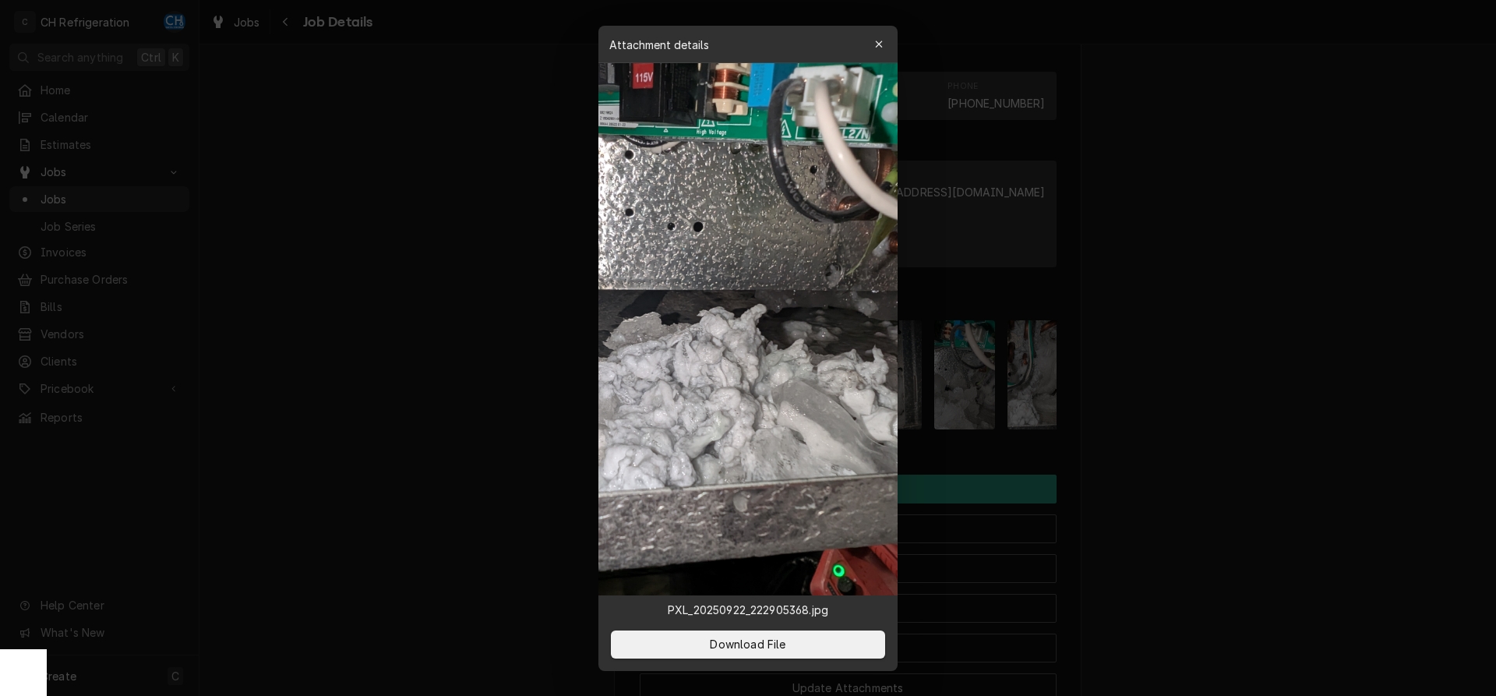
click at [1170, 405] on div at bounding box center [748, 348] width 1496 height 696
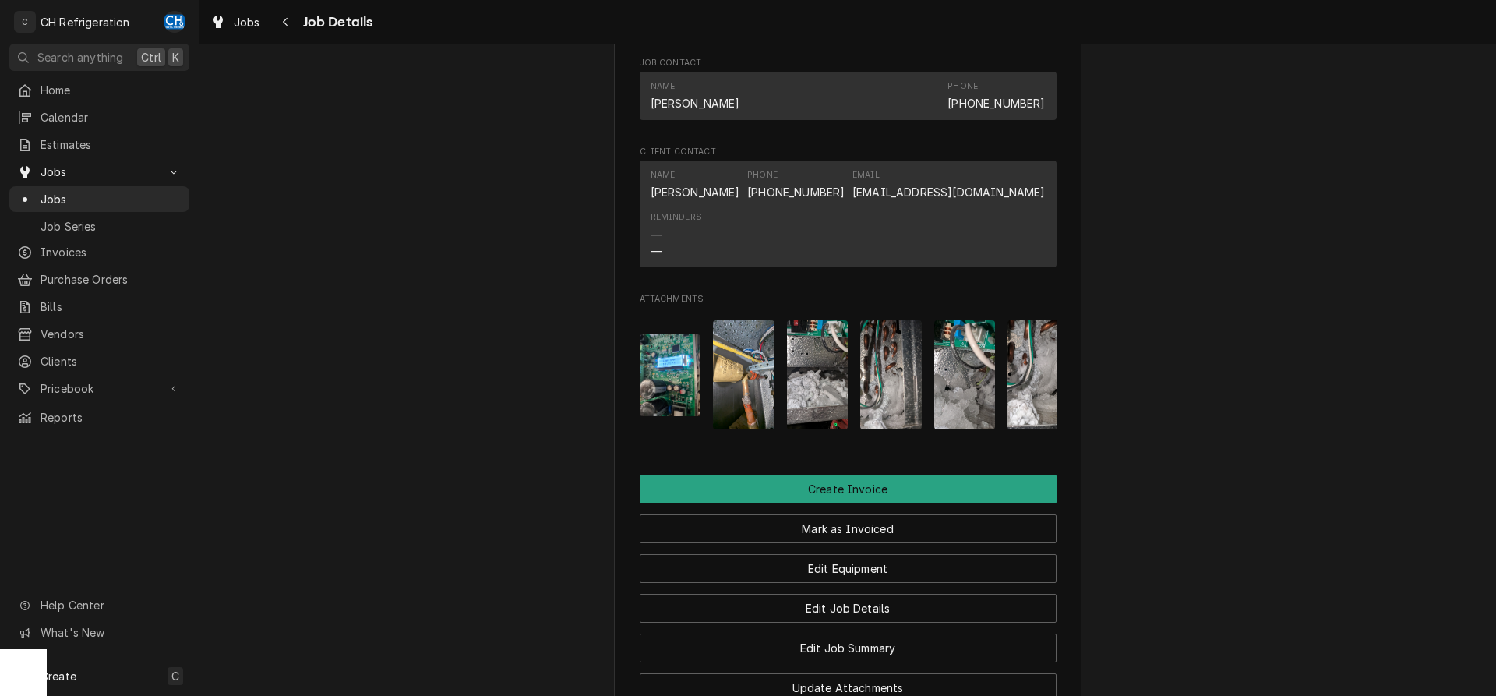
click at [879, 394] on img "Attachments" at bounding box center [891, 374] width 62 height 109
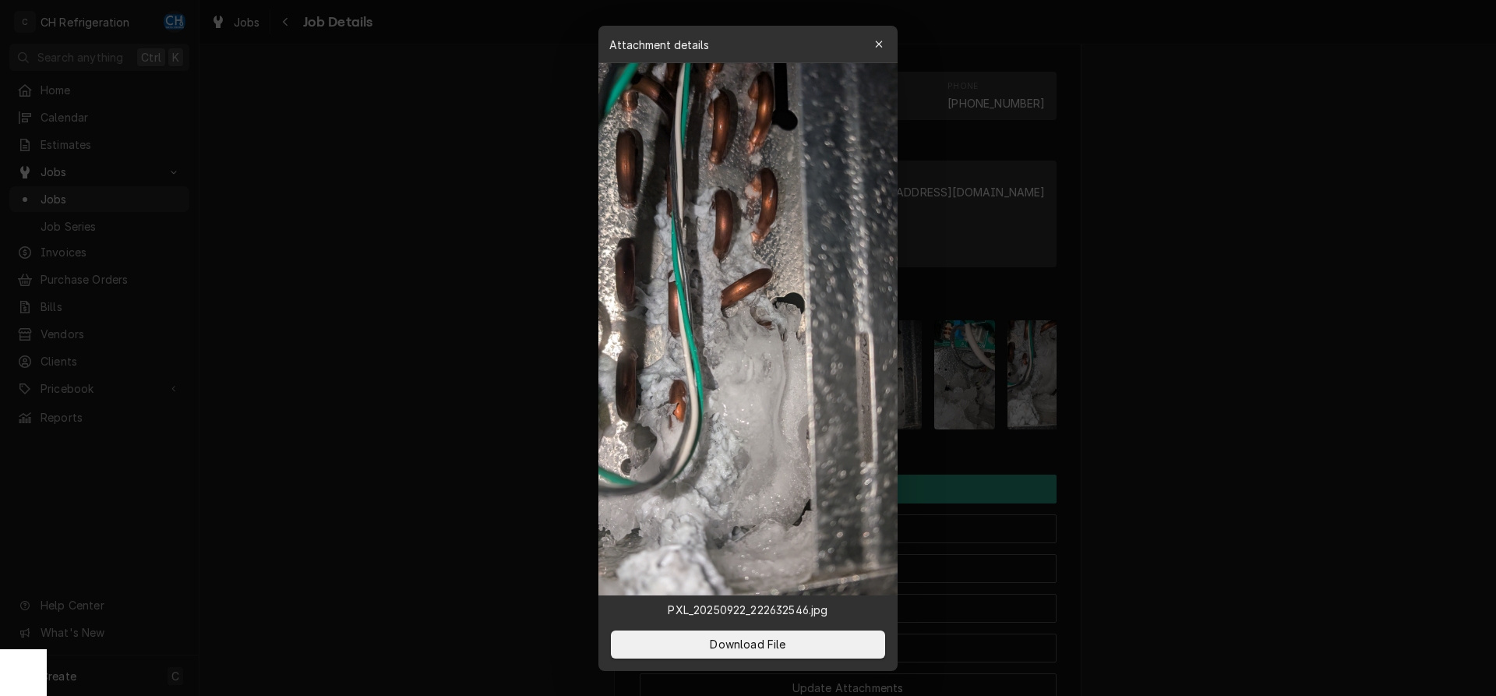
click at [1183, 362] on div at bounding box center [748, 348] width 1496 height 696
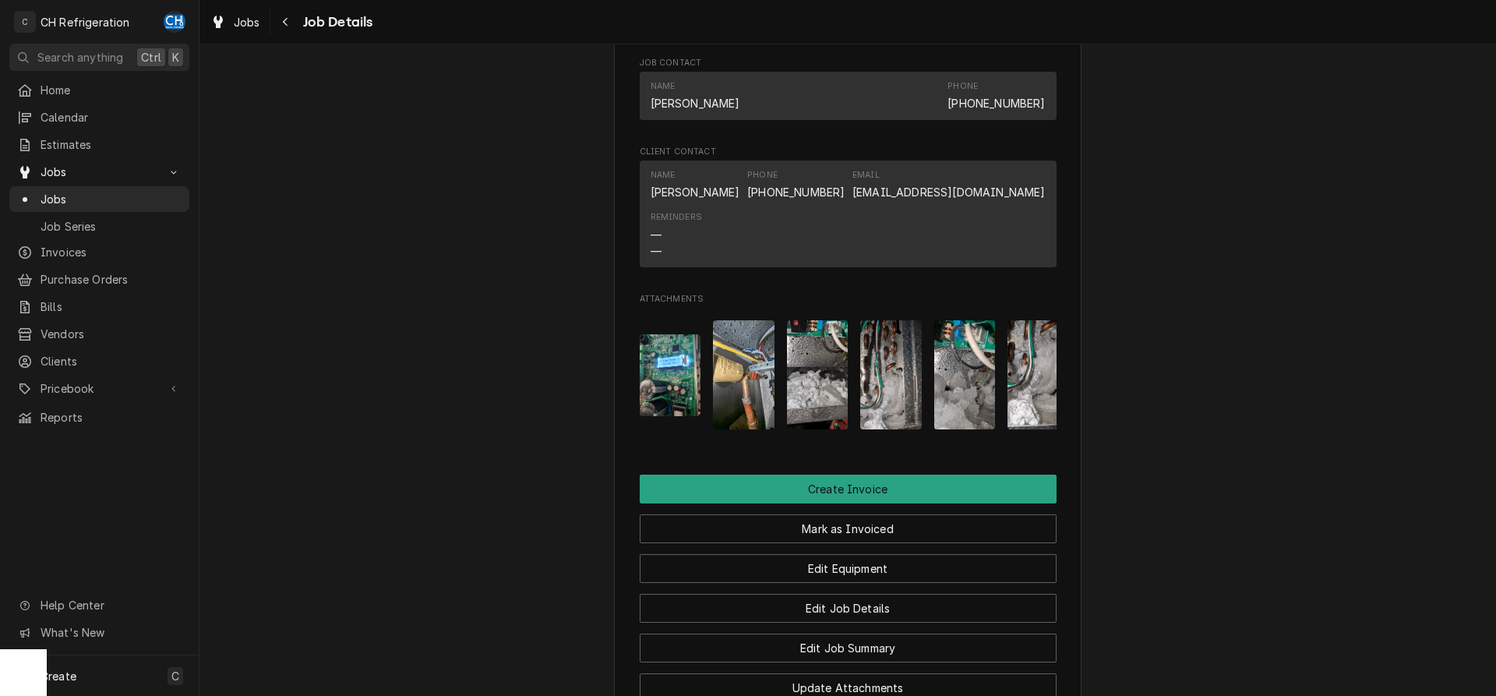
click at [992, 398] on img "Attachments" at bounding box center [965, 374] width 62 height 109
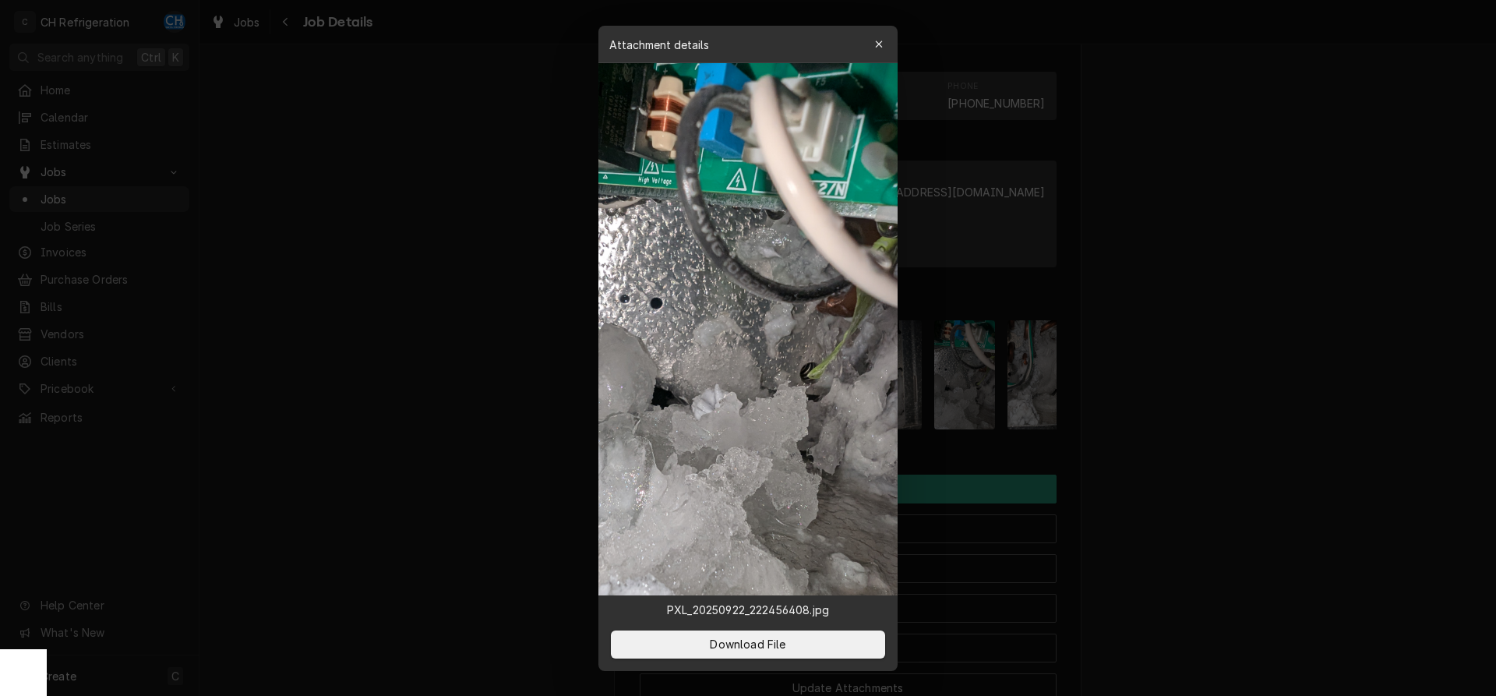
click at [1070, 418] on div at bounding box center [748, 348] width 1496 height 696
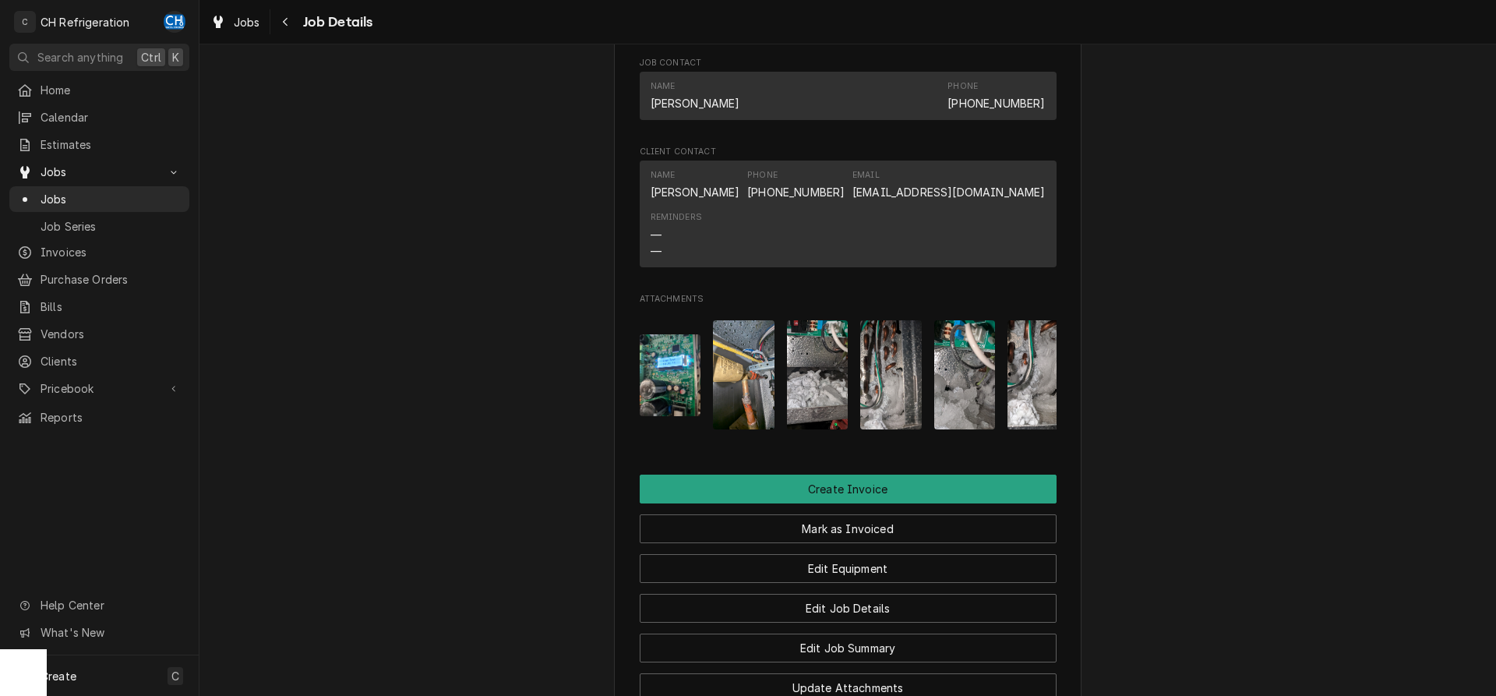
click at [1035, 413] on img "Attachments" at bounding box center [1038, 374] width 62 height 109
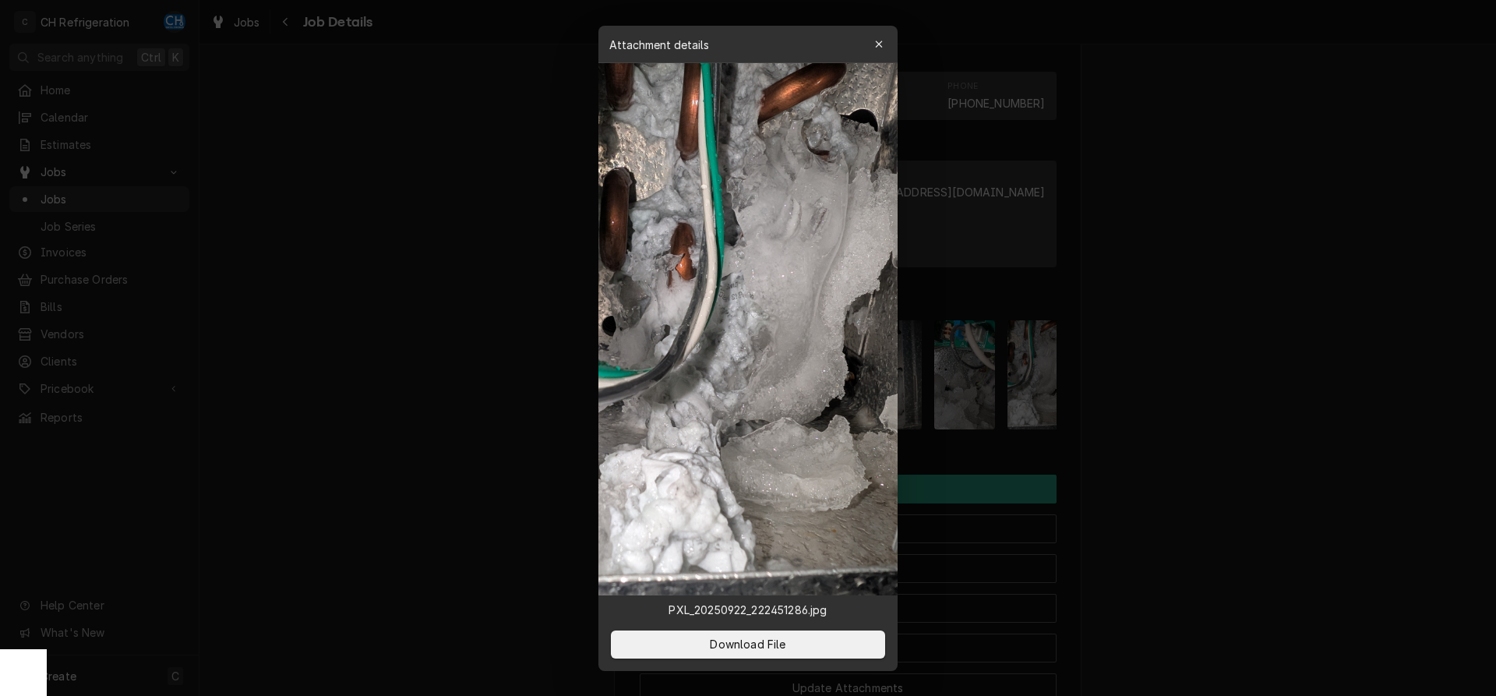
click at [1260, 361] on div at bounding box center [748, 348] width 1496 height 696
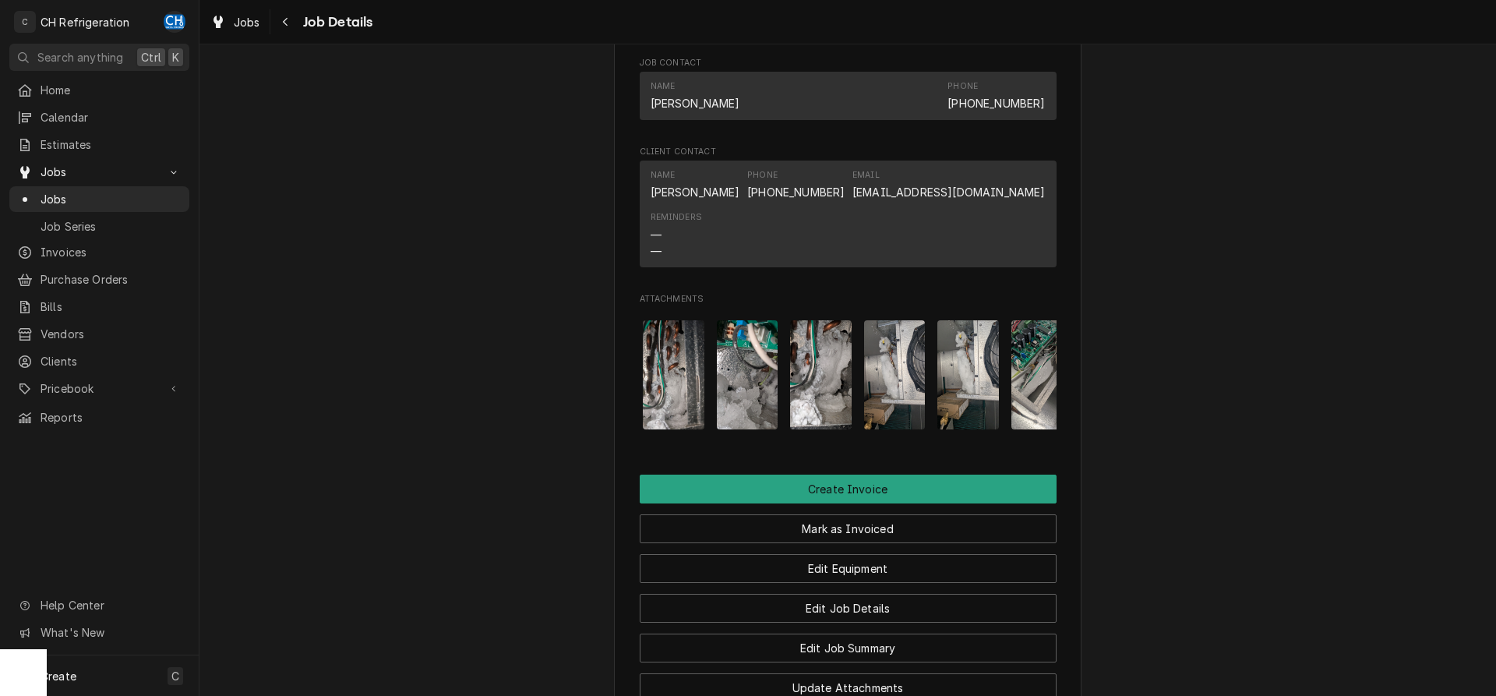
scroll to position [0, 245]
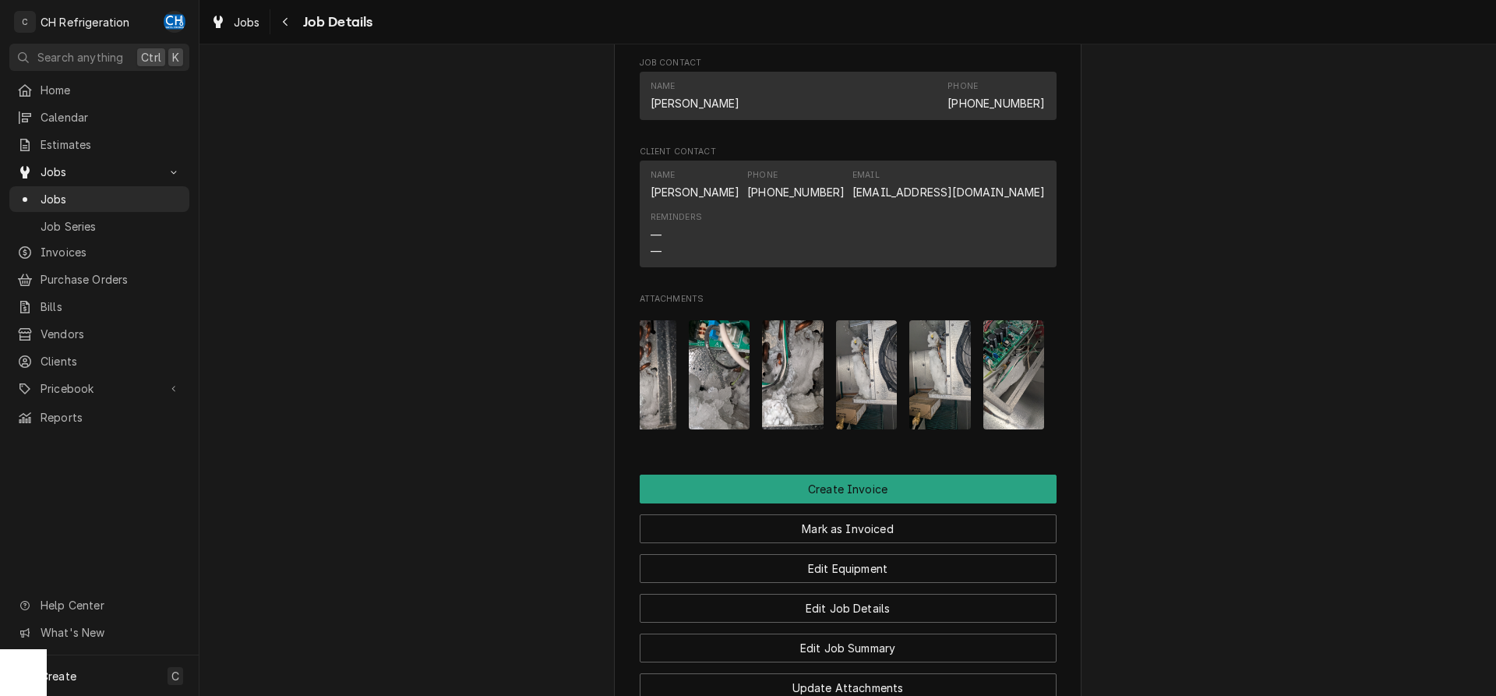
click at [858, 417] on img "Attachments" at bounding box center [867, 374] width 62 height 109
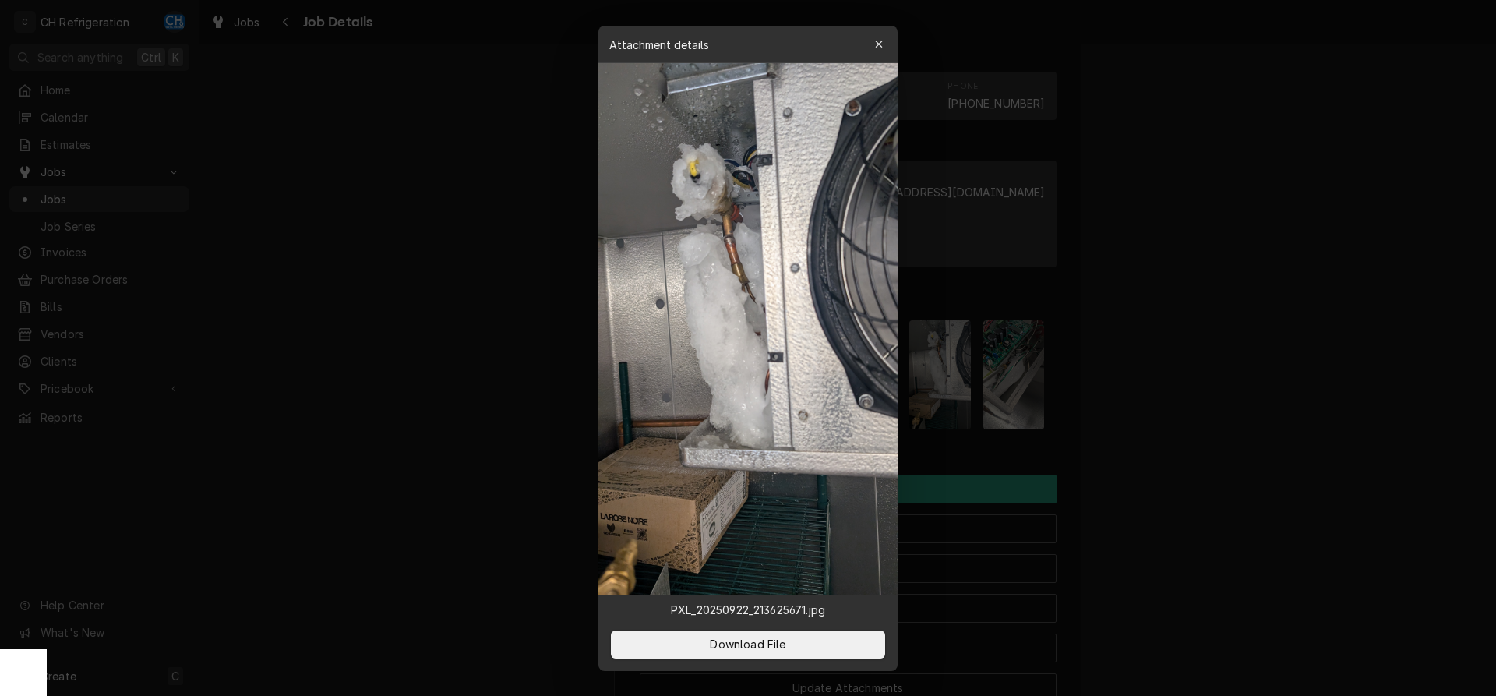
click at [1099, 293] on div at bounding box center [748, 348] width 1496 height 696
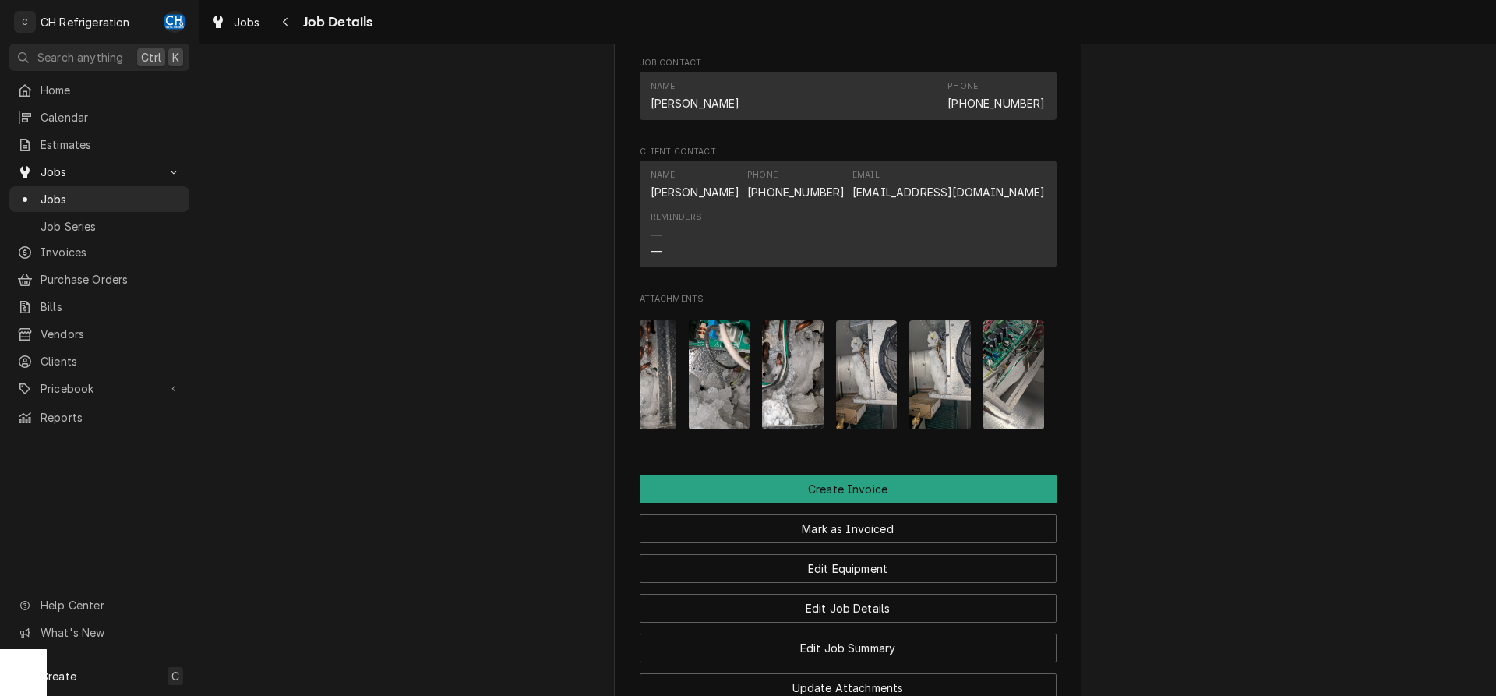
click at [937, 376] on img "Attachments" at bounding box center [940, 374] width 62 height 109
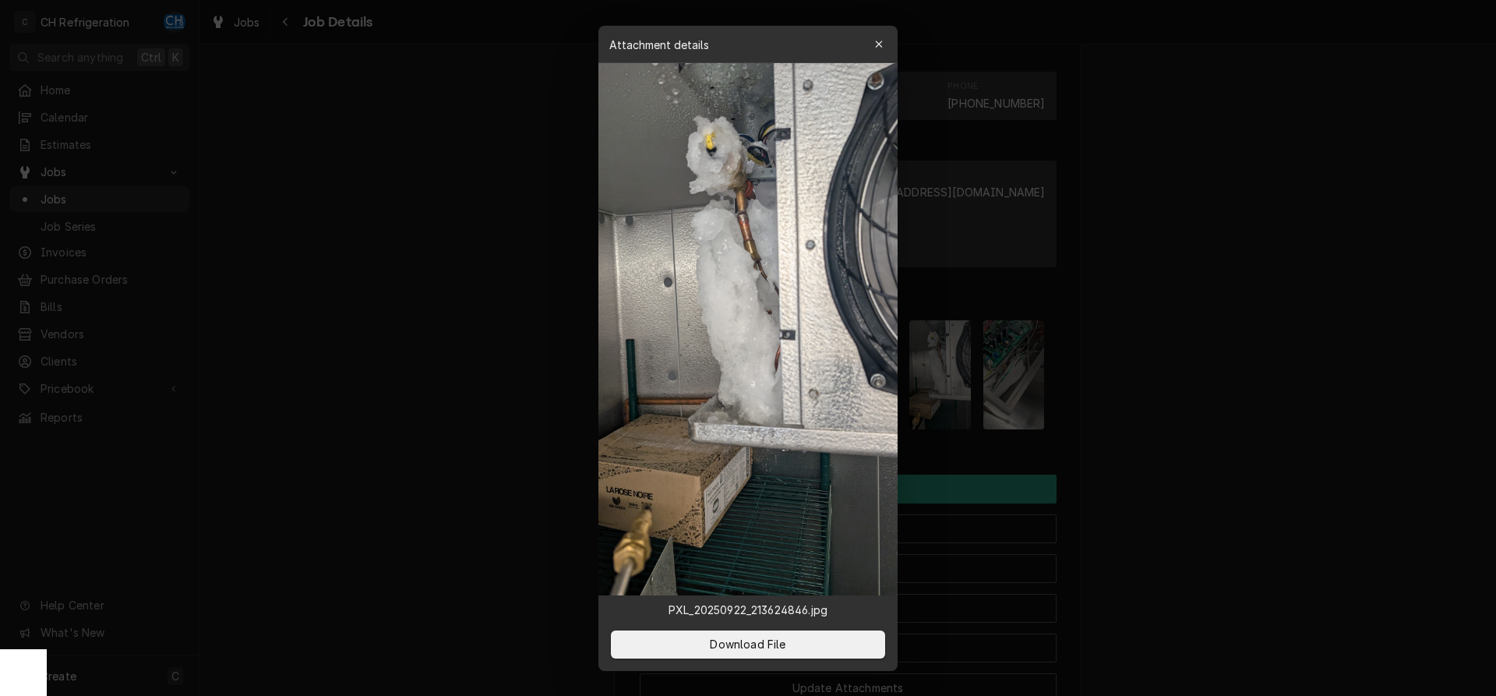
click at [1221, 384] on div at bounding box center [748, 348] width 1496 height 696
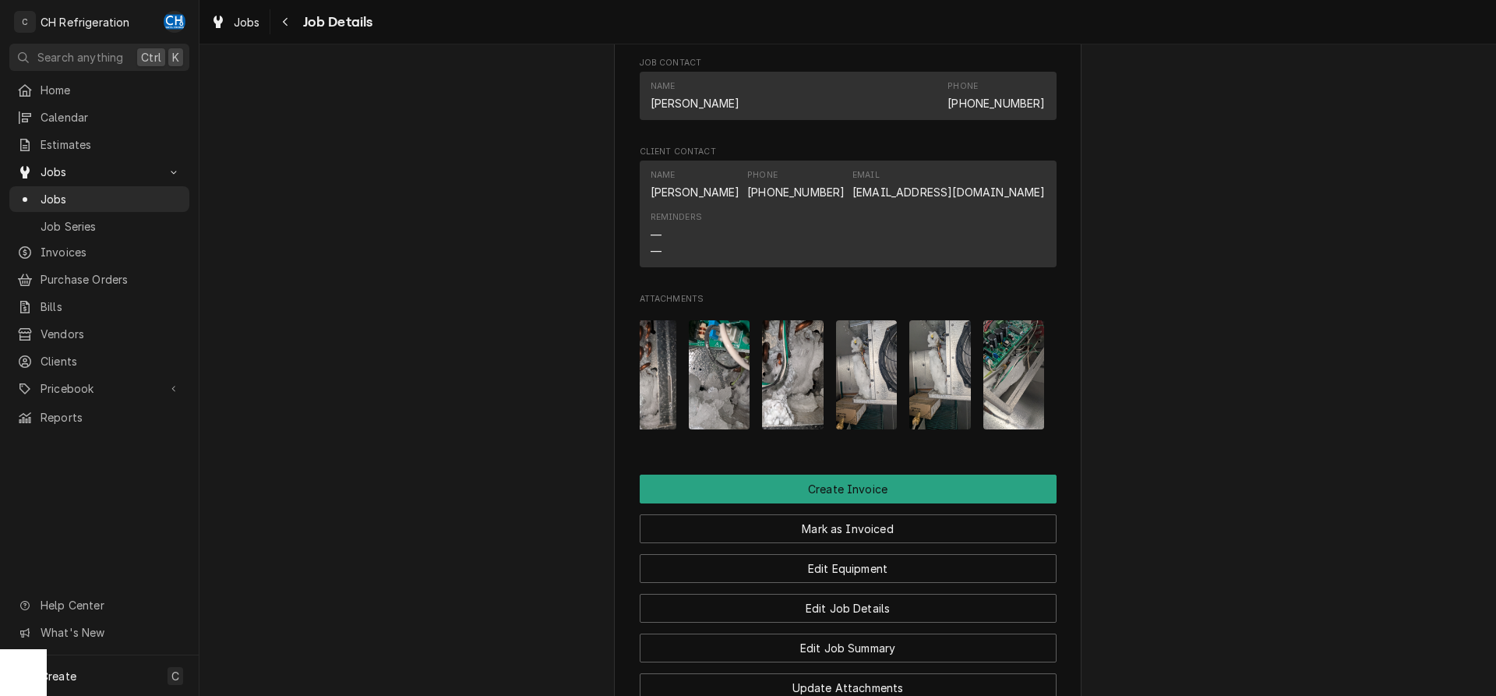
click at [1043, 402] on img "Attachments" at bounding box center [1014, 374] width 62 height 109
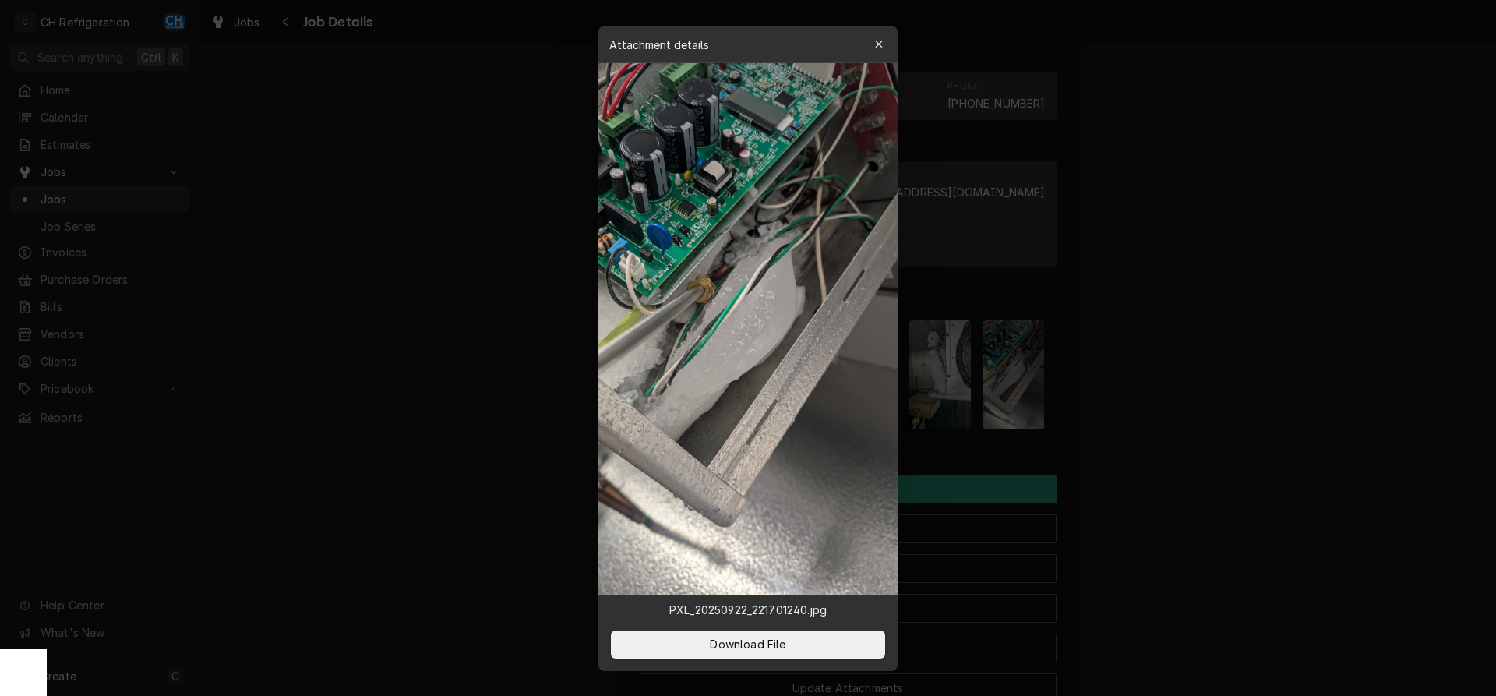
drag, startPoint x: 1200, startPoint y: 529, endPoint x: 1154, endPoint y: 524, distance: 46.2
click at [1200, 527] on div at bounding box center [748, 348] width 1496 height 696
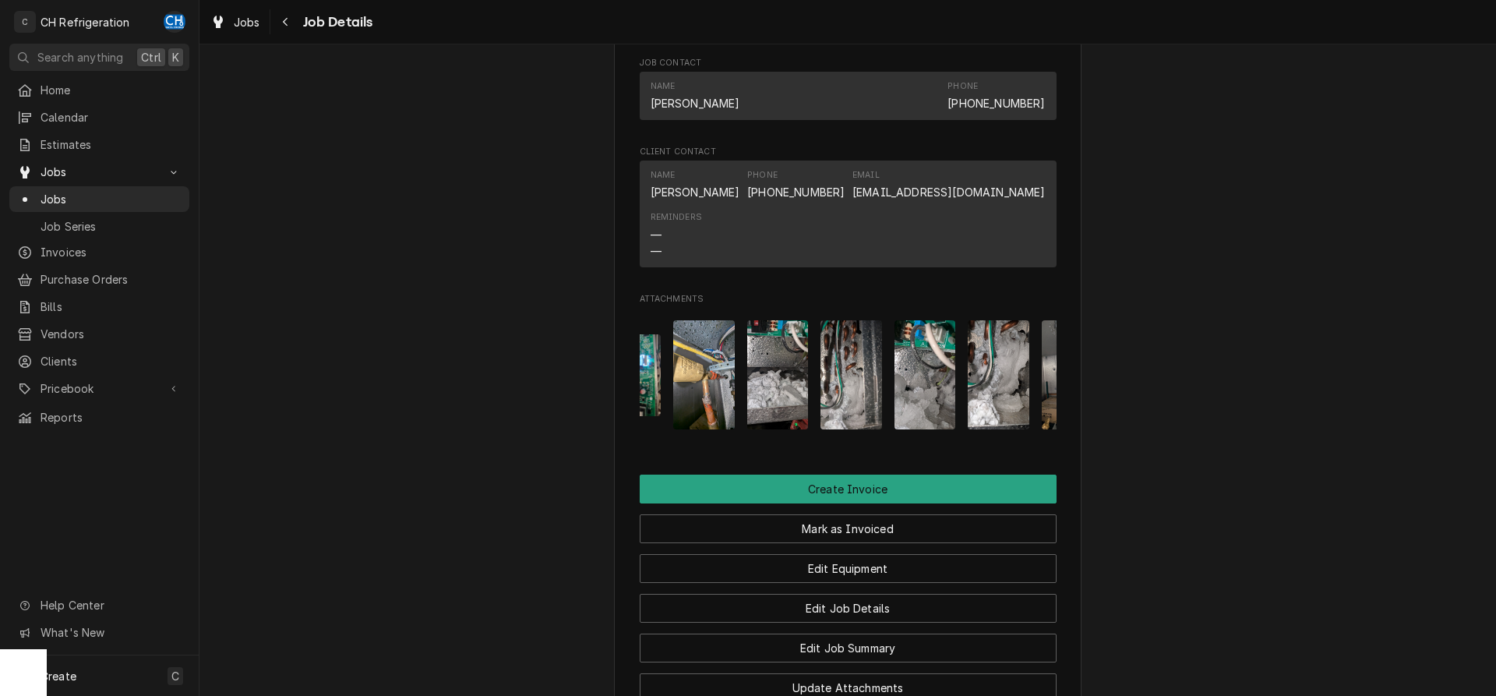
scroll to position [0, 0]
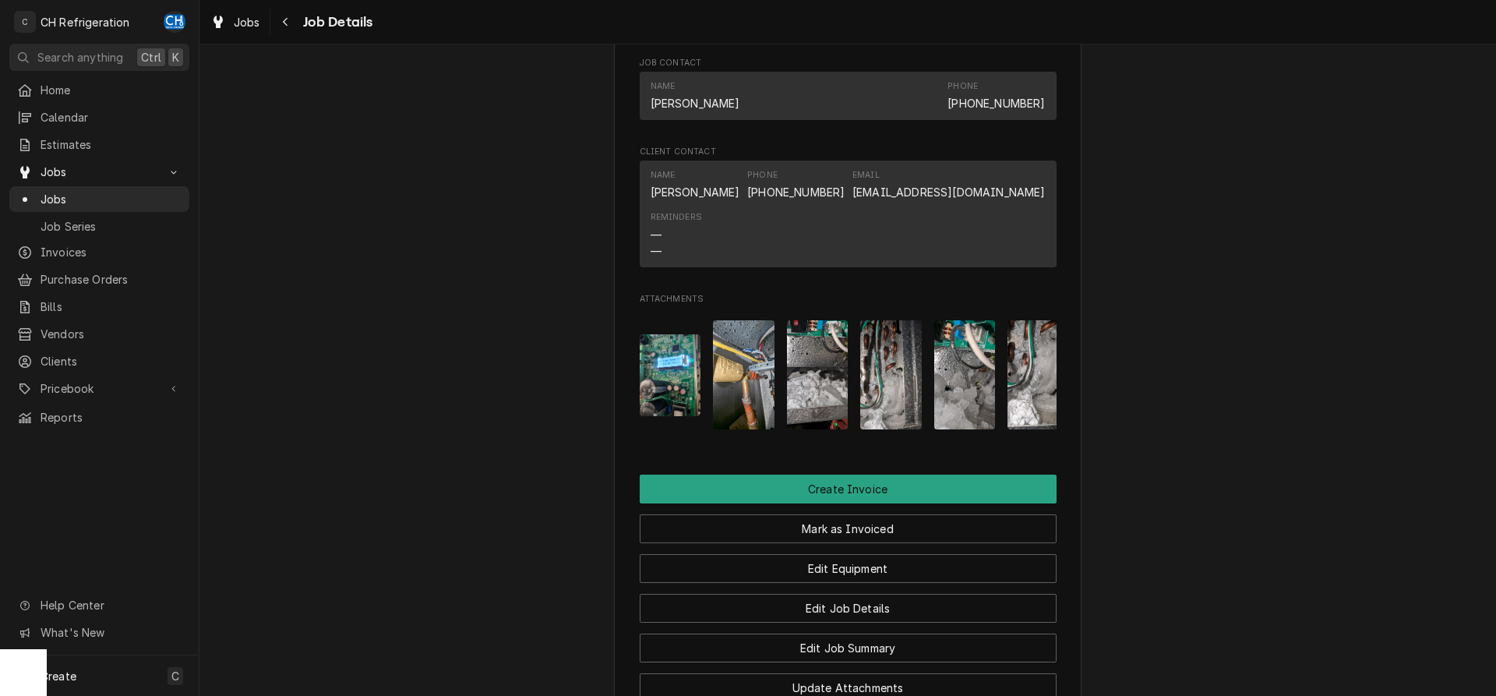
click at [655, 414] on img "Attachments" at bounding box center [671, 375] width 62 height 82
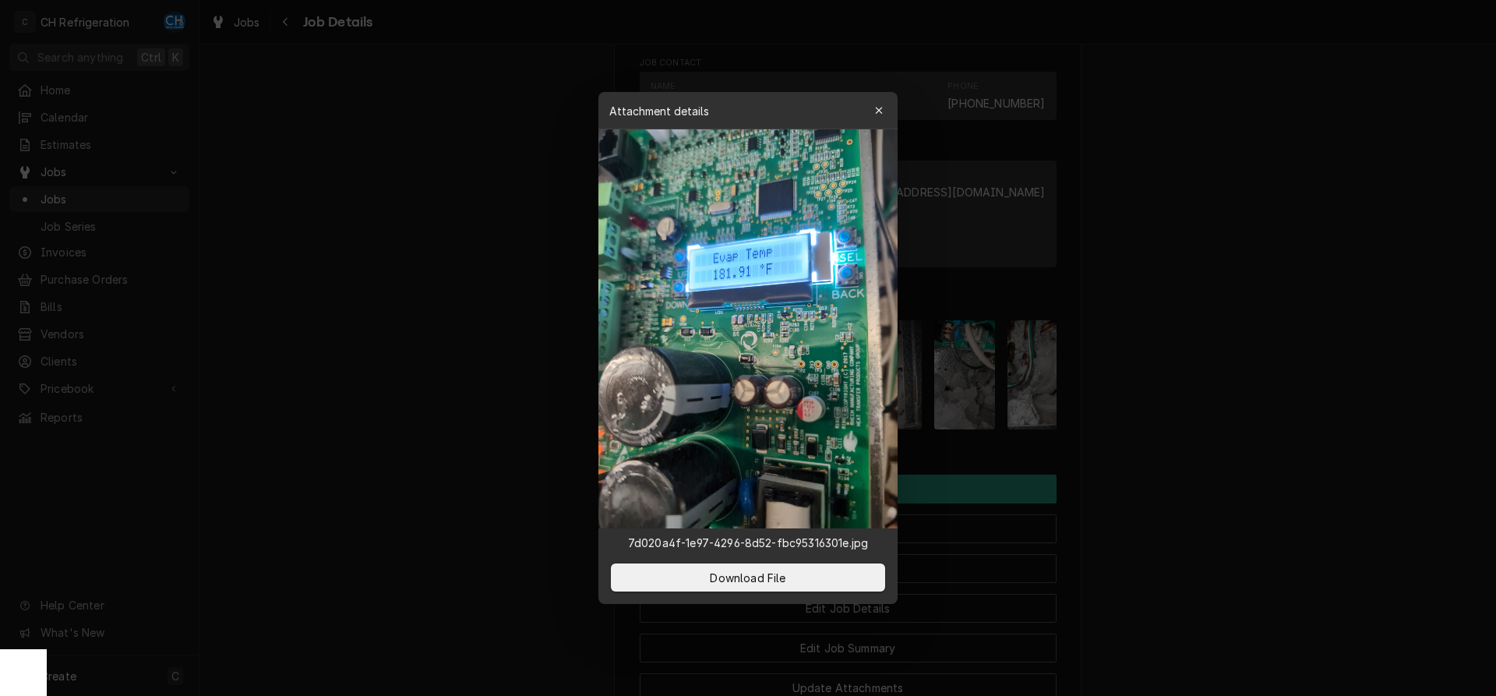
click at [1228, 353] on div at bounding box center [748, 348] width 1496 height 696
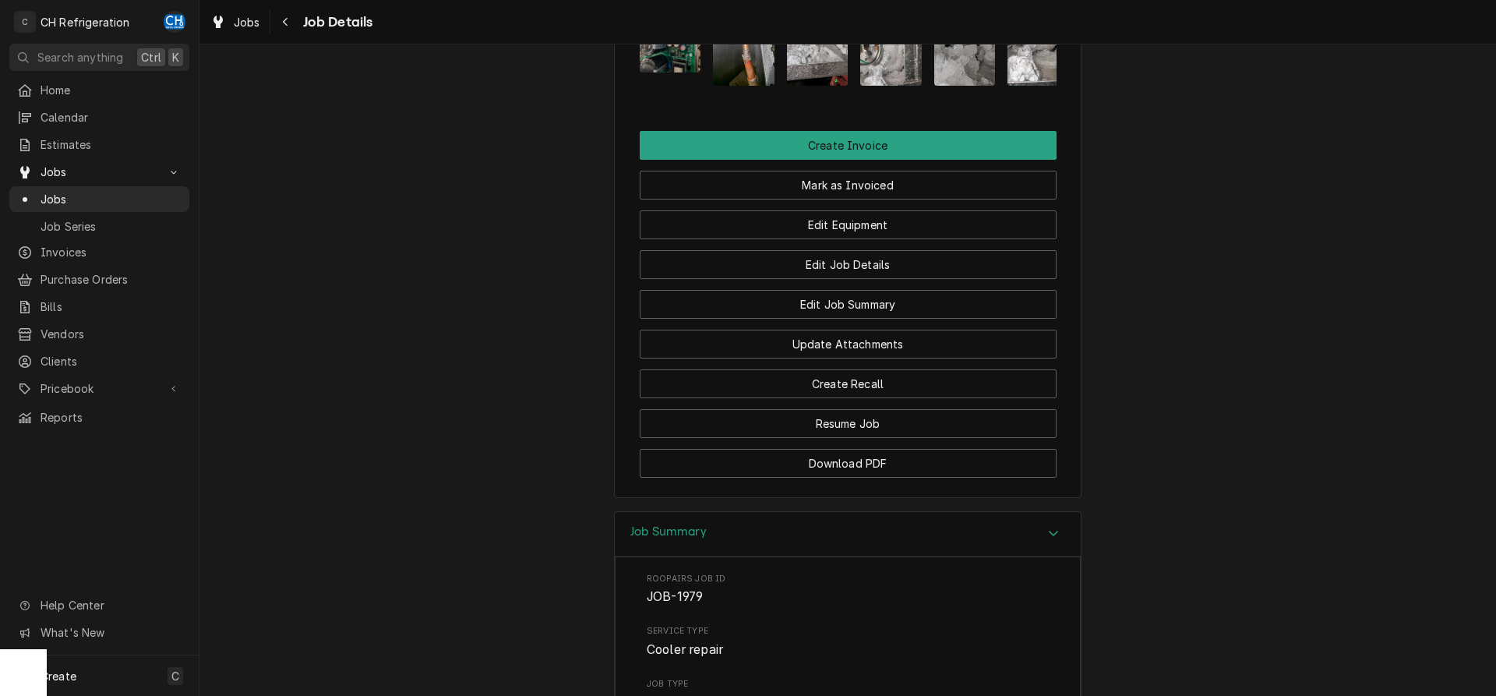
scroll to position [1386, 0]
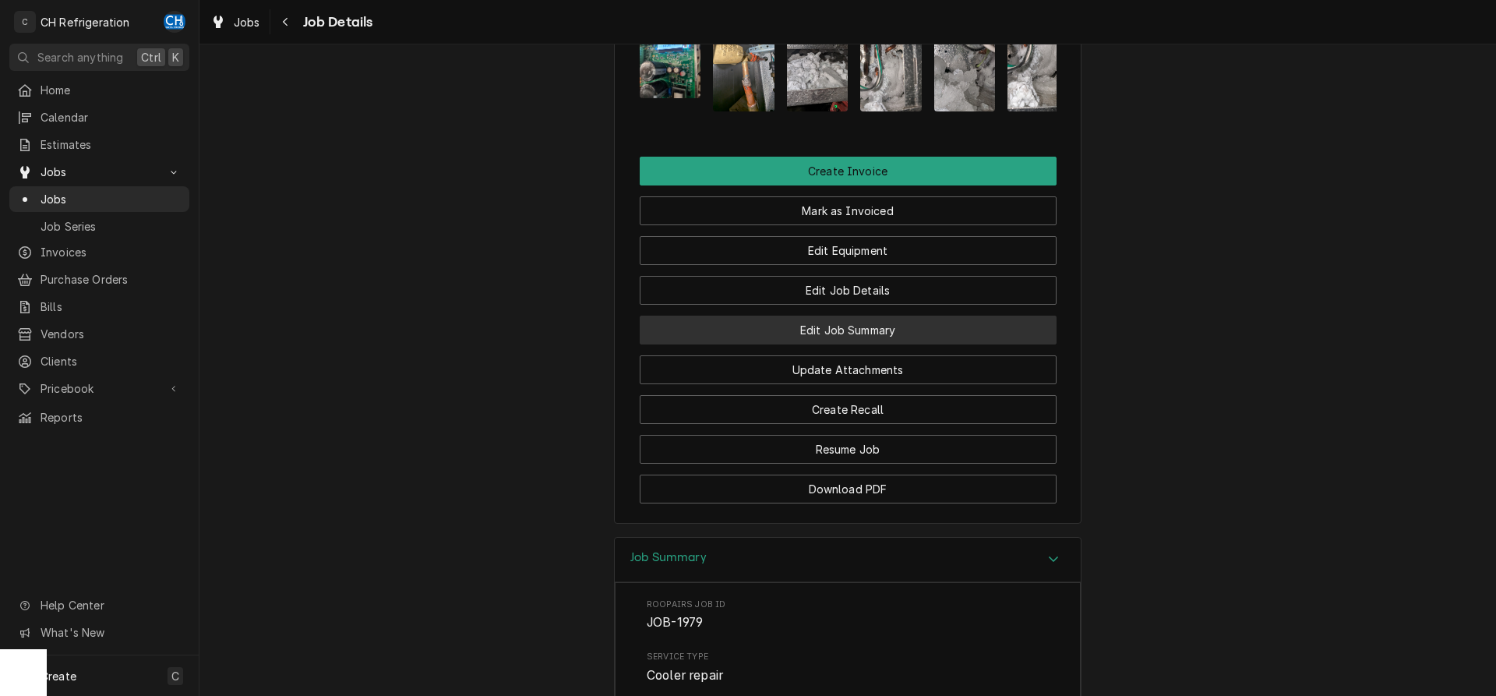
click at [900, 344] on button "Edit Job Summary" at bounding box center [848, 329] width 417 height 29
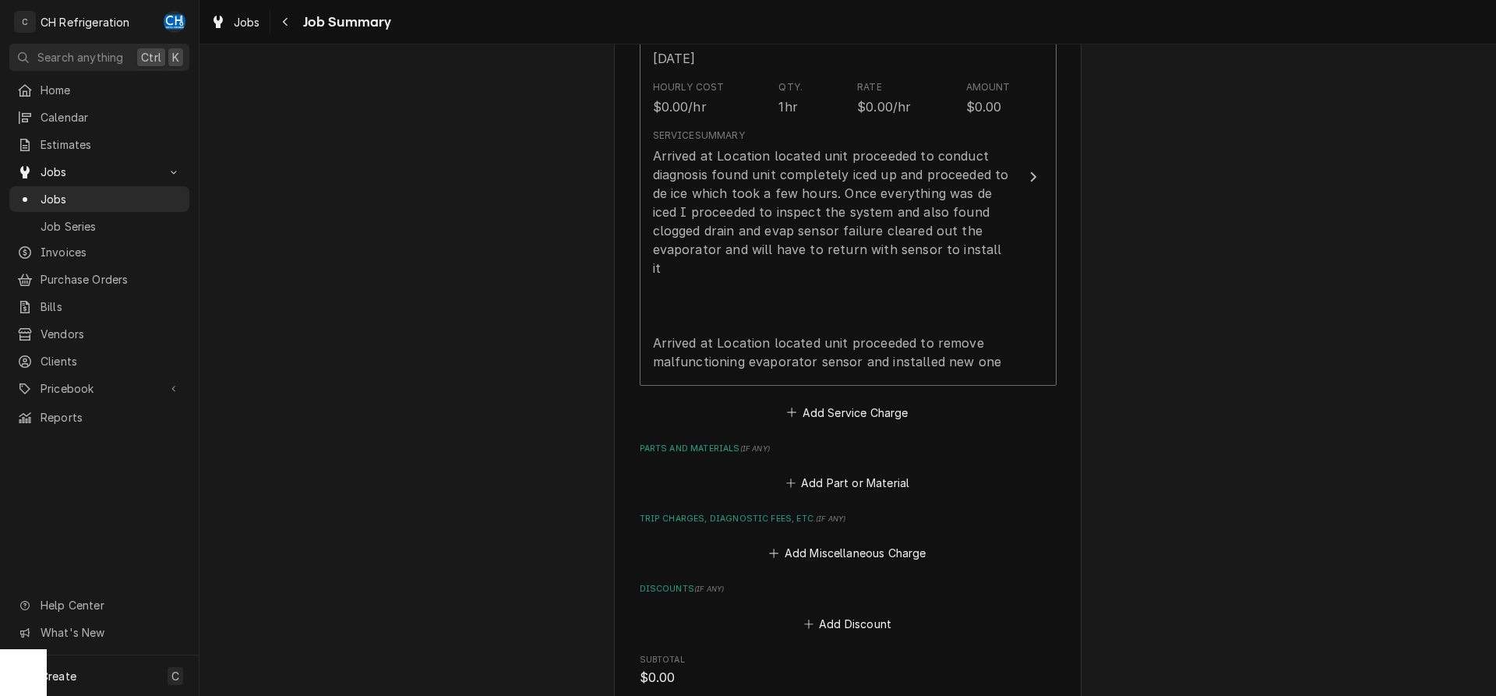
scroll to position [918, 0]
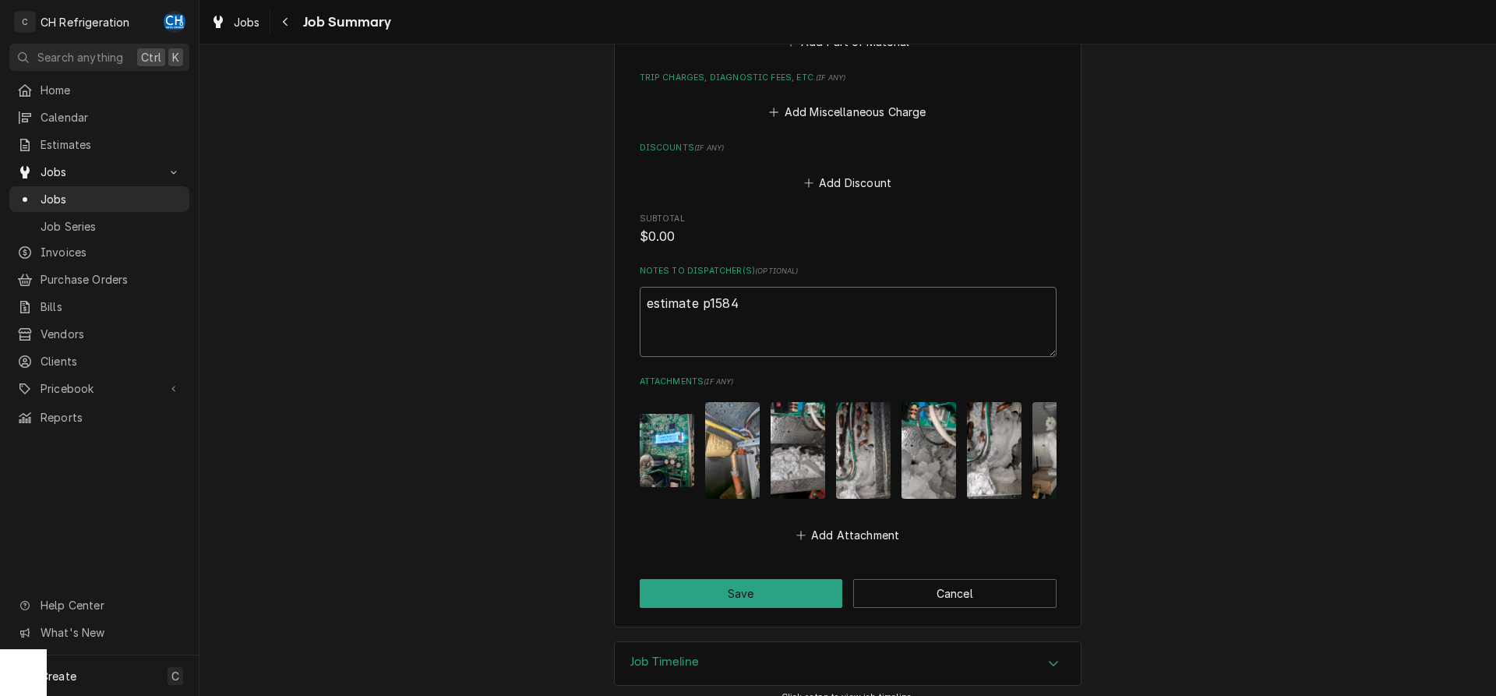
click at [811, 289] on textarea "estimate p1584" at bounding box center [848, 322] width 417 height 70
type textarea "estimate p1584"
type textarea "x"
type textarea "estimate p1584"
type textarea "x"
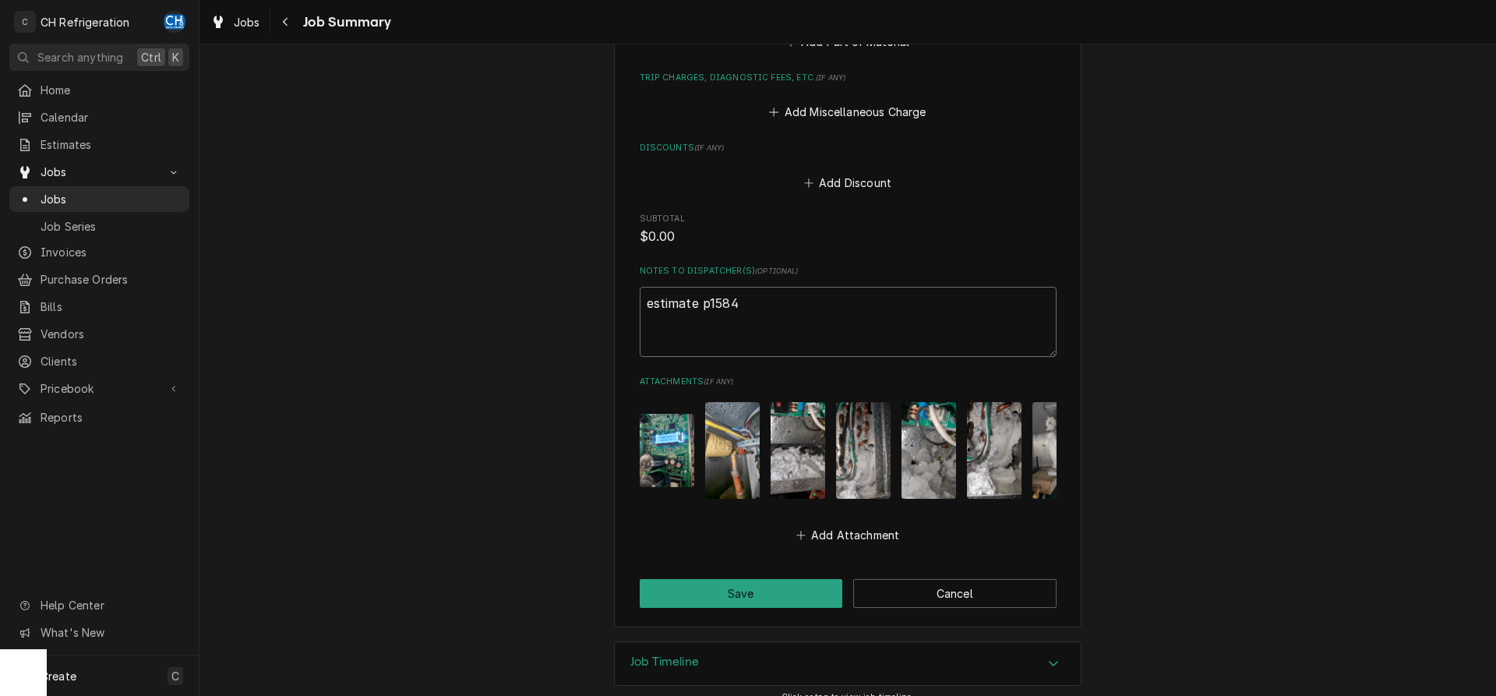
type textarea "estimate p1584 j"
type textarea "x"
type textarea "estimate p1584 jo"
type textarea "x"
type textarea "estimate p1584 job"
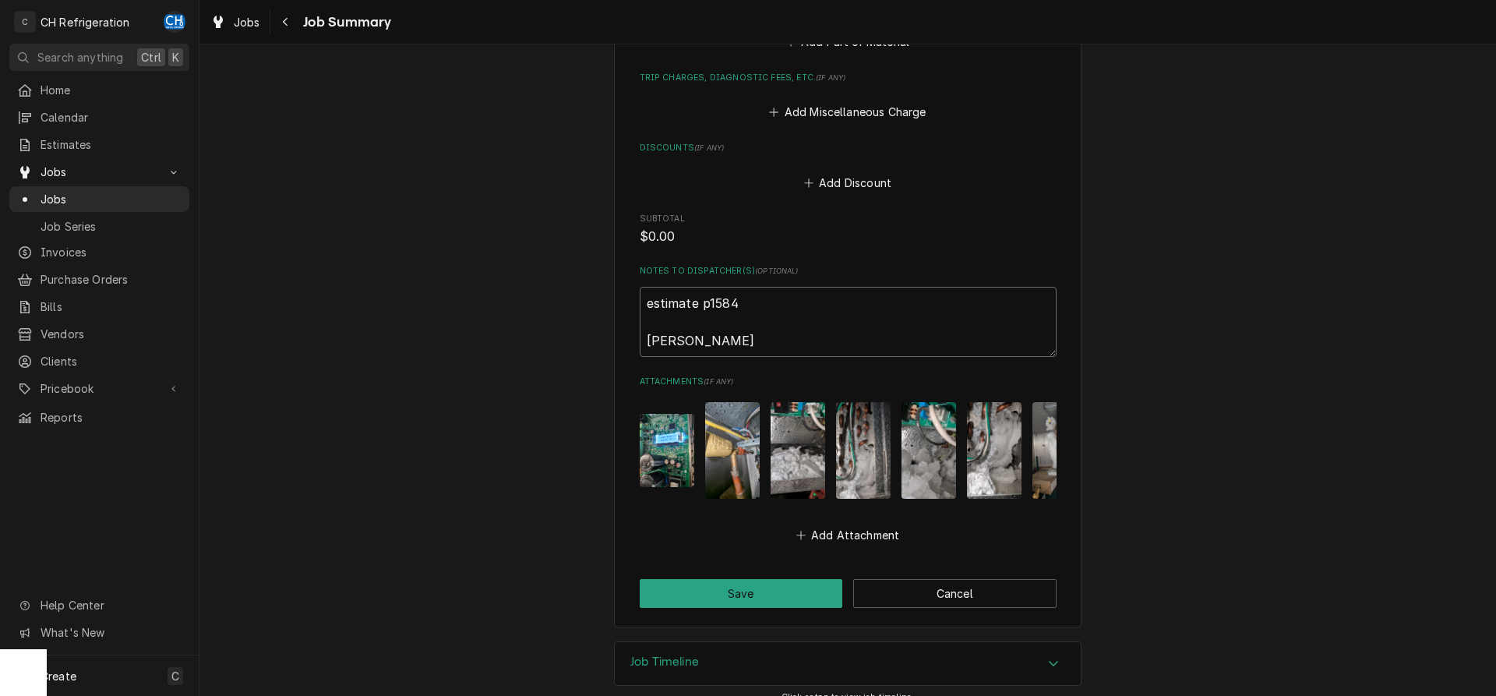
type textarea "x"
type textarea "estimate p1584 job"
type textarea "x"
type textarea "estimate p1584 job o"
type textarea "x"
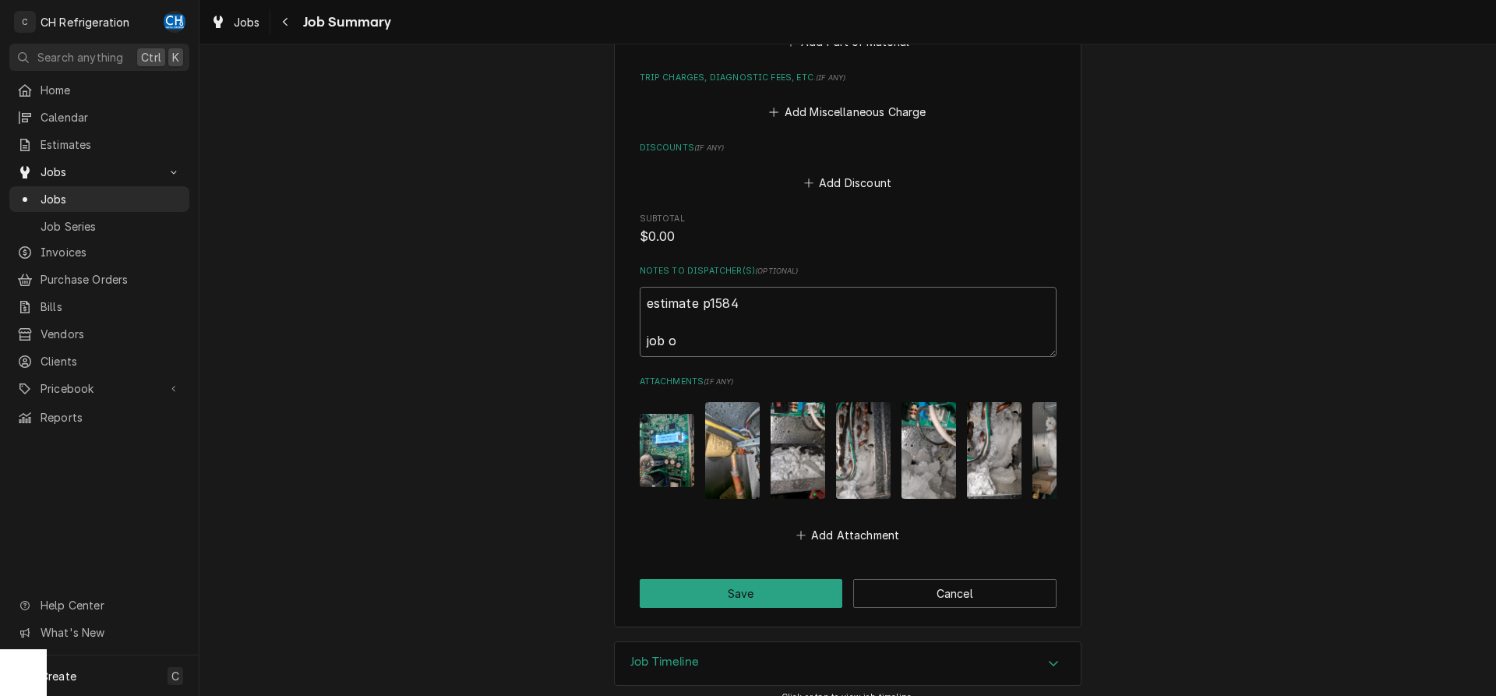
type textarea "estimate p1584 job on"
type textarea "x"
type textarea "estimate p1584 job onl"
type textarea "x"
type textarea "estimate p1584 job only"
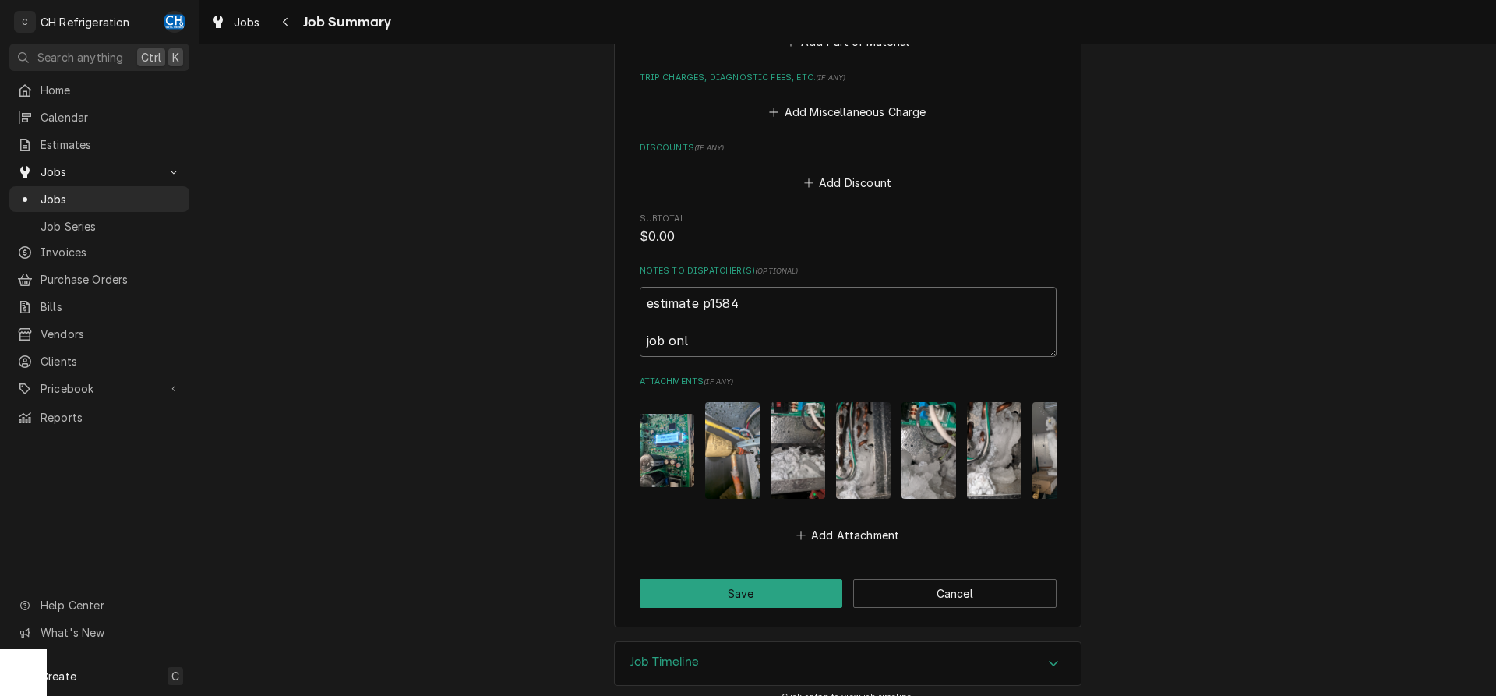
type textarea "x"
type textarea "estimate p1584 job only"
type textarea "x"
type textarea "estimate p1584 job only t"
type textarea "x"
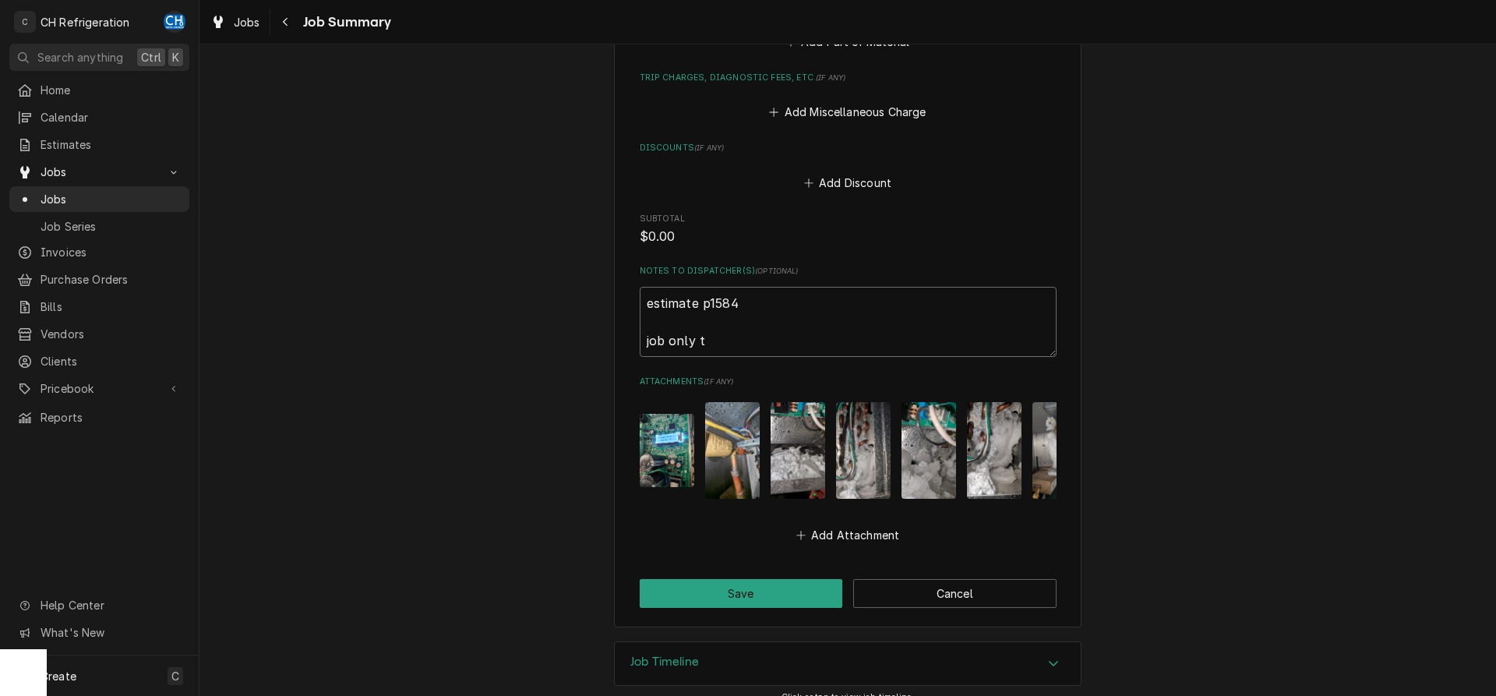
type textarea "estimate p1584 job only to"
type textarea "x"
type textarea "estimate p1584 job only too"
type textarea "x"
type textarea "estimate p1584 job only took"
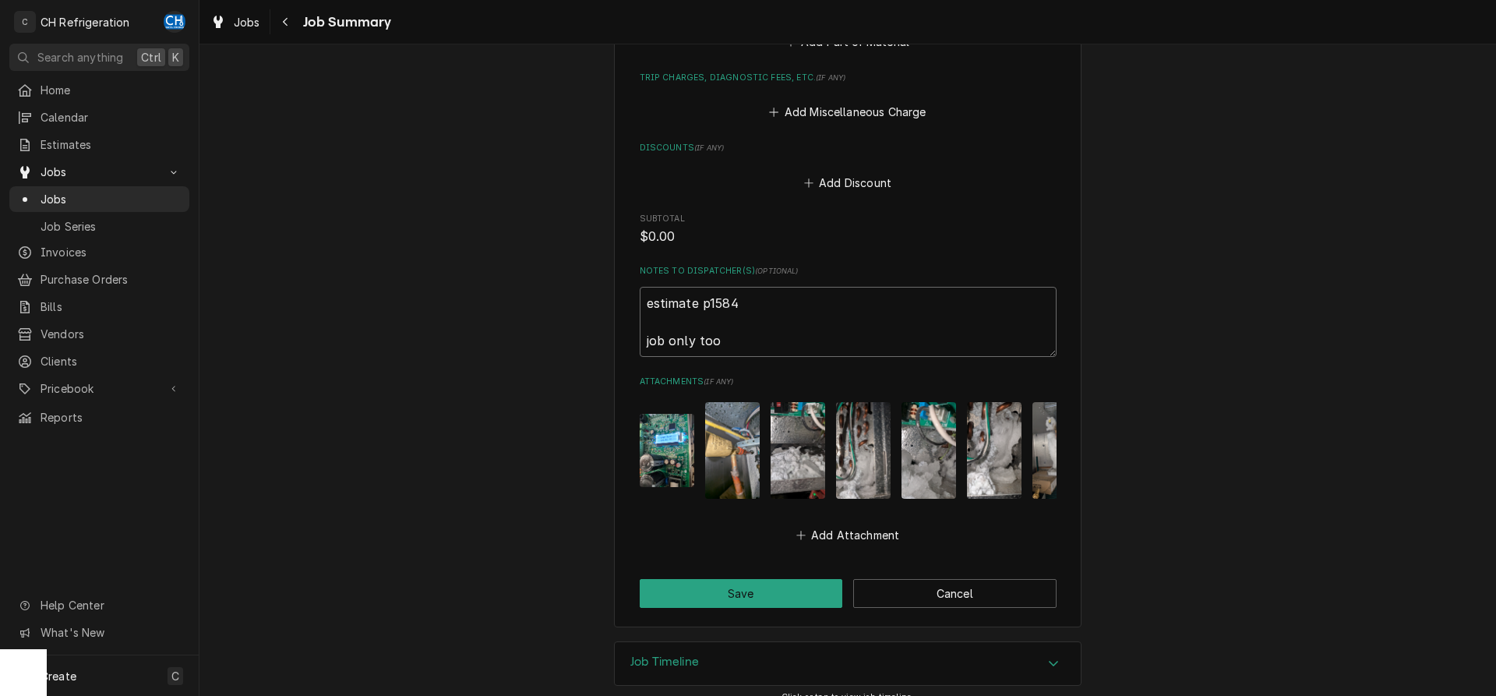
type textarea "x"
type textarea "estimate p1584 job only took"
type textarea "x"
type textarea "estimate p1584 job only took ."
type textarea "x"
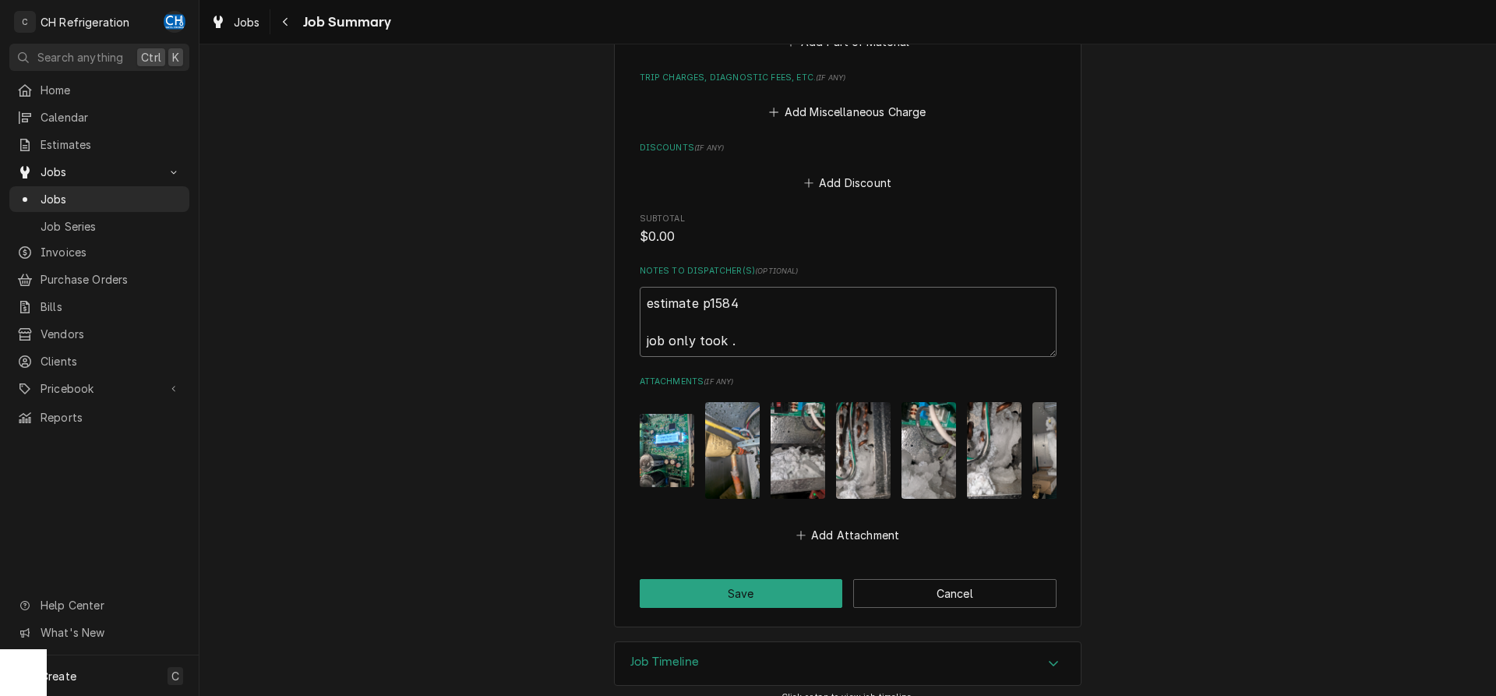
type textarea "estimate p1584 job only took"
type textarea "x"
type textarea "estimate p1584 job only took ="
type textarea "x"
type textarea "estimate p1584 job only took"
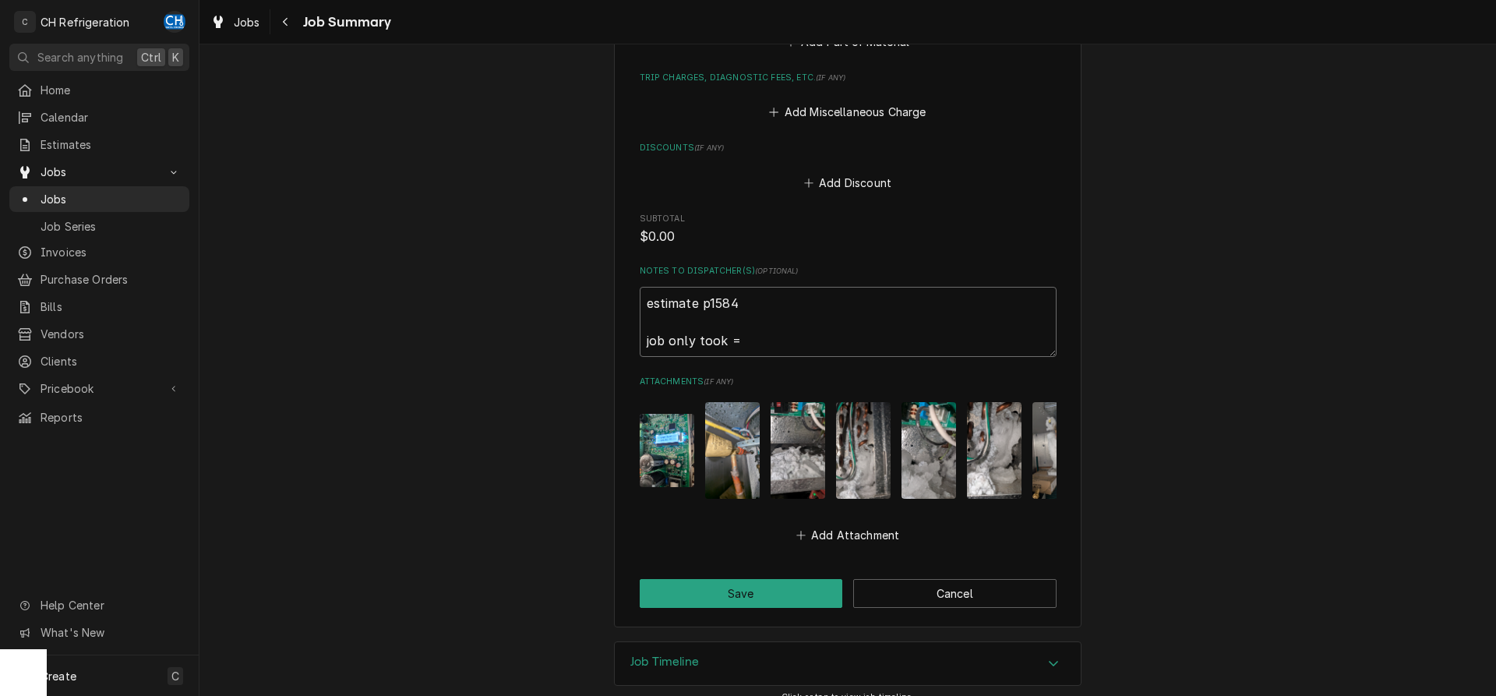
type textarea "x"
type textarea "estimate p1584 job only took 3"
type textarea "x"
type textarea "estimate p1584 job only took 30"
type textarea "x"
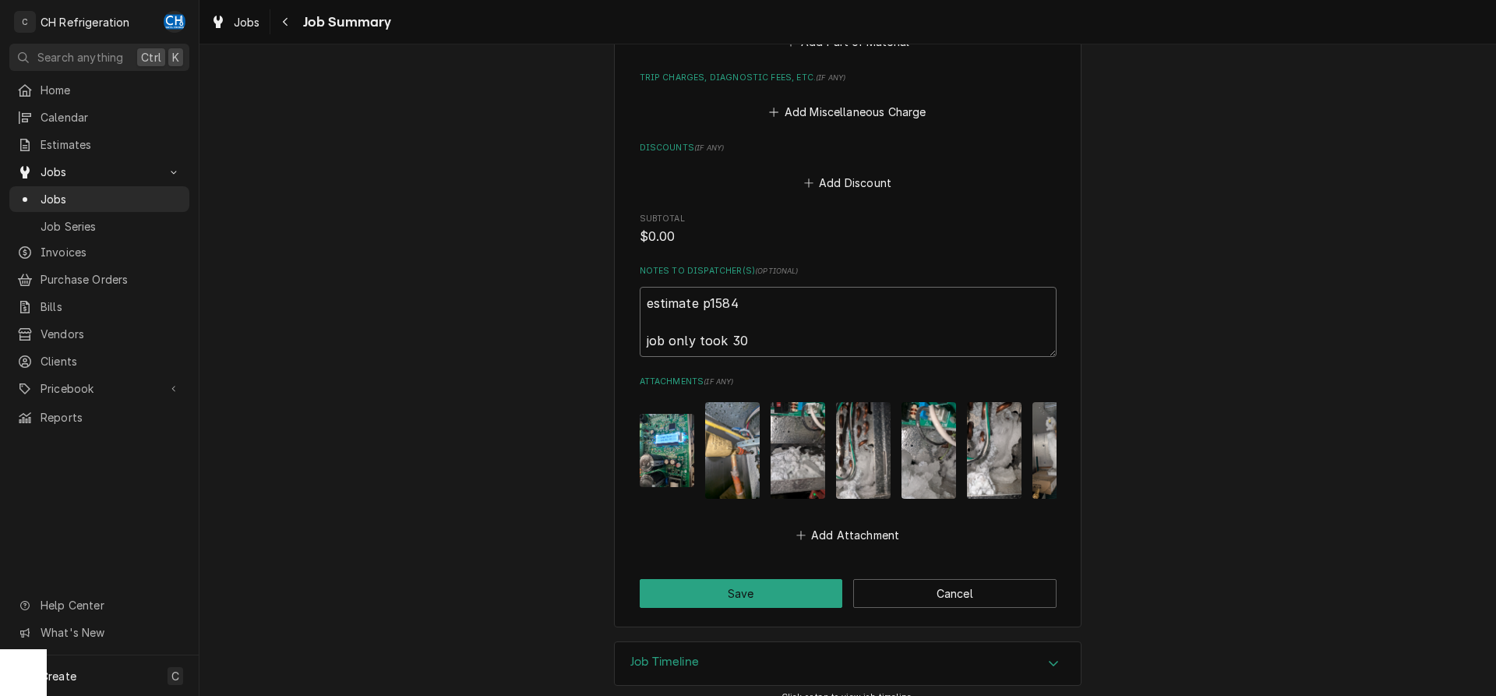
type textarea "estimate p1584 job only took 30"
type textarea "x"
type textarea "estimate p1584 job only took 30 m"
type textarea "x"
type textarea "estimate p1584 job only took 30 mi"
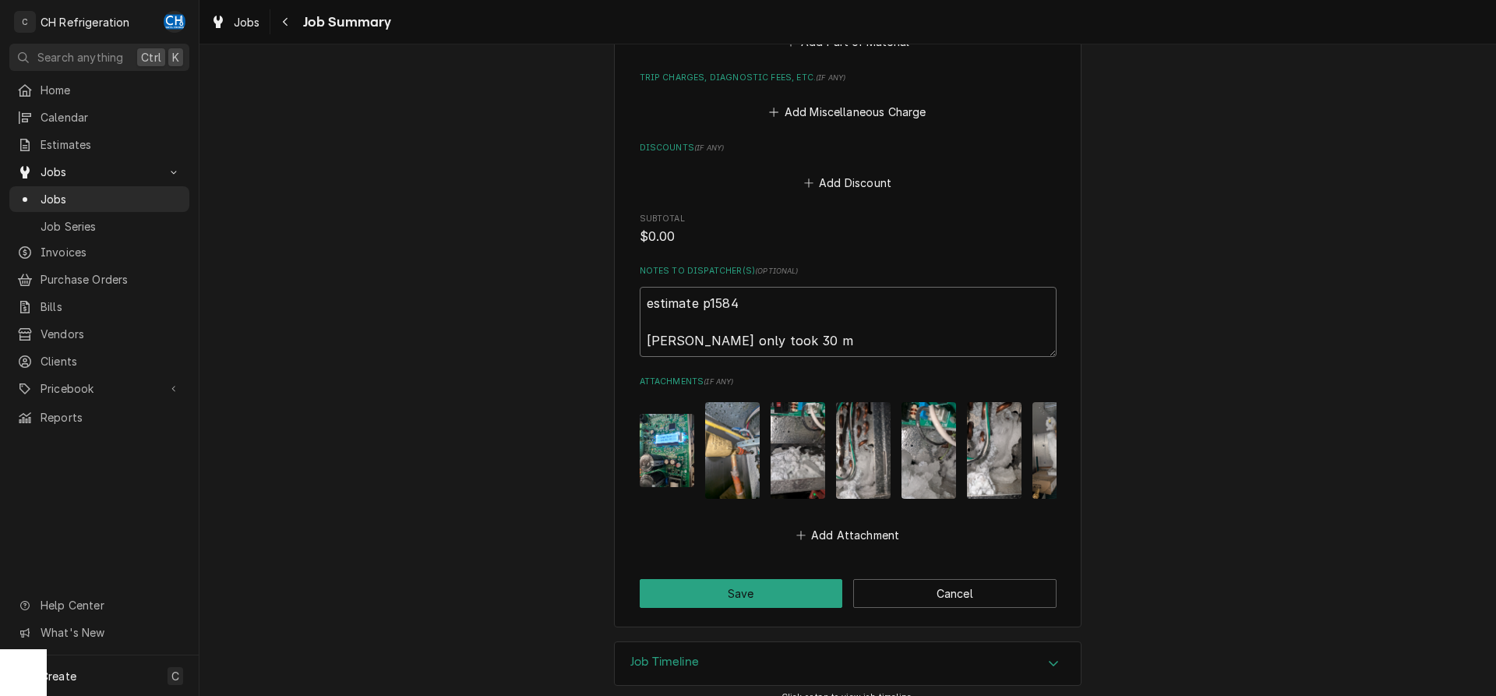
type textarea "x"
type textarea "estimate p1584 job only took 30 min"
type textarea "x"
type textarea "estimate p1584 job only took 30 minu"
type textarea "x"
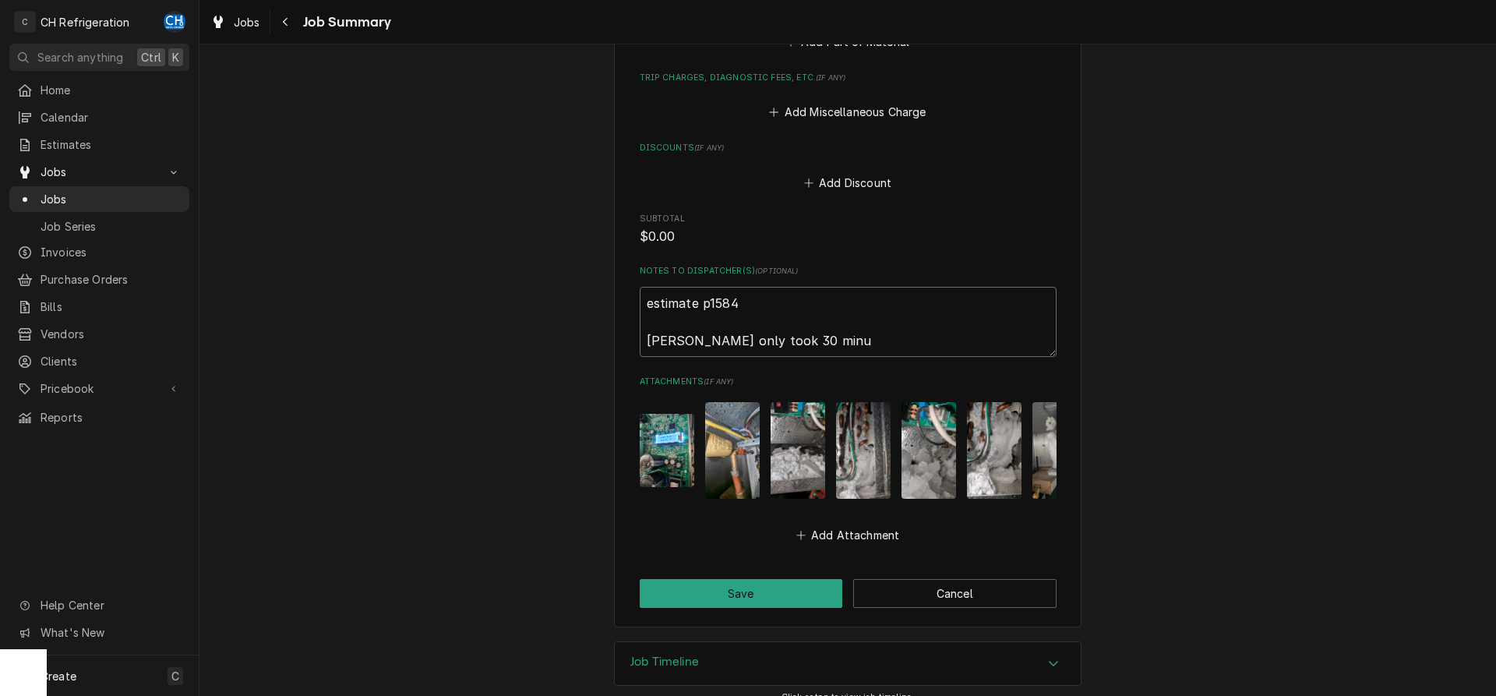
type textarea "estimate p1584 job only took 30 minut"
type textarea "x"
type textarea "estimate p1584 job only took 30 minute"
type textarea "x"
type textarea "estimate p1584 job only took 30 minutes"
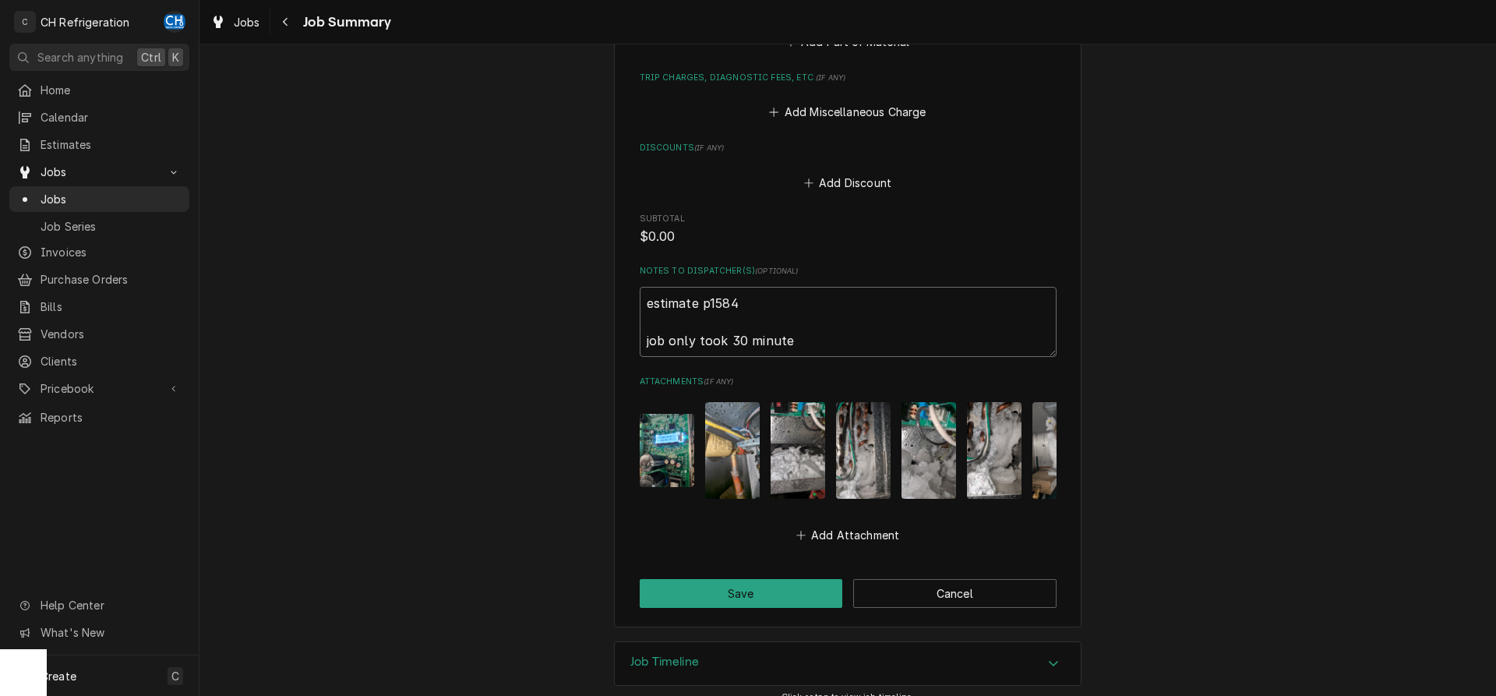
type textarea "x"
type textarea "estimate p1584 job only took 30 minutes"
type textarea "x"
type textarea "estimate p1584 job only took 30 minutes o"
type textarea "x"
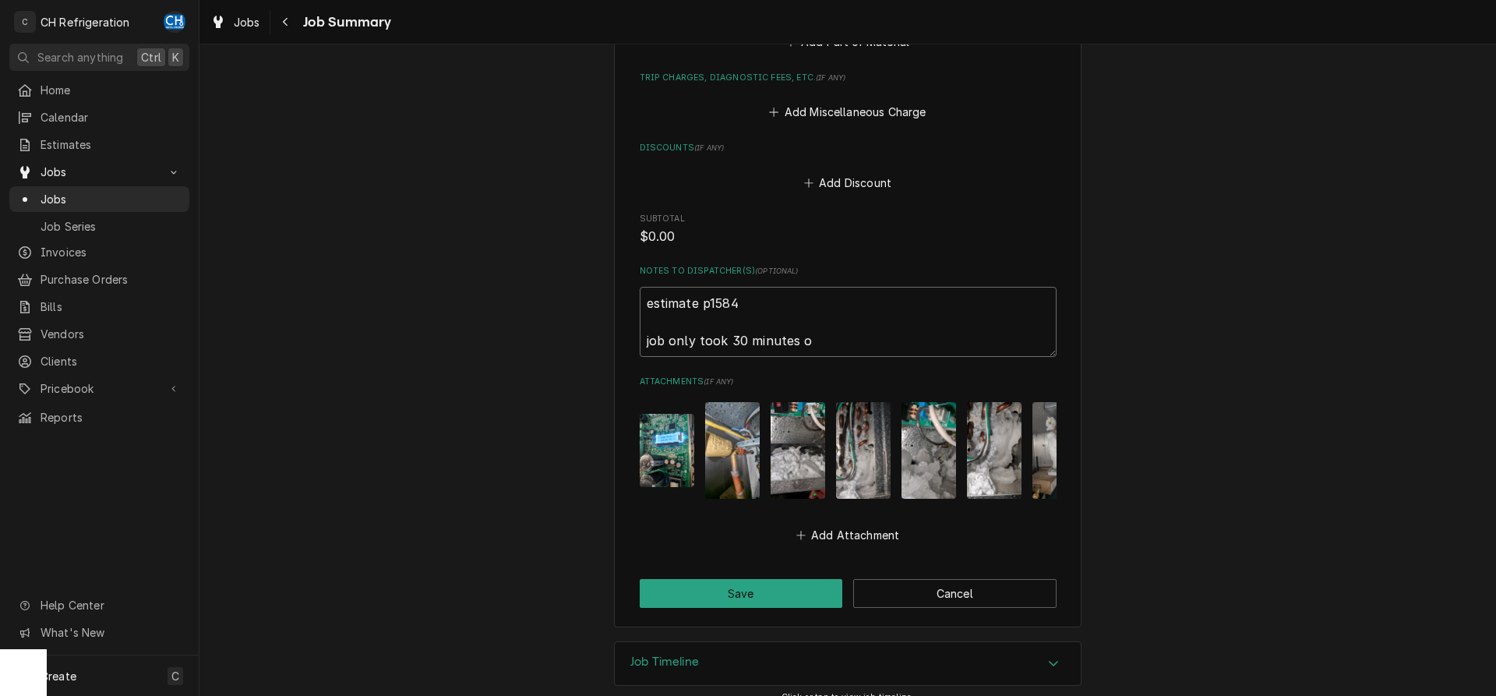
type textarea "estimate p1584 job only took 30 minutes on"
type textarea "x"
type textarea "estimate p1584 job only took 30 minutes on"
type textarea "x"
type textarea "estimate p1584 job only took 30 minutes on 9"
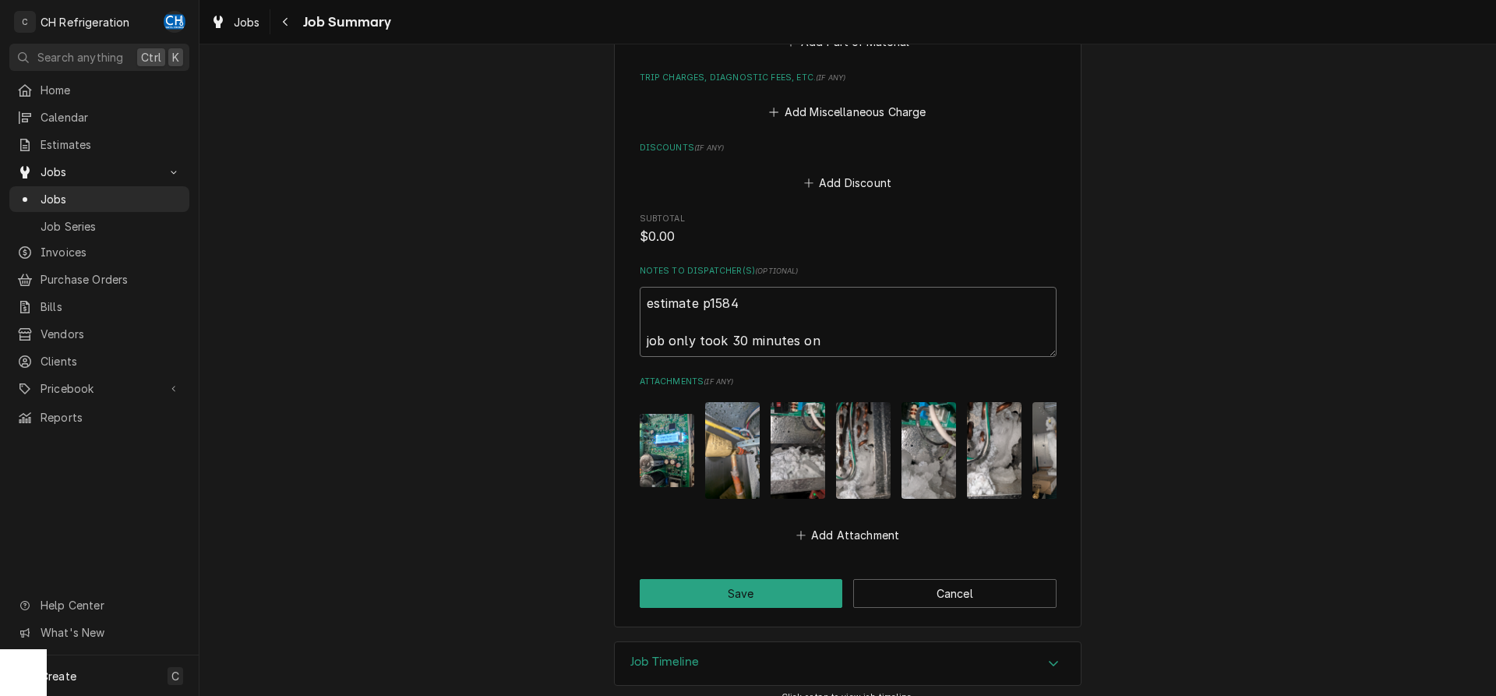
type textarea "x"
type textarea "estimate p1584 job only took 30 minutes on 9/"
type textarea "x"
type textarea "estimate p1584 job only took 30 minutes on 9/3"
type textarea "x"
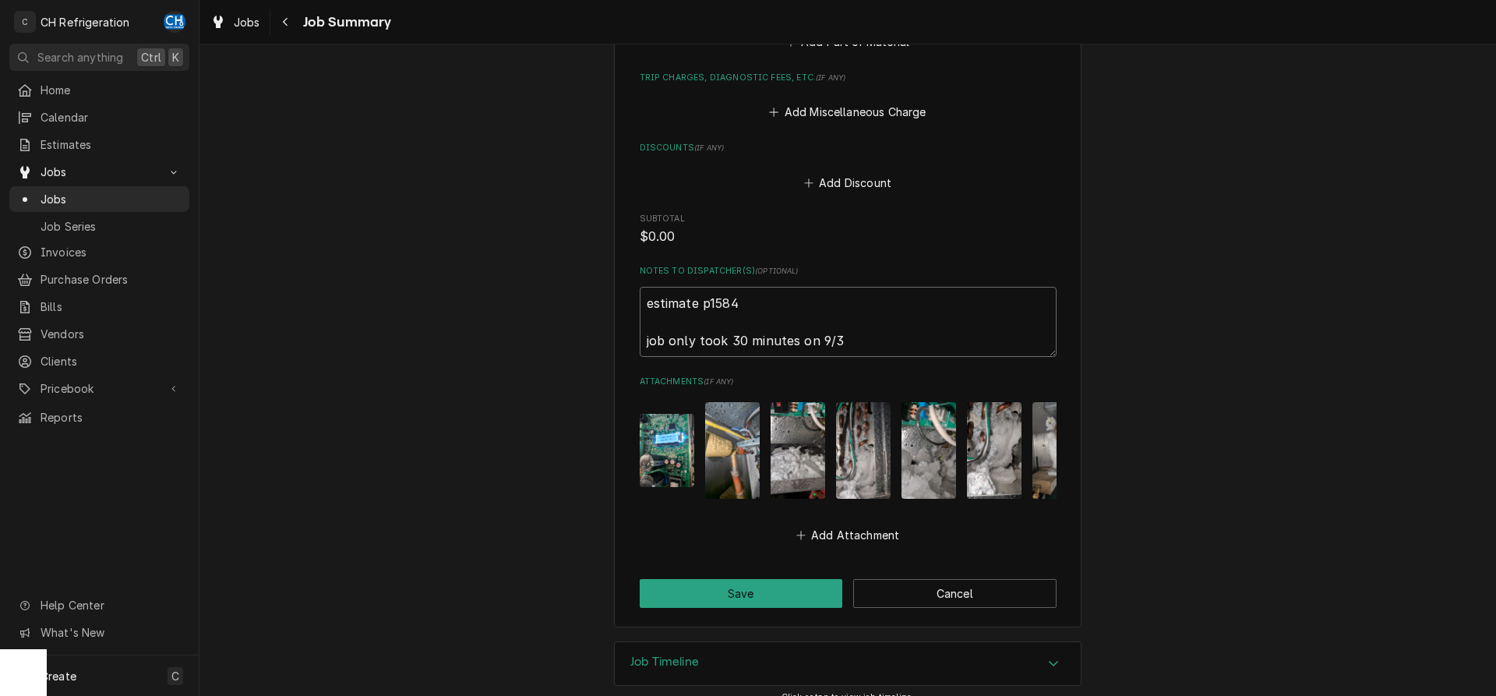
type textarea "estimate p1584 job only took 30 minutes on 9/30"
type textarea "x"
type textarea "estimate p1584 job only took 30 minutes on 9/30."
type textarea "x"
type textarea "estimate p1584 job only took 30 minutes on 9/30."
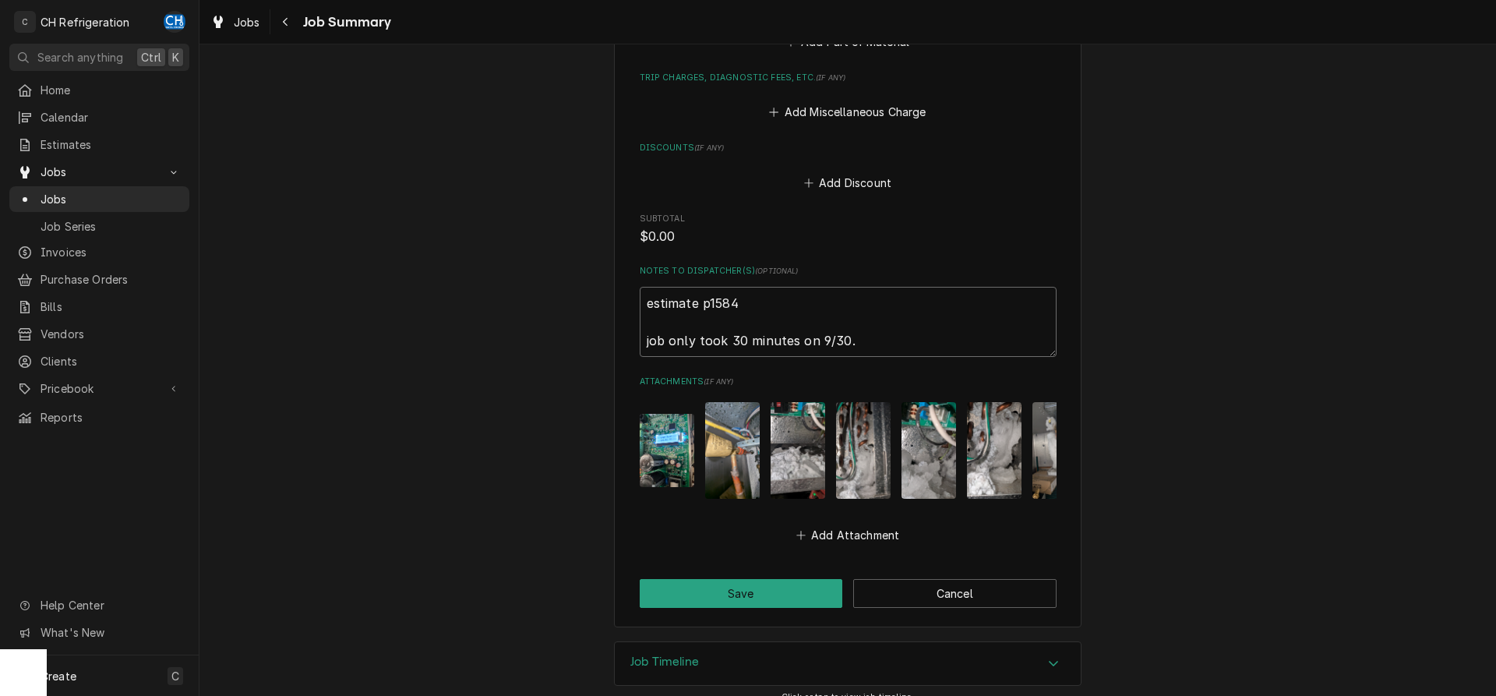
type textarea "x"
type textarea "estimate p1584 job only took 30 minutes on 9/30."
click at [724, 579] on button "Save" at bounding box center [741, 593] width 203 height 29
type textarea "x"
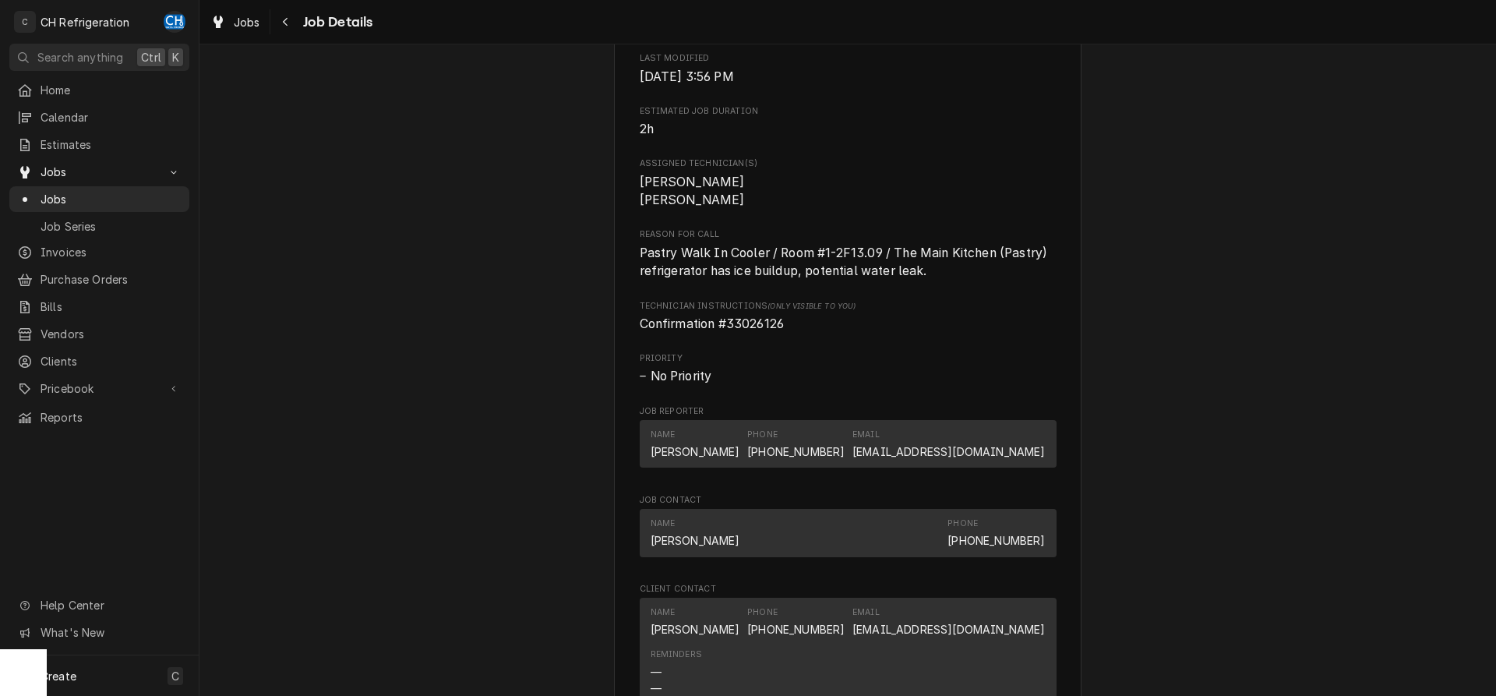
scroll to position [592, 0]
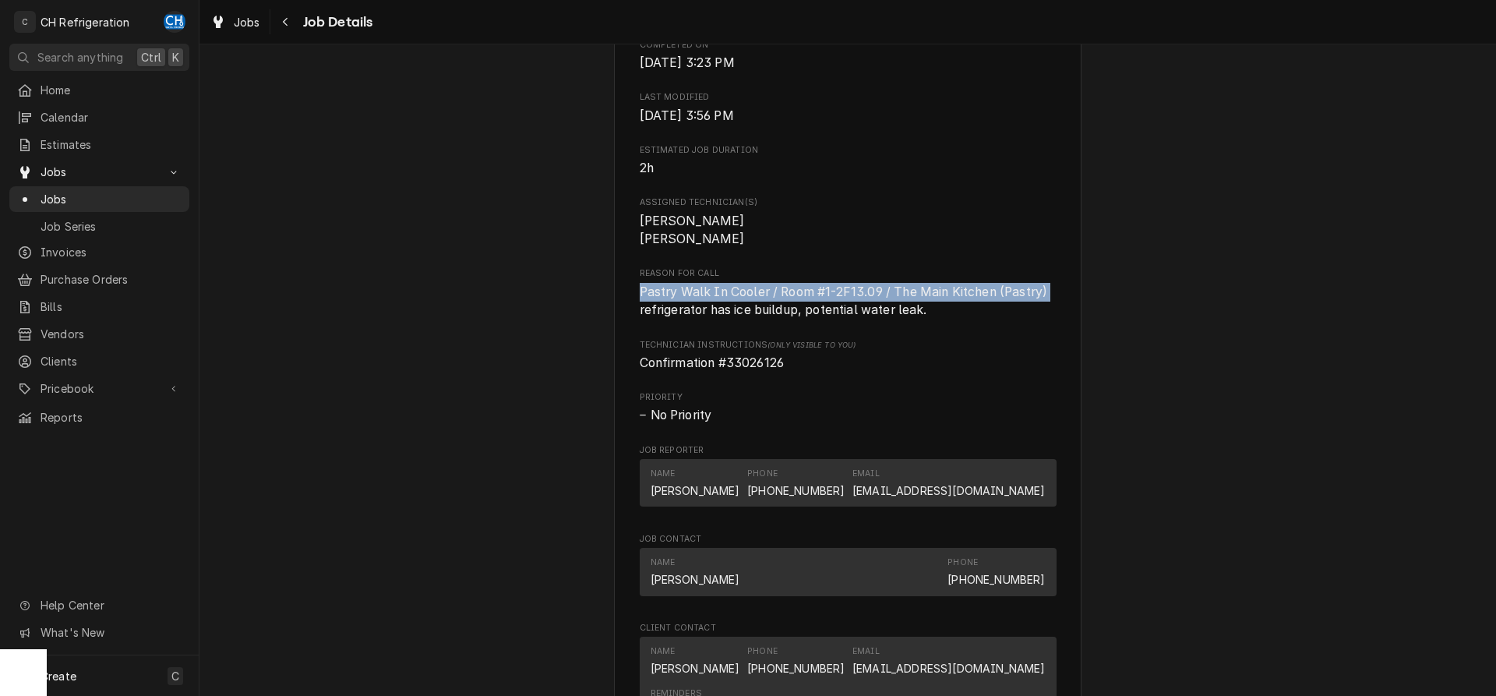
drag, startPoint x: 632, startPoint y: 308, endPoint x: 1053, endPoint y: 309, distance: 421.4
click at [1053, 309] on div "Intuit Dome 3846 W Century Blvd, Inglewood, CA 90303 Open in Maps Roopairs Job …" at bounding box center [847, 412] width 467 height 1809
click at [1001, 310] on span "Pastry Walk In Cooler / Room #1-2F13.09 / The Main Kitchen (Pastry) refrigerato…" at bounding box center [845, 300] width 411 height 33
drag, startPoint x: 1000, startPoint y: 311, endPoint x: 624, endPoint y: 312, distance: 376.2
click at [624, 312] on div "Intuit Dome 3846 W Century Blvd, Inglewood, CA 90303 Open in Maps Roopairs Job …" at bounding box center [847, 412] width 467 height 1809
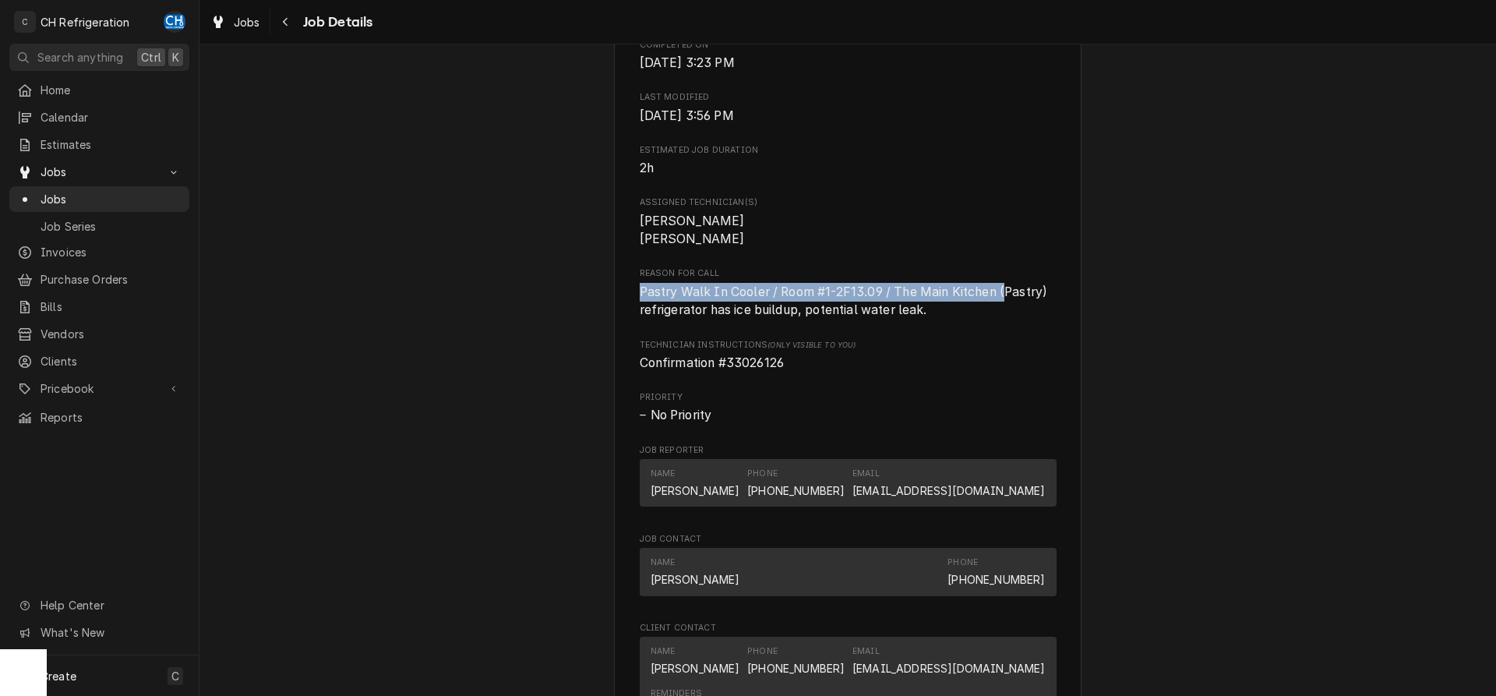
copy span "Pastry Walk In Cooler / Room #1-2F13.09 / The Main Kitchen ("
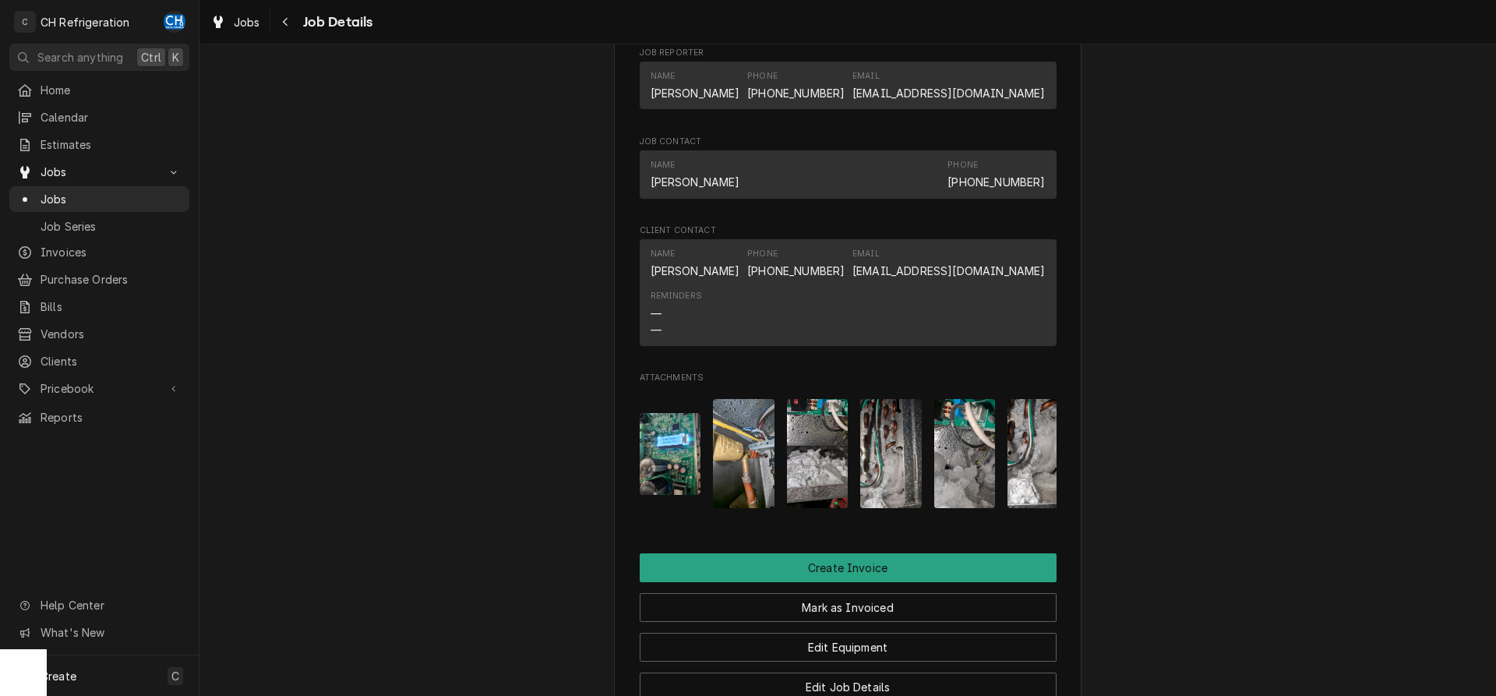
scroll to position [1387, 0]
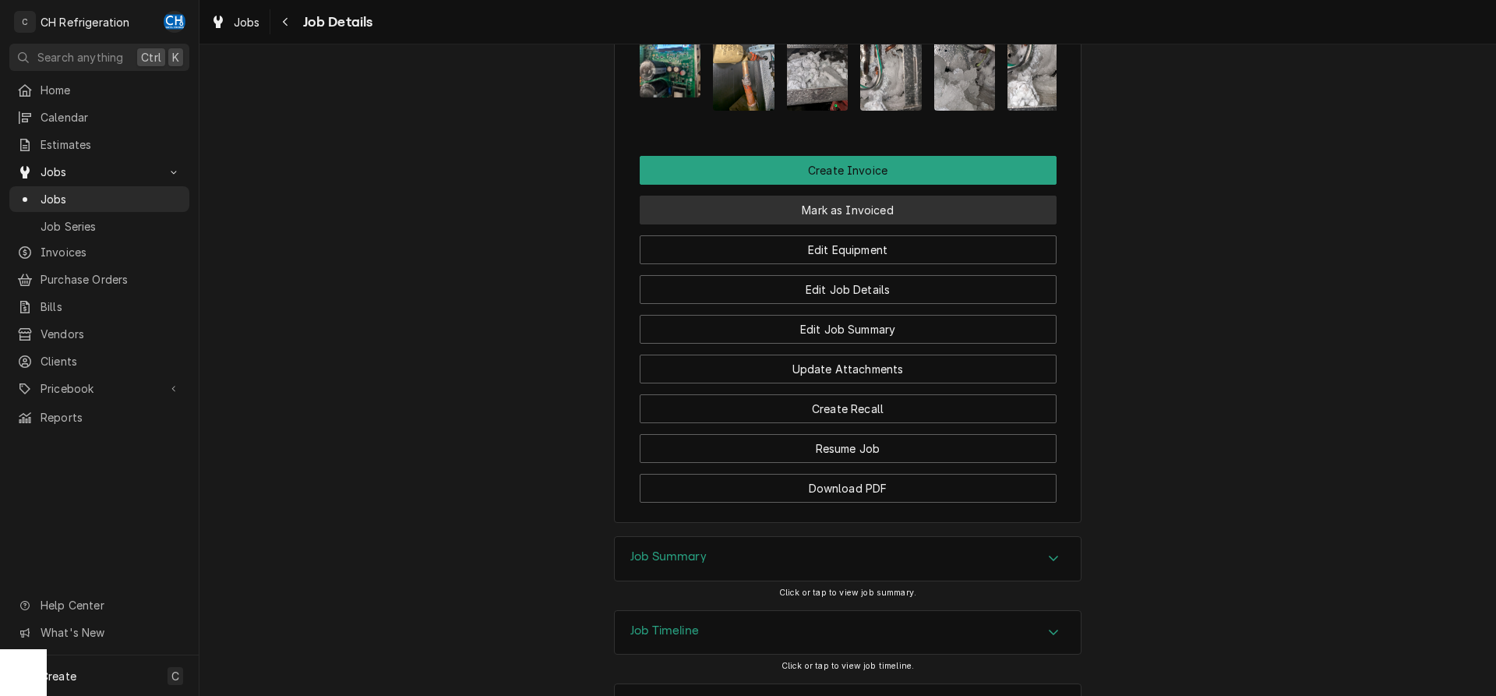
click at [853, 224] on button "Mark as Invoiced" at bounding box center [848, 210] width 417 height 29
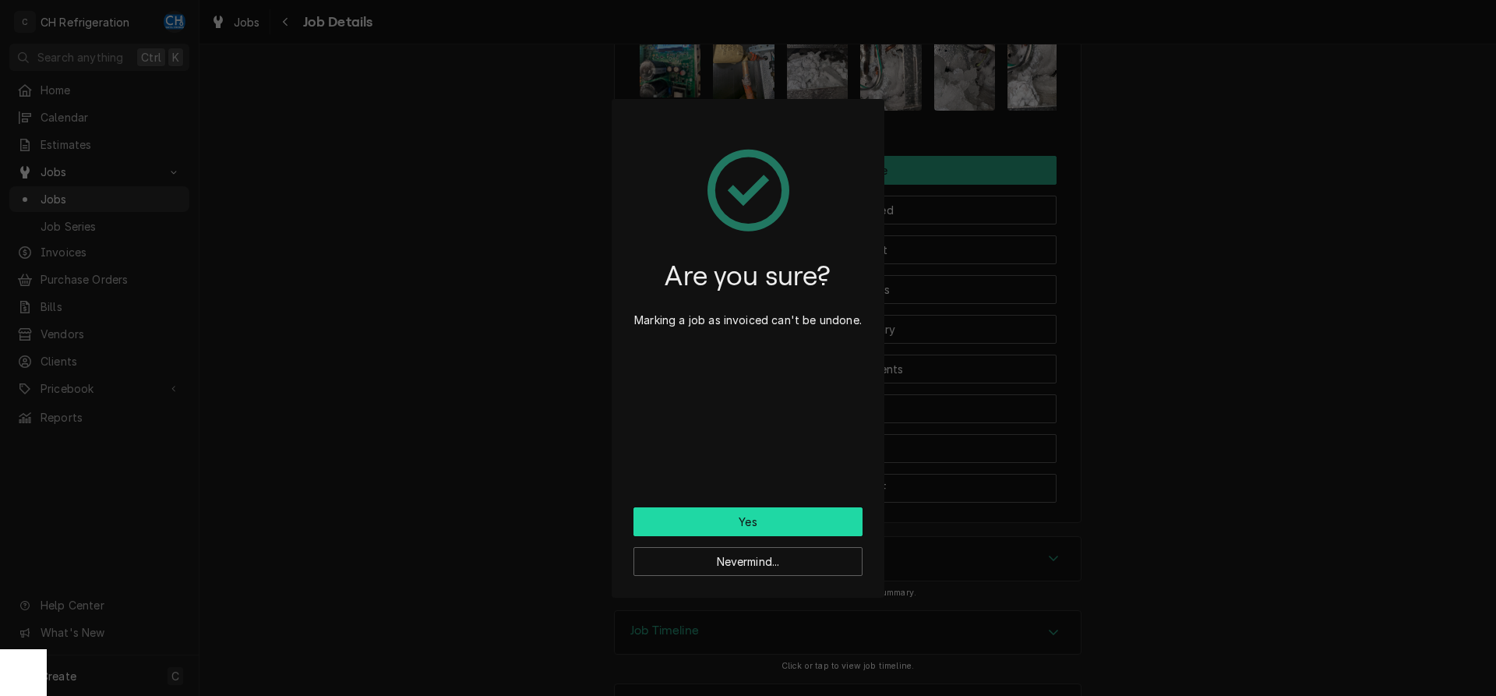
click at [707, 520] on button "Yes" at bounding box center [747, 521] width 229 height 29
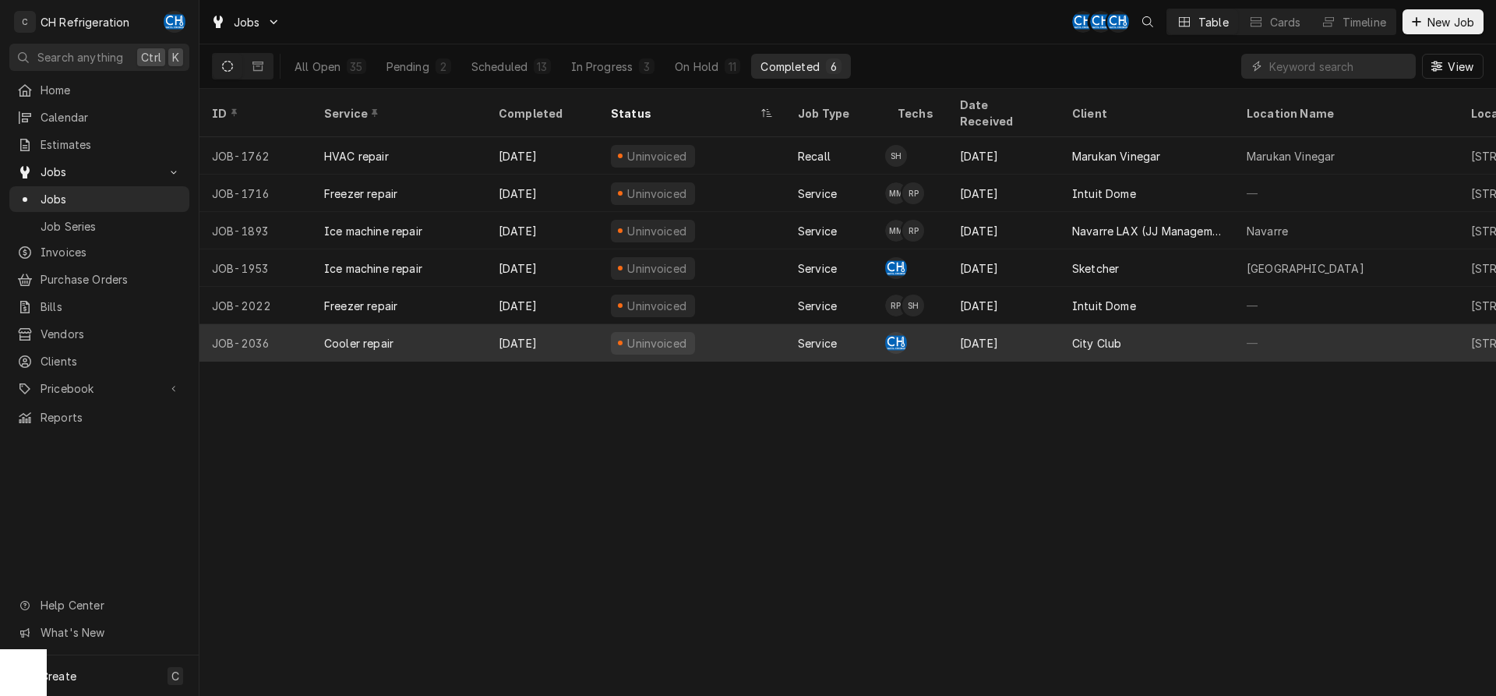
click at [1115, 335] on div "City Club" at bounding box center [1096, 343] width 49 height 16
click at [1155, 324] on div "City Club" at bounding box center [1146, 342] width 174 height 37
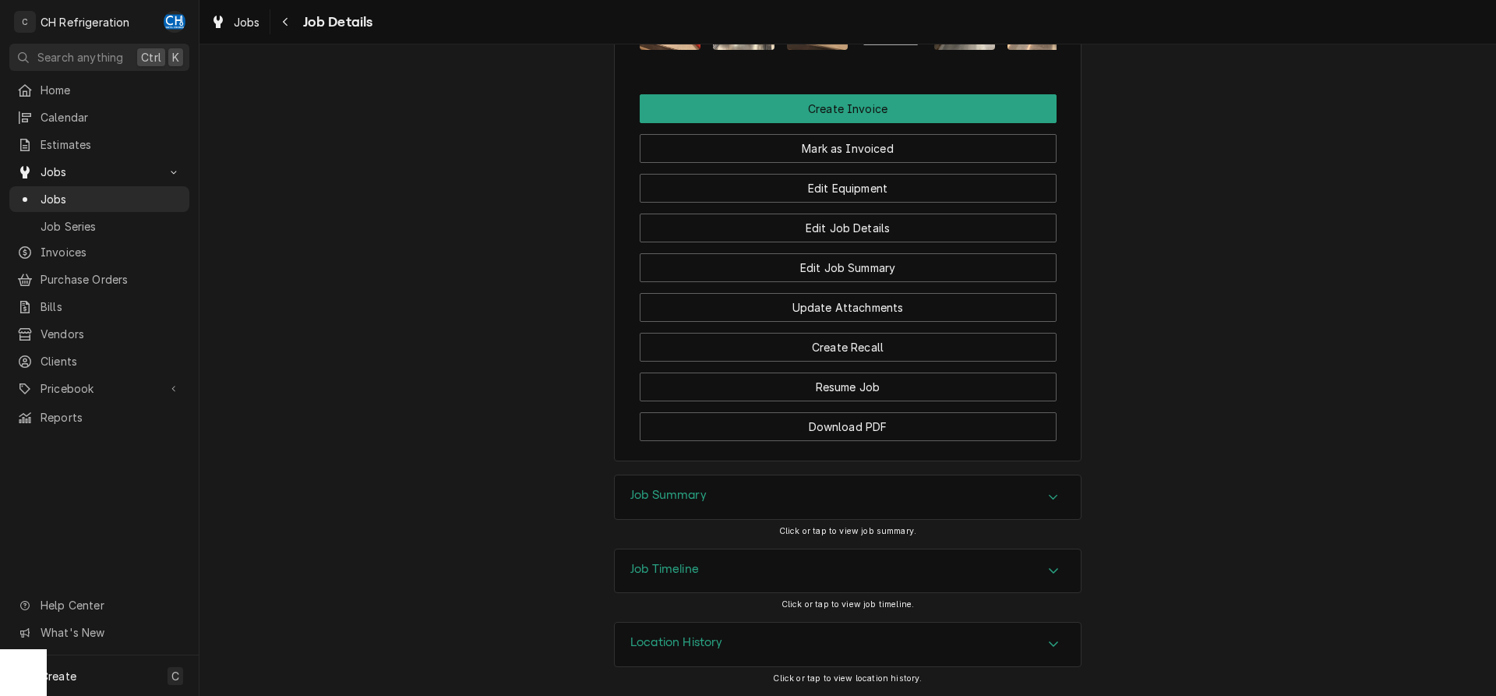
click at [886, 499] on div "Job Summary" at bounding box center [848, 497] width 466 height 44
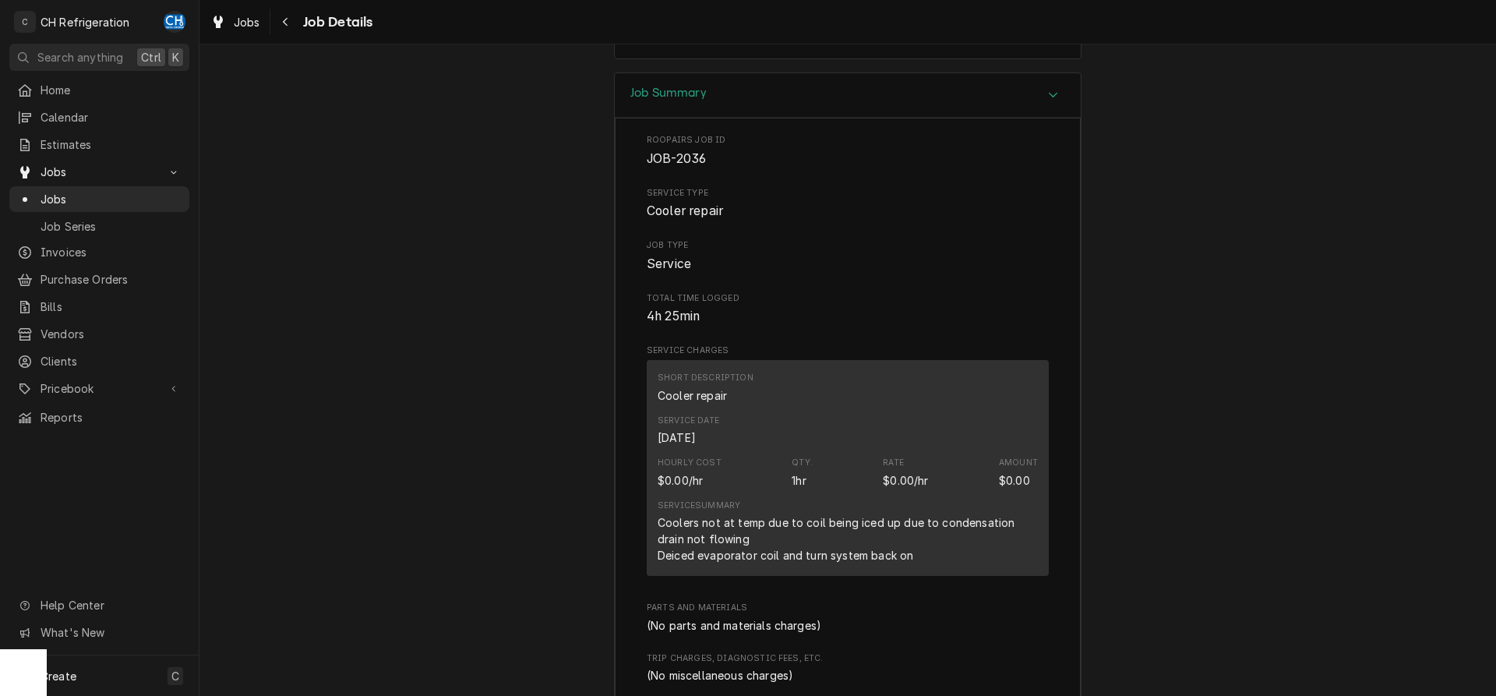
scroll to position [1590, 0]
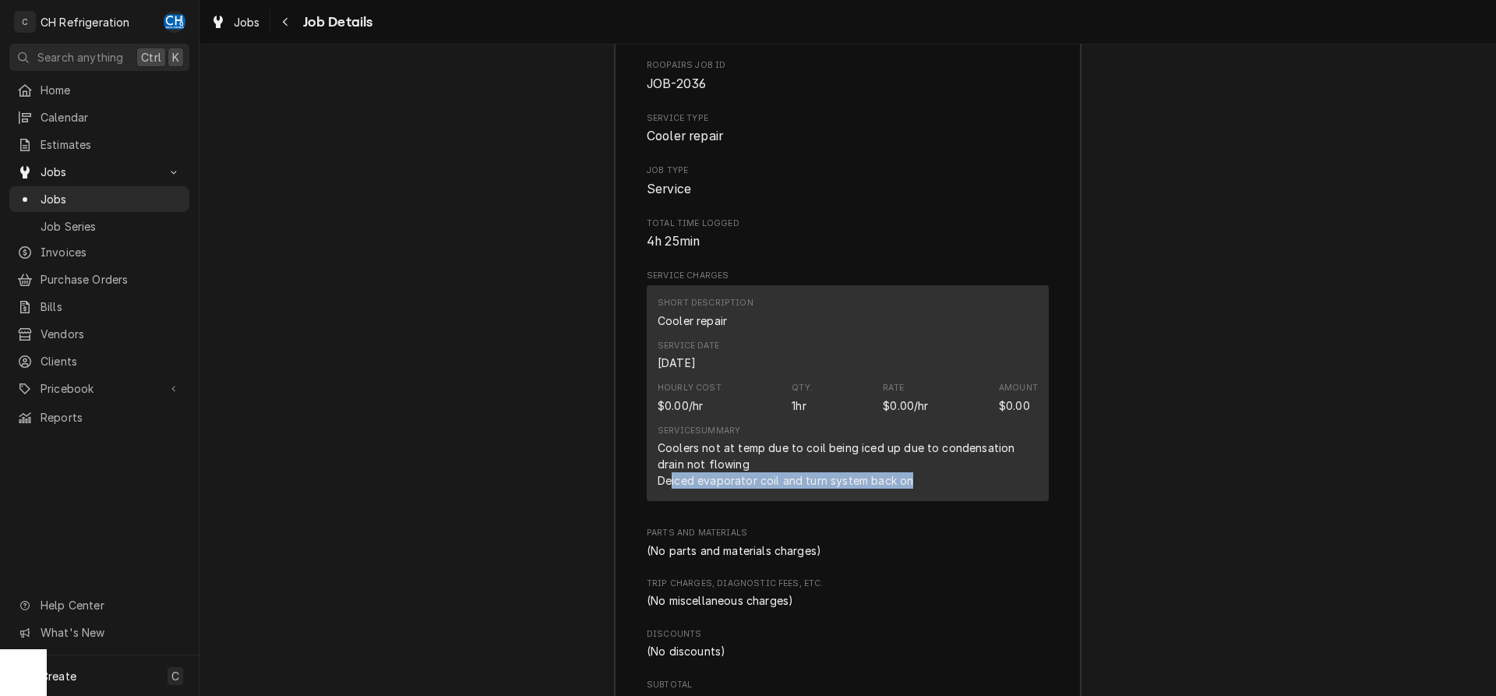
drag, startPoint x: 673, startPoint y: 481, endPoint x: 923, endPoint y: 484, distance: 250.1
click at [923, 484] on div "Coolers not at temp due to coil being iced up due to condensation drain not flo…" at bounding box center [847, 463] width 380 height 49
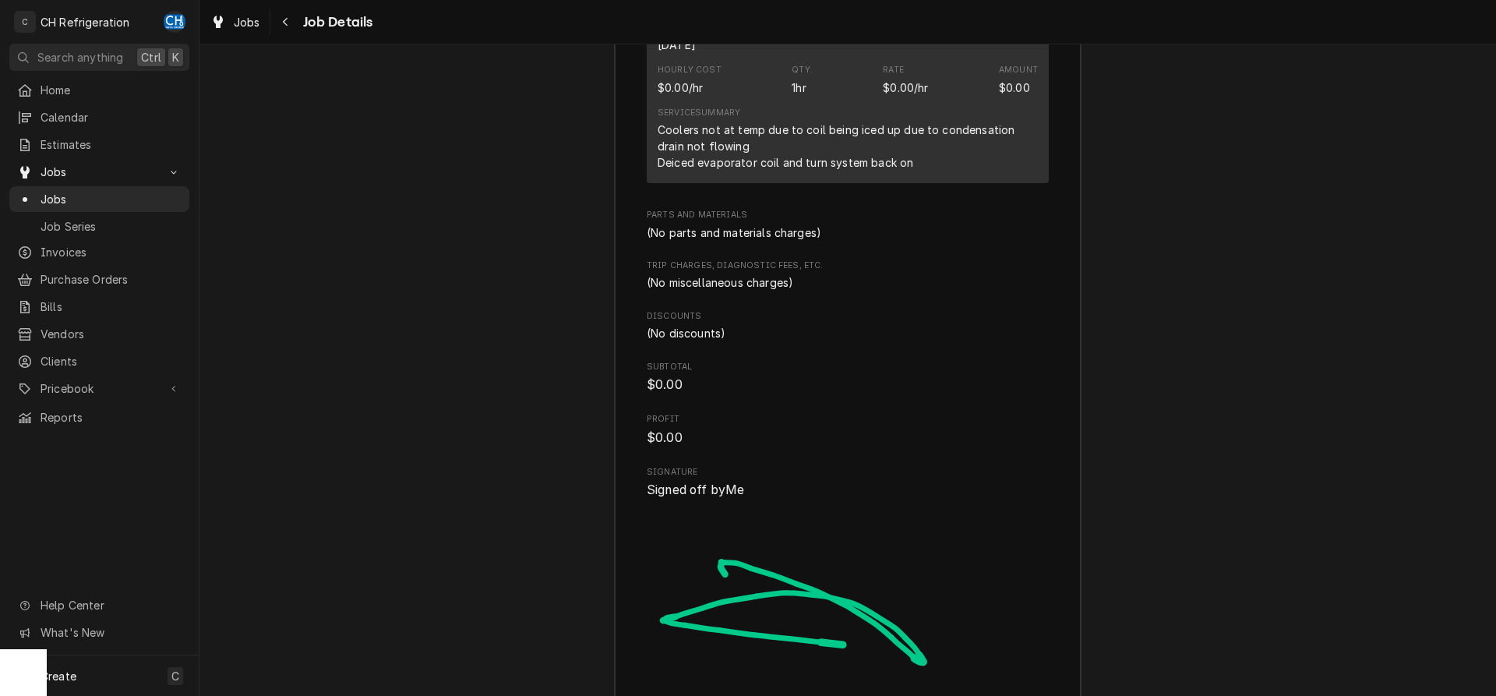
scroll to position [2182, 0]
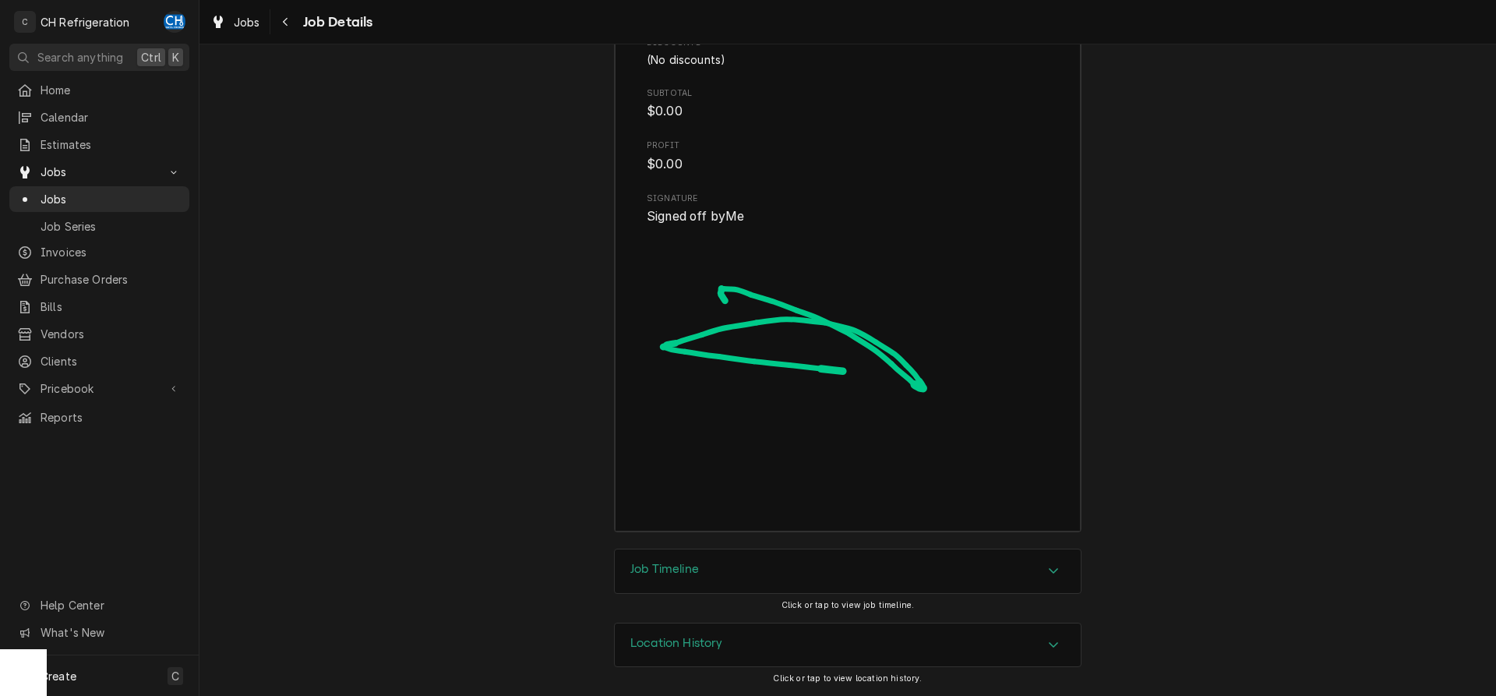
click at [786, 587] on div "Job Timeline" at bounding box center [848, 571] width 466 height 44
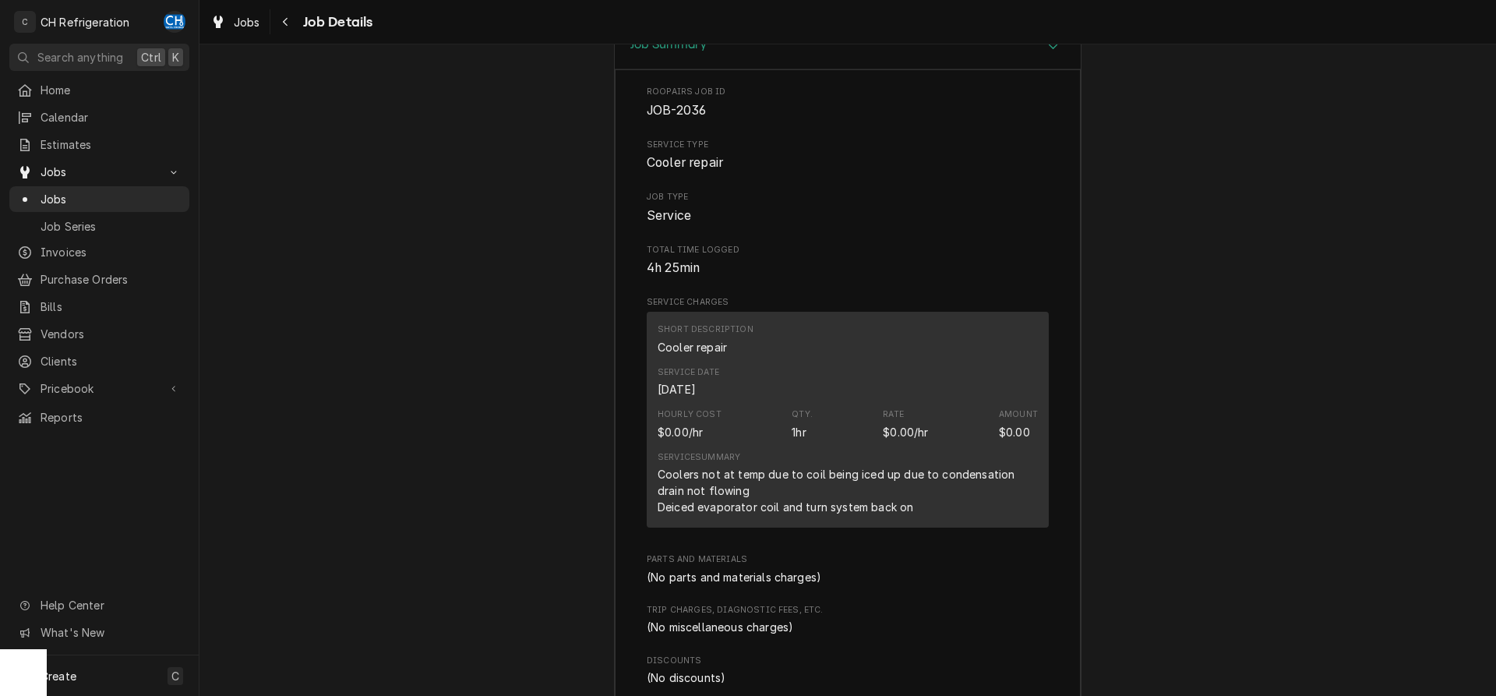
scroll to position [1731, 0]
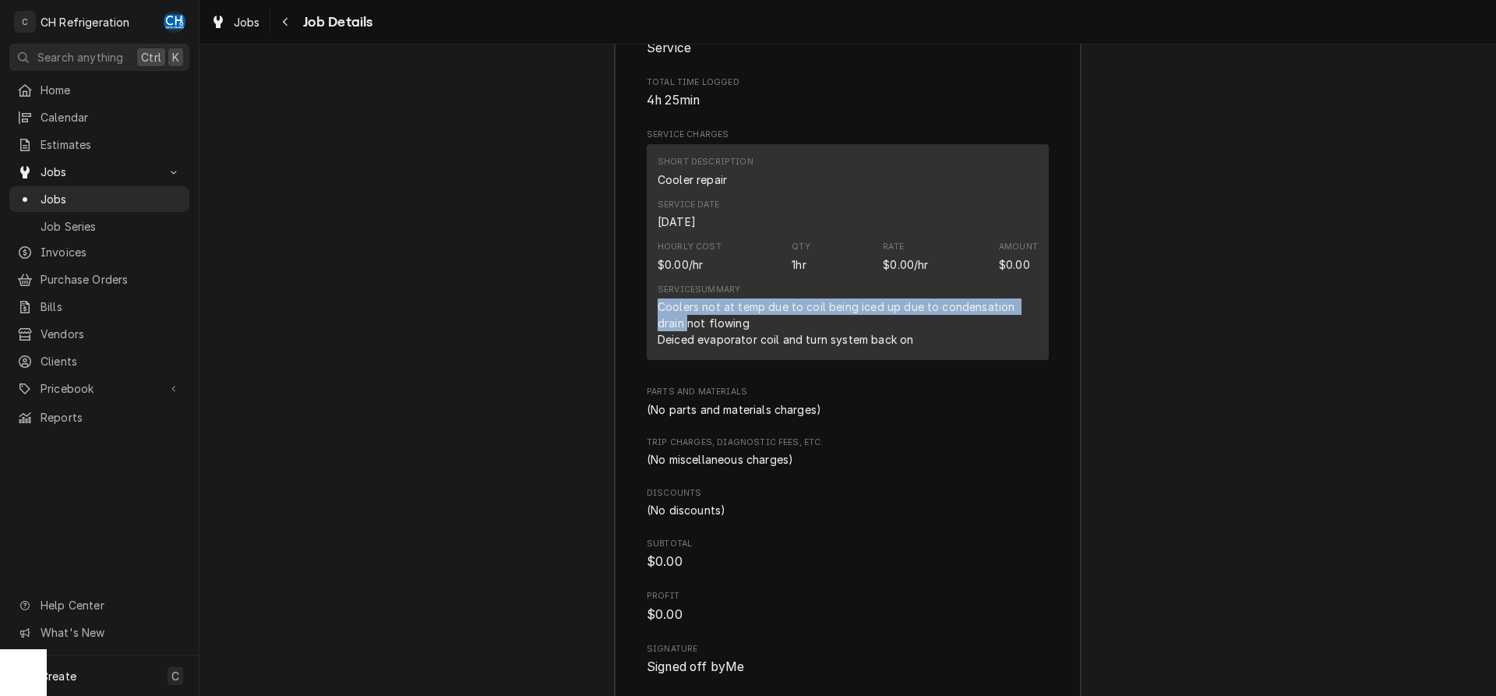
drag, startPoint x: 659, startPoint y: 309, endPoint x: 1045, endPoint y: 307, distance: 386.4
click at [1045, 307] on div "Short Description Cooler repair Service Date Sep 30, 2025 Hourly Cost $0.00/hr …" at bounding box center [848, 252] width 402 height 216
click at [723, 322] on div "Coolers not at temp due to coil being iced up due to condensation drain not flo…" at bounding box center [847, 322] width 380 height 49
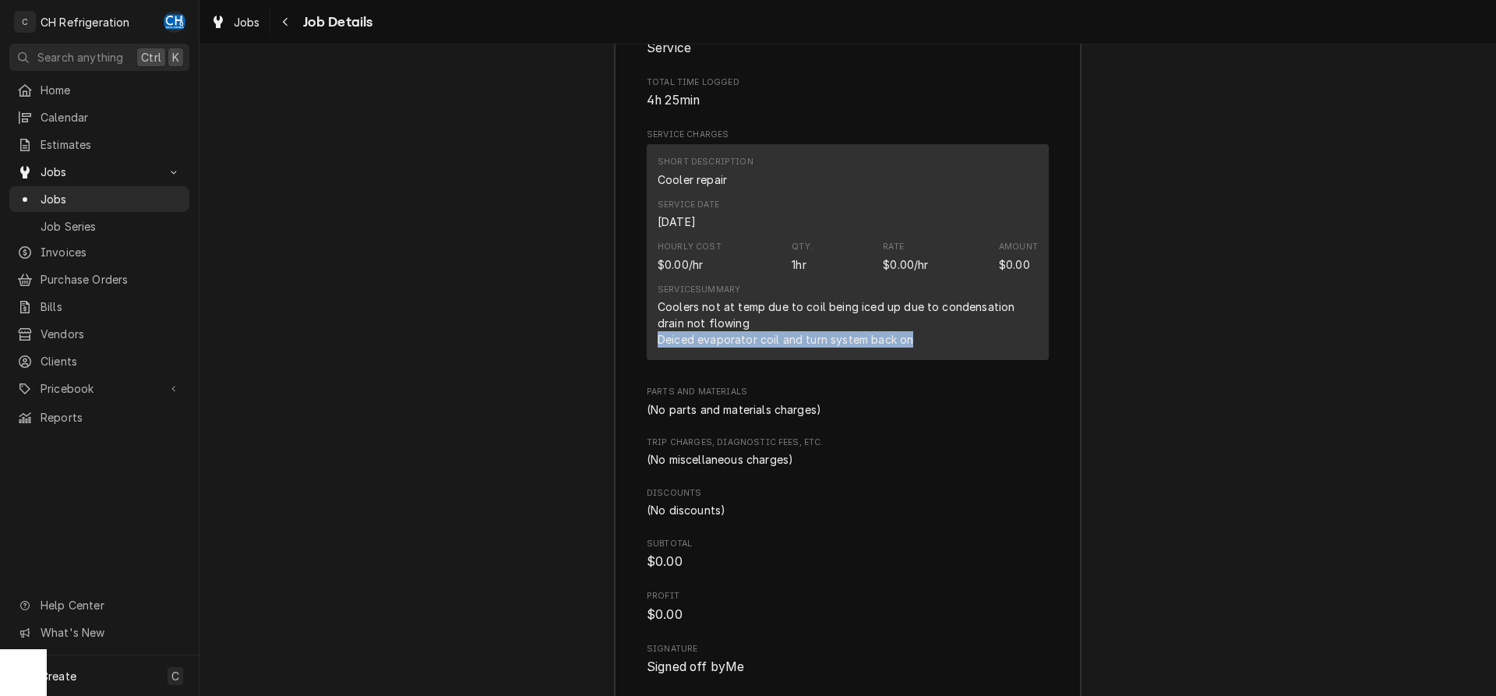
drag, startPoint x: 652, startPoint y: 341, endPoint x: 925, endPoint y: 344, distance: 272.6
click at [925, 344] on div "Short Description Cooler repair Service Date Sep 30, 2025 Hourly Cost $0.00/hr …" at bounding box center [848, 252] width 402 height 216
click at [926, 345] on div "Coolers not at temp due to coil being iced up due to condensation drain not flo…" at bounding box center [847, 322] width 380 height 49
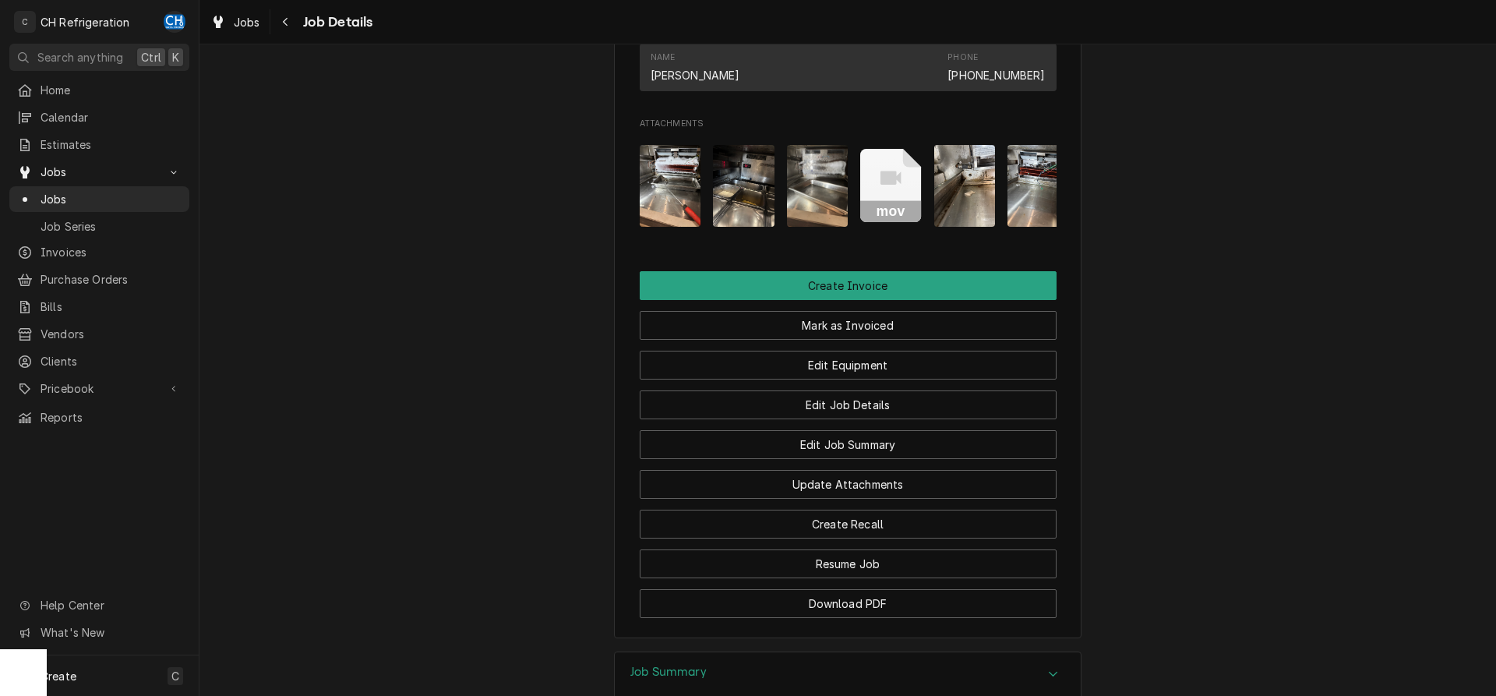
scroll to position [698, 0]
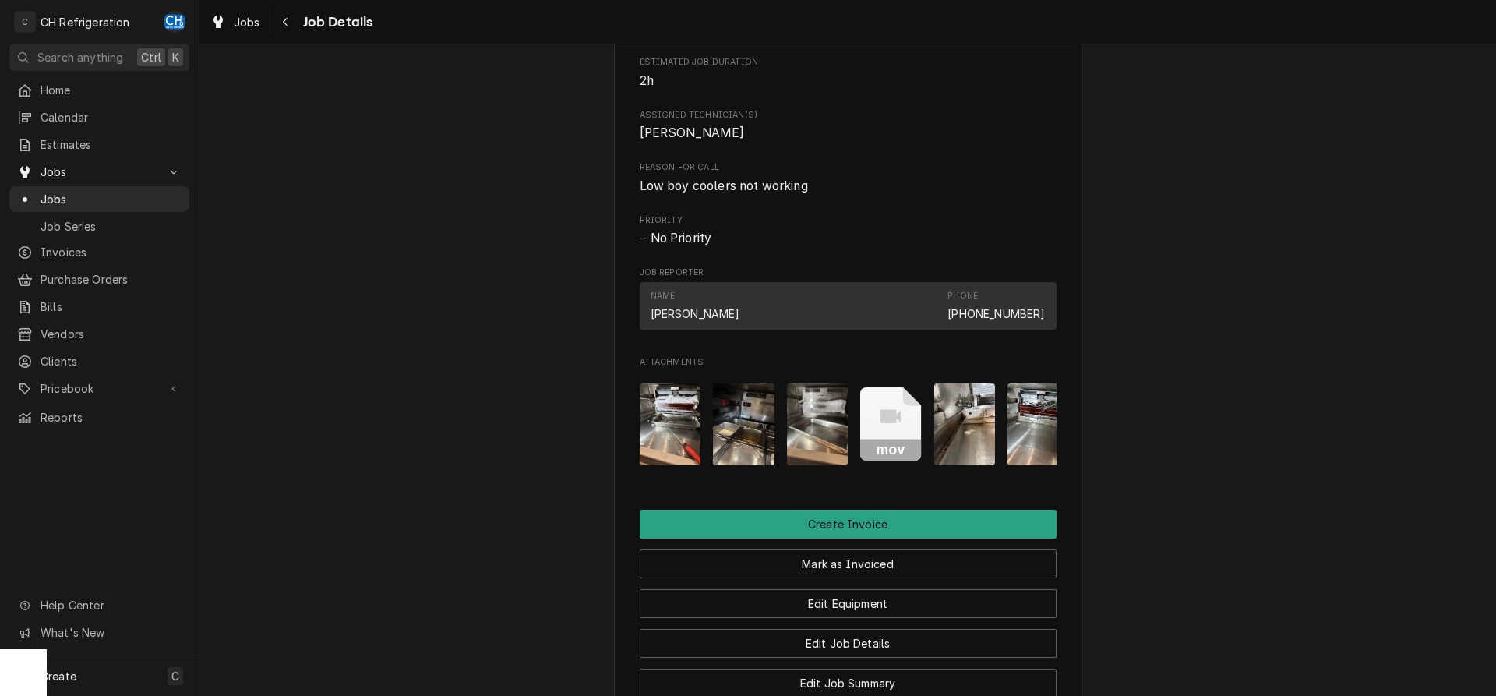
click at [679, 414] on img "Attachments" at bounding box center [671, 424] width 62 height 82
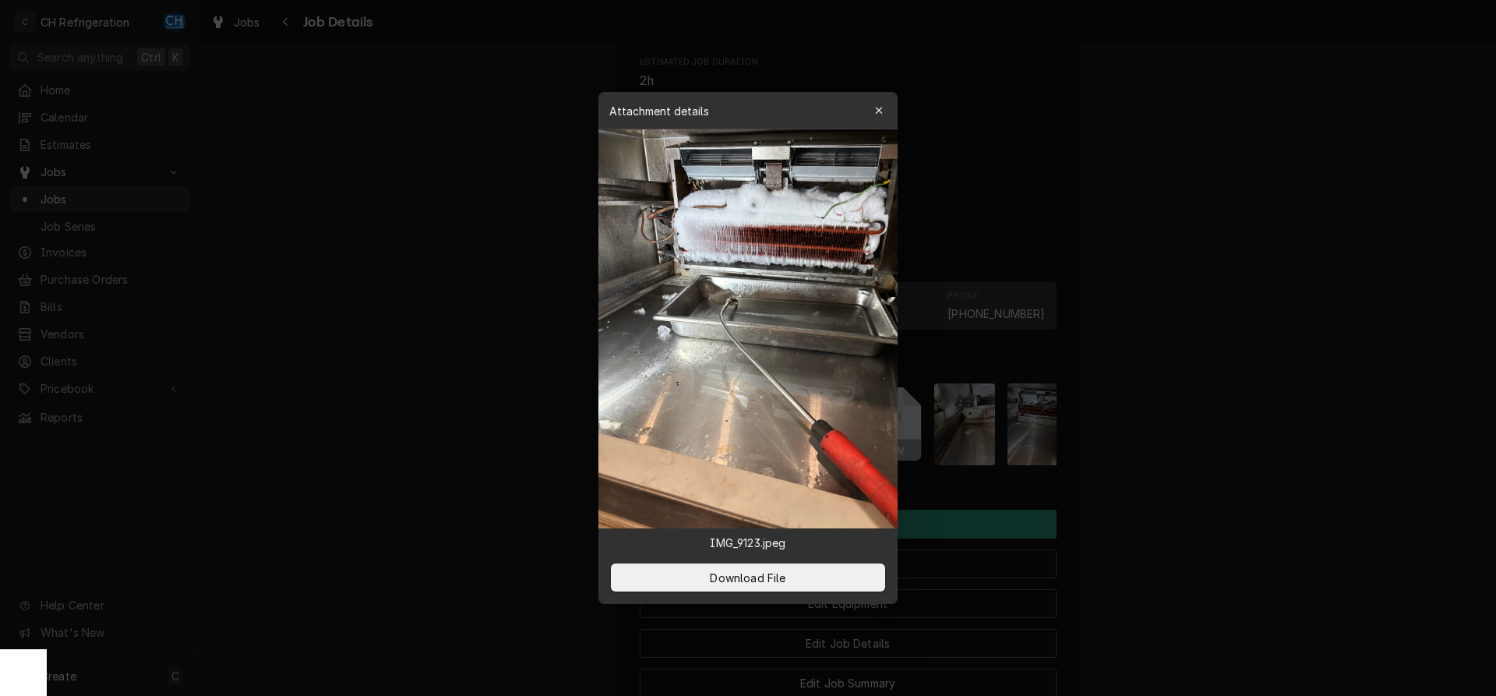
click at [1160, 389] on div at bounding box center [748, 348] width 1496 height 696
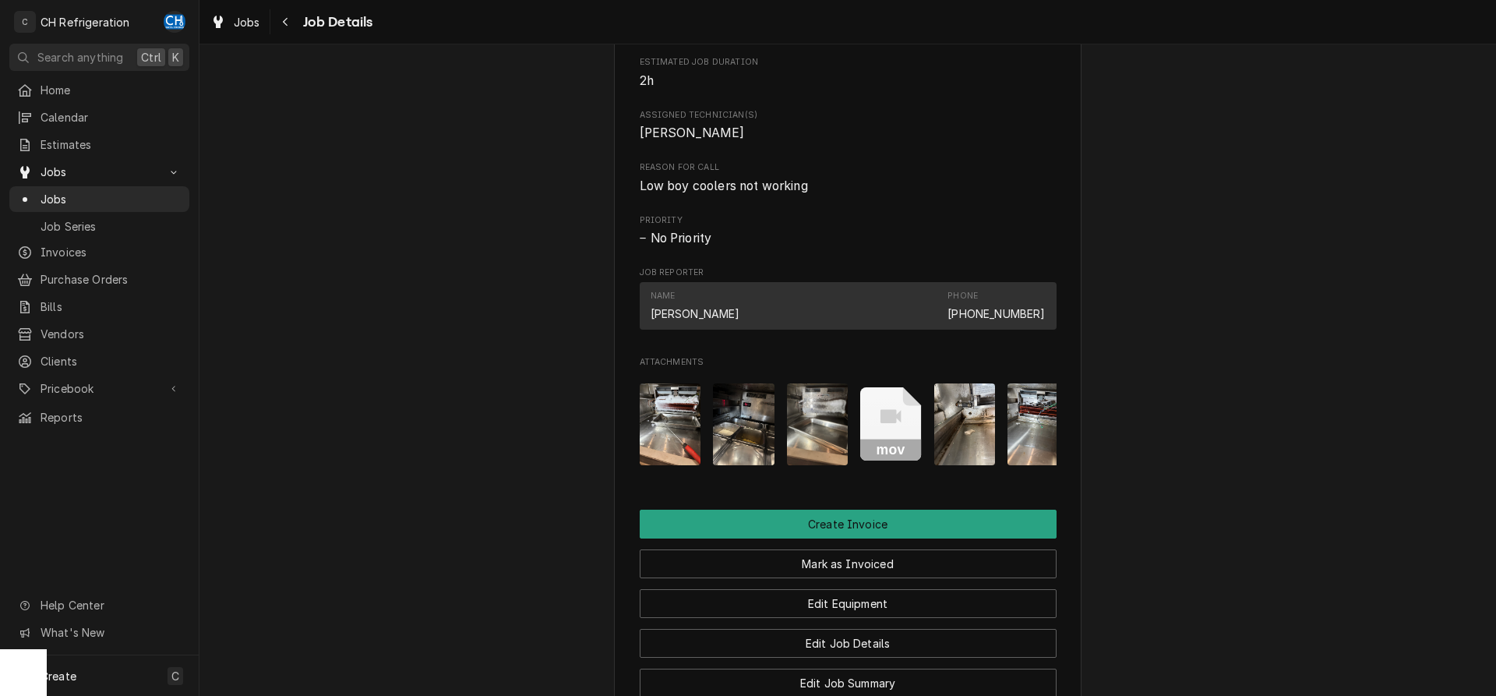
click at [736, 434] on img "Attachments" at bounding box center [744, 424] width 62 height 82
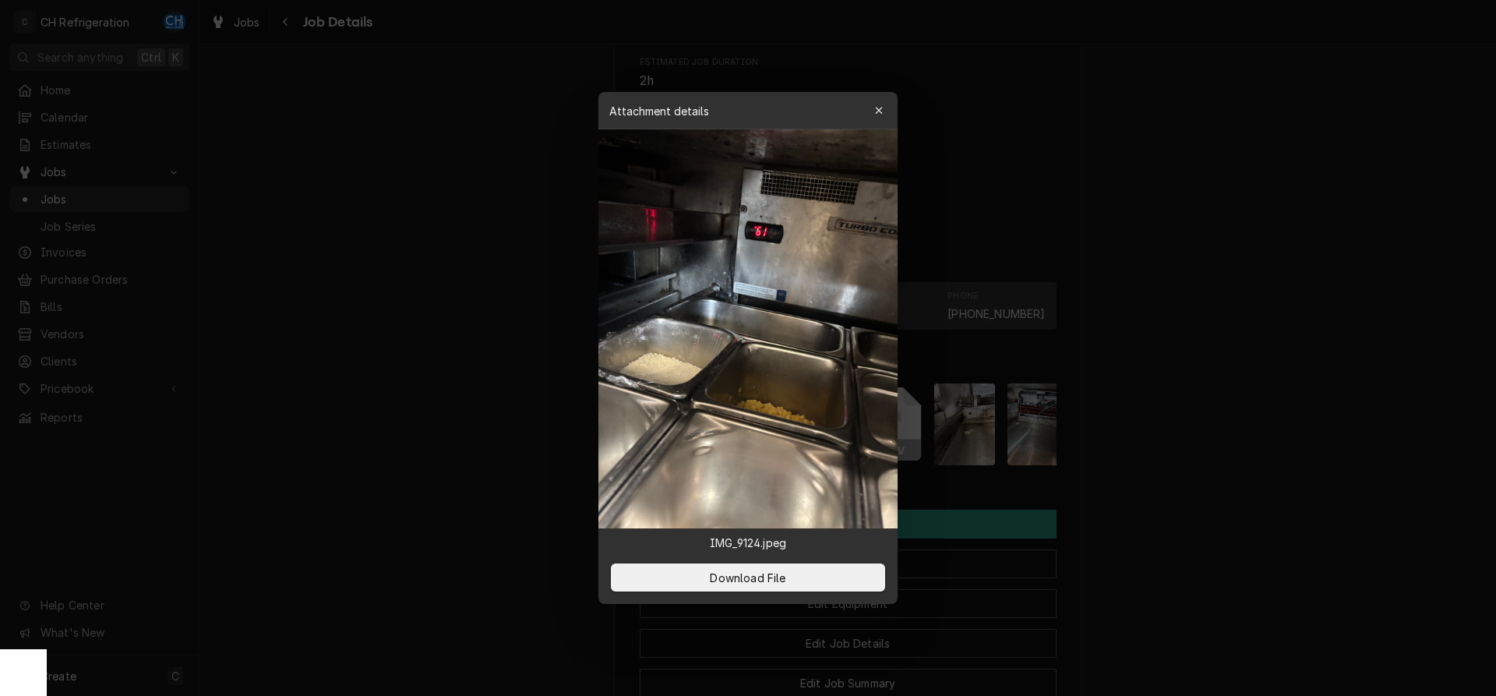
click at [1199, 382] on div at bounding box center [748, 348] width 1496 height 696
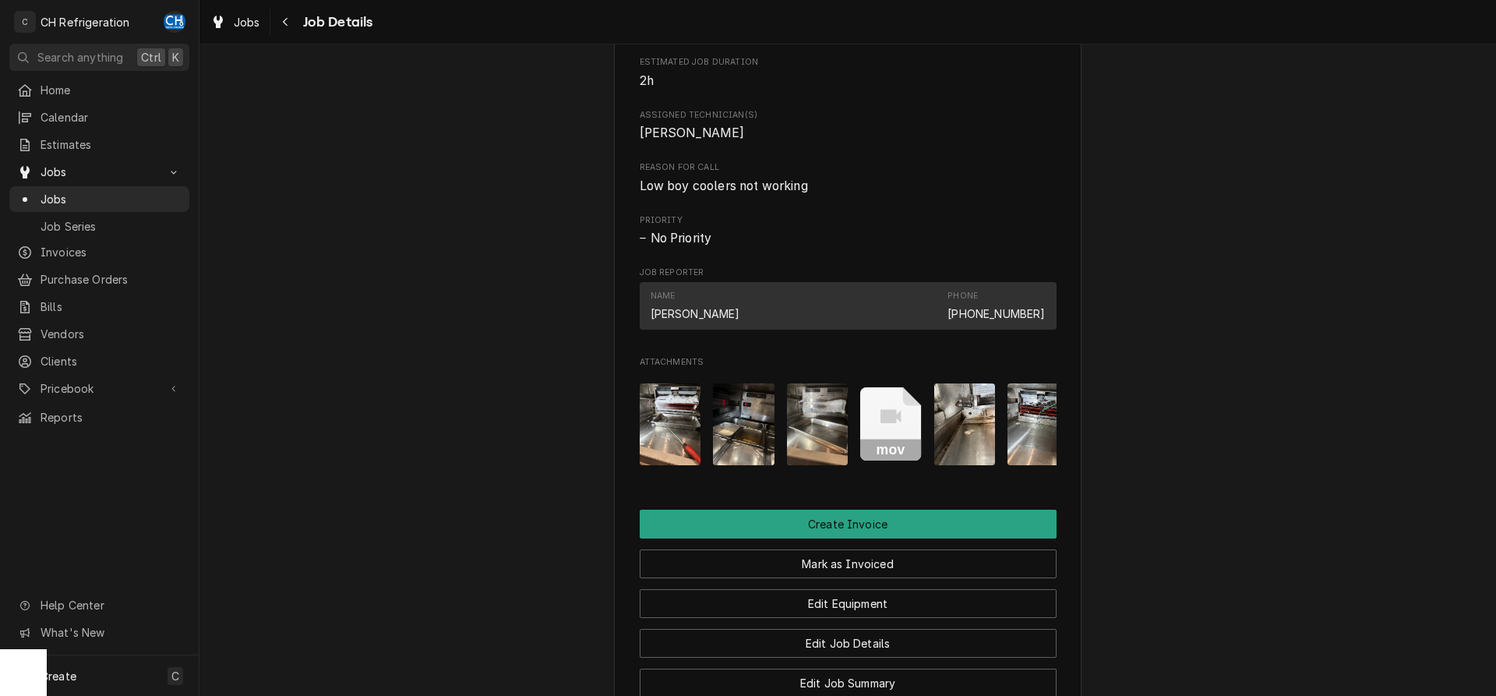
click at [837, 410] on img "Attachments" at bounding box center [818, 424] width 62 height 82
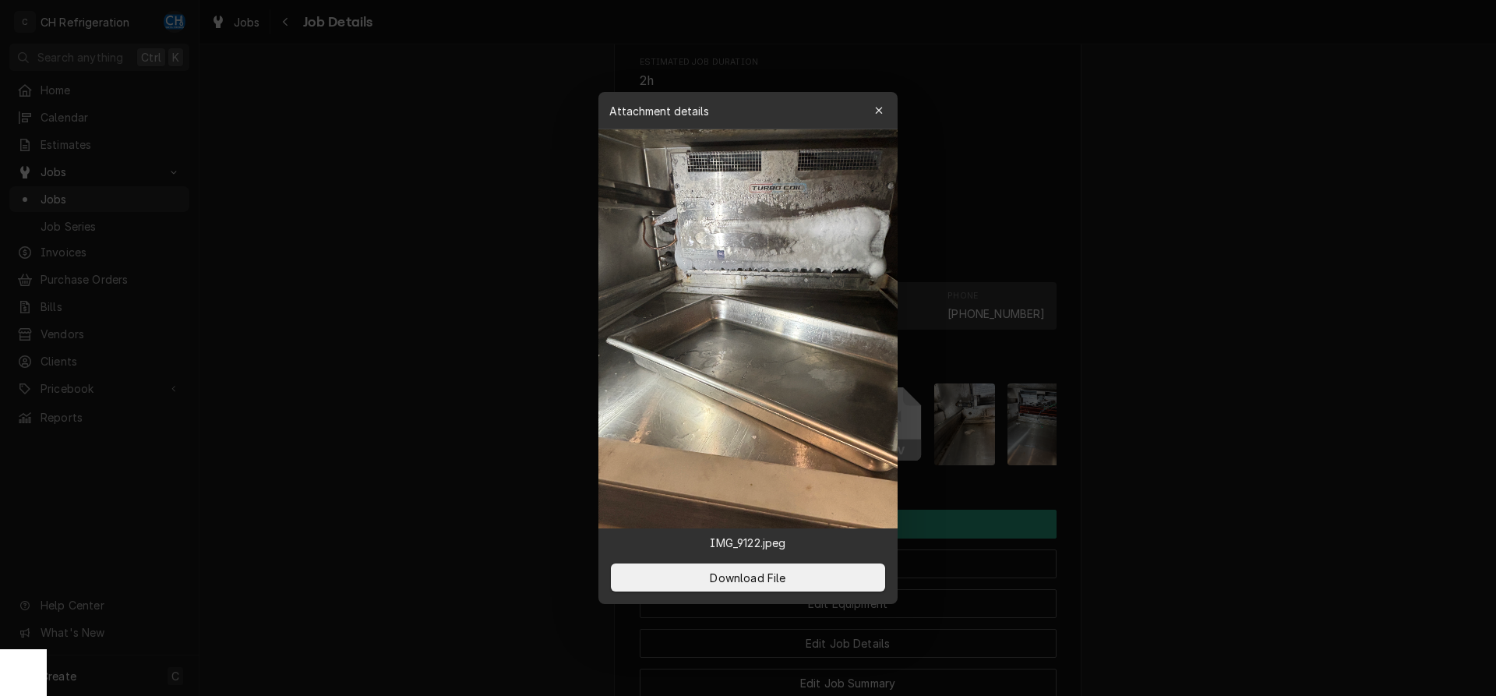
click at [1176, 385] on div at bounding box center [748, 348] width 1496 height 696
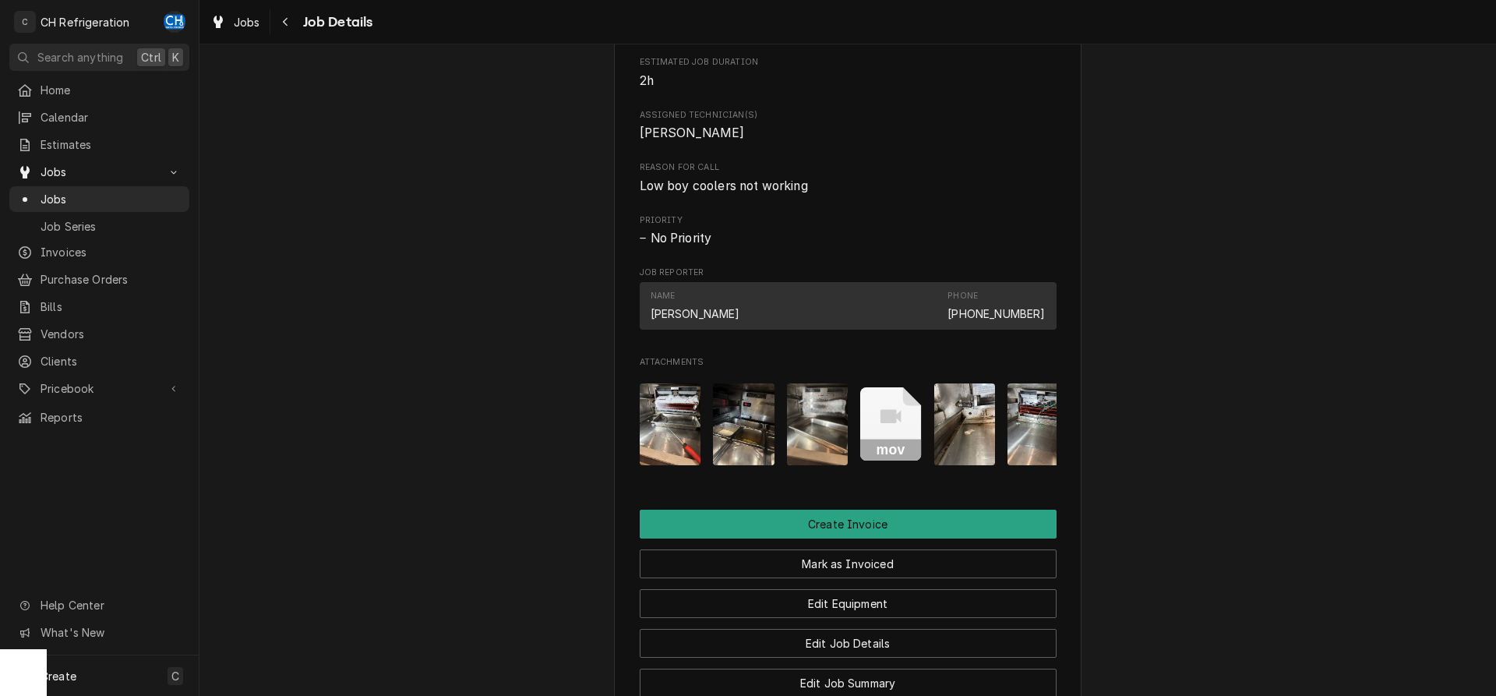
click at [953, 430] on img "Attachments" at bounding box center [965, 424] width 62 height 82
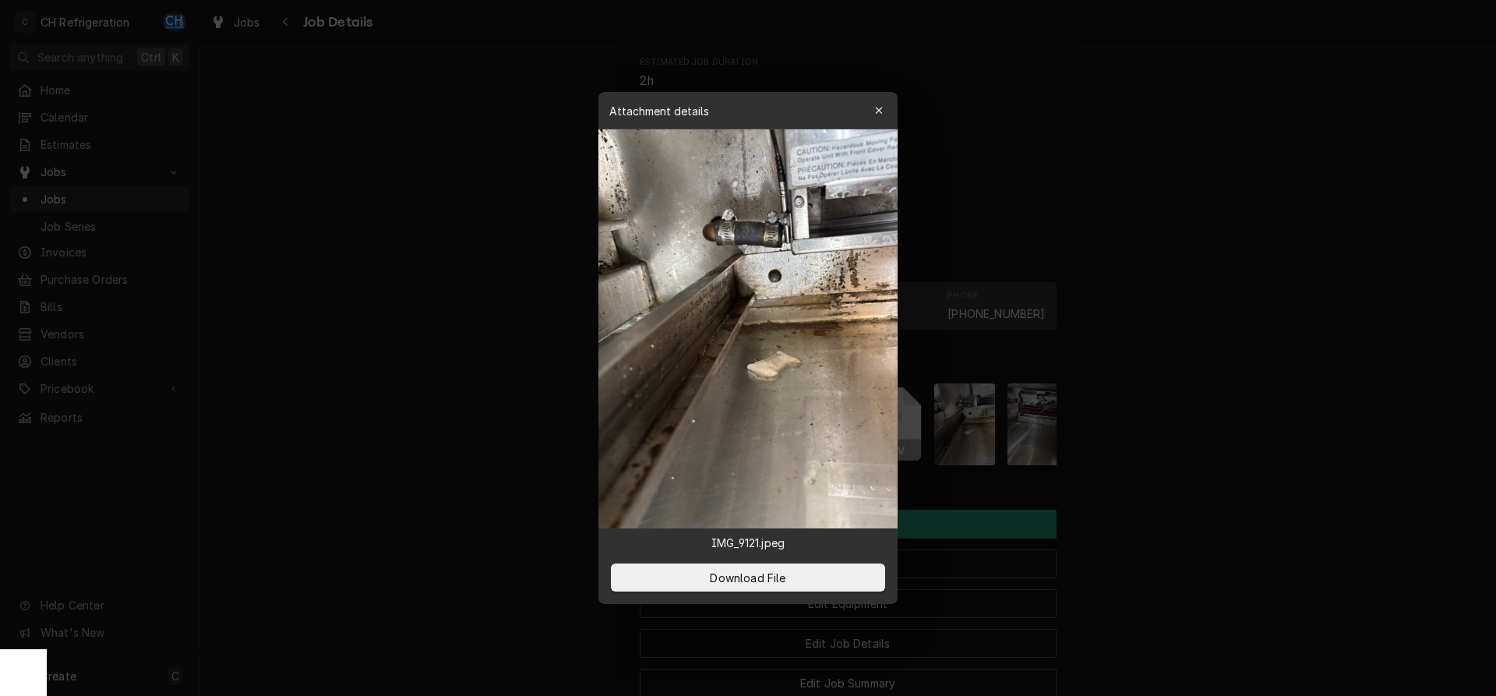
click at [1186, 425] on div at bounding box center [748, 348] width 1496 height 696
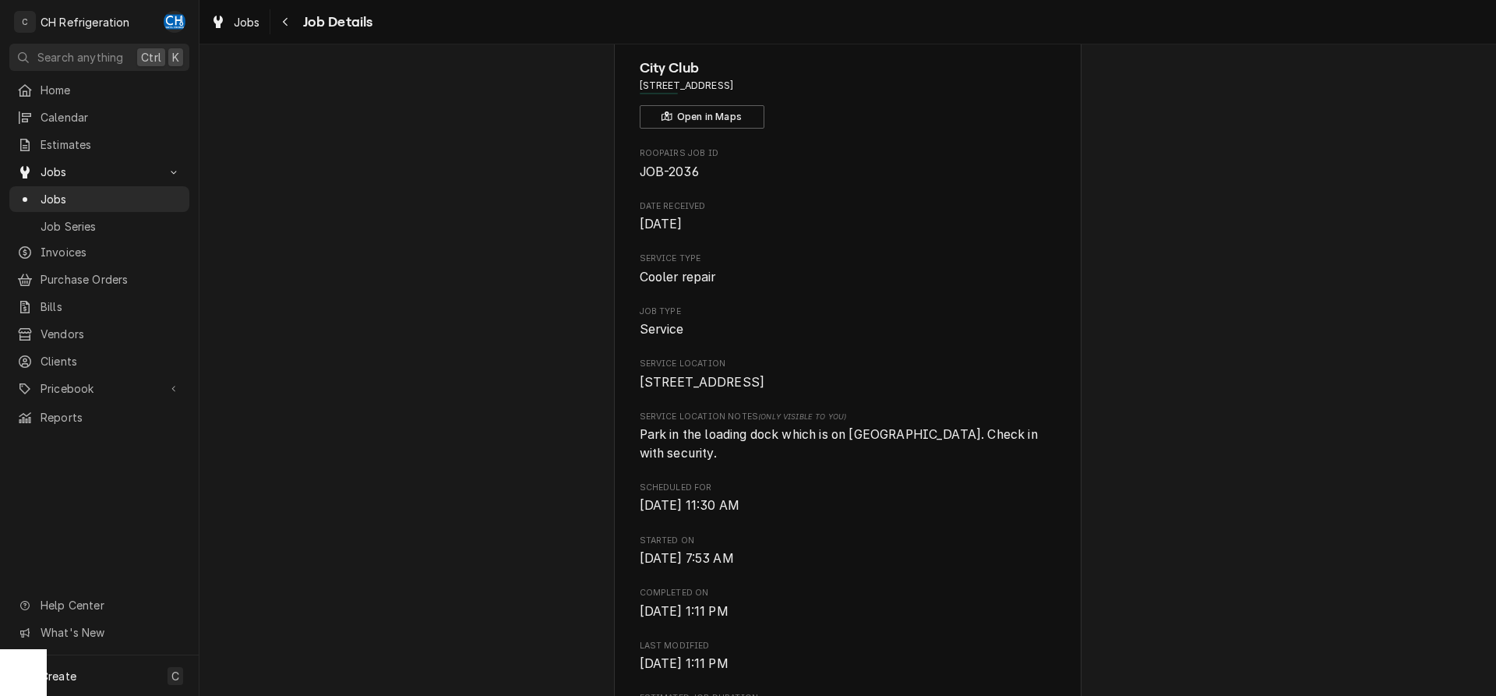
scroll to position [0, 0]
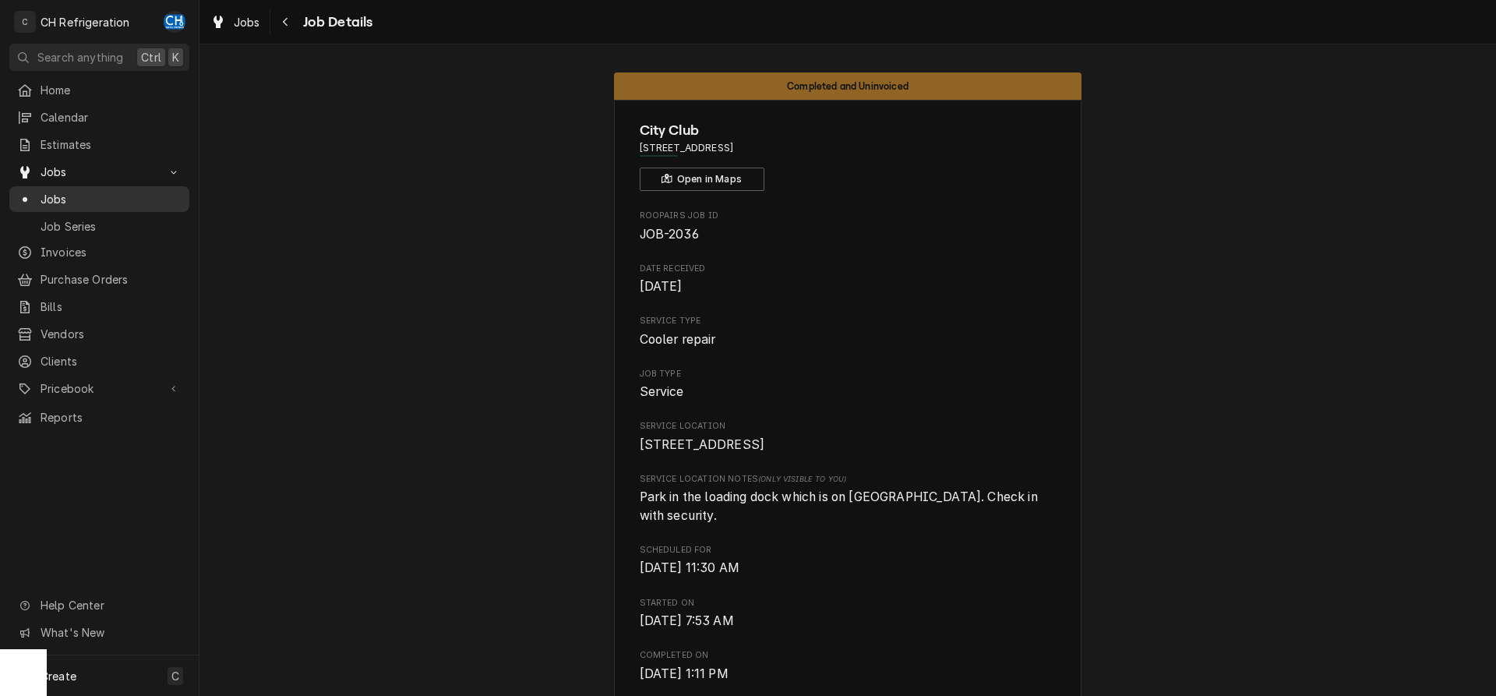
click at [93, 186] on link "Jobs" at bounding box center [99, 199] width 180 height 26
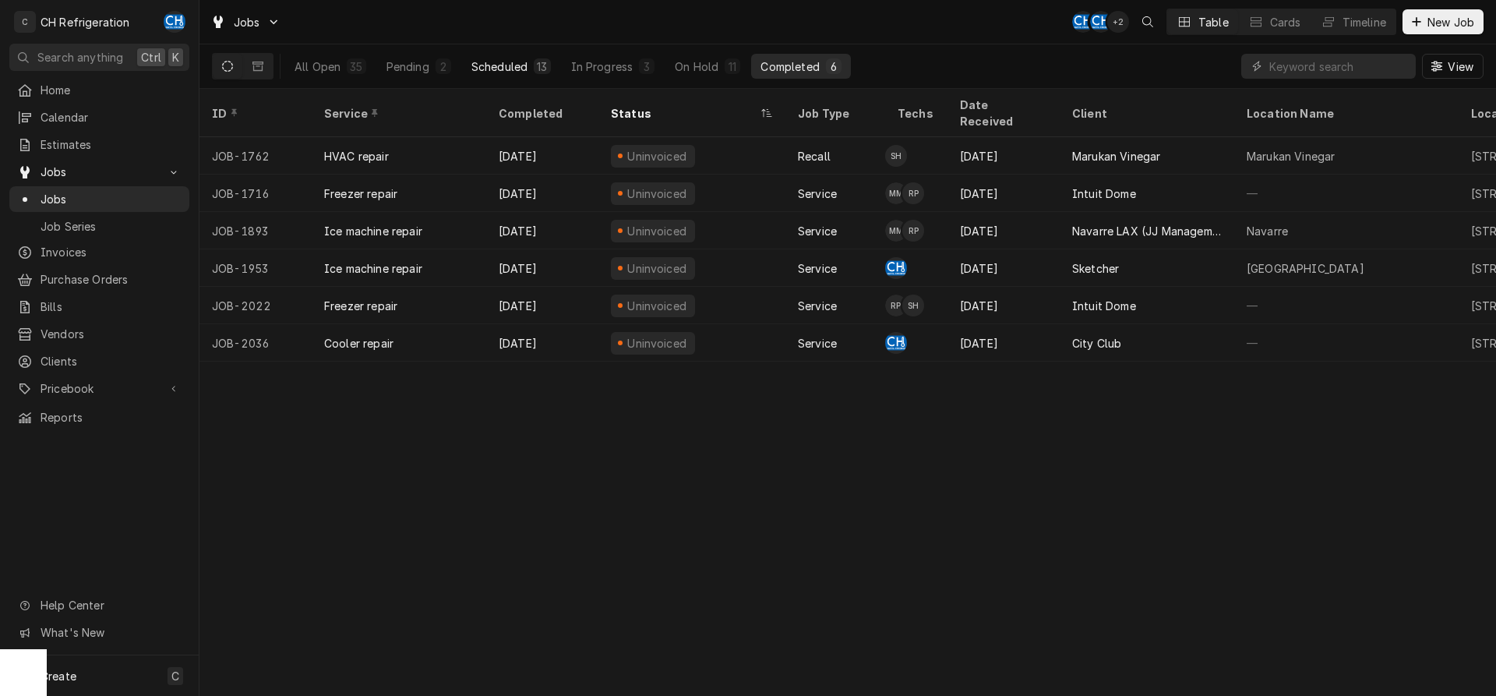
click at [506, 70] on div "Scheduled" at bounding box center [499, 66] width 56 height 16
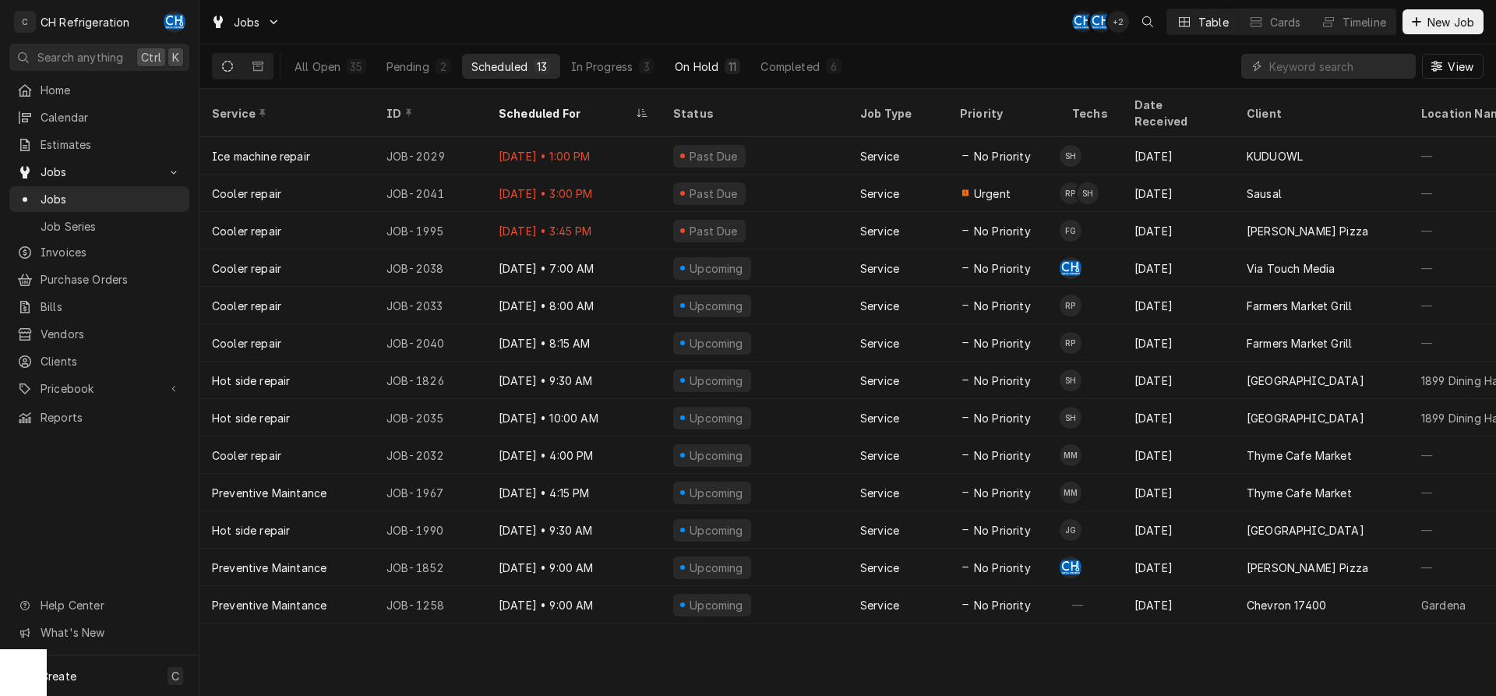
click at [692, 67] on div "On Hold" at bounding box center [697, 66] width 44 height 16
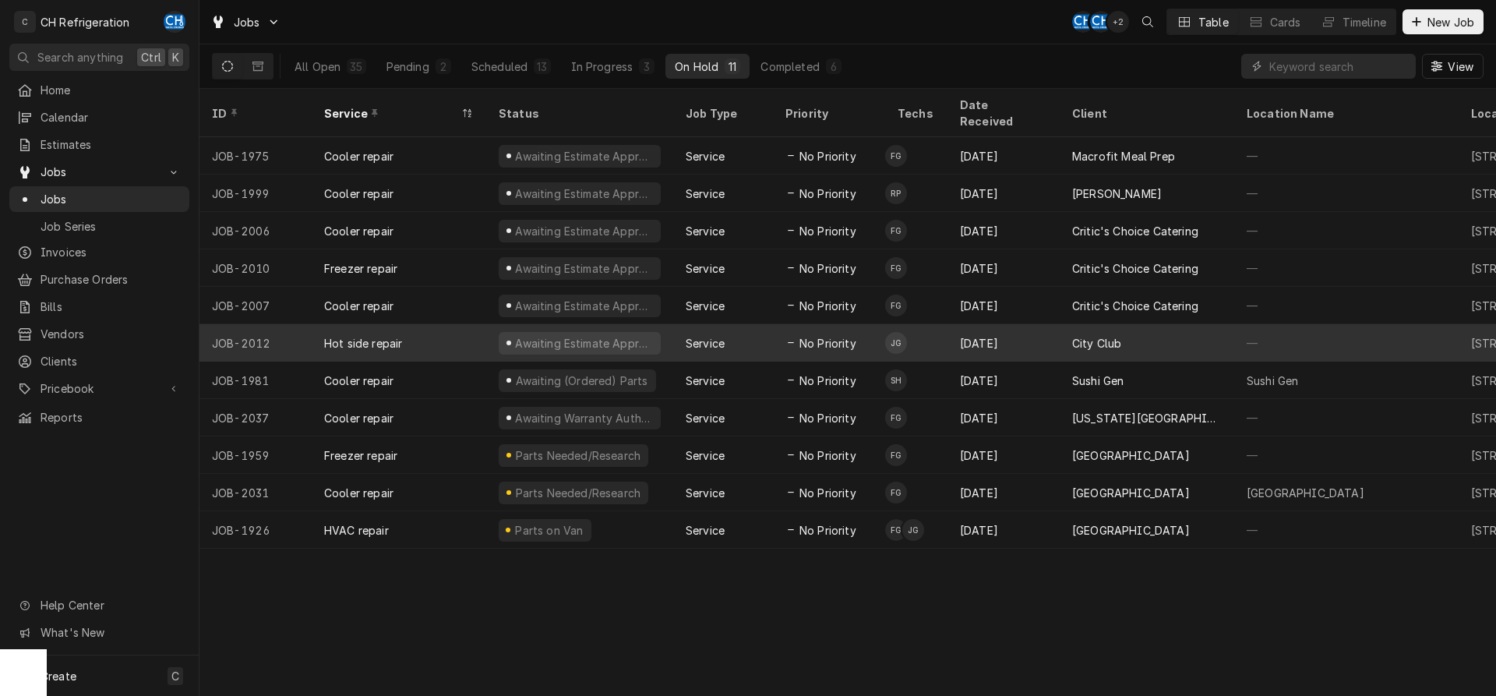
click at [1034, 333] on div "Sep 25" at bounding box center [1003, 342] width 112 height 37
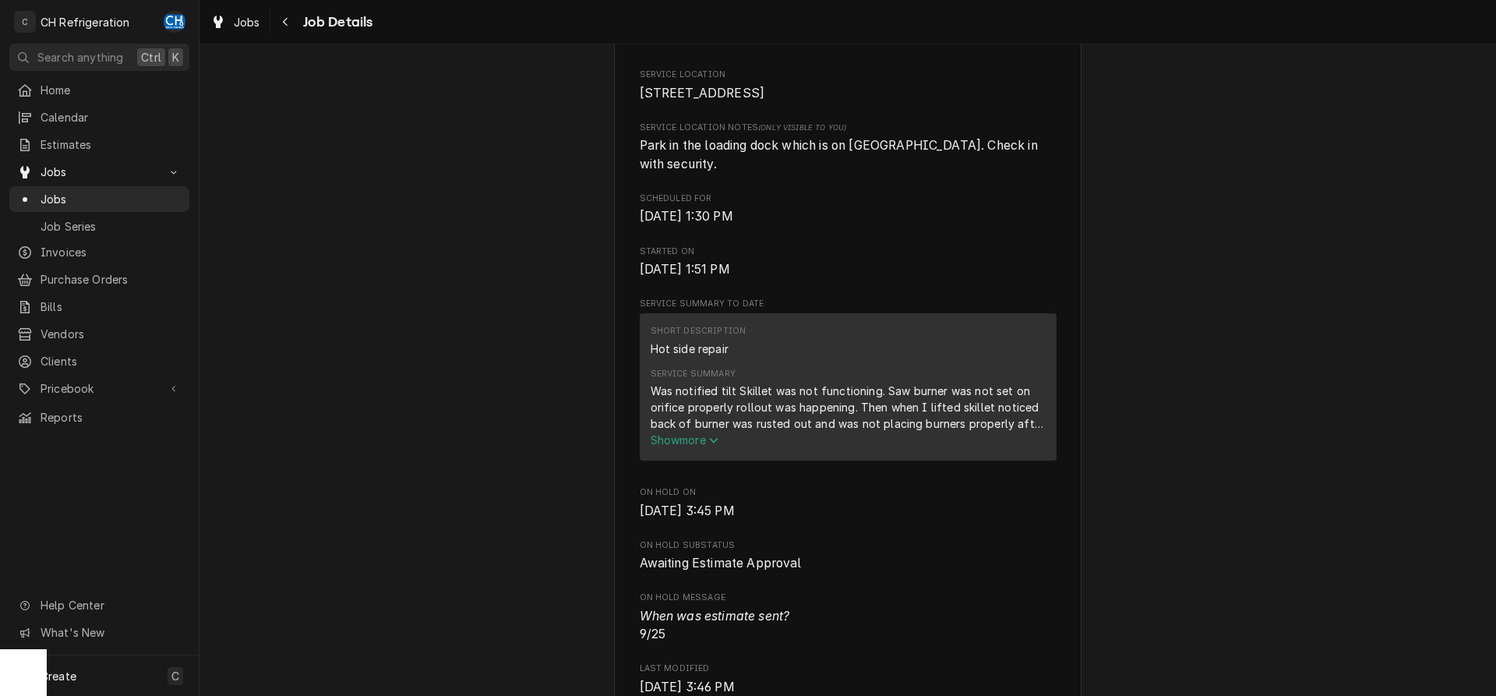
scroll to position [556, 0]
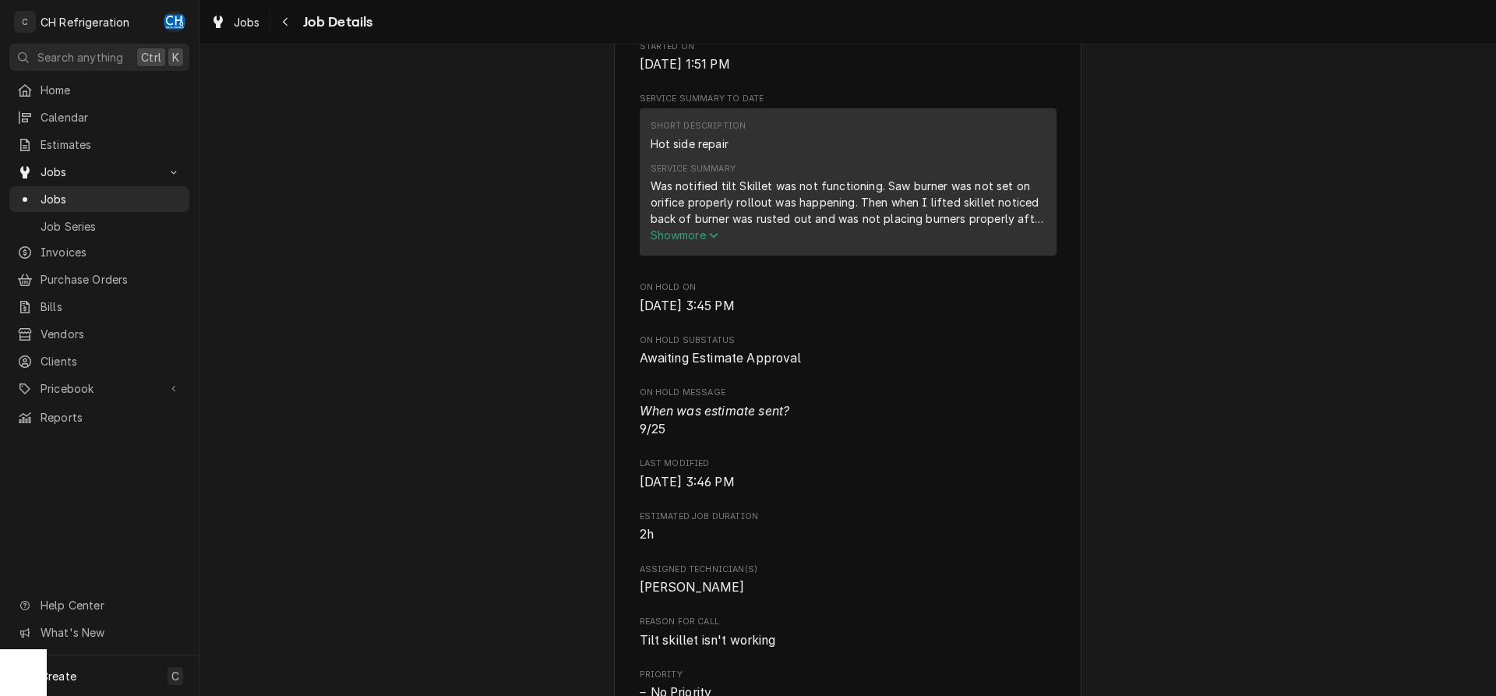
click at [696, 234] on span "Show more" at bounding box center [684, 234] width 69 height 13
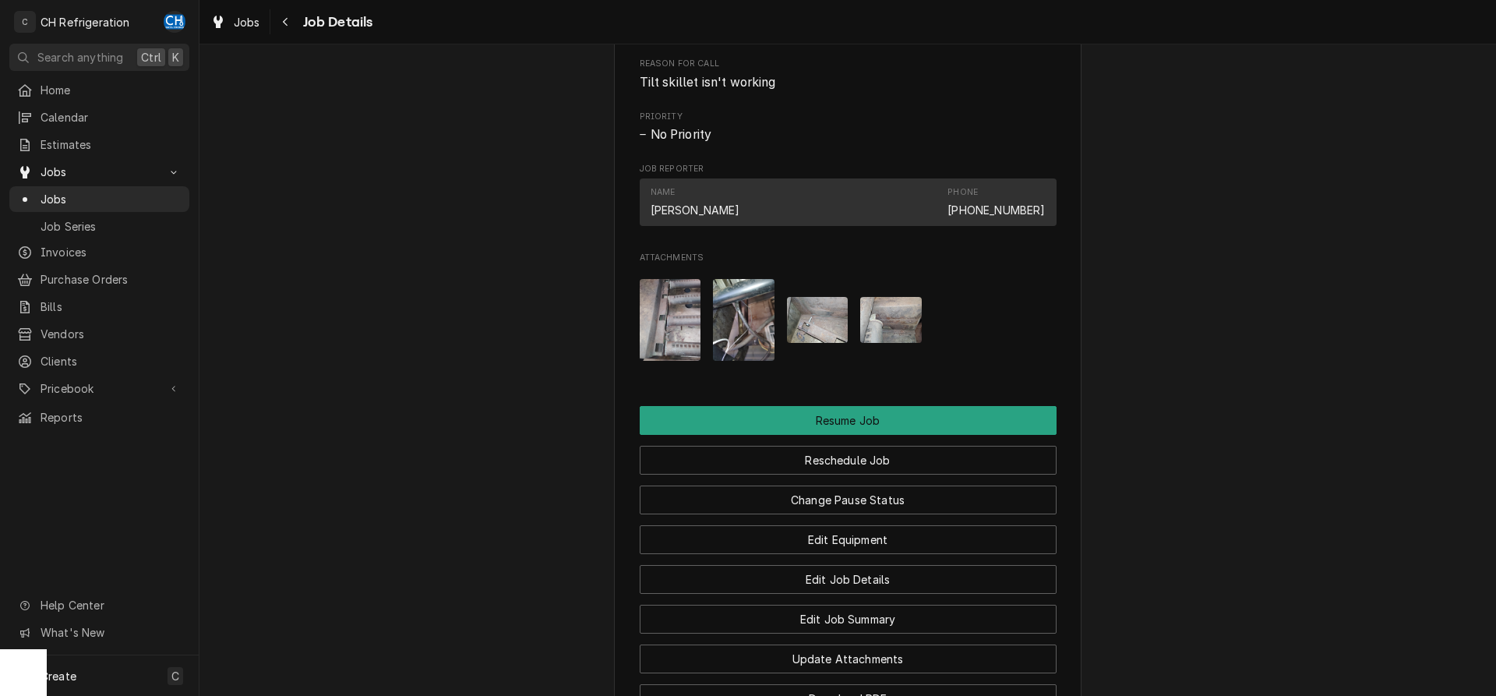
scroll to position [1435, 0]
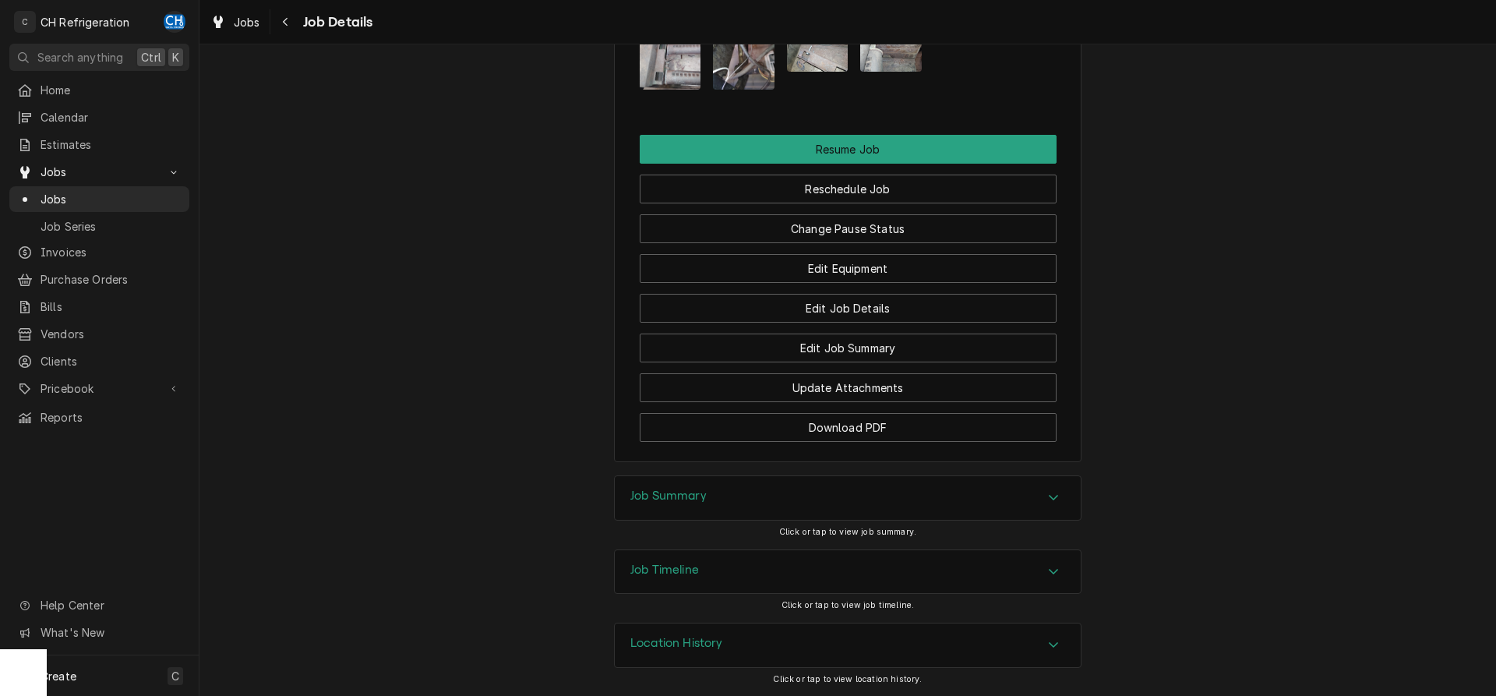
click at [876, 495] on div "Job Summary" at bounding box center [848, 498] width 466 height 44
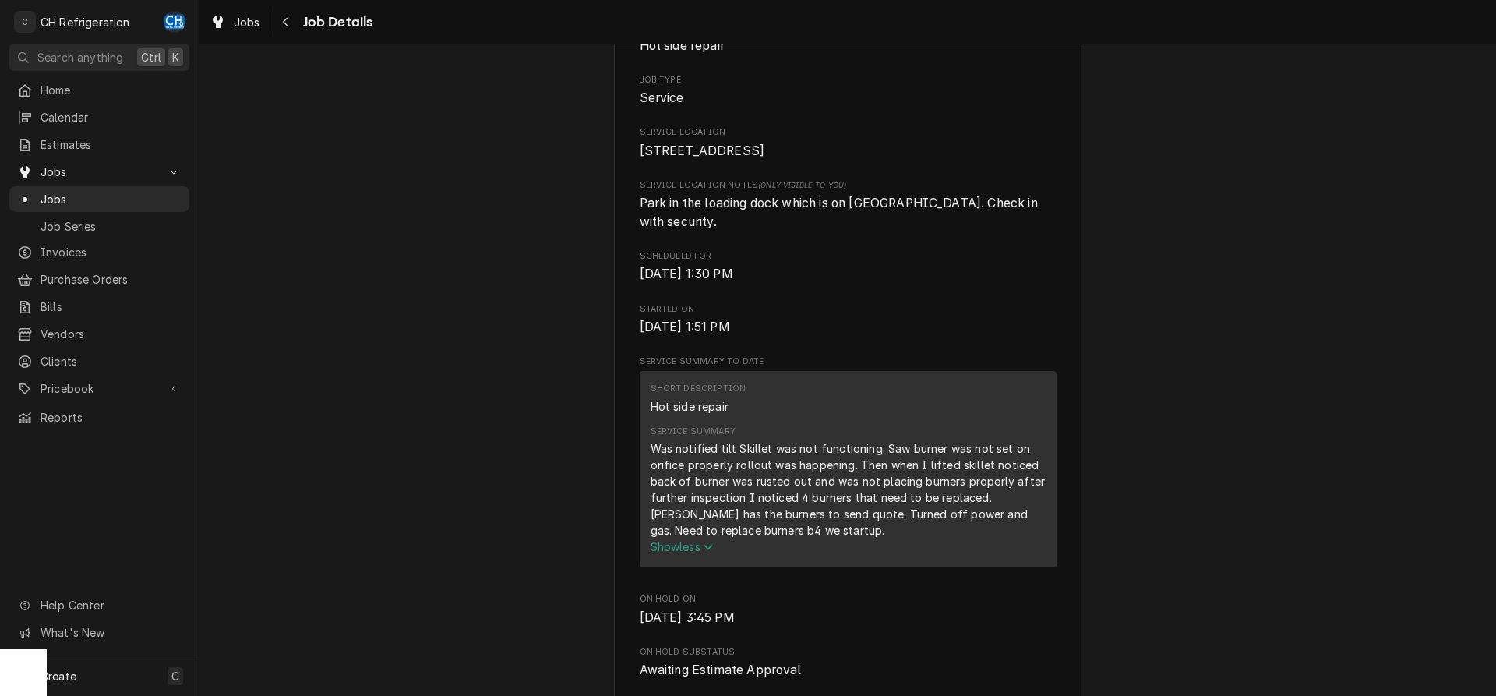
scroll to position [0, 0]
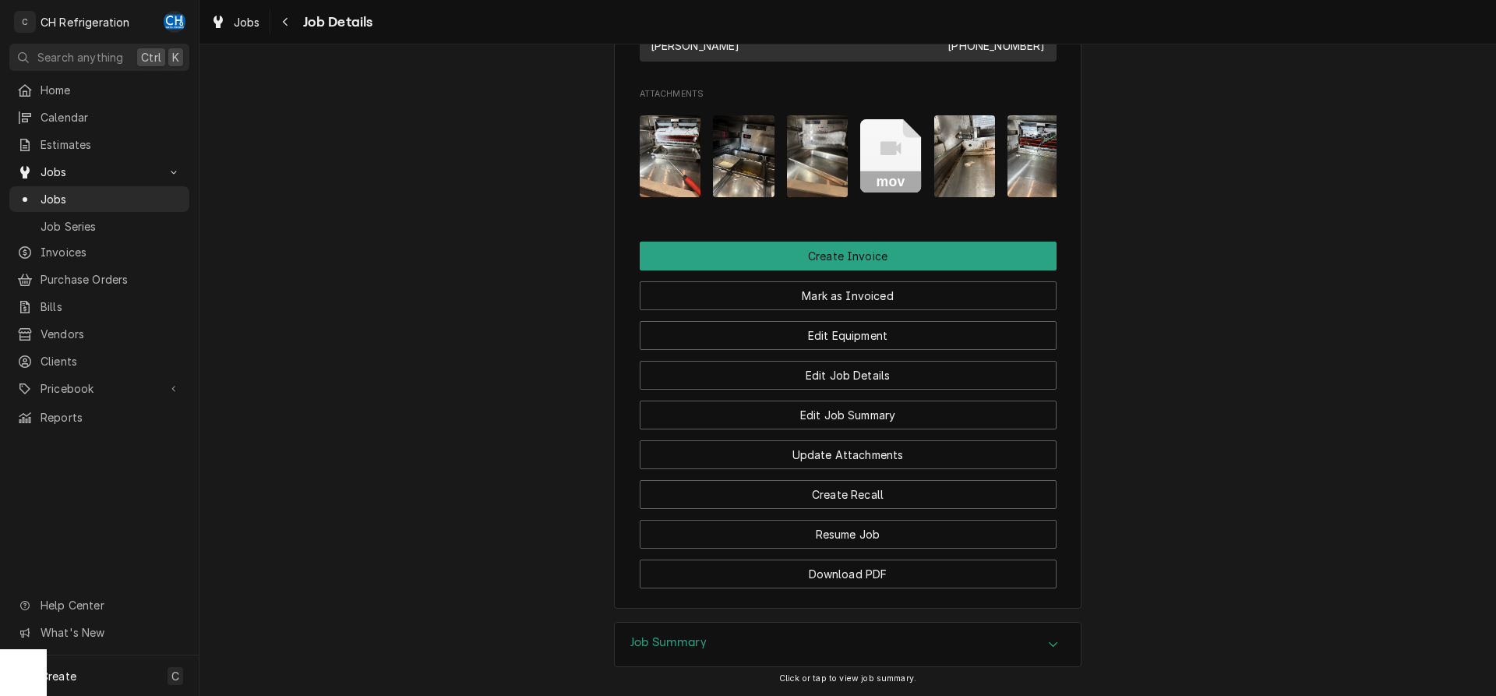
scroll to position [1113, 0]
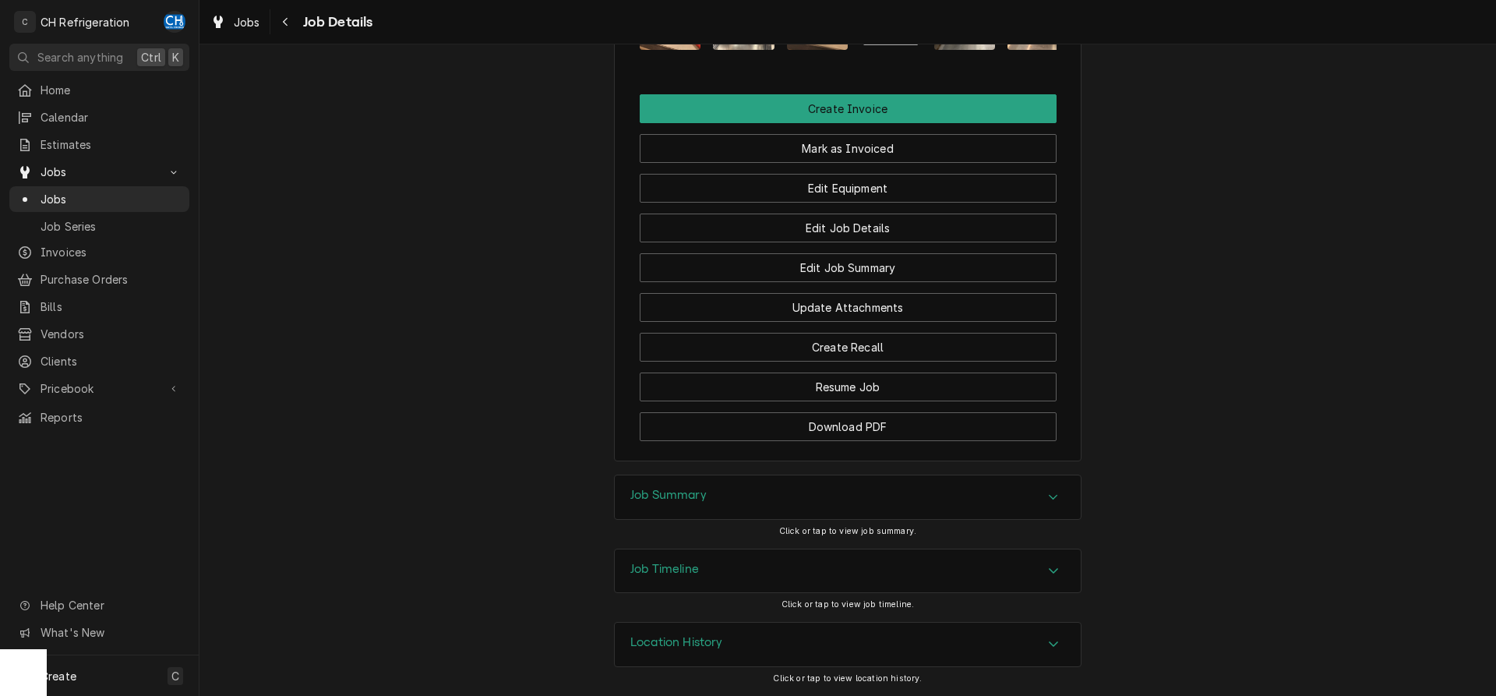
click at [656, 503] on div "Job Summary" at bounding box center [668, 497] width 76 height 19
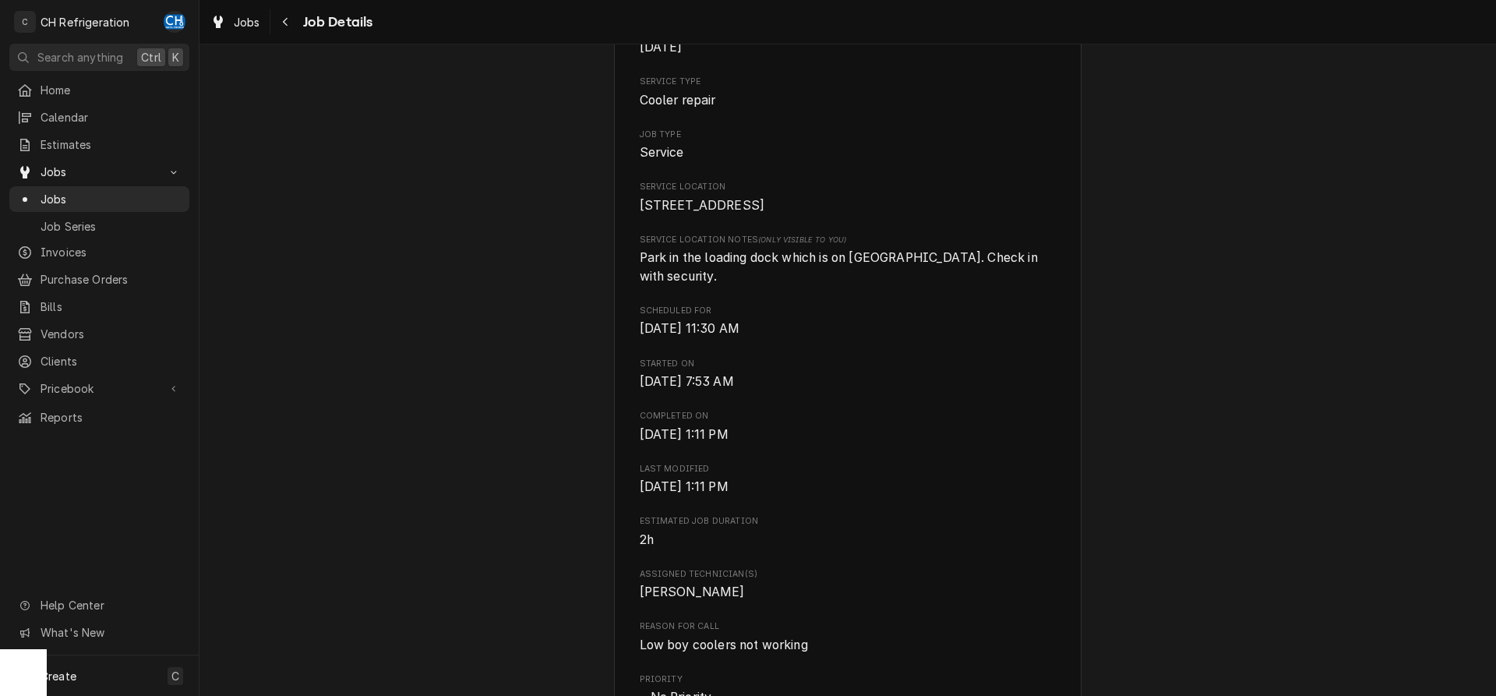
scroll to position [0, 0]
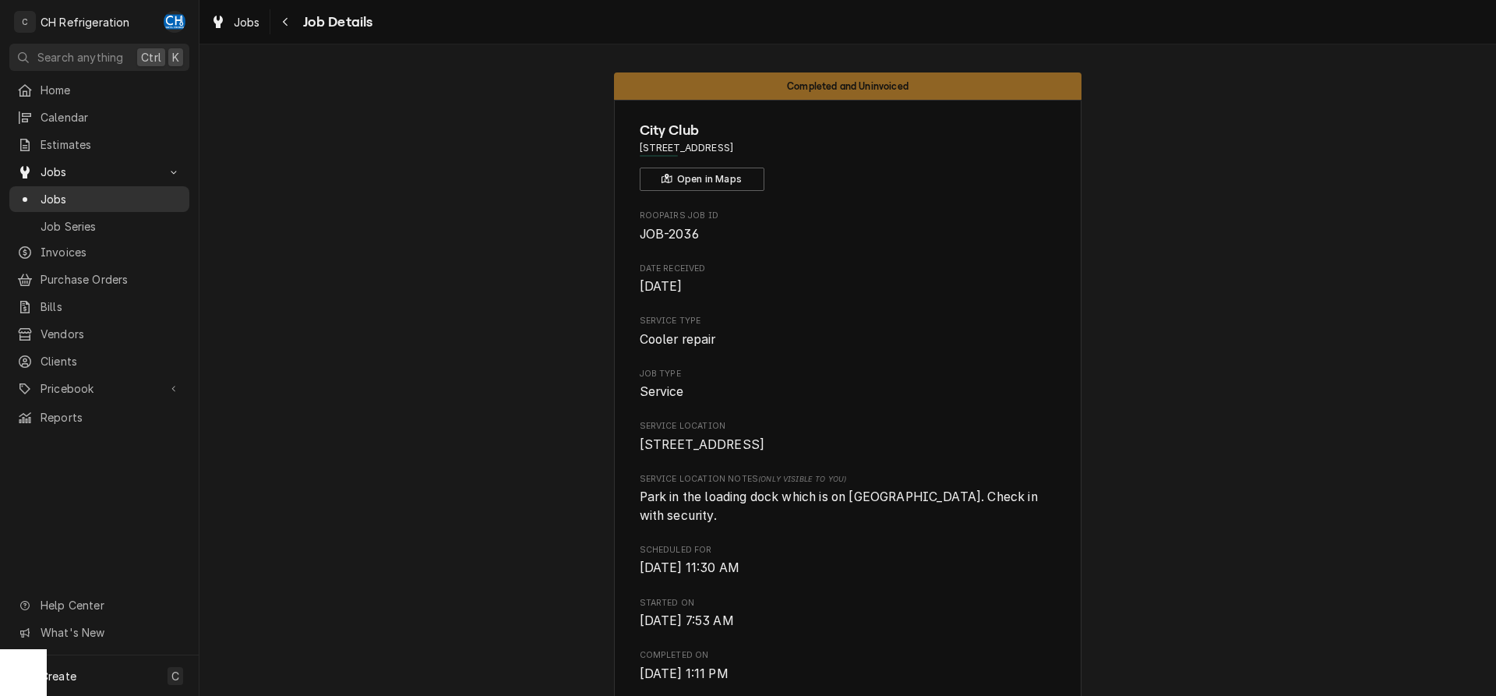
click at [103, 200] on span "Jobs" at bounding box center [111, 199] width 141 height 16
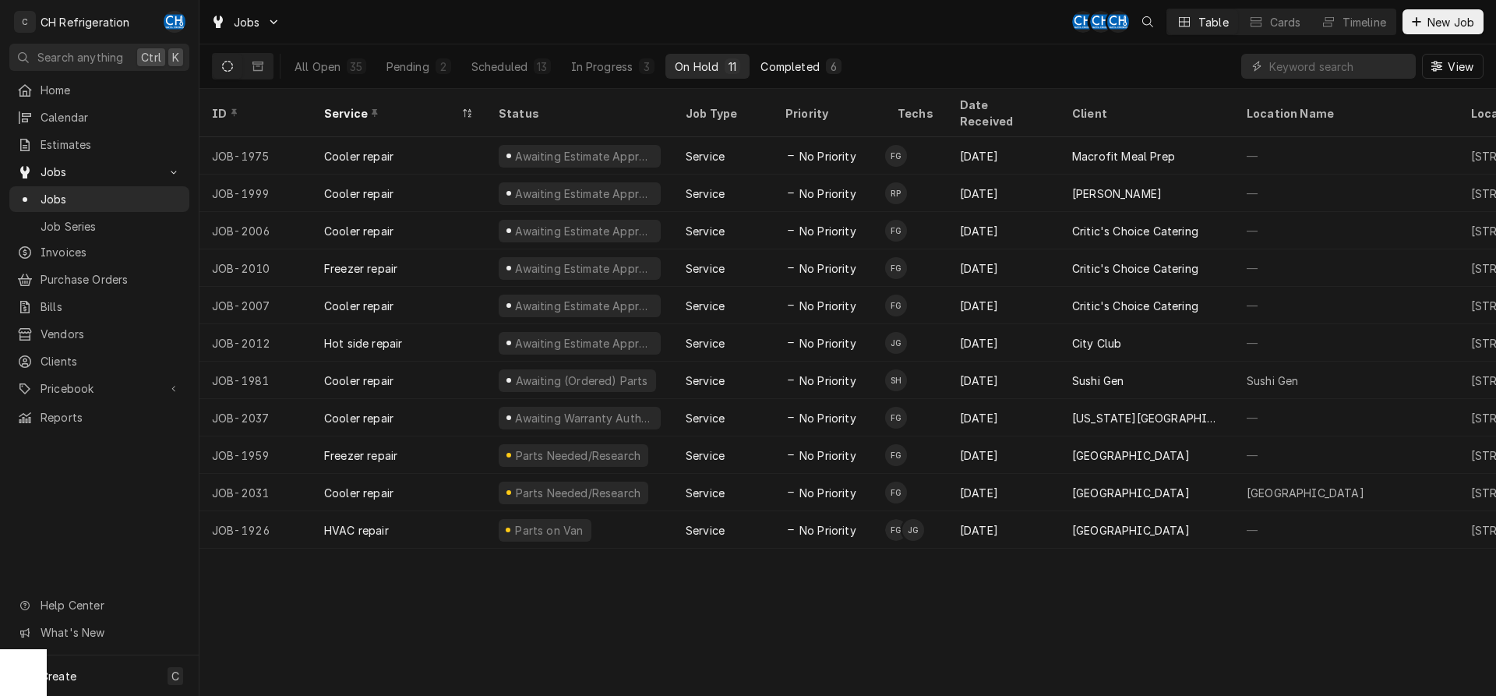
click at [847, 59] on button "Completed 6" at bounding box center [800, 66] width 99 height 25
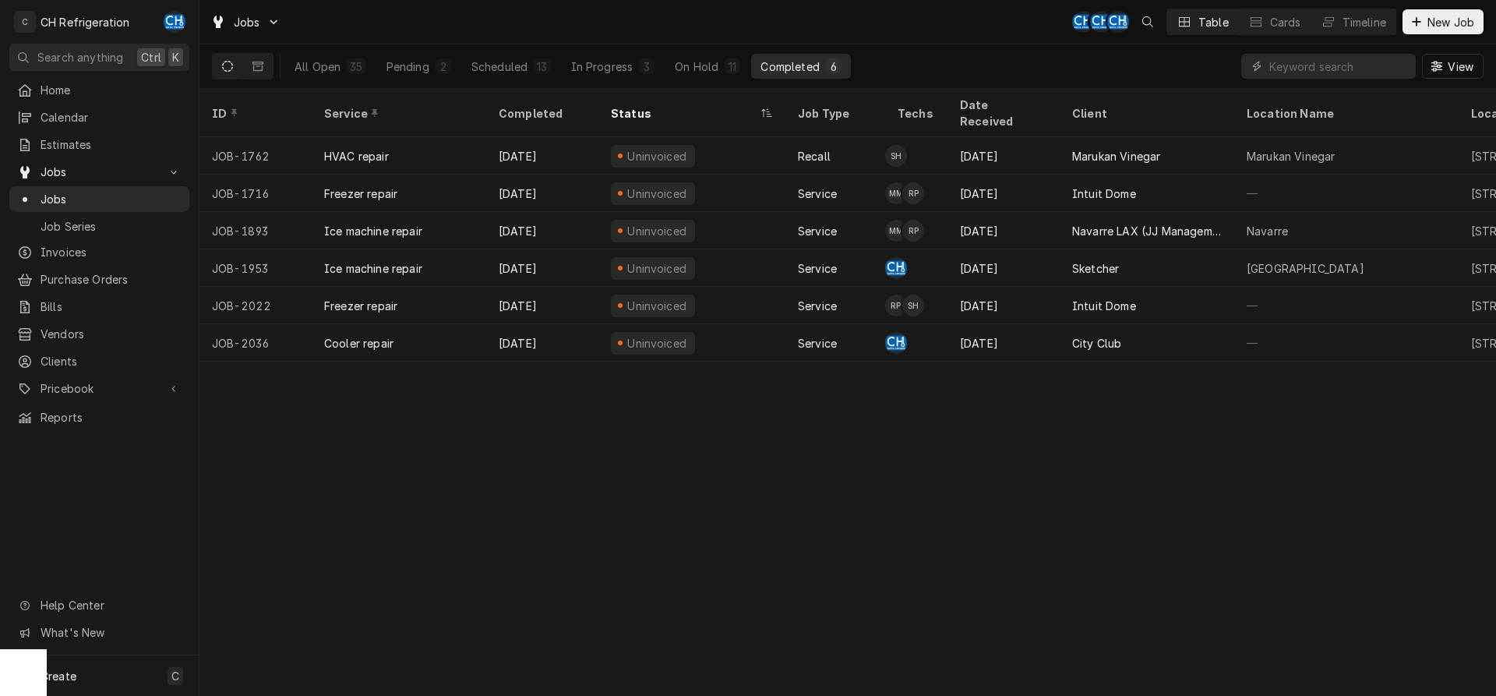
click at [795, 76] on button "Completed 6" at bounding box center [800, 66] width 99 height 25
click at [729, 76] on button "On Hold 11" at bounding box center [707, 66] width 84 height 25
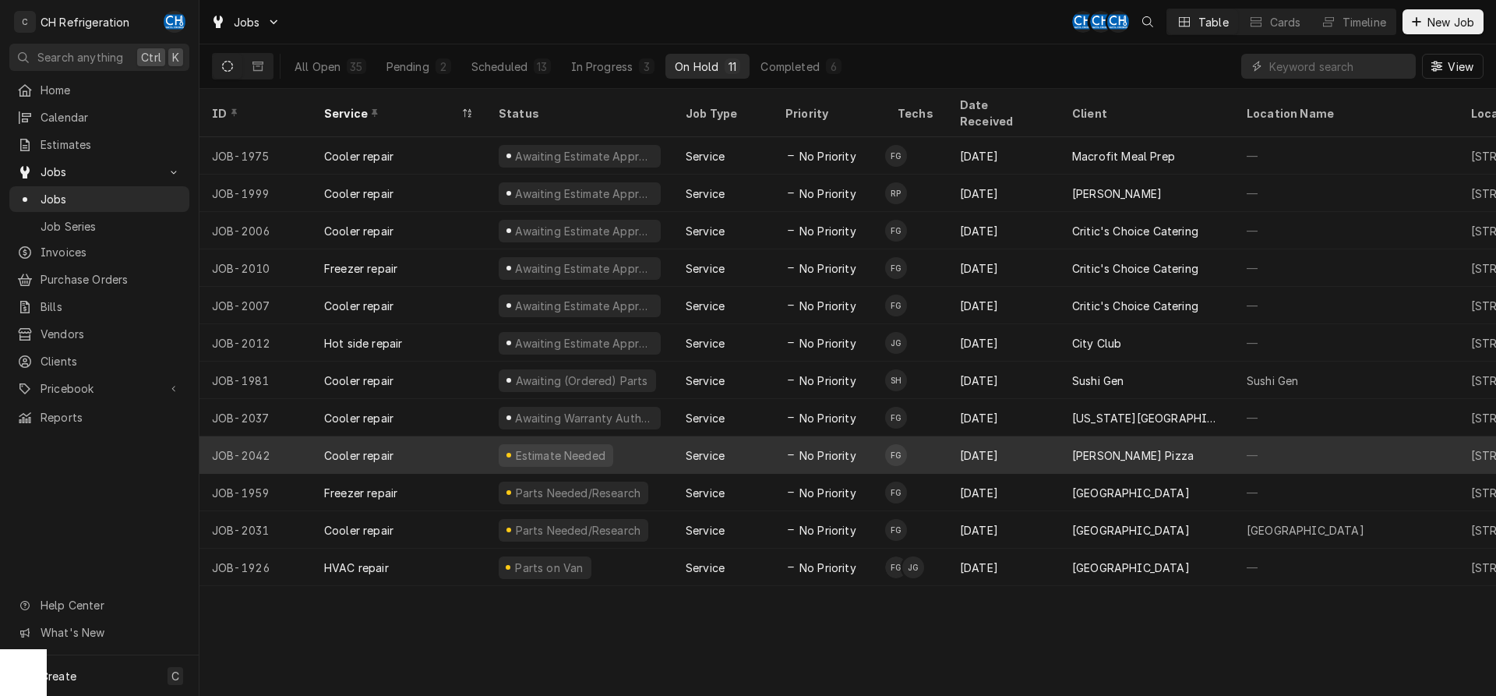
click at [948, 449] on div "[DATE]" at bounding box center [1003, 454] width 112 height 37
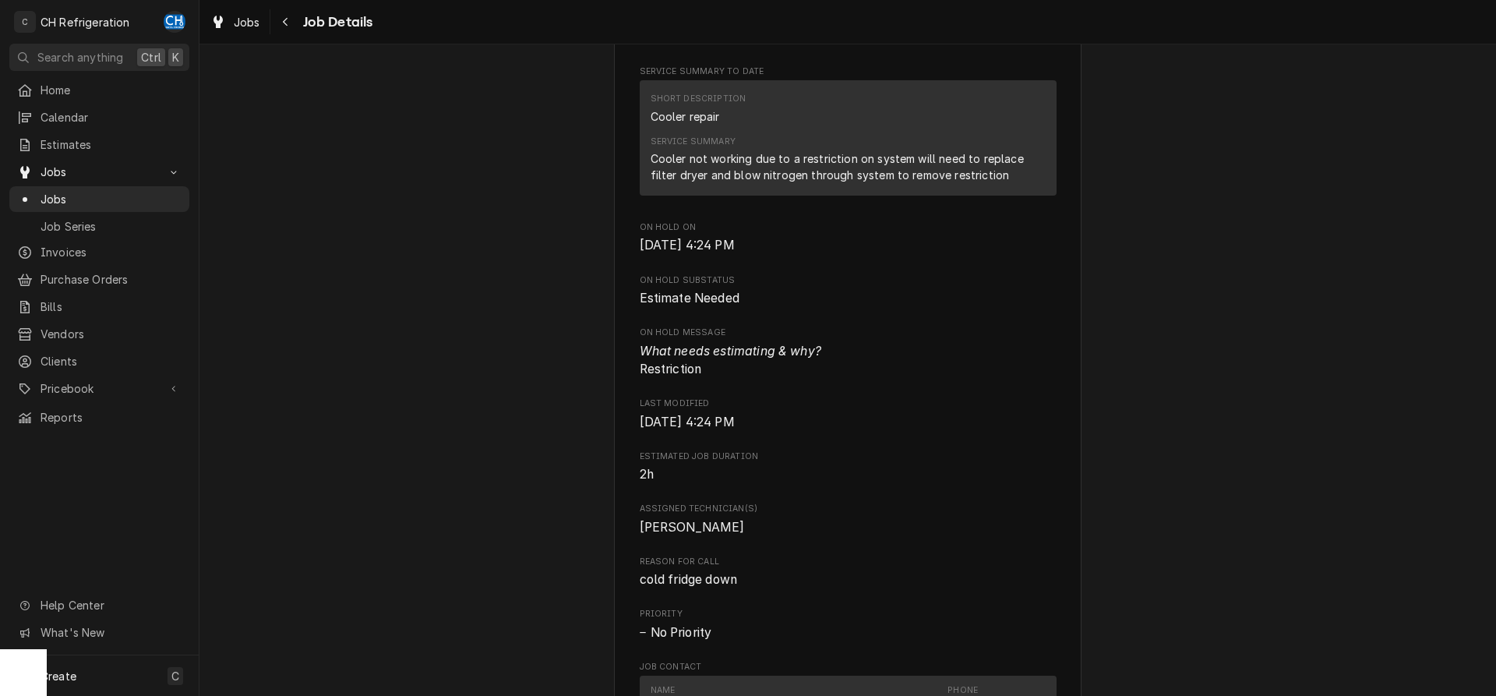
scroll to position [477, 0]
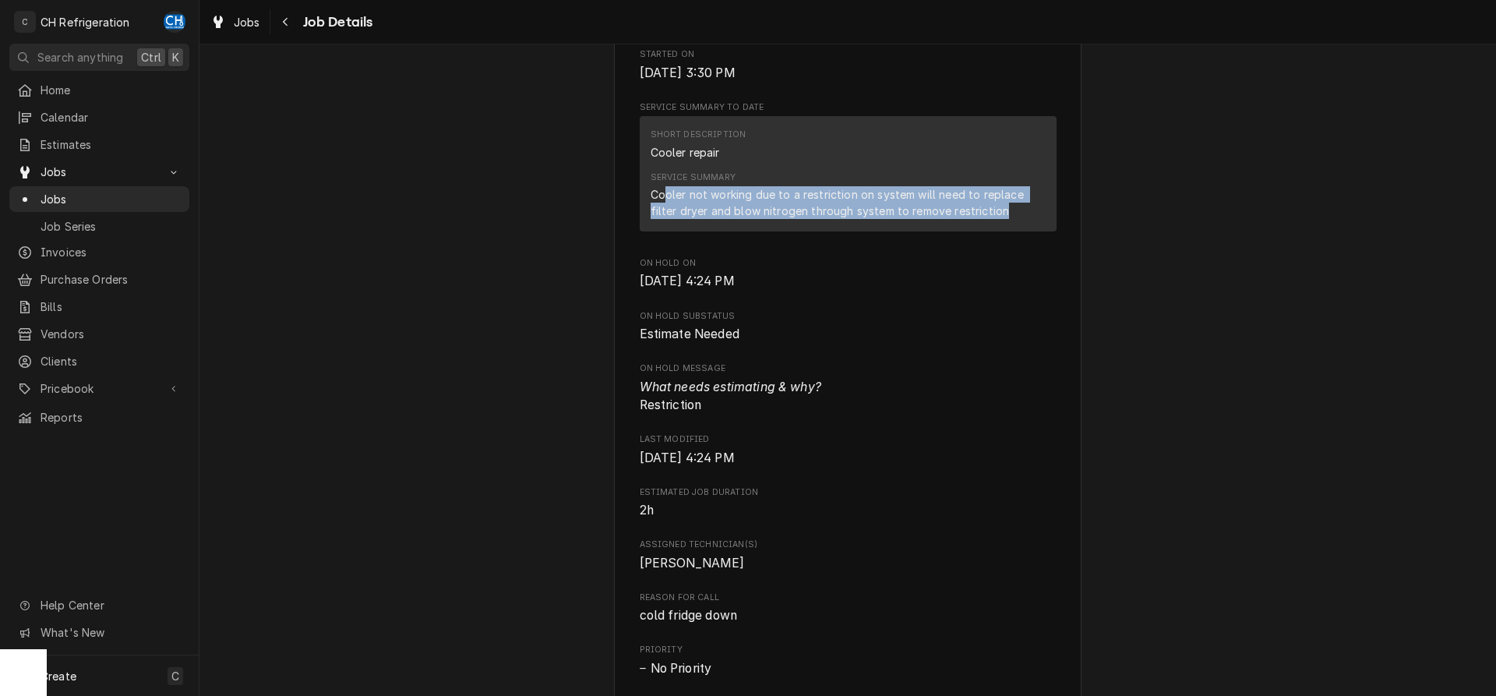
drag, startPoint x: 662, startPoint y: 213, endPoint x: 1006, endPoint y: 234, distance: 344.9
click at [1006, 219] on div "Cooler not working due to a restriction on system will need to replace filter d…" at bounding box center [847, 202] width 395 height 33
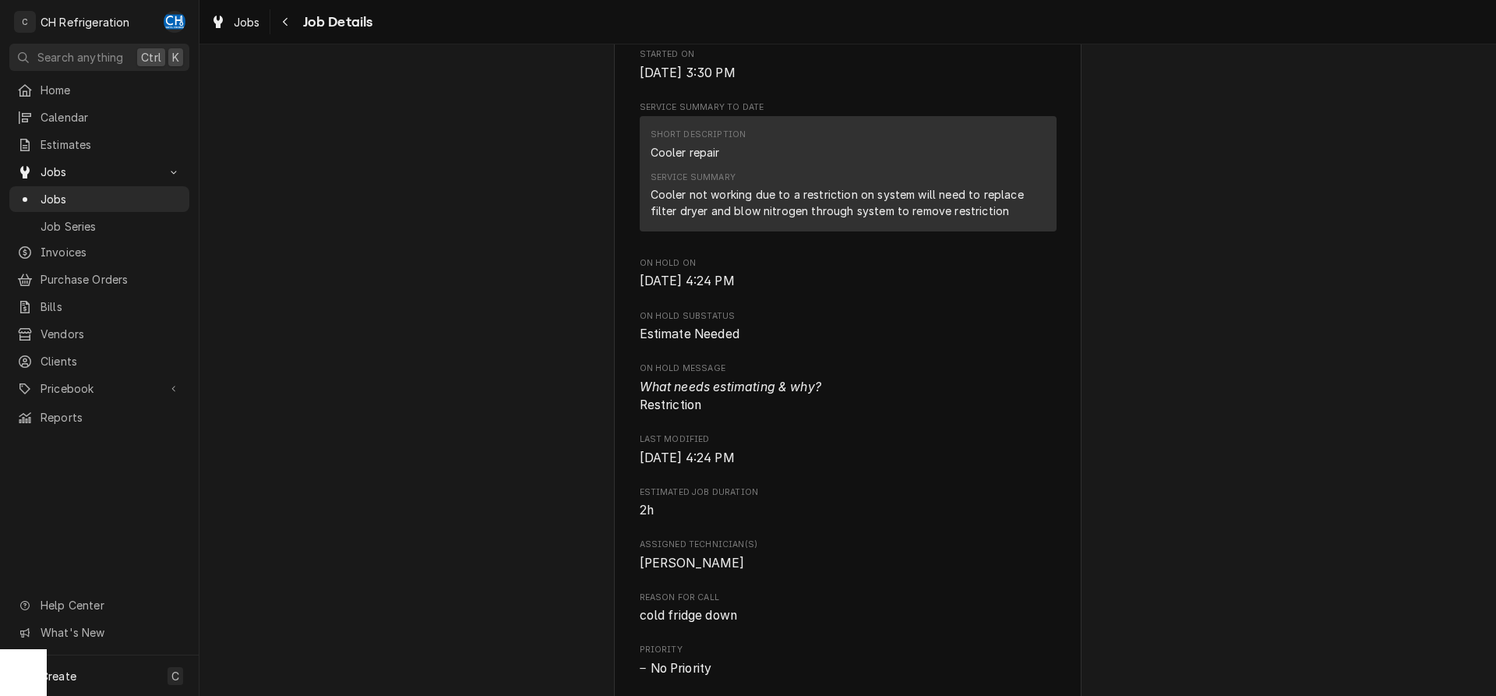
click at [1006, 219] on div "Cooler not working due to a restriction on system will need to replace filter d…" at bounding box center [847, 202] width 395 height 33
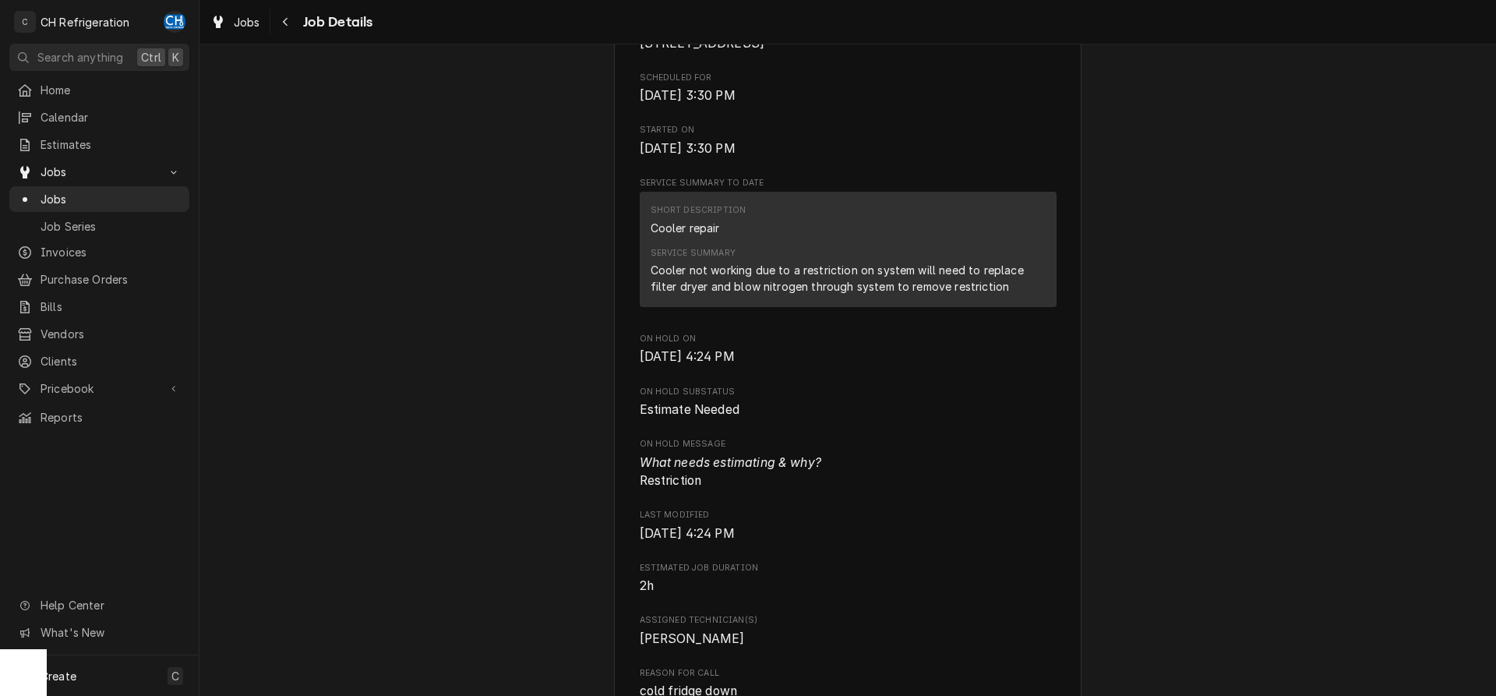
scroll to position [397, 0]
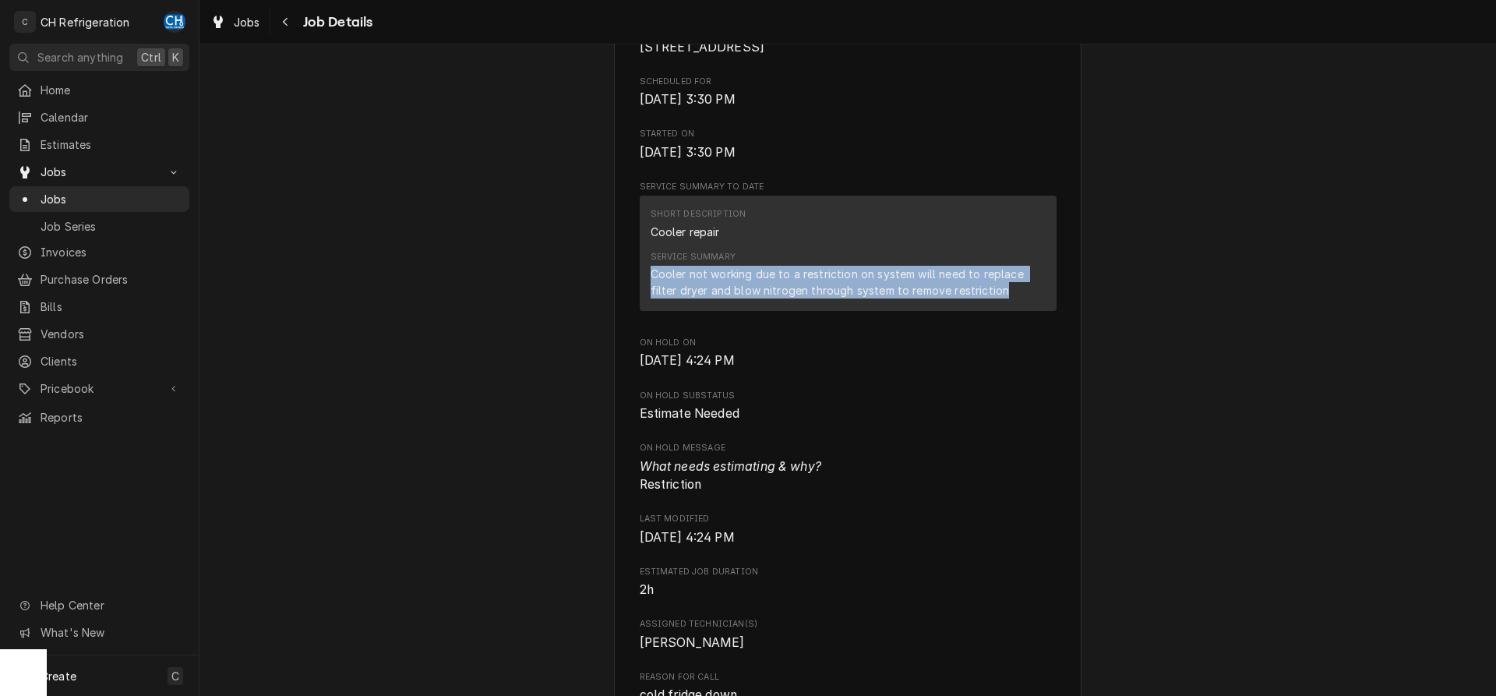
drag, startPoint x: 644, startPoint y: 296, endPoint x: 1015, endPoint y: 311, distance: 371.1
click at [1015, 310] on div "Short Description Cooler repair Service Summary Cooler not working due to a res…" at bounding box center [848, 253] width 417 height 115
copy div "Cooler not working due to a restriction on system will need to replace filter d…"
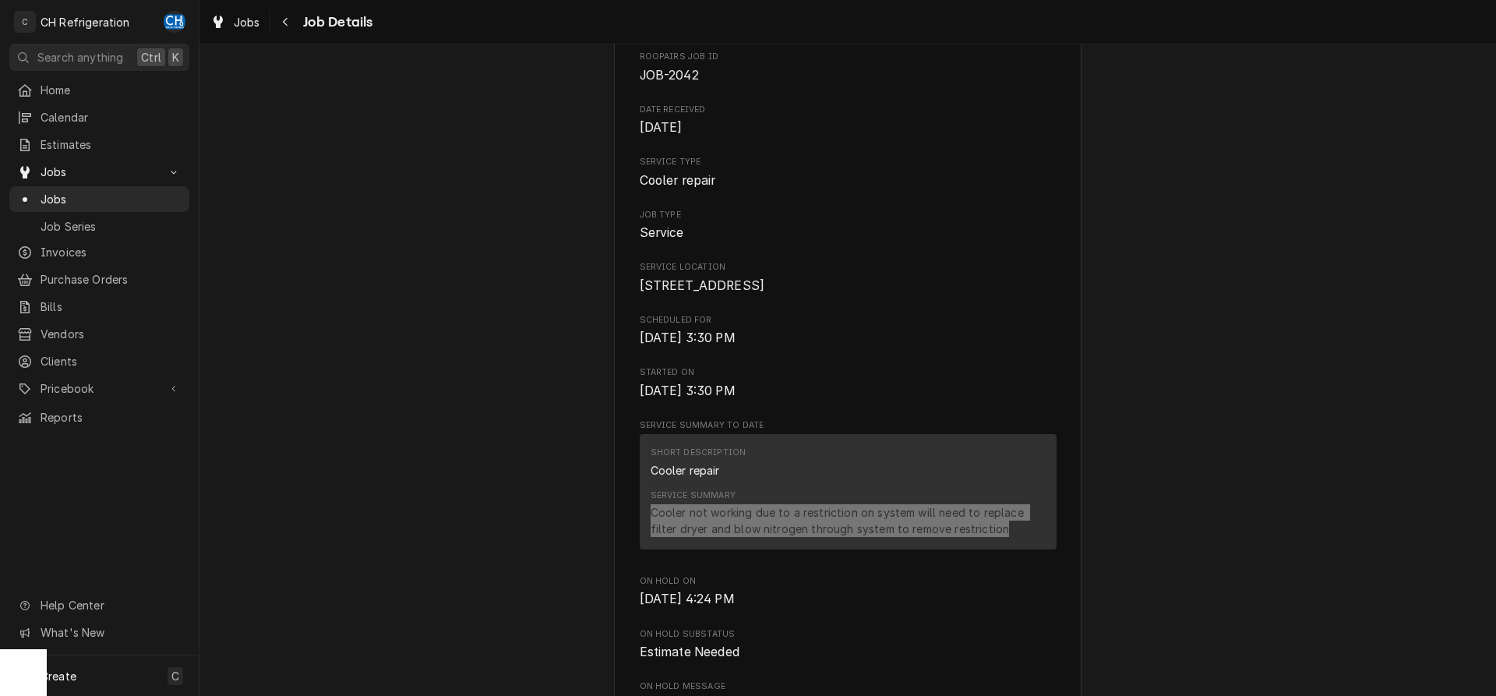
scroll to position [636, 0]
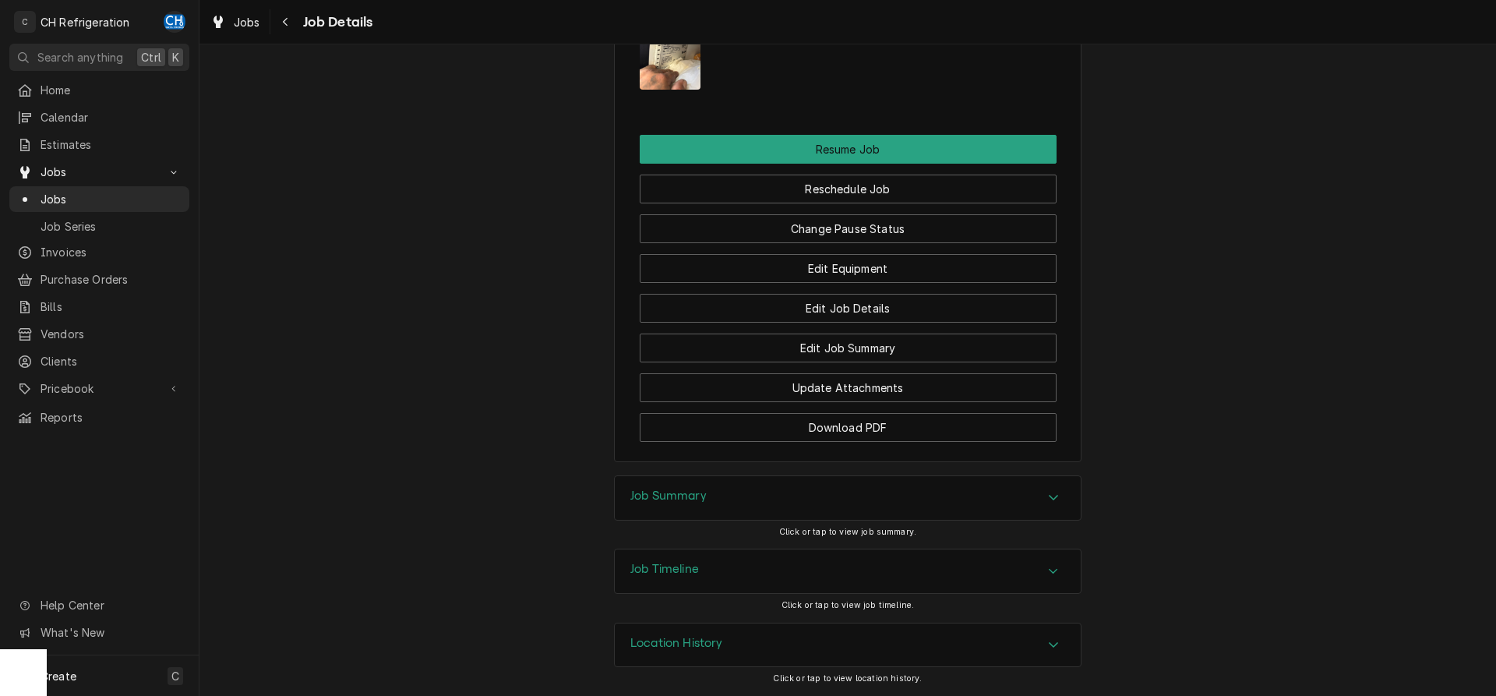
click at [818, 506] on div "Job Summary" at bounding box center [848, 498] width 466 height 44
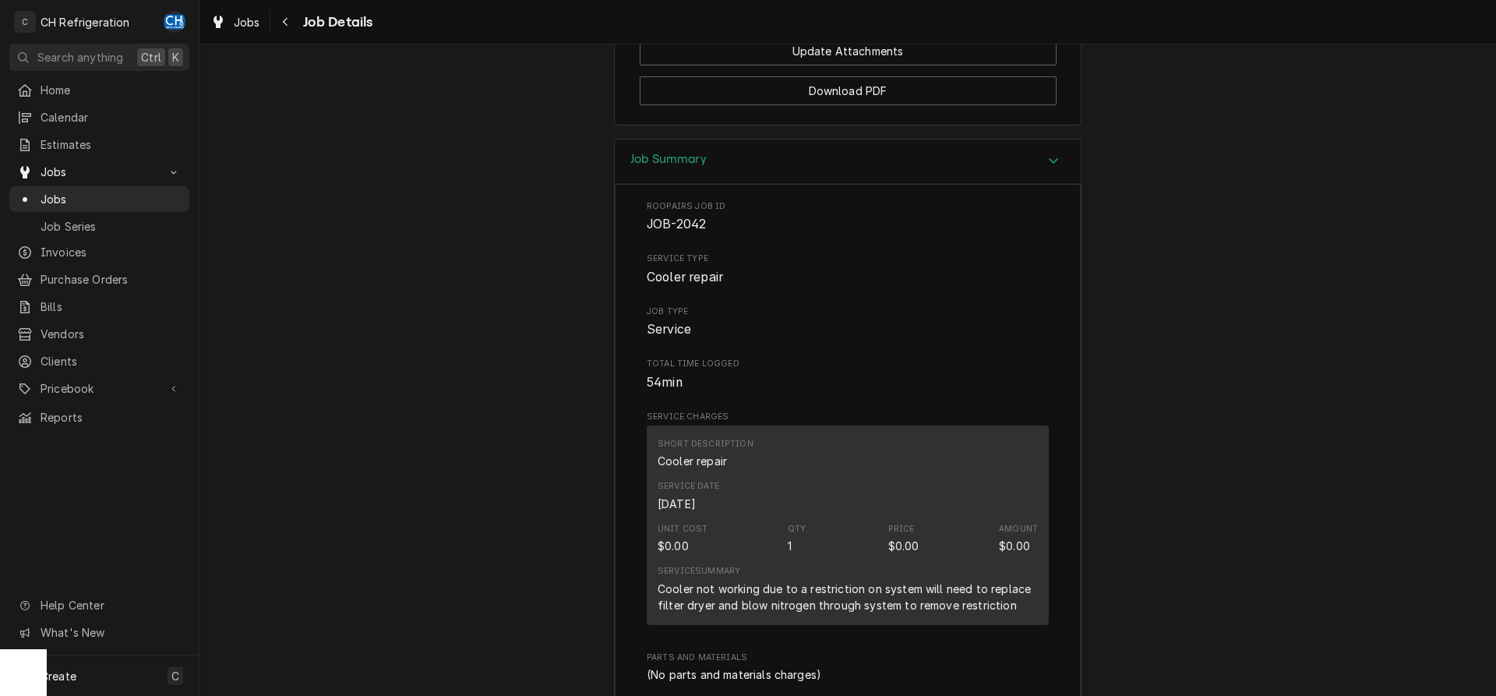
scroll to position [1777, 0]
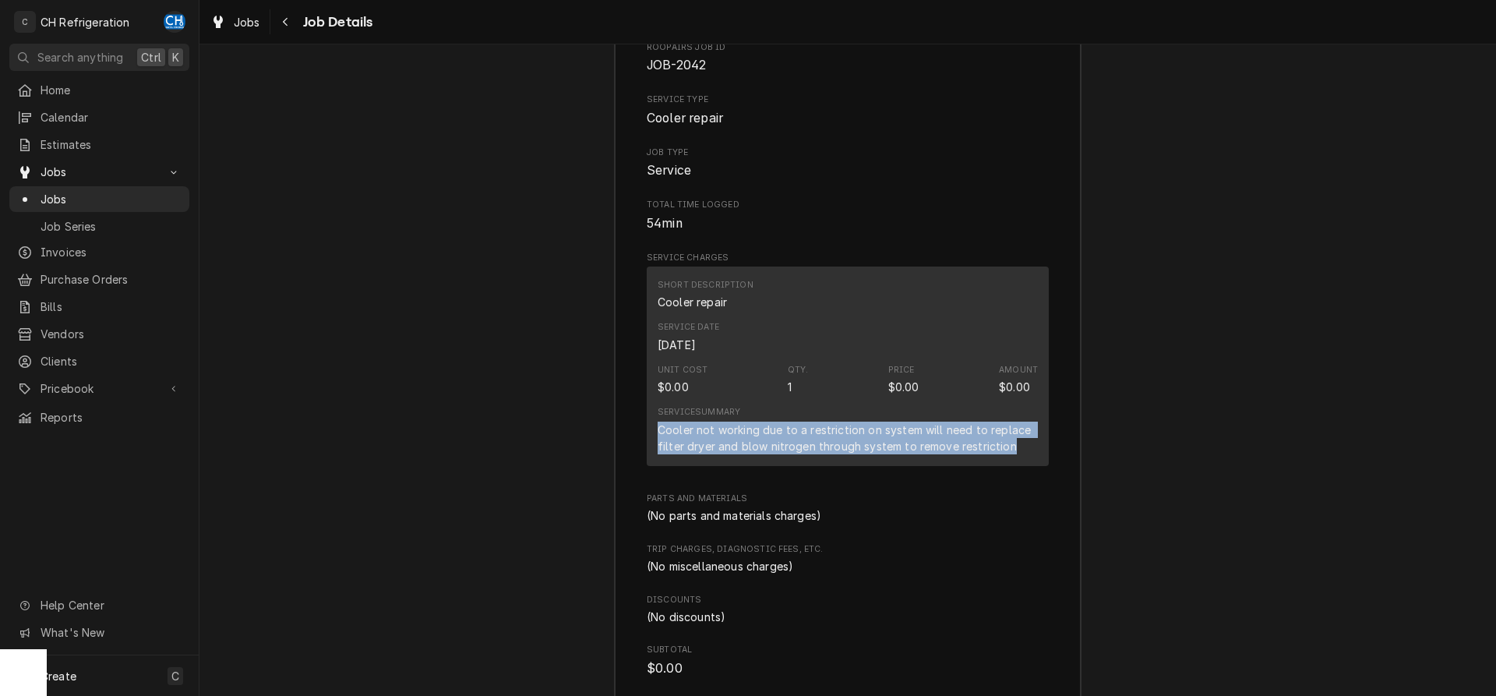
drag, startPoint x: 661, startPoint y: 450, endPoint x: 1031, endPoint y: 467, distance: 369.6
click at [1031, 454] on div "Cooler not working due to a restriction on system will need to replace filter d…" at bounding box center [847, 437] width 380 height 33
copy div "Cooler not working due to a restriction on system will need to replace filter d…"
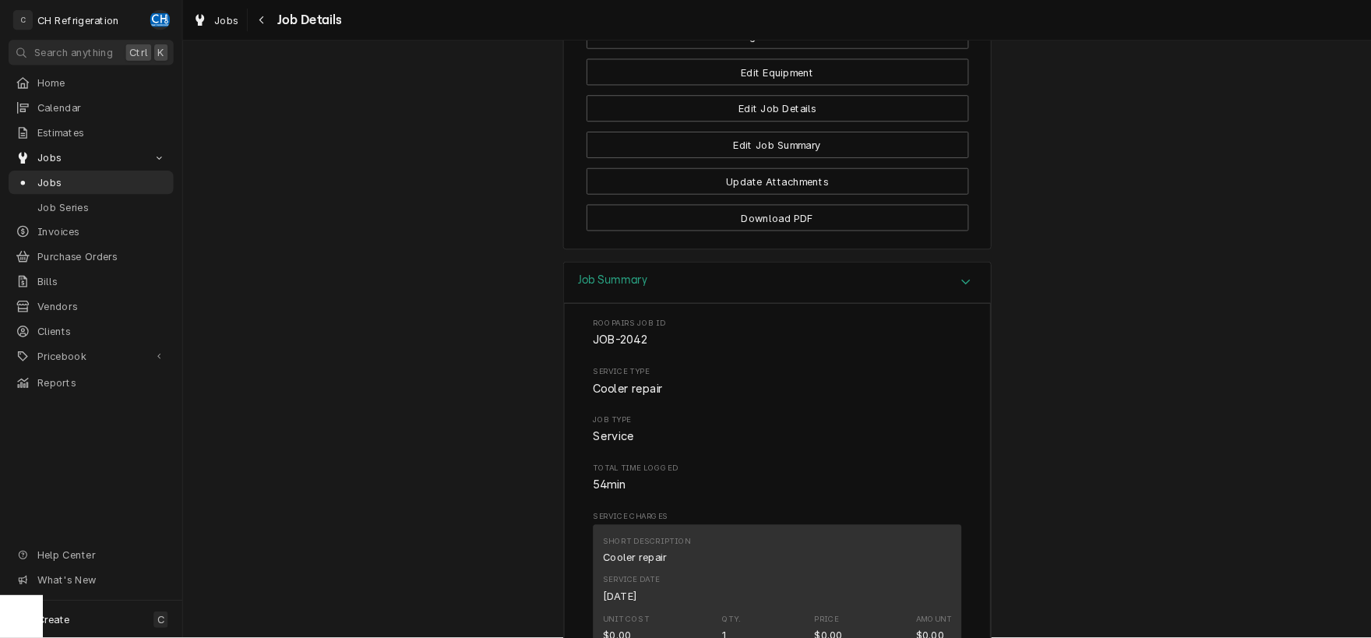
scroll to position [1074, 0]
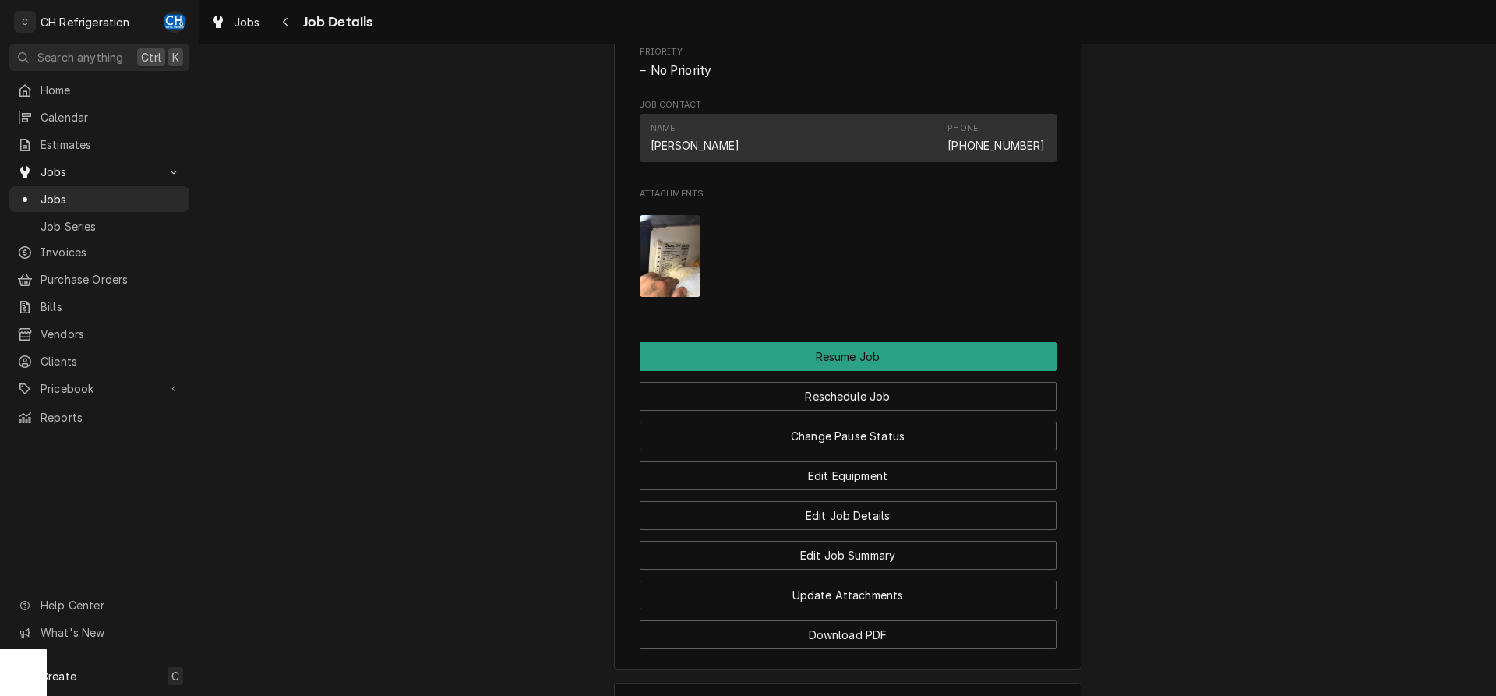
click at [675, 297] on img "Attachments" at bounding box center [671, 256] width 62 height 82
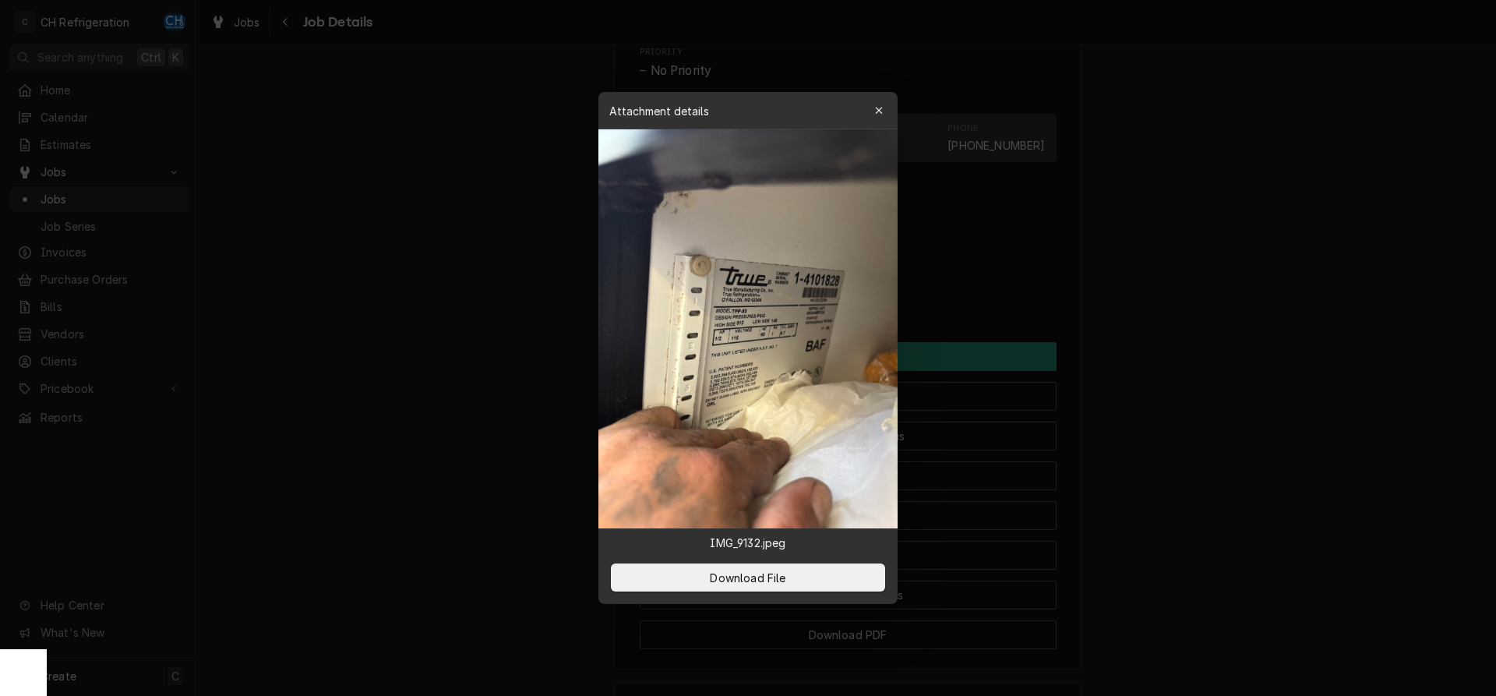
click at [784, 314] on img at bounding box center [747, 328] width 299 height 399
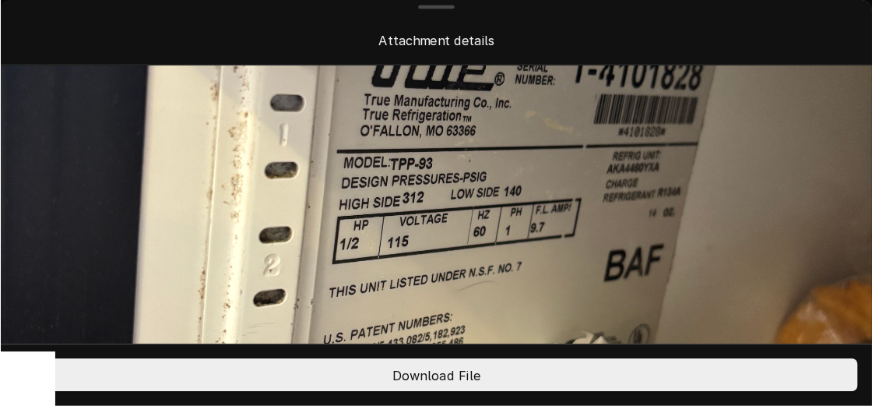
scroll to position [397, 0]
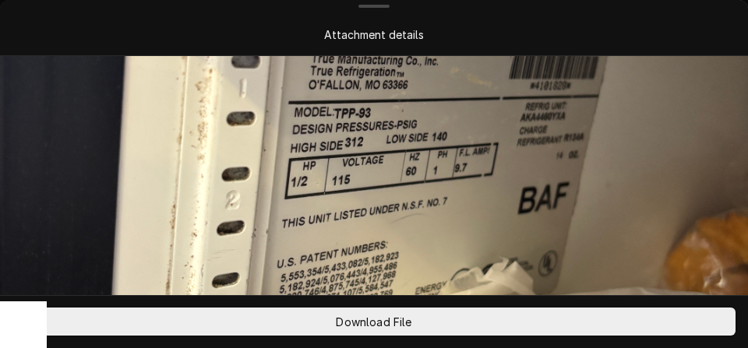
click at [601, 135] on img at bounding box center [374, 157] width 748 height 997
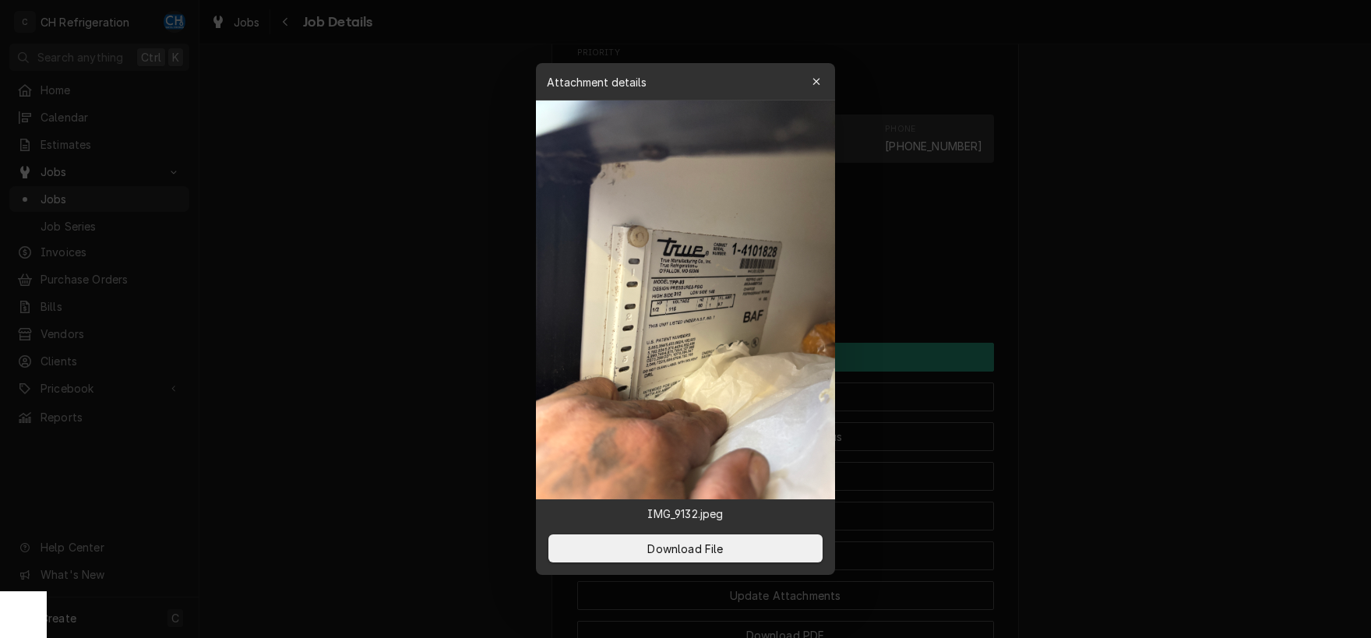
scroll to position [1073, 0]
click at [1088, 247] on div at bounding box center [685, 319] width 1371 height 638
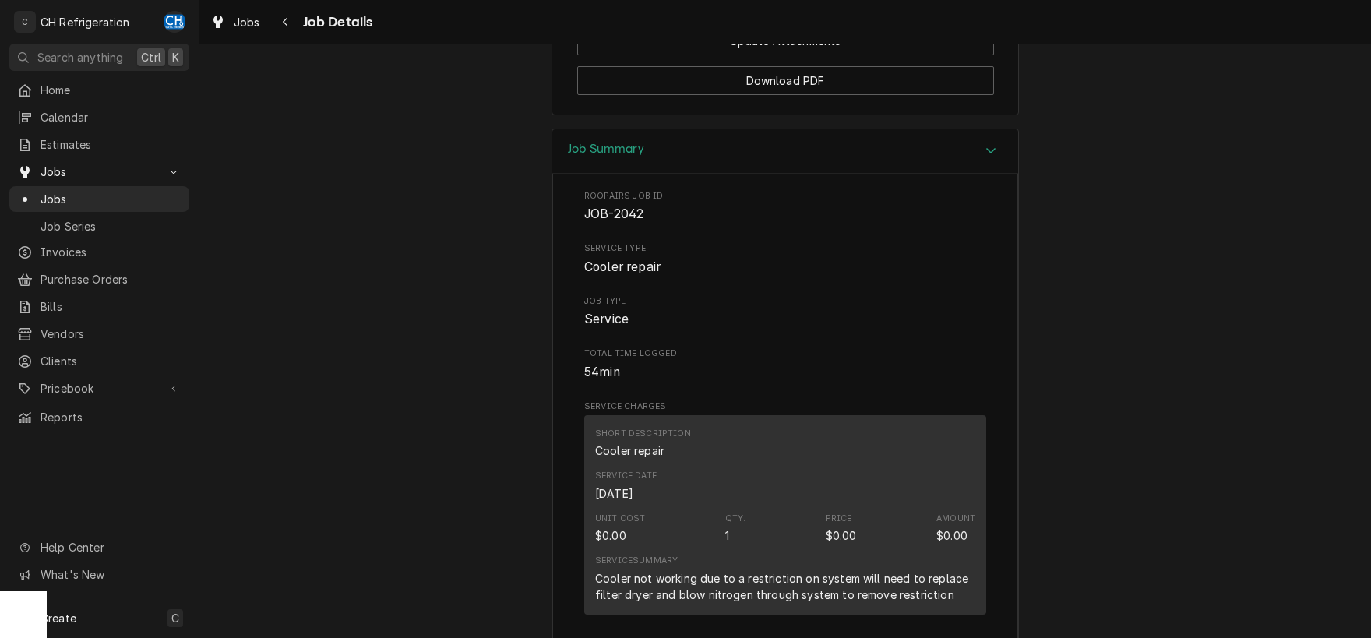
scroll to position [1302, 0]
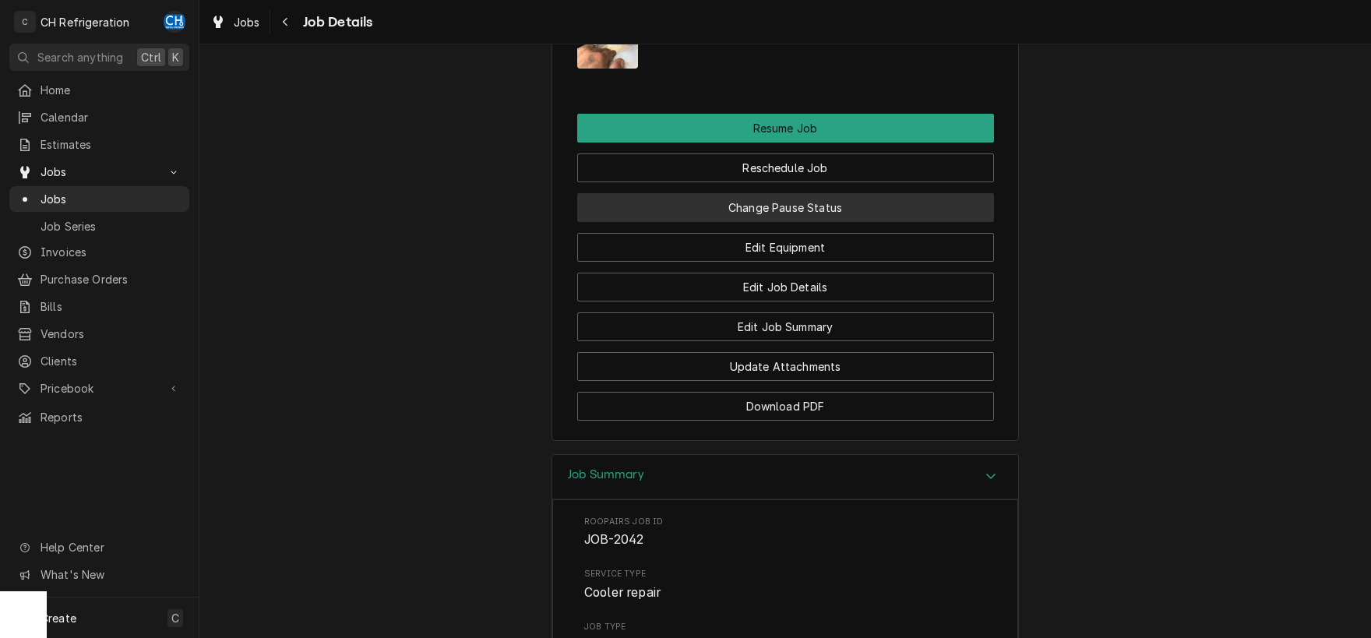
click at [836, 222] on button "Change Pause Status" at bounding box center [785, 207] width 417 height 29
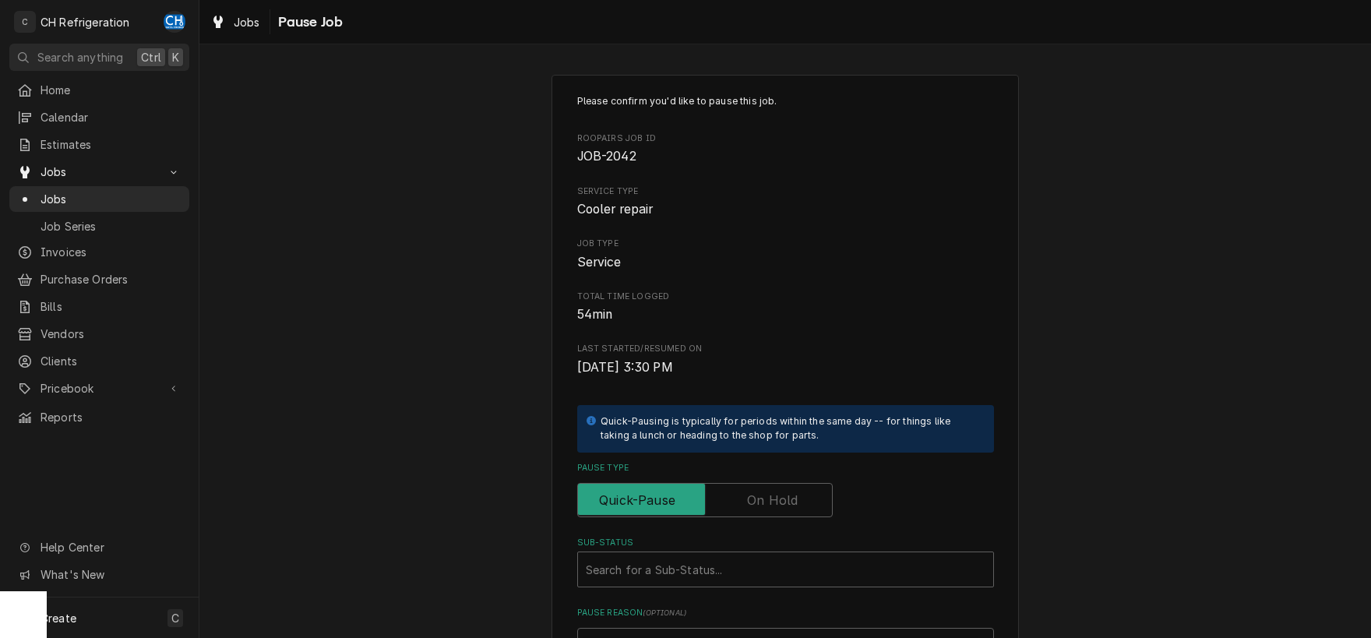
scroll to position [163, 0]
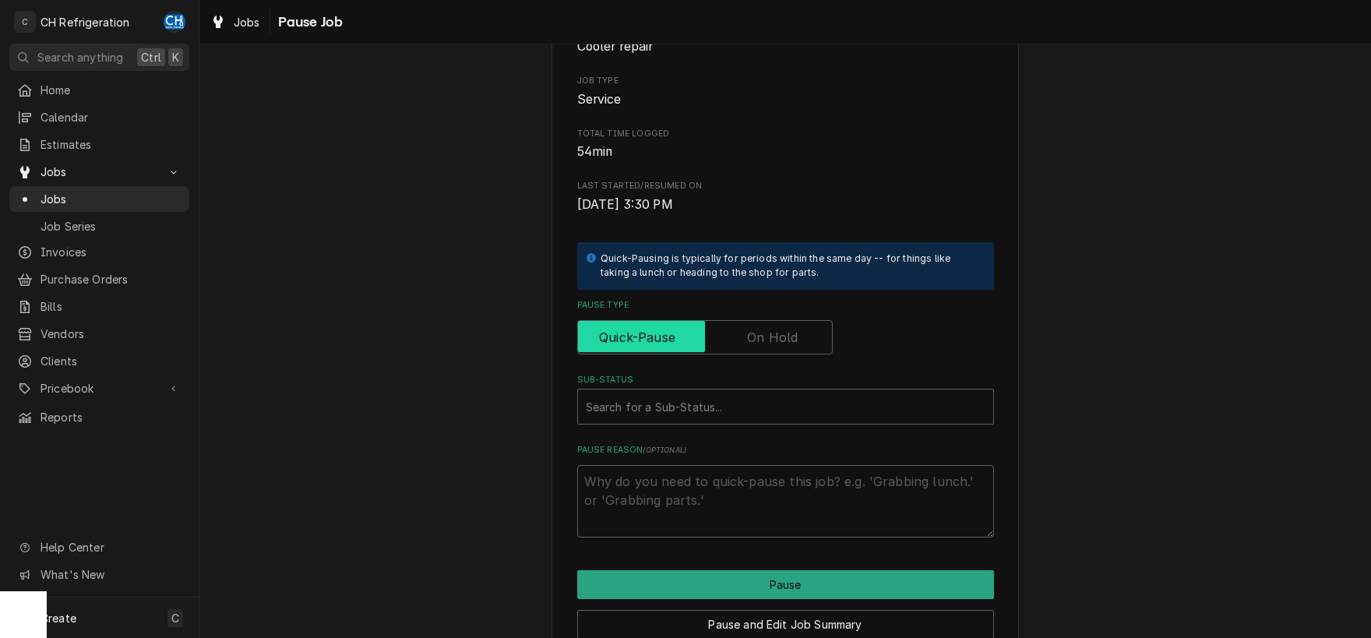
click at [773, 321] on input "Pause Type" at bounding box center [704, 337] width 241 height 34
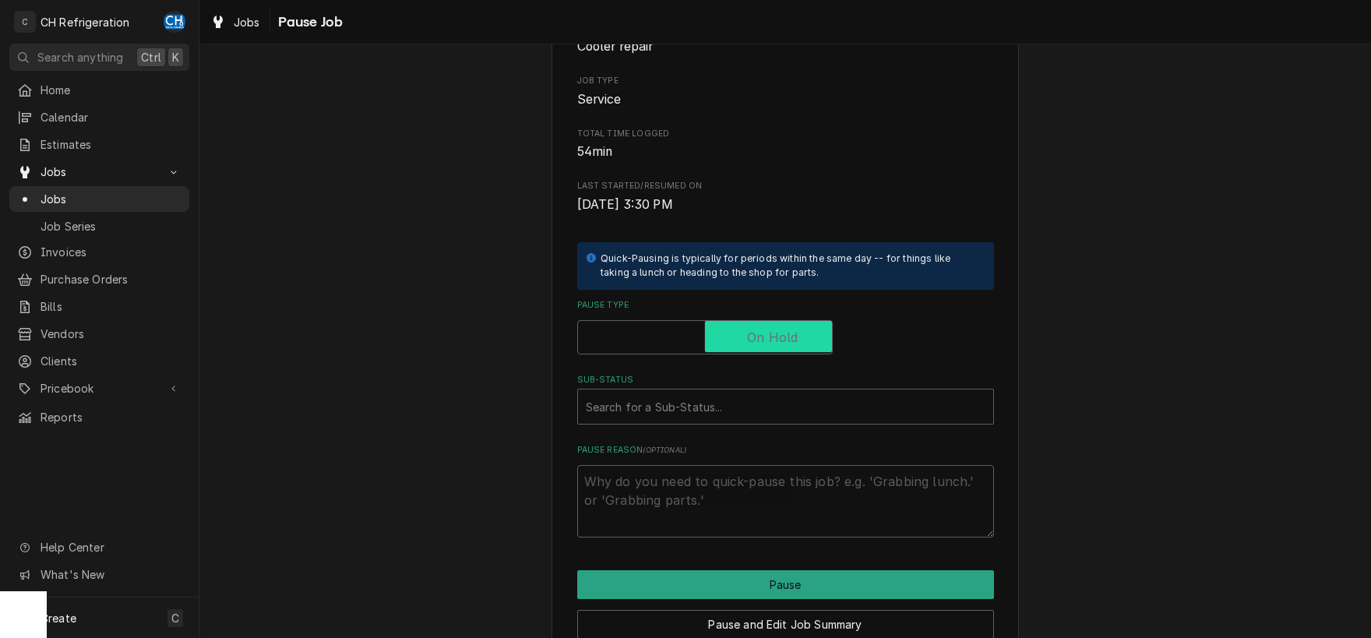
checkbox input "true"
click at [784, 400] on div "Sub-Status" at bounding box center [786, 407] width 400 height 28
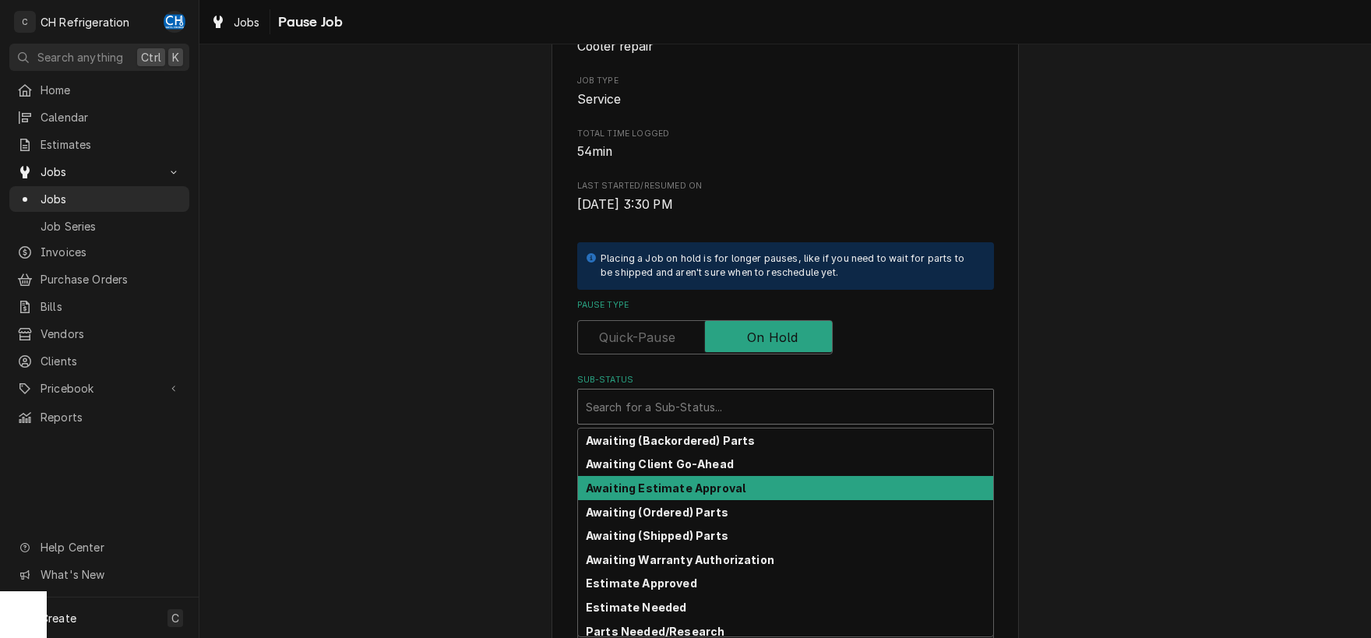
click at [743, 487] on div "Awaiting Estimate Approval" at bounding box center [785, 488] width 415 height 24
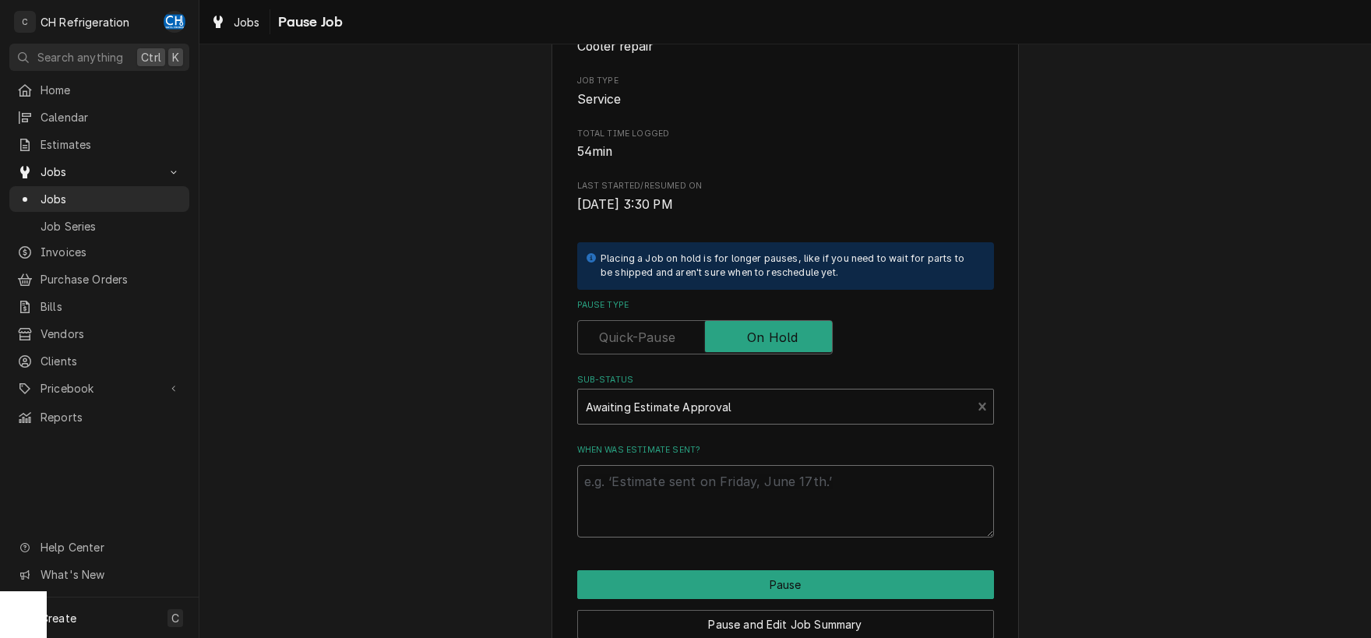
click at [742, 508] on textarea "When was estimate sent?" at bounding box center [785, 501] width 417 height 72
type textarea "x"
type textarea "9"
type textarea "x"
type textarea "9/3"
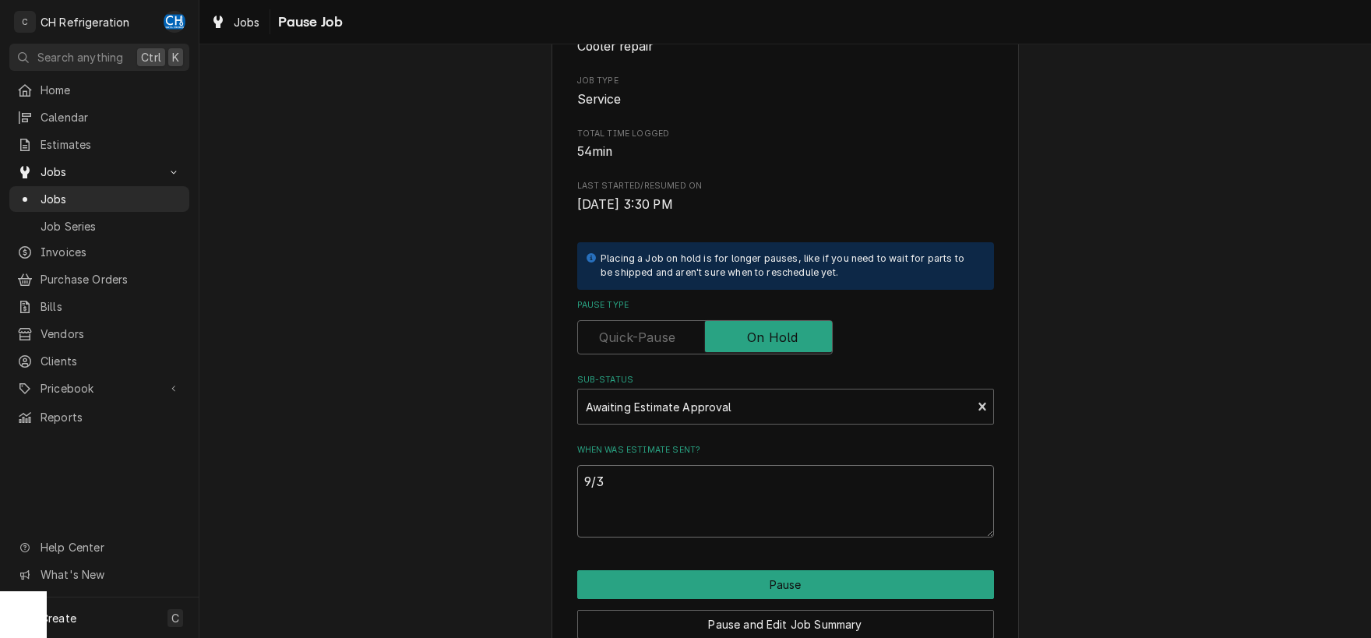
type textarea "x"
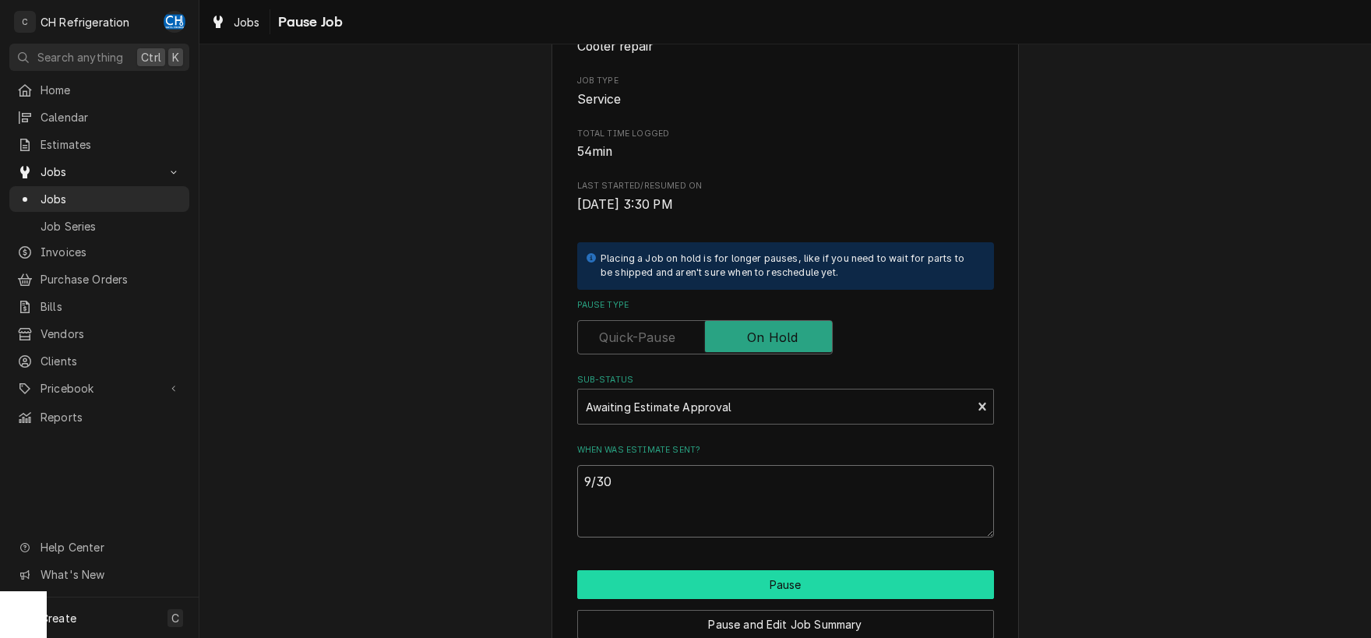
type textarea "9/30"
click at [742, 574] on button "Pause" at bounding box center [785, 584] width 417 height 29
type textarea "x"
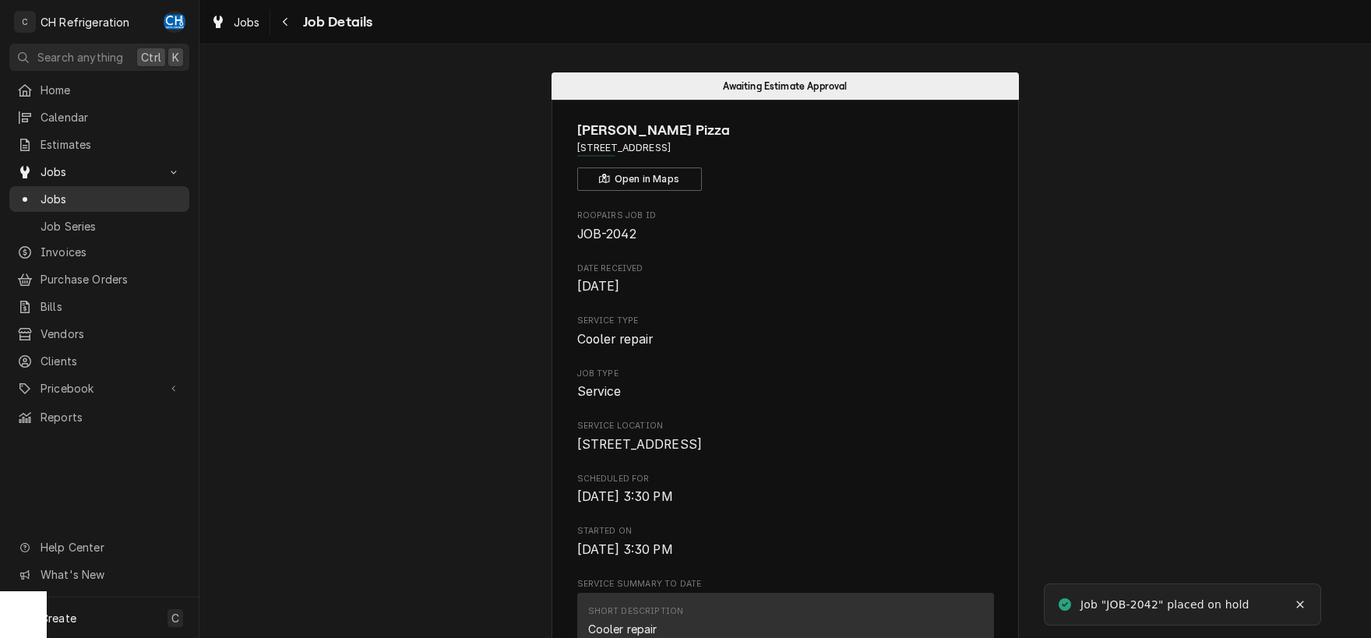
click at [90, 191] on span "Jobs" at bounding box center [111, 199] width 141 height 16
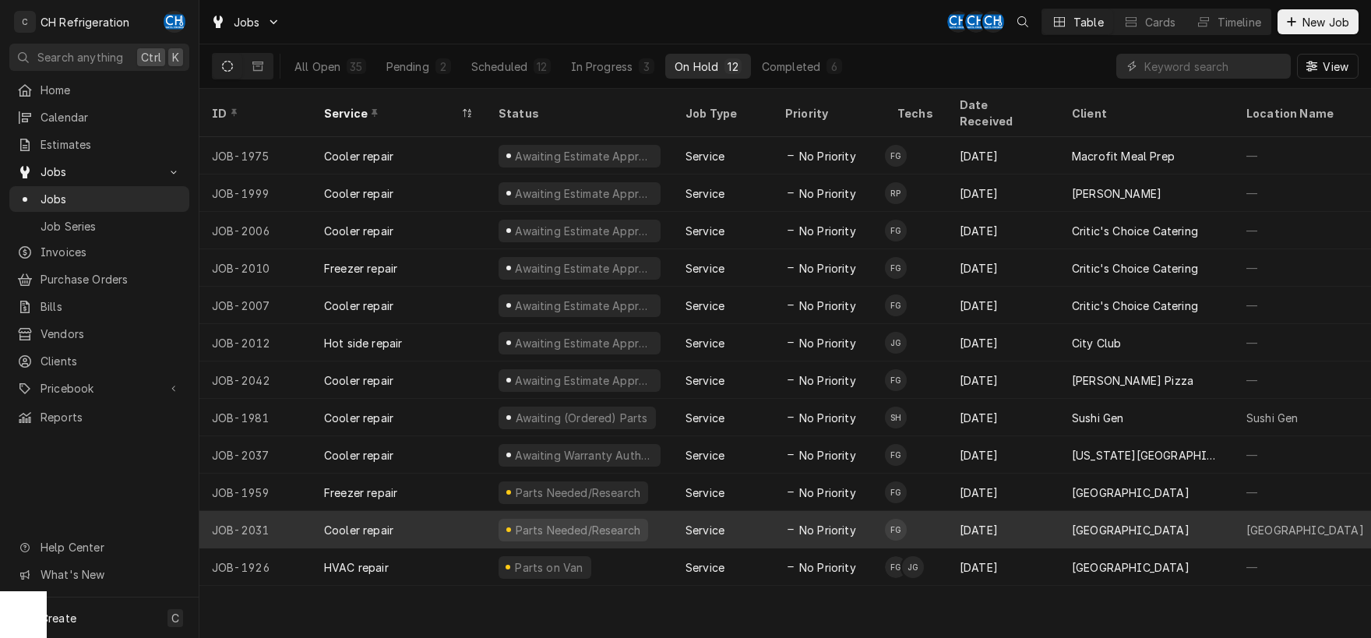
click at [1031, 511] on div "[DATE]" at bounding box center [1003, 529] width 112 height 37
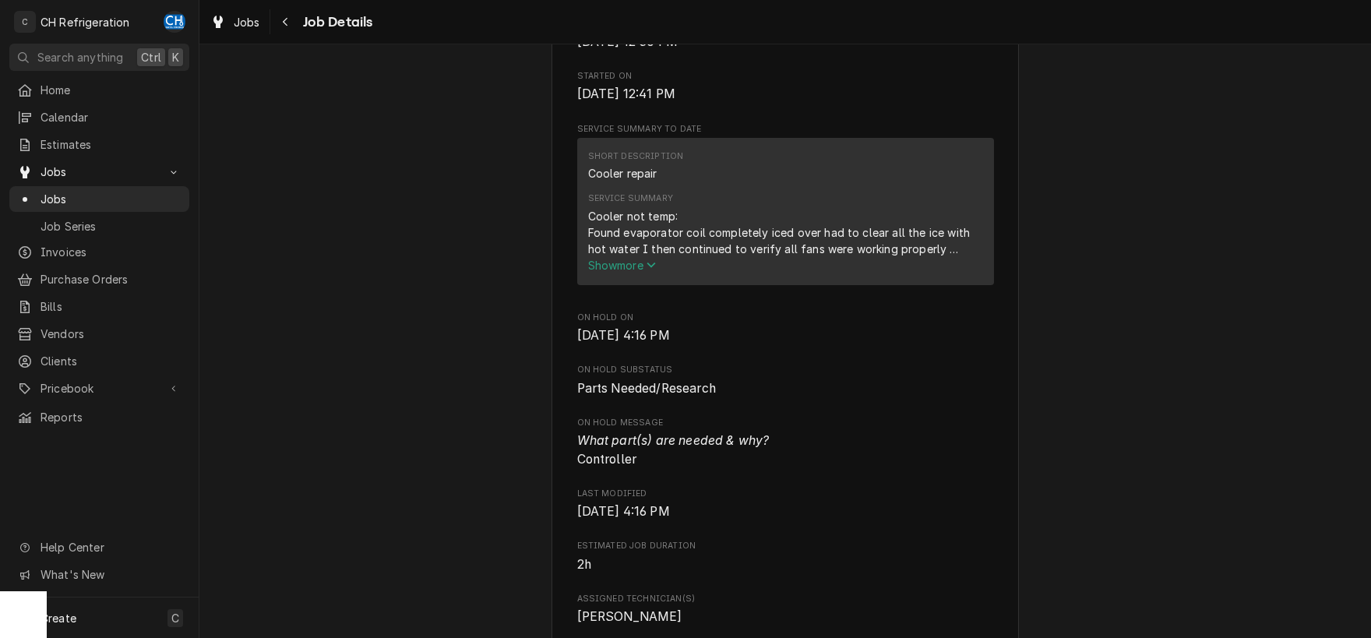
scroll to position [488, 0]
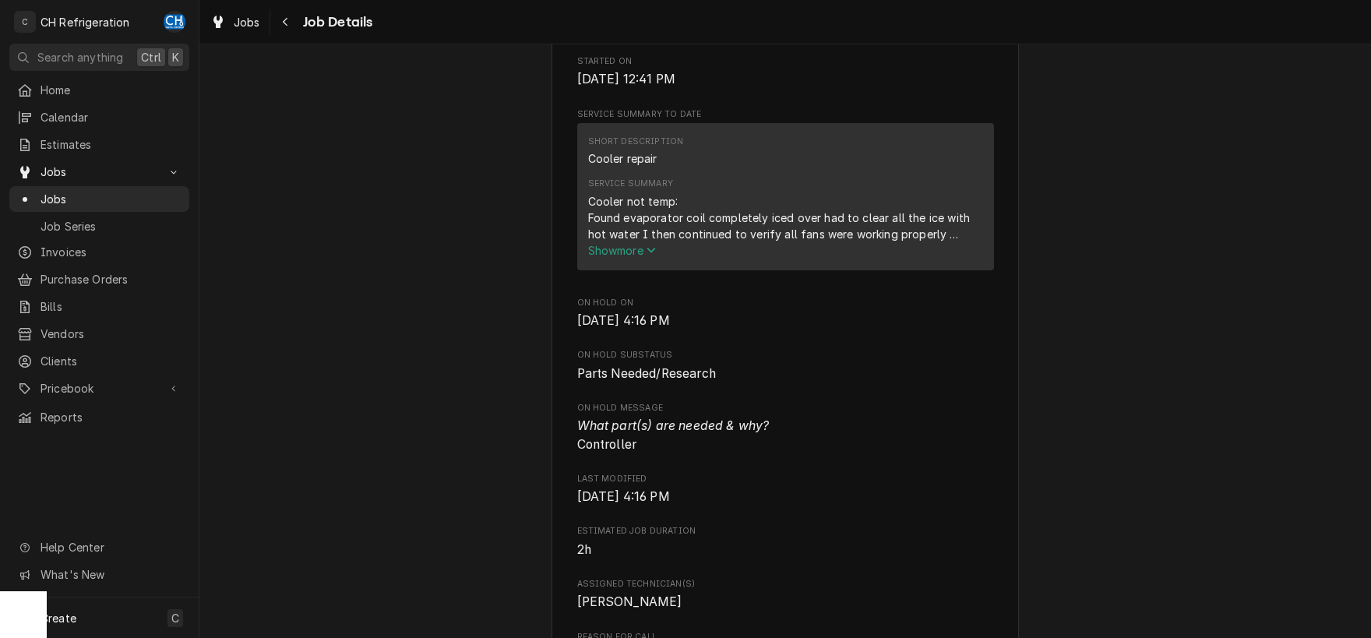
click at [636, 257] on span "Show more" at bounding box center [622, 250] width 69 height 13
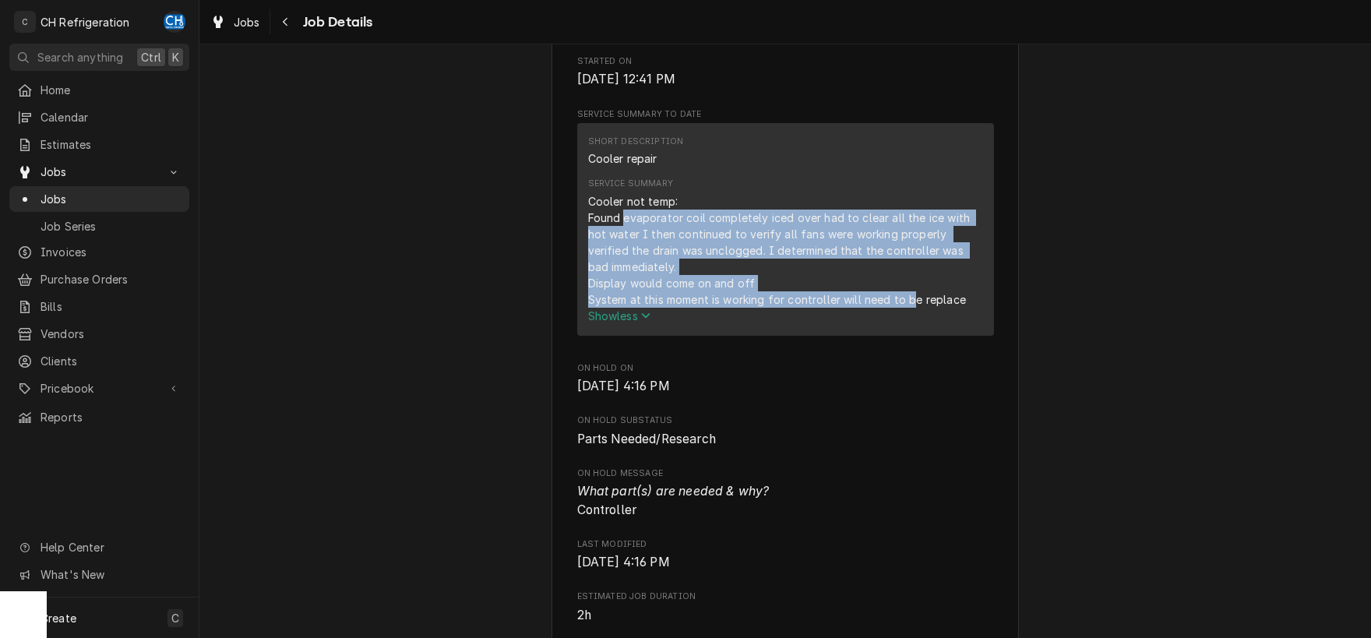
drag, startPoint x: 626, startPoint y: 238, endPoint x: 911, endPoint y: 325, distance: 297.4
click at [911, 308] on div "Cooler not temp: Found evaporator coil completely iced over had to clear all th…" at bounding box center [785, 250] width 395 height 115
click at [893, 324] on button "Show less" at bounding box center [785, 316] width 395 height 16
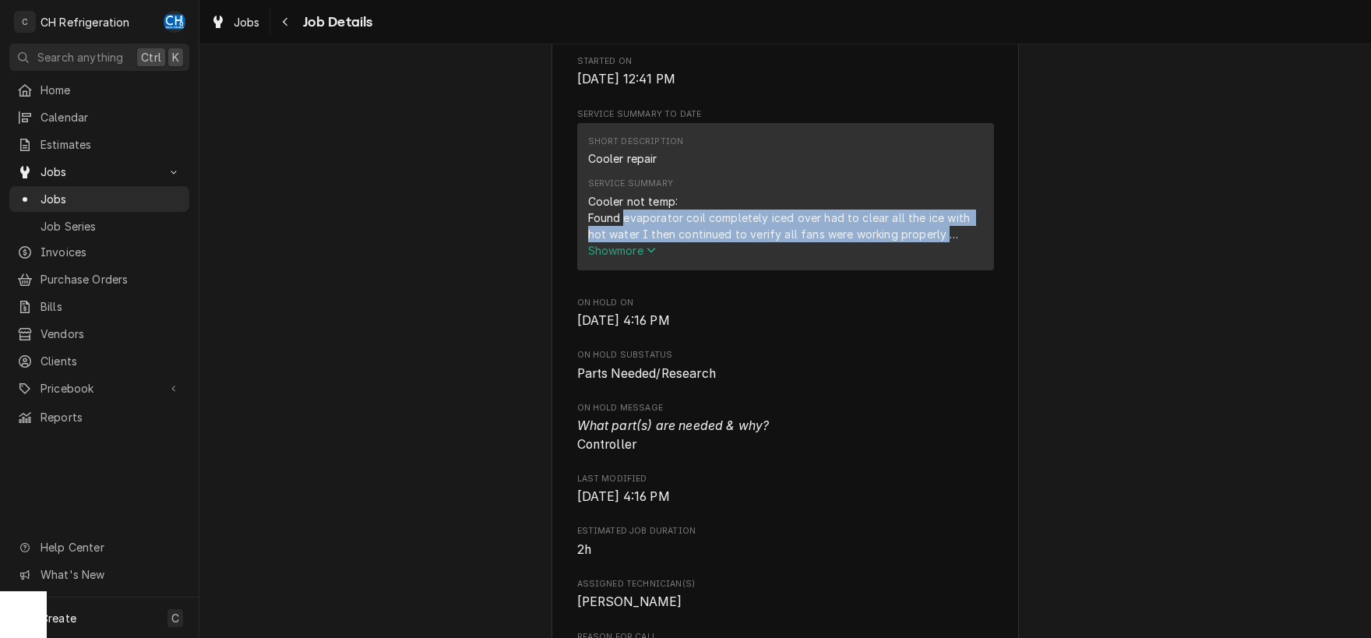
click at [633, 257] on span "Show more" at bounding box center [622, 250] width 69 height 13
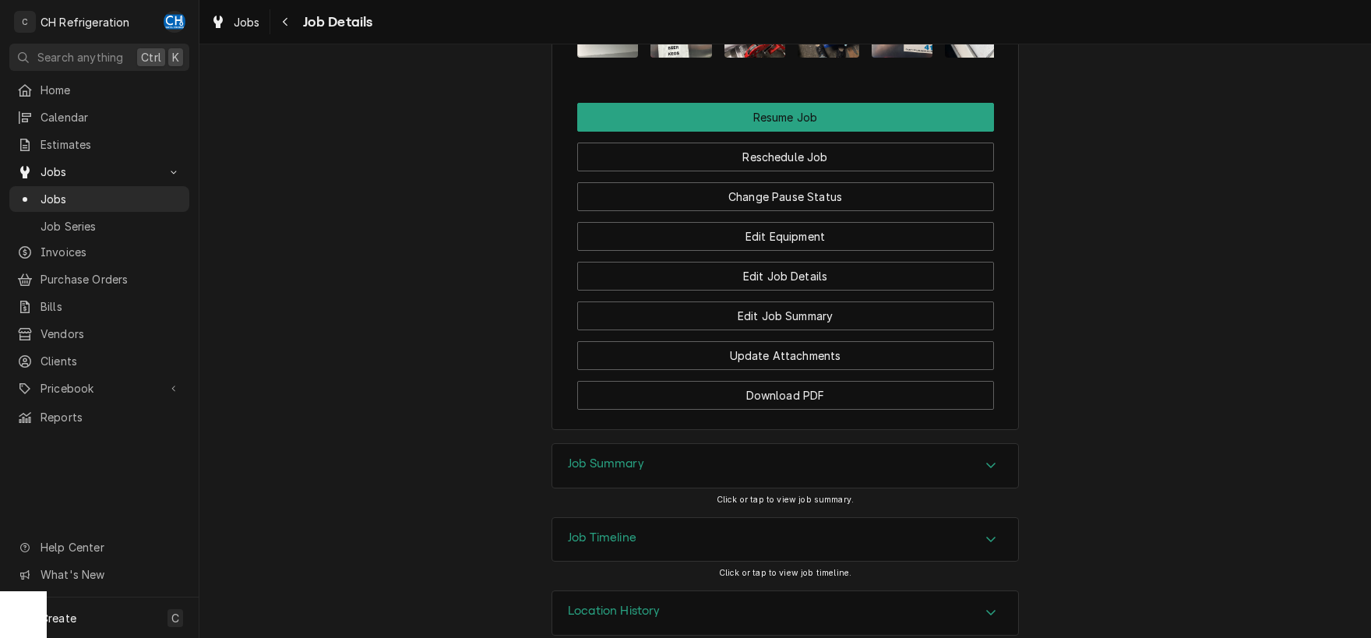
drag, startPoint x: 765, startPoint y: 439, endPoint x: 990, endPoint y: 449, distance: 225.4
click at [766, 444] on div "Job Summary" at bounding box center [785, 466] width 466 height 44
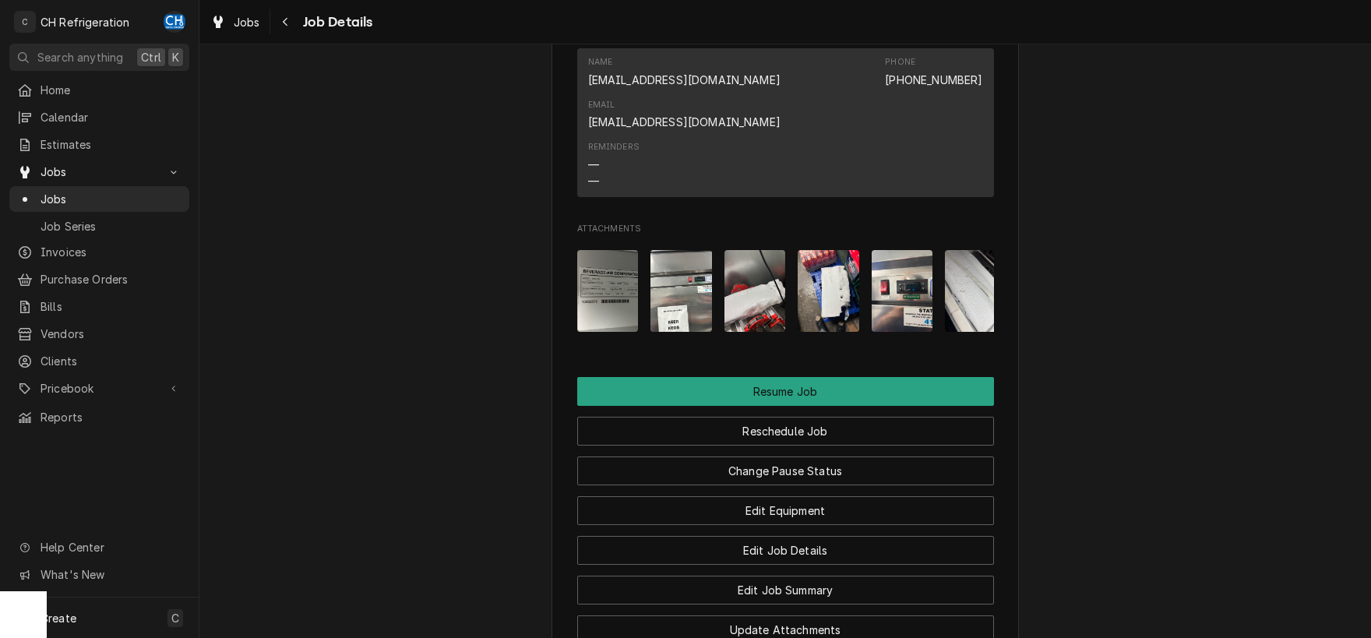
scroll to position [1309, 0]
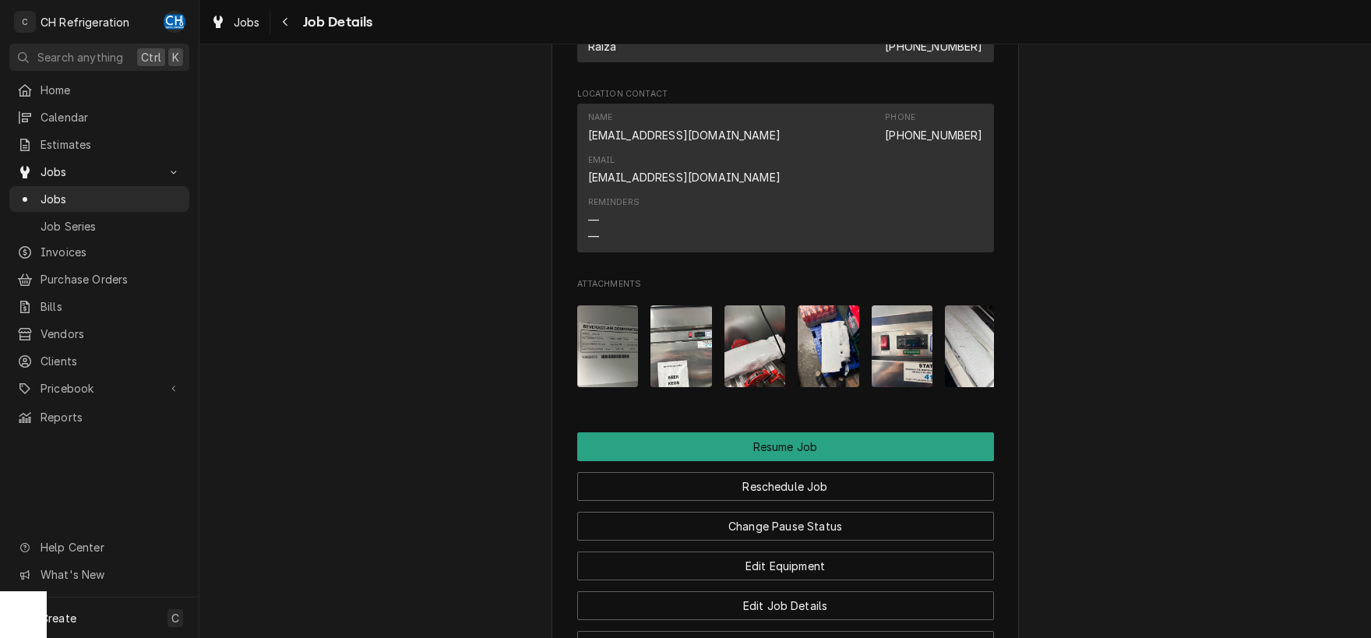
click at [909, 330] on img "Attachments" at bounding box center [903, 346] width 62 height 82
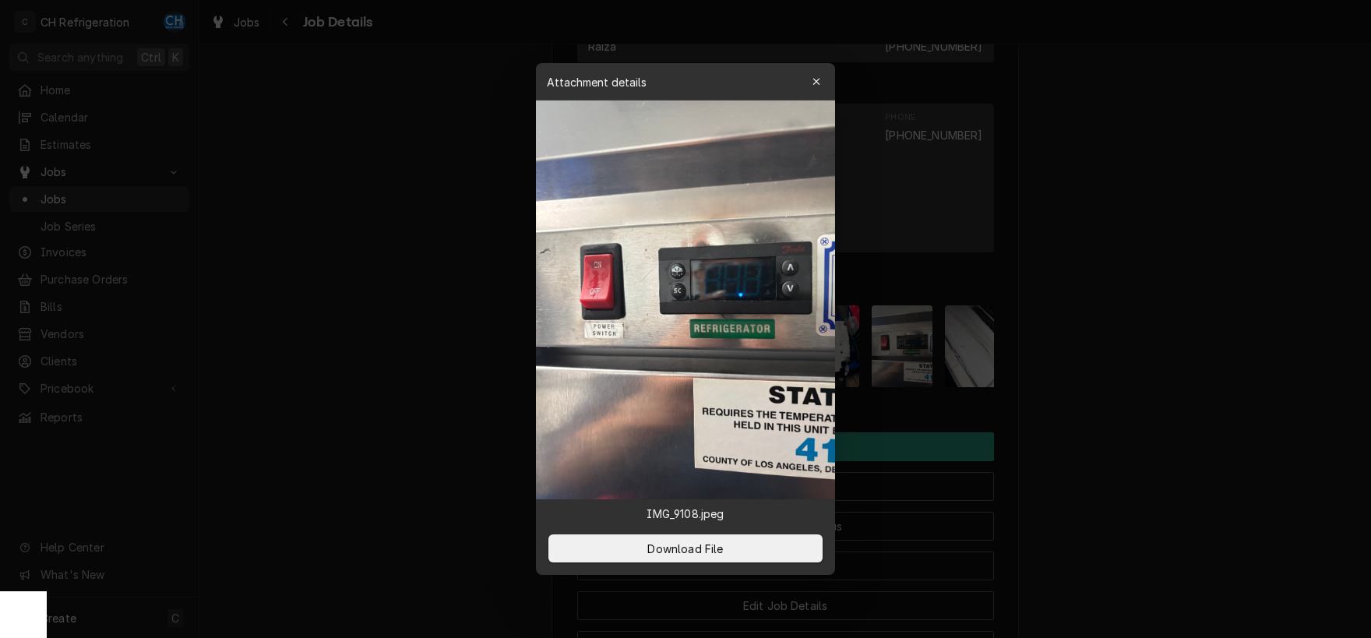
click at [1140, 352] on div at bounding box center [685, 319] width 1371 height 638
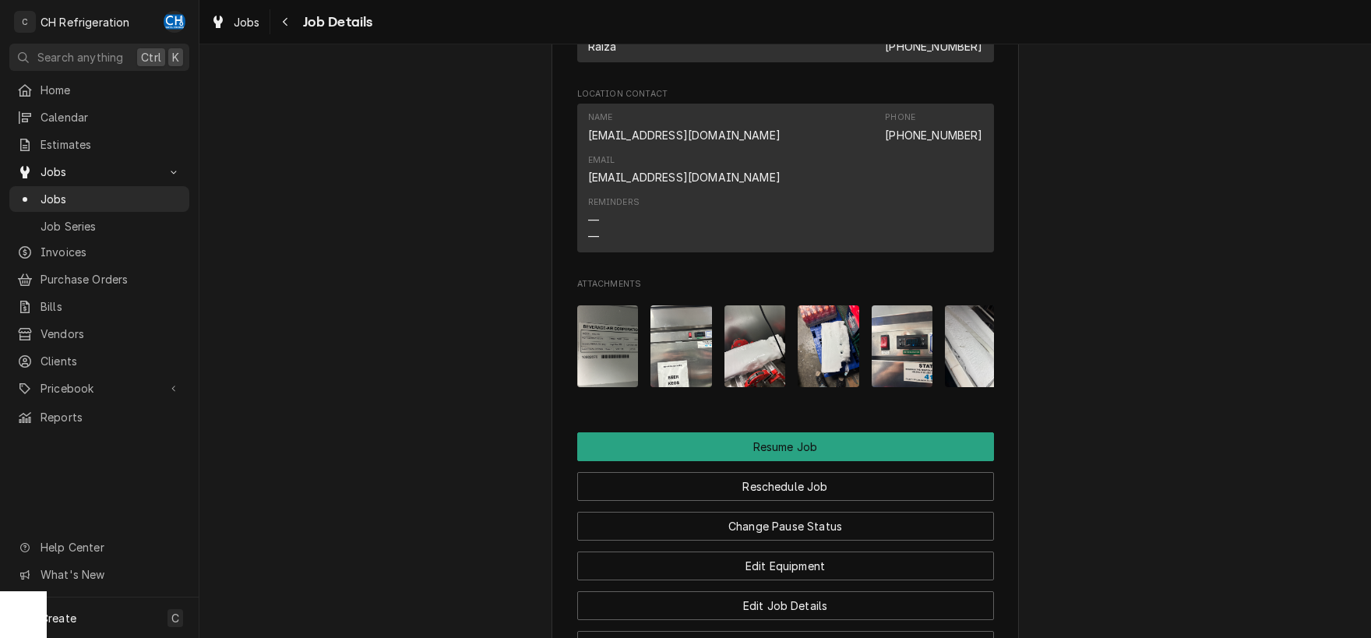
click at [613, 337] on img "Attachments" at bounding box center [608, 346] width 62 height 82
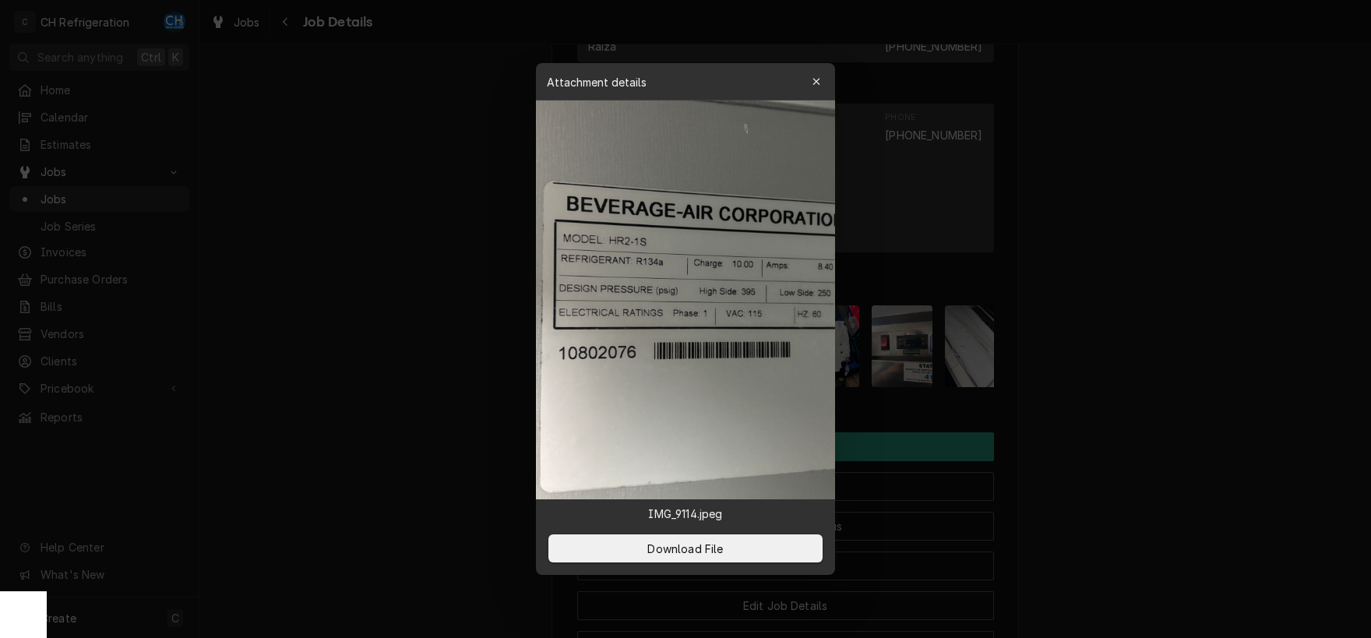
click at [1160, 379] on div at bounding box center [685, 319] width 1371 height 638
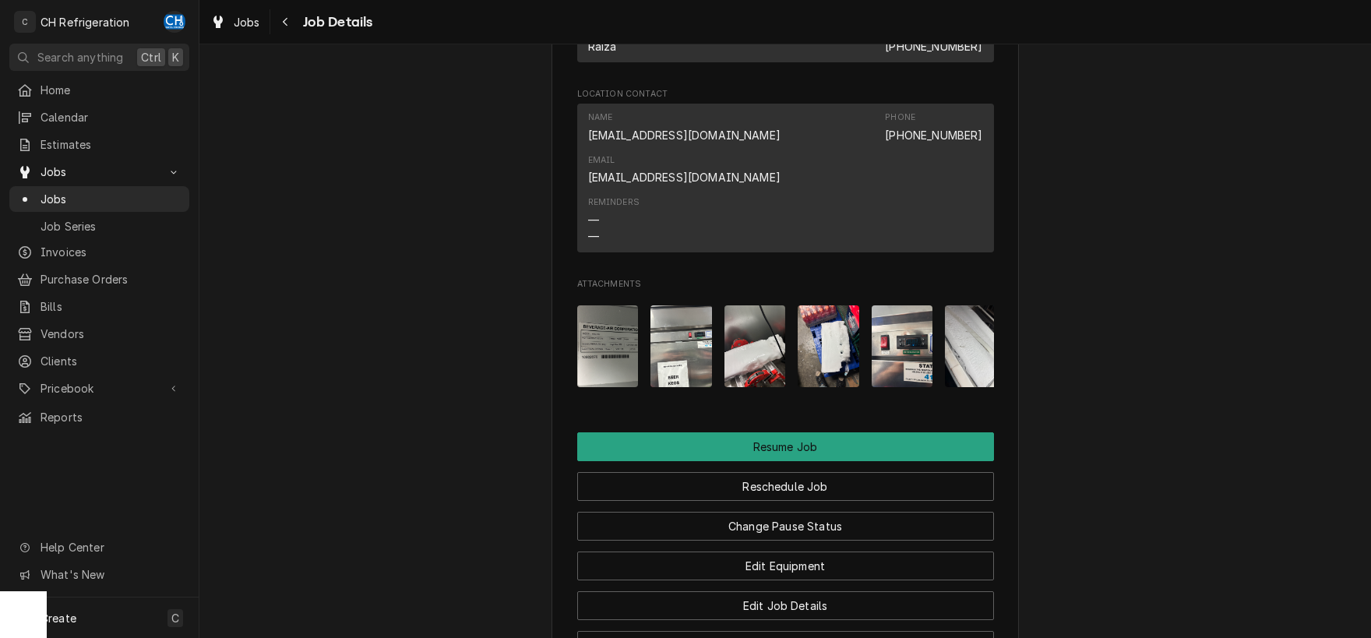
click at [623, 306] on img "Attachments" at bounding box center [608, 346] width 62 height 82
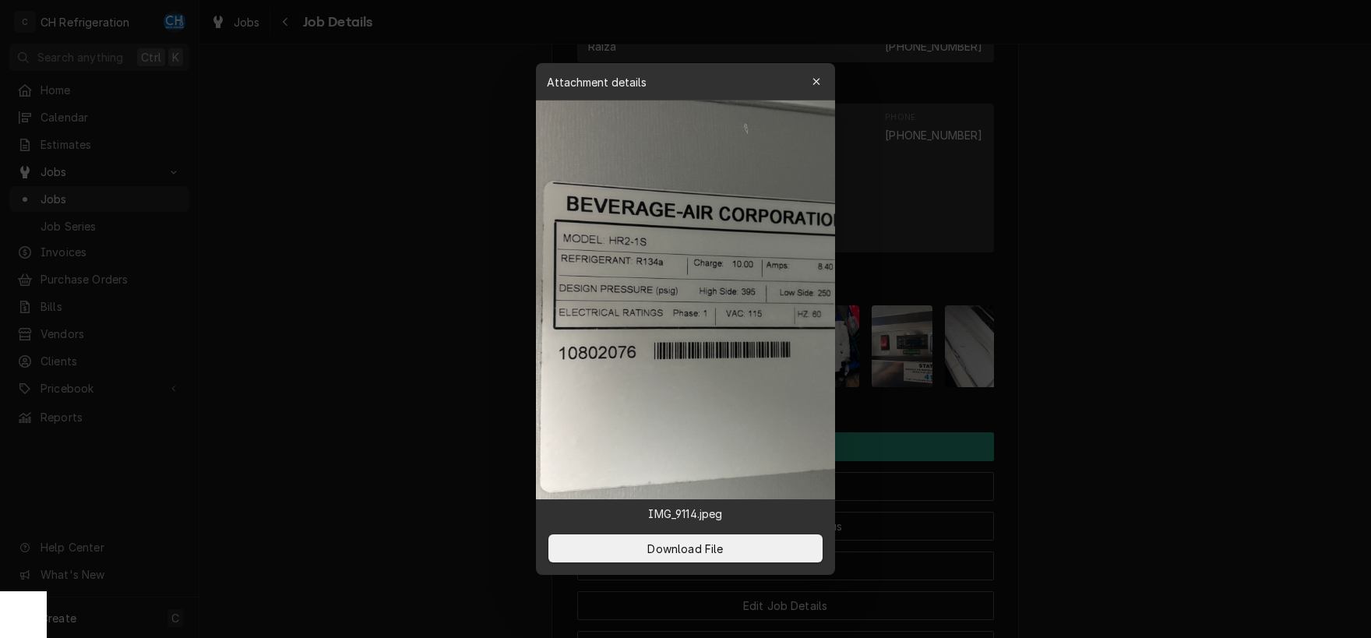
click at [1154, 96] on div at bounding box center [685, 319] width 1371 height 638
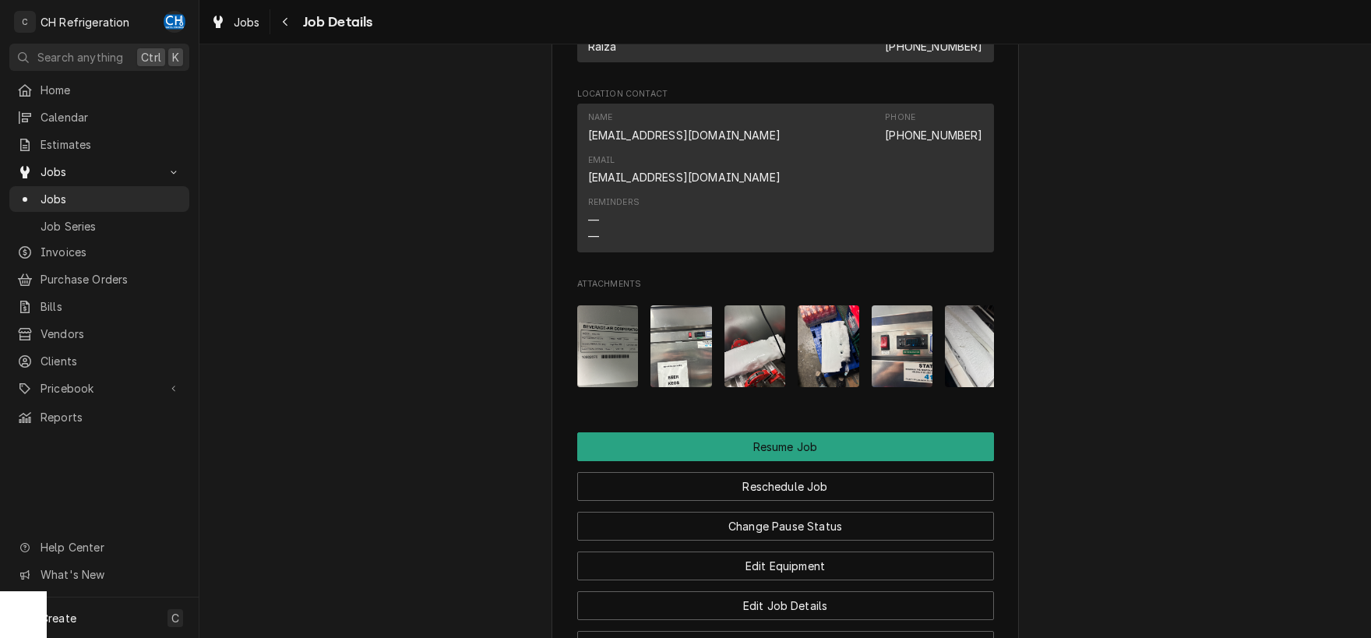
click at [911, 317] on img "Attachments" at bounding box center [903, 346] width 62 height 82
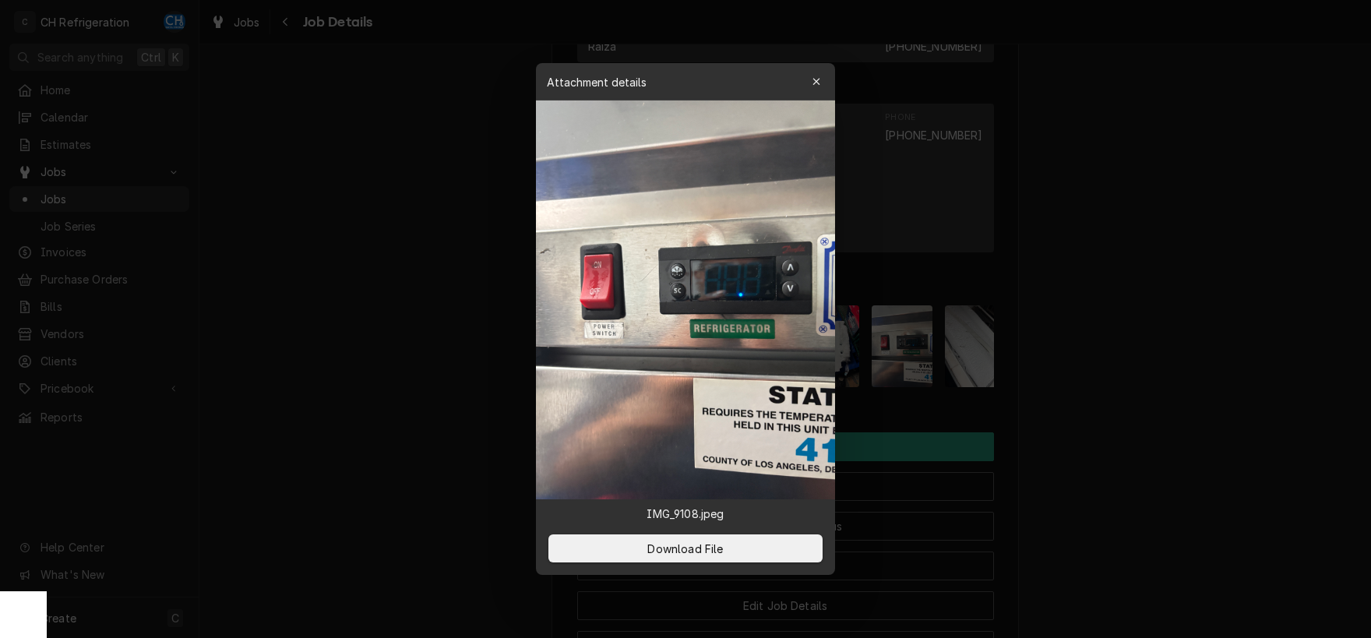
click at [1105, 280] on div at bounding box center [685, 319] width 1371 height 638
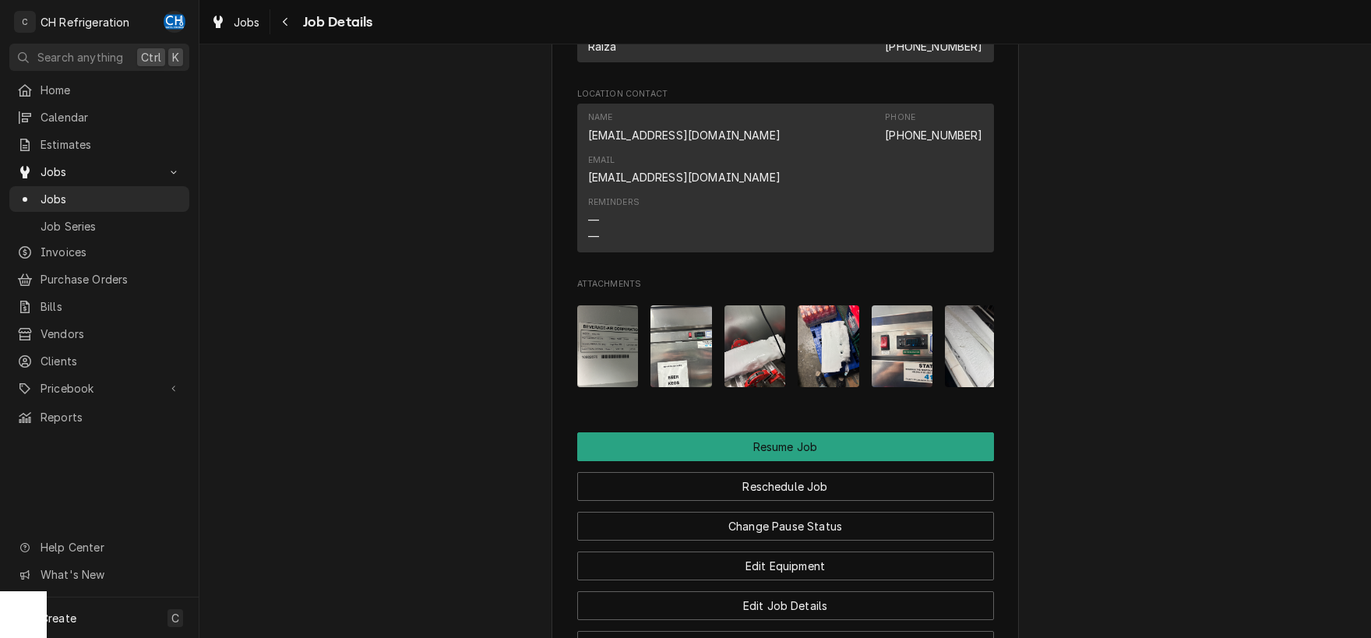
scroll to position [0, 24]
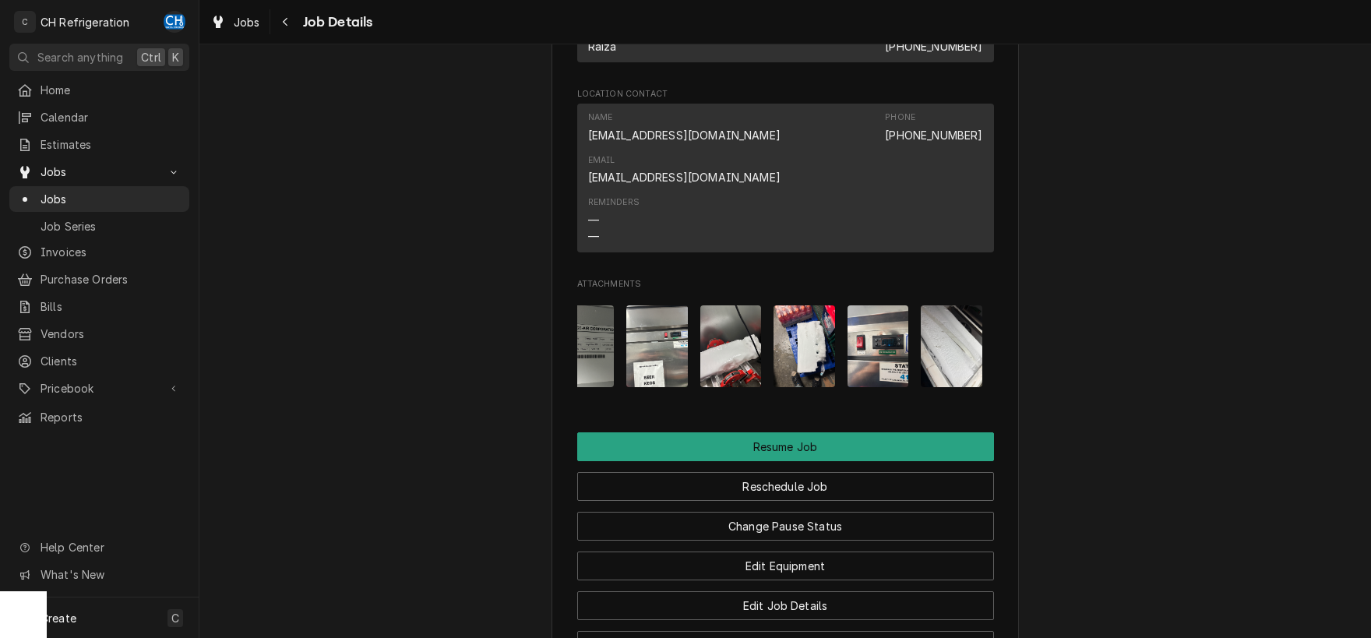
click at [933, 339] on img "Attachments" at bounding box center [952, 346] width 62 height 82
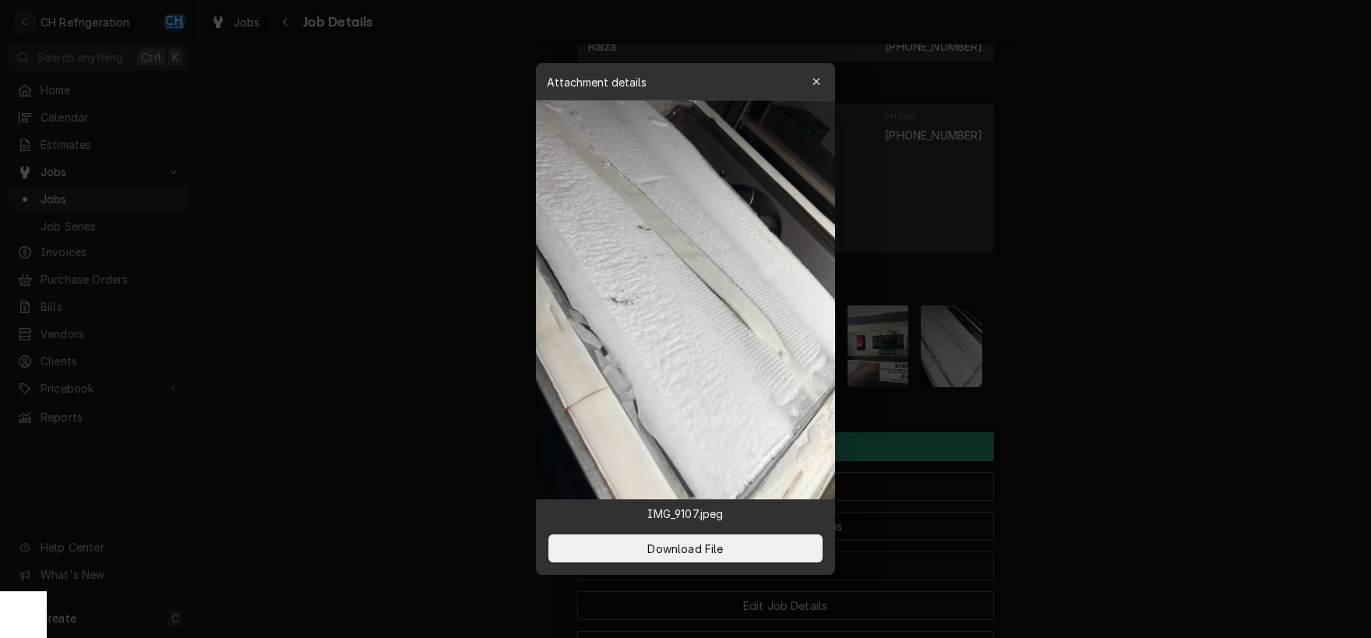
click at [1079, 354] on div at bounding box center [685, 319] width 1371 height 638
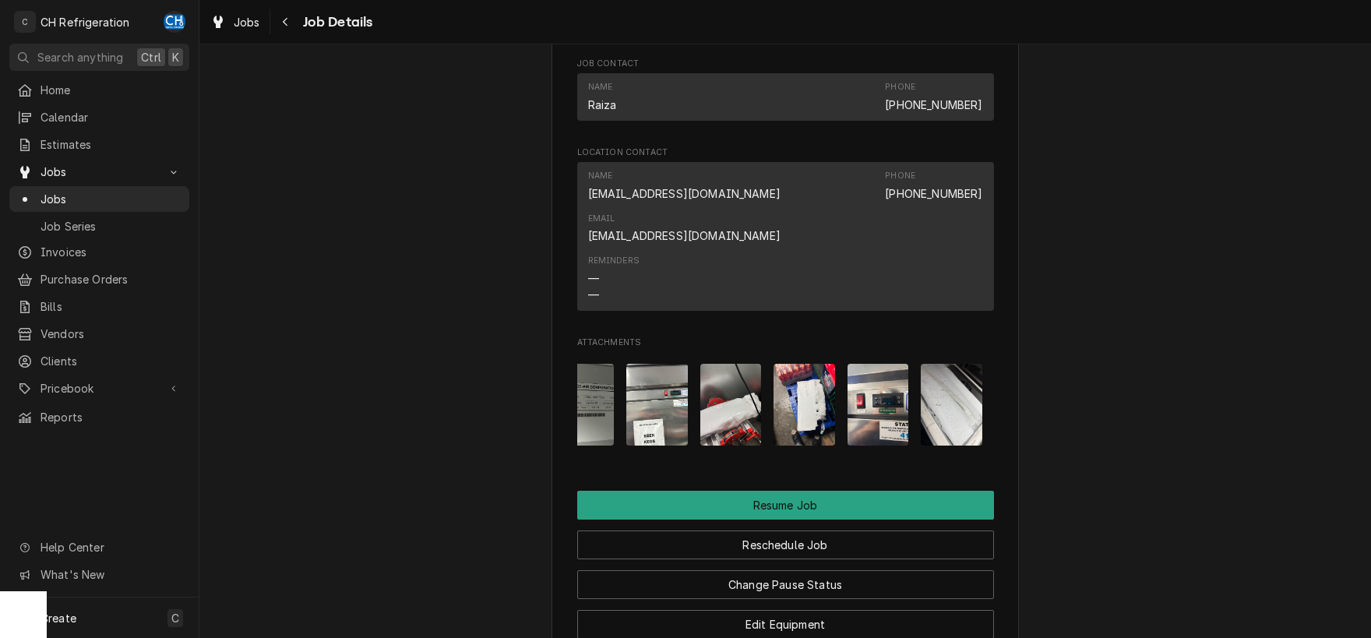
scroll to position [1227, 0]
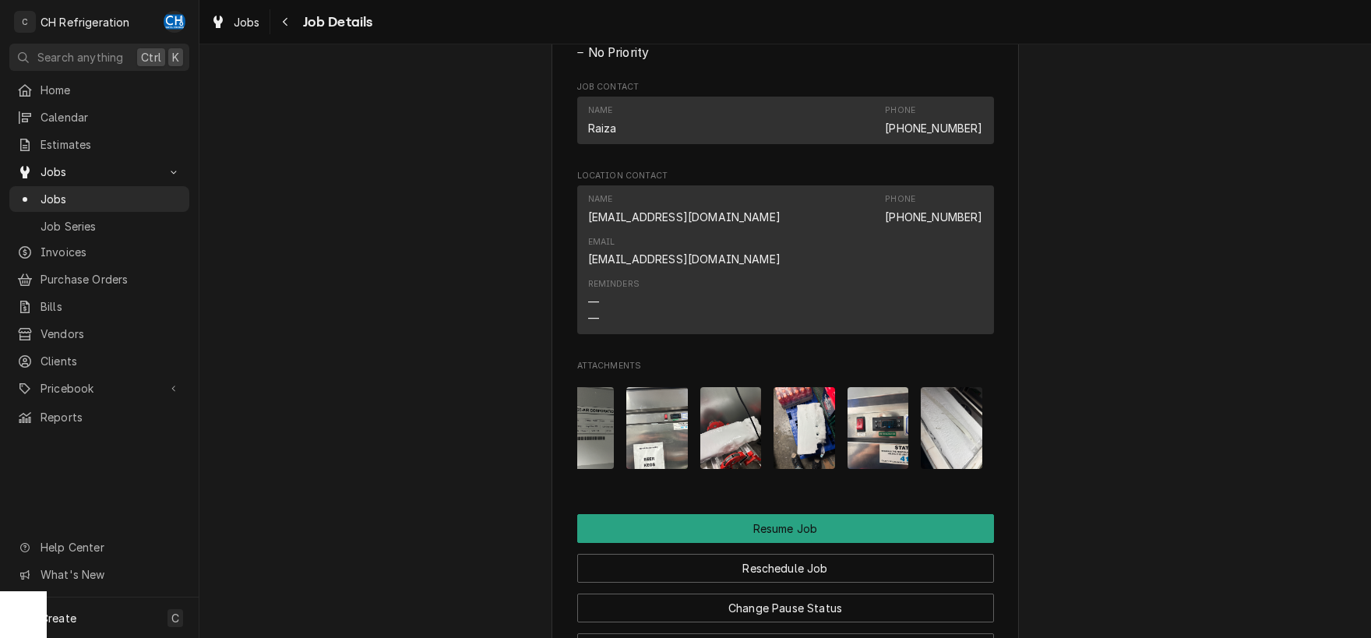
click at [582, 387] on img "Attachments" at bounding box center [584, 428] width 62 height 82
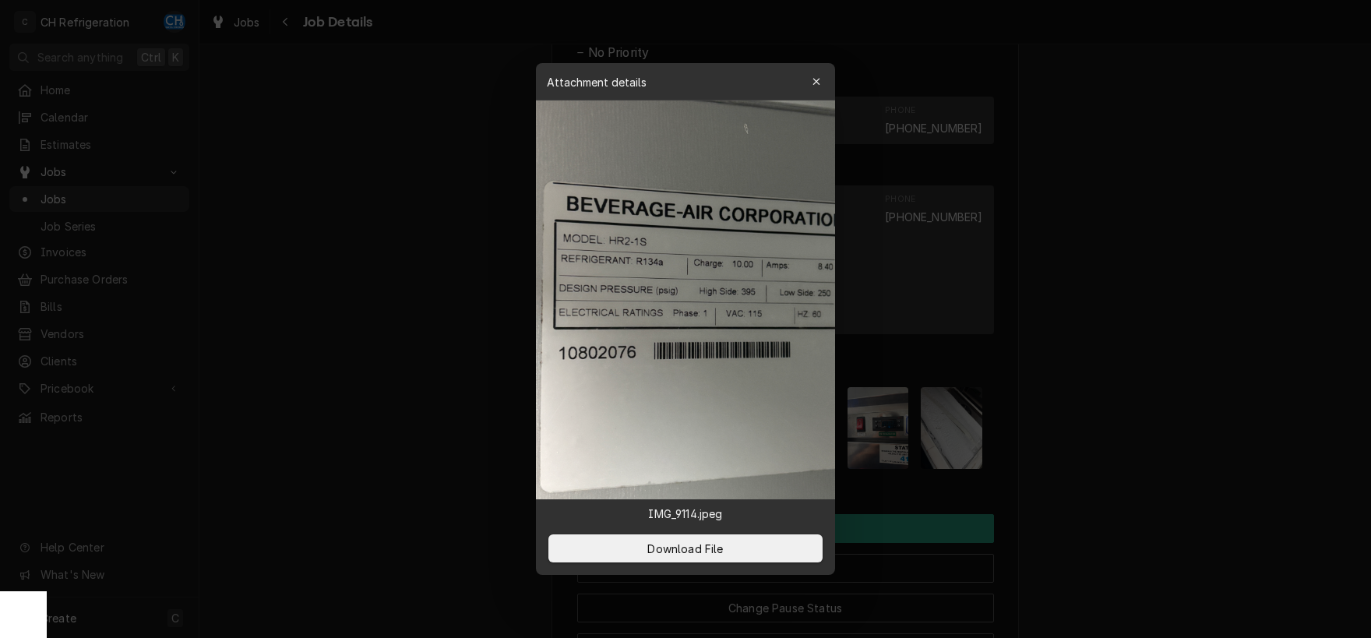
drag, startPoint x: 1108, startPoint y: 207, endPoint x: 1136, endPoint y: 219, distance: 29.7
click at [1136, 218] on div at bounding box center [685, 319] width 1371 height 638
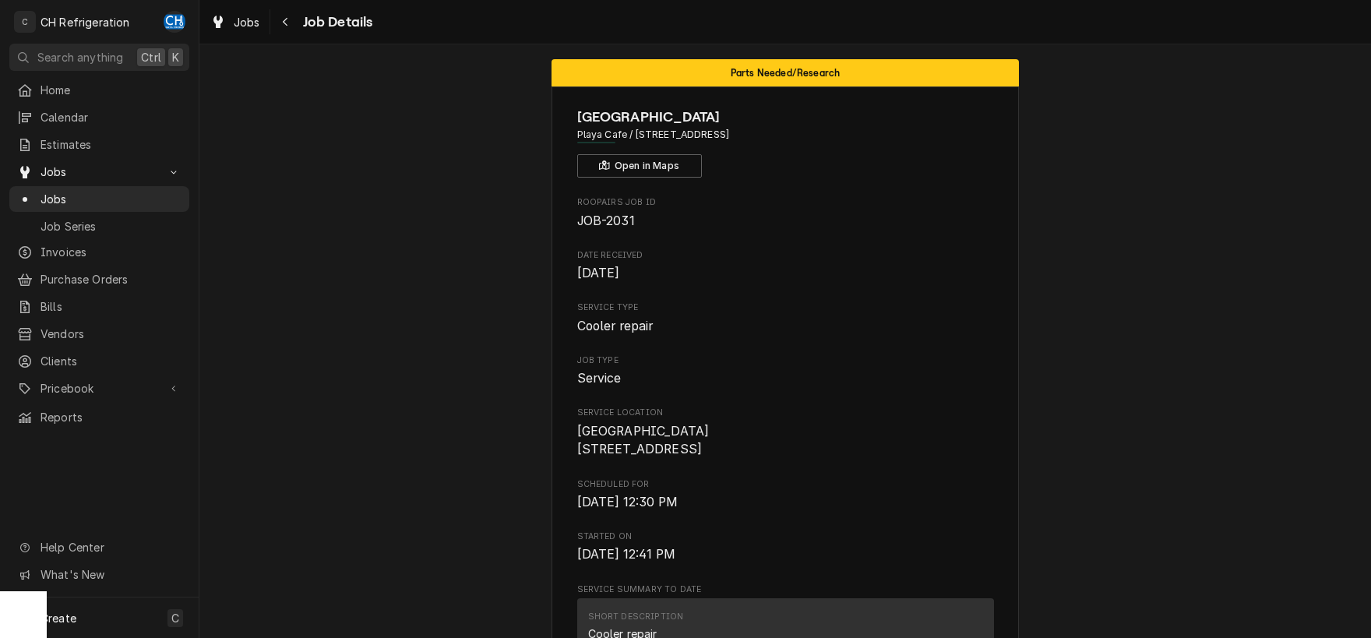
scroll to position [0, 0]
